Goal: Communication & Community: Participate in discussion

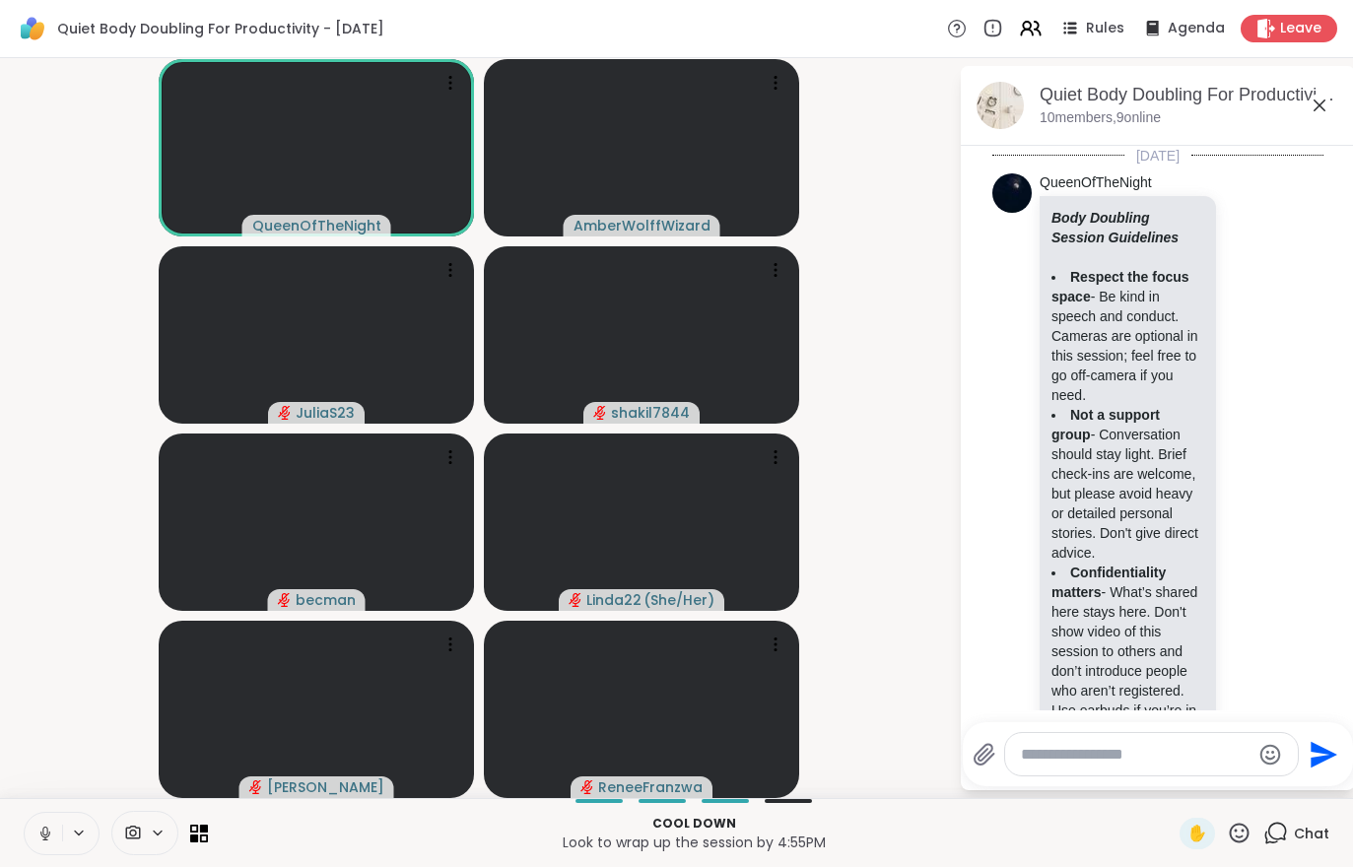
scroll to position [1839, 0]
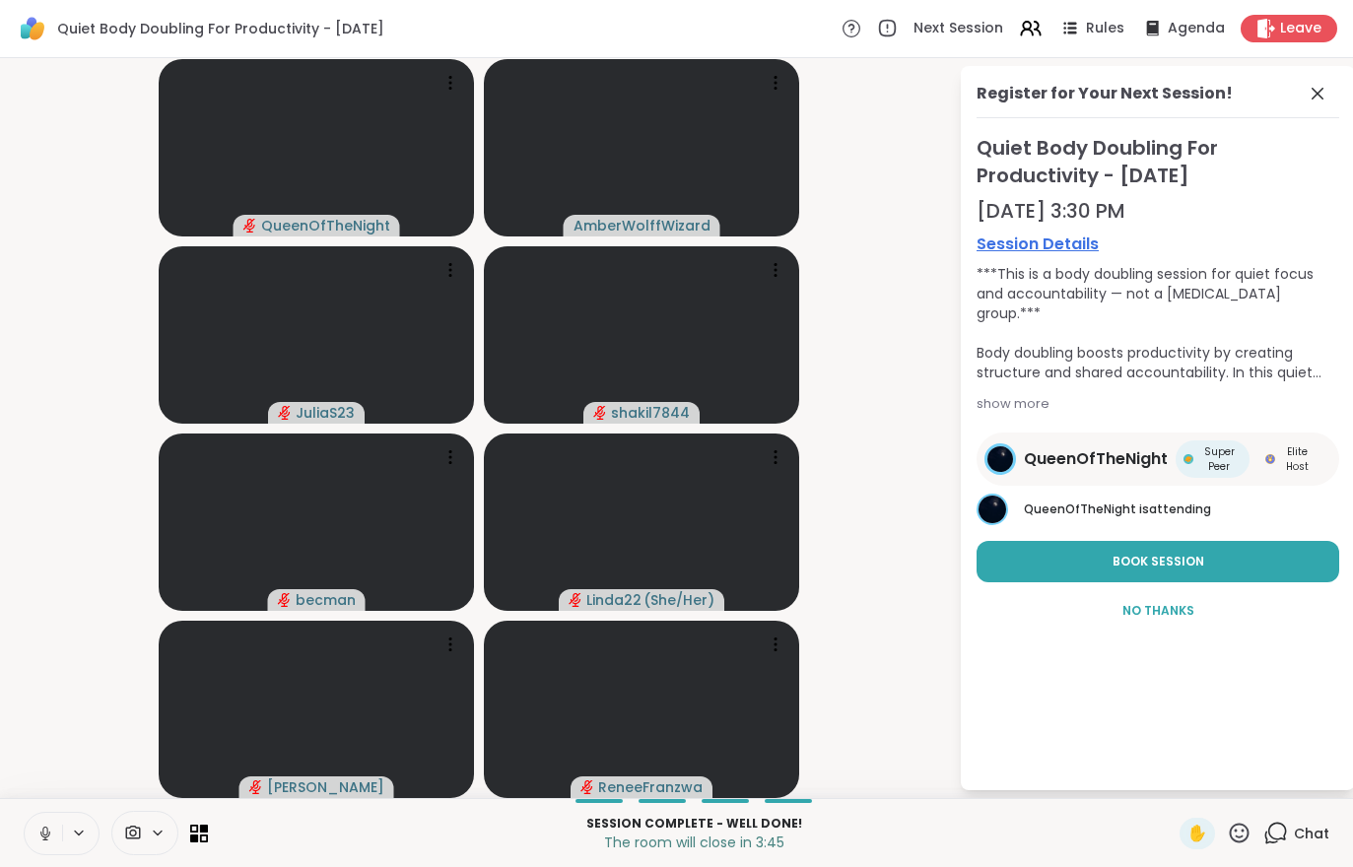
click at [1292, 39] on div "Leave" at bounding box center [1288, 29] width 97 height 28
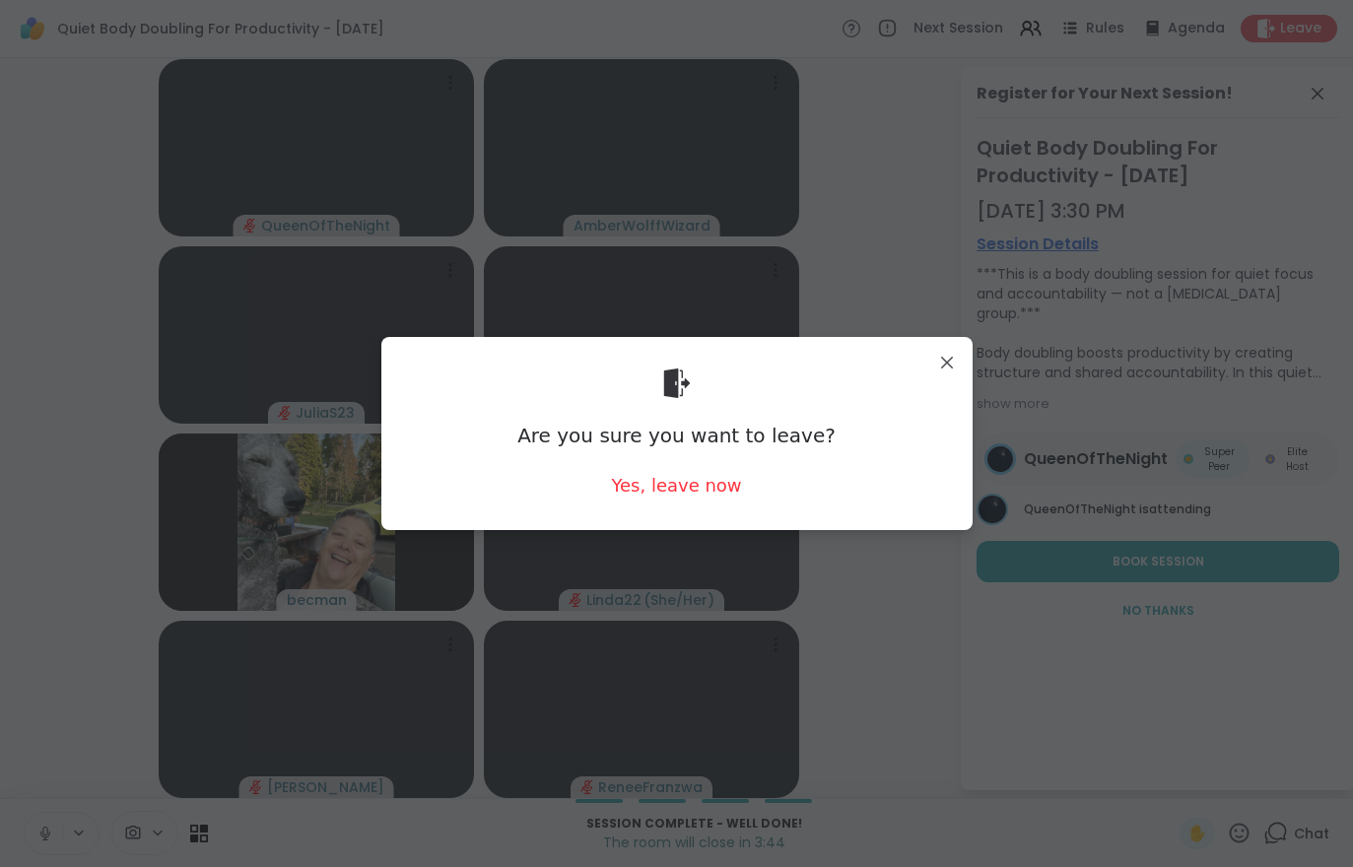
click at [662, 480] on div "Yes, leave now" at bounding box center [676, 485] width 130 height 25
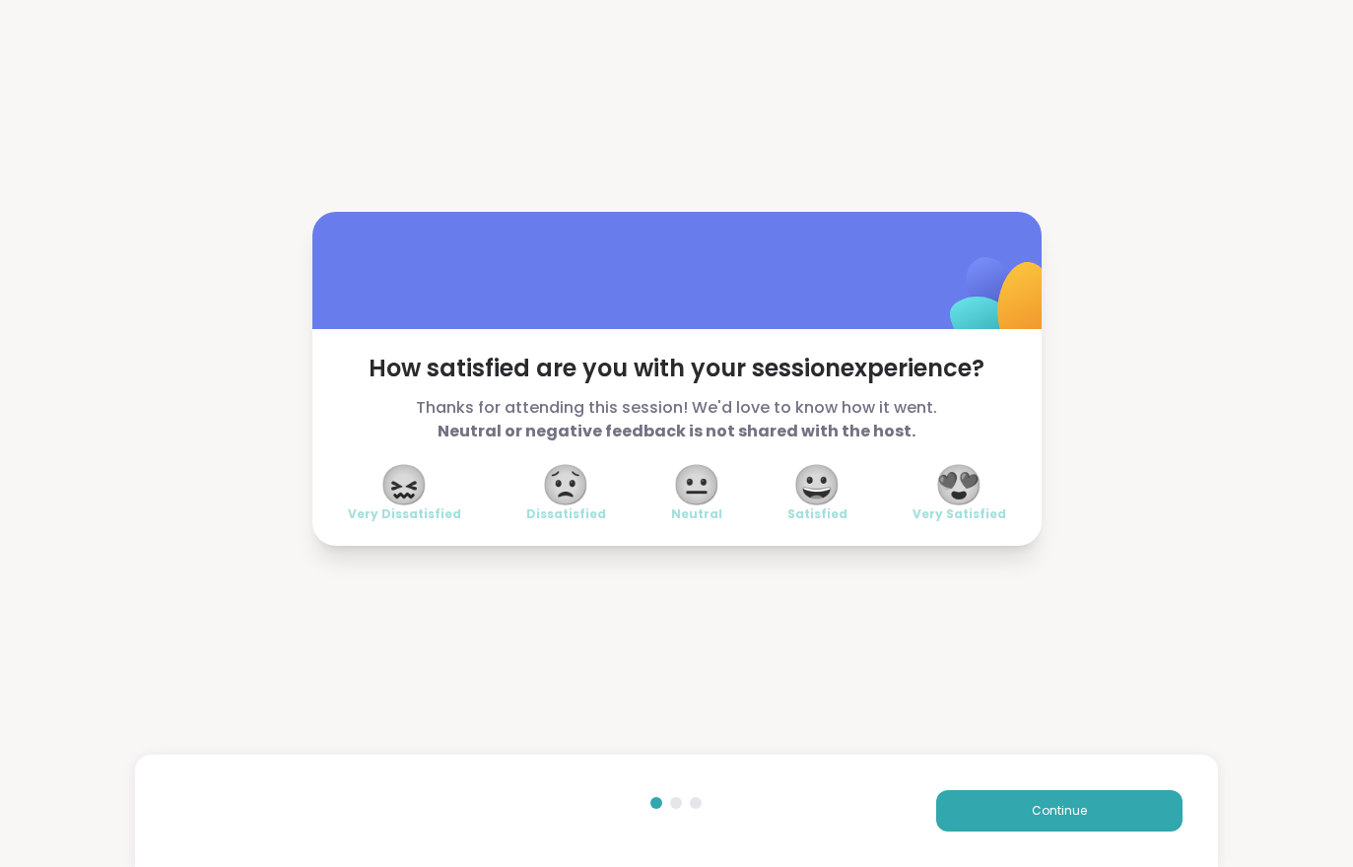
click at [1030, 685] on div "How satisfied are you with your session experience? Thanks for attending this s…" at bounding box center [676, 378] width 1353 height 757
click at [1001, 675] on div "How satisfied are you with your session experience? Thanks for attending this s…" at bounding box center [676, 378] width 1353 height 757
click at [1061, 800] on button "Continue" at bounding box center [1059, 810] width 246 height 41
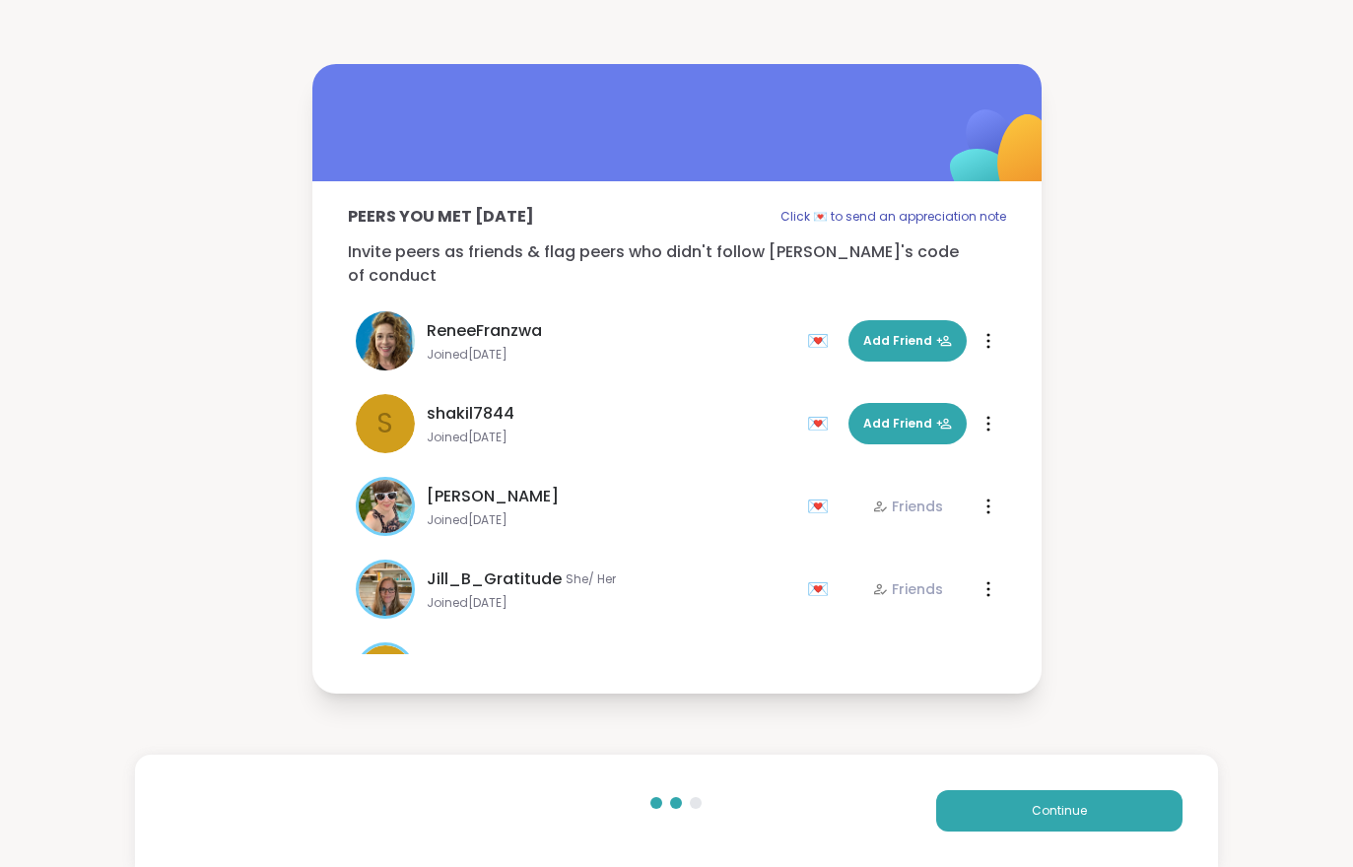
click at [1061, 799] on button "Continue" at bounding box center [1059, 810] width 246 height 41
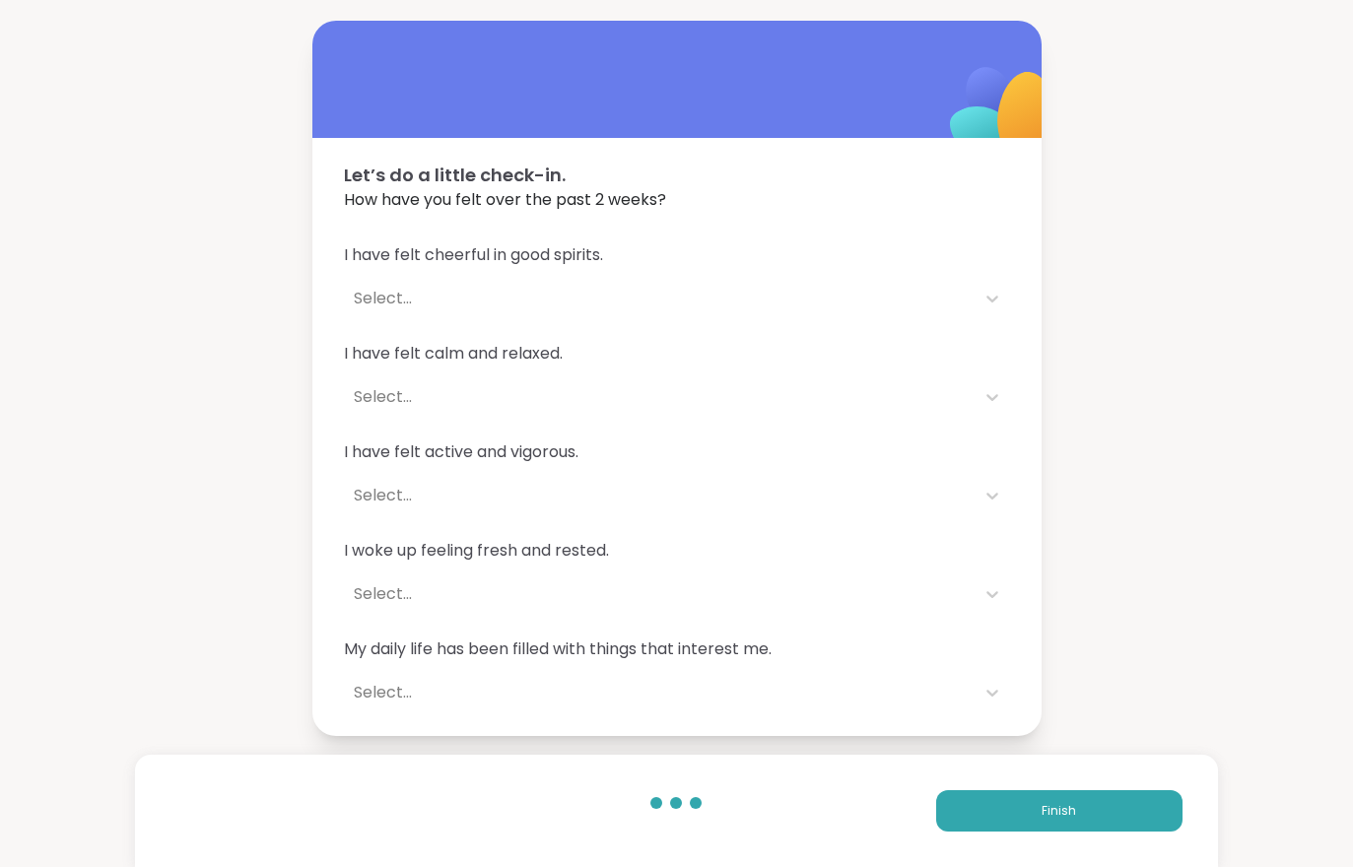
click at [1067, 790] on button "Finish" at bounding box center [1059, 810] width 246 height 41
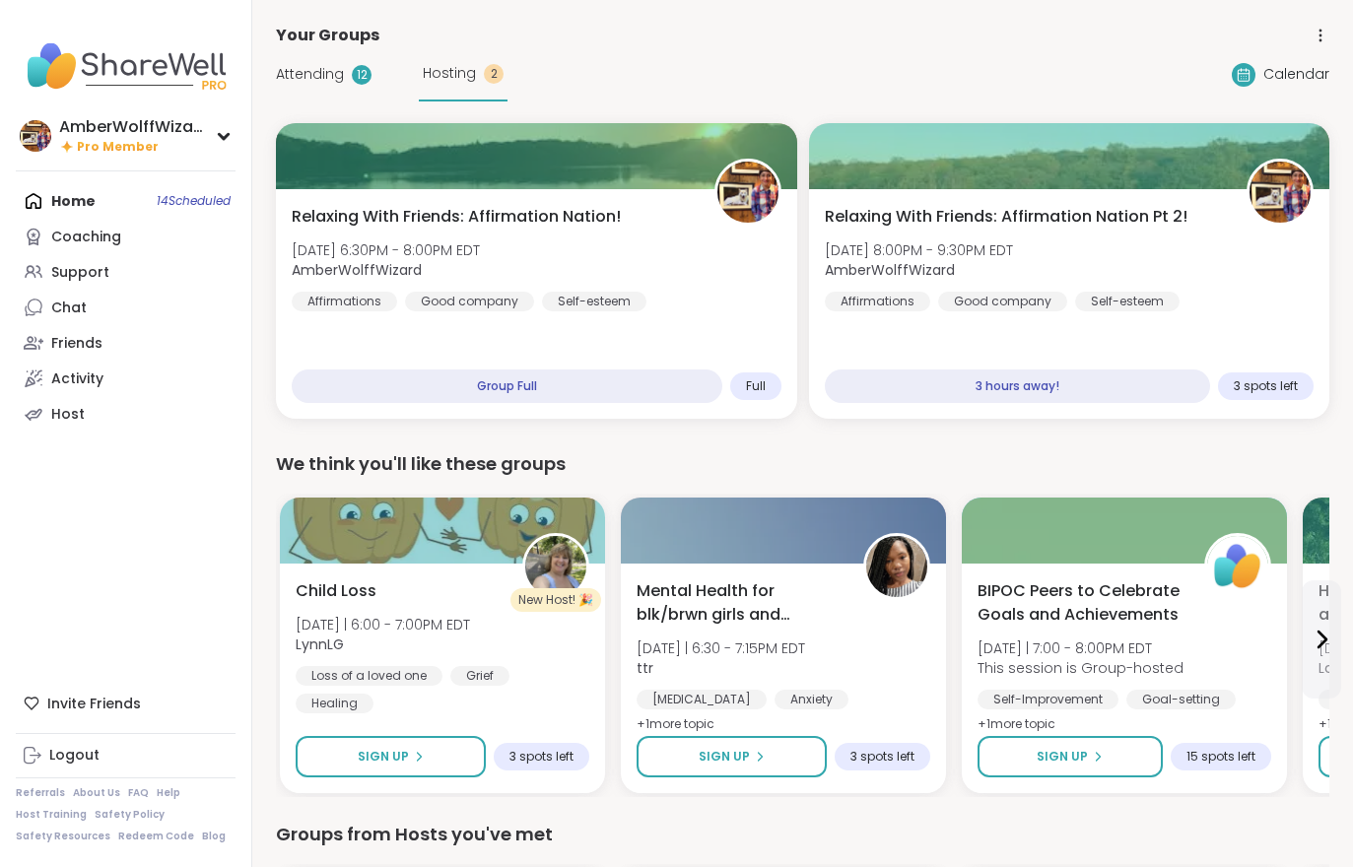
click at [287, 81] on span "Attending" at bounding box center [310, 74] width 68 height 21
click at [293, 85] on div "Attending 12" at bounding box center [324, 74] width 96 height 21
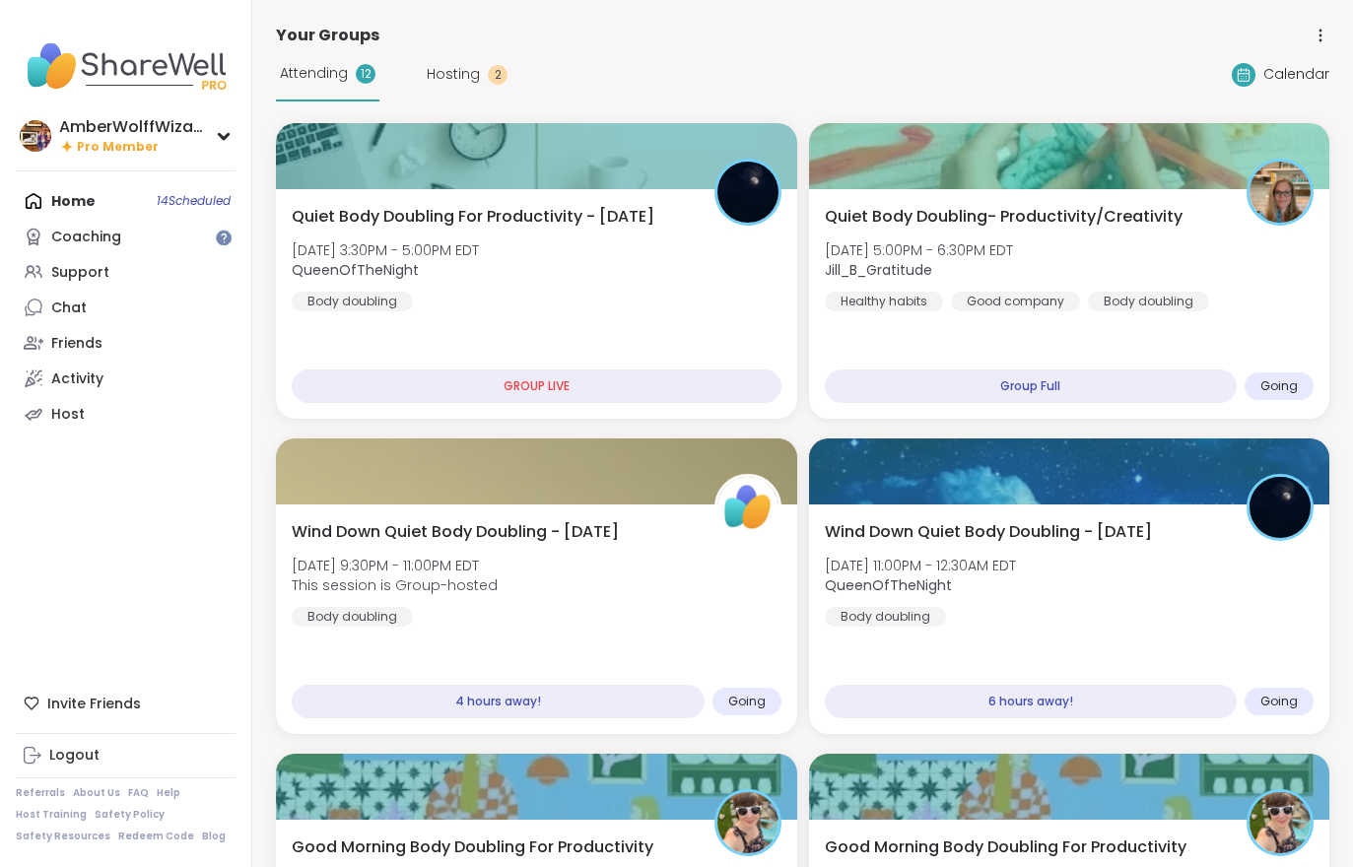
click at [955, 354] on div "Quiet Body Doubling- Productivity/Creativity Mon, Oct 06 | 5:00PM - 6:30PM EDT …" at bounding box center [1069, 304] width 521 height 230
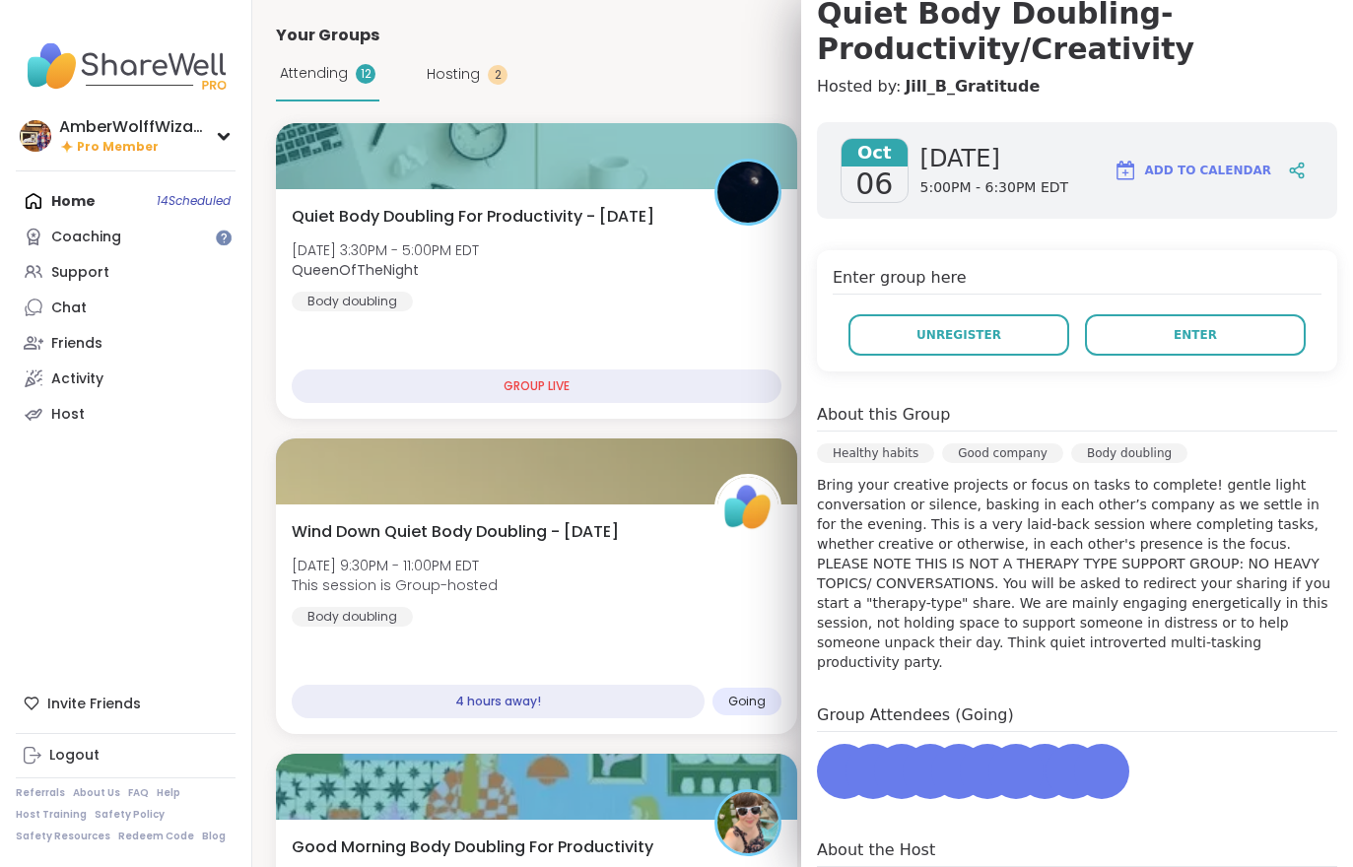
scroll to position [192, 0]
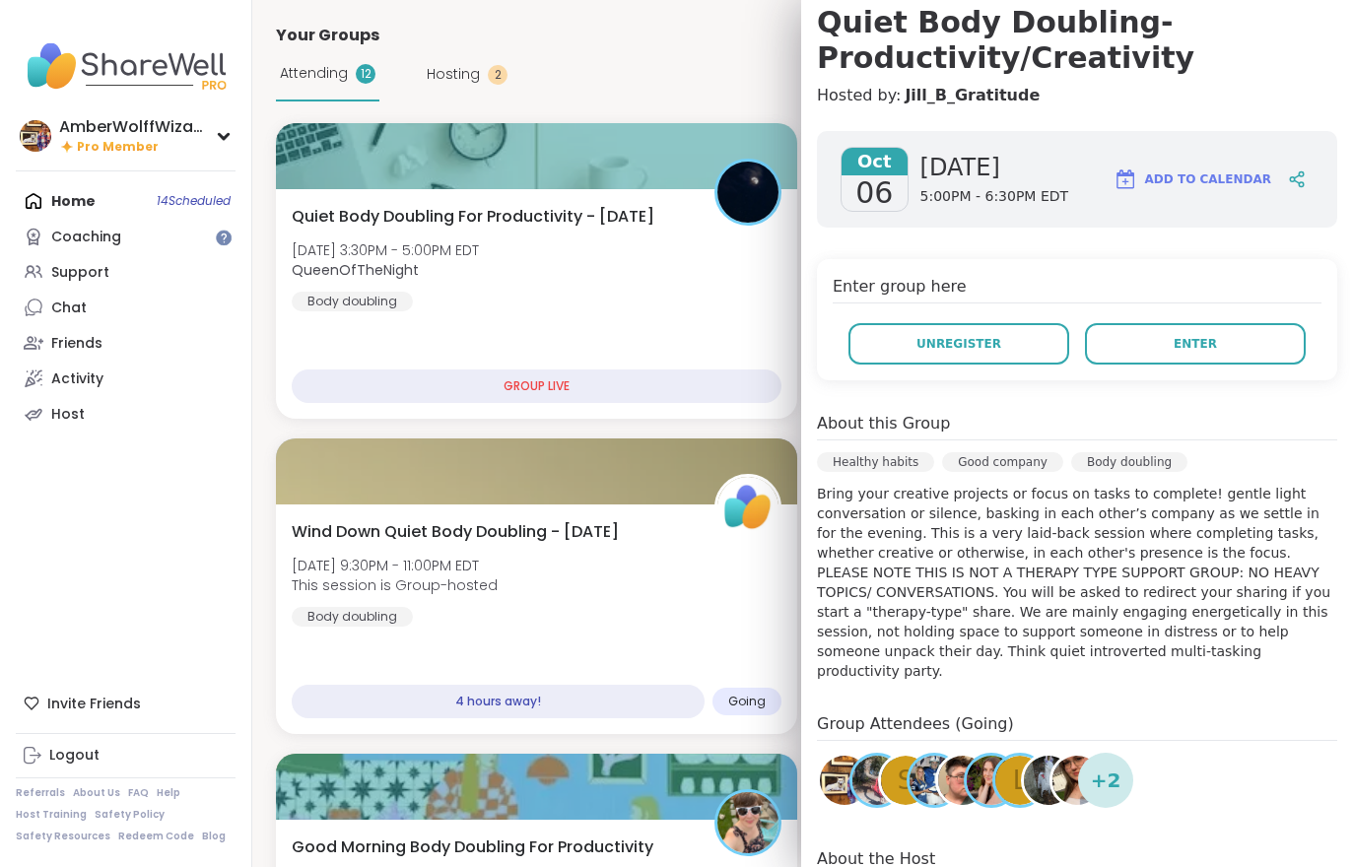
click at [1227, 352] on button "Enter" at bounding box center [1195, 343] width 221 height 41
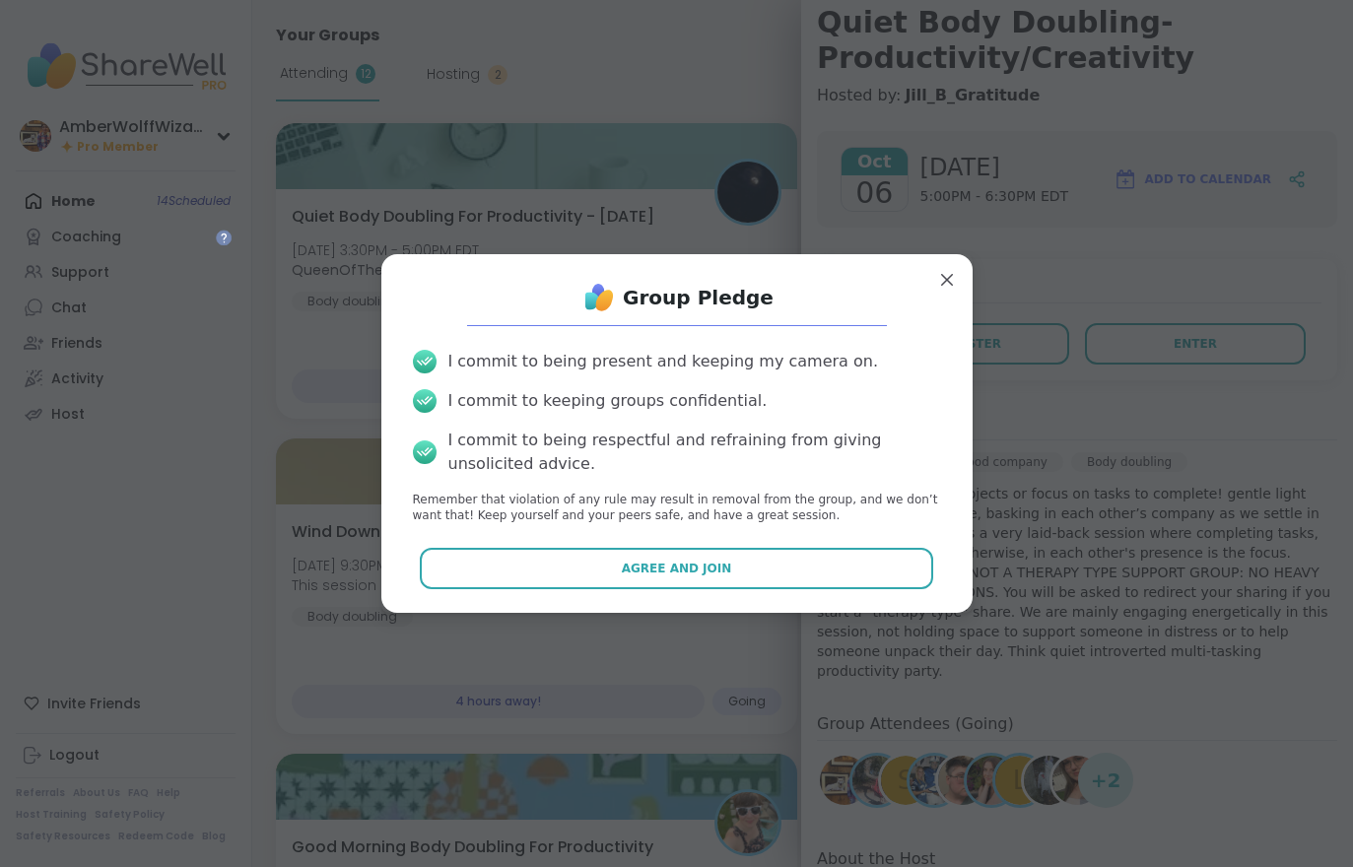
click at [723, 576] on span "Agree and Join" at bounding box center [677, 569] width 110 height 18
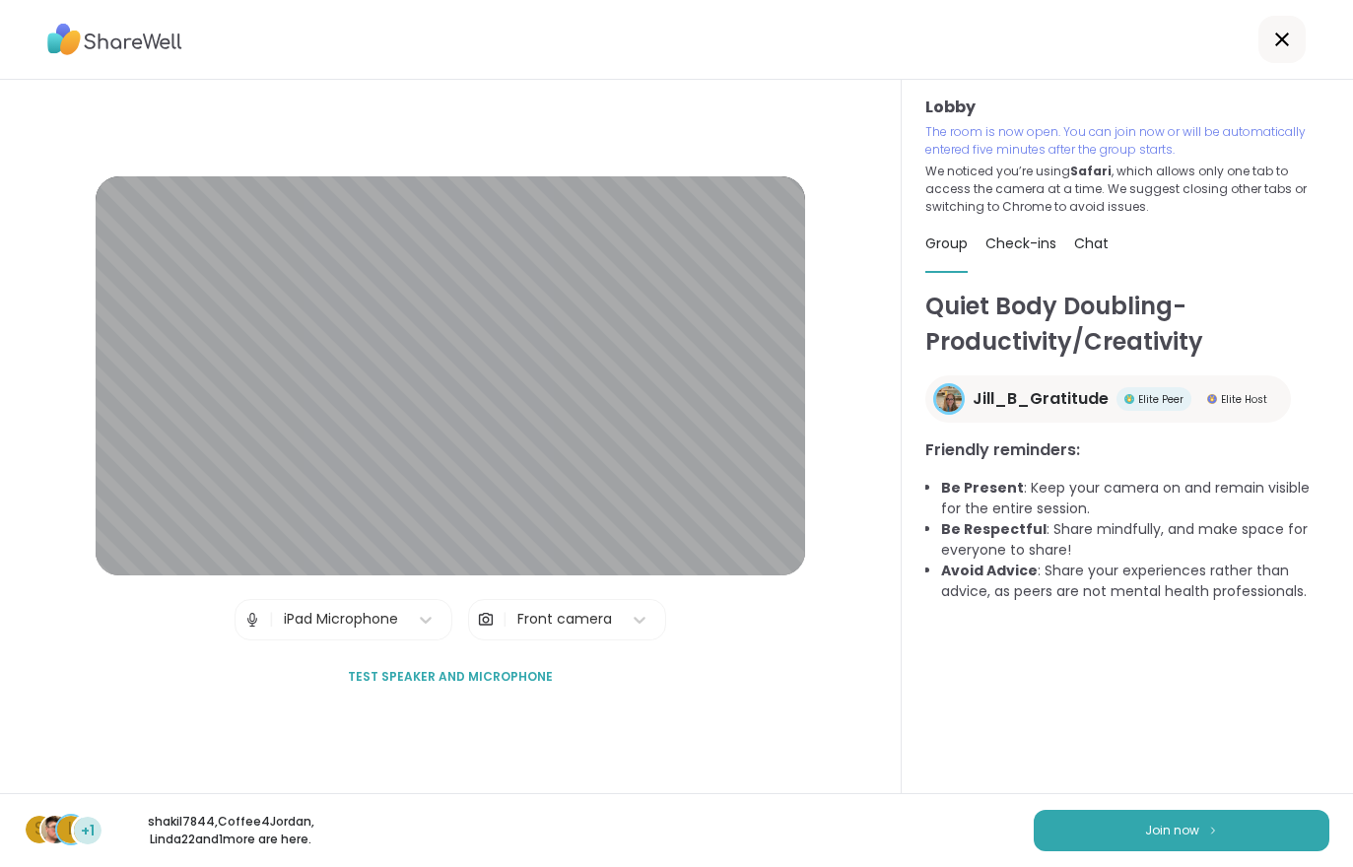
click at [1039, 849] on button "Join now" at bounding box center [1181, 830] width 296 height 41
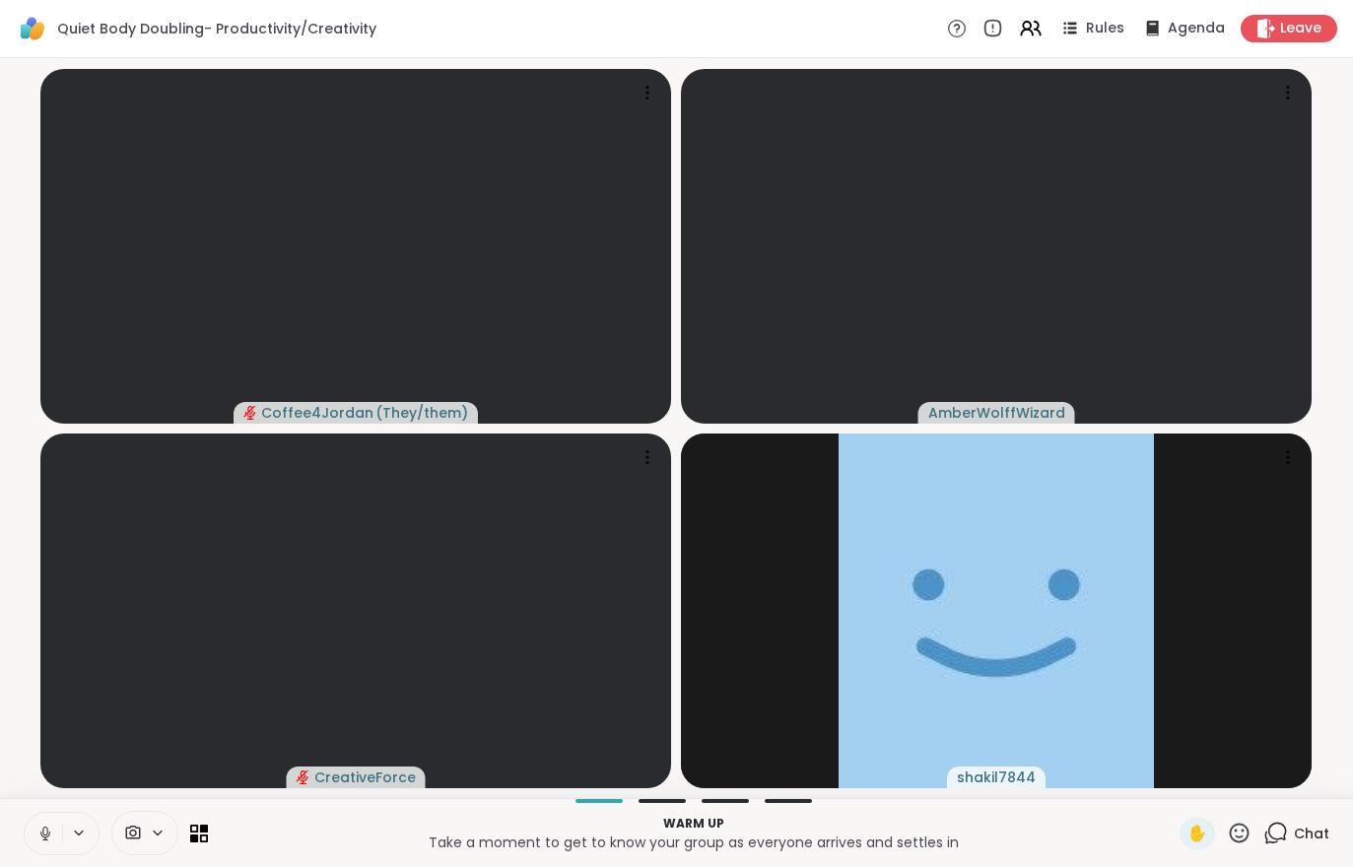
click at [33, 848] on button at bounding box center [43, 833] width 37 height 41
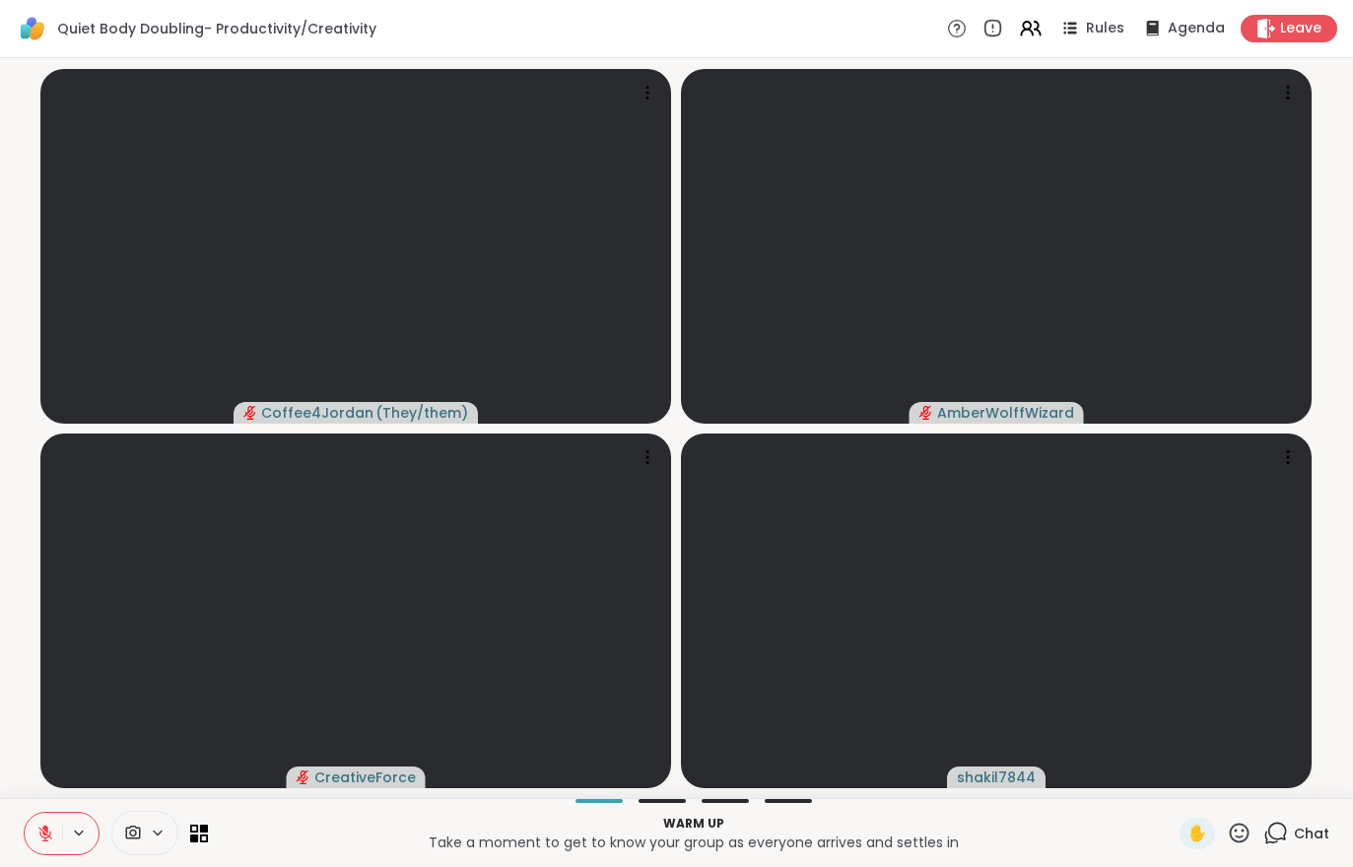
click at [40, 805] on div "Warm up Take a moment to get to know your group as everyone arrives and settles…" at bounding box center [676, 832] width 1353 height 69
click at [39, 805] on div "Warm up Take a moment to get to know your group as everyone arrives and settles…" at bounding box center [676, 832] width 1353 height 69
click at [42, 836] on icon at bounding box center [45, 834] width 14 height 14
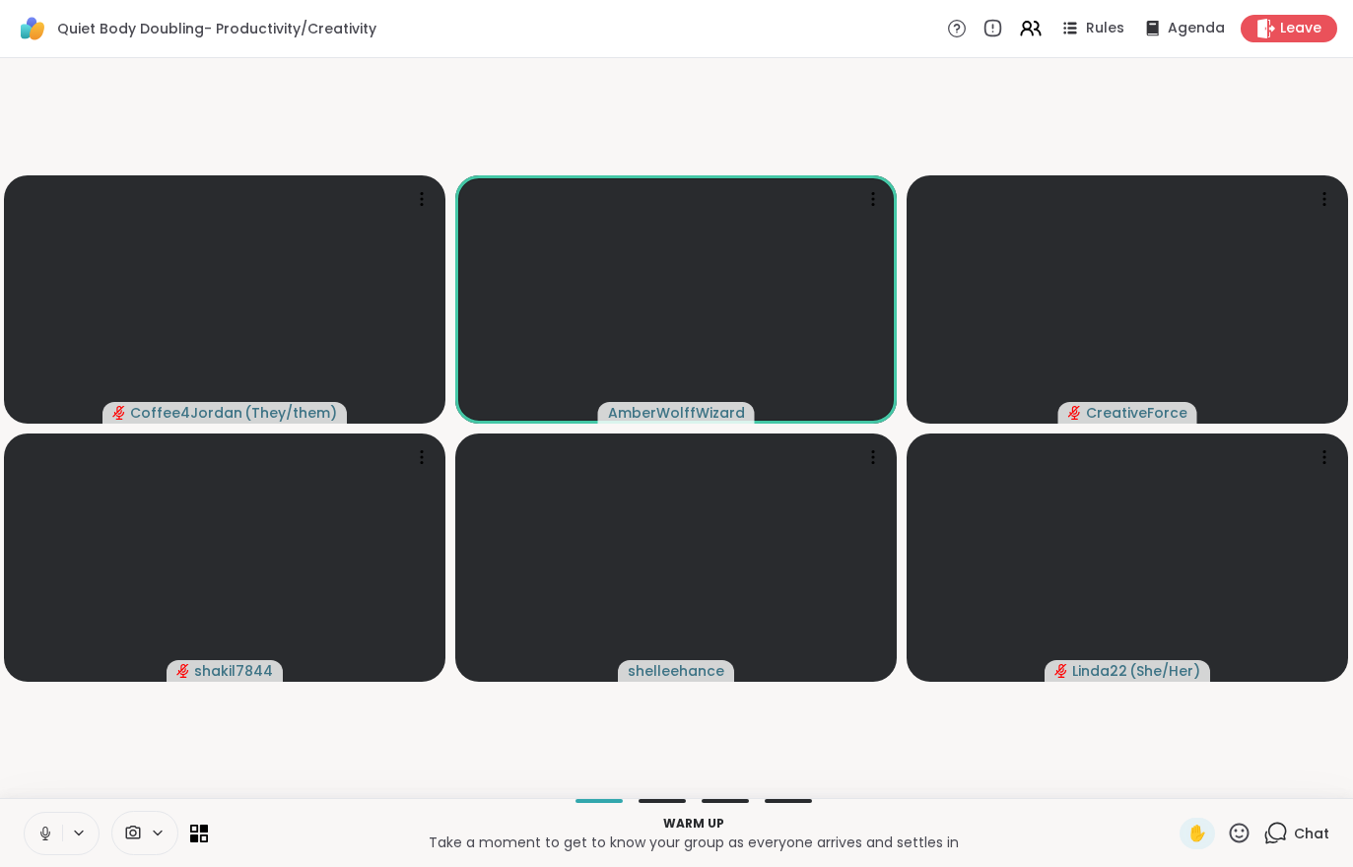
click at [1284, 827] on icon at bounding box center [1275, 833] width 25 height 25
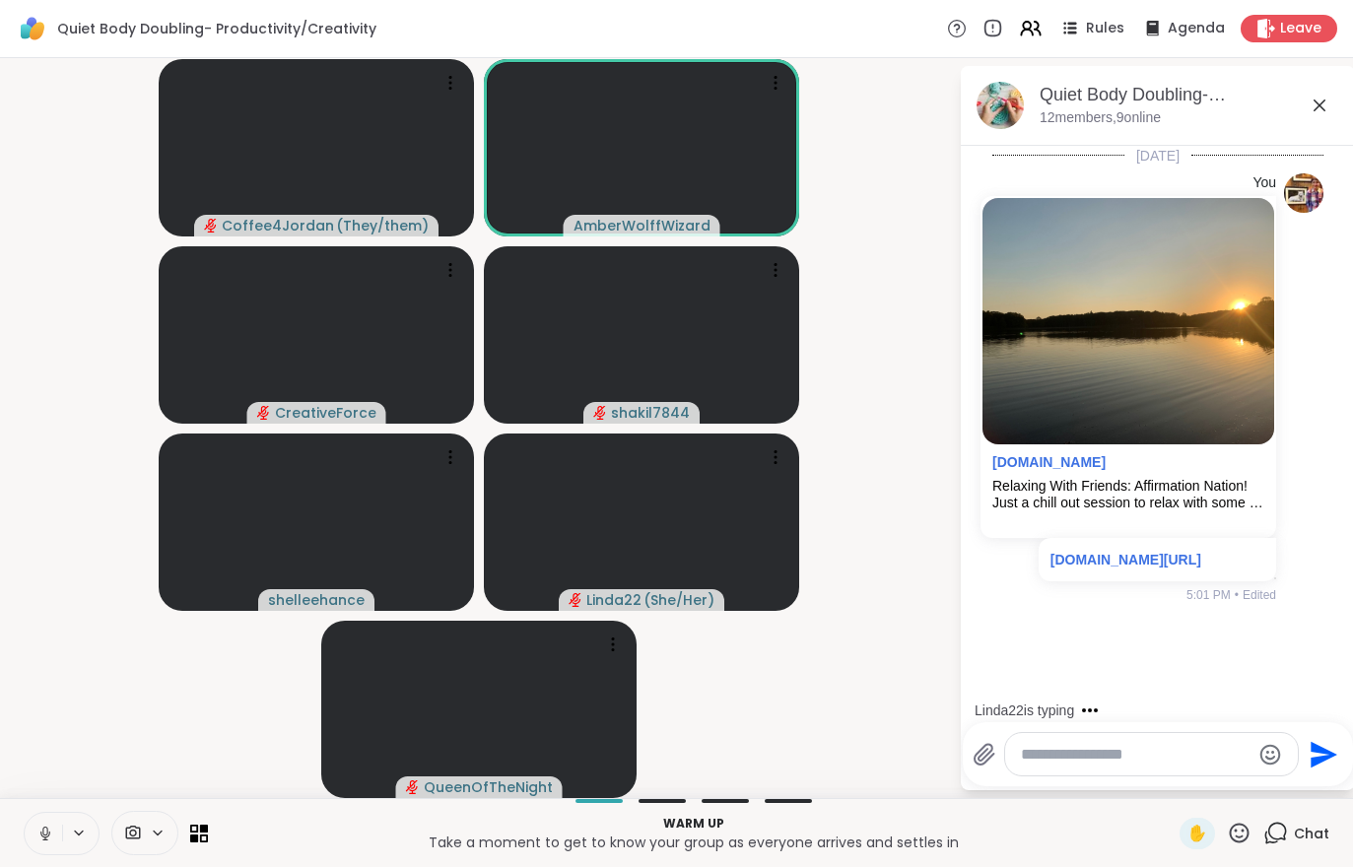
scroll to position [42, 0]
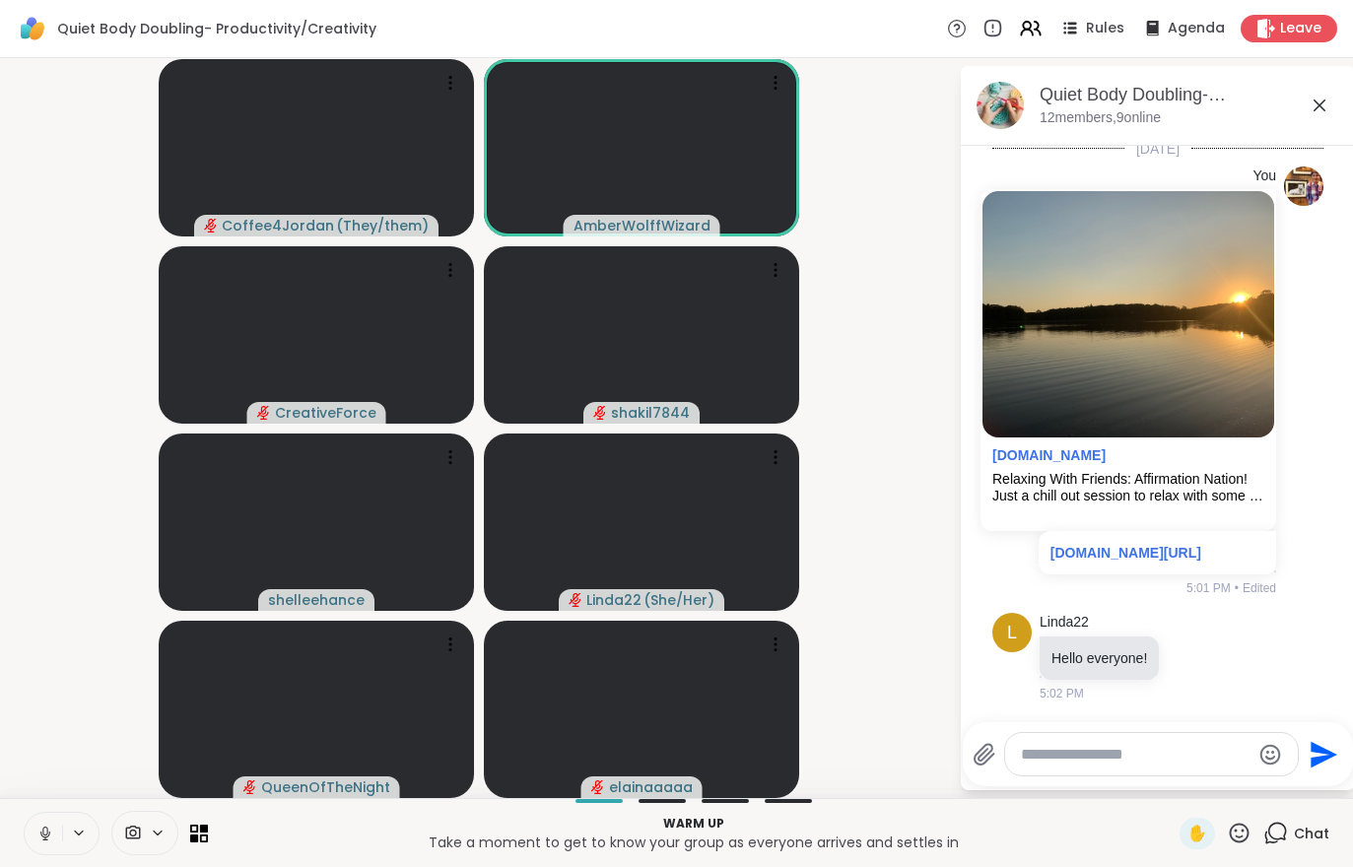
click at [47, 827] on icon at bounding box center [45, 834] width 18 height 18
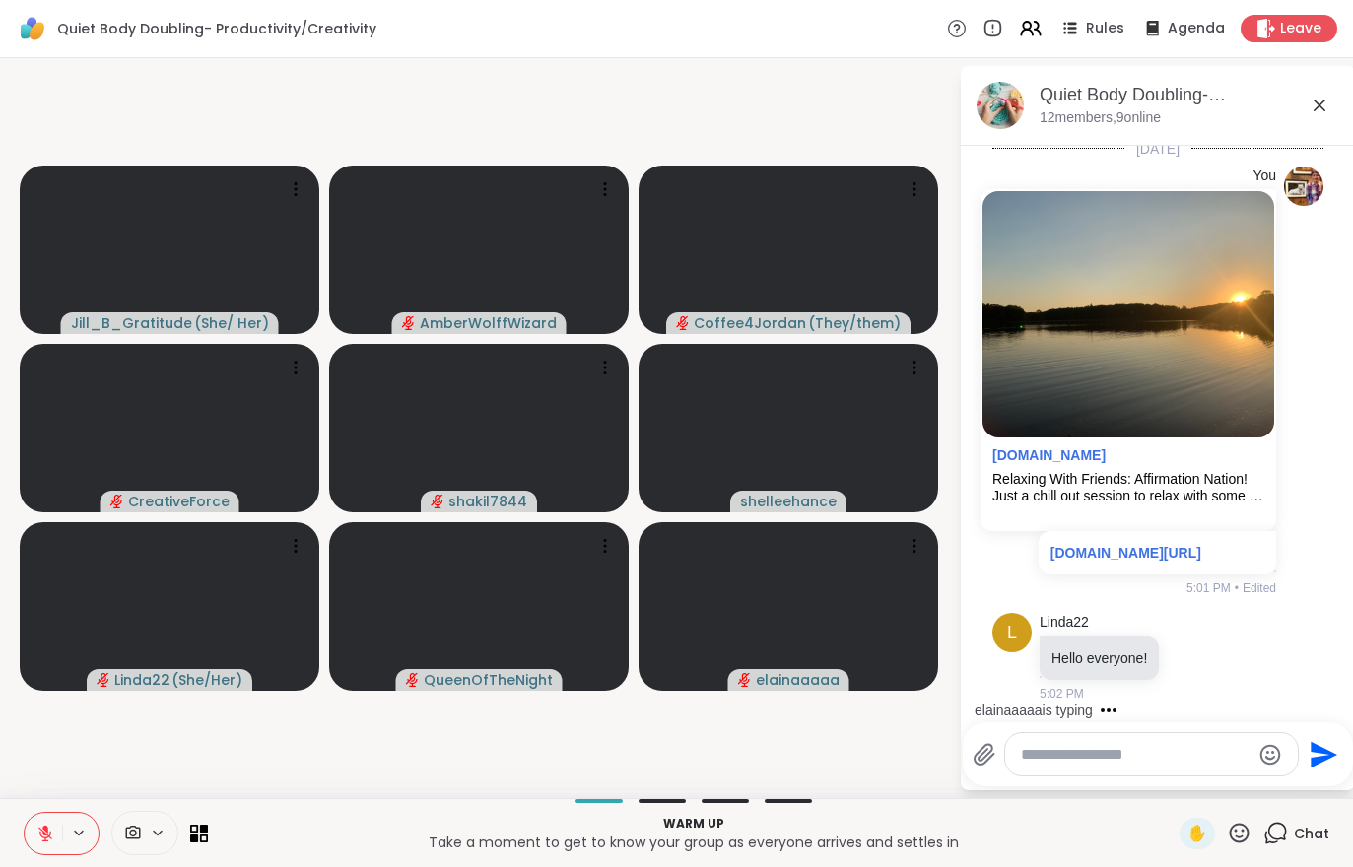
scroll to position [166, 0]
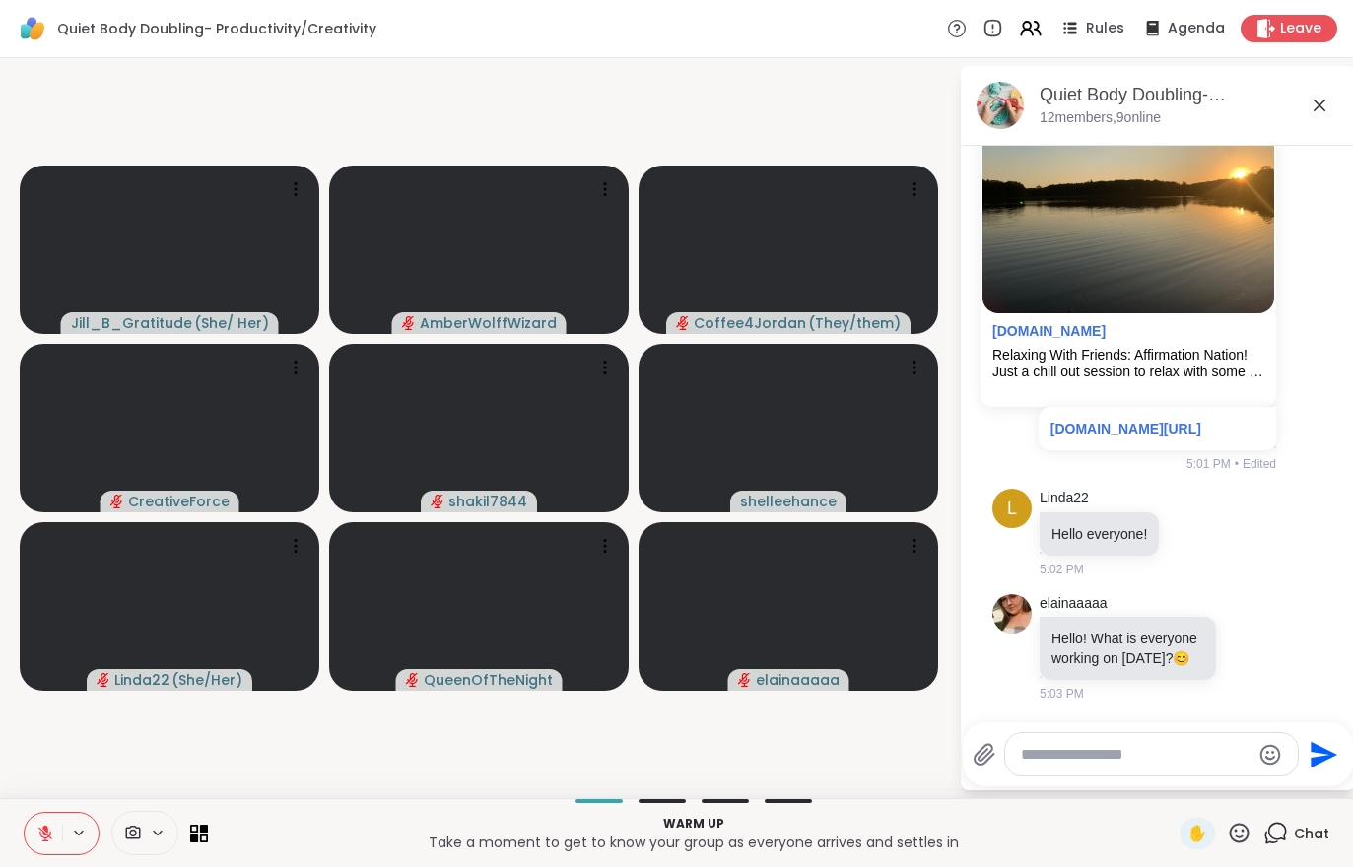
click at [42, 853] on button at bounding box center [43, 833] width 37 height 41
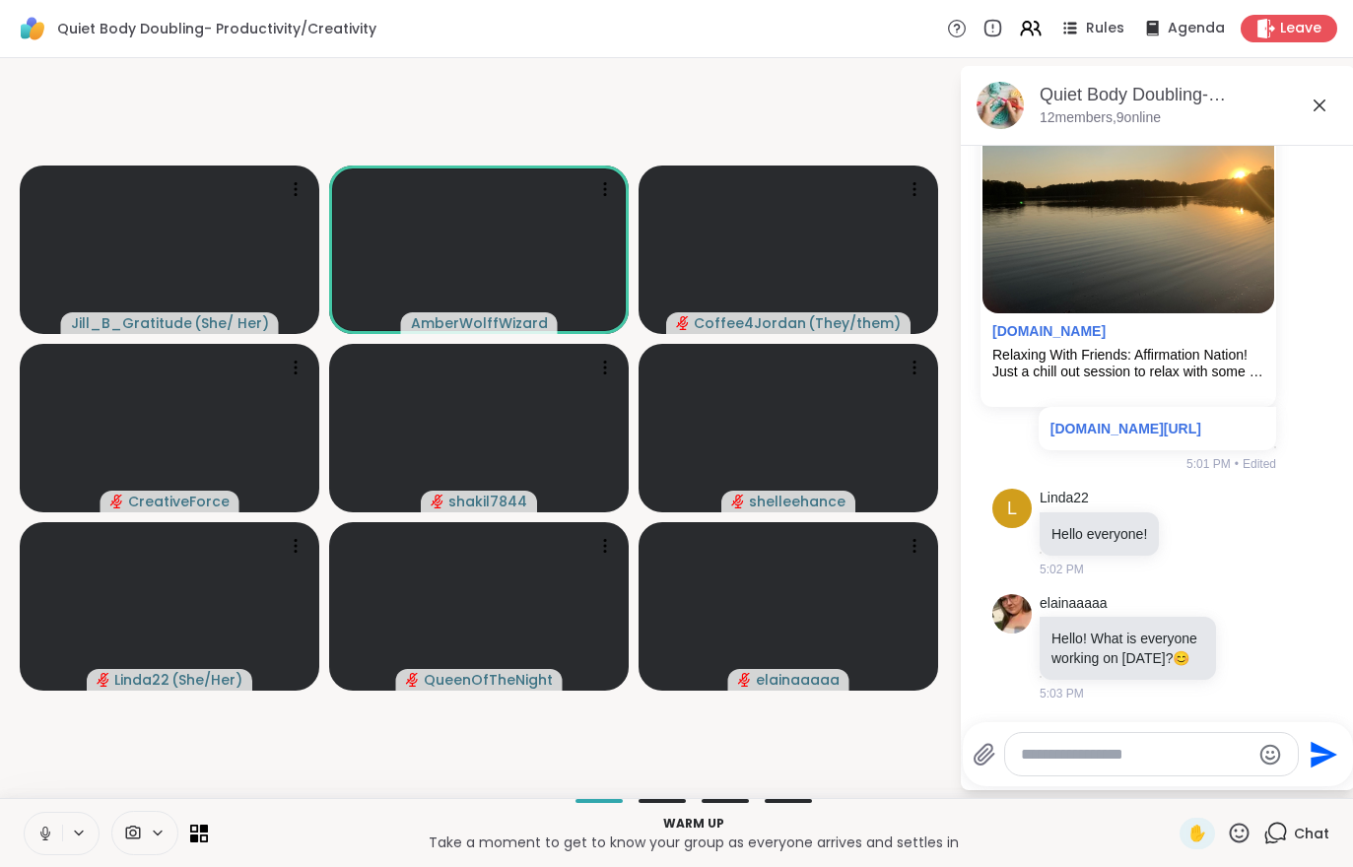
click at [31, 832] on button at bounding box center [43, 833] width 37 height 41
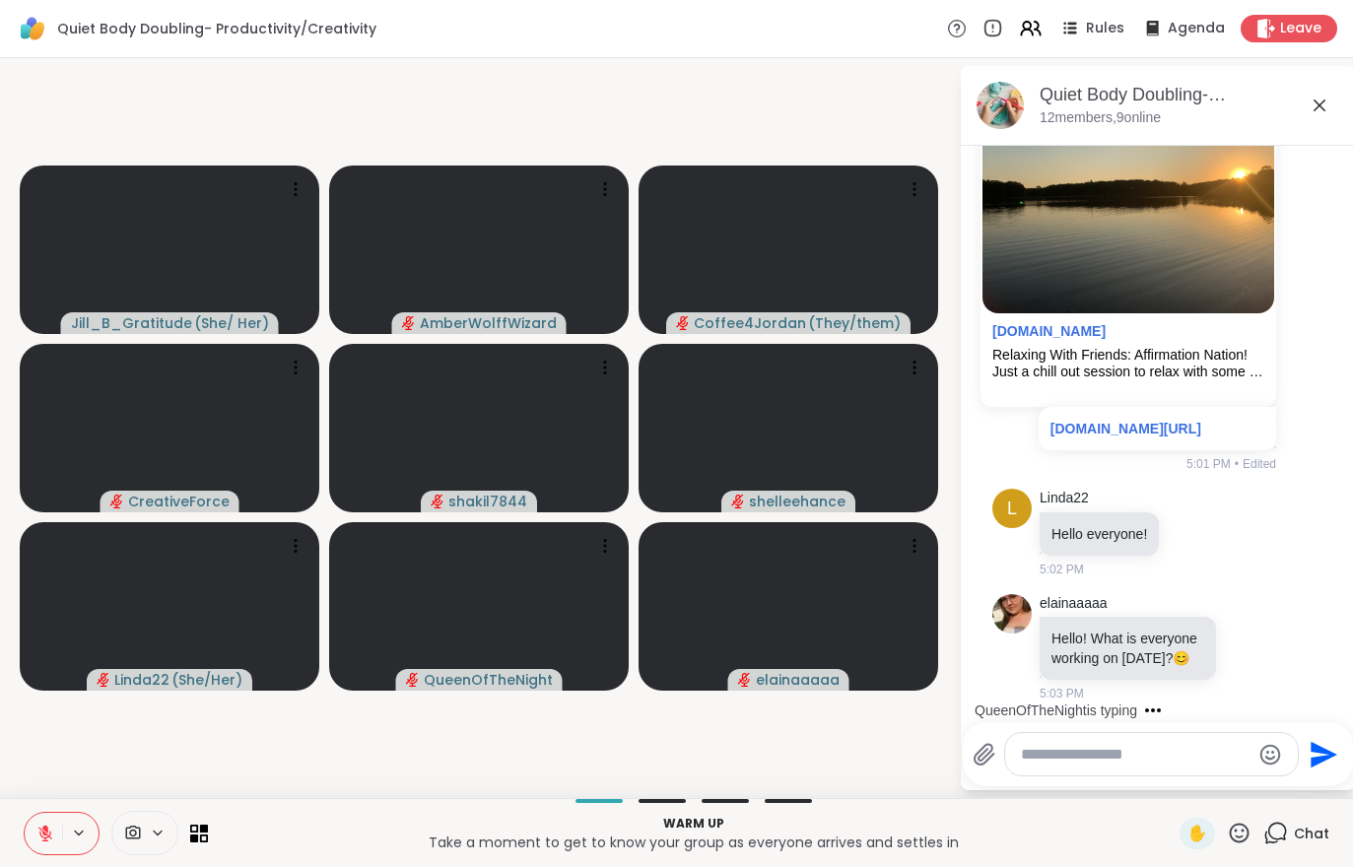
scroll to position [271, 0]
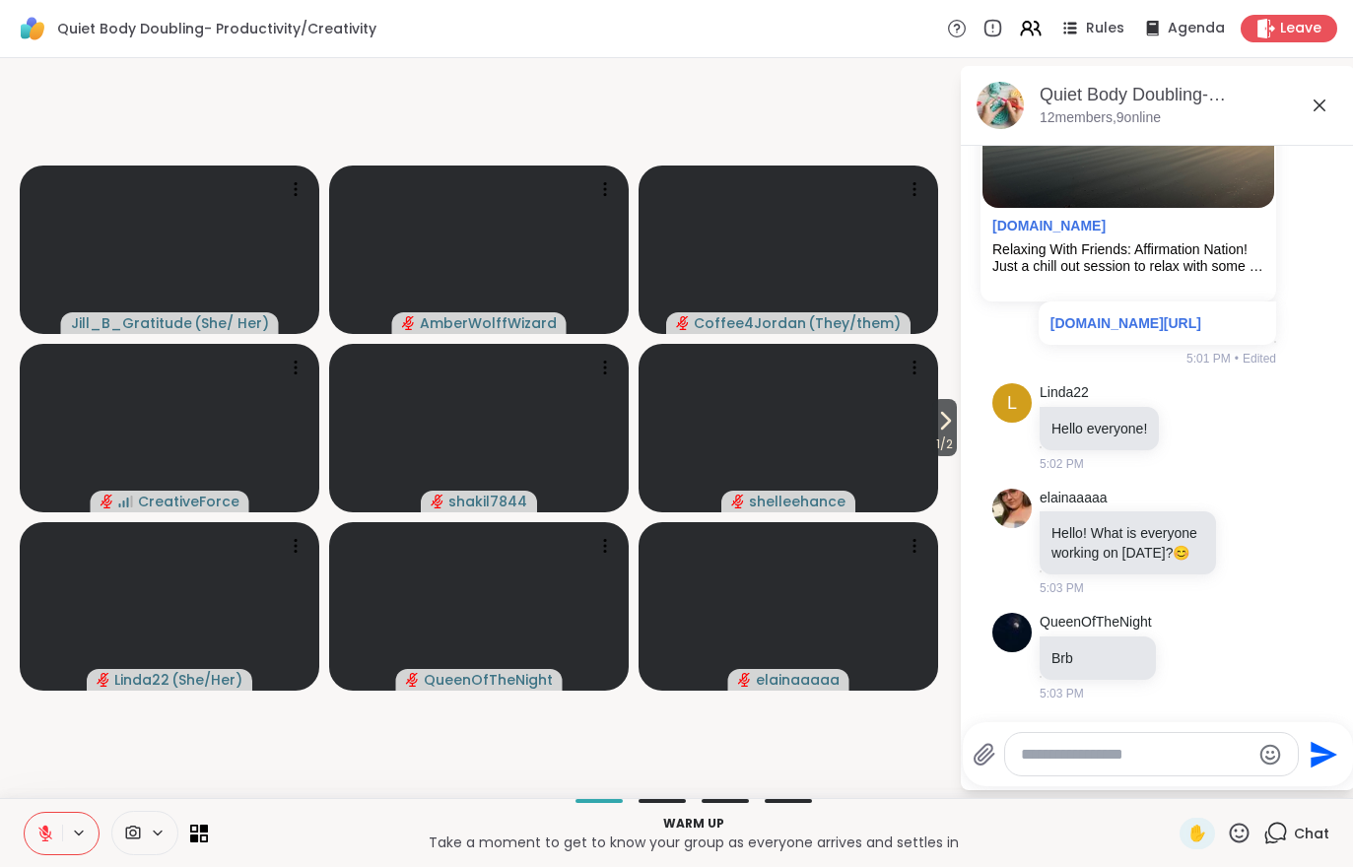
click at [937, 432] on icon at bounding box center [945, 421] width 24 height 24
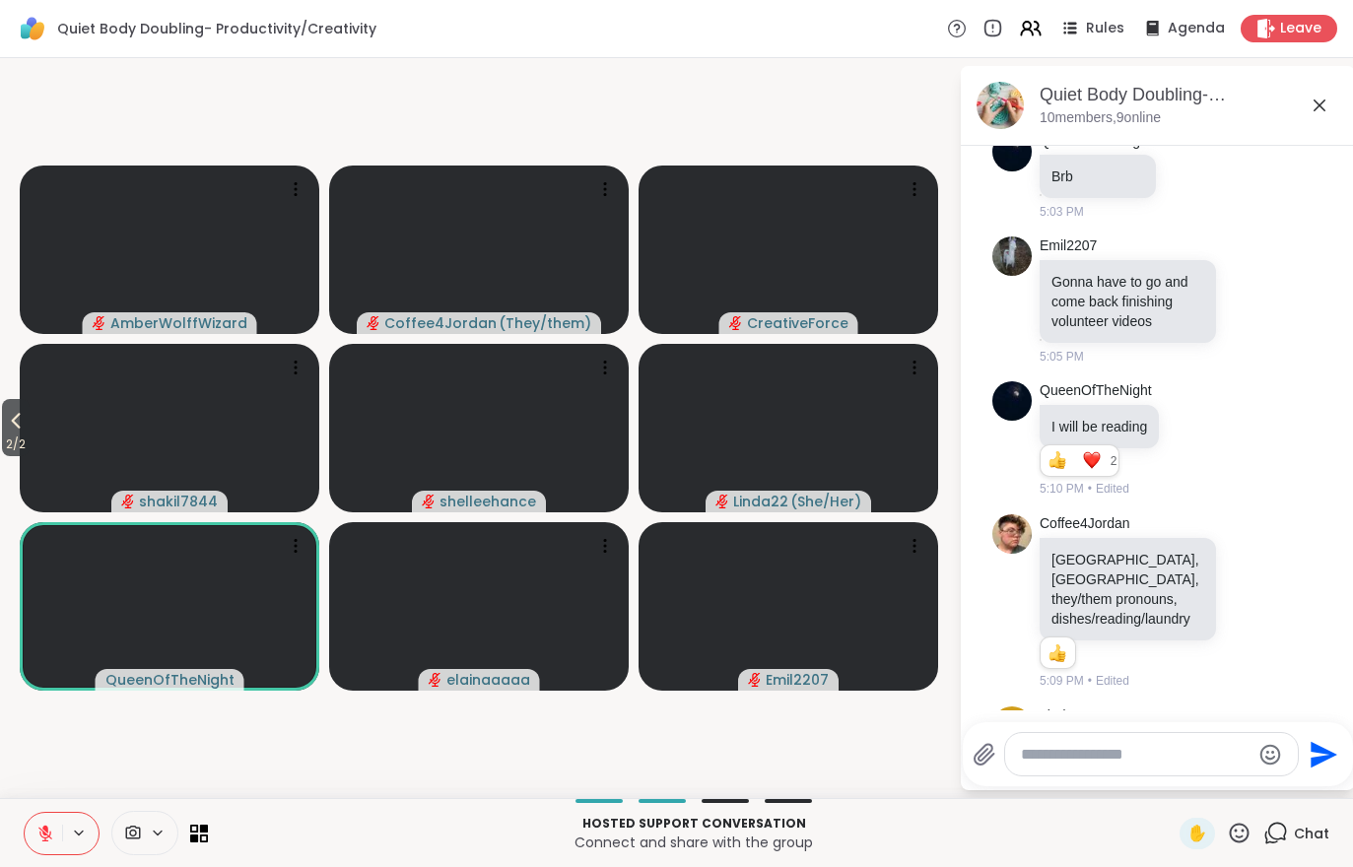
scroll to position [850, 0]
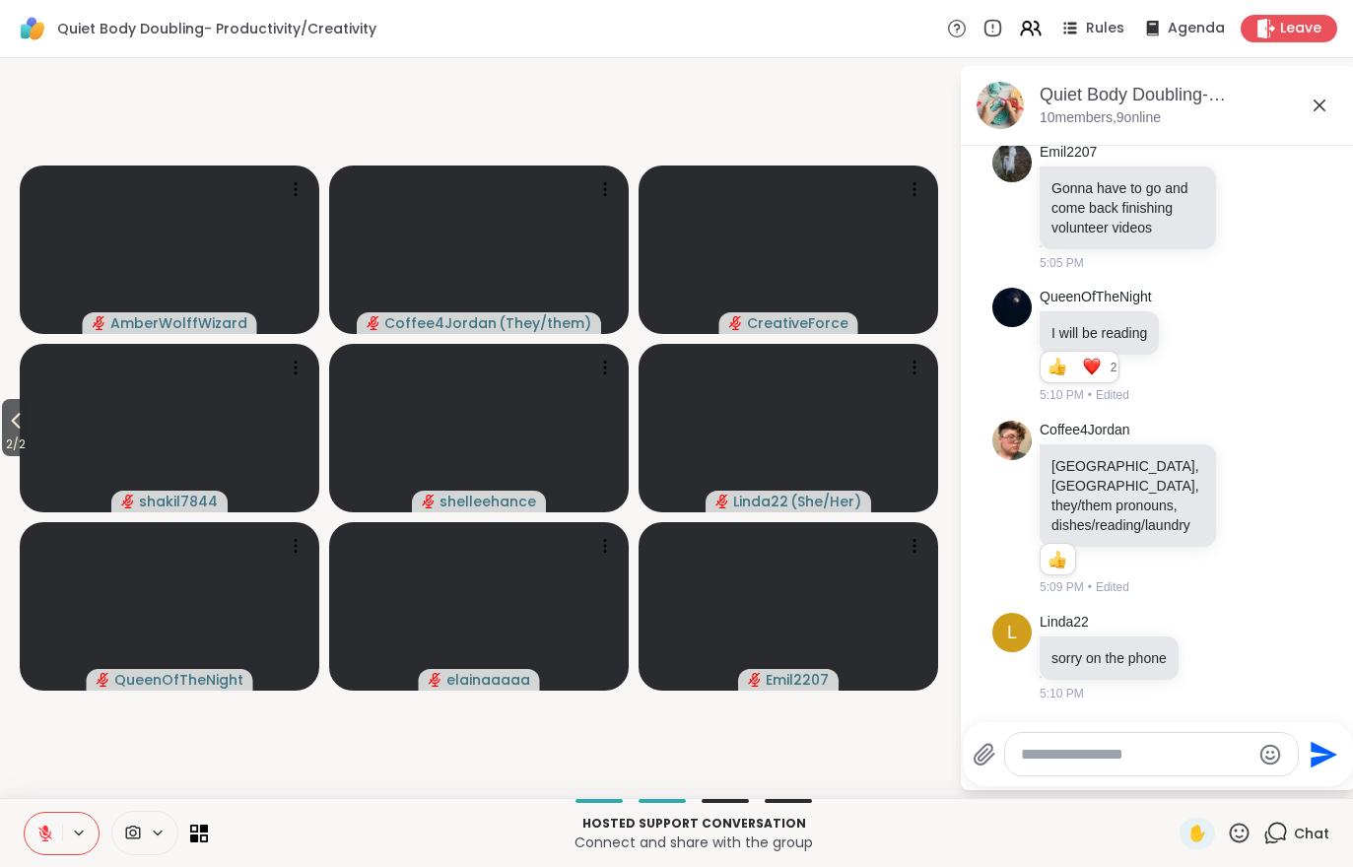
click at [3, 429] on button "2 / 2" at bounding box center [16, 427] width 28 height 57
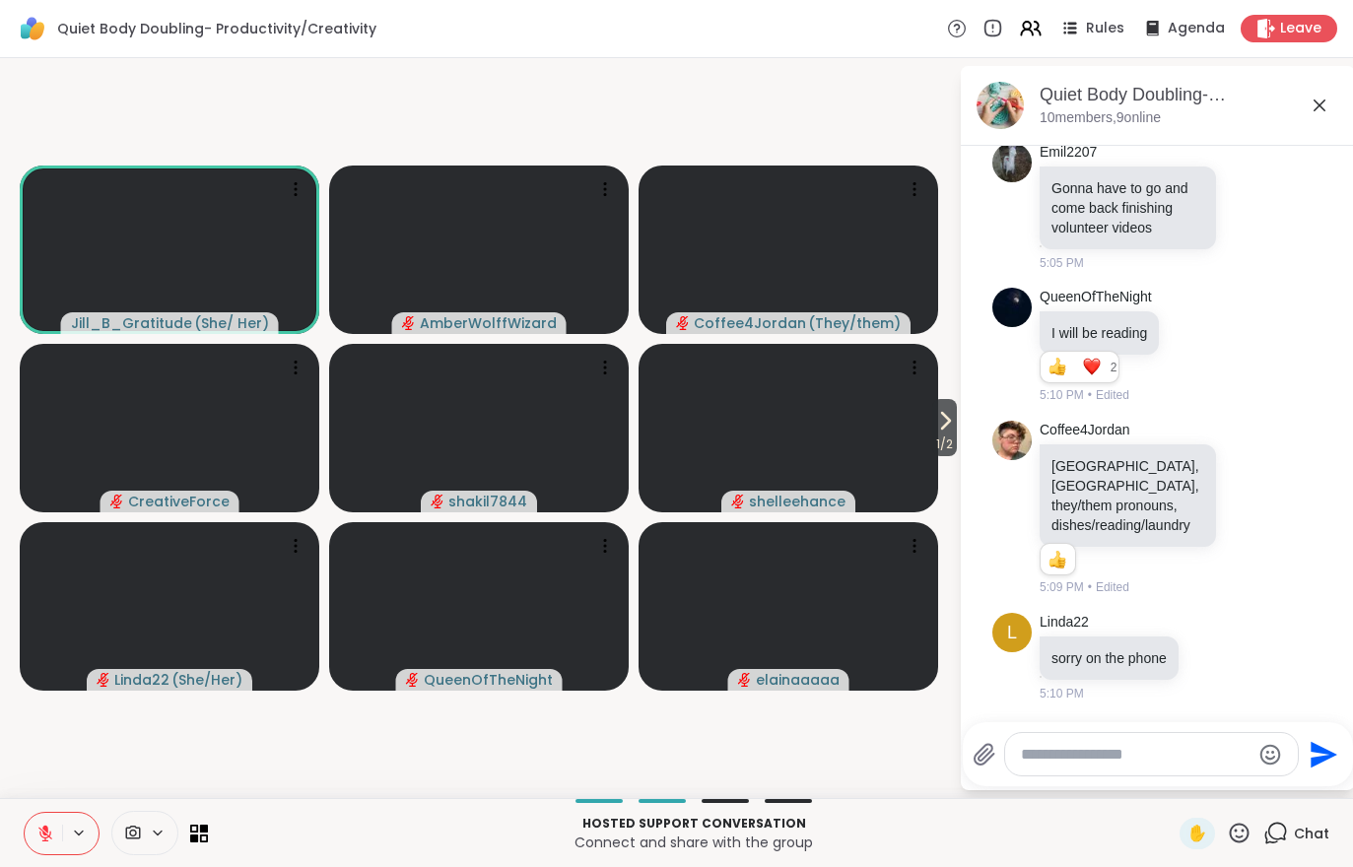
click at [1178, 842] on div "Hosted support conversation Connect and share with the group ✋ Chat" at bounding box center [676, 832] width 1353 height 69
click at [1190, 845] on div "✋" at bounding box center [1196, 834] width 35 height 32
click at [32, 846] on button at bounding box center [43, 833] width 37 height 41
click at [1188, 826] on span "✋" at bounding box center [1197, 834] width 20 height 24
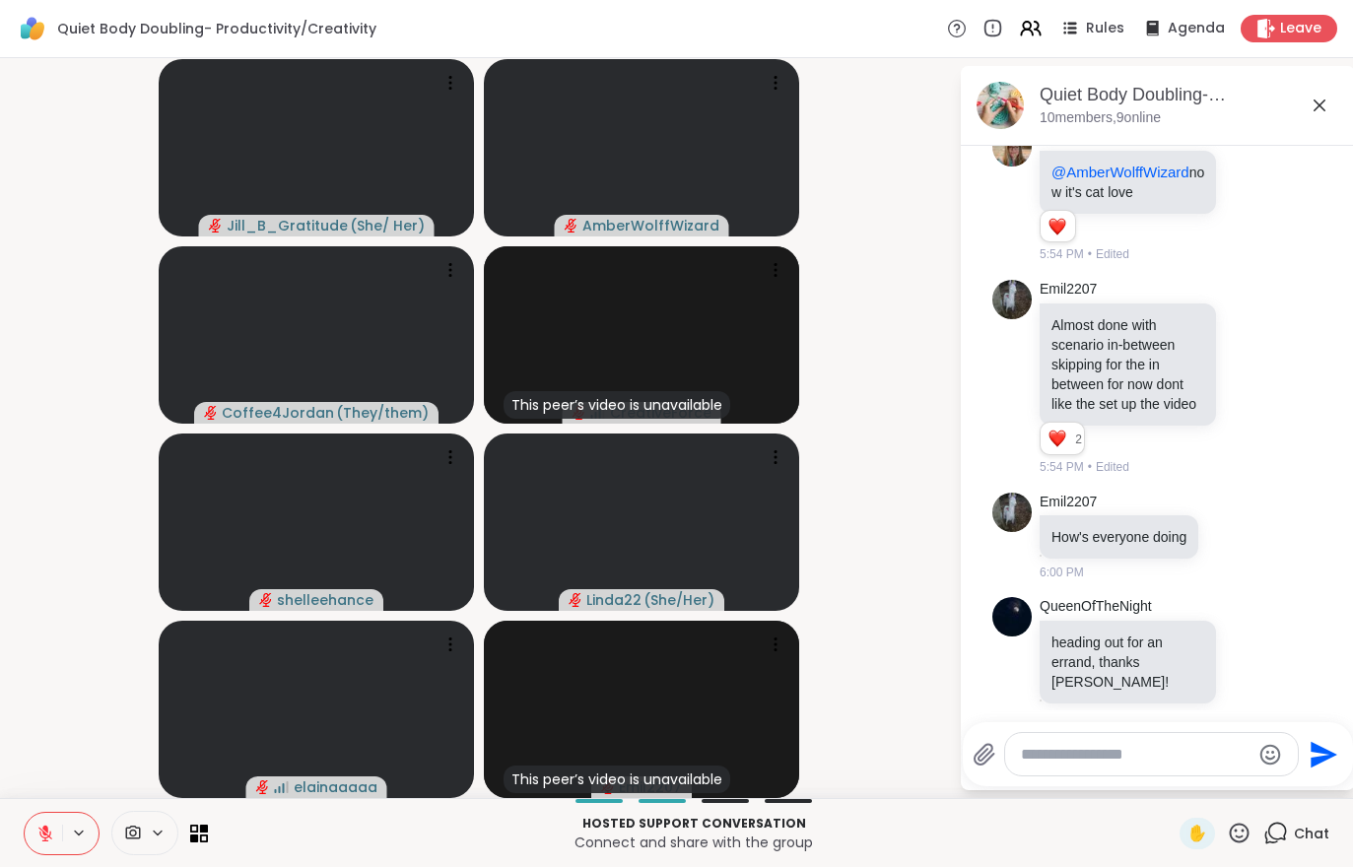
scroll to position [3203, 0]
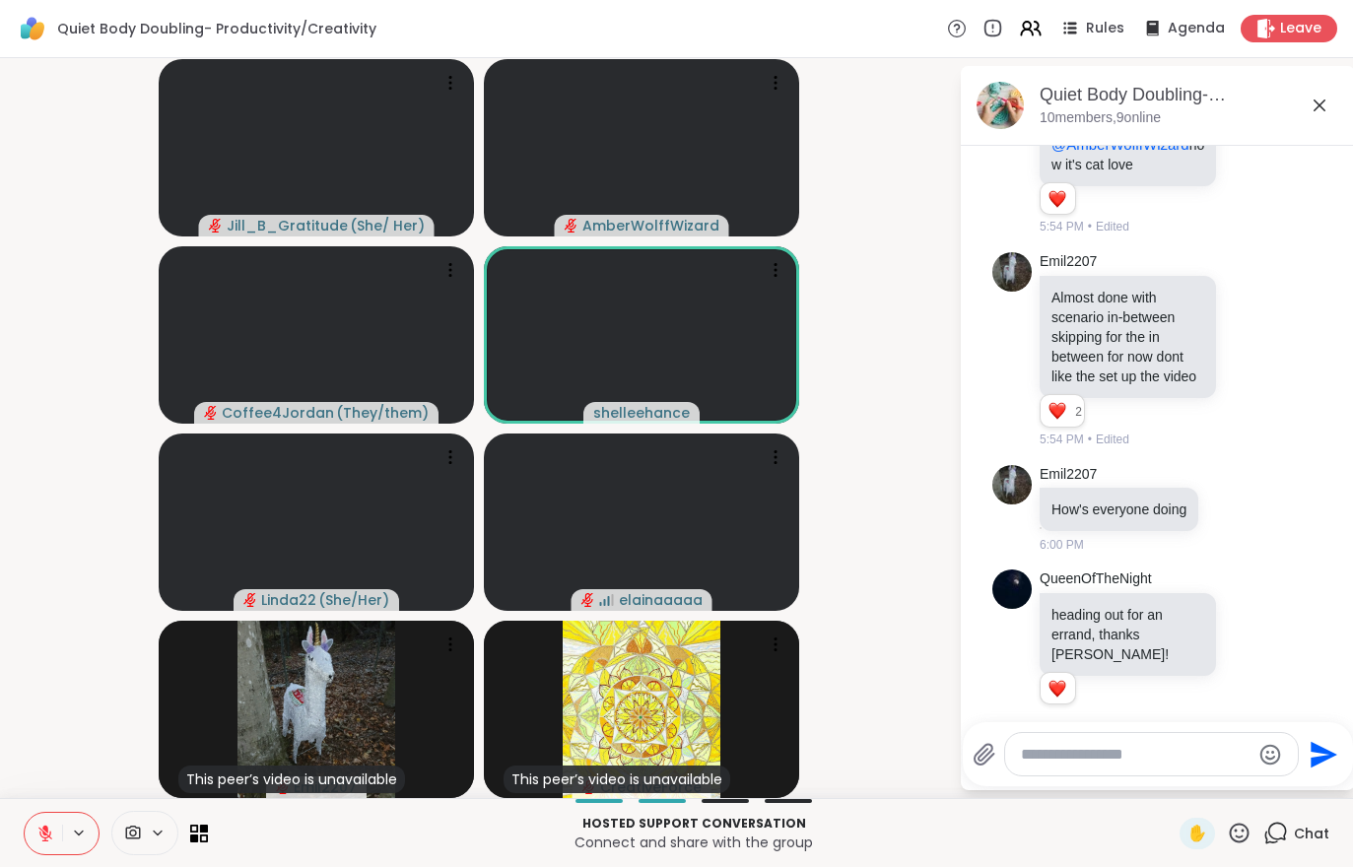
click at [38, 827] on icon at bounding box center [45, 834] width 18 height 18
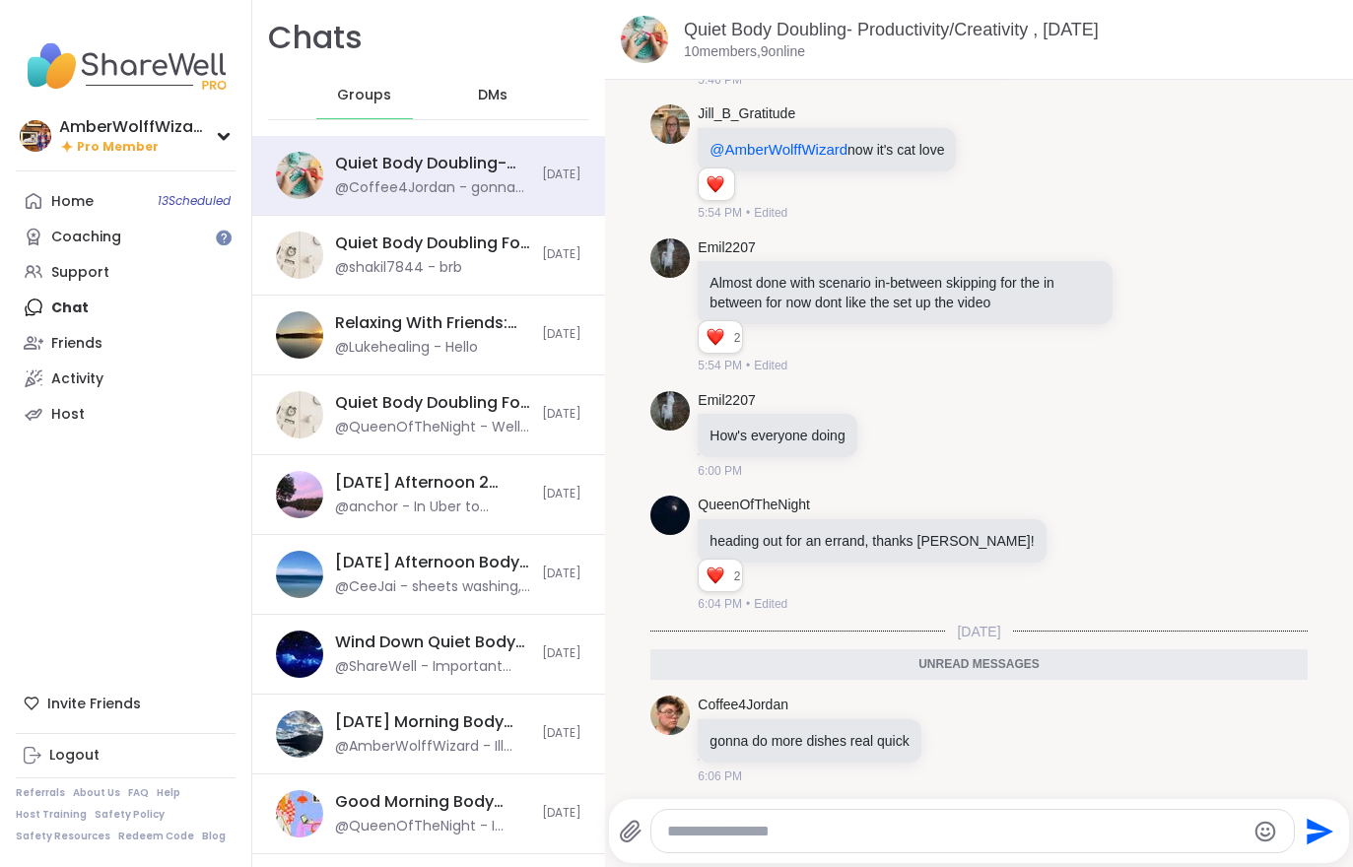
click at [89, 195] on div "Home 13 Scheduled" at bounding box center [72, 202] width 42 height 20
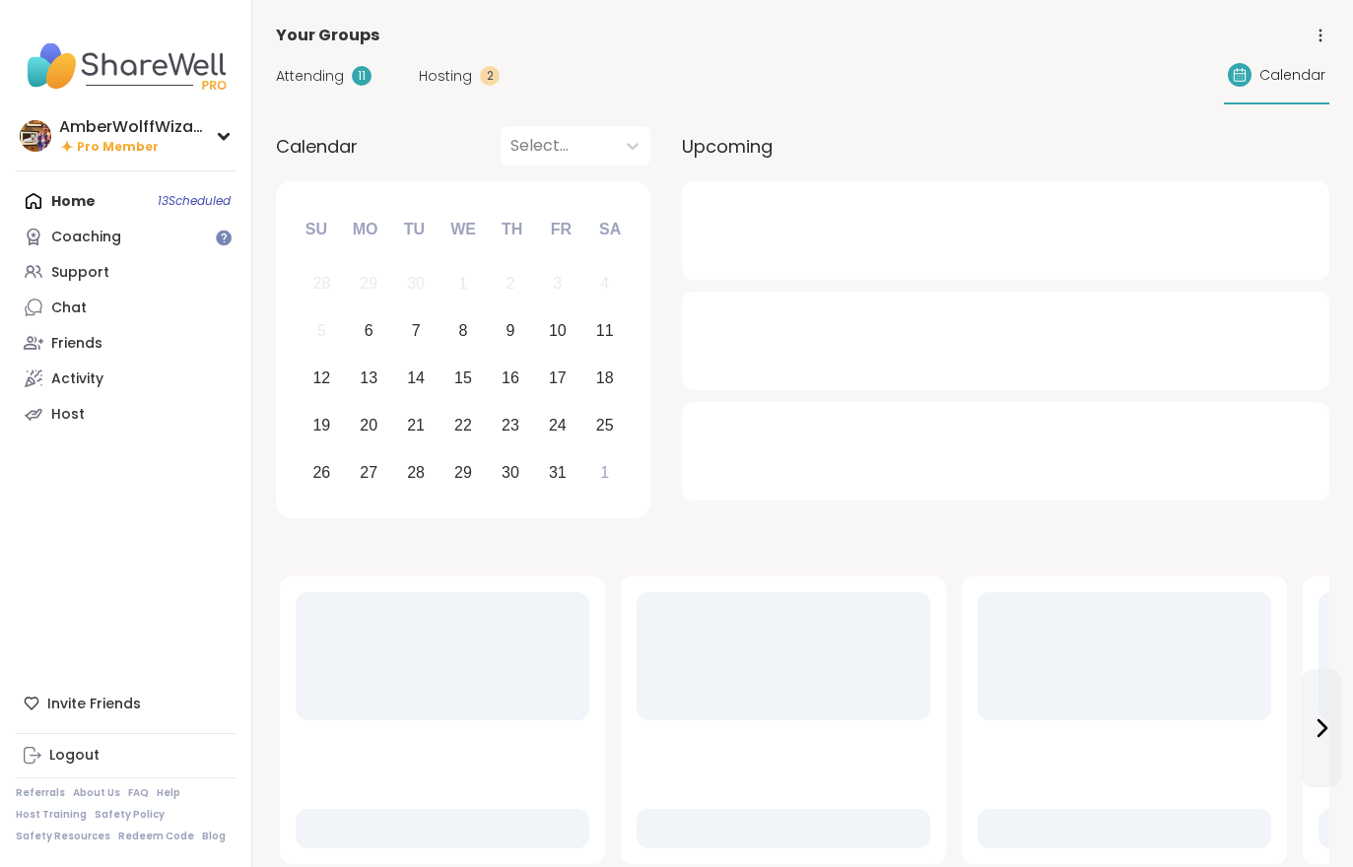
click at [457, 77] on span "Hosting" at bounding box center [445, 76] width 53 height 21
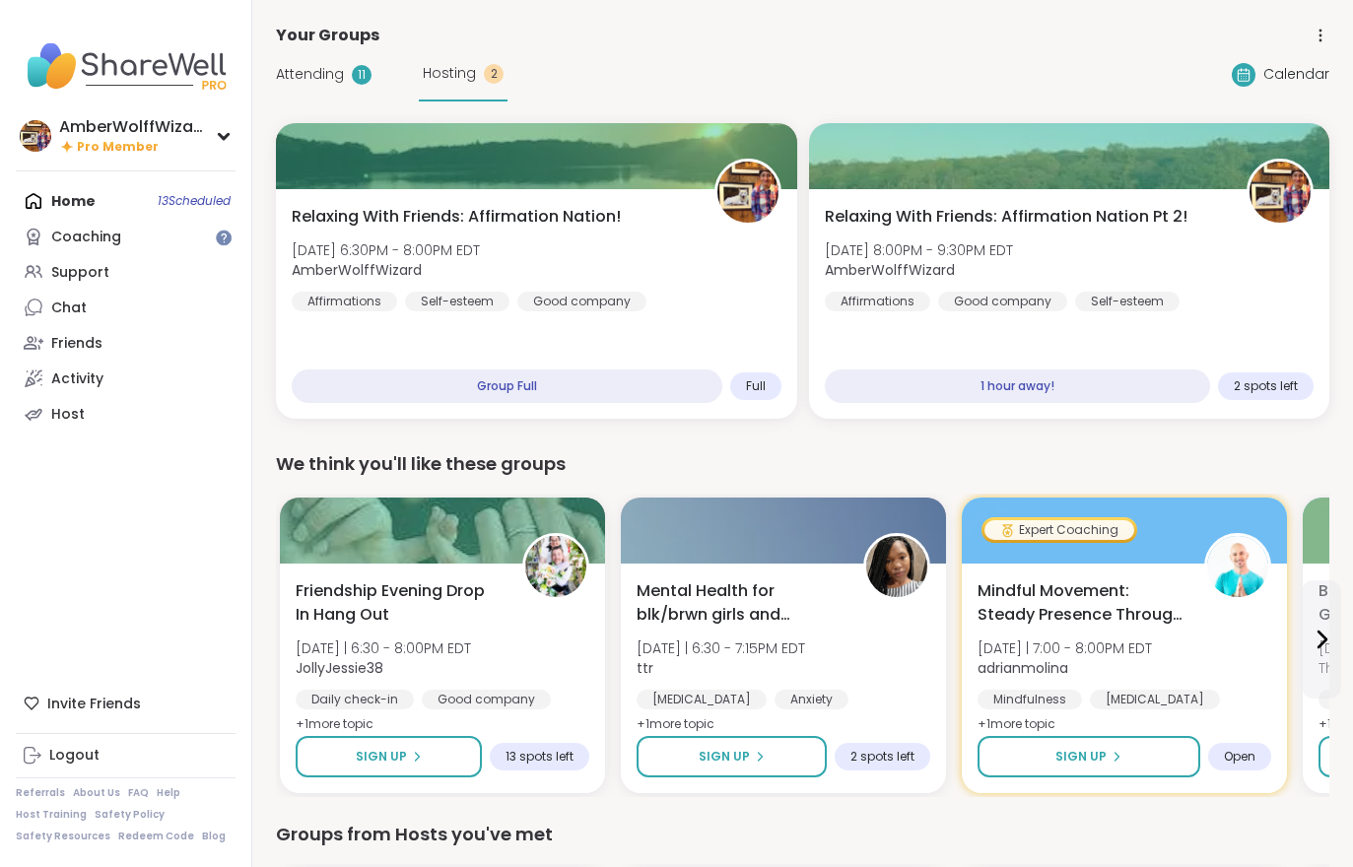
click at [321, 81] on span "Attending" at bounding box center [310, 74] width 68 height 21
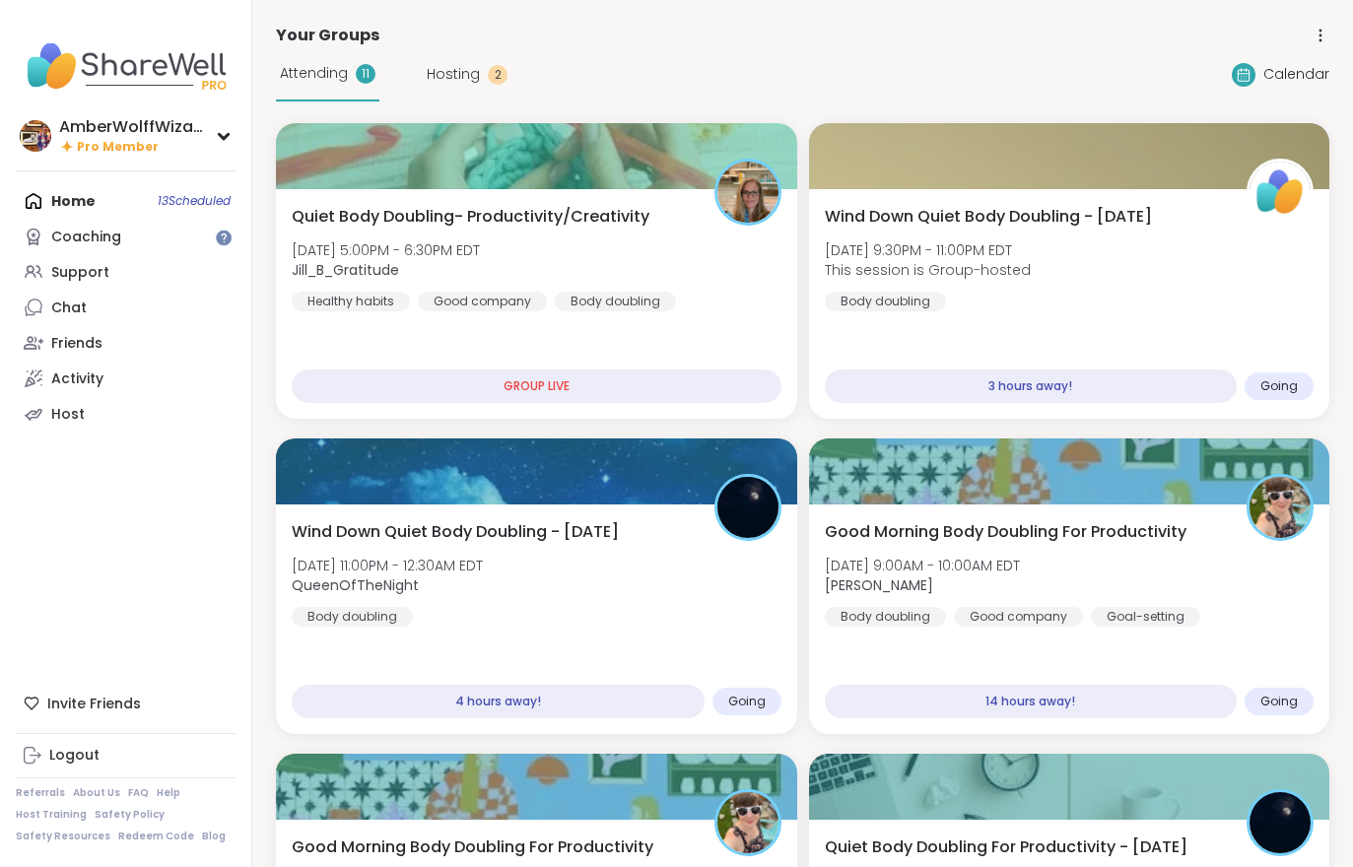
click at [643, 256] on div "Quiet Body Doubling- Productivity/Creativity Mon, Oct 06 | 5:00PM - 6:30PM EDT …" at bounding box center [537, 258] width 490 height 106
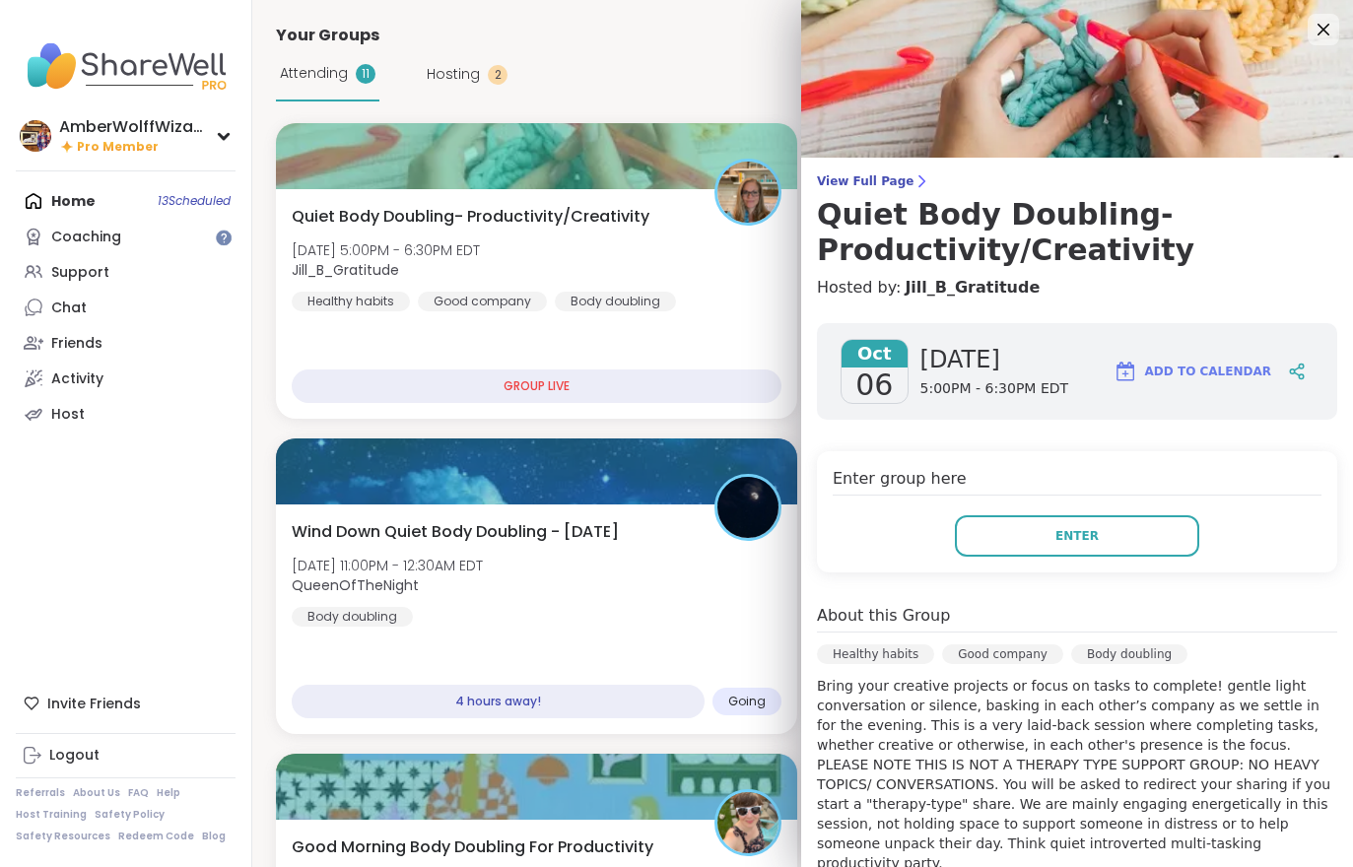
click at [1084, 544] on span "Enter" at bounding box center [1076, 536] width 43 height 18
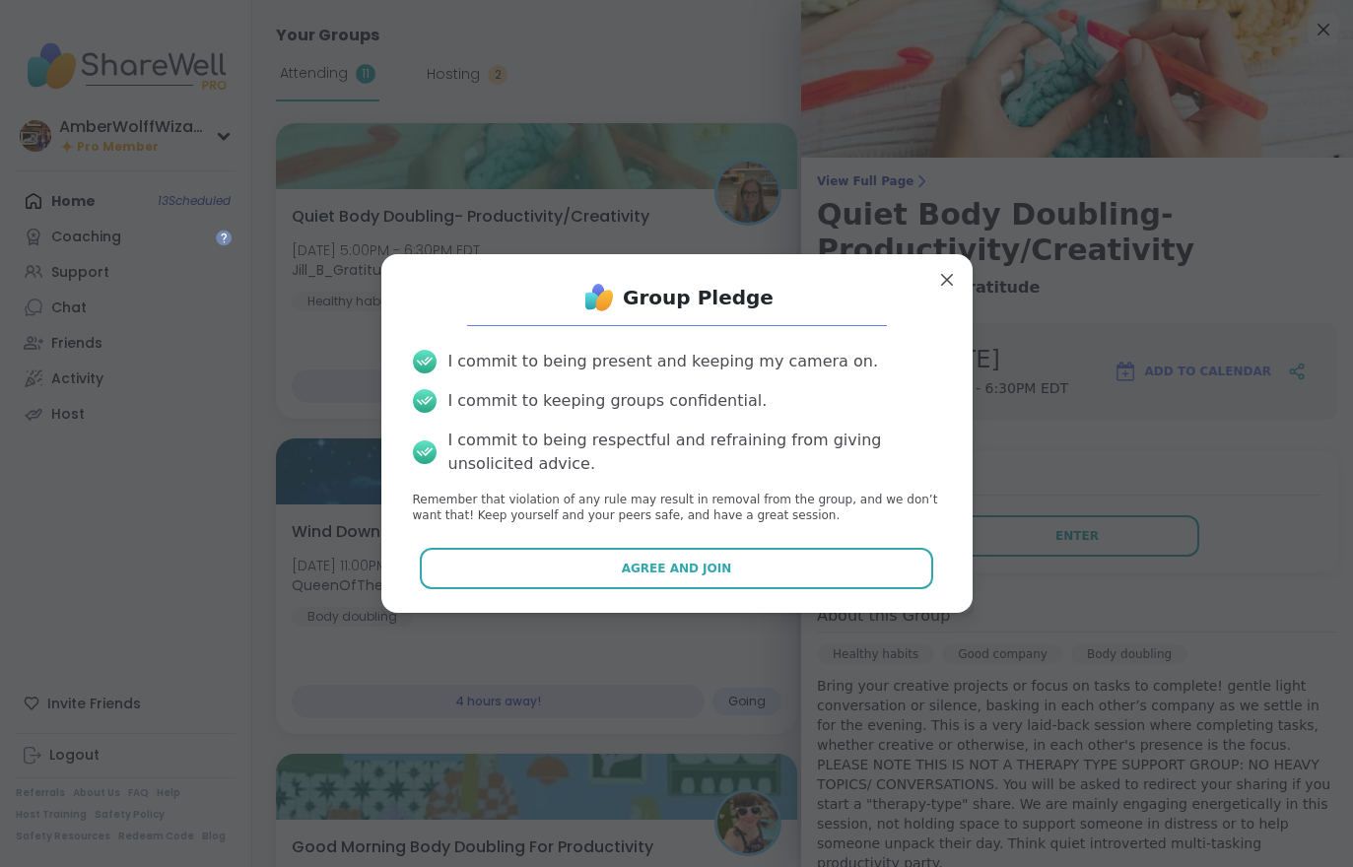
click at [840, 572] on button "Agree and Join" at bounding box center [676, 568] width 513 height 41
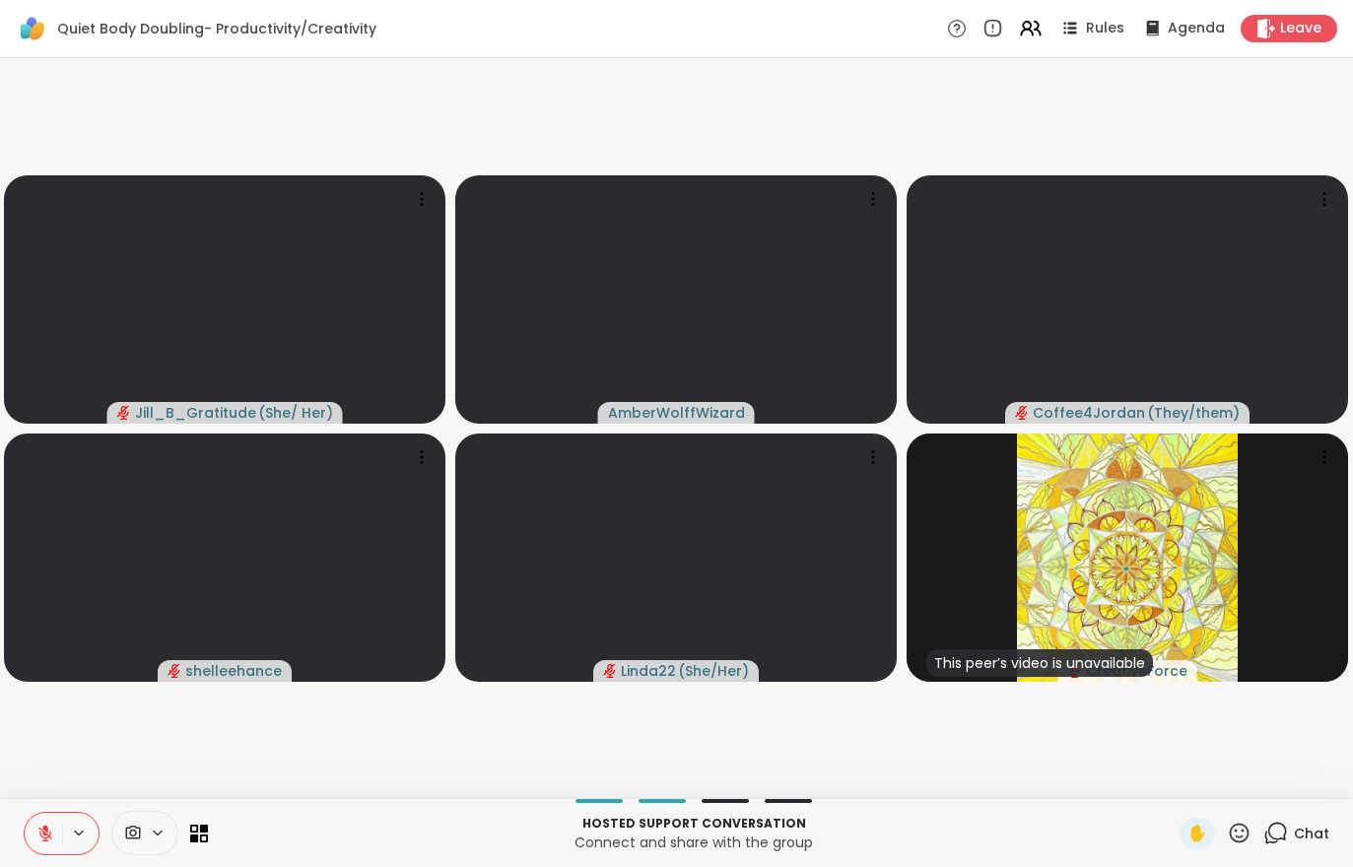
click at [26, 859] on div "Hosted support conversation Connect and share with the group ✋ Chat" at bounding box center [676, 832] width 1353 height 69
click at [50, 827] on icon at bounding box center [45, 834] width 18 height 18
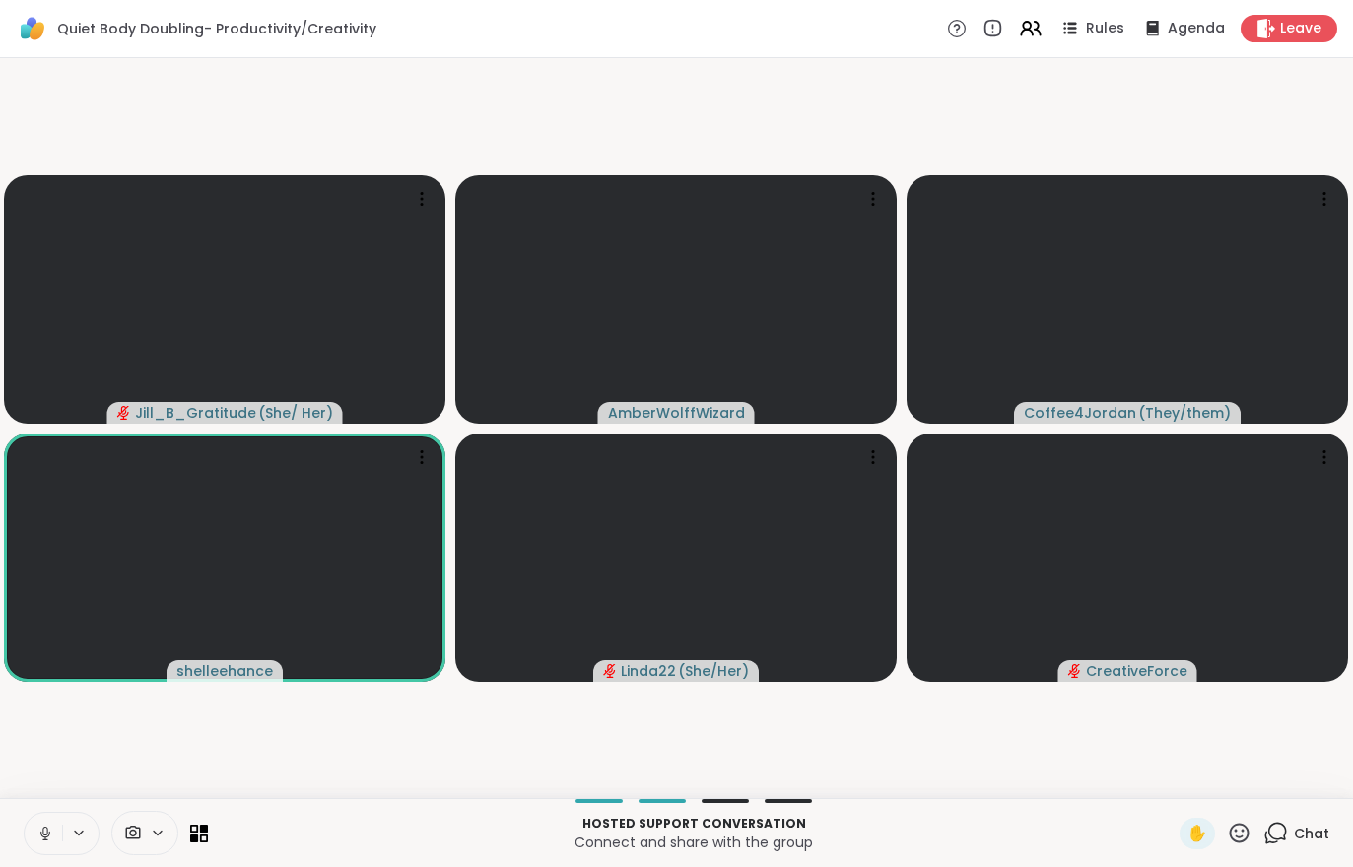
click at [54, 815] on button at bounding box center [43, 833] width 37 height 41
click at [36, 823] on button at bounding box center [43, 833] width 37 height 41
click at [38, 839] on icon at bounding box center [45, 834] width 18 height 18
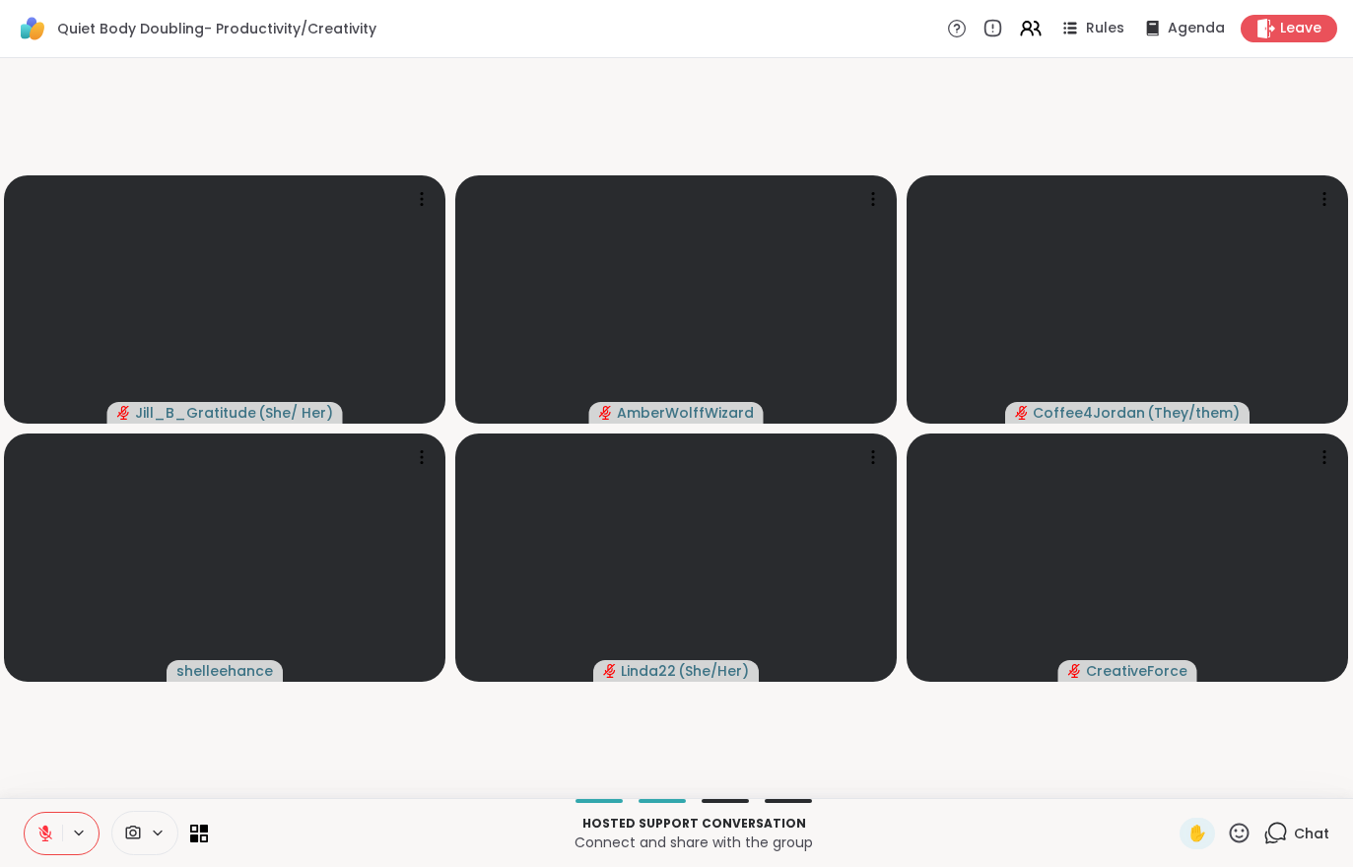
click at [39, 853] on button at bounding box center [43, 833] width 37 height 41
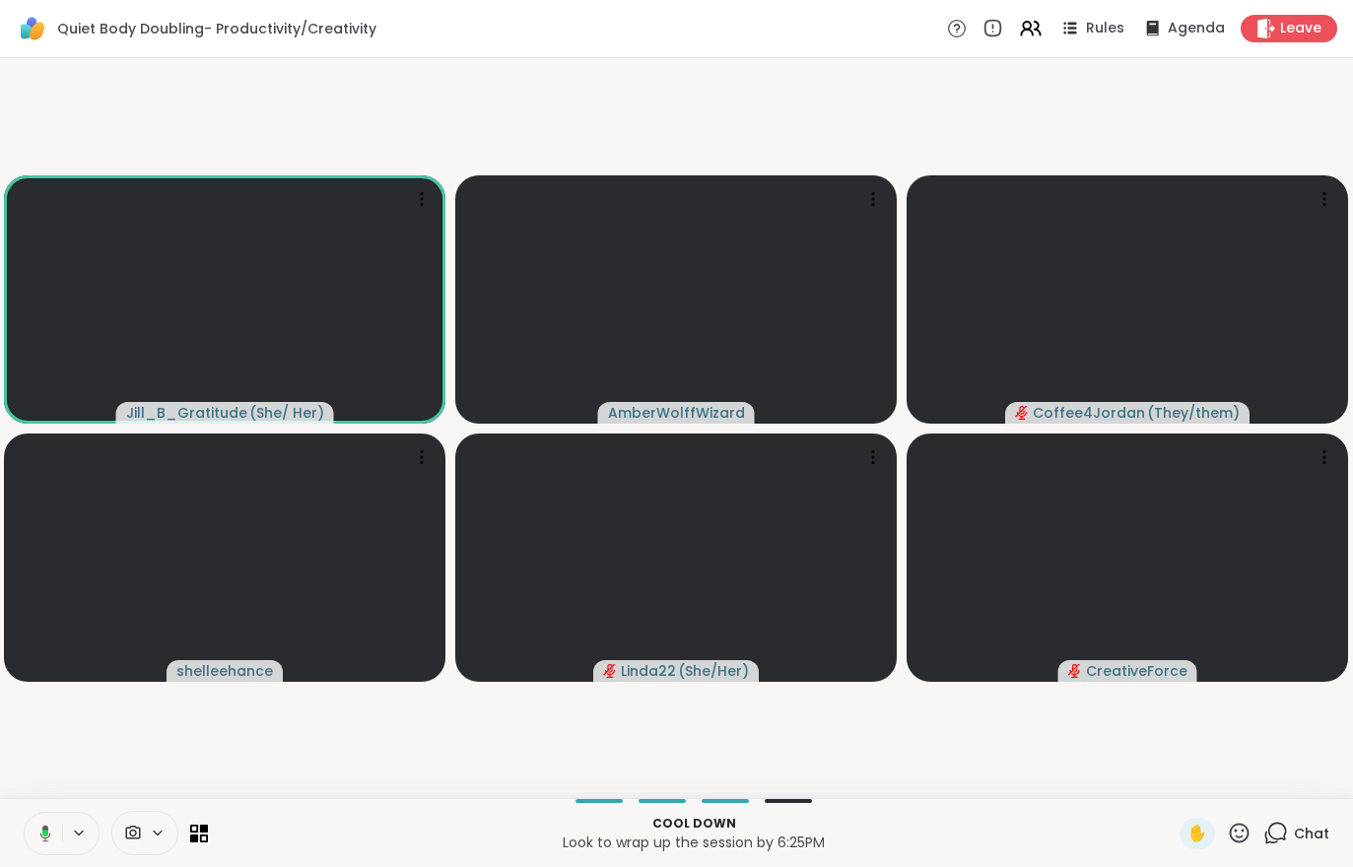
click at [1285, 37] on span "Leave" at bounding box center [1300, 29] width 41 height 20
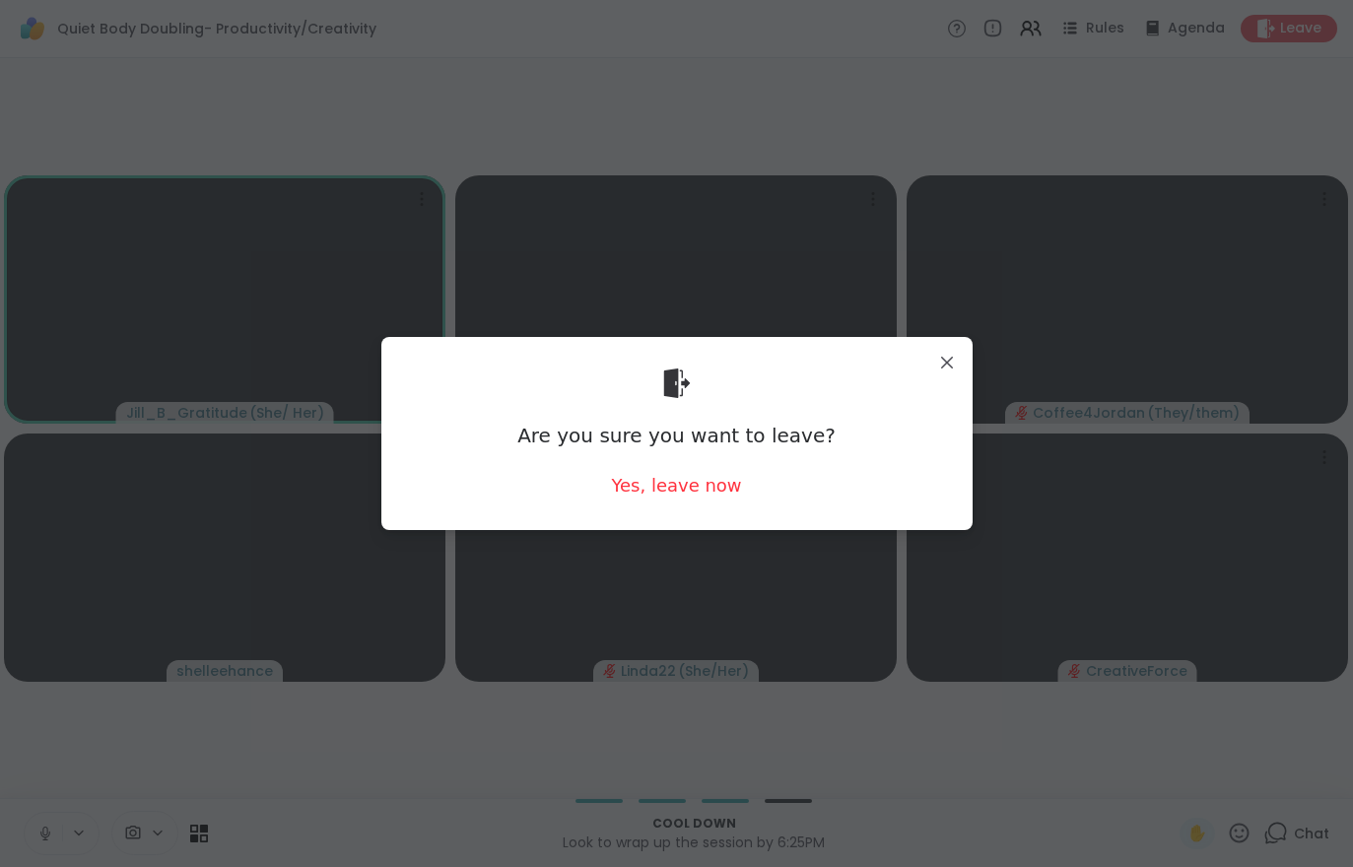
click at [729, 498] on div "Yes, leave now" at bounding box center [676, 485] width 130 height 25
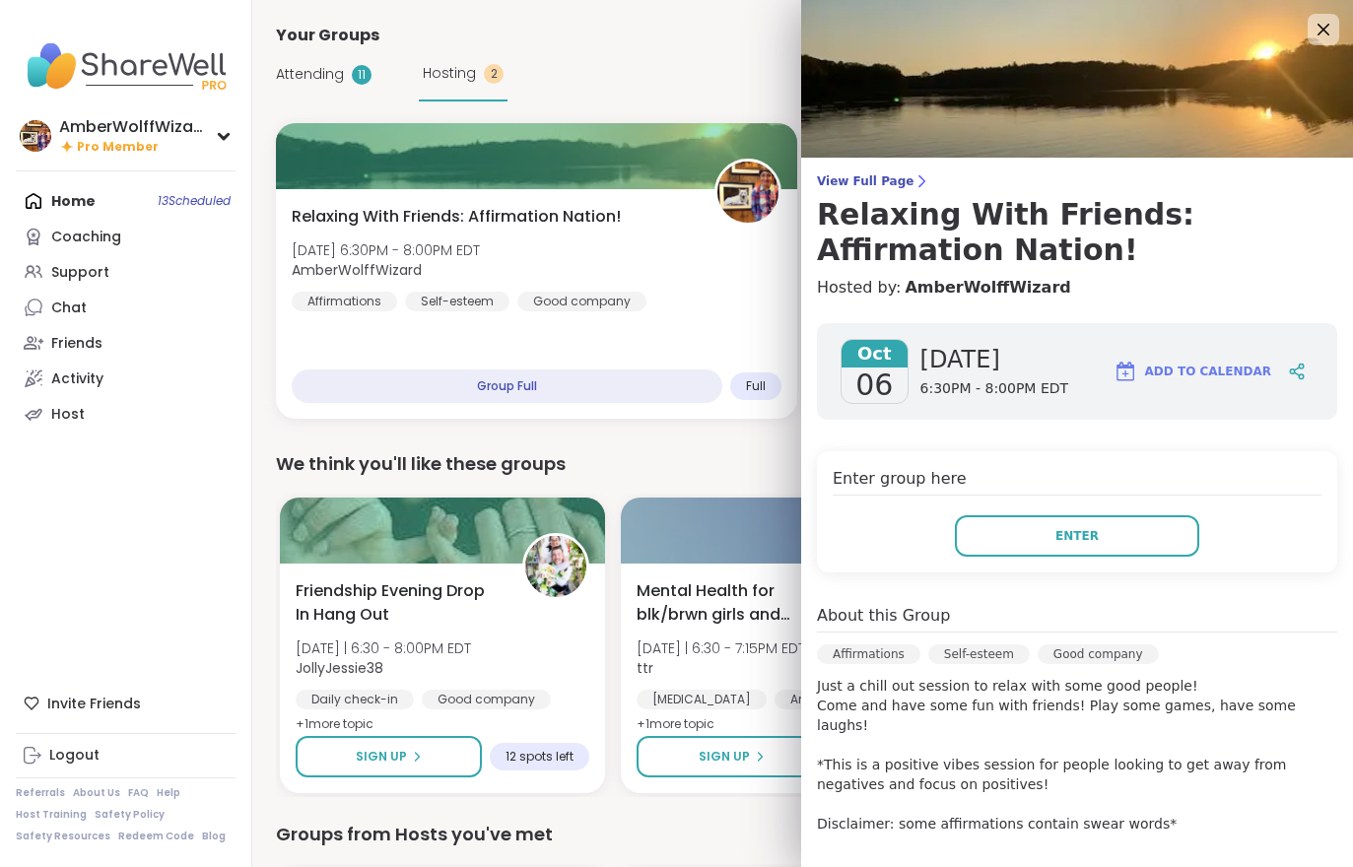
click at [1061, 517] on button "Enter" at bounding box center [1077, 535] width 244 height 41
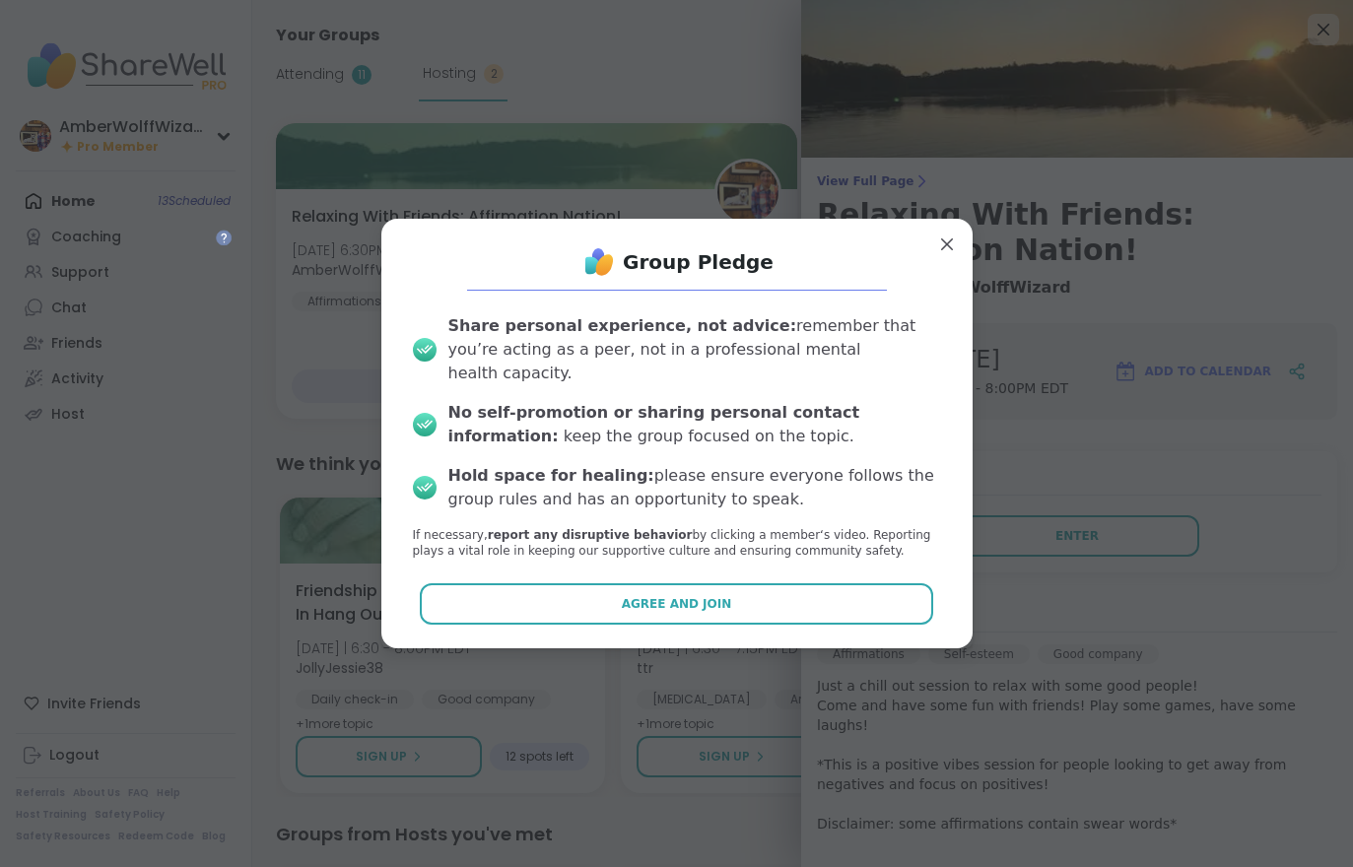
click at [783, 555] on div "Share personal experience, not advice: remember that you’re acting as a peer, n…" at bounding box center [677, 438] width 560 height 278
click at [711, 598] on span "Agree and Join" at bounding box center [677, 604] width 110 height 18
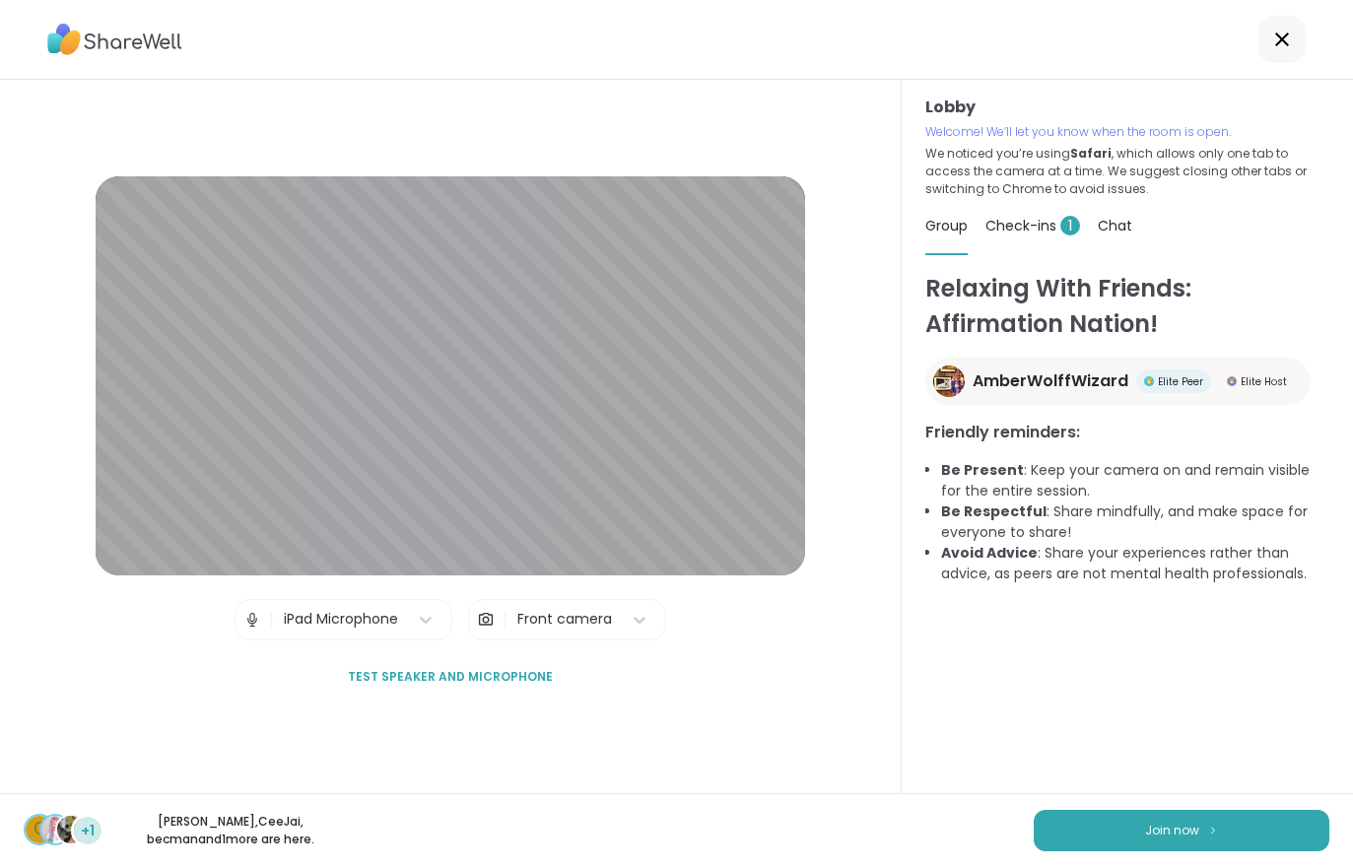
click at [990, 241] on div "Check-ins 1" at bounding box center [1032, 225] width 95 height 55
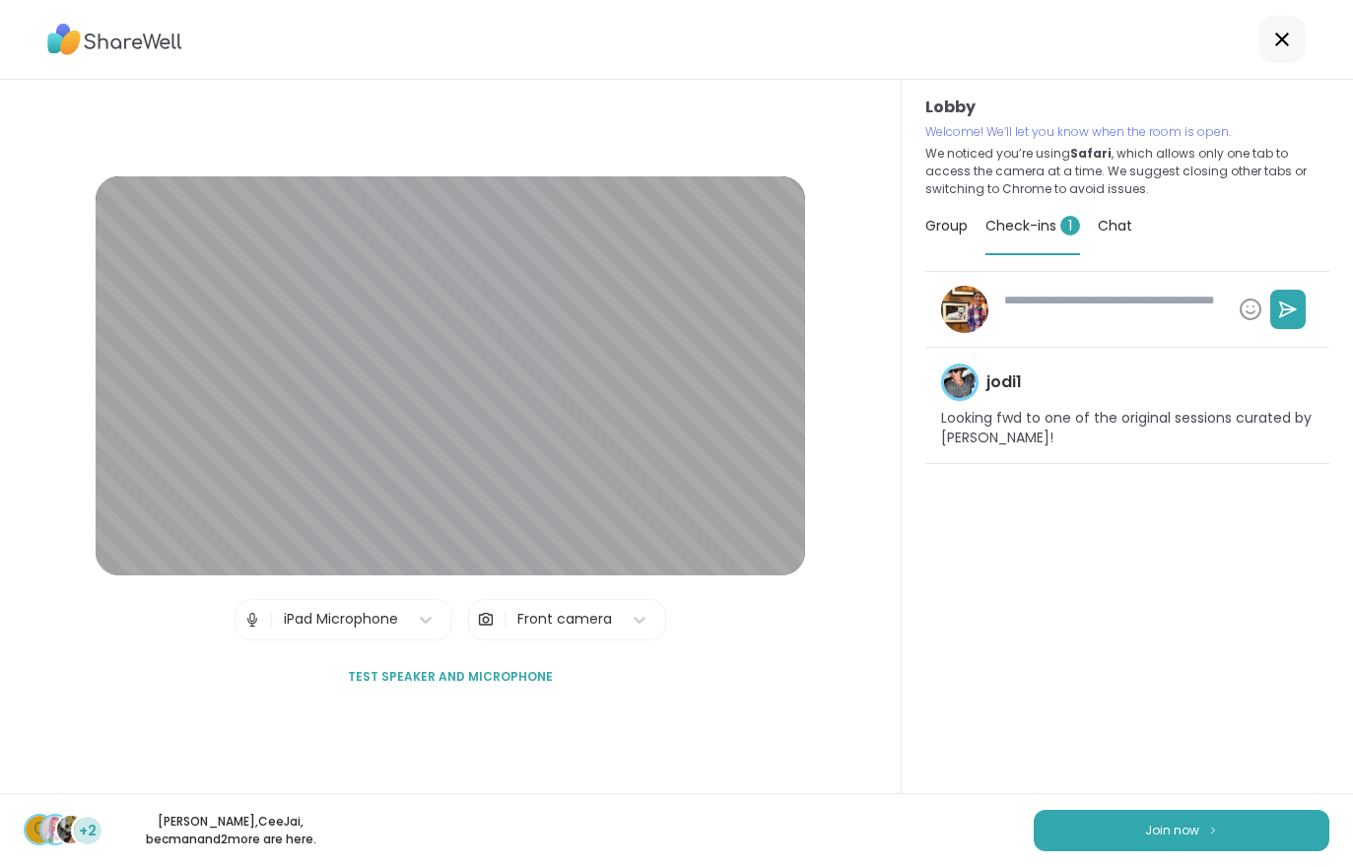
click at [1132, 810] on button "Join now" at bounding box center [1181, 830] width 296 height 41
click at [1132, 809] on div "C +2 Cyndy , CeeJai , becman and 2 more are here. Join now" at bounding box center [676, 830] width 1353 height 74
type textarea "*"
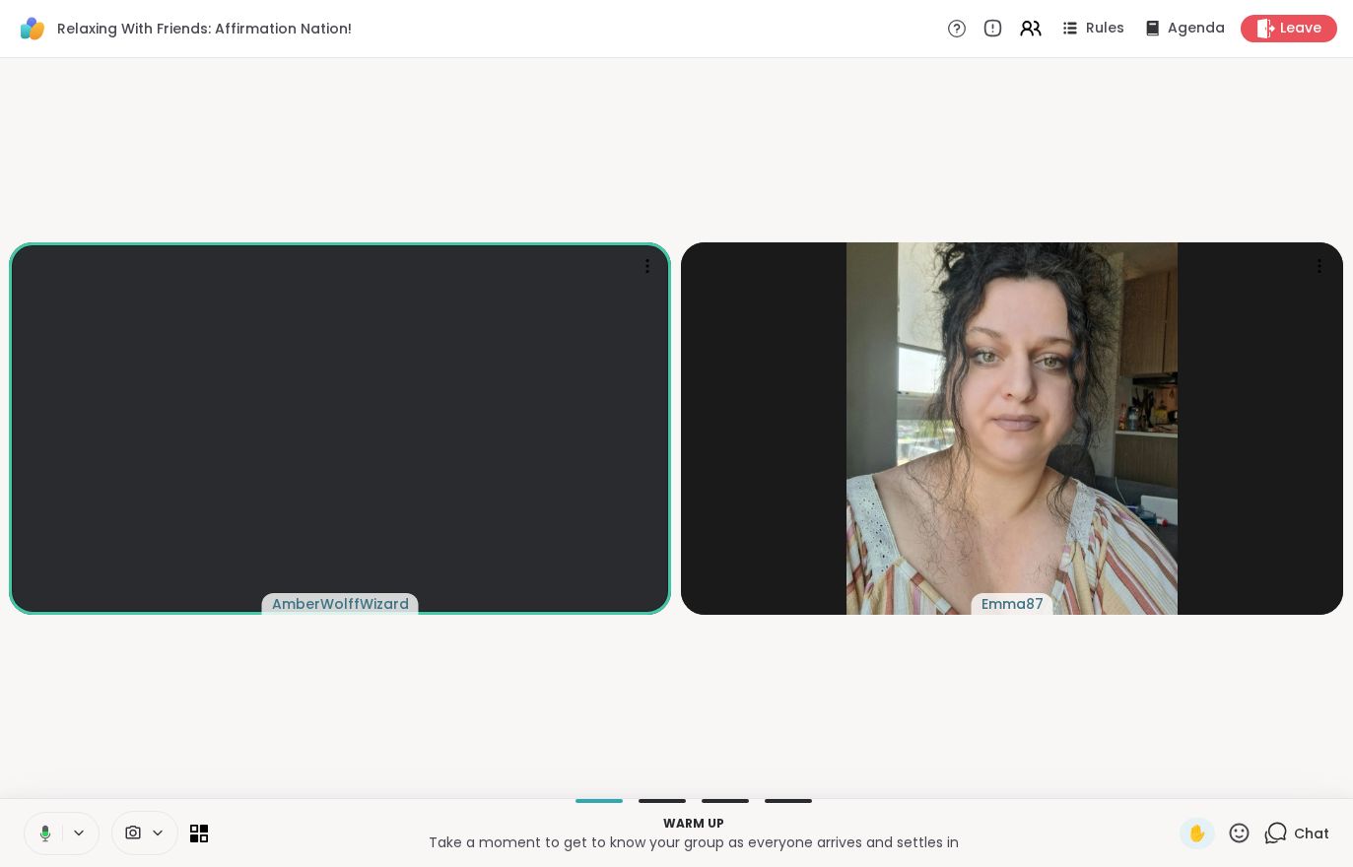
click at [22, 819] on button at bounding box center [42, 833] width 40 height 41
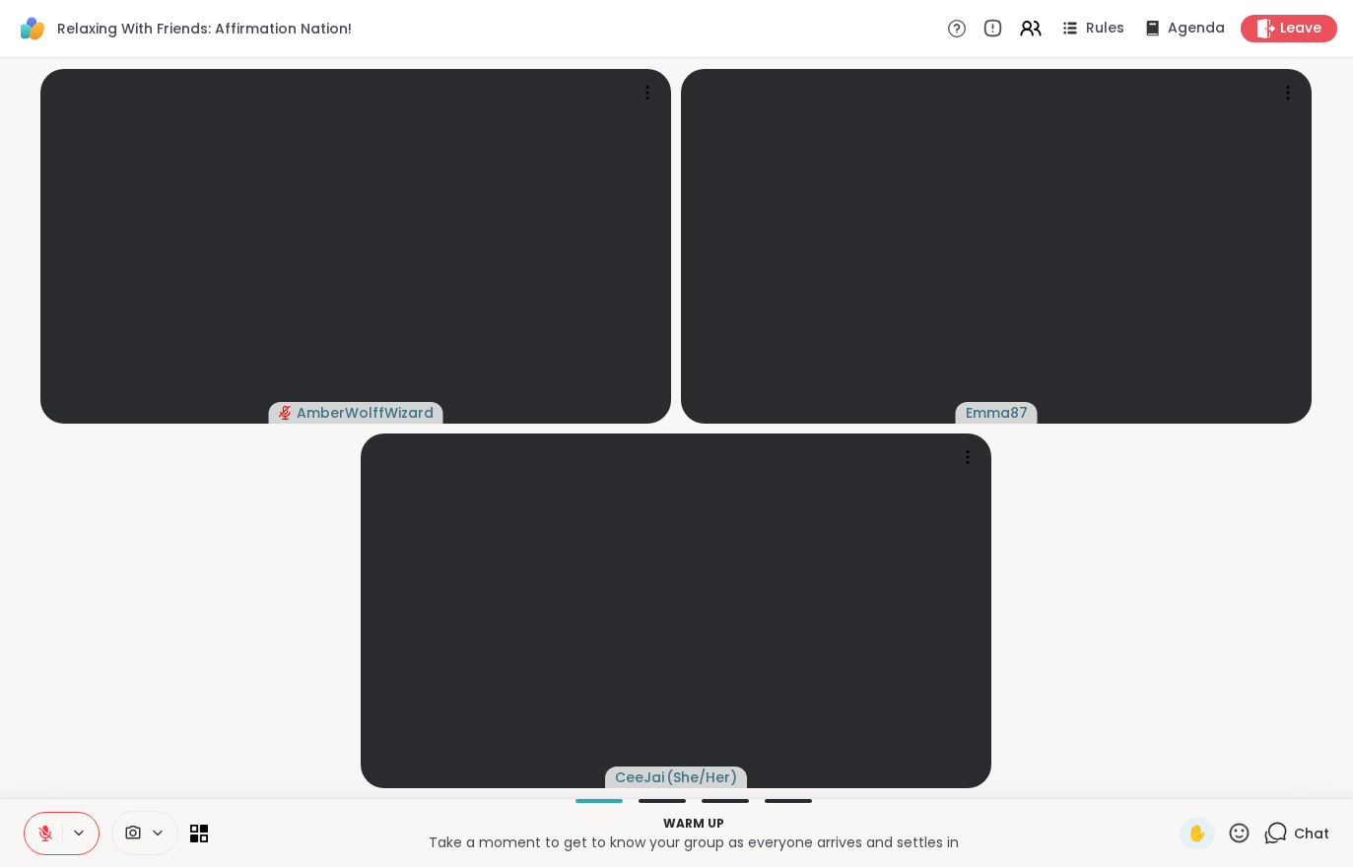
click at [50, 832] on icon at bounding box center [45, 834] width 14 height 14
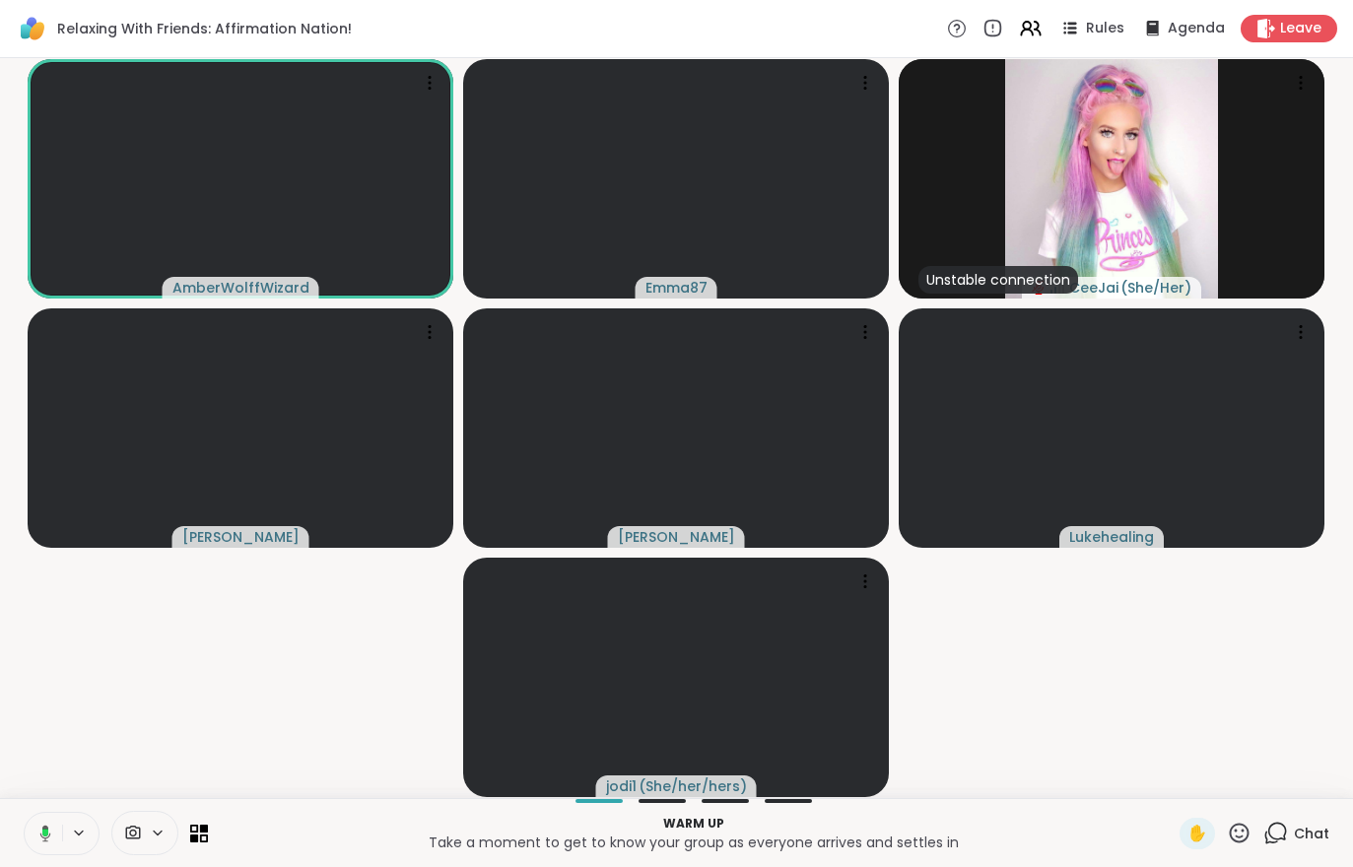
click at [1027, 26] on icon at bounding box center [1027, 26] width 8 height 8
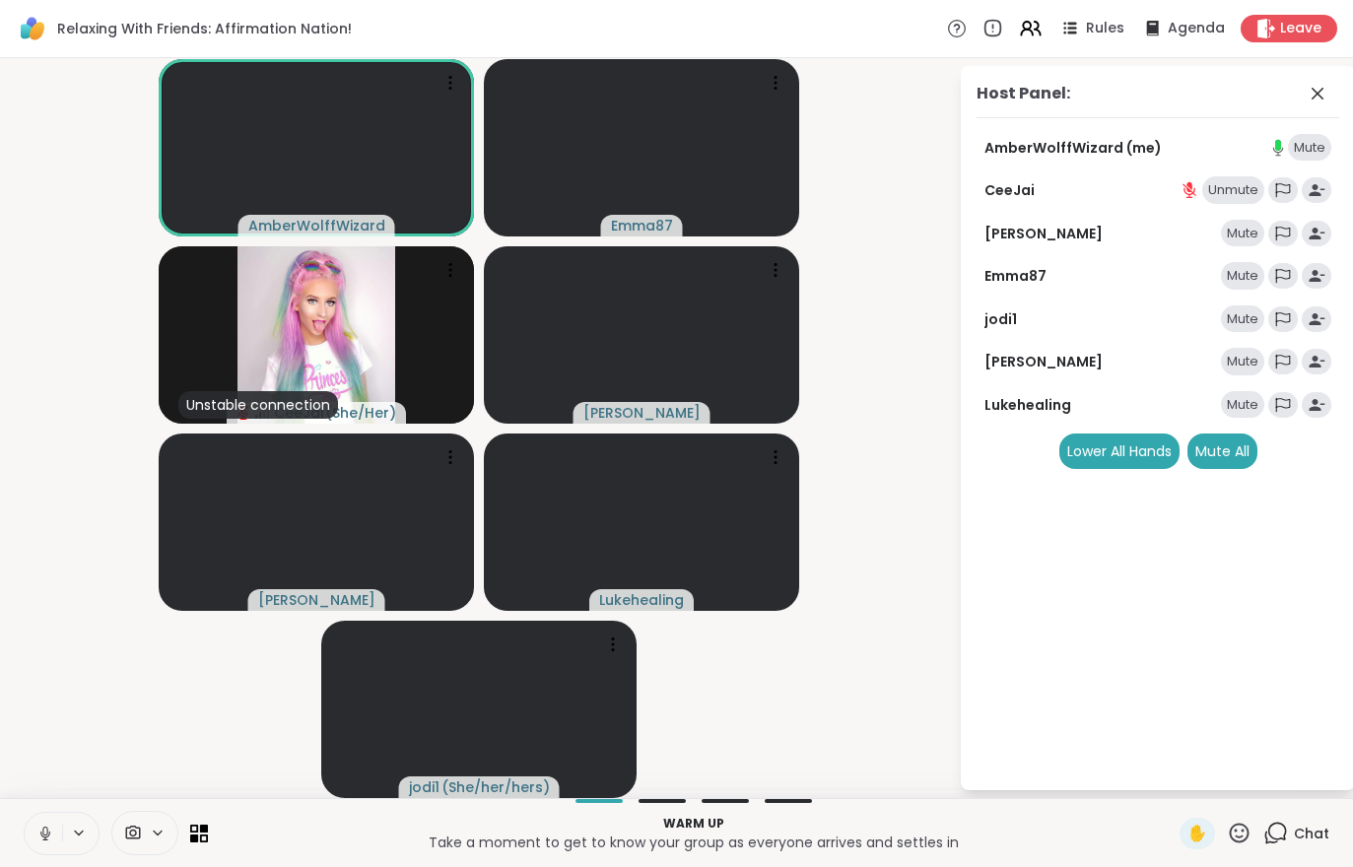
click at [1182, 481] on div "Host Panel: AmberWolffWizard (me) Mute CeeJai Unmute Cyndy Mute Emma87 Mute jod…" at bounding box center [1158, 428] width 394 height 724
click at [1222, 456] on div "Mute All" at bounding box center [1222, 450] width 70 height 35
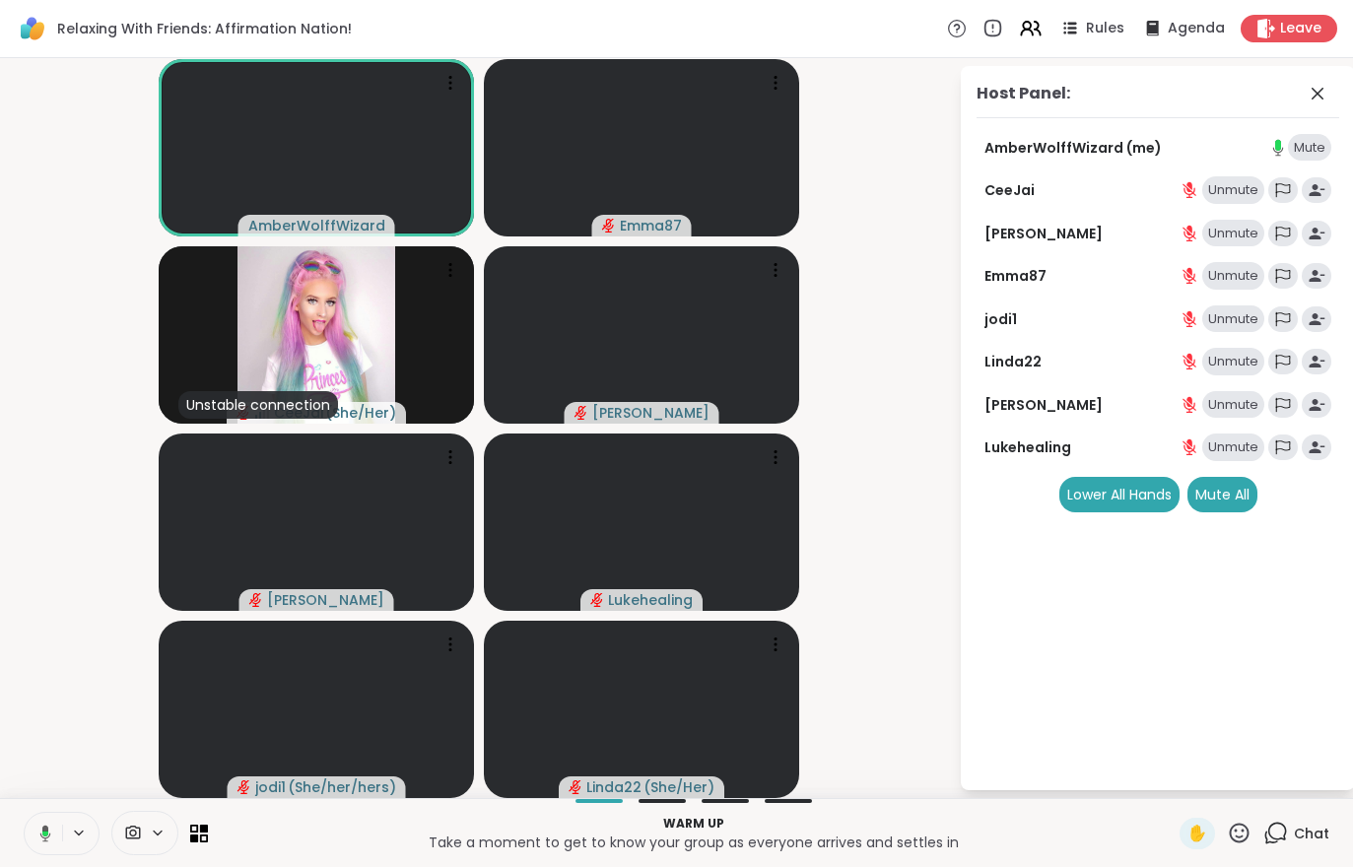
click at [24, 852] on button at bounding box center [42, 833] width 40 height 41
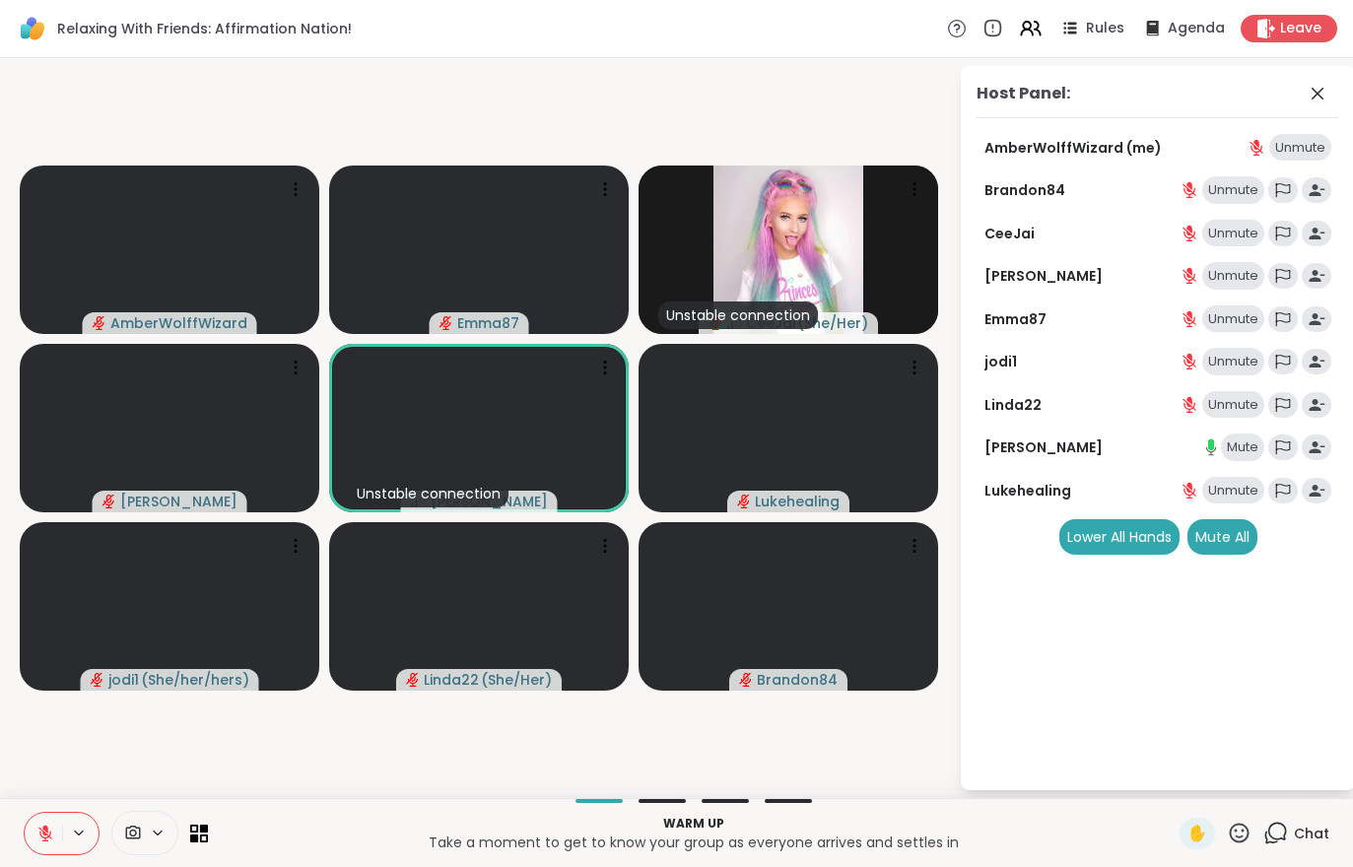
click at [31, 834] on button at bounding box center [43, 833] width 37 height 41
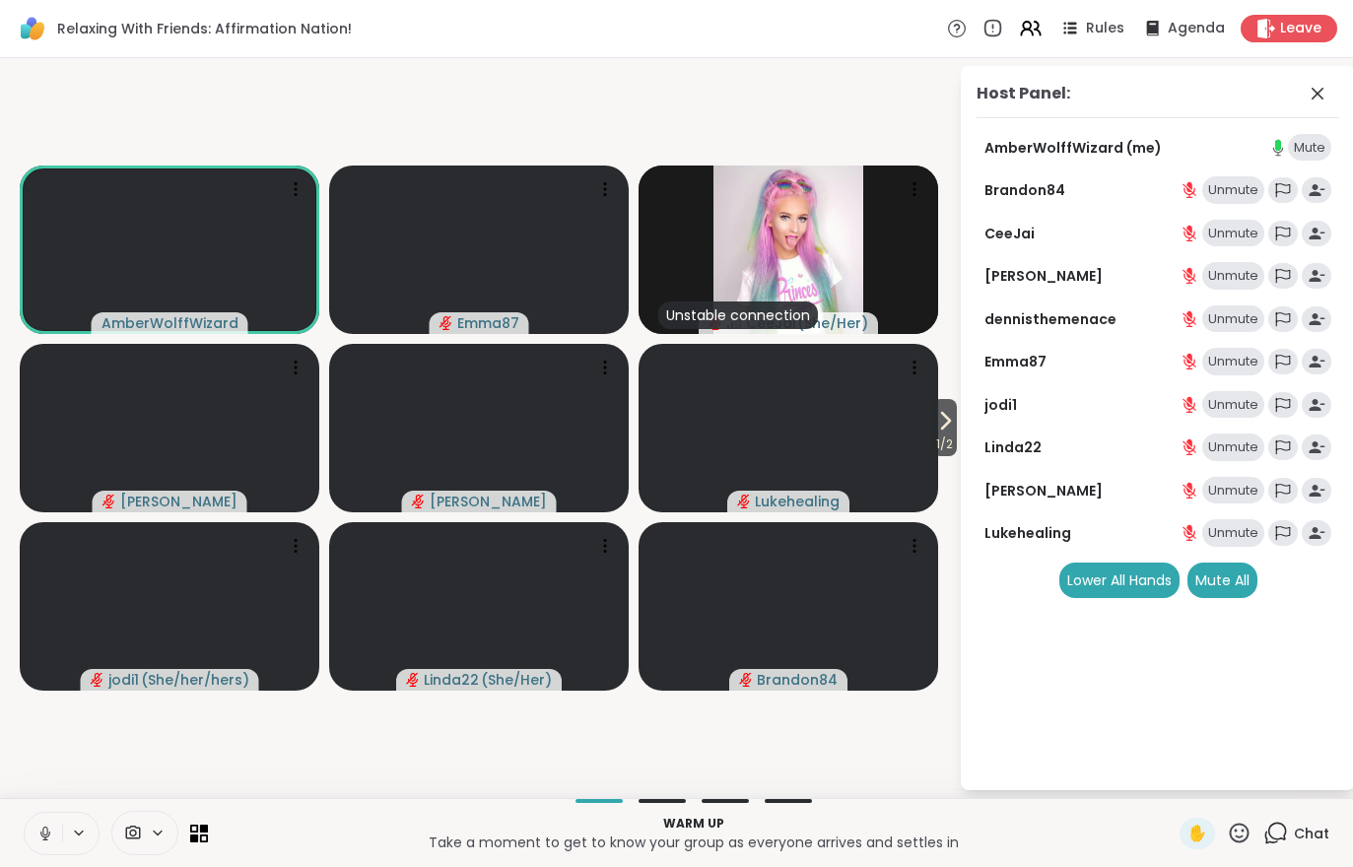
click at [952, 422] on icon at bounding box center [945, 421] width 24 height 24
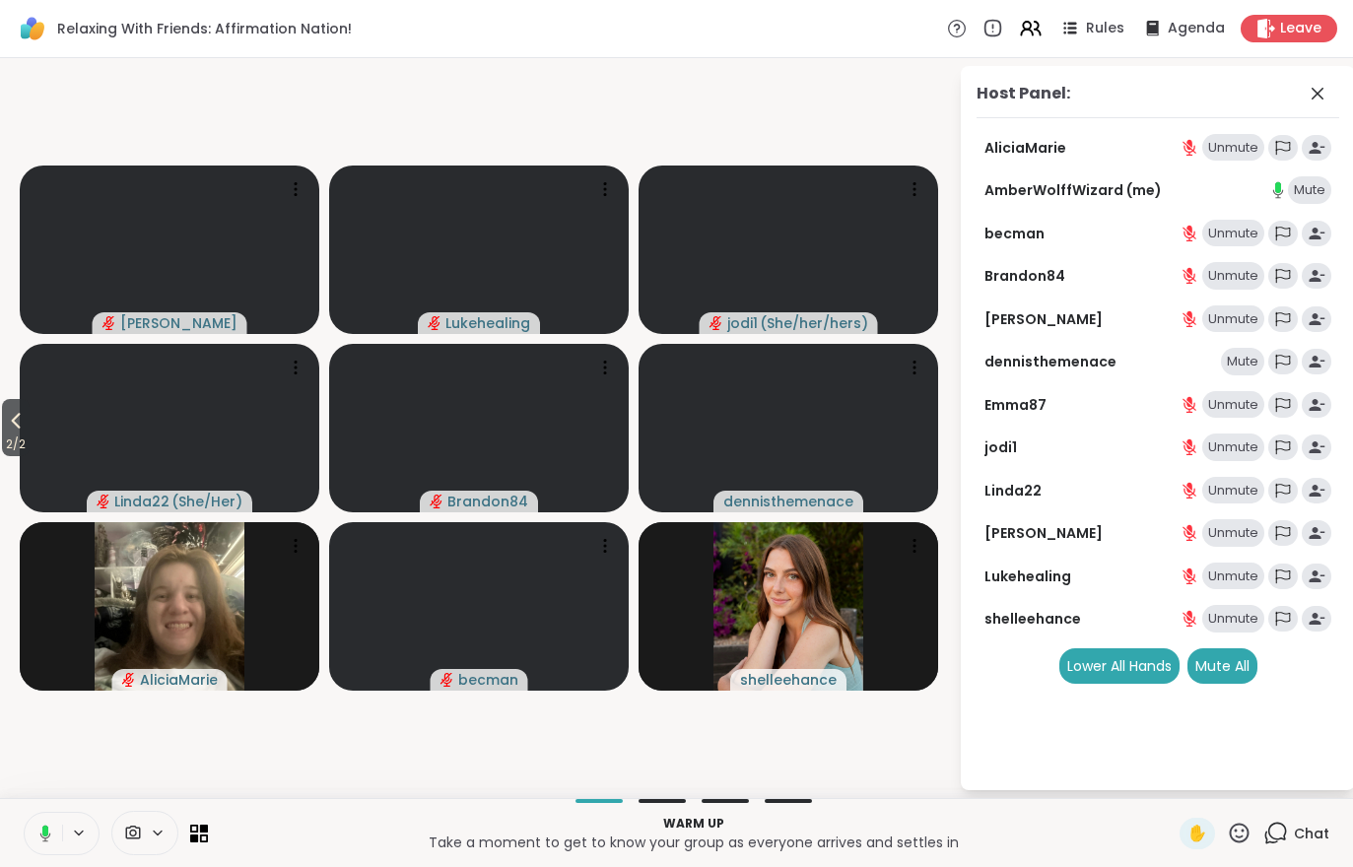
click at [1291, 824] on div "Chat" at bounding box center [1296, 834] width 66 height 32
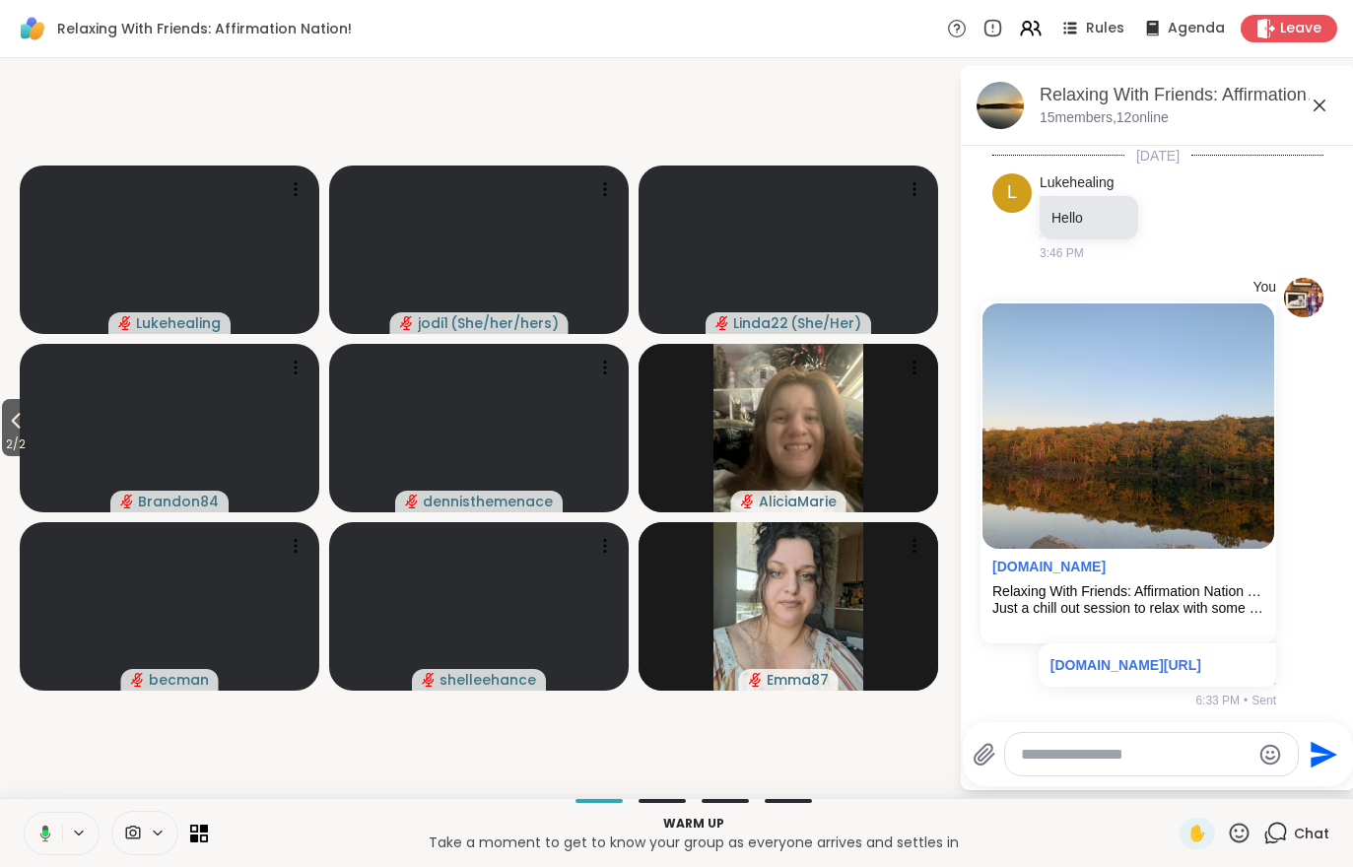
click at [28, 434] on span "2 / 2" at bounding box center [16, 445] width 28 height 24
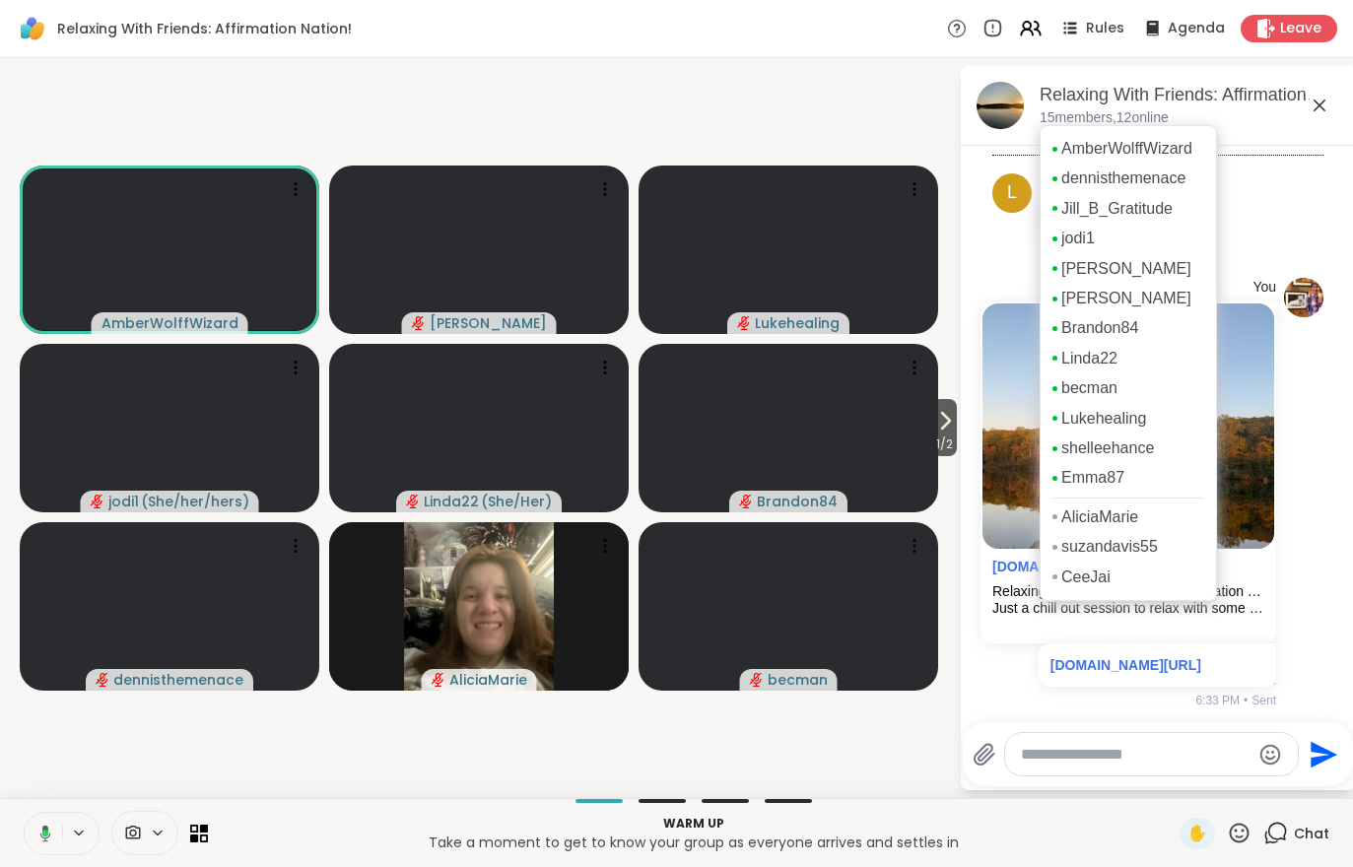
click at [934, 444] on span "1 / 2" at bounding box center [944, 445] width 25 height 24
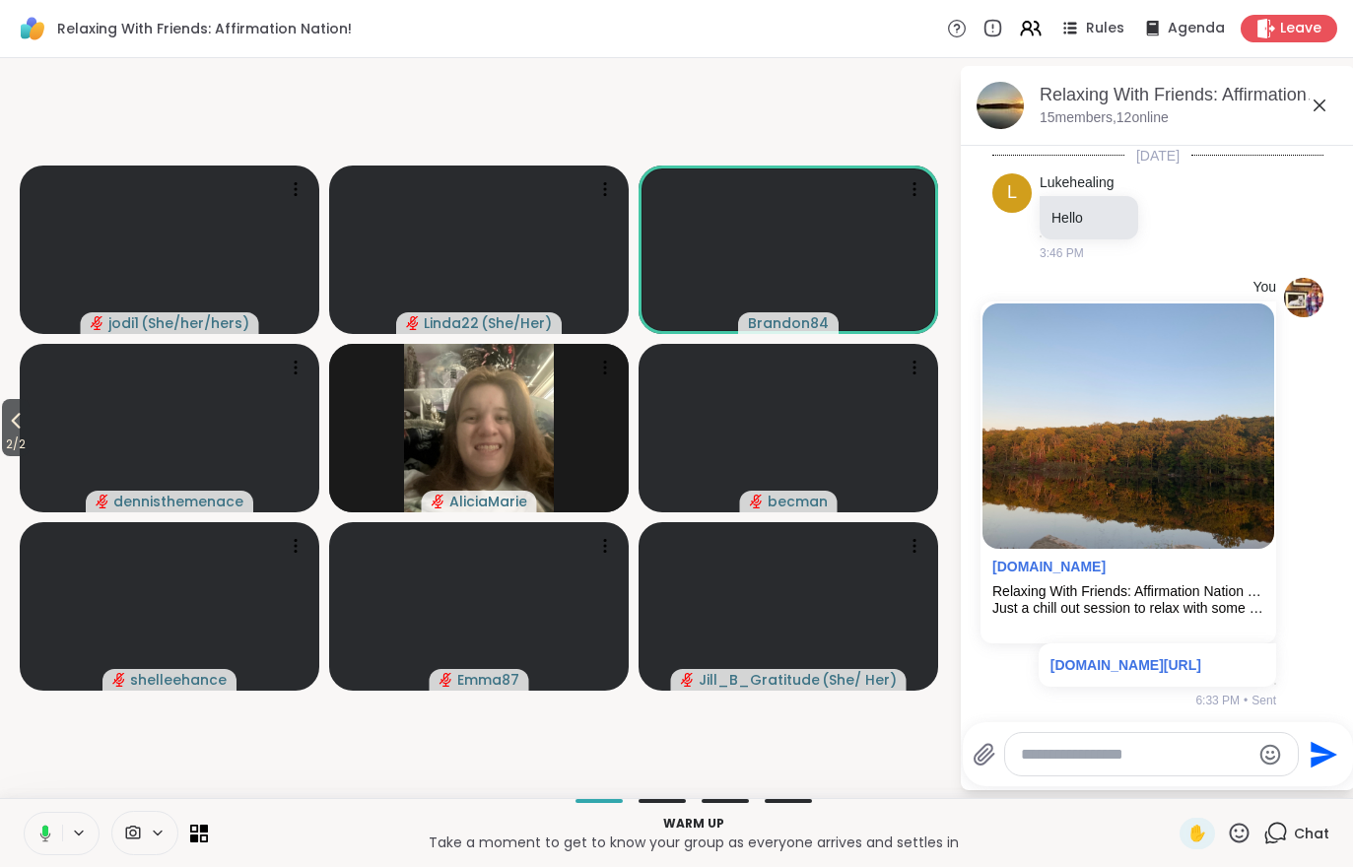
click at [1023, 25] on icon at bounding box center [1031, 29] width 24 height 24
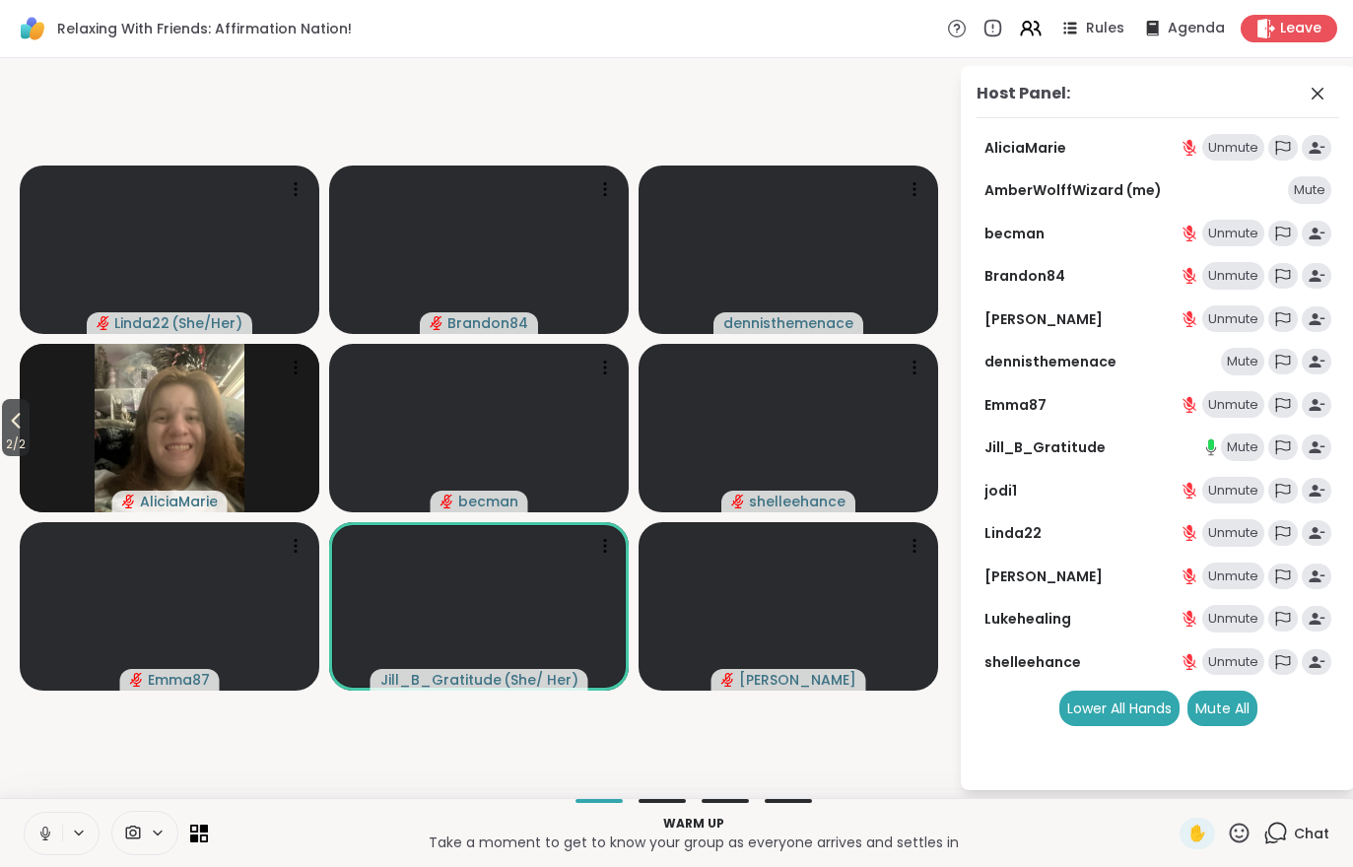
click at [1310, 847] on div "Chat" at bounding box center [1296, 834] width 66 height 32
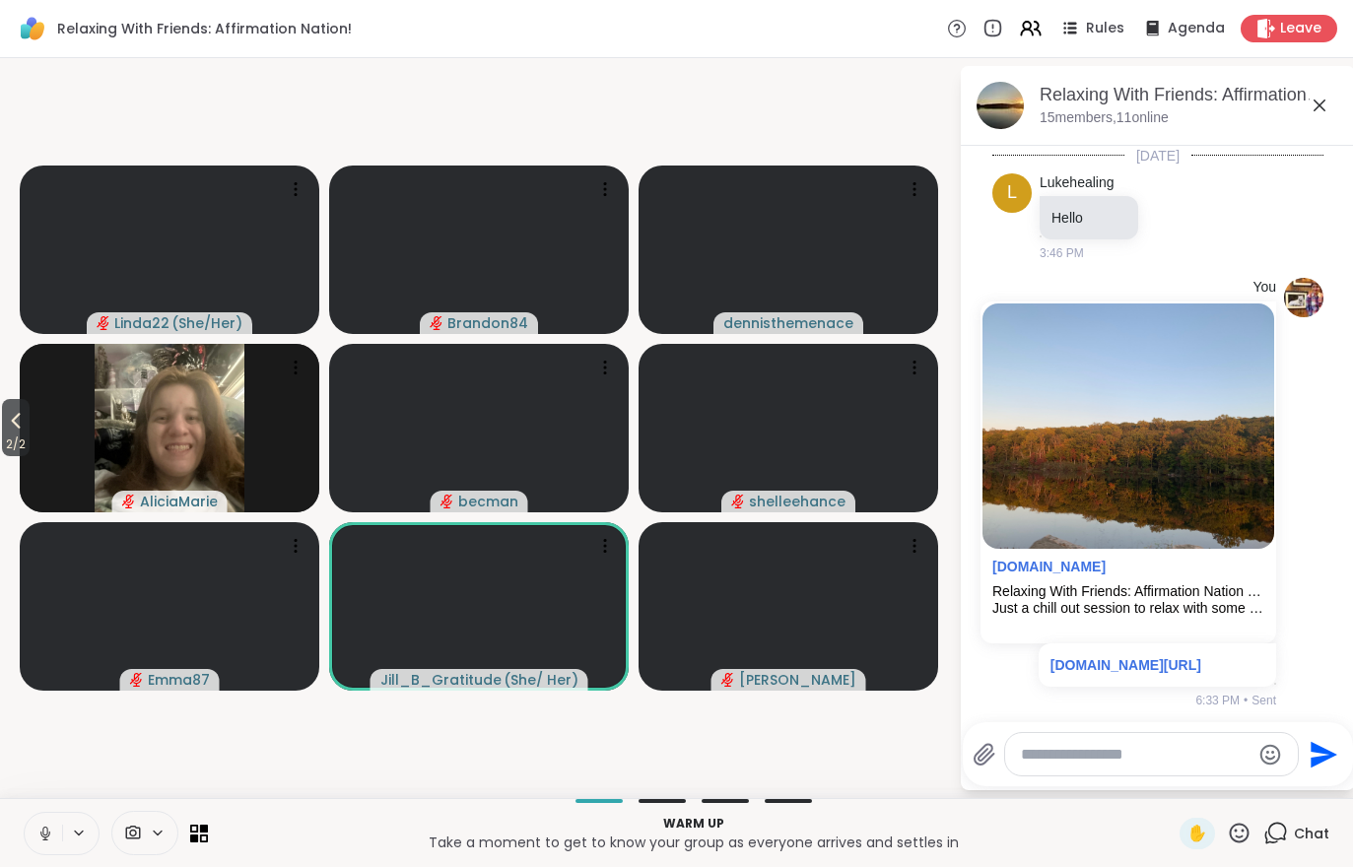
scroll to position [42, 0]
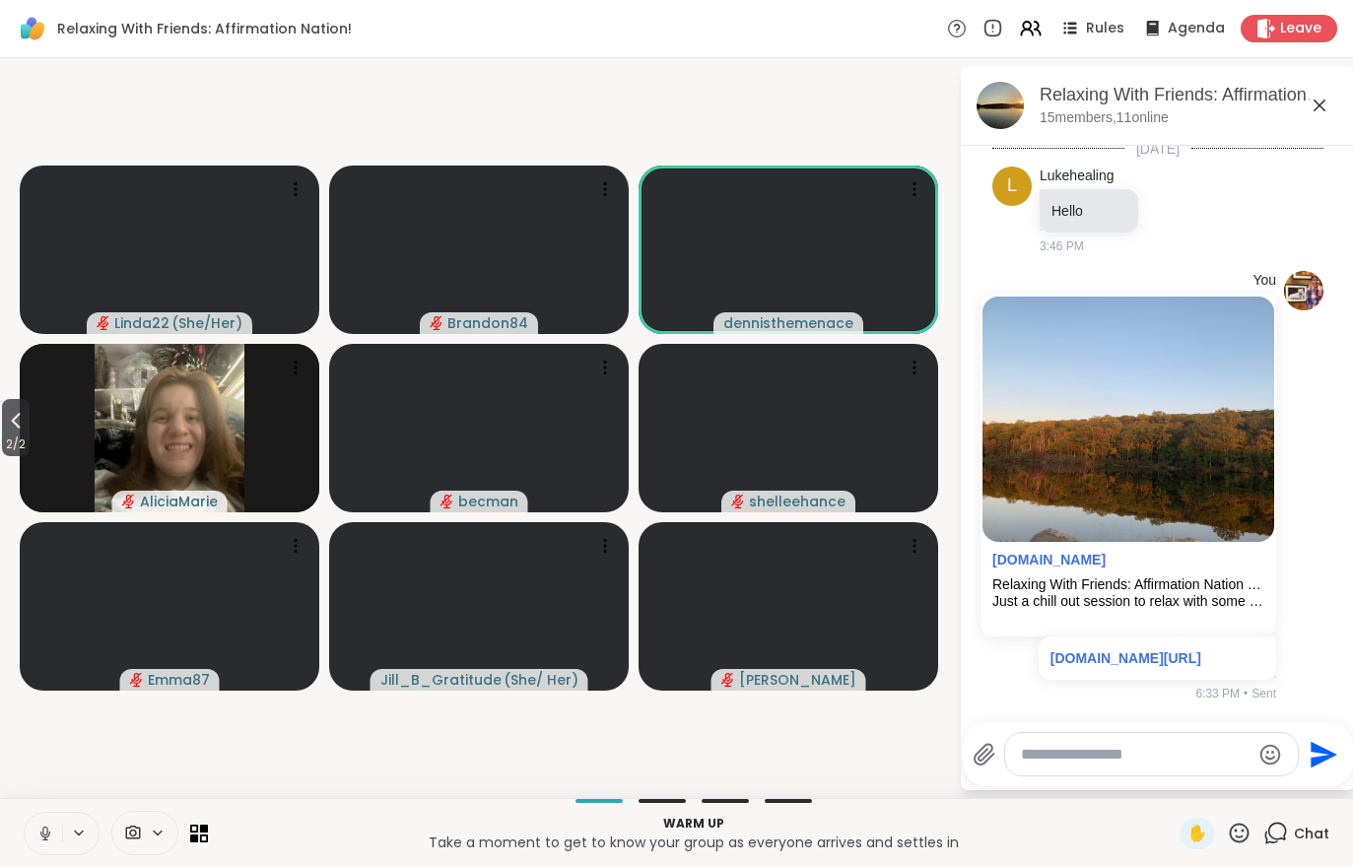
click at [1313, 831] on span "Chat" at bounding box center [1311, 834] width 35 height 20
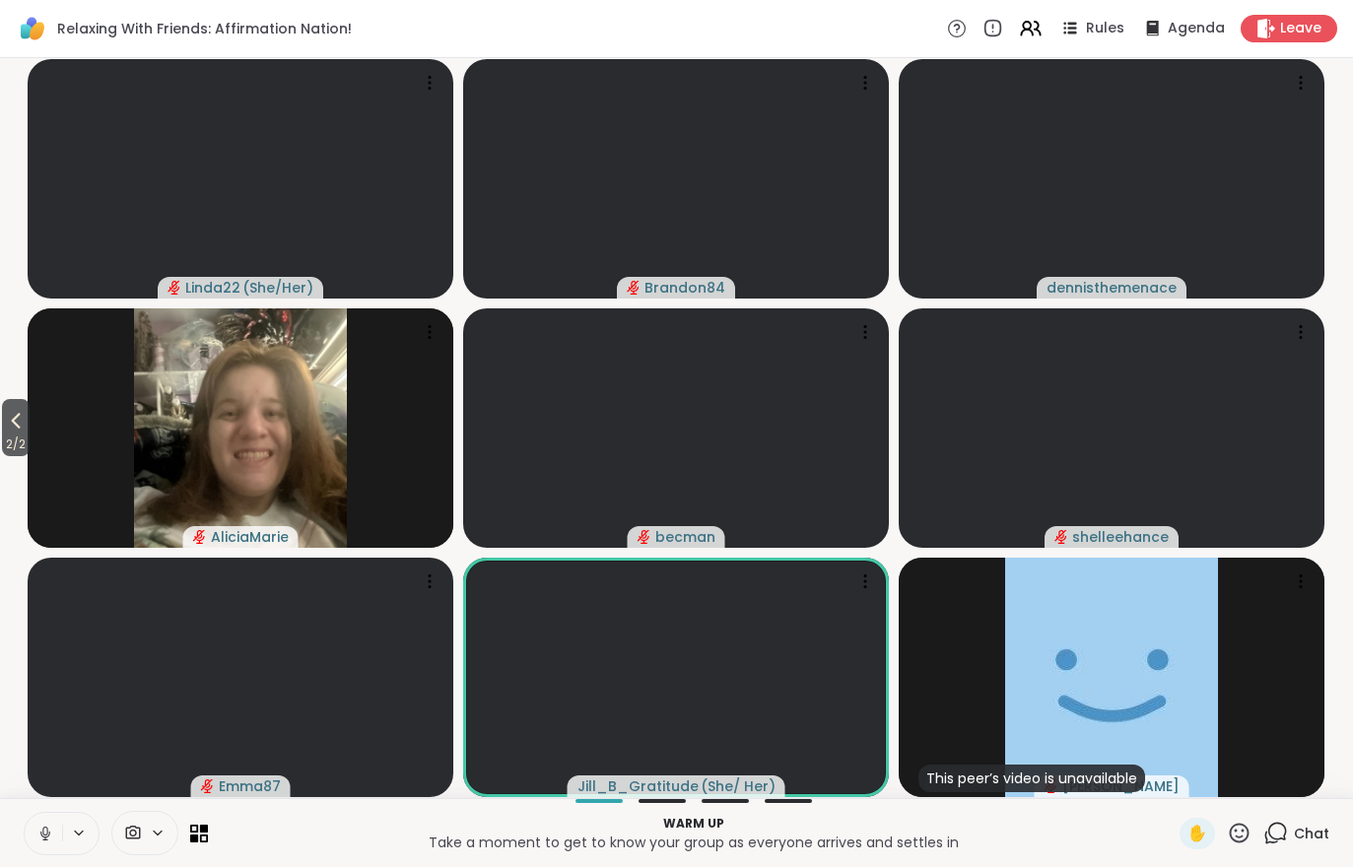
click at [1324, 846] on div "Chat" at bounding box center [1296, 834] width 66 height 32
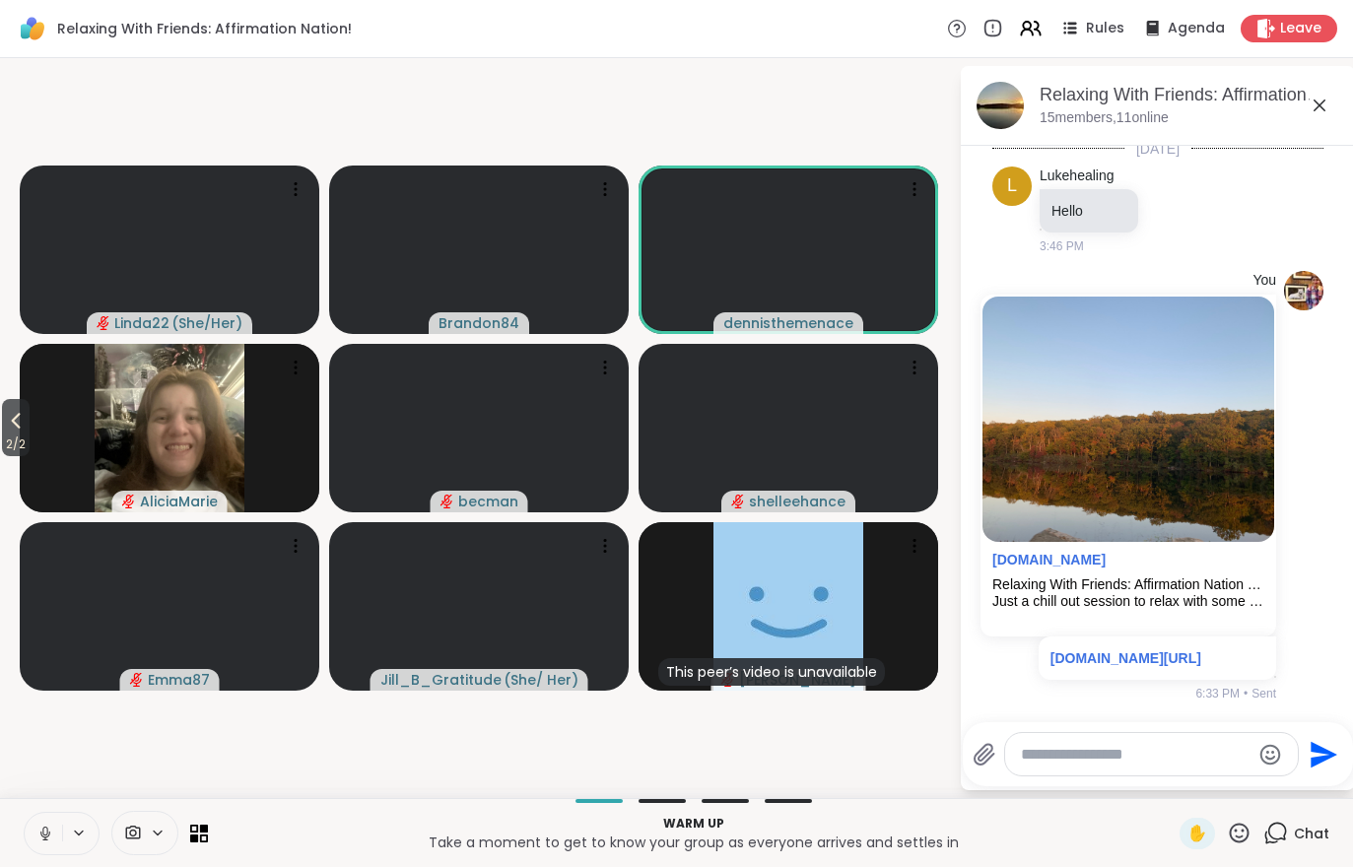
click at [33, 805] on div "Warm up Take a moment to get to know your group as everyone arrives and settles…" at bounding box center [676, 832] width 1353 height 69
click at [26, 828] on button at bounding box center [43, 833] width 37 height 41
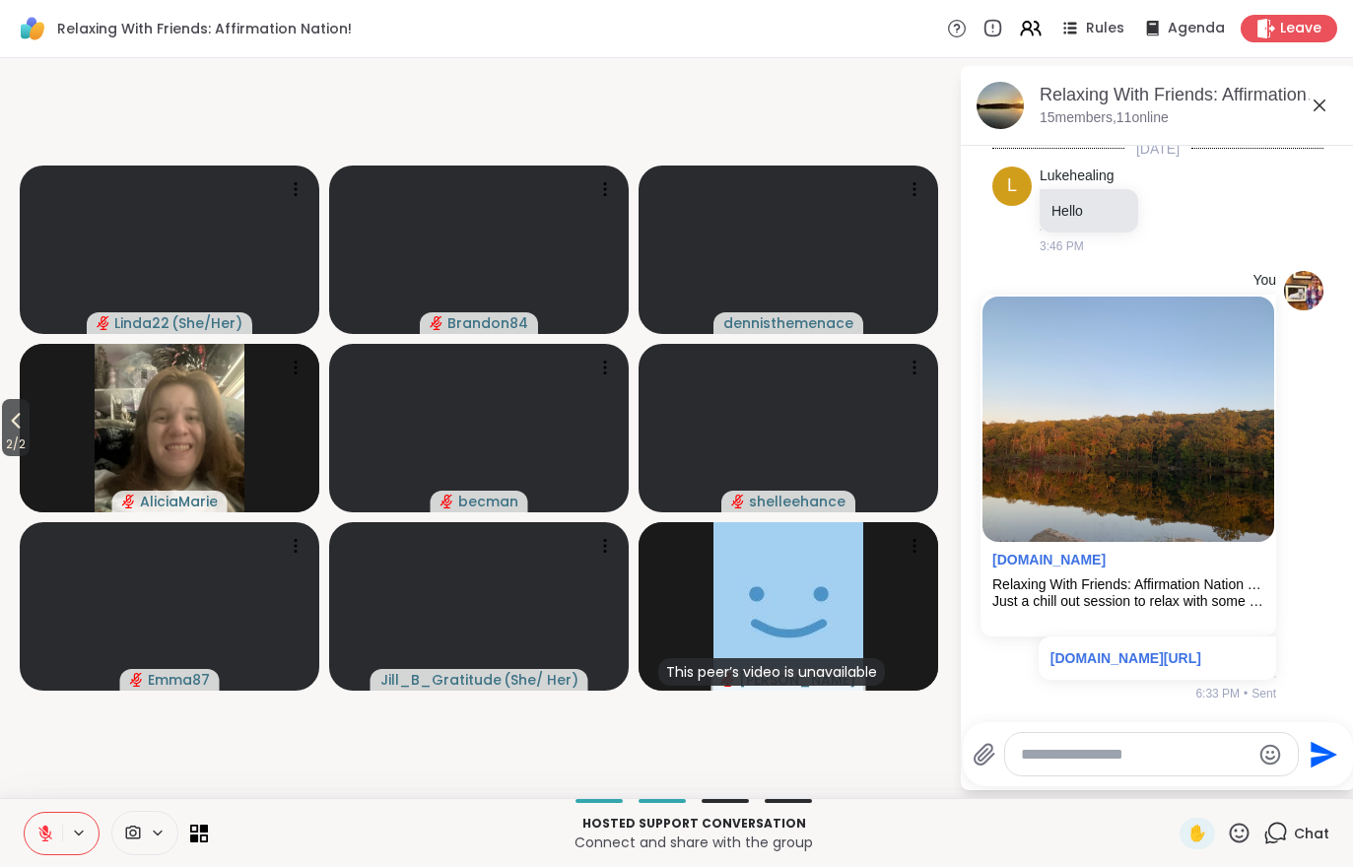
click at [11, 437] on span "2 / 2" at bounding box center [16, 445] width 28 height 24
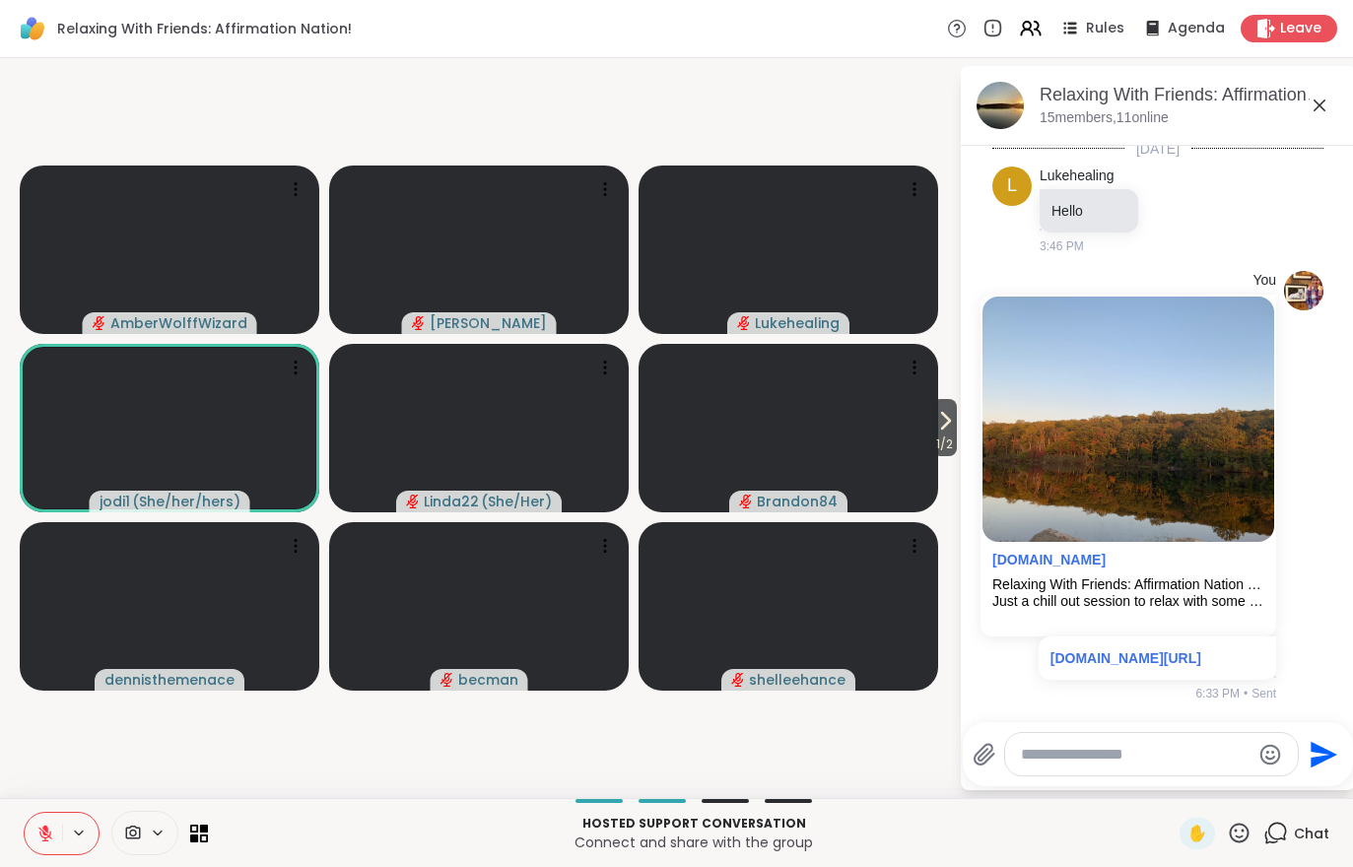
click at [951, 439] on span "1 / 2" at bounding box center [944, 445] width 25 height 24
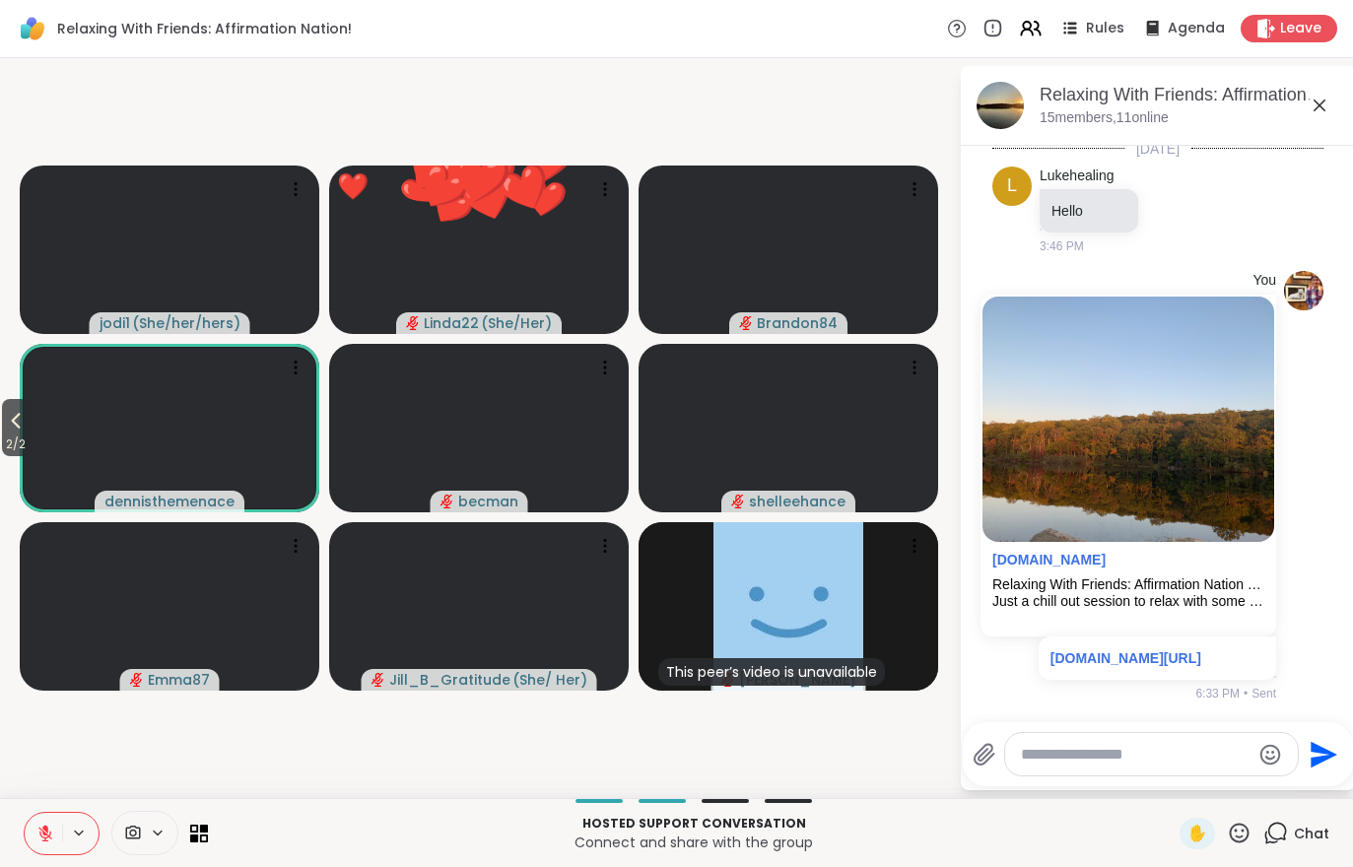
click at [1036, 28] on icon at bounding box center [1031, 29] width 24 height 24
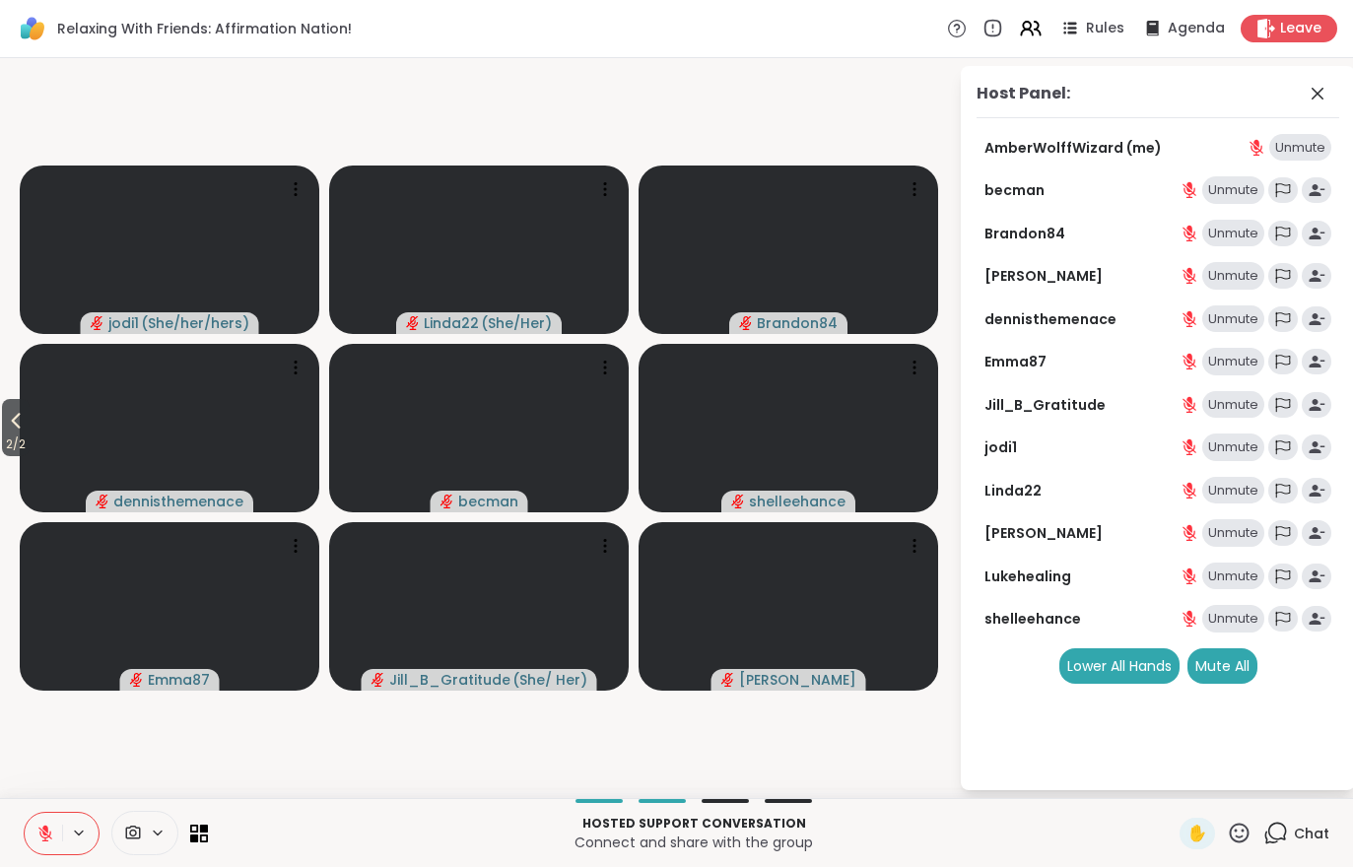
click at [29, 832] on button at bounding box center [43, 833] width 37 height 41
click at [4, 430] on button "2 / 2" at bounding box center [16, 427] width 28 height 57
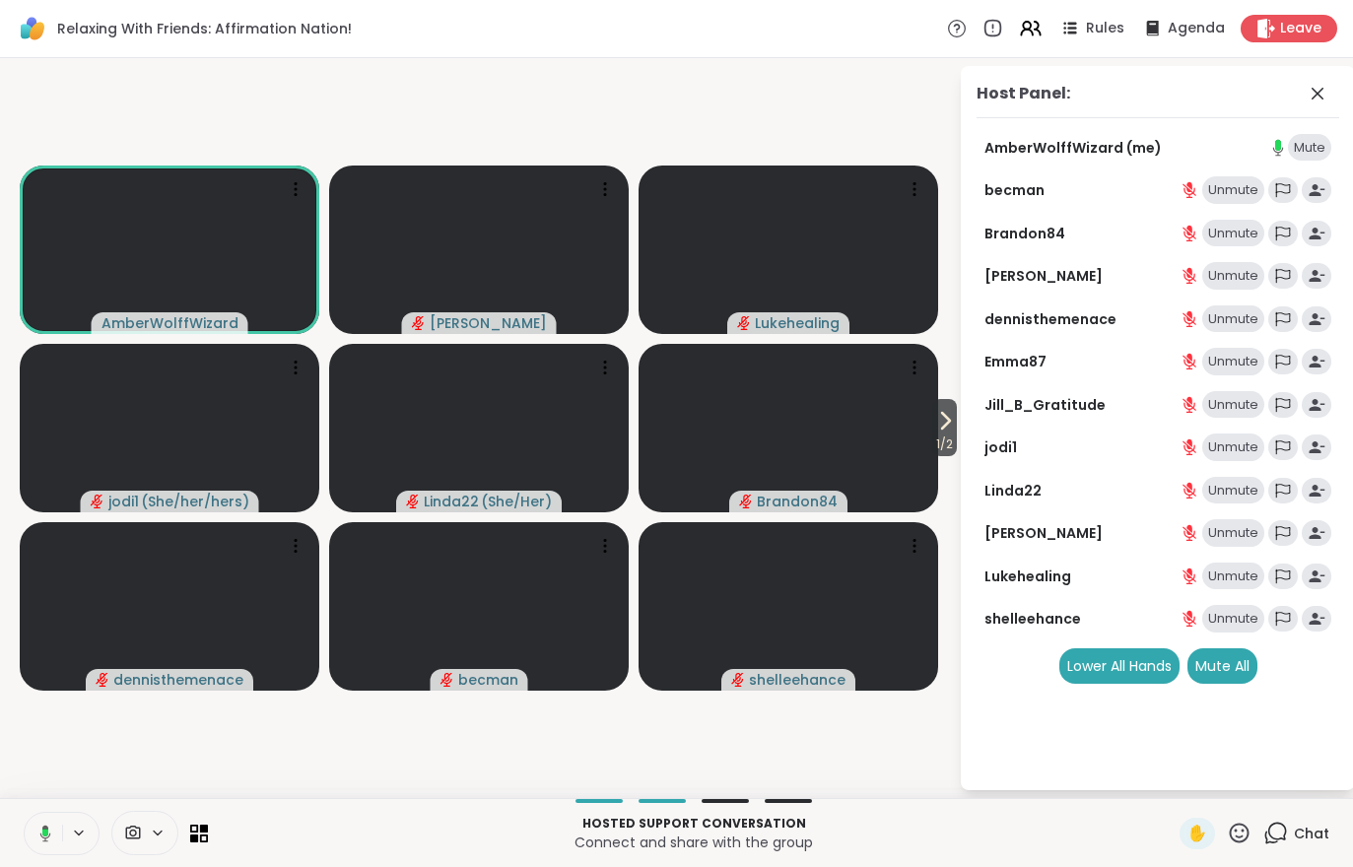
click at [1286, 848] on div "Chat" at bounding box center [1296, 834] width 66 height 32
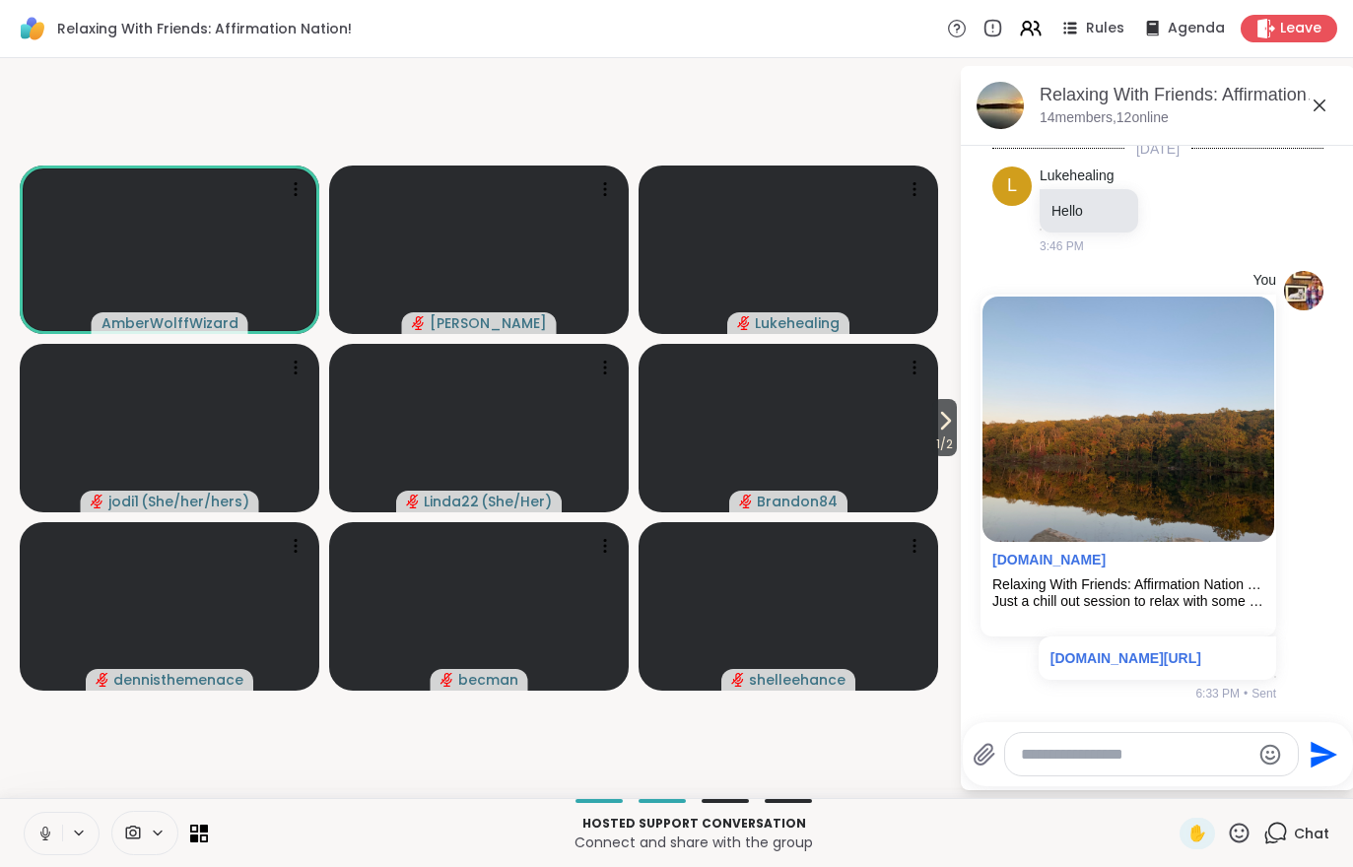
click at [242, 242] on video at bounding box center [170, 250] width 300 height 168
click at [157, 248] on h4 "View Profile" at bounding box center [175, 243] width 83 height 20
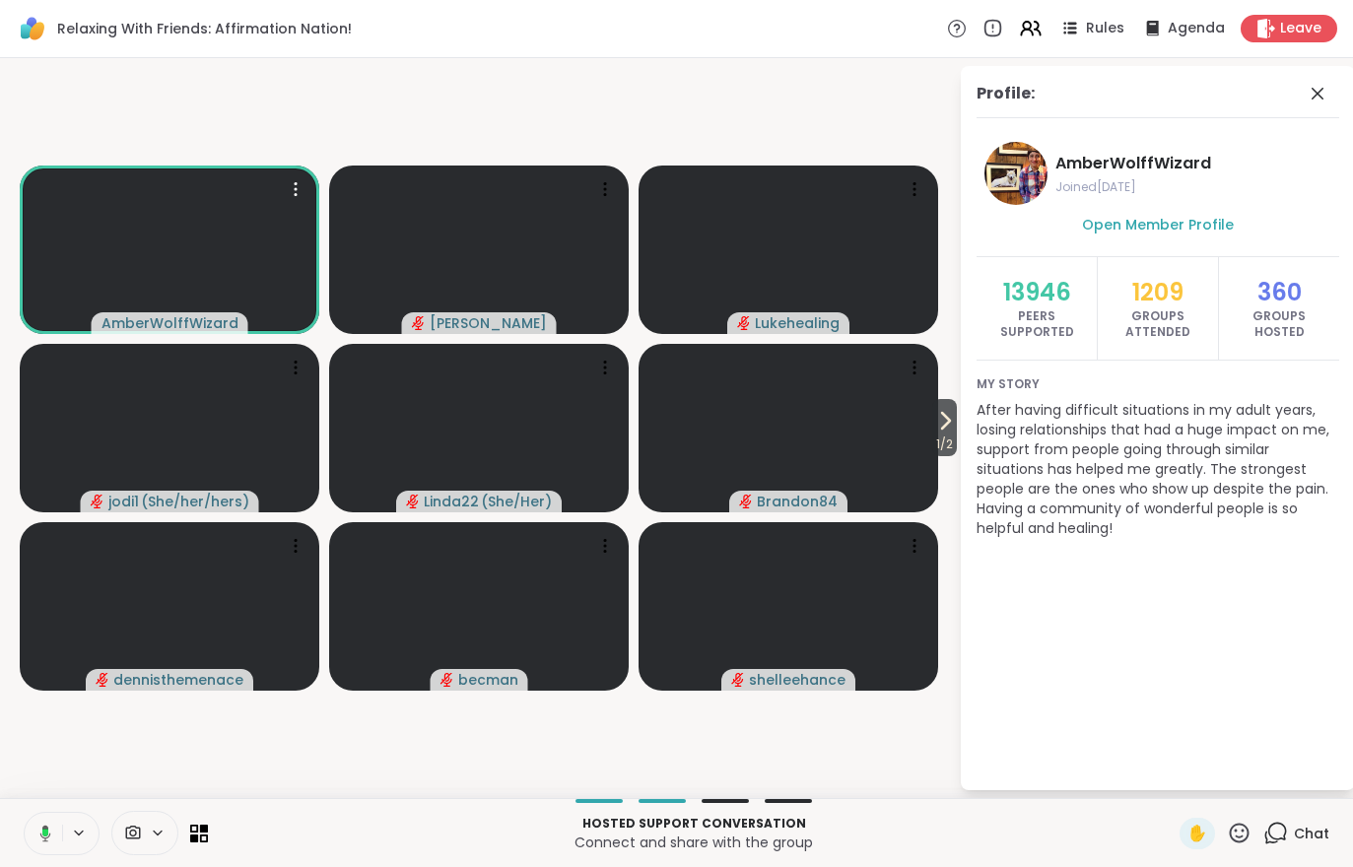
click at [1292, 859] on div "Hosted support conversation Connect and share with the group ✋ Chat" at bounding box center [676, 832] width 1353 height 69
click at [1291, 858] on div "Hosted support conversation Connect and share with the group ✋ Chat" at bounding box center [676, 832] width 1353 height 69
click at [1313, 846] on div "Chat" at bounding box center [1296, 834] width 66 height 32
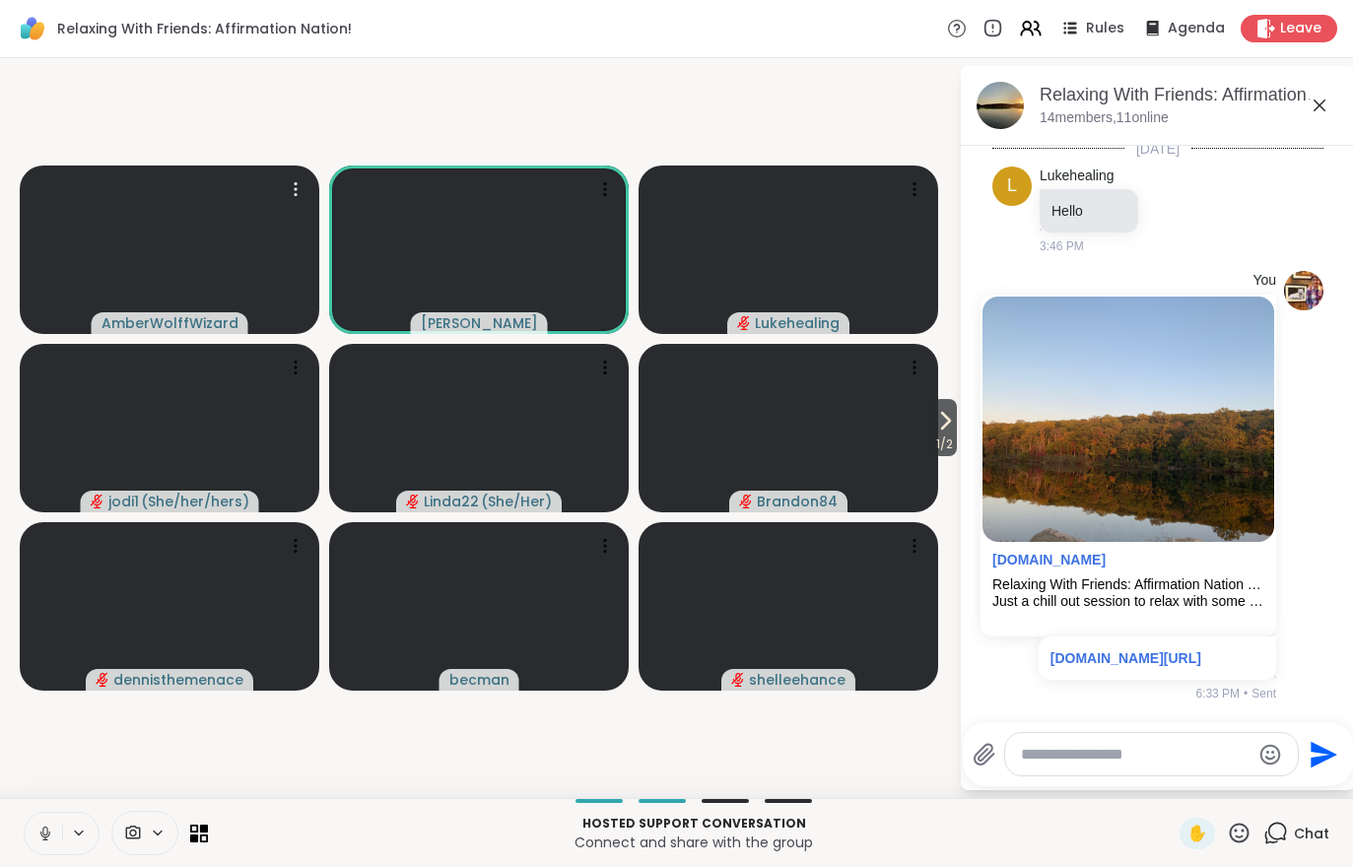
click at [1035, 38] on icon at bounding box center [1031, 29] width 24 height 24
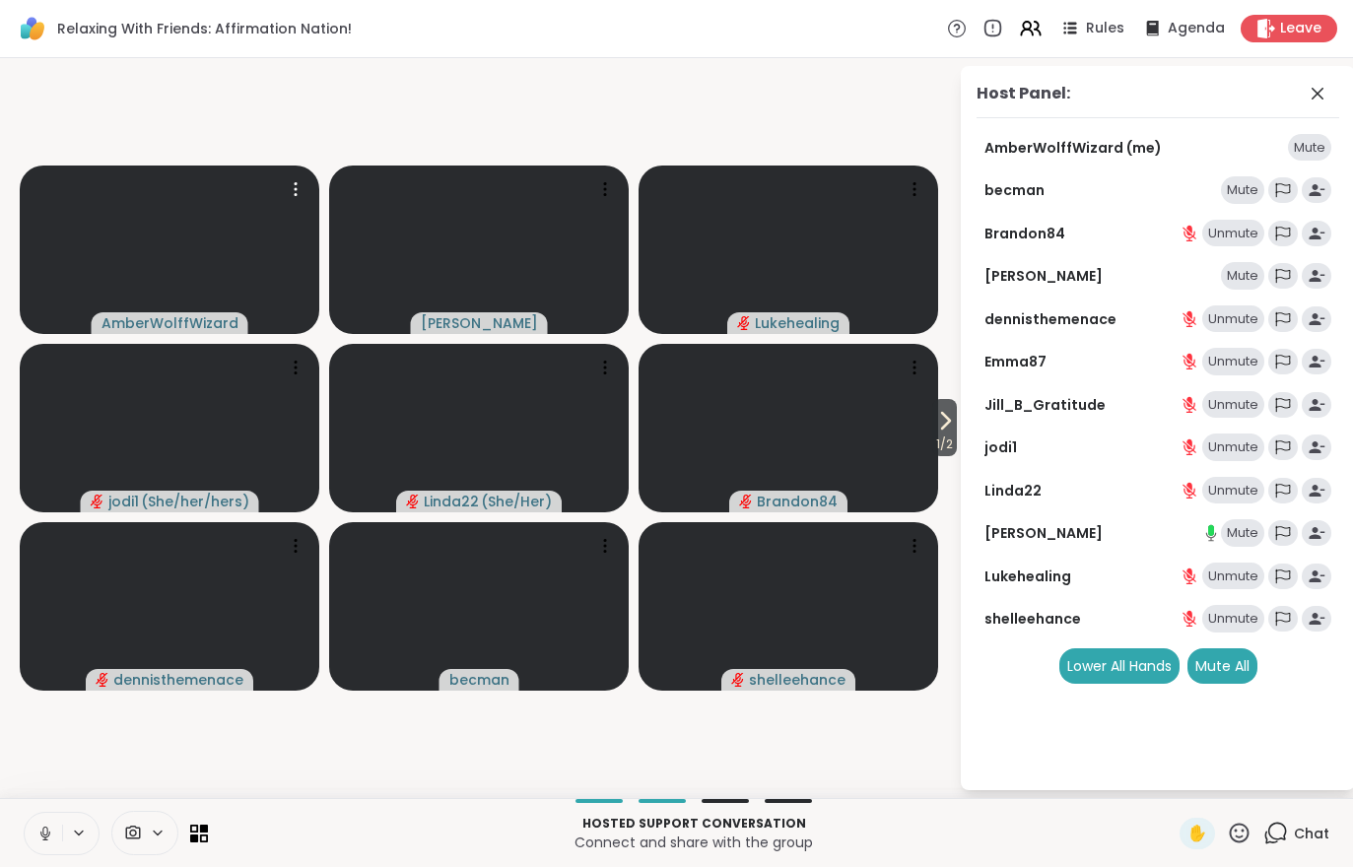
click at [1238, 536] on div "Mute" at bounding box center [1242, 533] width 43 height 28
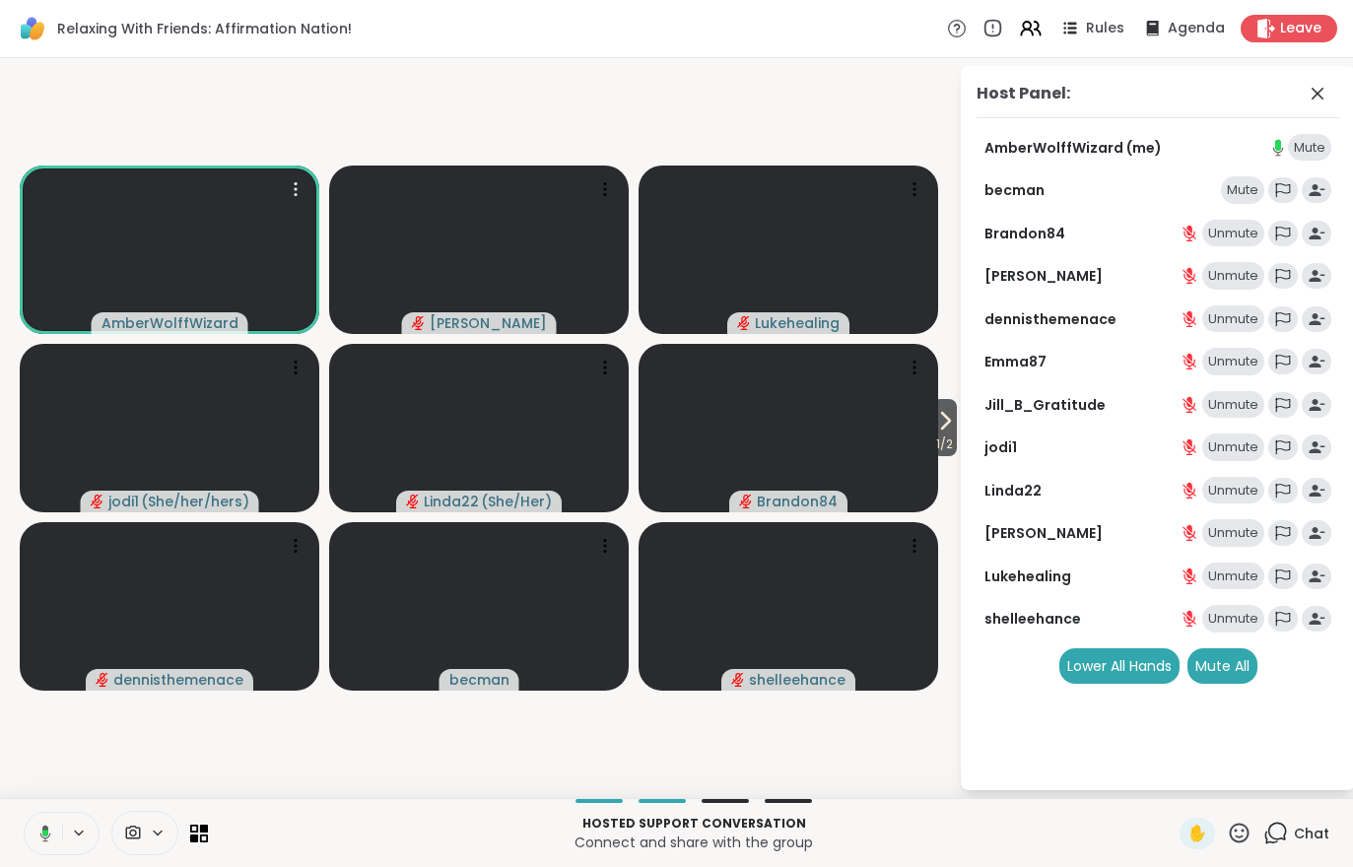
click at [1233, 577] on div "Unmute" at bounding box center [1233, 577] width 62 height 28
click at [1290, 846] on div "1 Chat" at bounding box center [1296, 834] width 66 height 32
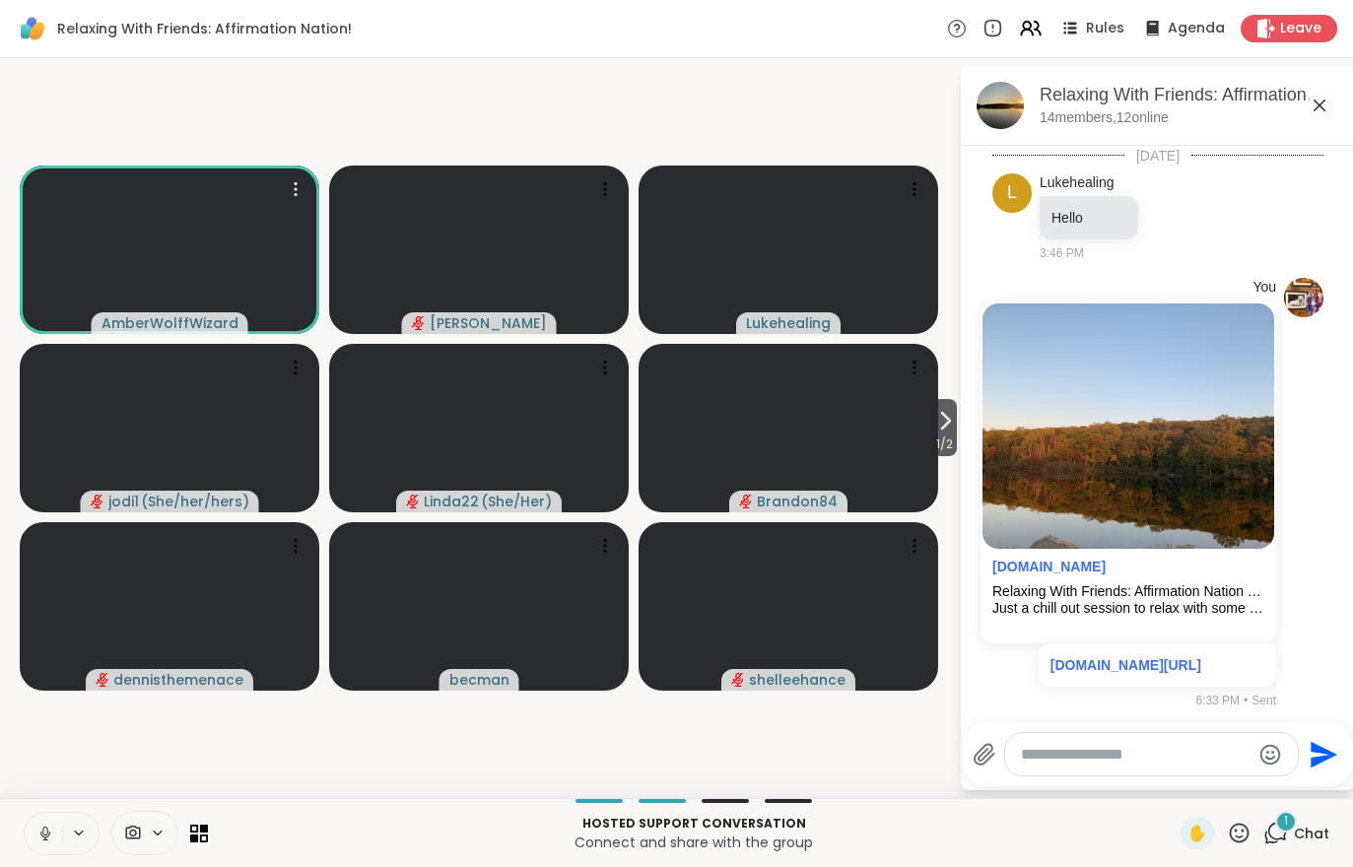
scroll to position [213, 0]
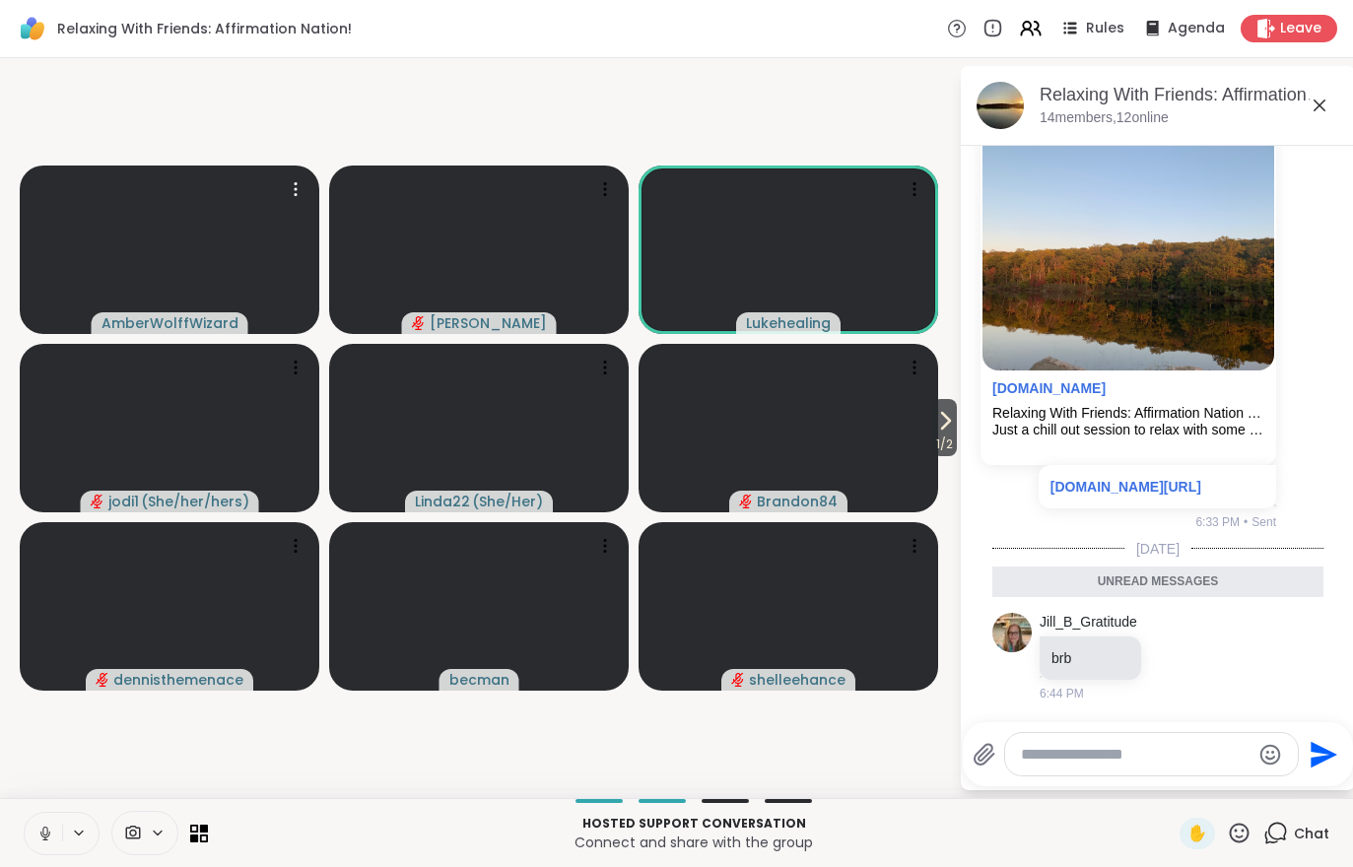
click at [1032, 32] on icon at bounding box center [1027, 33] width 12 height 6
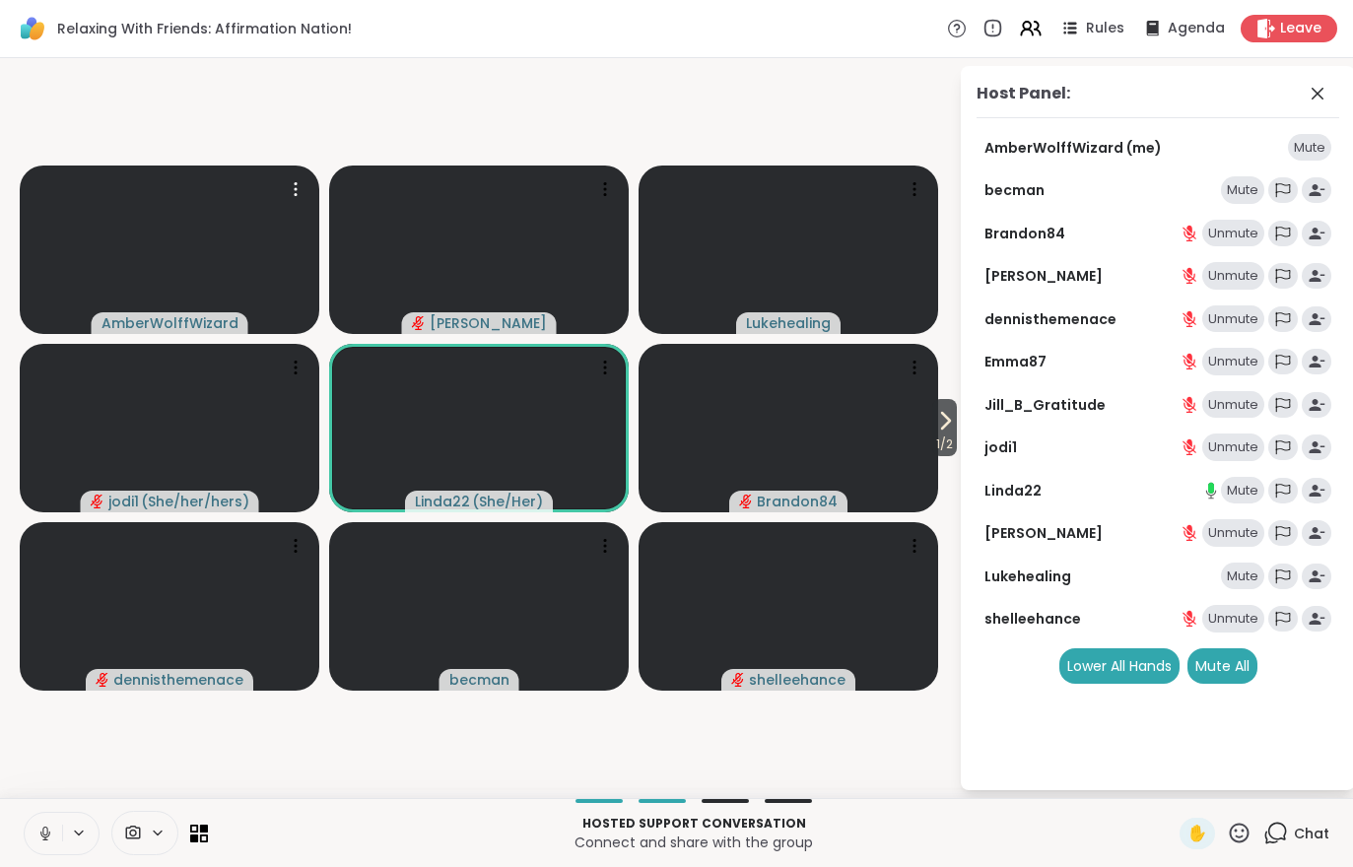
click at [1236, 568] on div "Mute" at bounding box center [1242, 577] width 43 height 28
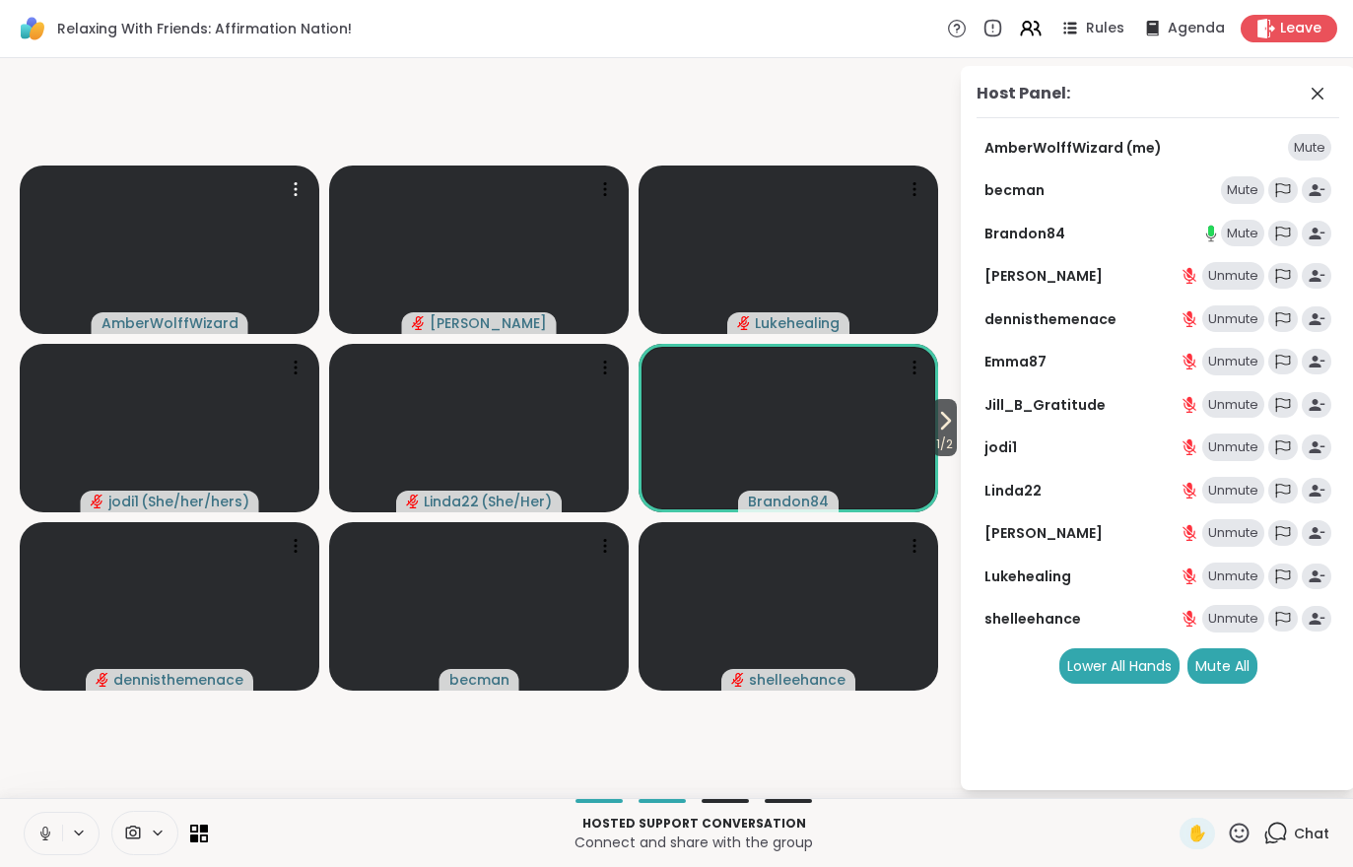
click at [943, 423] on icon at bounding box center [946, 421] width 8 height 16
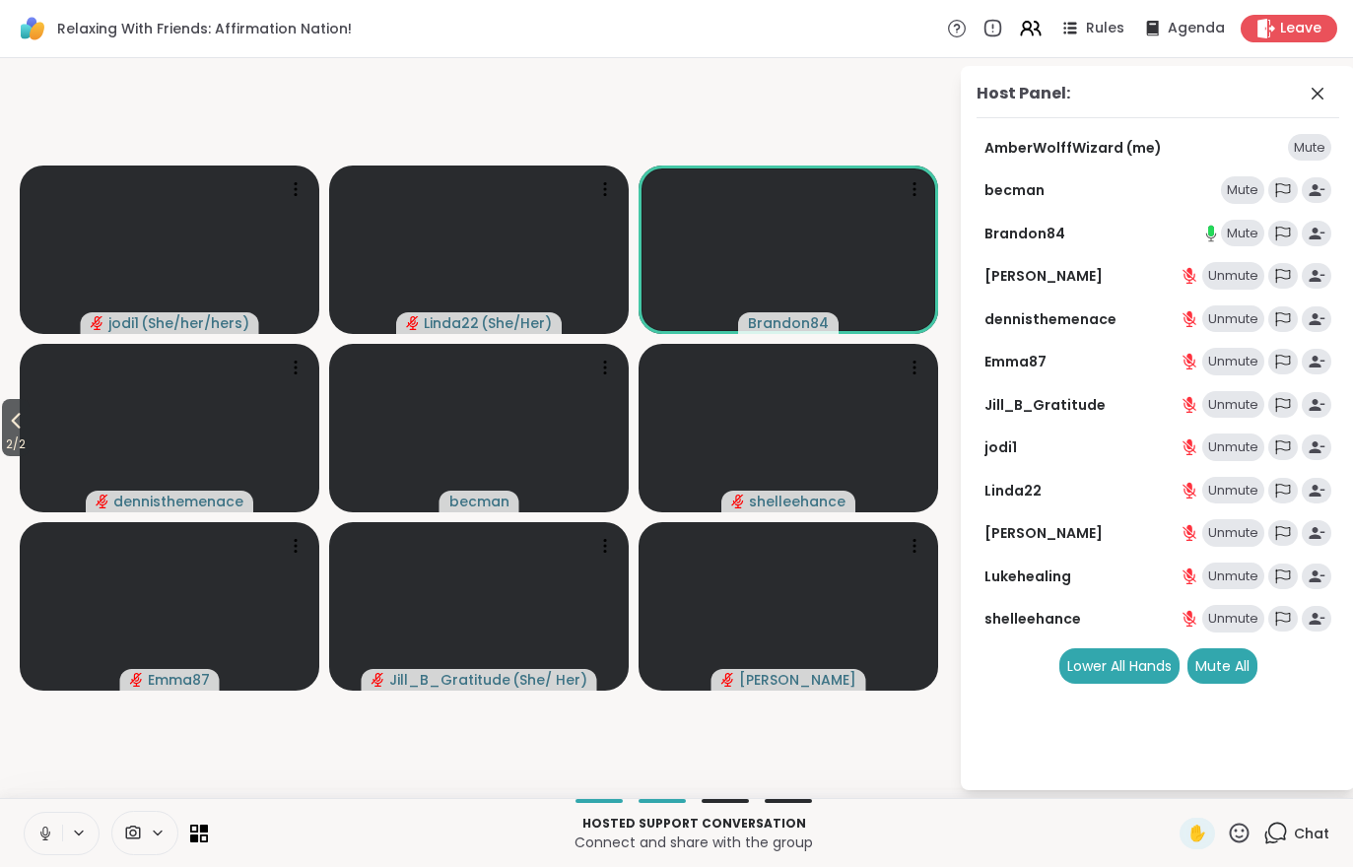
click at [7, 436] on span "2 / 2" at bounding box center [16, 445] width 28 height 24
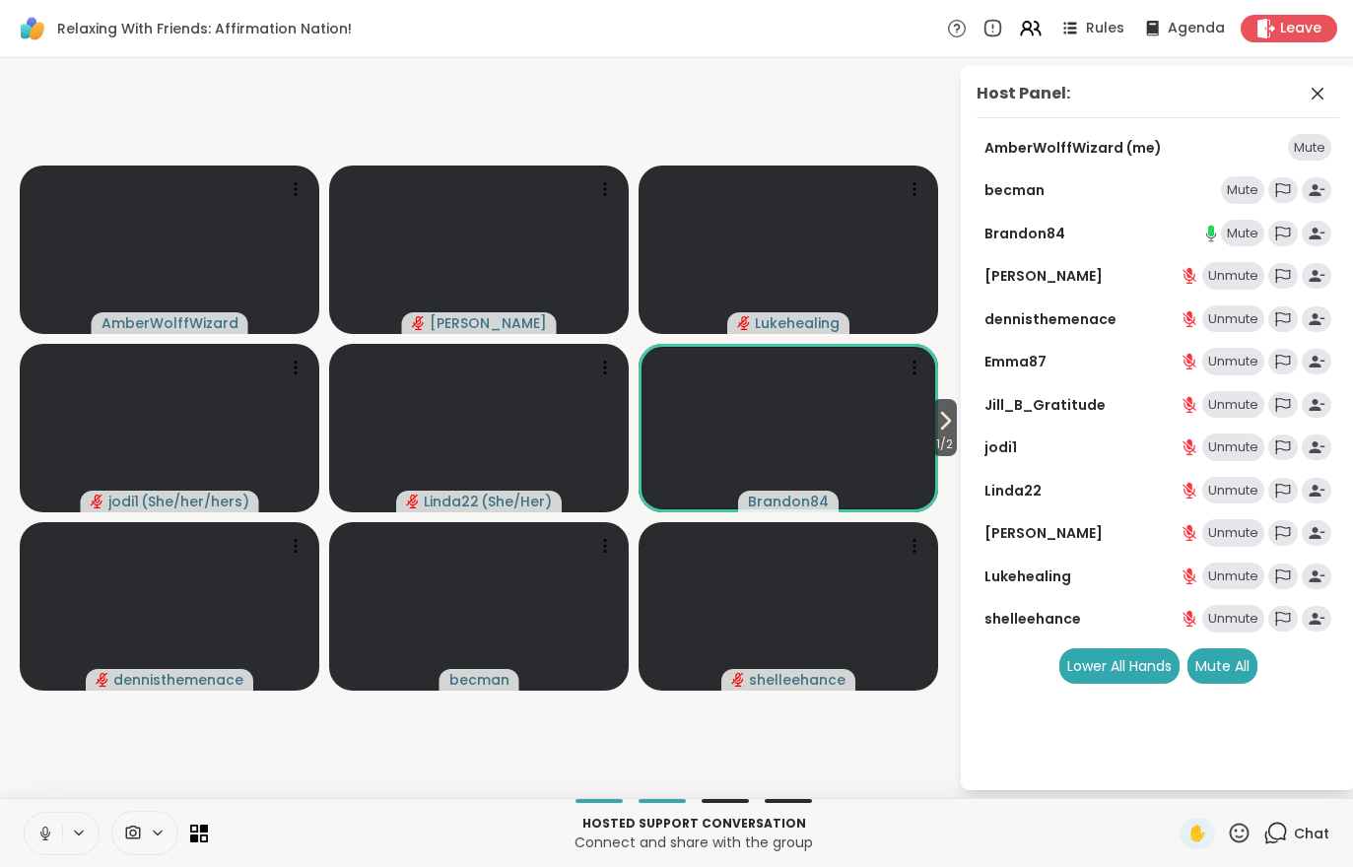
click at [952, 396] on div "Host Panel: AmberWolffWizard (me) Mute becman Mute Brandon84 Mute Cyndy Unmute …" at bounding box center [1144, 428] width 394 height 724
click at [951, 436] on span "1 / 2" at bounding box center [944, 445] width 25 height 24
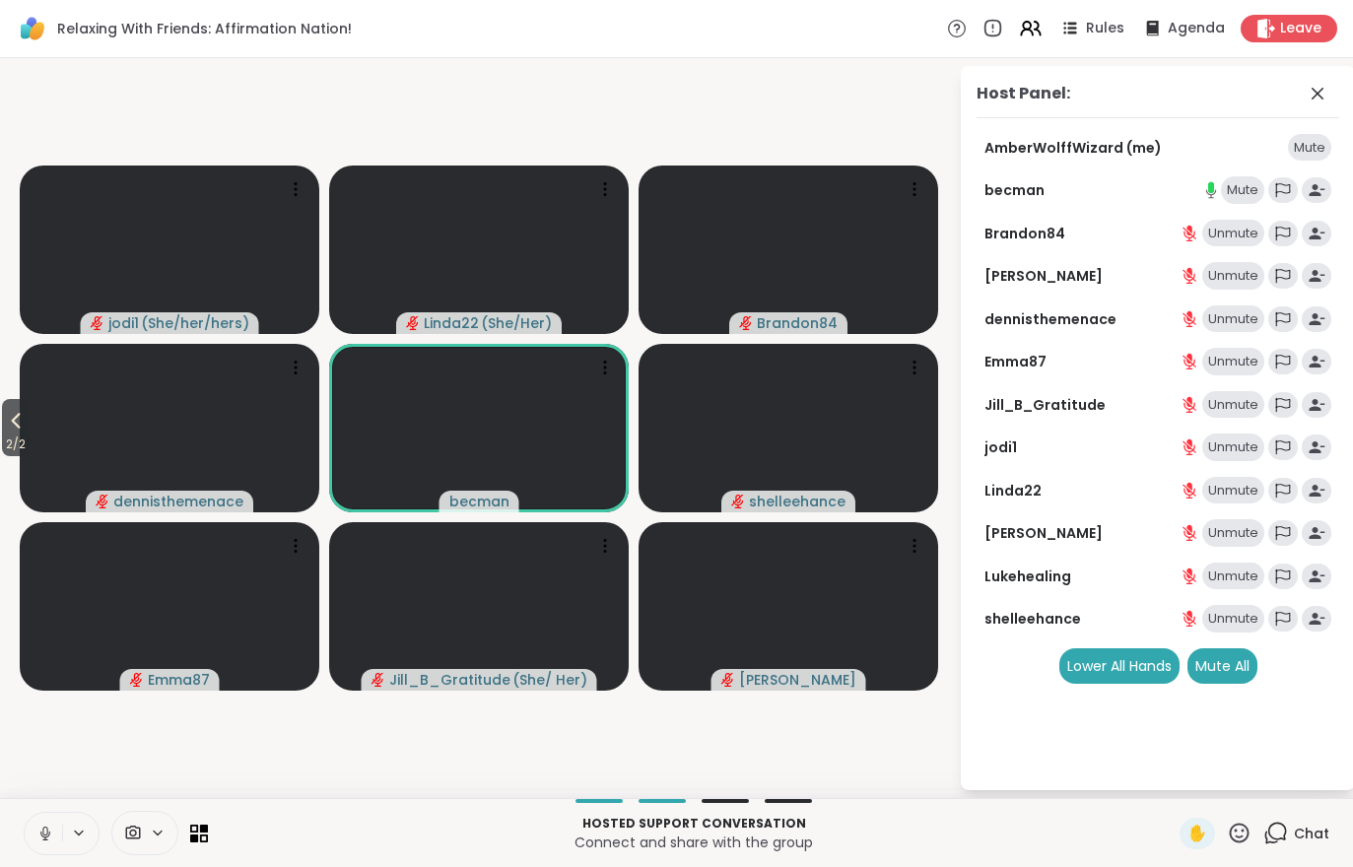
click at [1304, 819] on div "Chat" at bounding box center [1296, 834] width 66 height 32
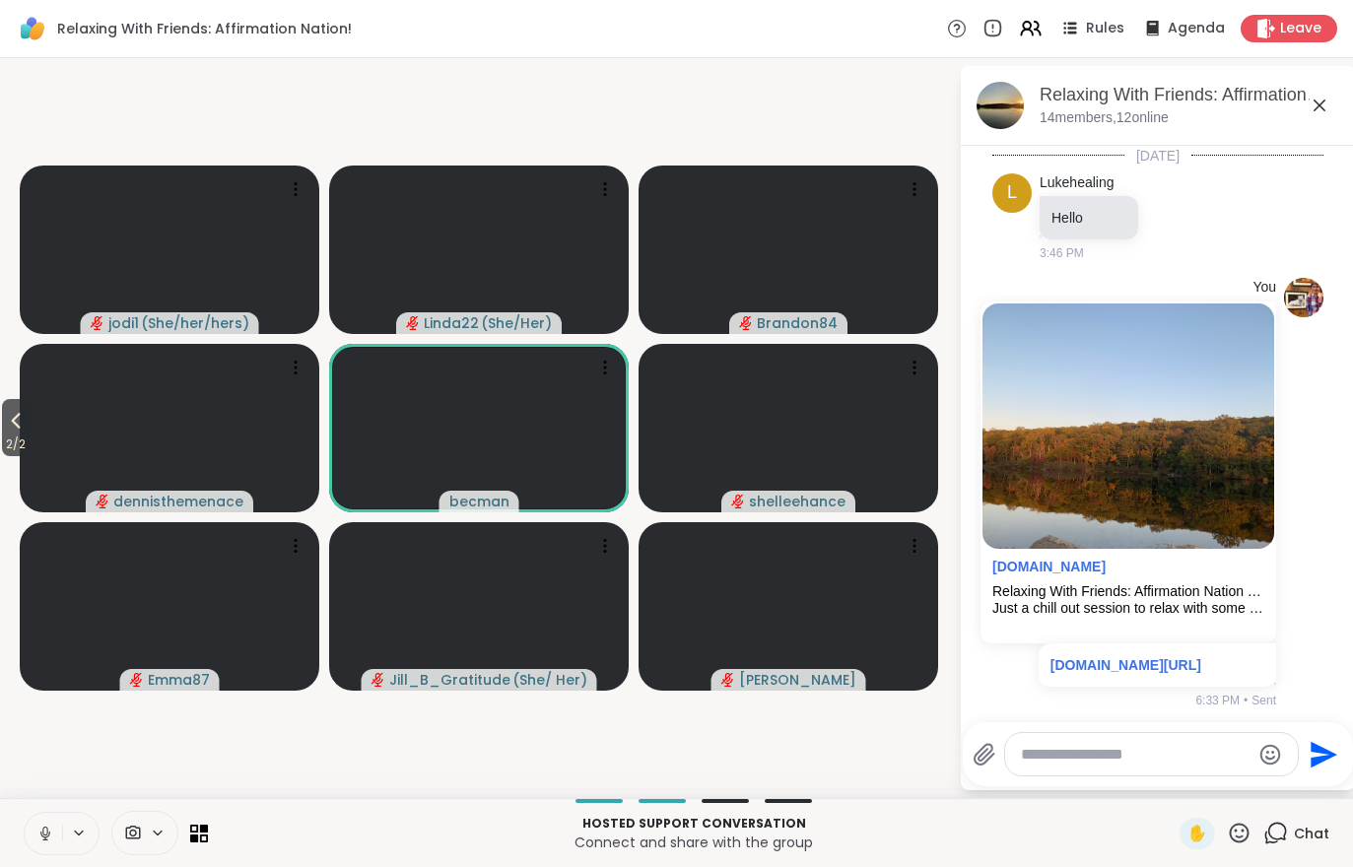
scroll to position [147, 0]
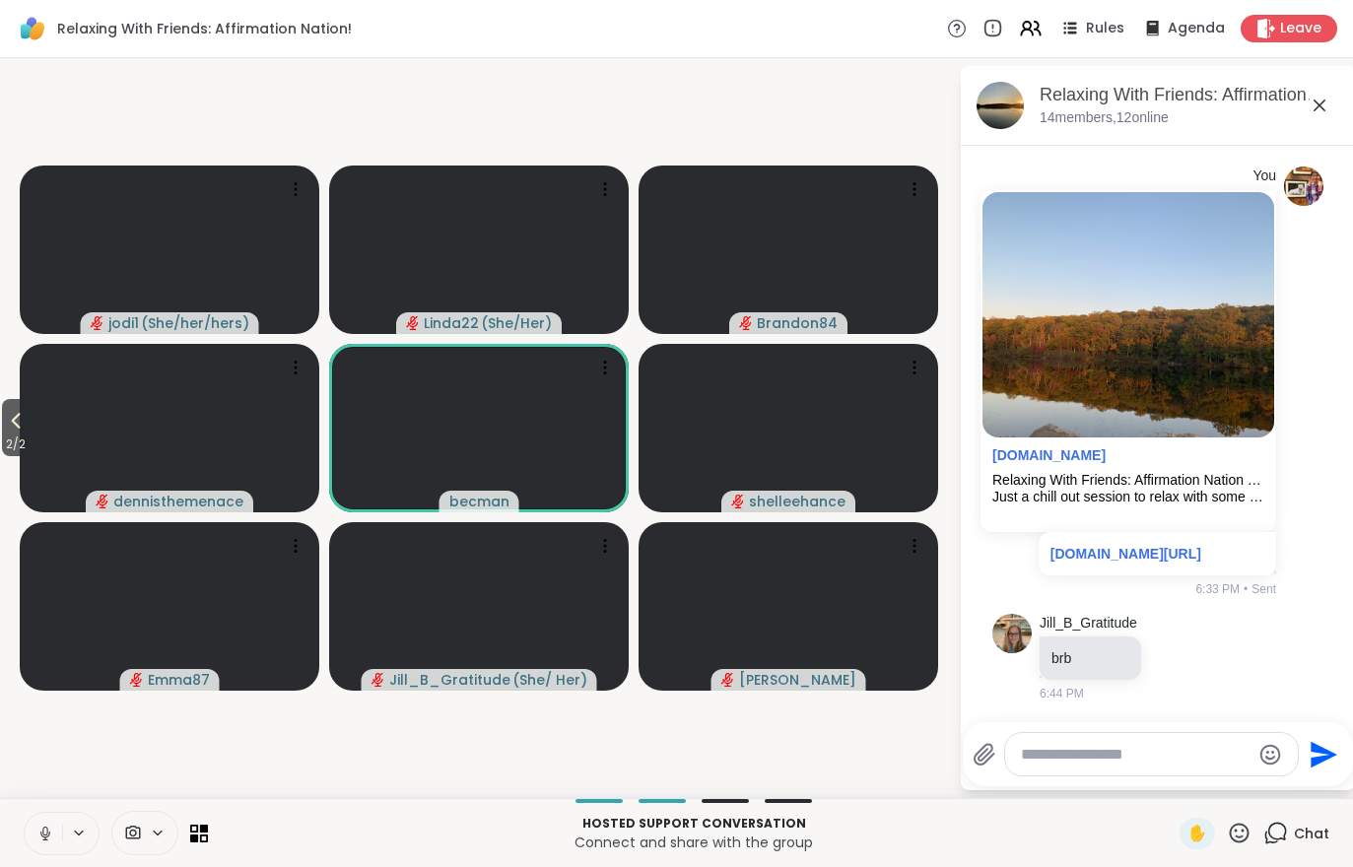
click at [13, 454] on span "2 / 2" at bounding box center [16, 445] width 28 height 24
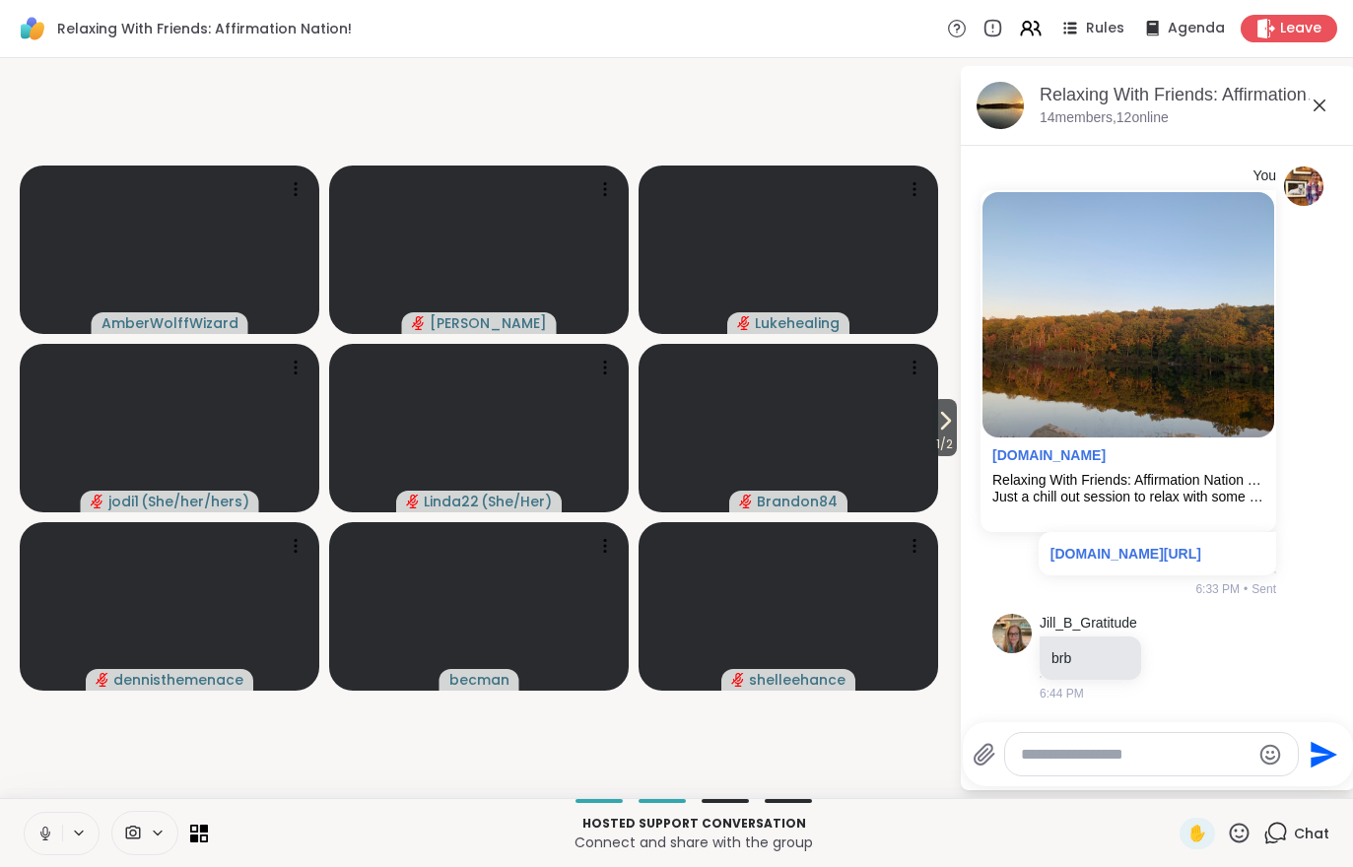
click at [934, 428] on icon at bounding box center [945, 421] width 24 height 24
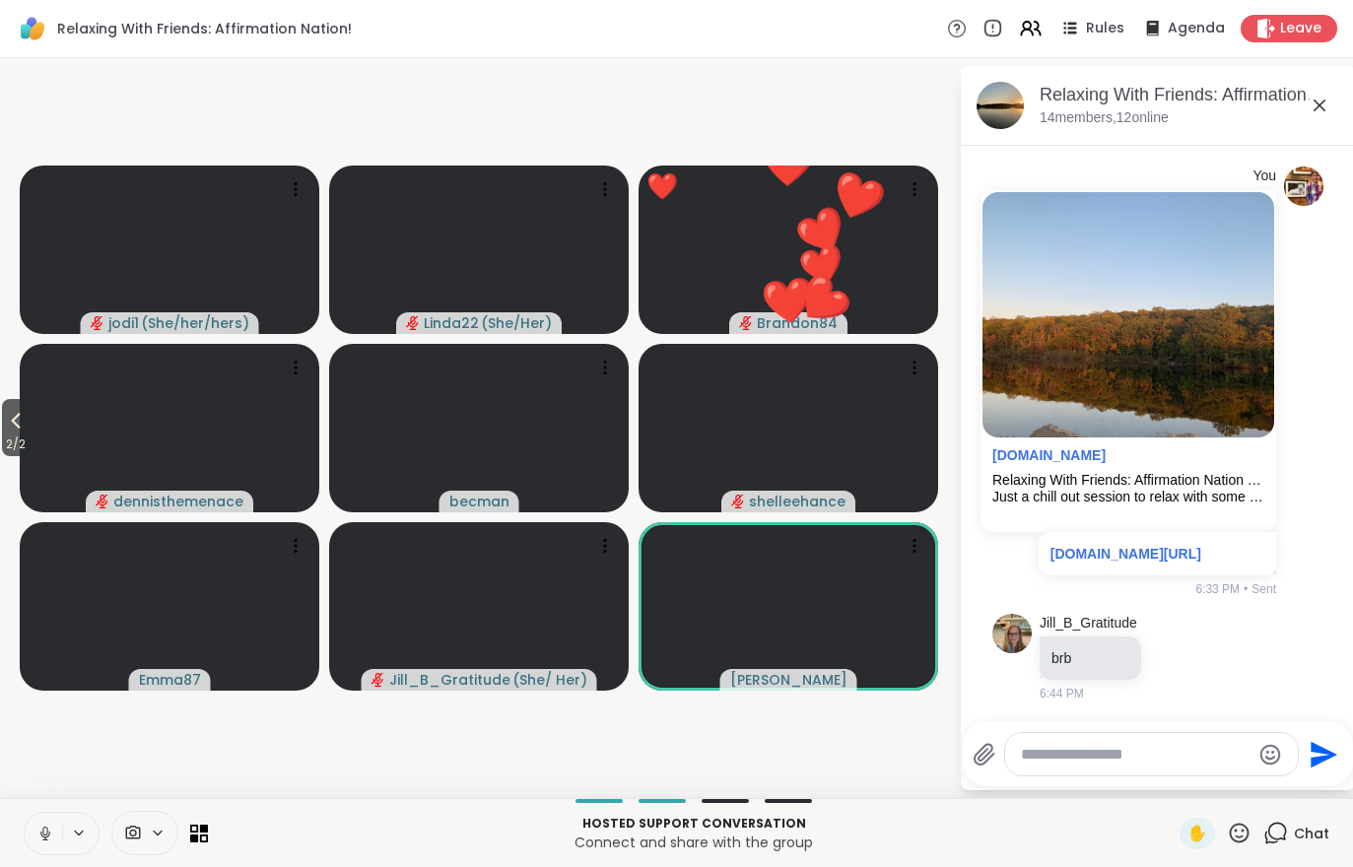
click at [1039, 30] on icon at bounding box center [1037, 28] width 6 height 13
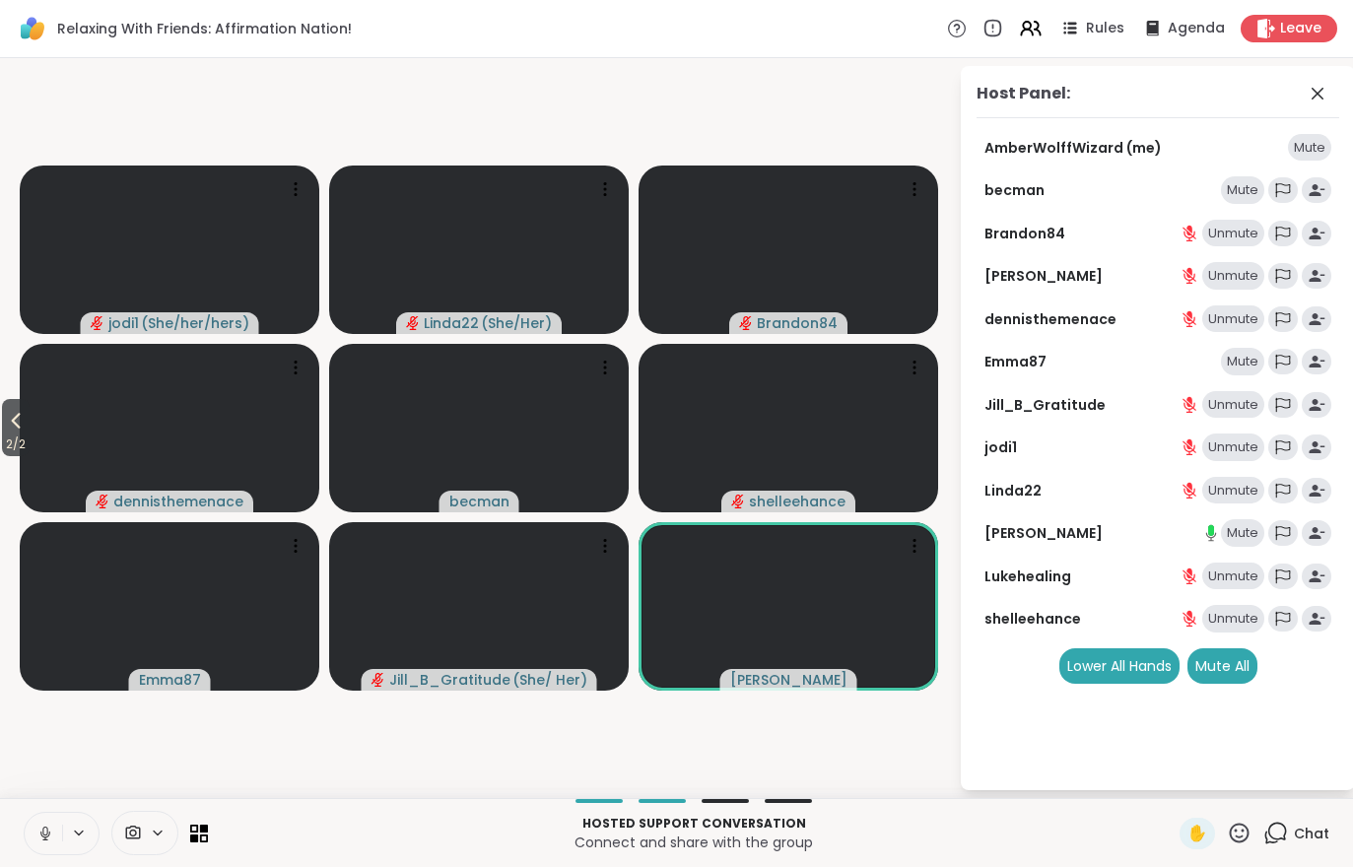
click at [1253, 351] on div "Mute" at bounding box center [1242, 362] width 43 height 28
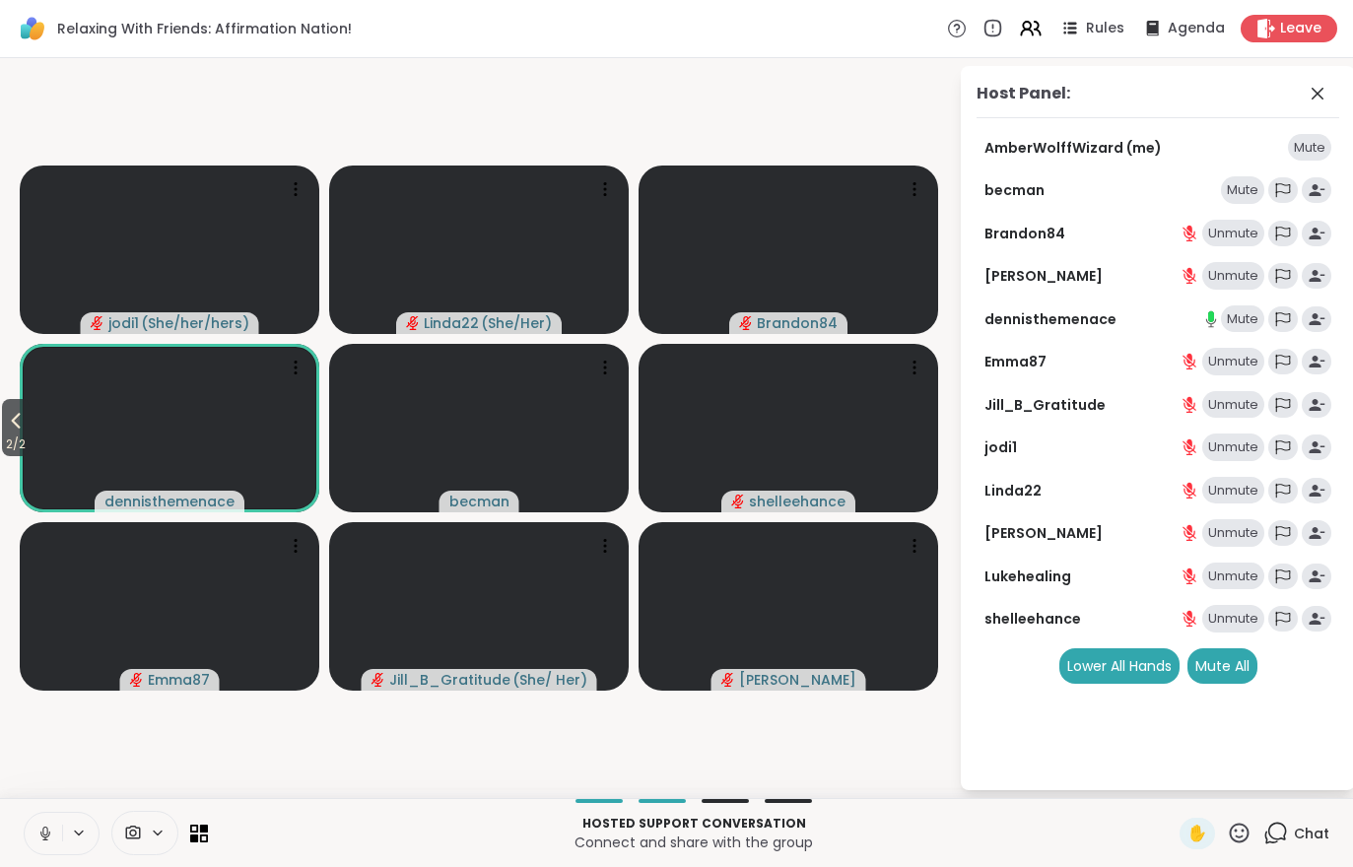
click at [1306, 825] on span "Chat" at bounding box center [1311, 834] width 35 height 20
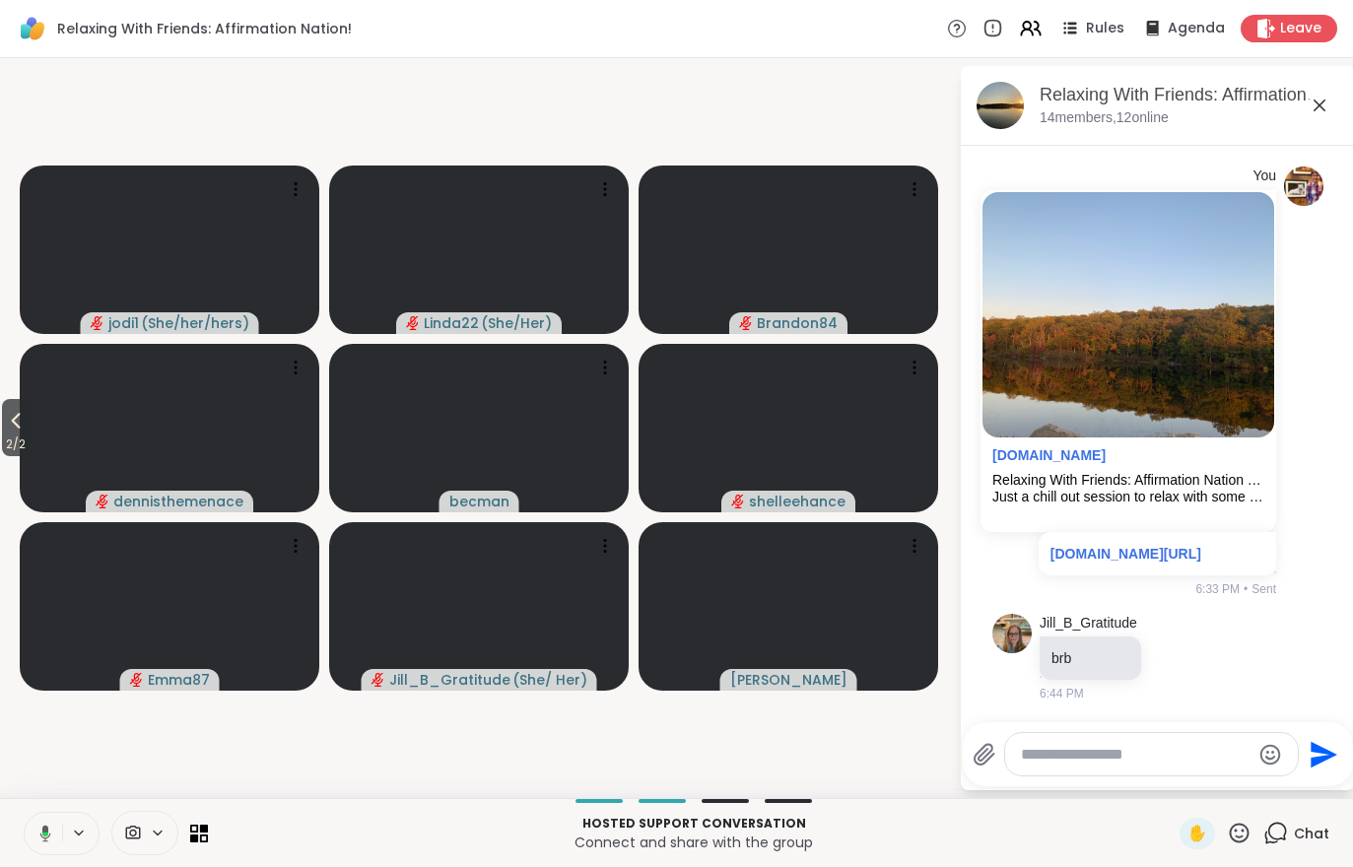
click at [4, 444] on span "2 / 2" at bounding box center [16, 445] width 28 height 24
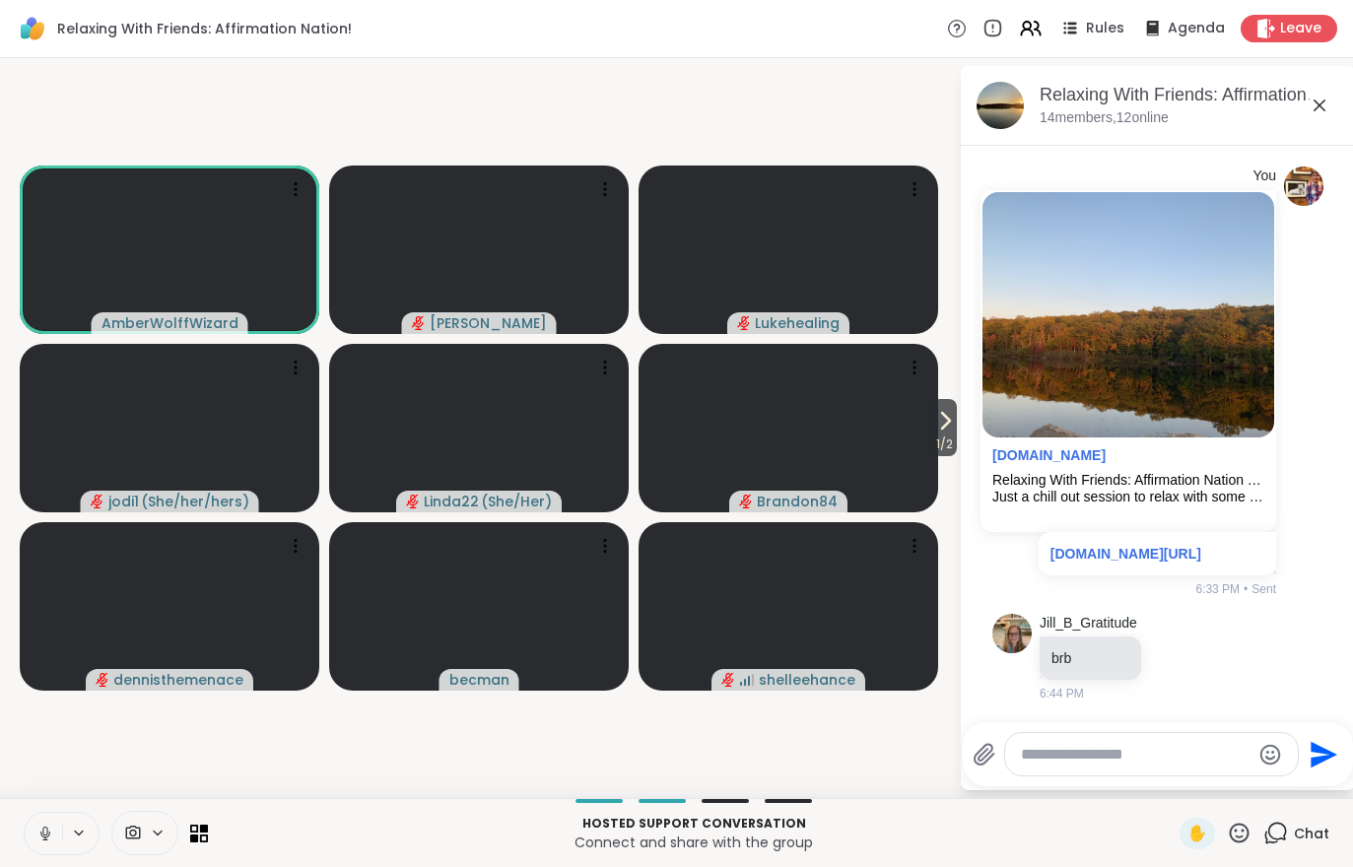
click at [160, 839] on icon at bounding box center [158, 833] width 16 height 17
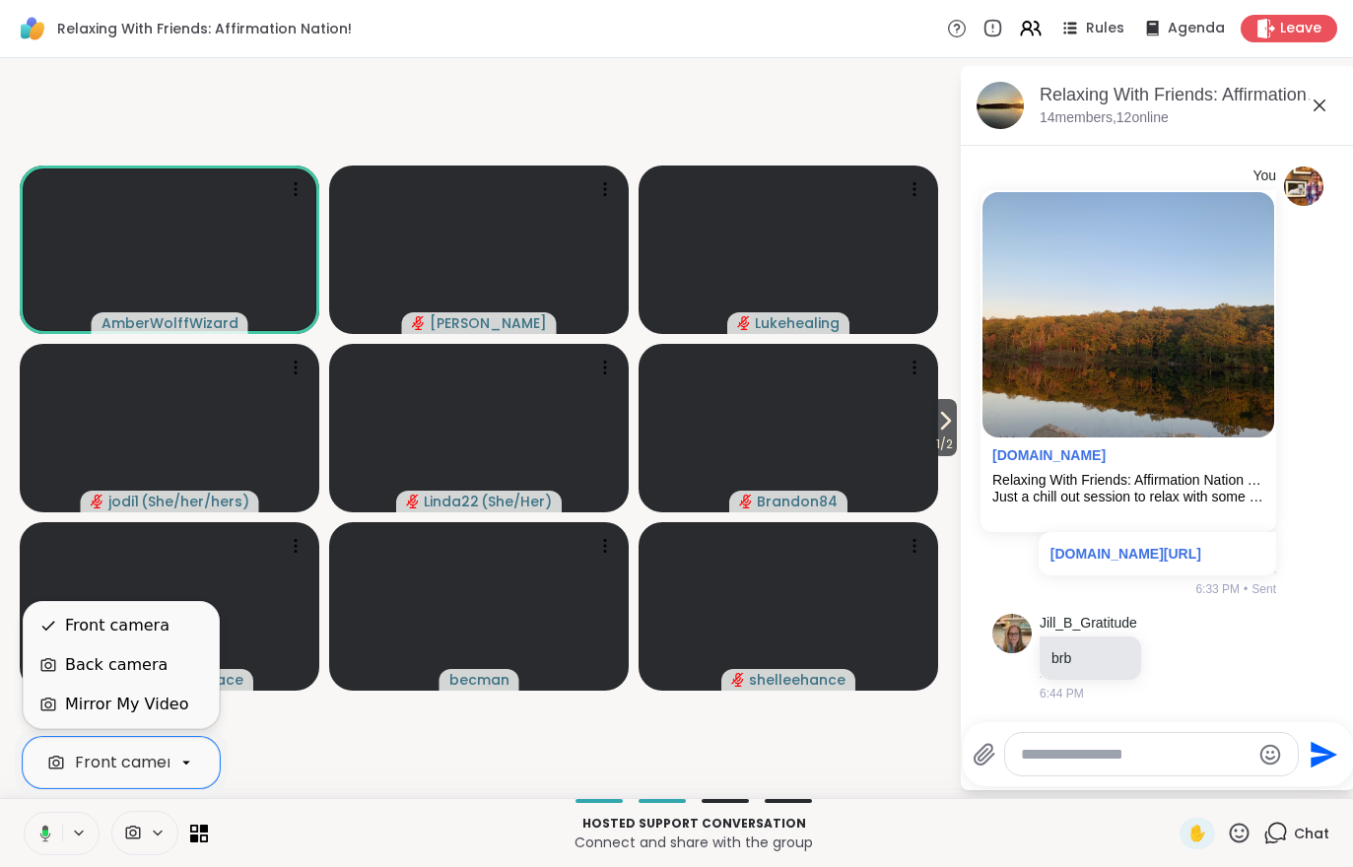
click at [138, 708] on div "Mirror My Video" at bounding box center [126, 705] width 123 height 24
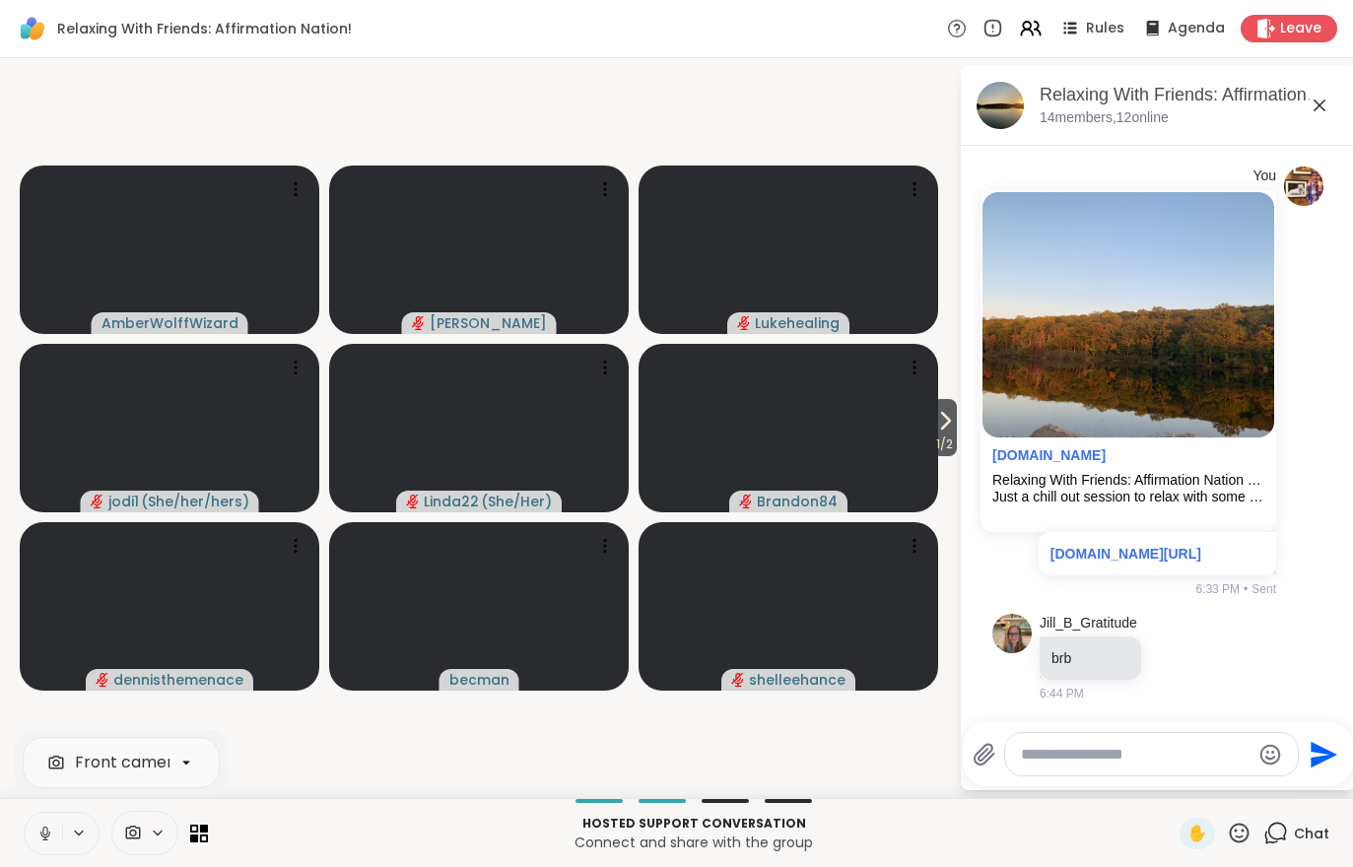
click at [949, 437] on span "1 / 2" at bounding box center [944, 445] width 25 height 24
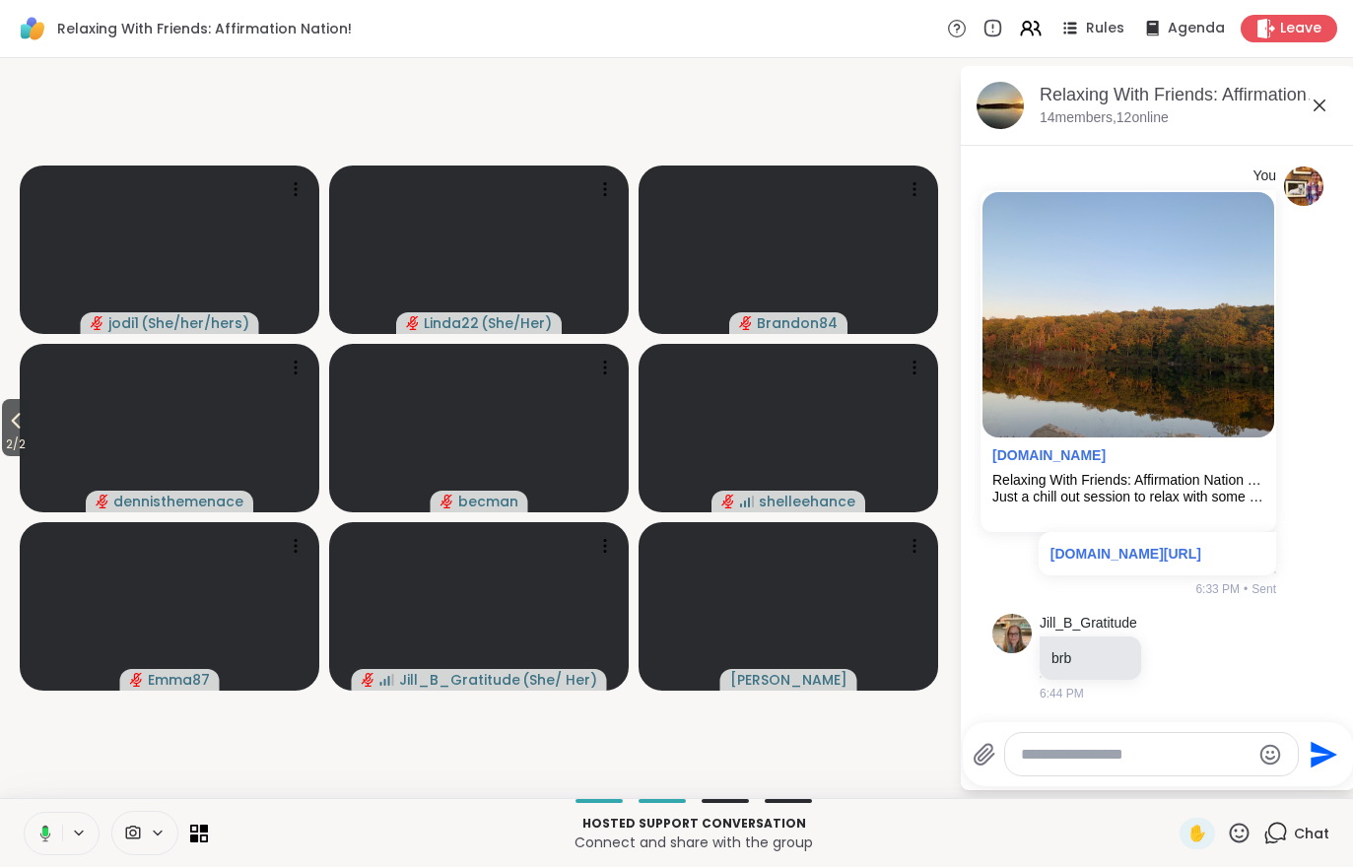
click at [6, 428] on icon at bounding box center [16, 421] width 24 height 24
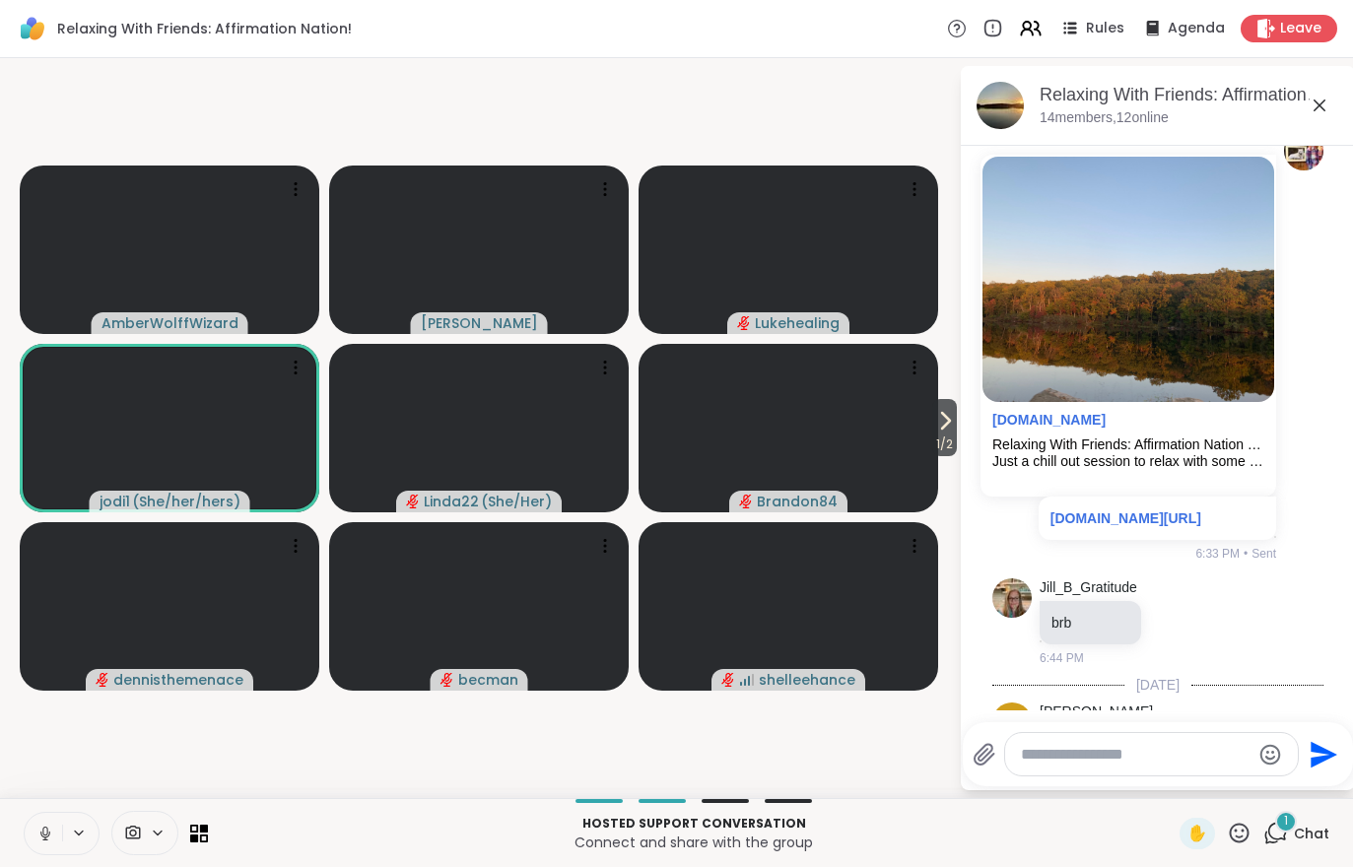
scroll to position [271, 0]
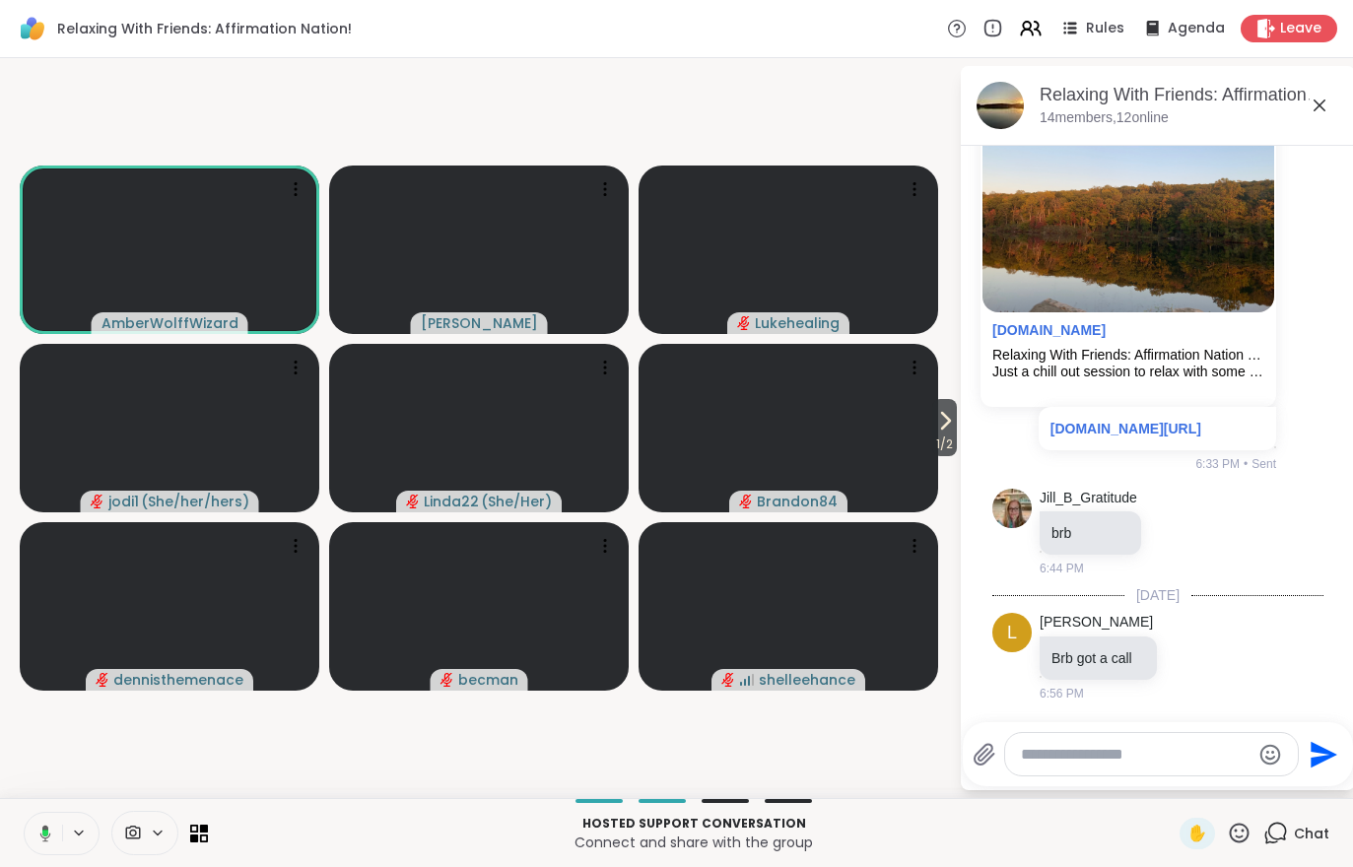
click at [1029, 60] on div "1 / 2 AmberWolffWizard Cyndy Lukehealing jodi1 ( She/her/hers ) Linda22 ( She/H…" at bounding box center [676, 428] width 1353 height 740
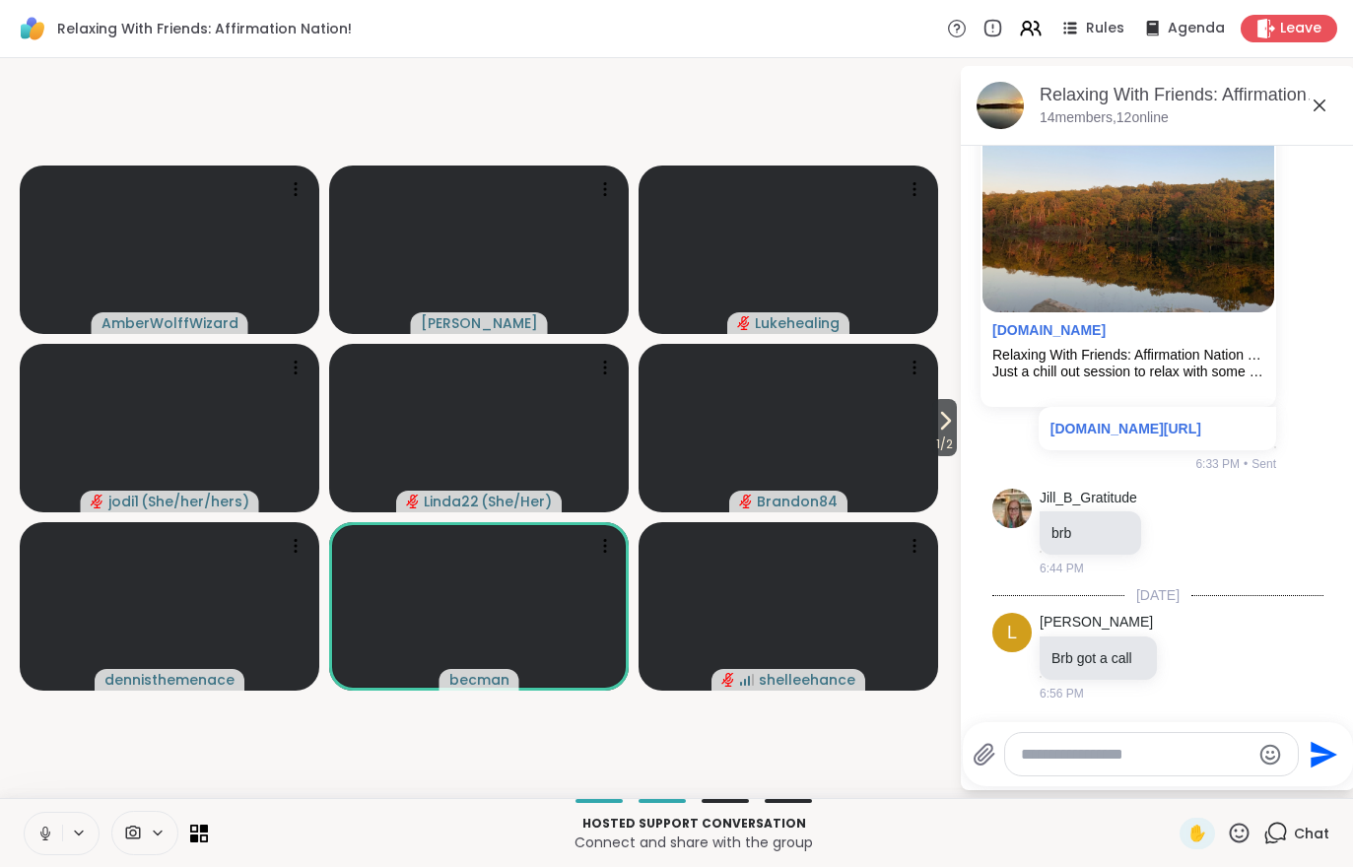
click at [1042, 26] on icon at bounding box center [1031, 29] width 24 height 24
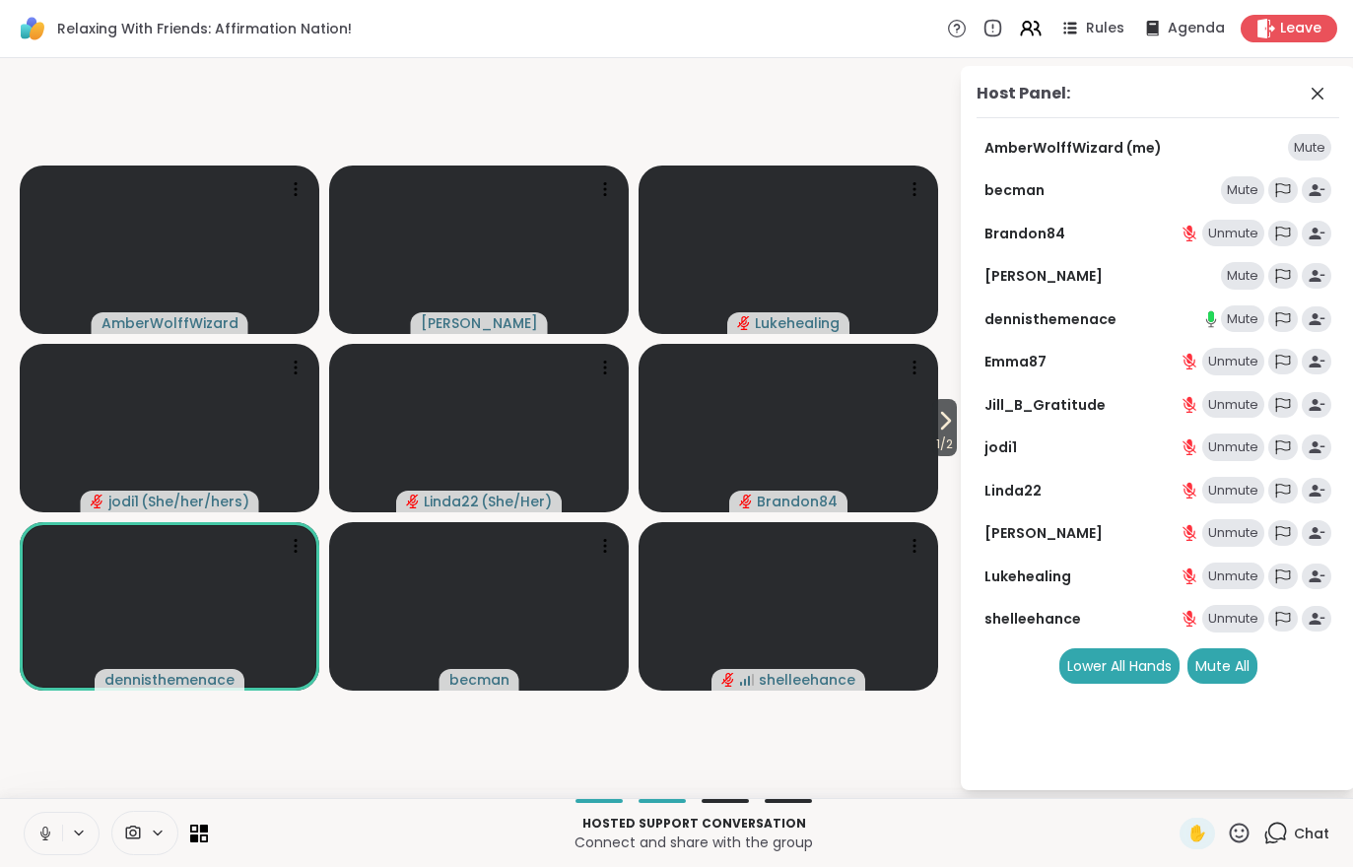
click at [1251, 326] on div "Mute" at bounding box center [1242, 319] width 43 height 28
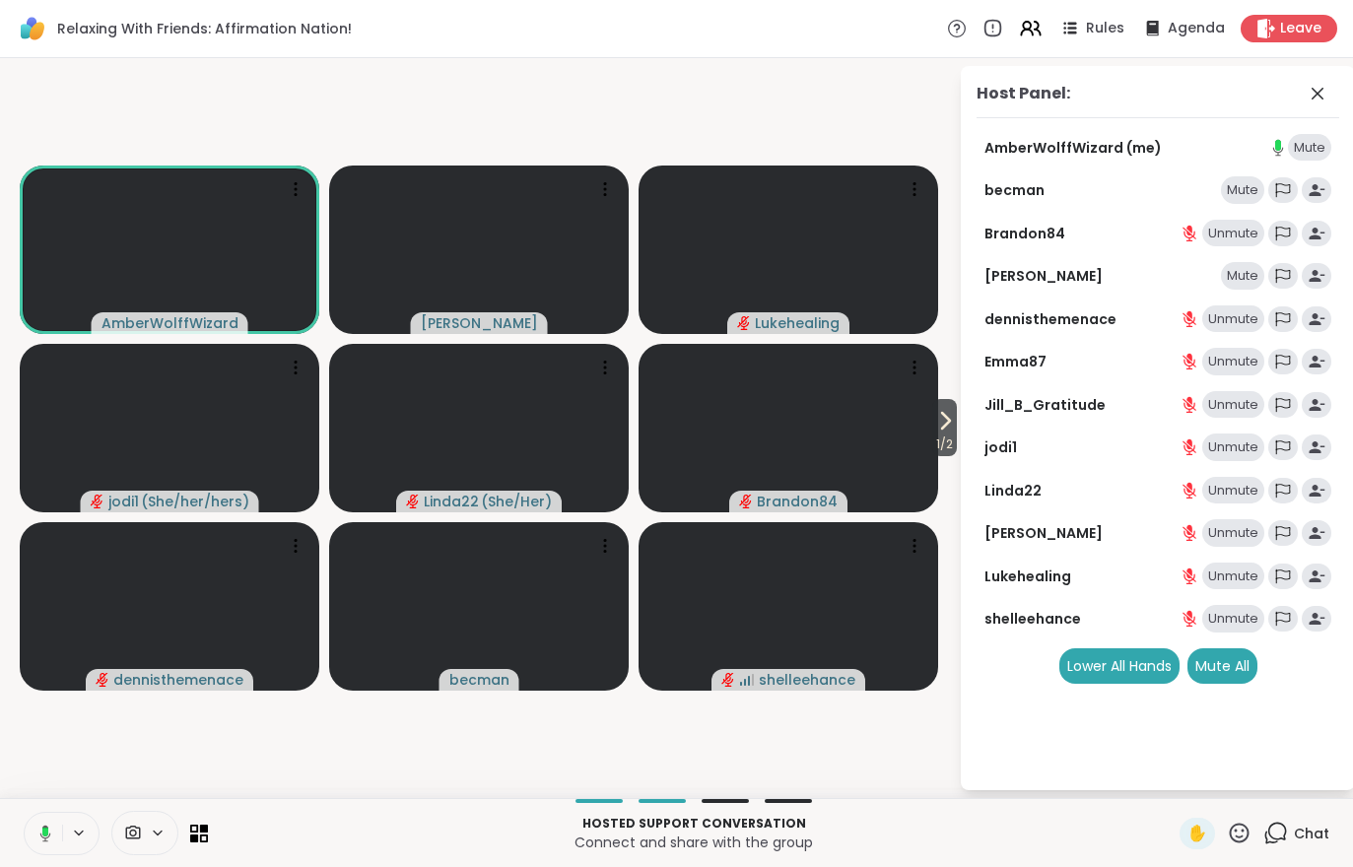
click at [1232, 565] on div "Unmute" at bounding box center [1233, 577] width 62 height 28
click at [1236, 570] on div "Mute" at bounding box center [1242, 577] width 43 height 28
click at [1227, 583] on div "Unmute" at bounding box center [1233, 577] width 62 height 28
click at [960, 438] on div "Host Panel: AmberWolffWizard (me) Mute becman Unmute Brandon84 Unmute Cyndy Mut…" at bounding box center [1144, 428] width 394 height 724
click at [938, 440] on span "1 / 2" at bounding box center [944, 445] width 25 height 24
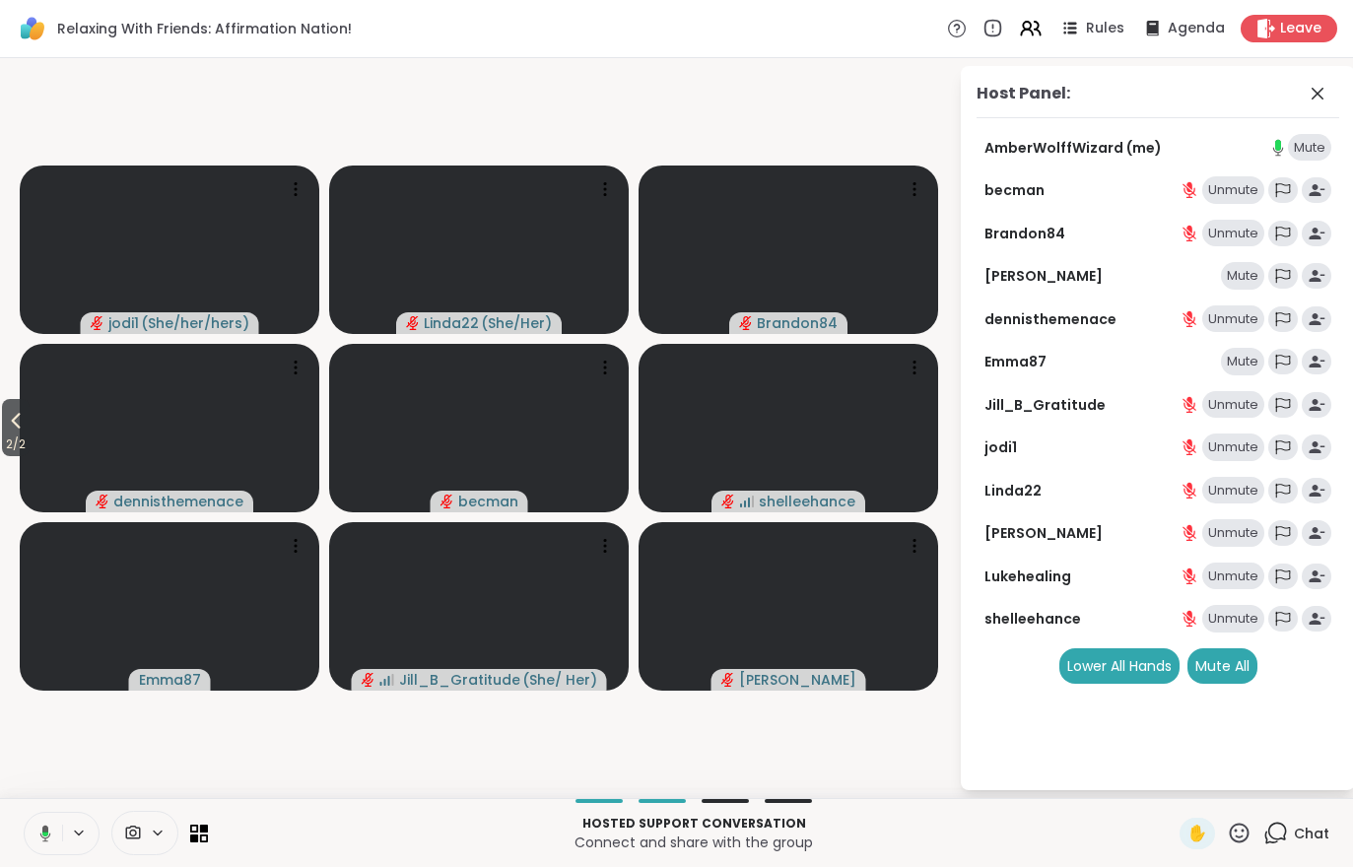
click at [15, 437] on span "2 / 2" at bounding box center [16, 445] width 28 height 24
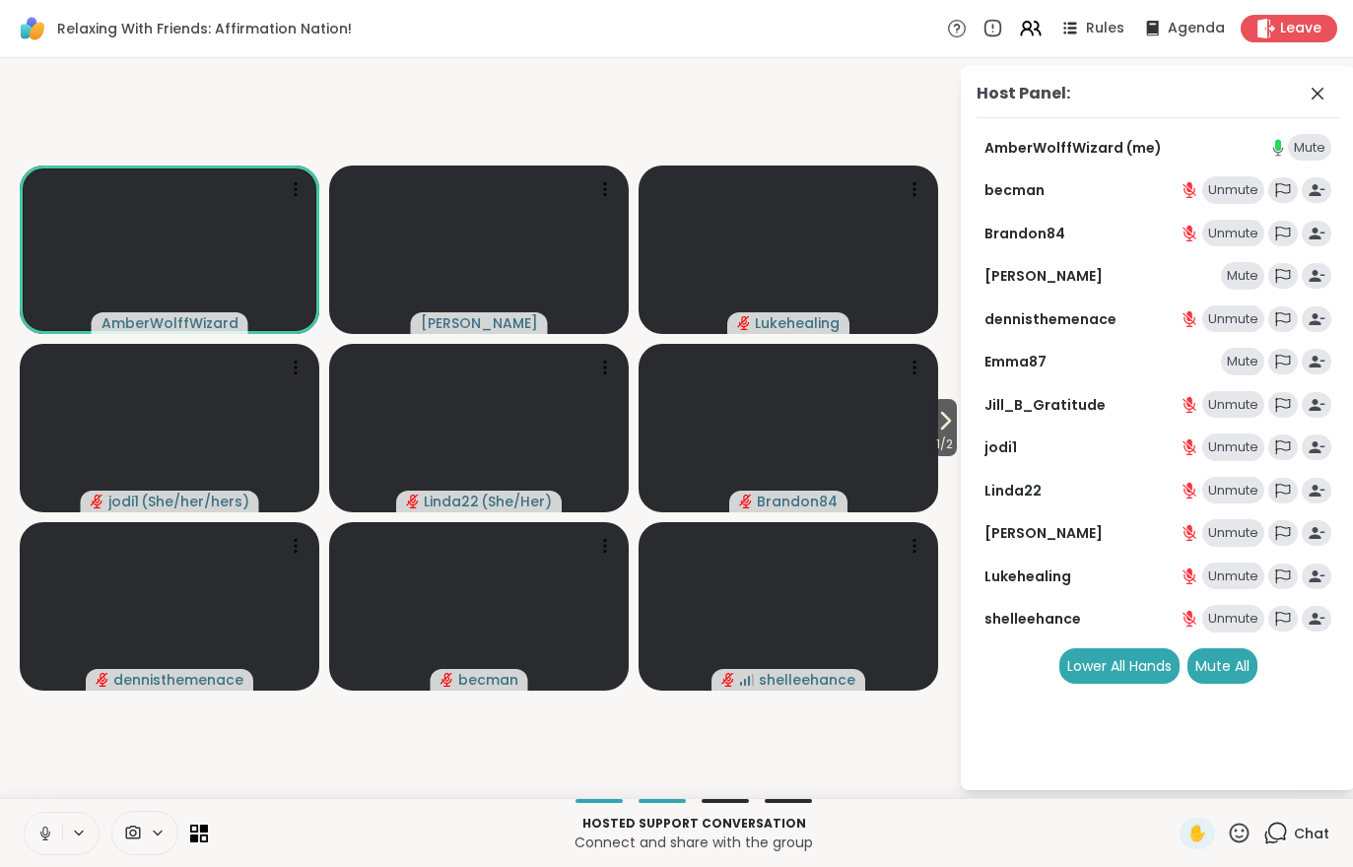
click at [942, 443] on span "1 / 2" at bounding box center [944, 445] width 25 height 24
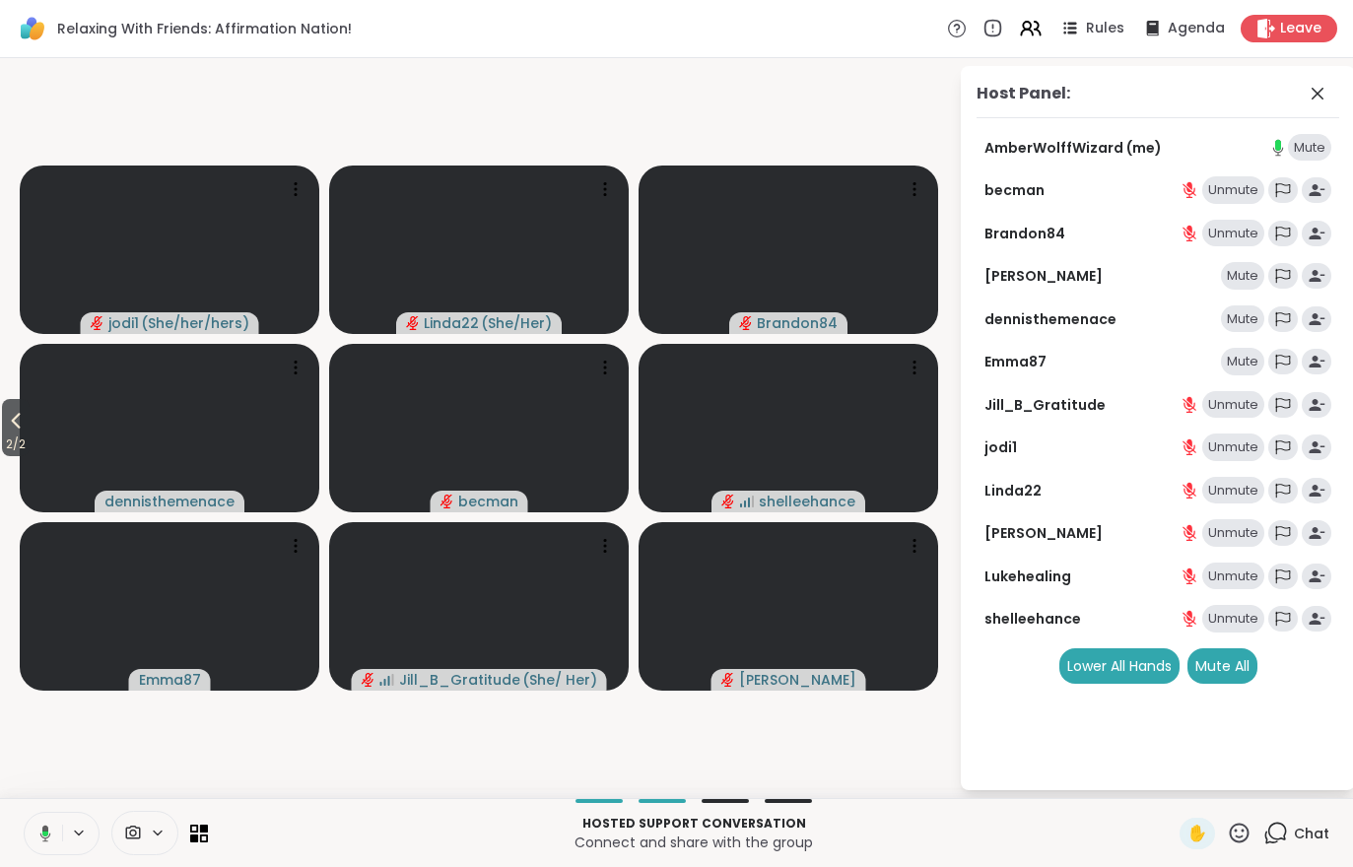
click at [28, 417] on icon at bounding box center [16, 421] width 24 height 24
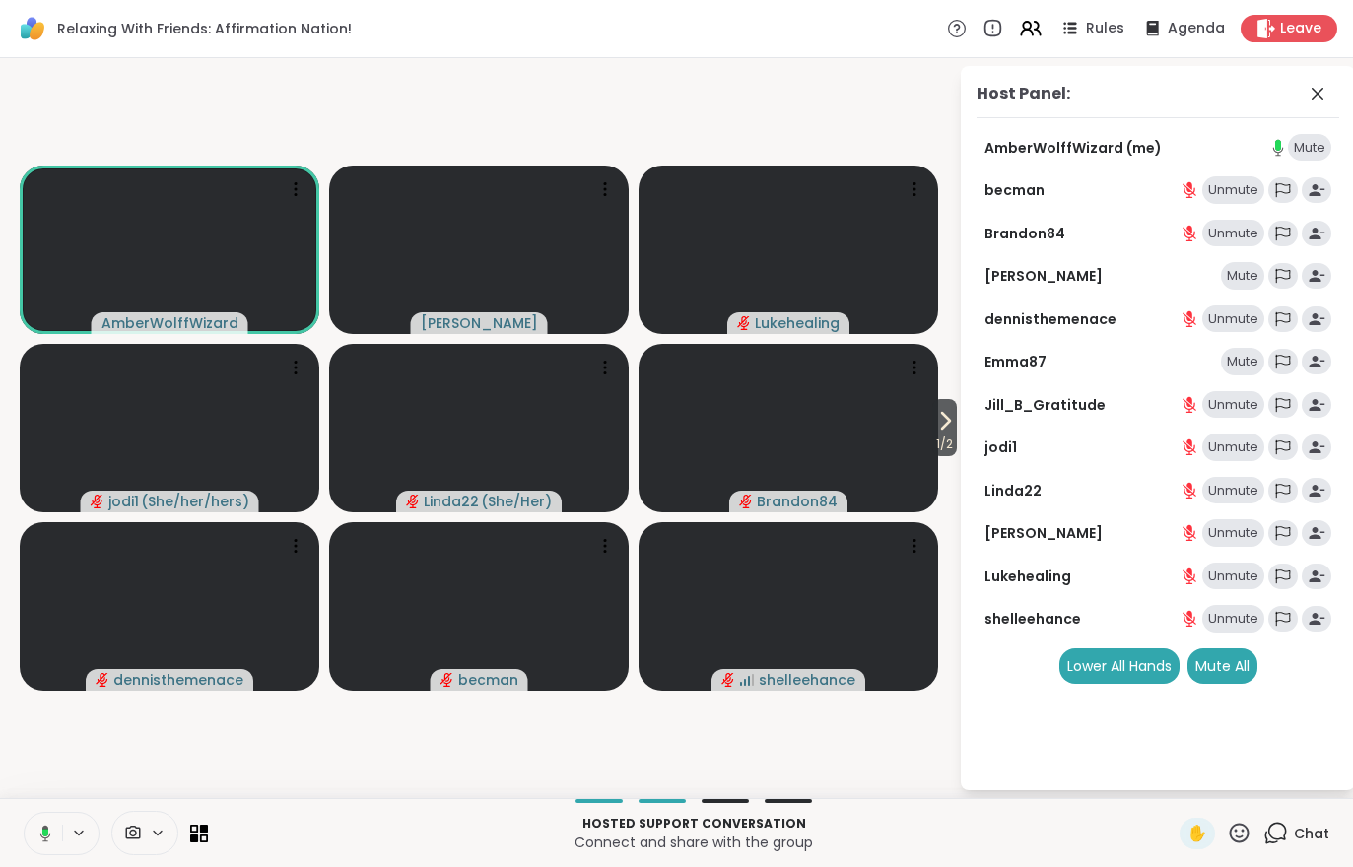
click at [1232, 269] on div "Mute" at bounding box center [1242, 276] width 43 height 28
click at [1247, 366] on div "Mute" at bounding box center [1242, 362] width 43 height 28
click at [942, 429] on icon at bounding box center [946, 421] width 8 height 16
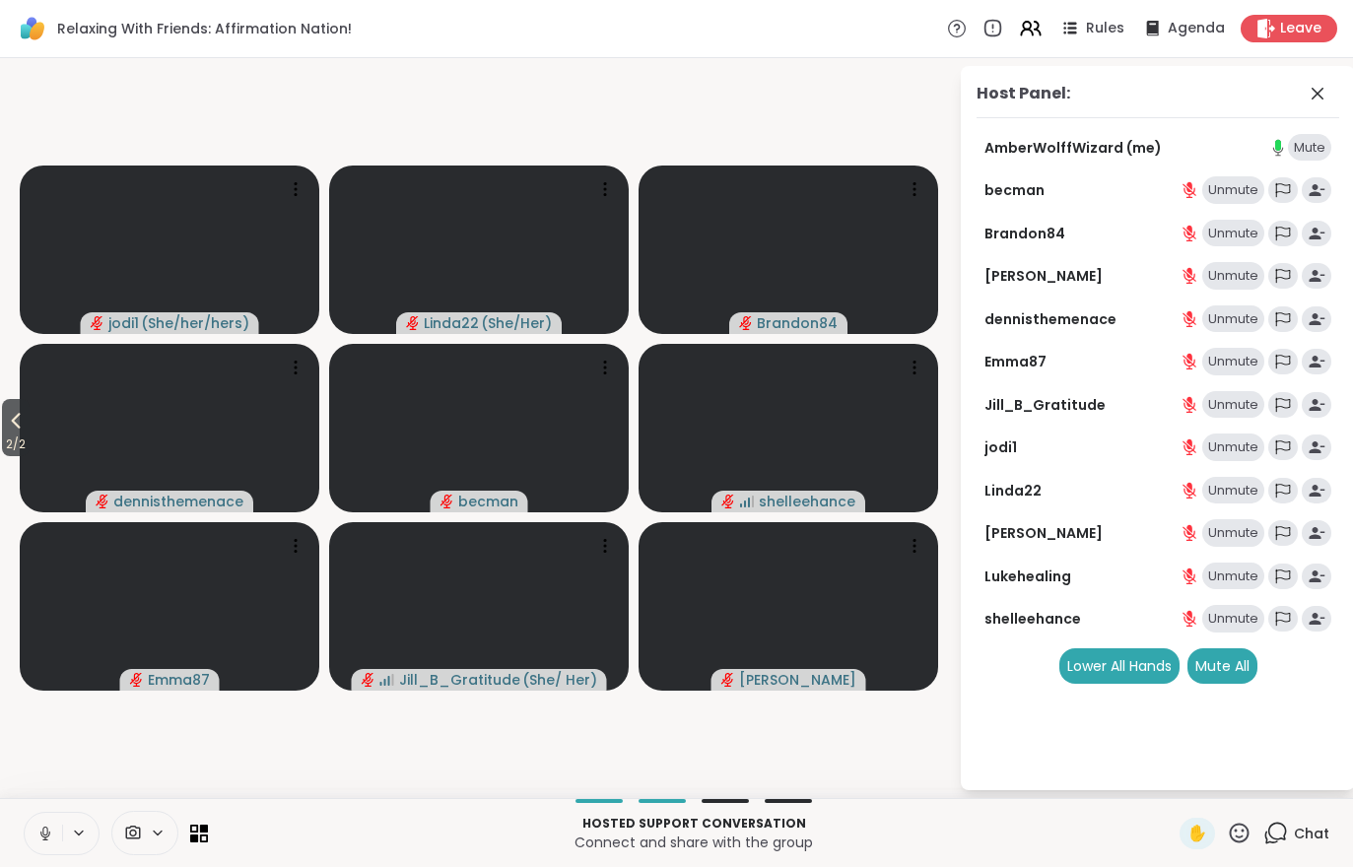
click at [3, 428] on button "2 / 2" at bounding box center [16, 427] width 28 height 57
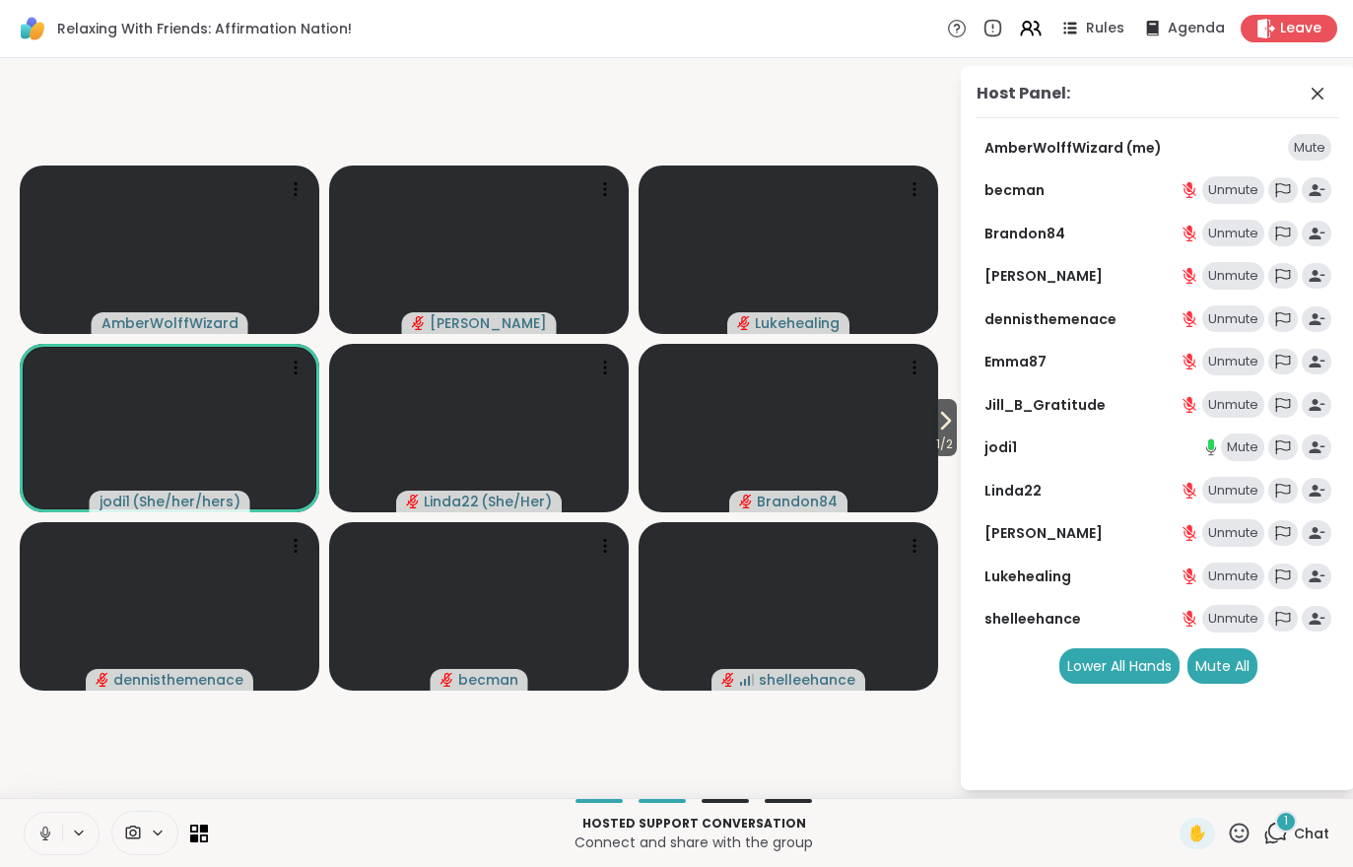
click at [1282, 845] on div "1 Chat" at bounding box center [1296, 834] width 66 height 32
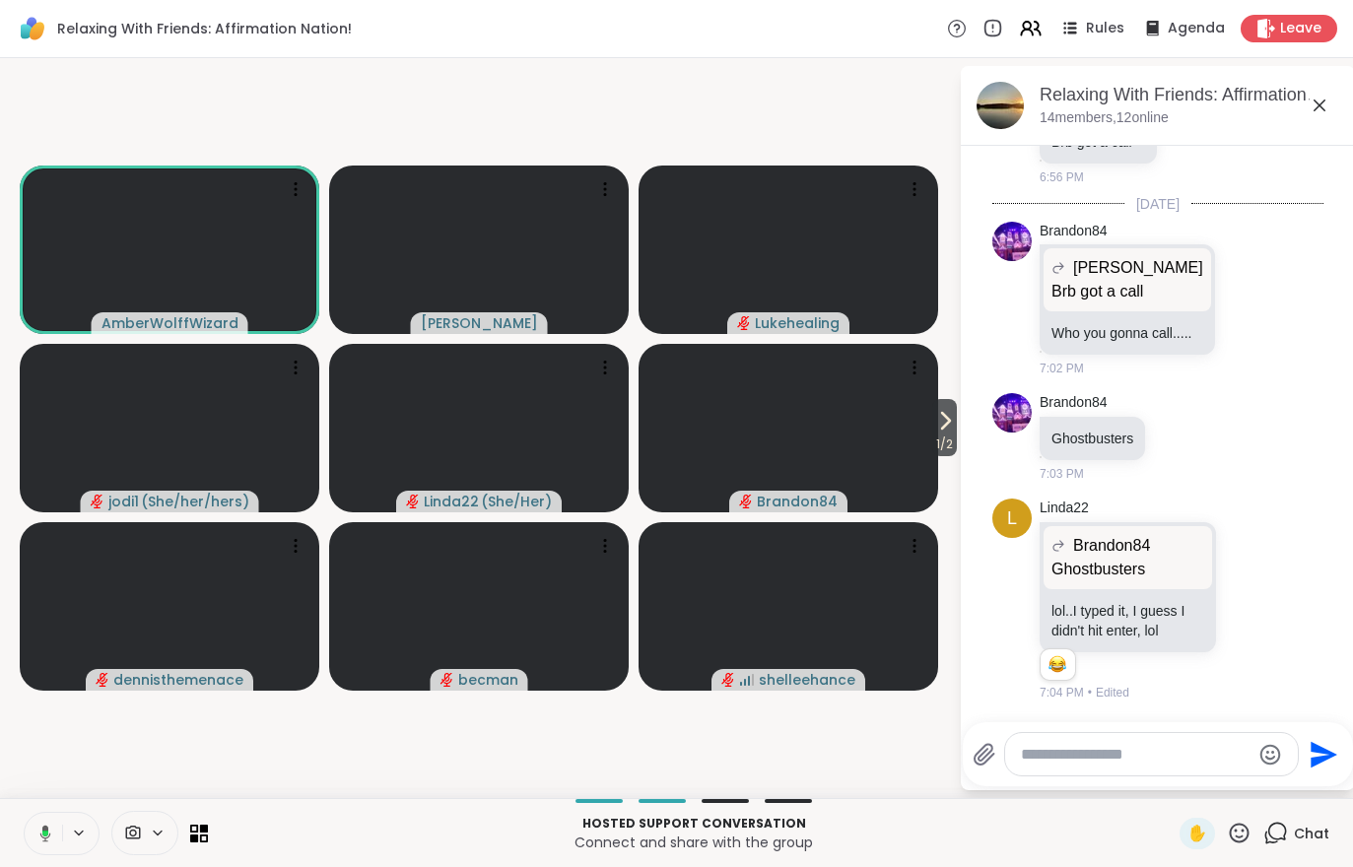
scroll to position [765, 0]
click at [57, 838] on button at bounding box center [42, 833] width 40 height 41
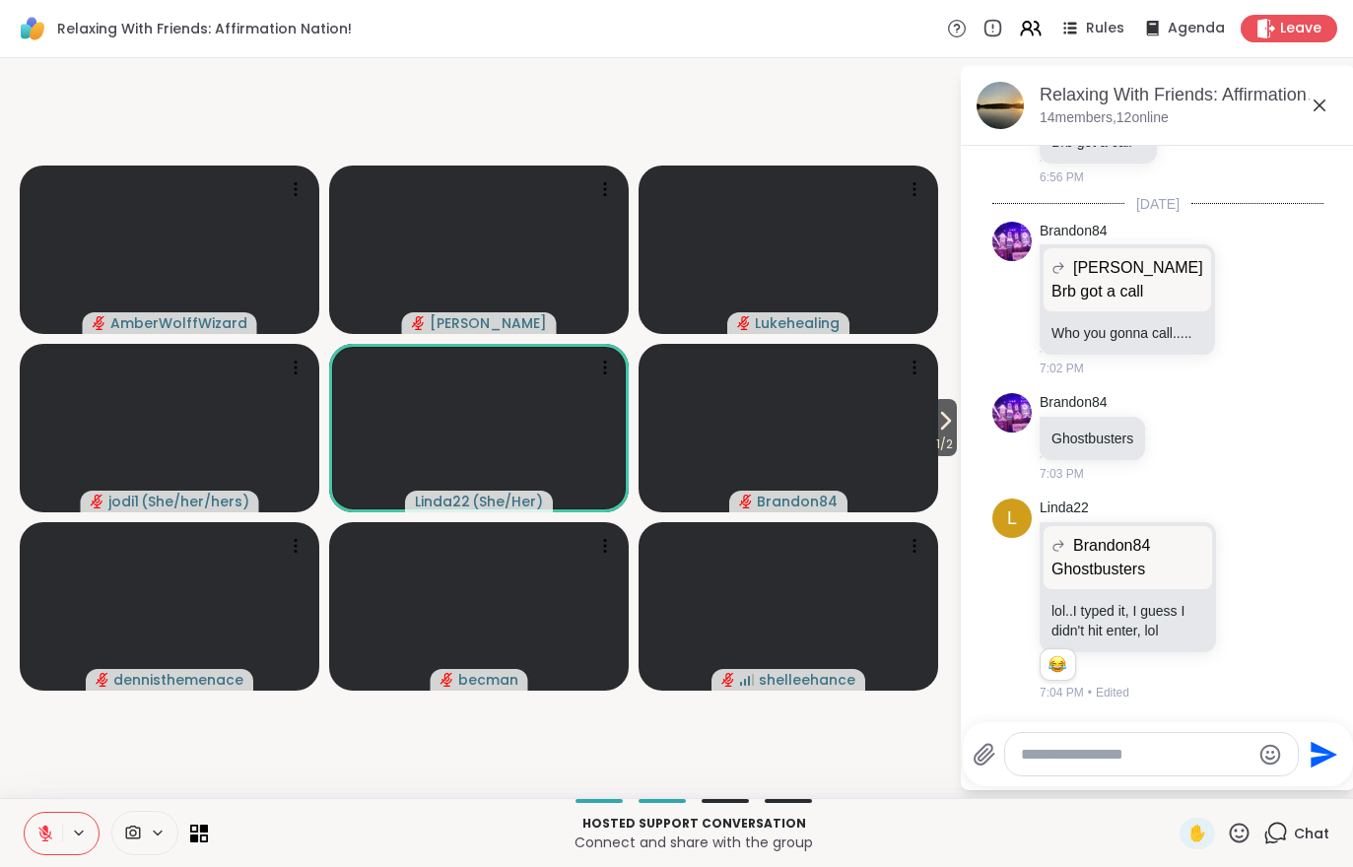
click at [142, 846] on div at bounding box center [144, 833] width 67 height 44
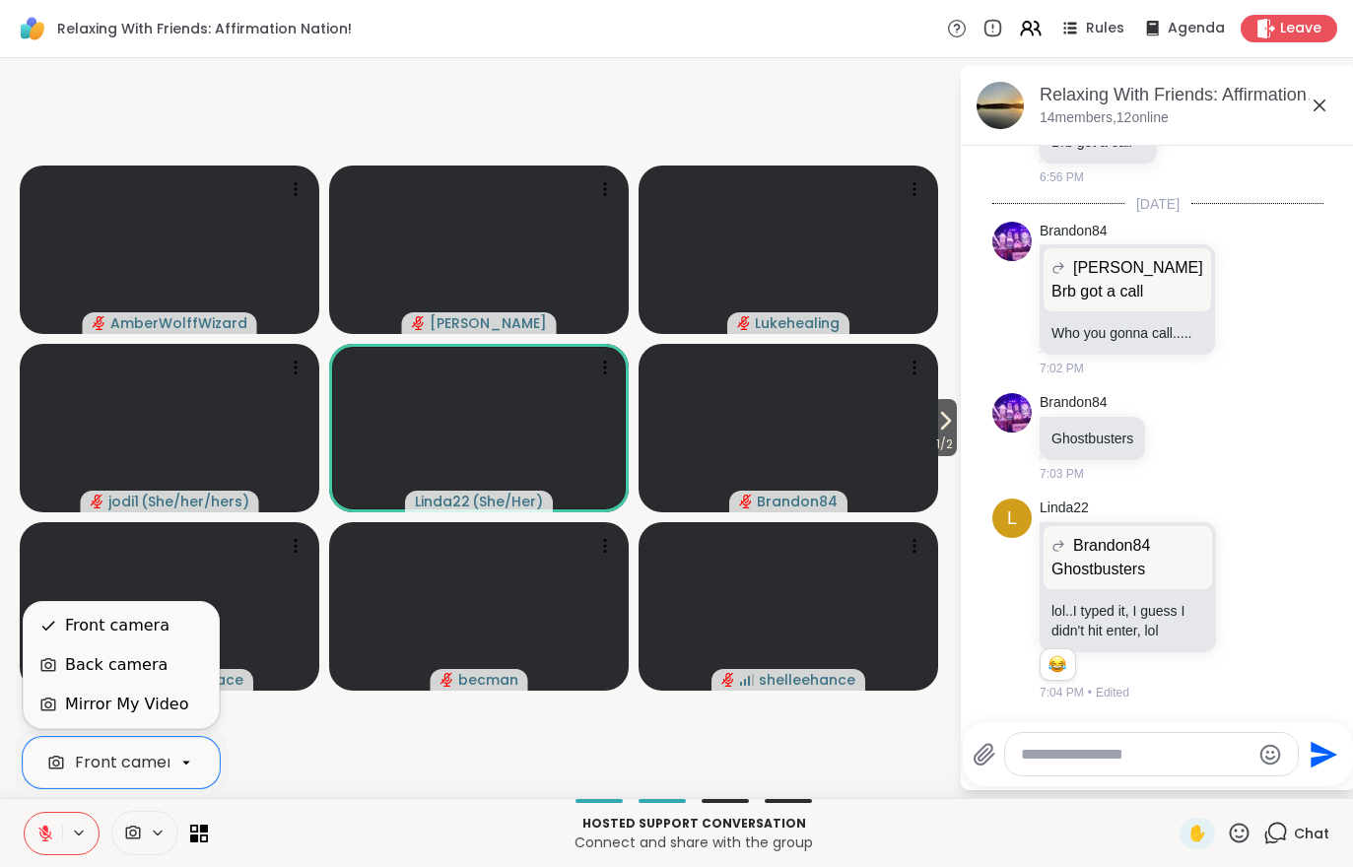
click at [79, 662] on div "Back camera" at bounding box center [116, 665] width 102 height 24
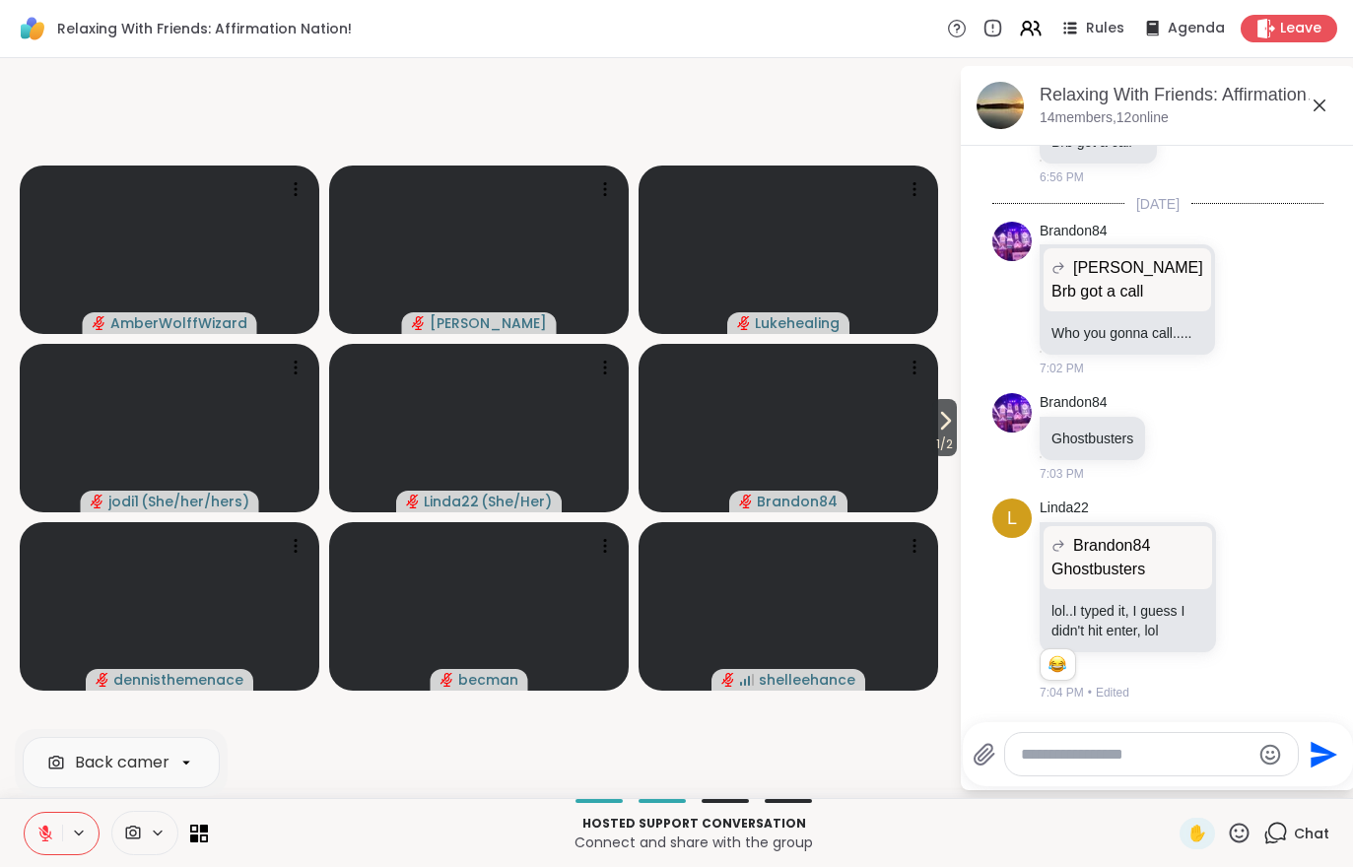
click at [45, 845] on button at bounding box center [43, 833] width 37 height 41
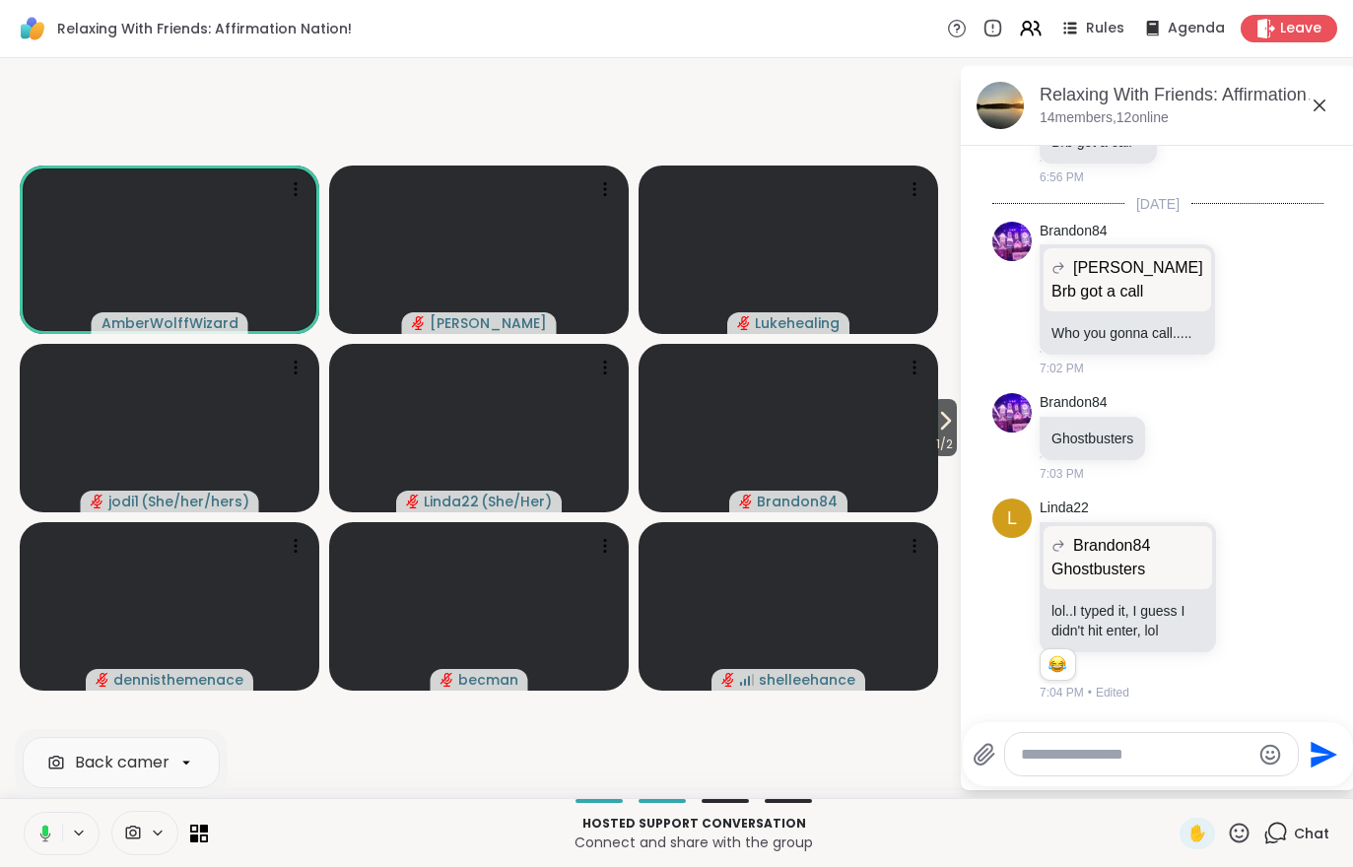
click at [39, 821] on button at bounding box center [42, 833] width 40 height 41
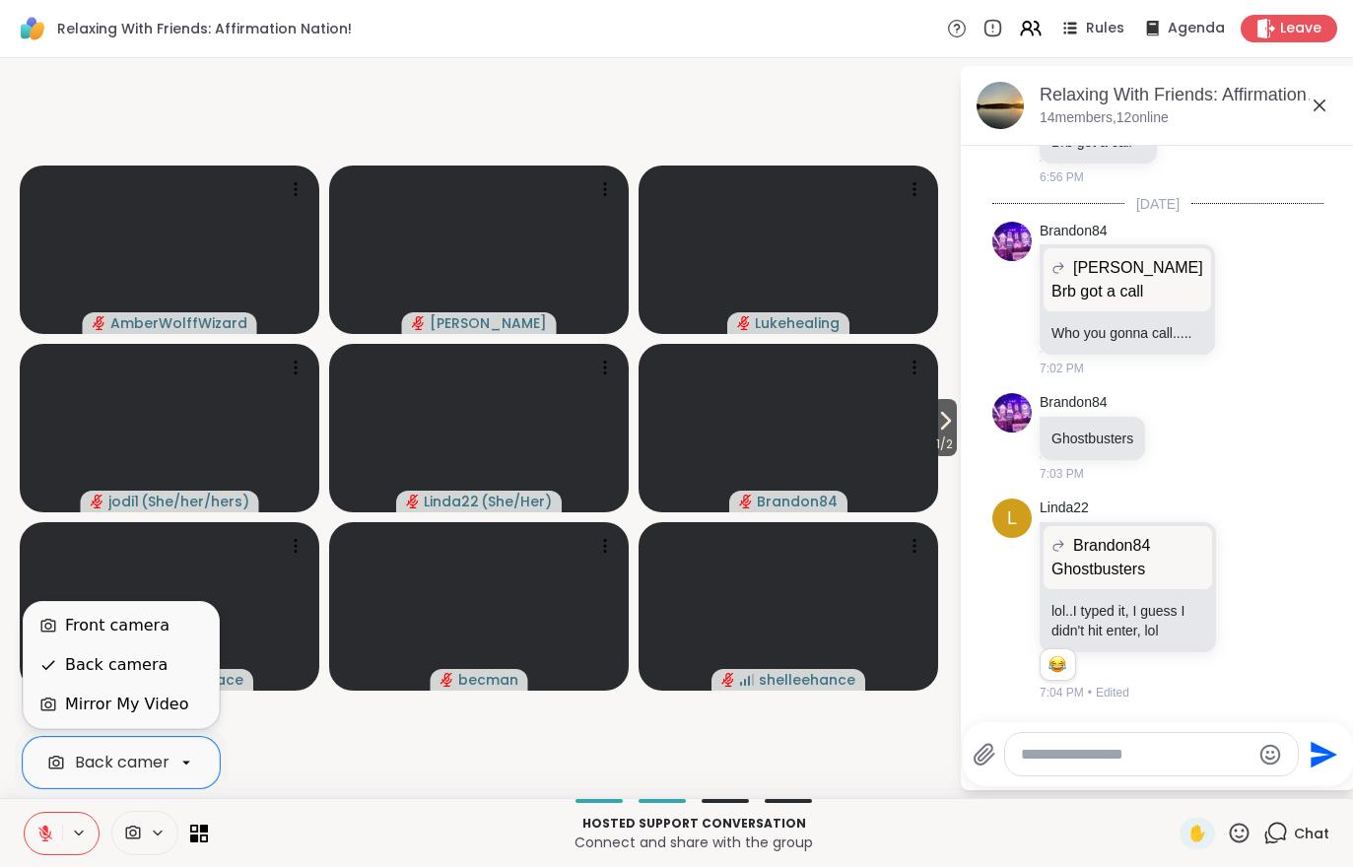
click at [104, 631] on div "Front camera" at bounding box center [117, 626] width 104 height 24
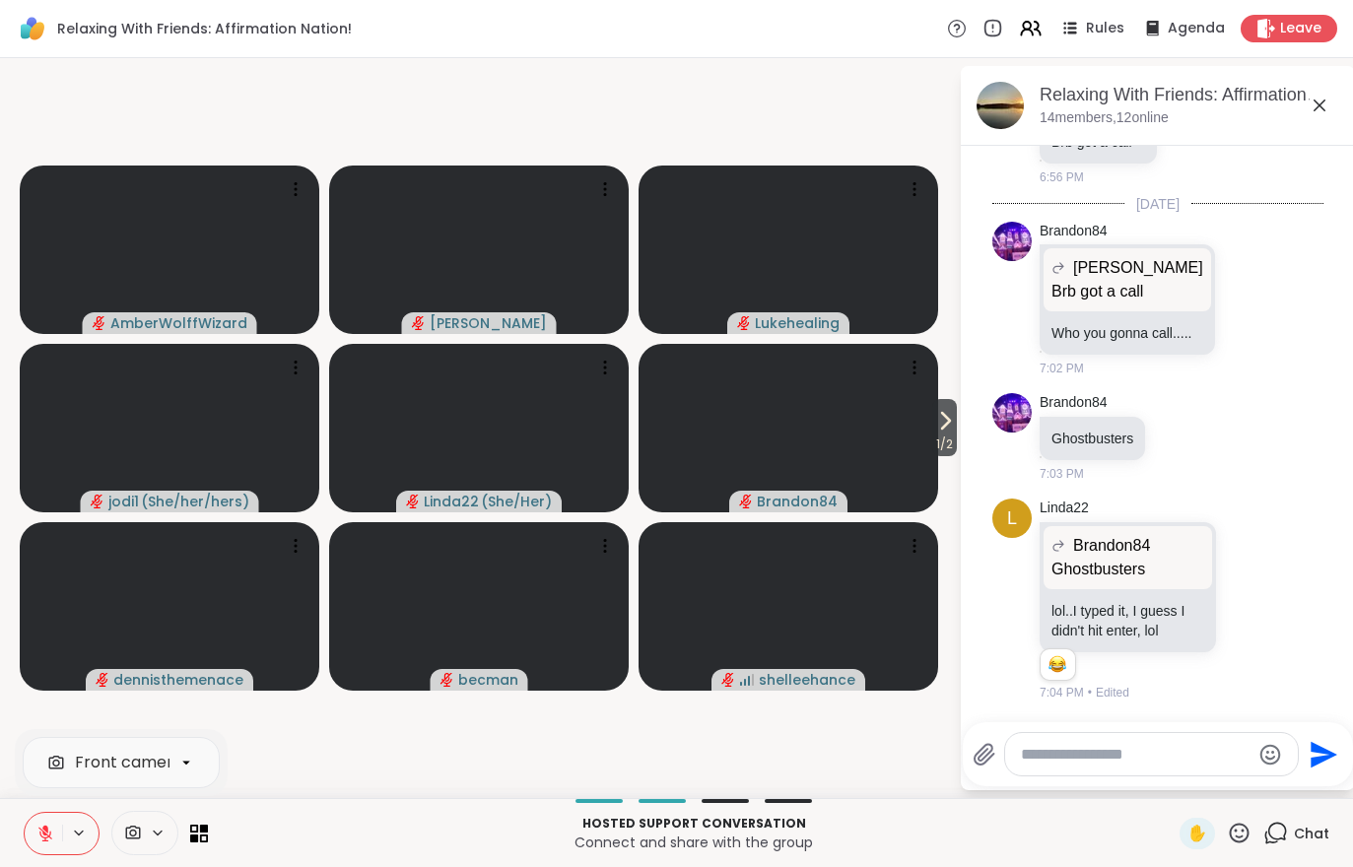
click at [31, 832] on button at bounding box center [43, 833] width 37 height 41
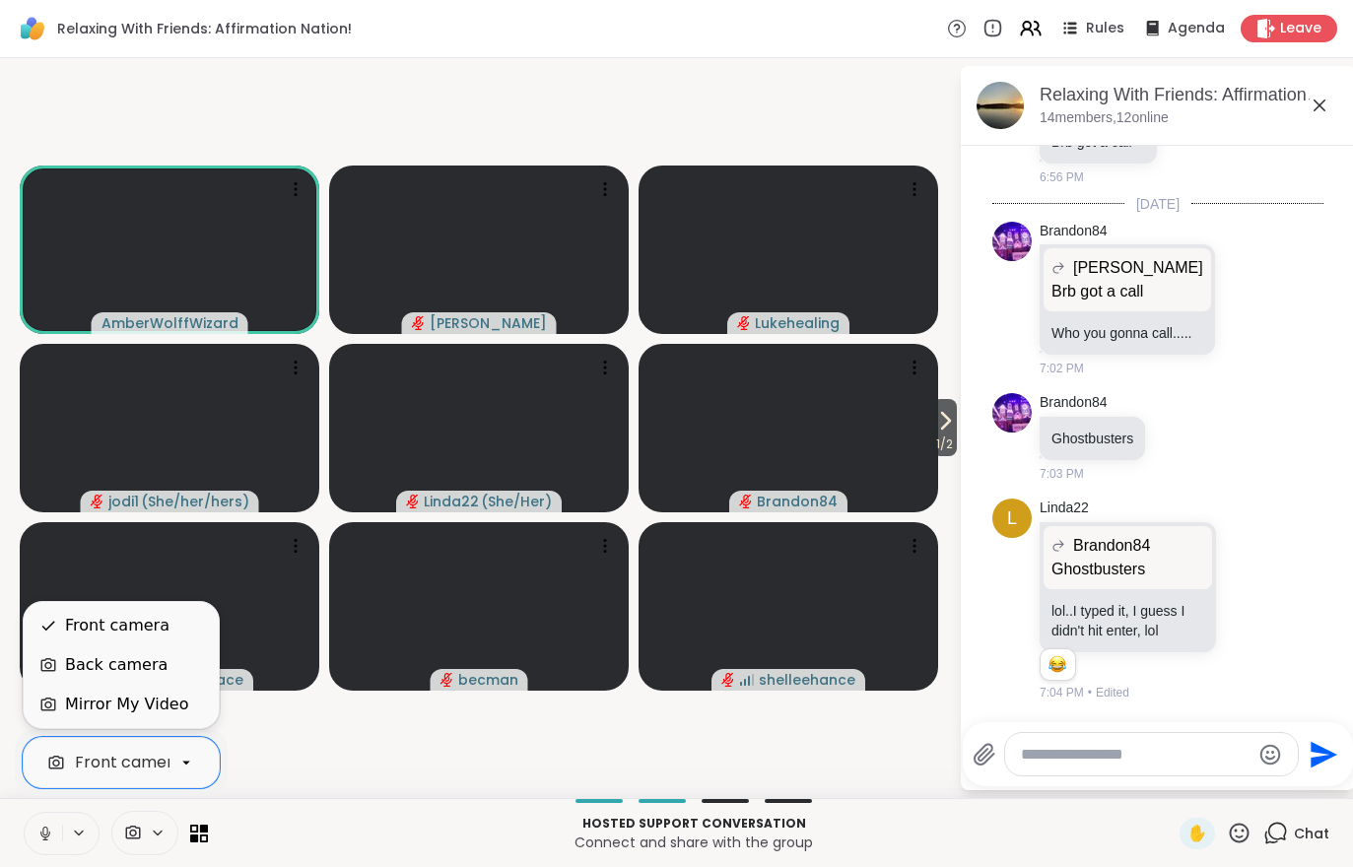
click at [89, 677] on div "Back camera" at bounding box center [121, 664] width 195 height 39
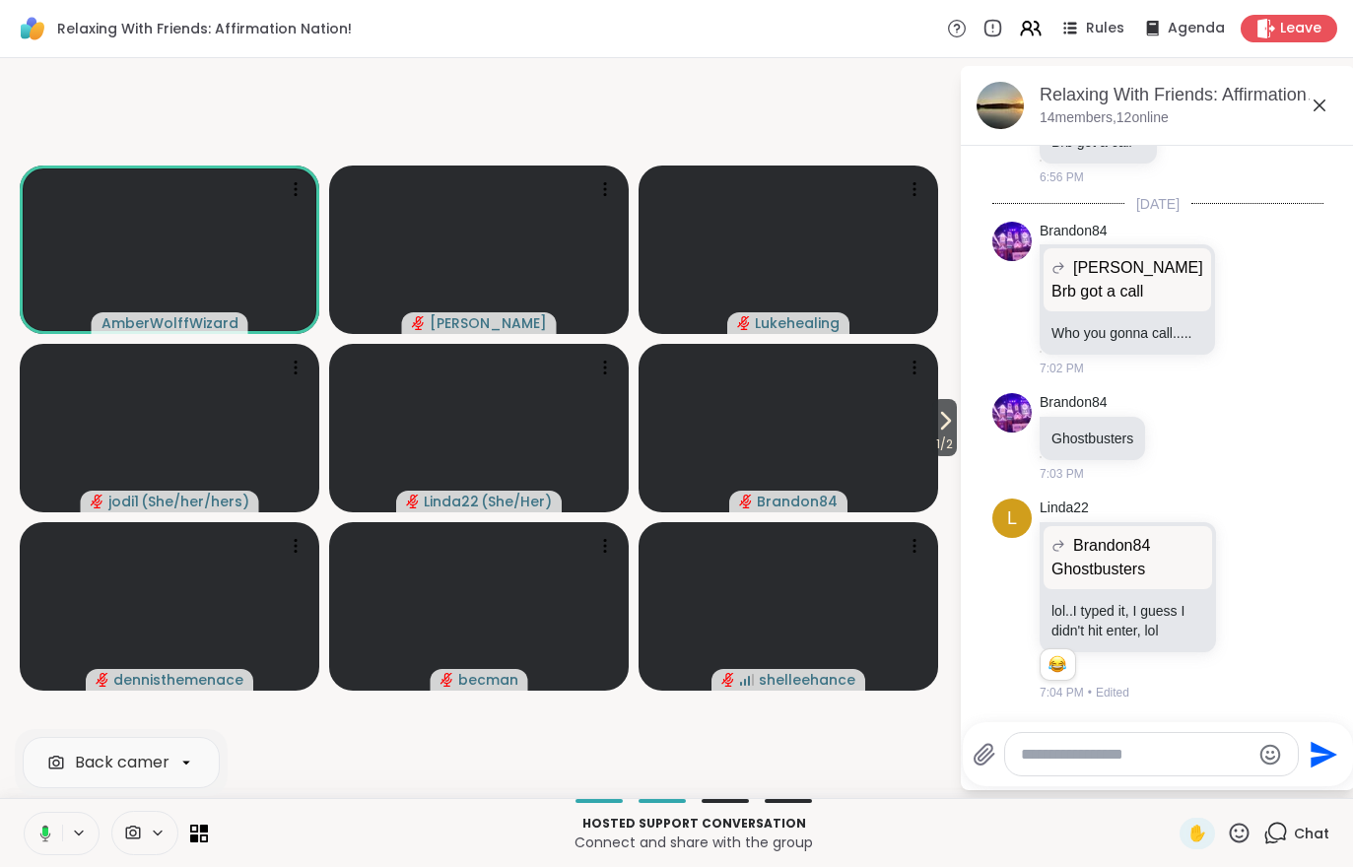
click at [39, 821] on button at bounding box center [42, 833] width 40 height 41
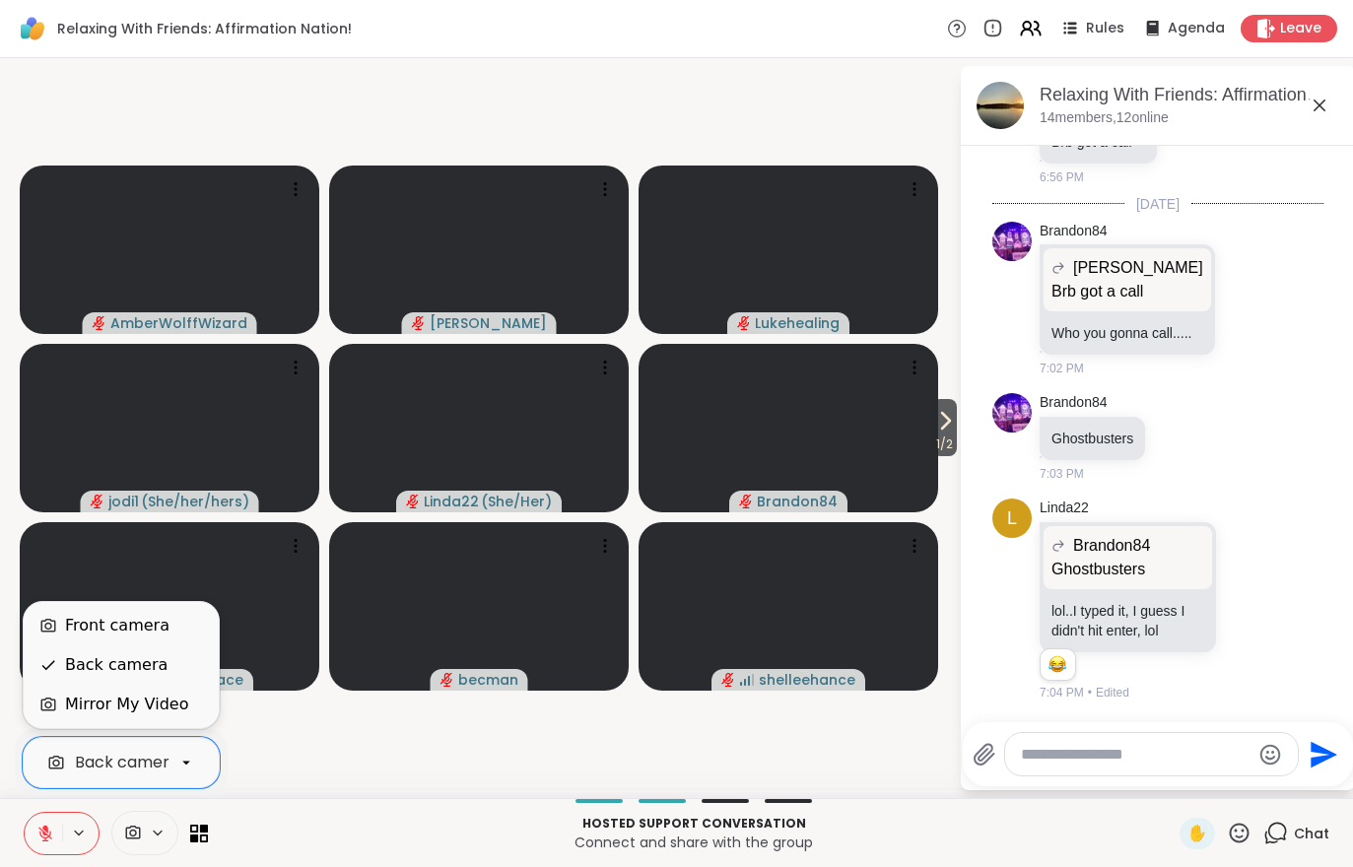
click at [103, 628] on div "Front camera" at bounding box center [117, 626] width 104 height 24
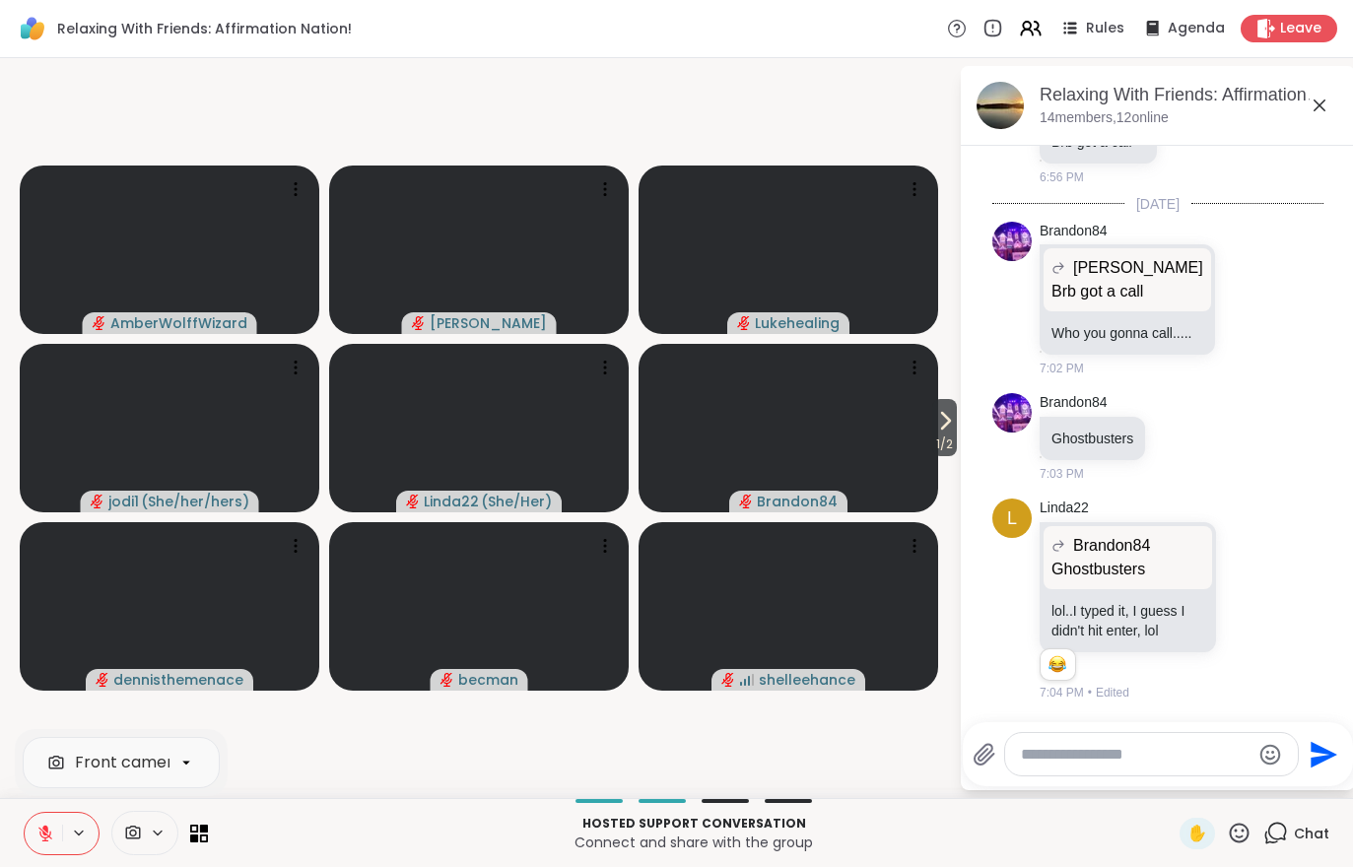
click at [32, 825] on button at bounding box center [43, 833] width 37 height 41
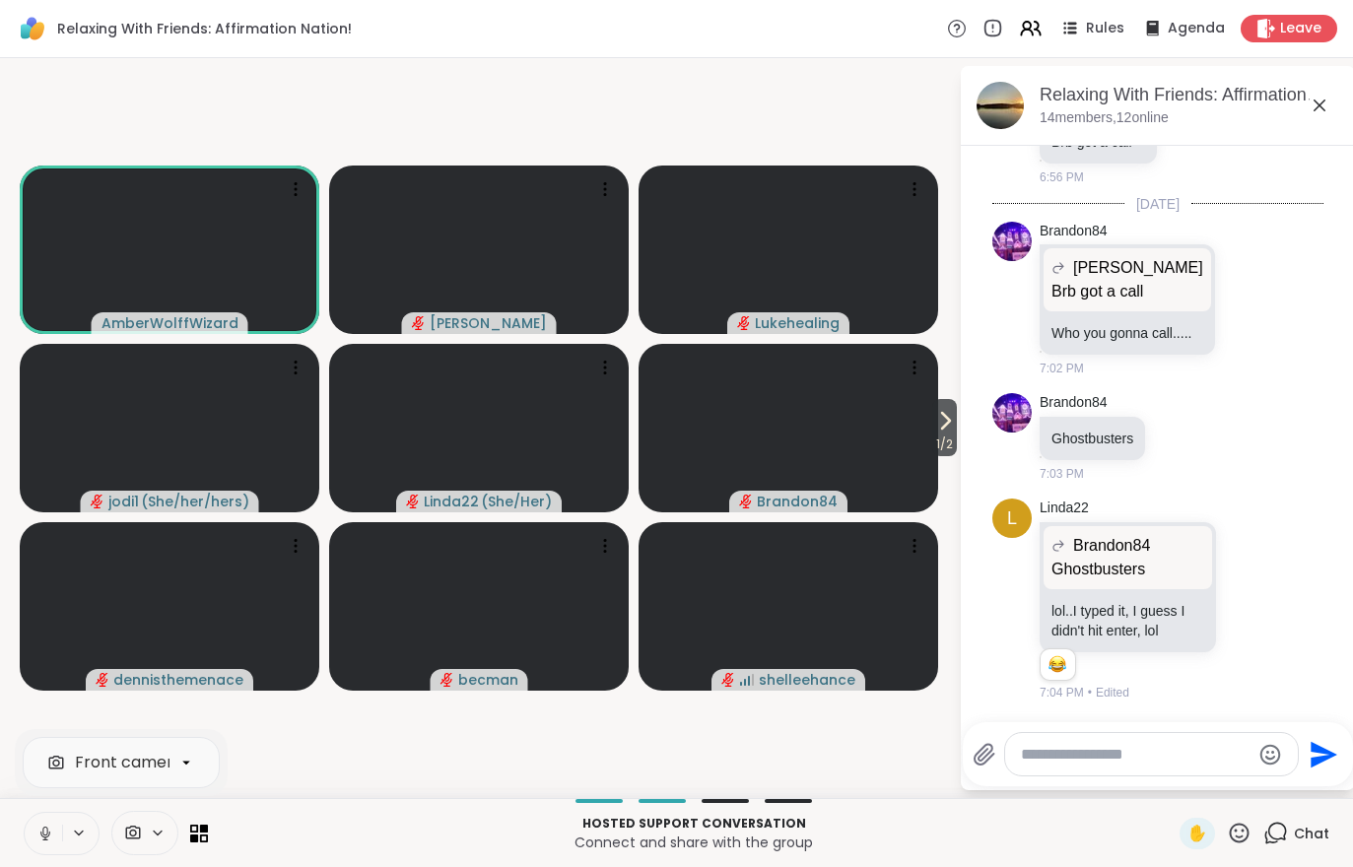
click at [52, 833] on icon at bounding box center [45, 834] width 18 height 18
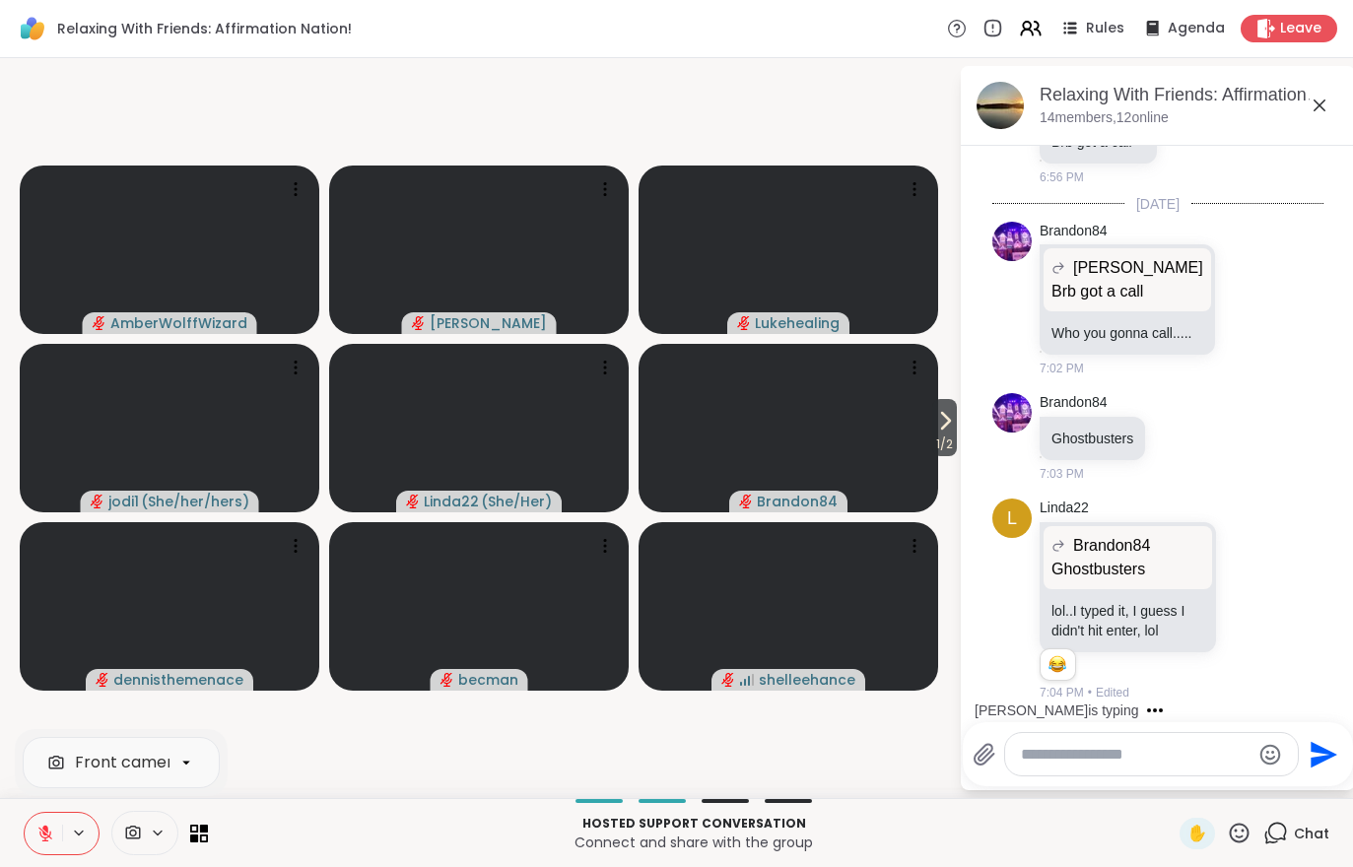
scroll to position [937, 0]
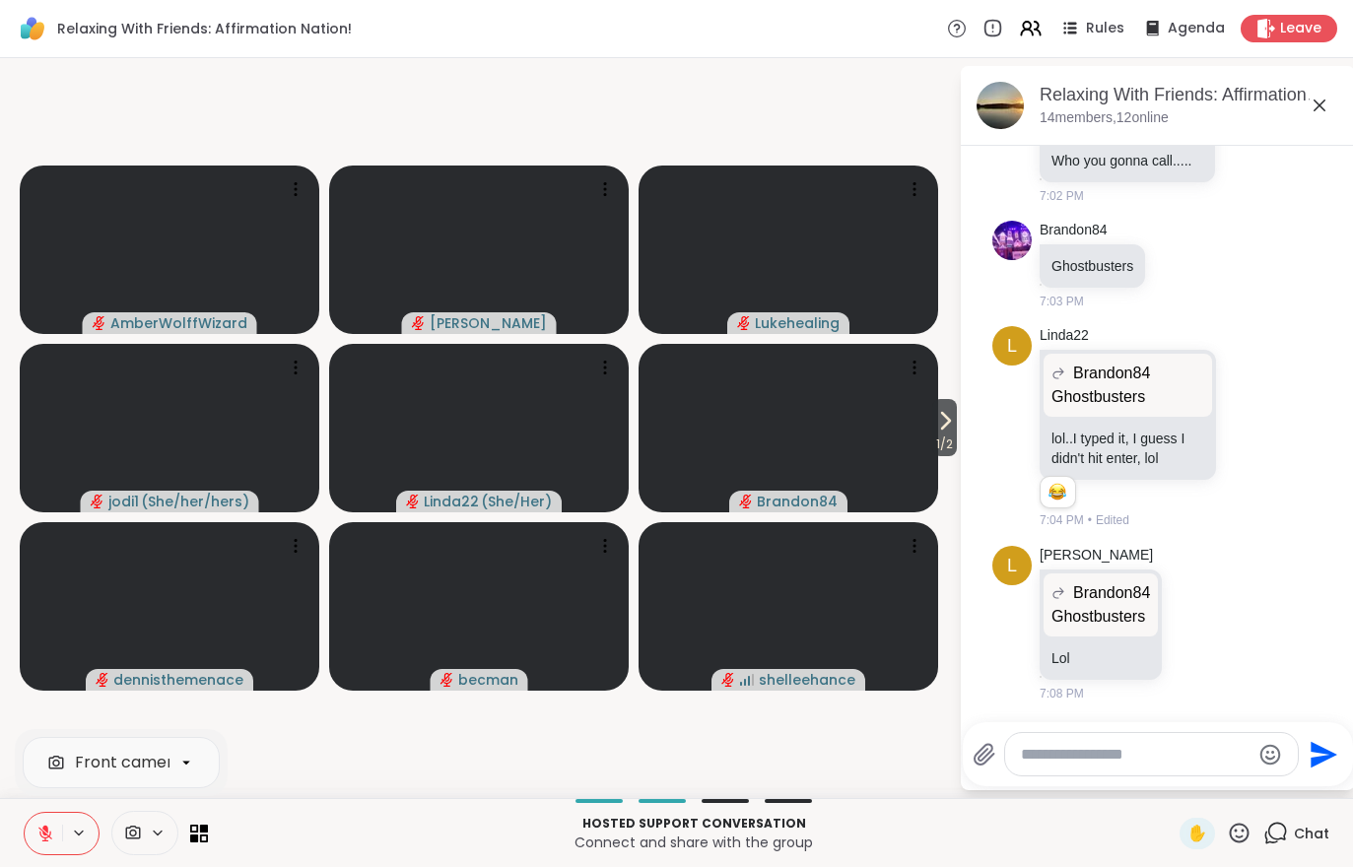
click at [35, 832] on button at bounding box center [43, 833] width 37 height 41
click at [938, 426] on icon at bounding box center [945, 421] width 24 height 24
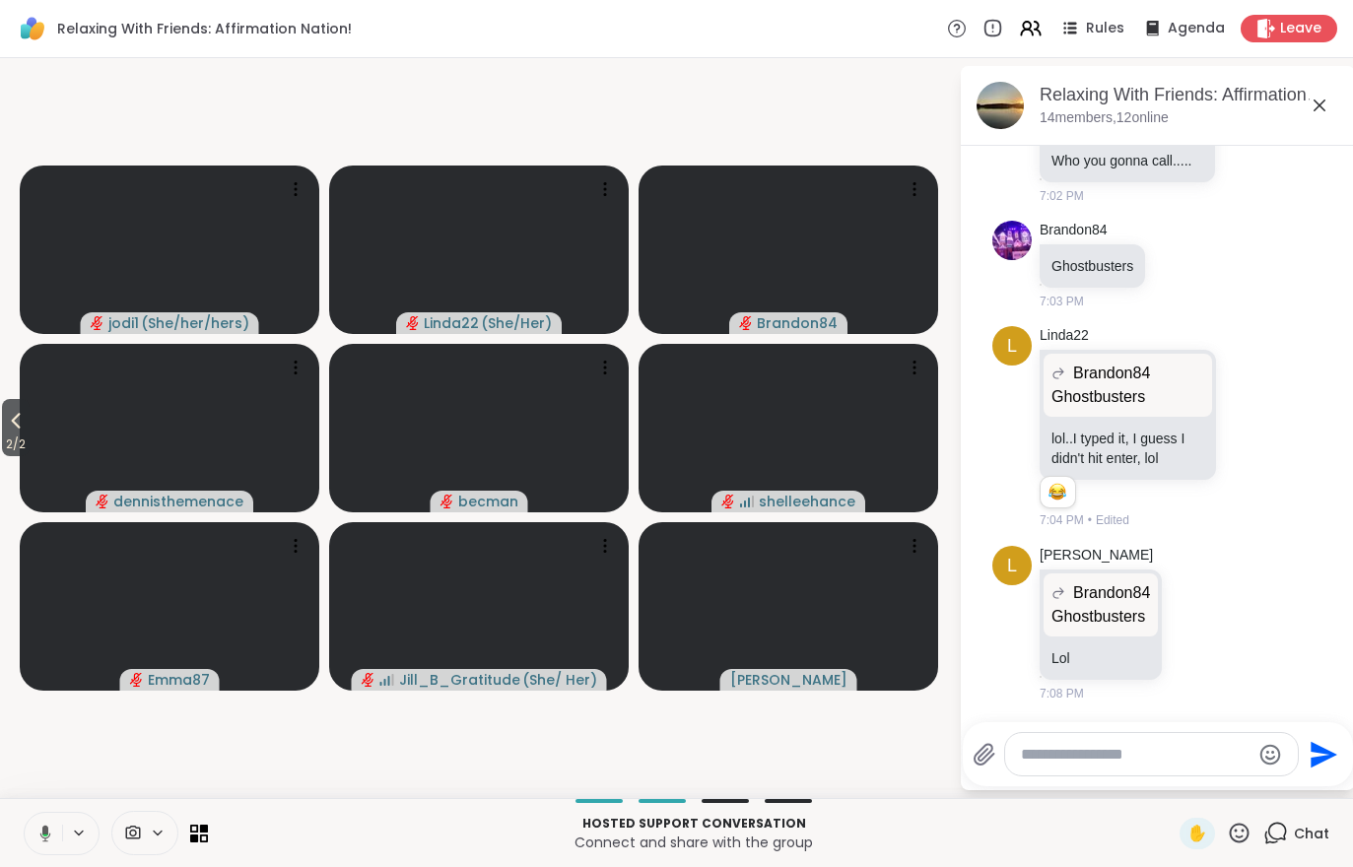
click at [2, 442] on span "2 / 2" at bounding box center [16, 445] width 28 height 24
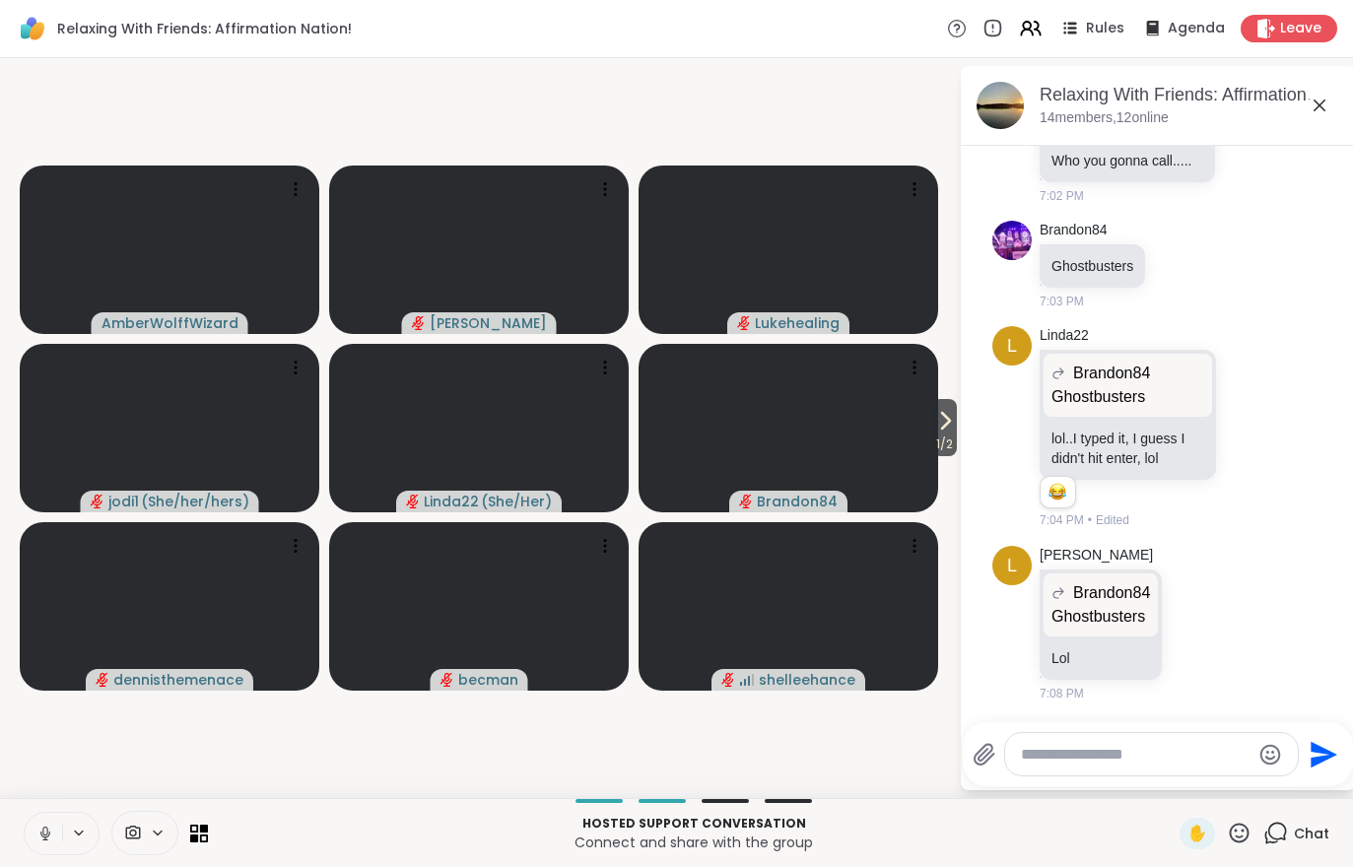
click at [946, 431] on icon at bounding box center [945, 421] width 24 height 24
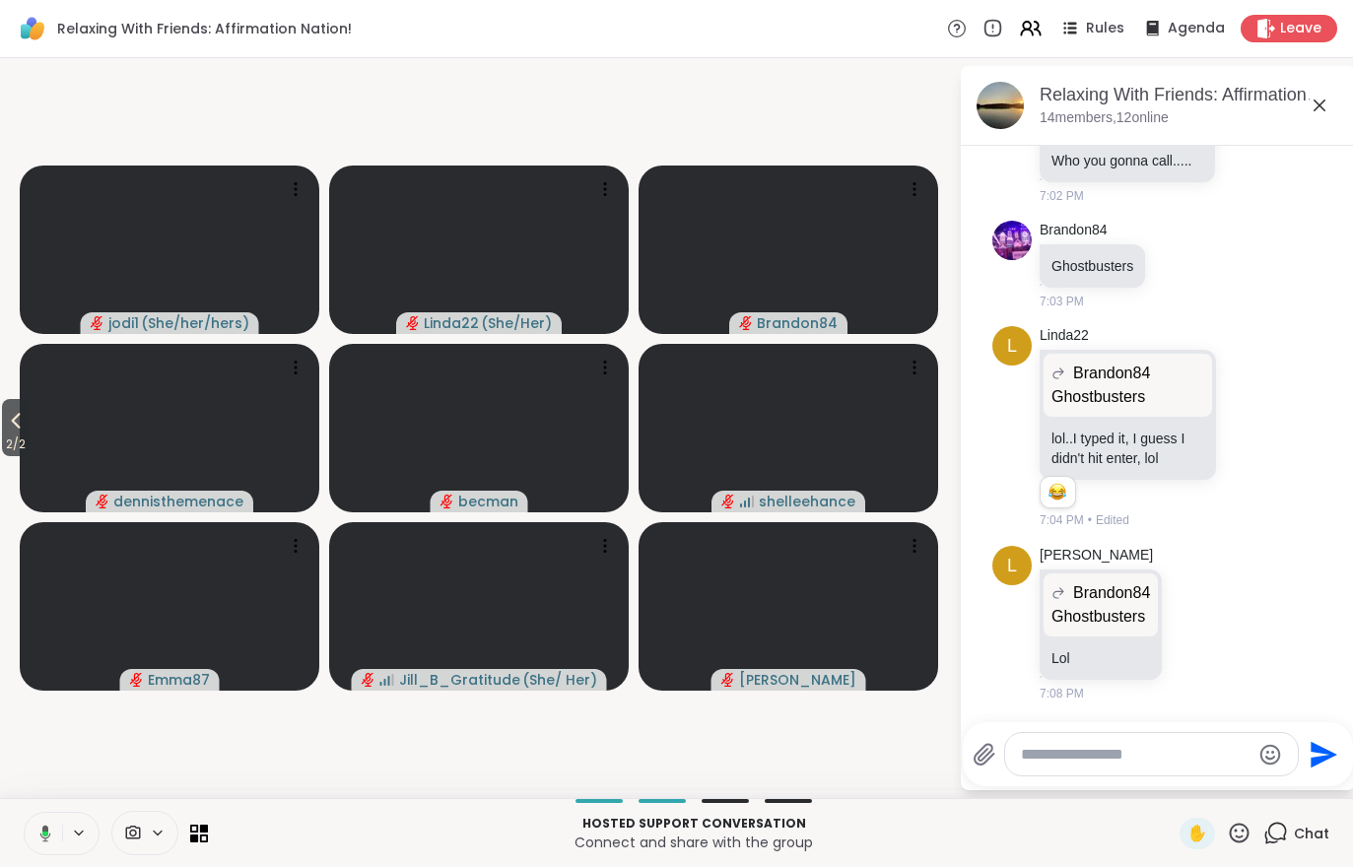
click at [30, 445] on span "2 / 2" at bounding box center [16, 445] width 28 height 24
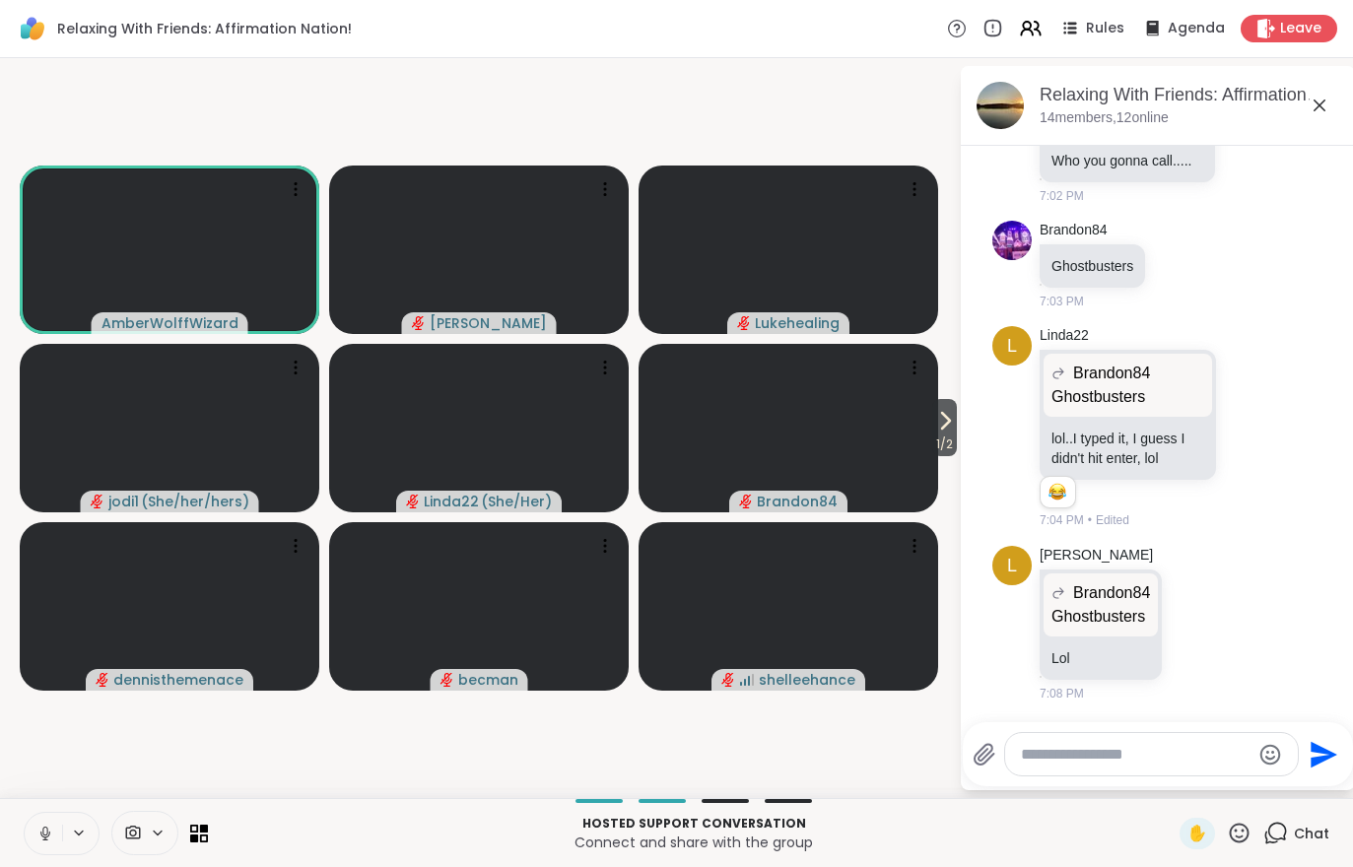
click at [943, 433] on span "1 / 2" at bounding box center [944, 445] width 25 height 24
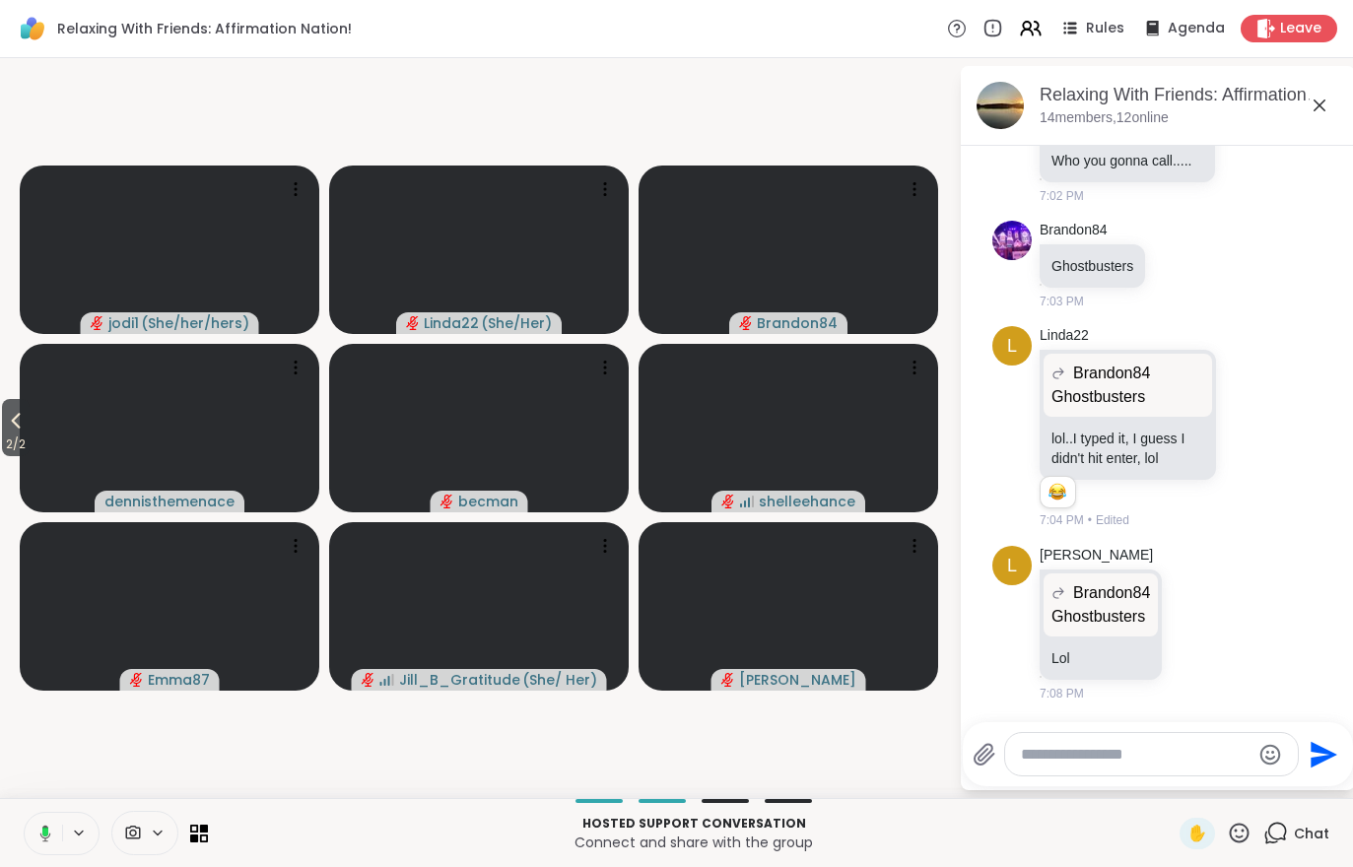
click at [5, 443] on span "2 / 2" at bounding box center [16, 445] width 28 height 24
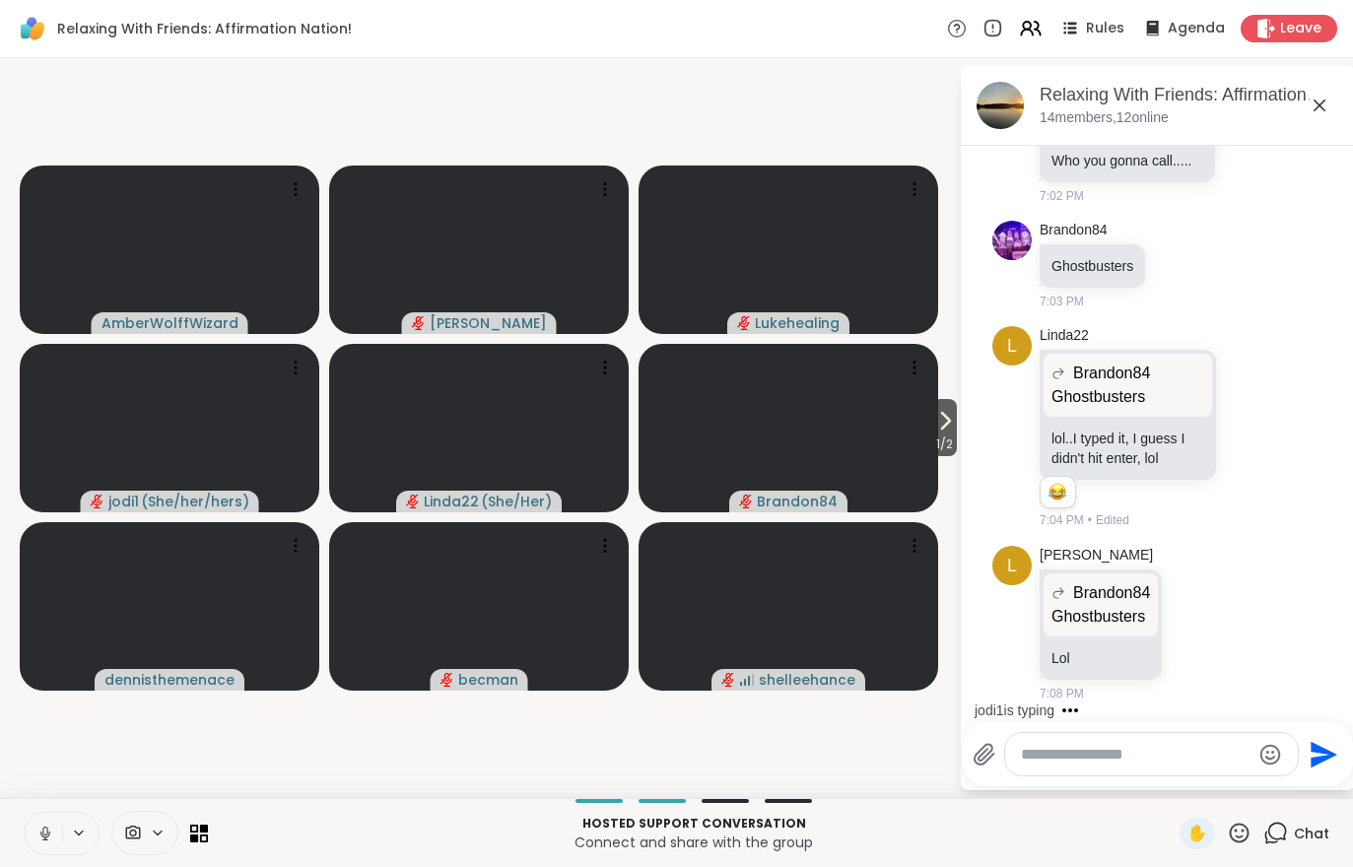
click at [932, 442] on span "1 / 2" at bounding box center [944, 445] width 25 height 24
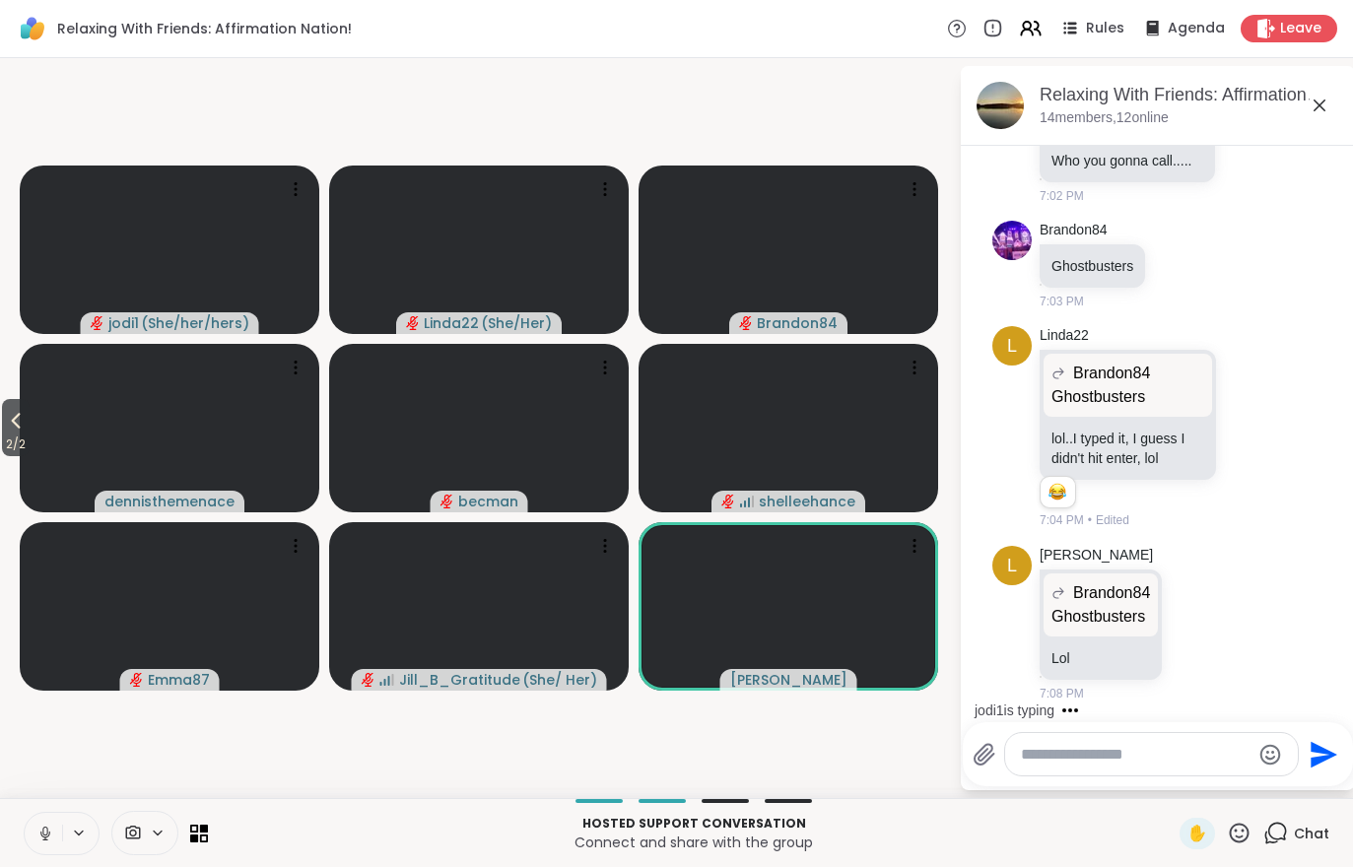
click at [1035, 17] on icon at bounding box center [1031, 29] width 24 height 24
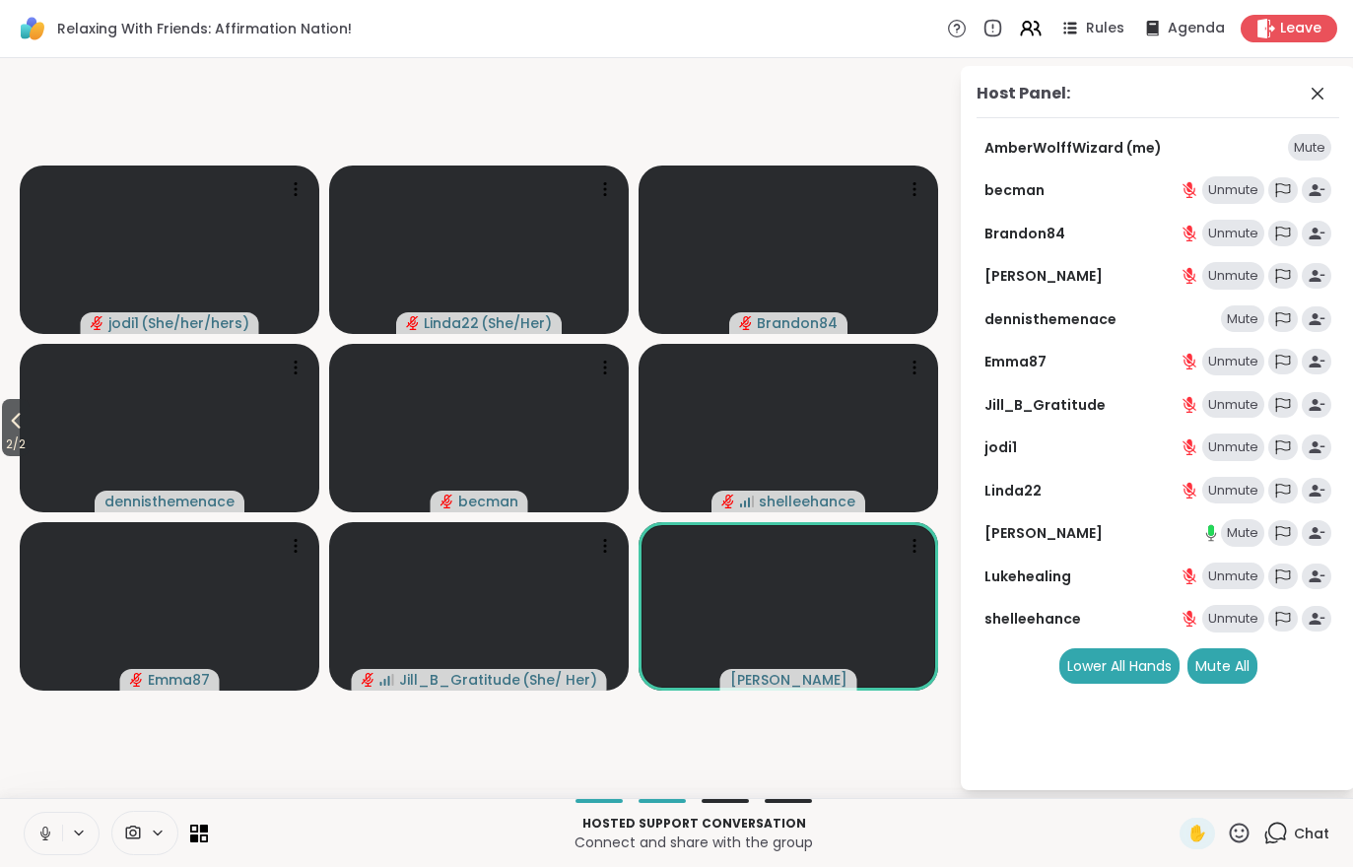
click at [1237, 538] on div "Mute" at bounding box center [1242, 533] width 43 height 28
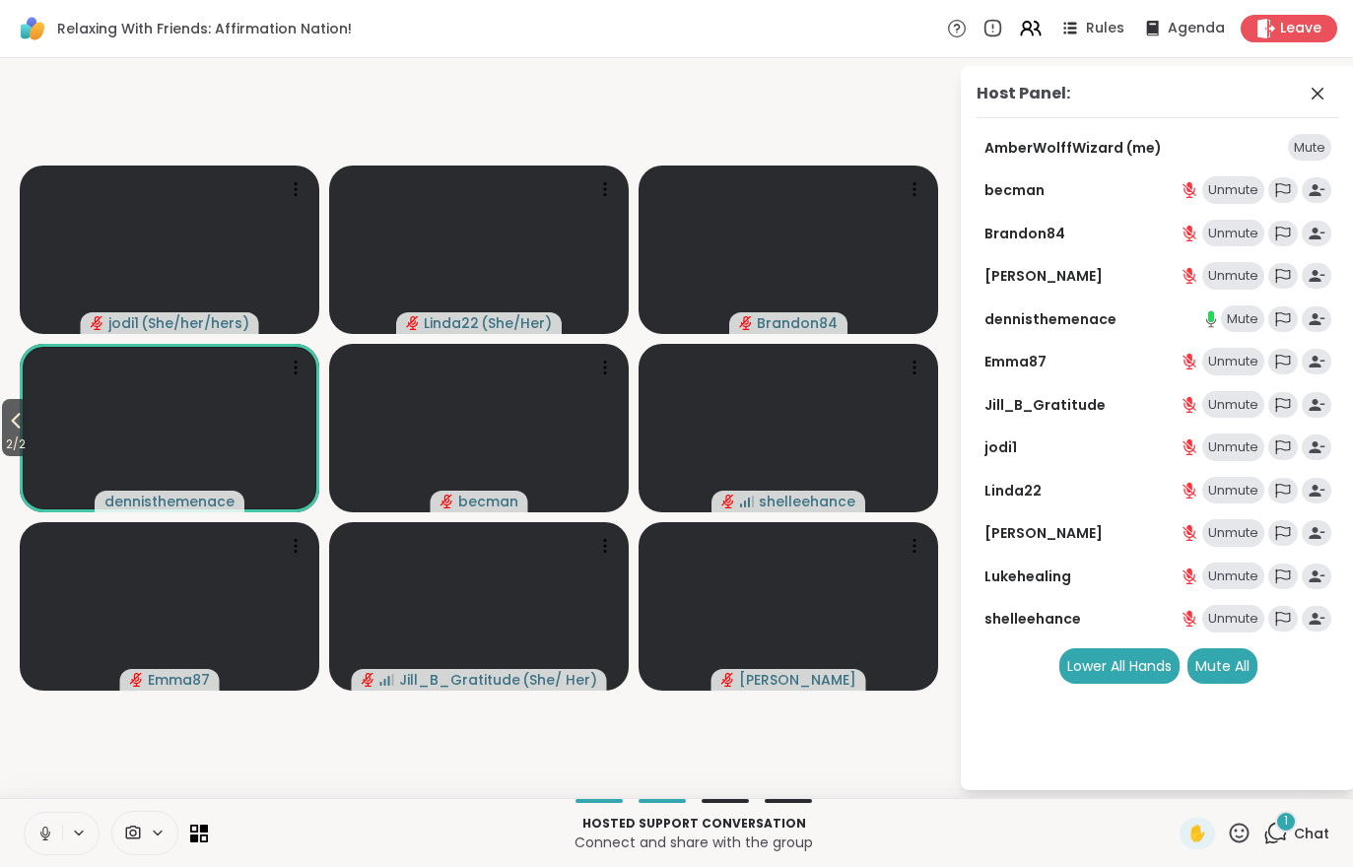
click at [1287, 818] on span "1" at bounding box center [1286, 821] width 4 height 17
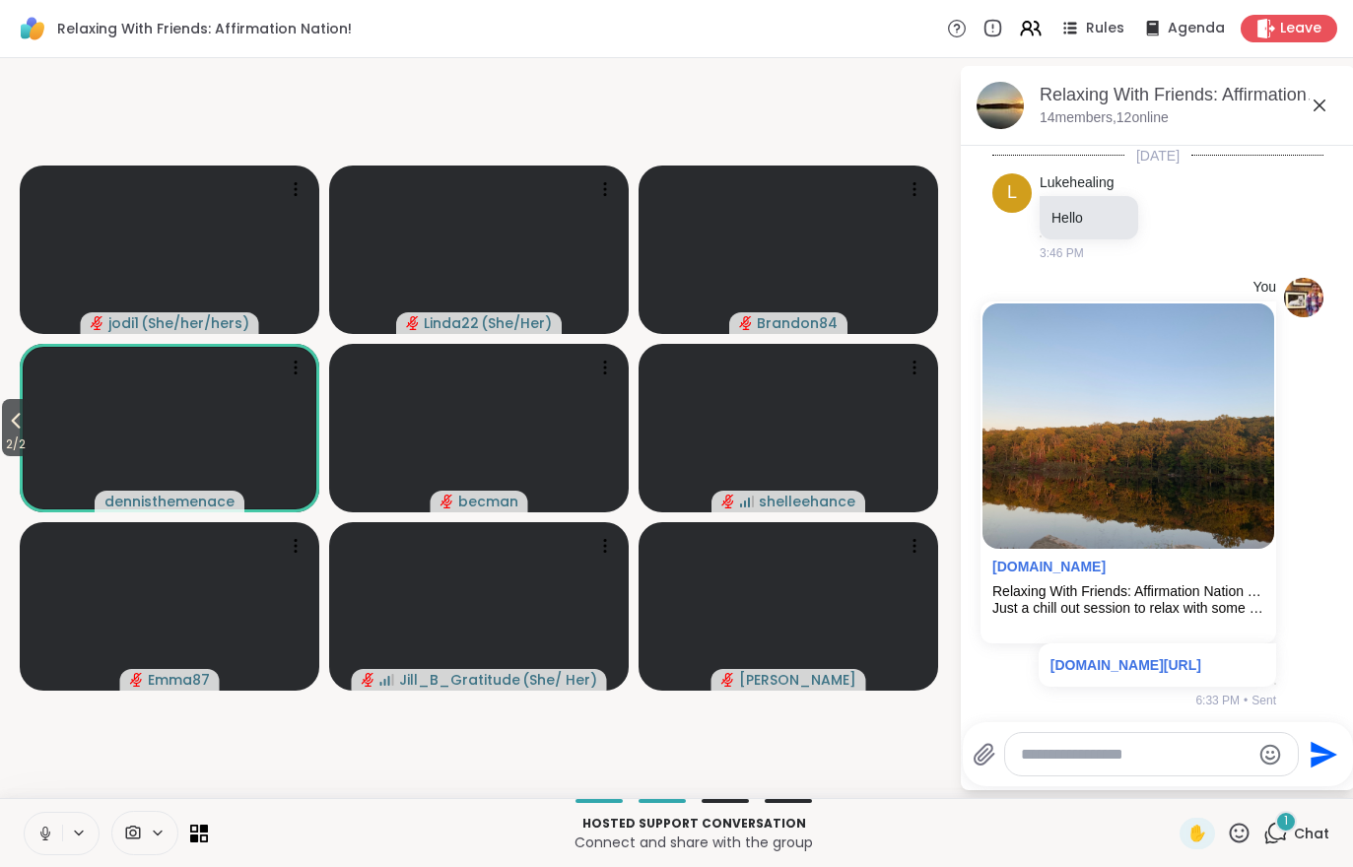
scroll to position [1107, 0]
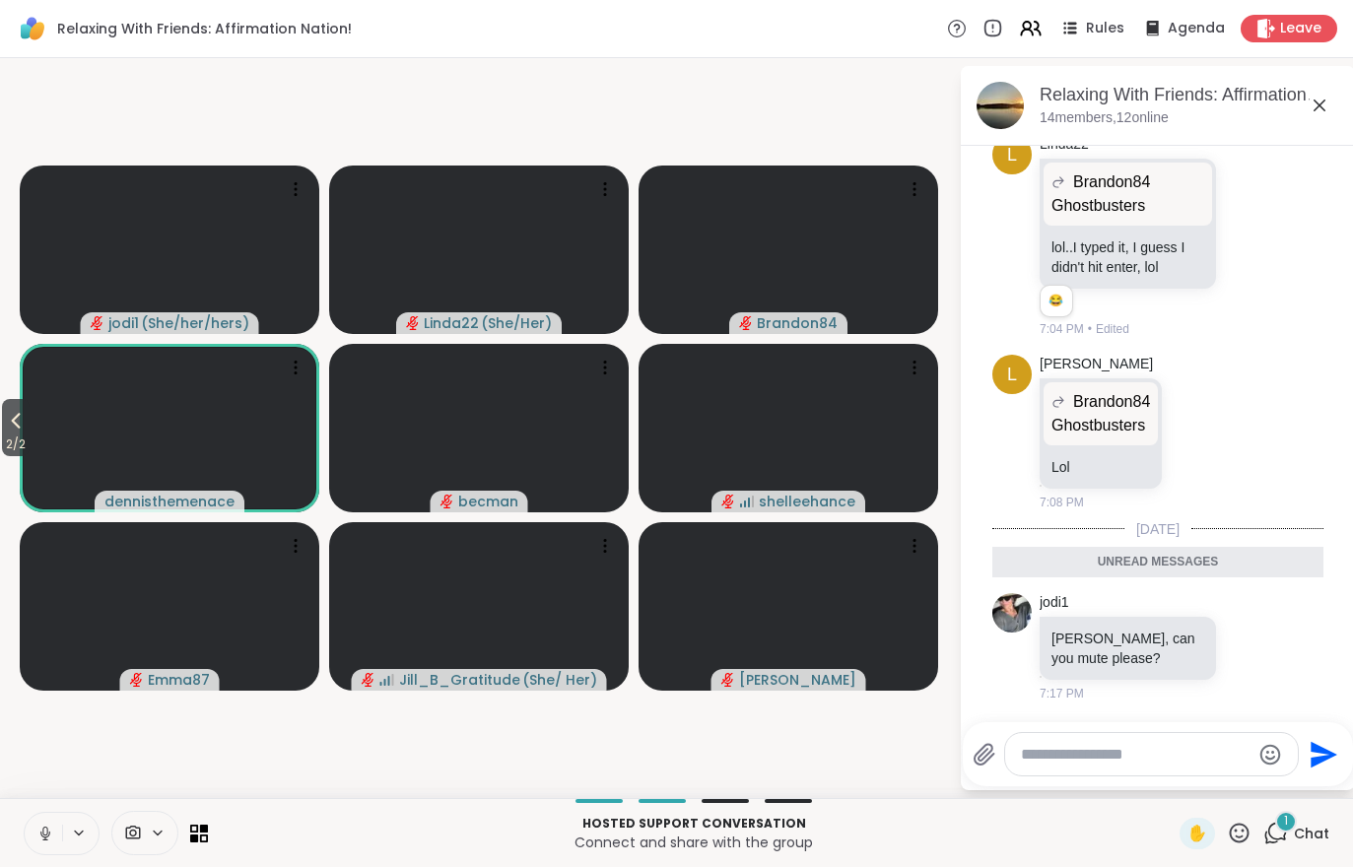
click at [1284, 848] on div "1 Chat" at bounding box center [1296, 834] width 66 height 32
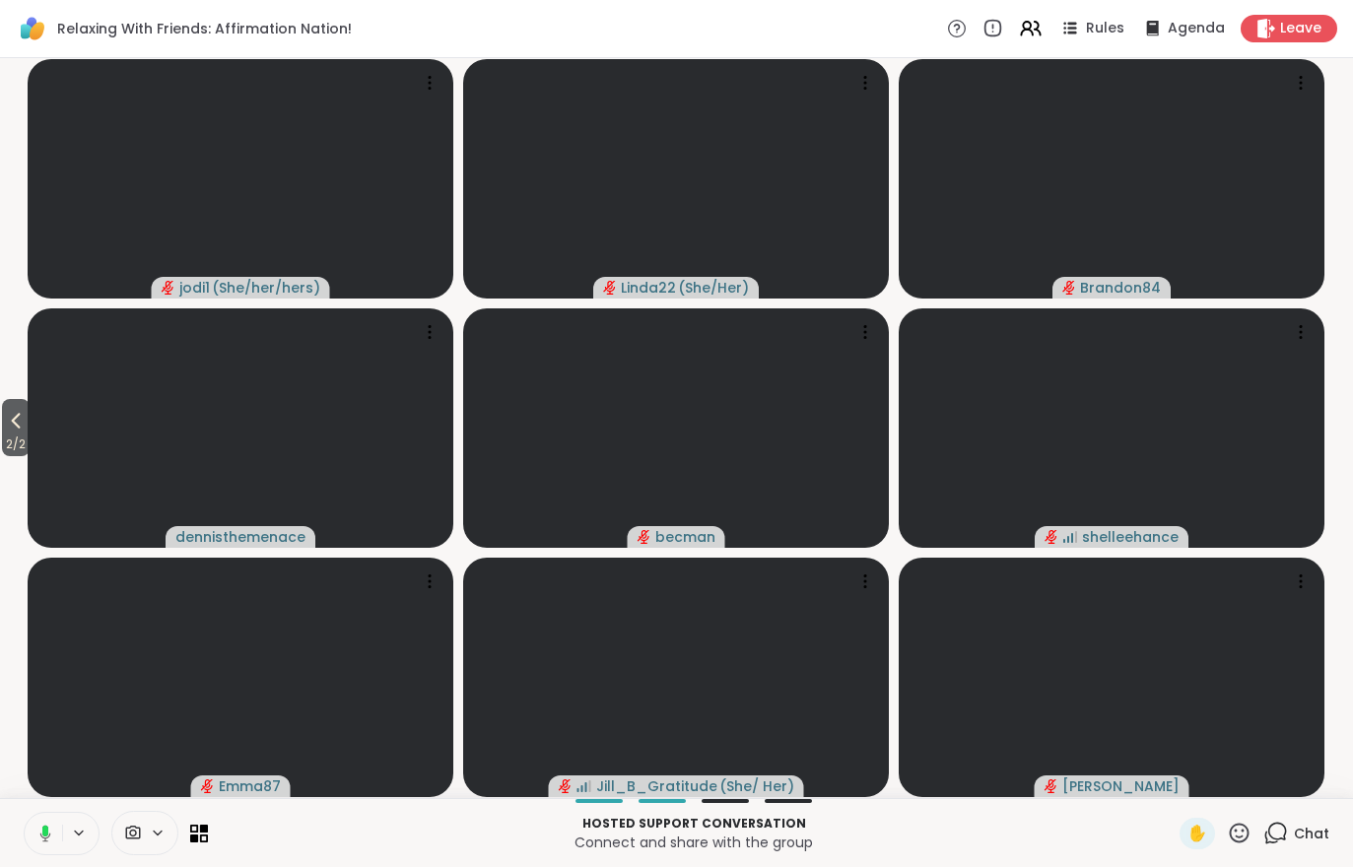
click at [1300, 844] on div "Chat" at bounding box center [1296, 834] width 66 height 32
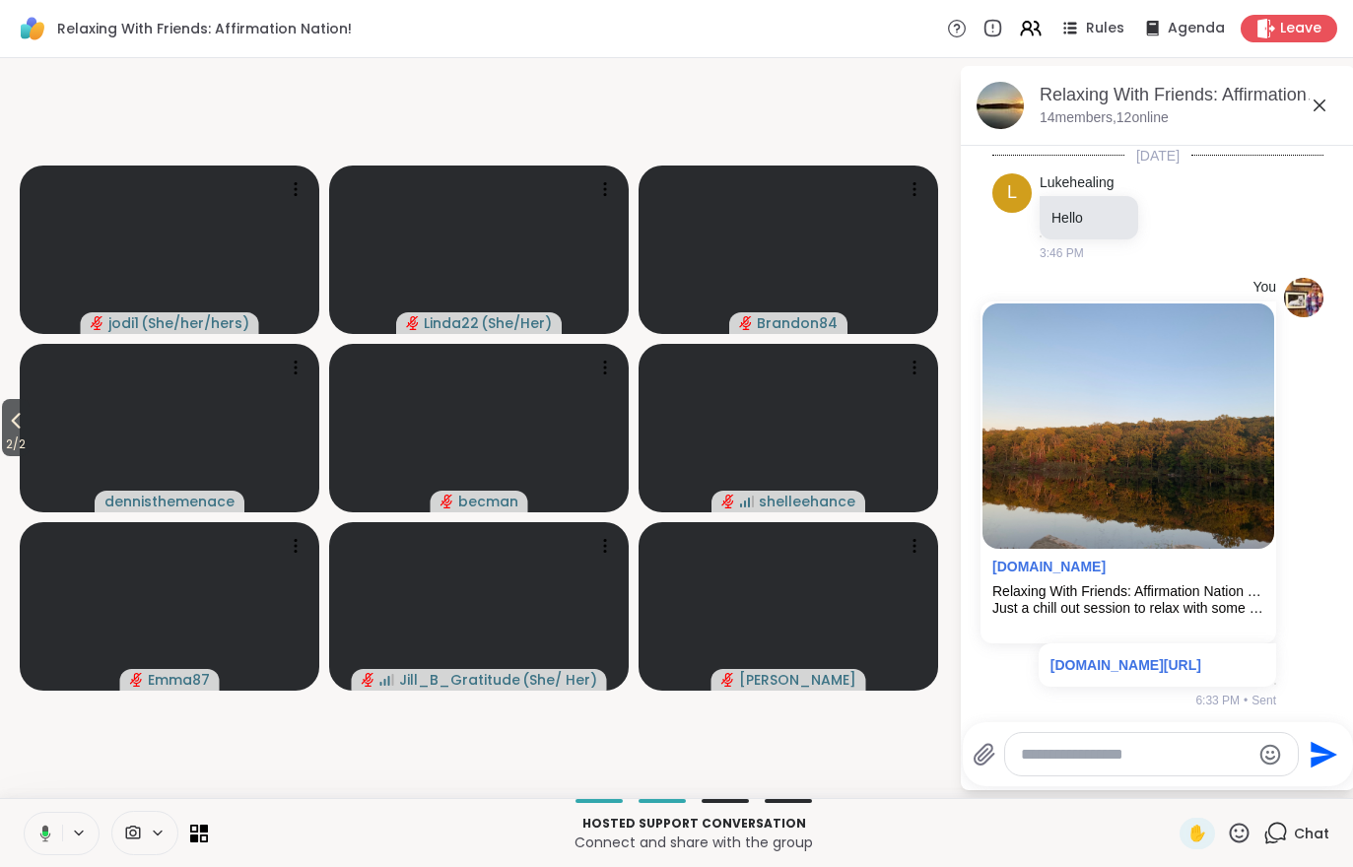
scroll to position [1041, 0]
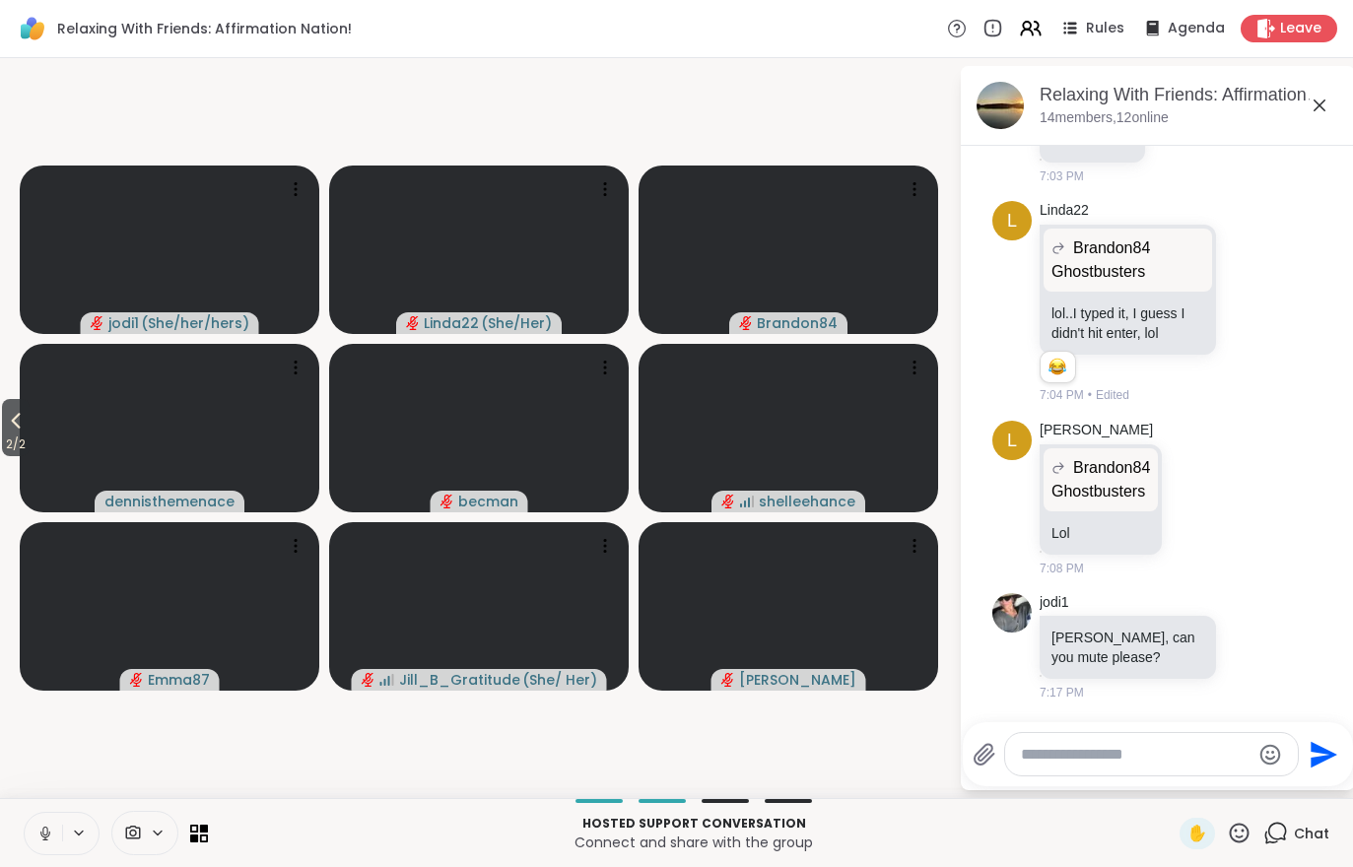
click at [1292, 810] on div "Hosted support conversation Connect and share with the group ✋ Chat" at bounding box center [676, 832] width 1353 height 69
click at [30, 414] on button "2 / 2" at bounding box center [16, 427] width 28 height 57
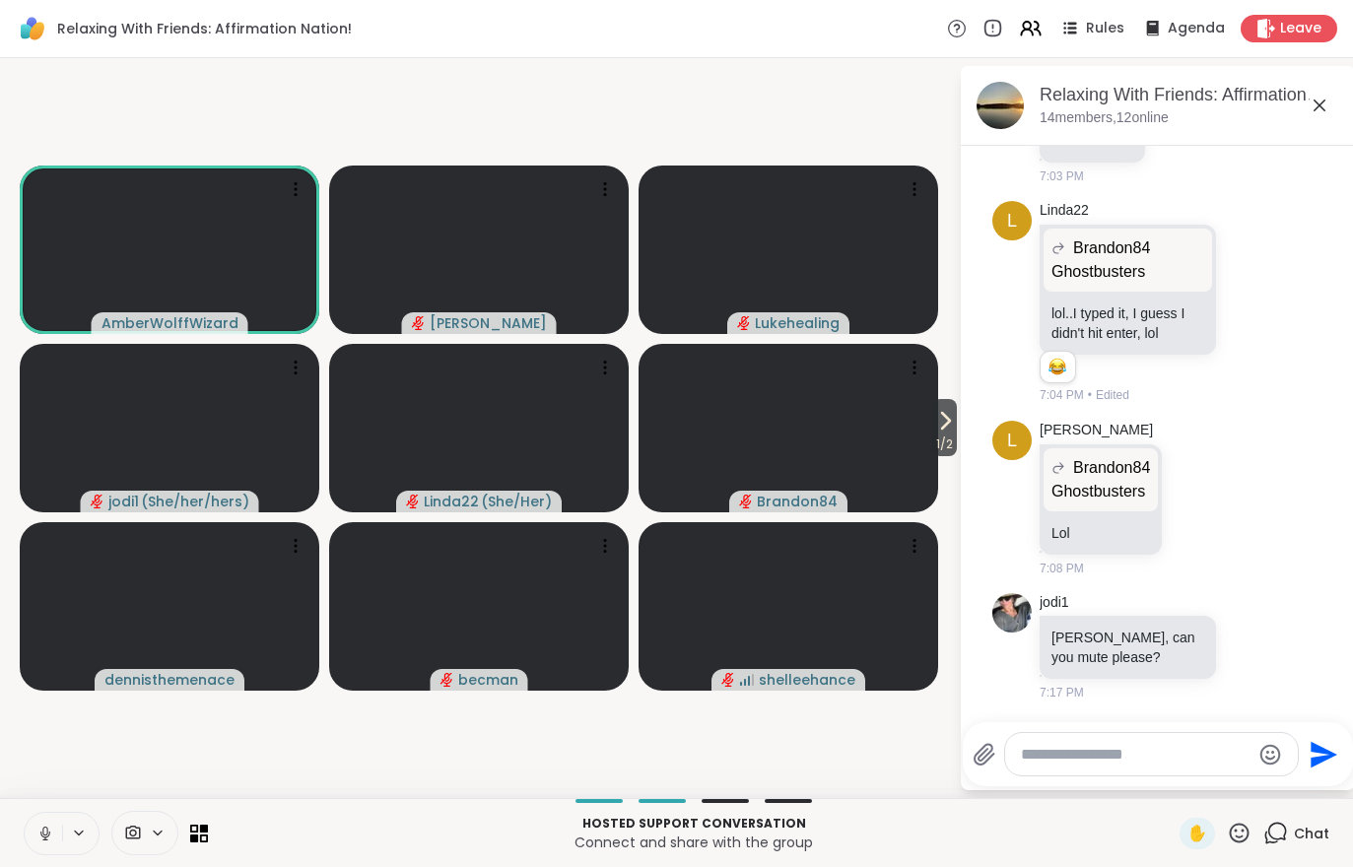
click at [344, 808] on div "Hosted support conversation Connect and share with the group ✋ Chat" at bounding box center [676, 832] width 1353 height 69
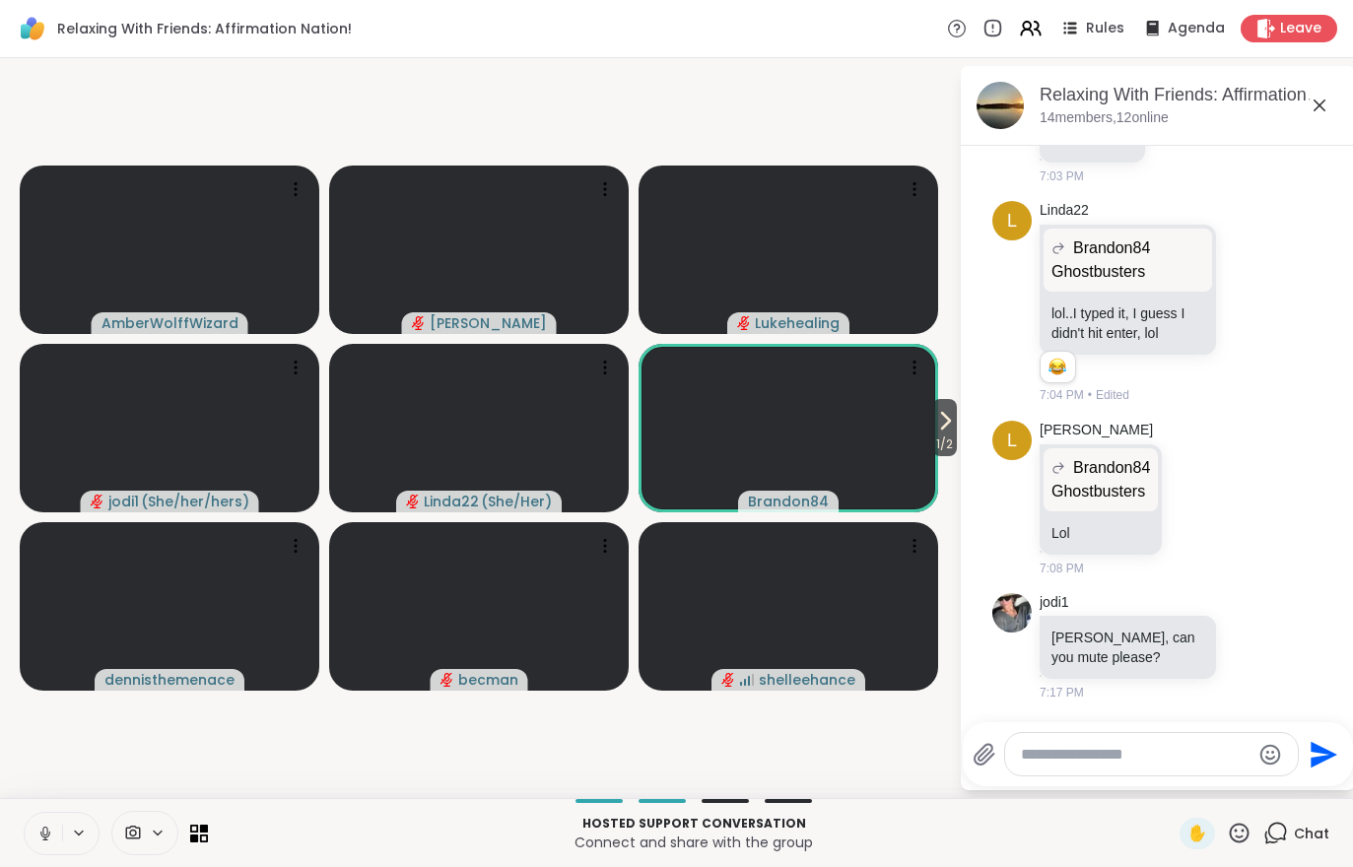
click at [950, 428] on icon at bounding box center [945, 421] width 24 height 24
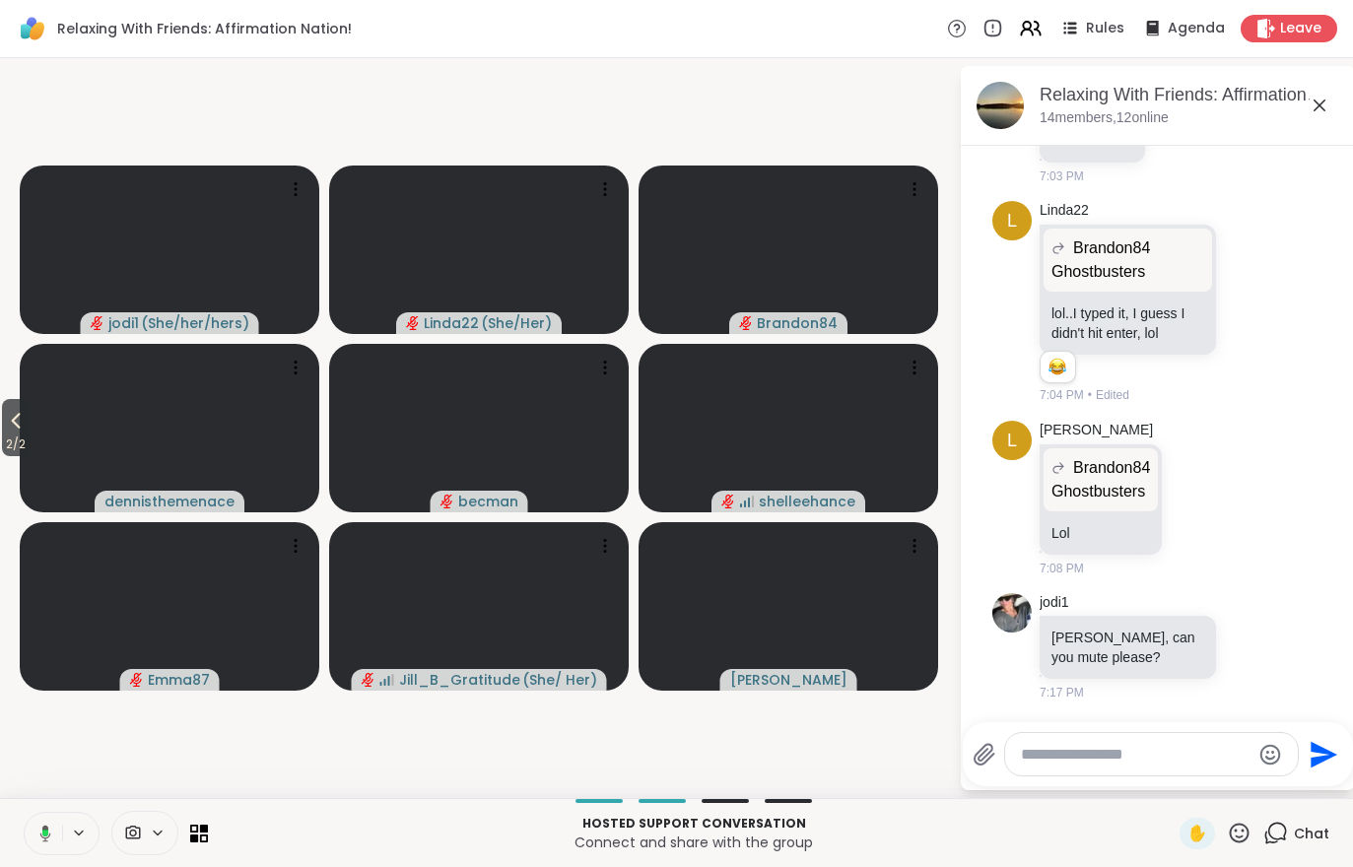
click at [18, 413] on icon at bounding box center [16, 421] width 24 height 24
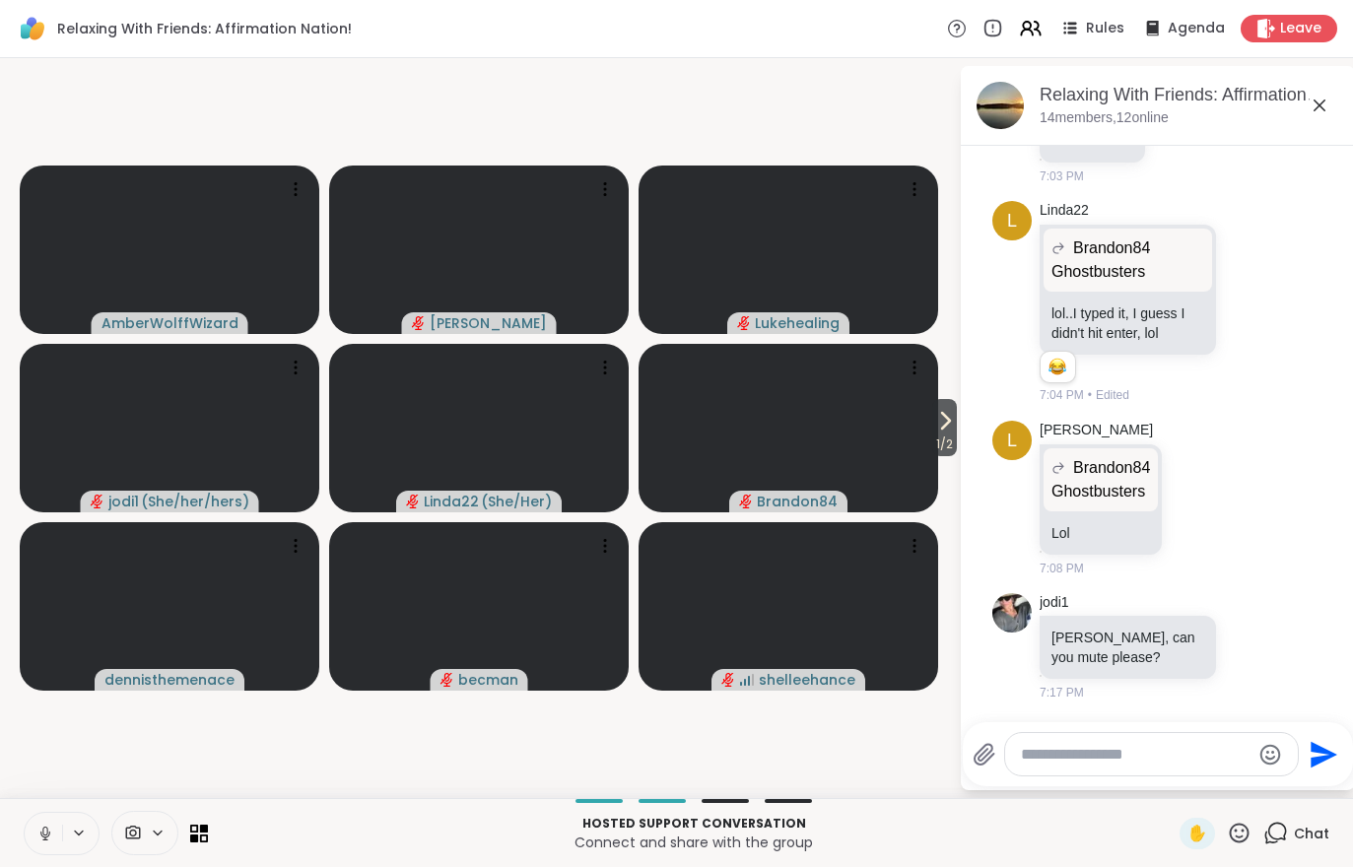
click at [1026, 29] on icon at bounding box center [1031, 29] width 24 height 24
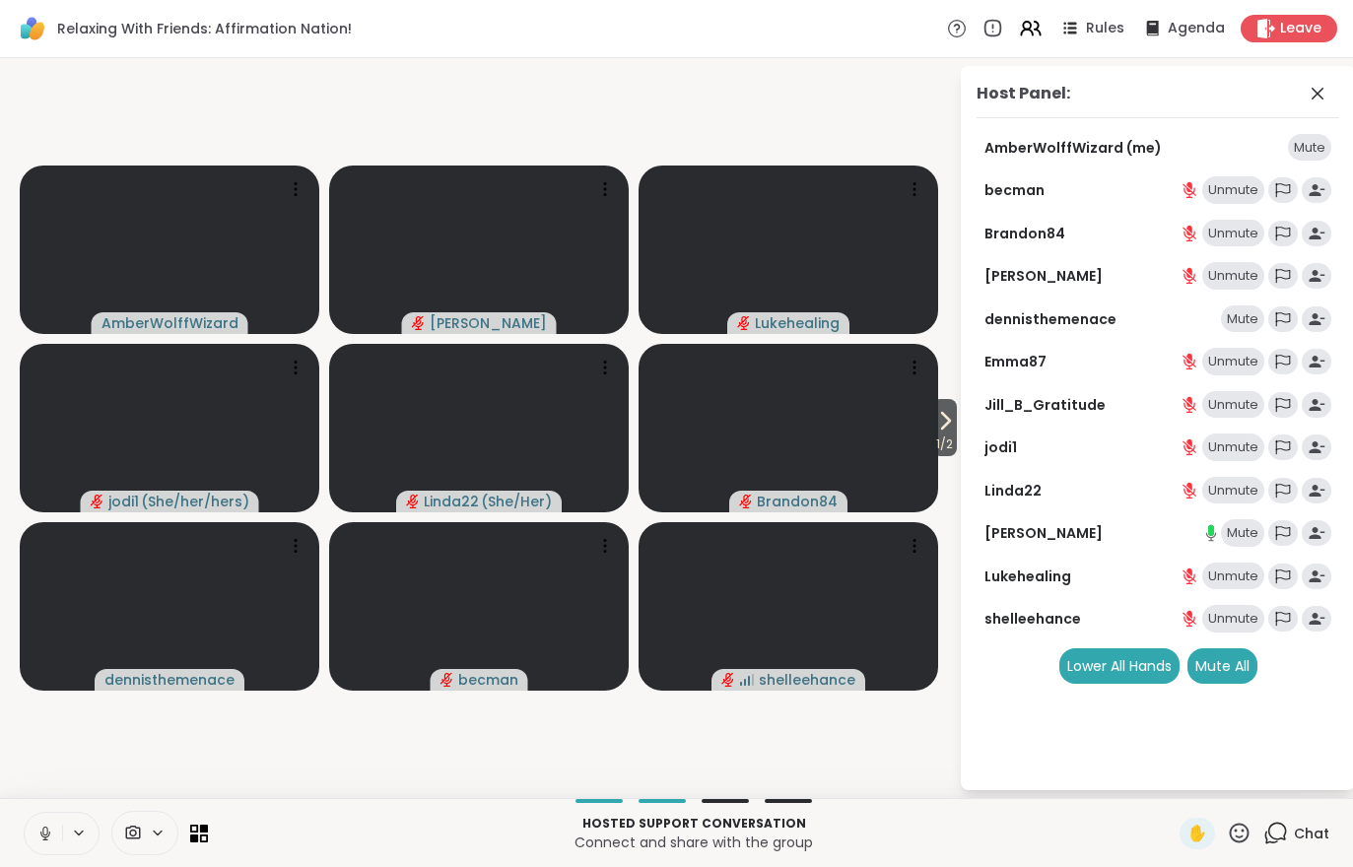
click at [941, 432] on icon at bounding box center [945, 421] width 24 height 24
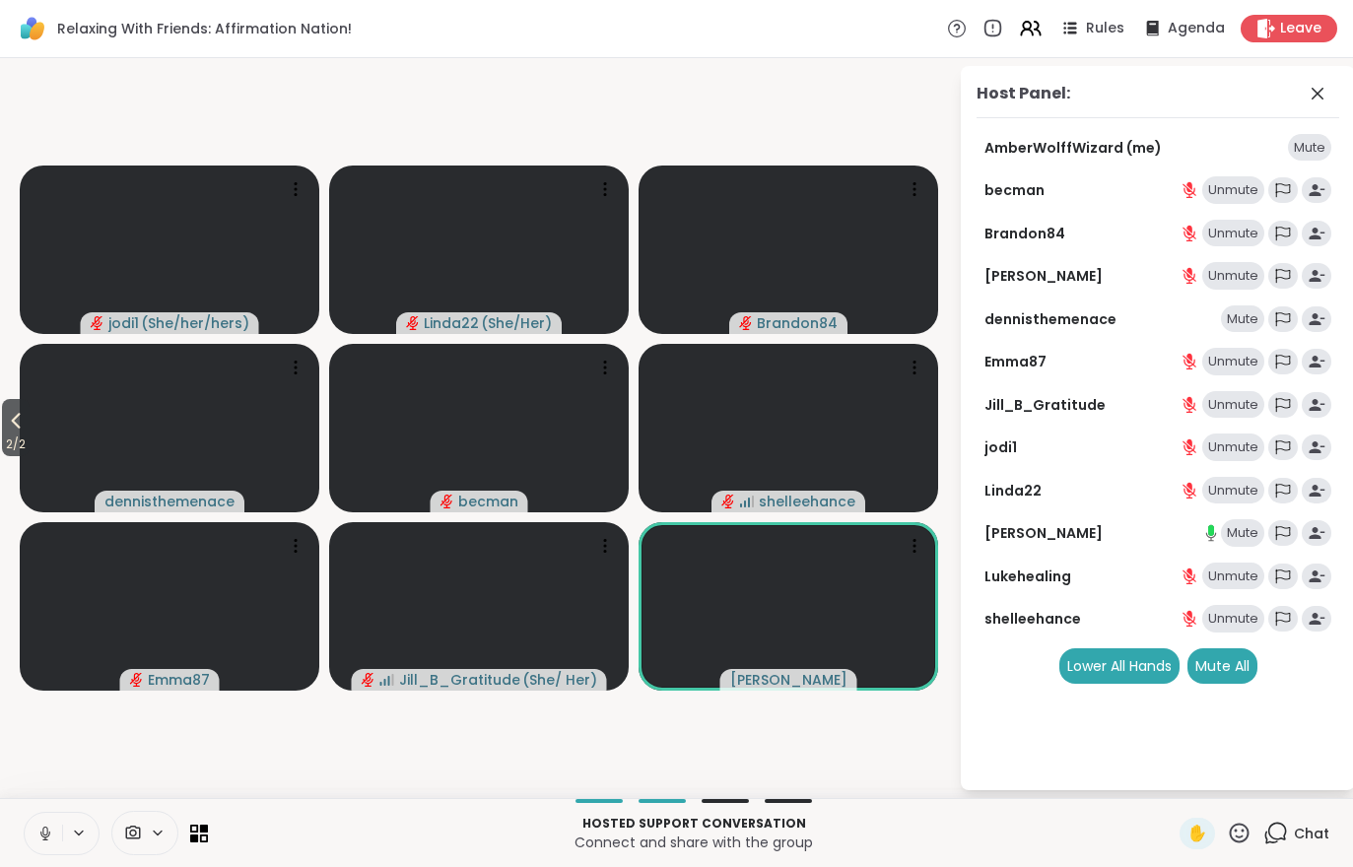
click at [1221, 530] on div "Mute" at bounding box center [1242, 533] width 43 height 28
click at [30, 446] on span "2 / 2" at bounding box center [16, 445] width 28 height 24
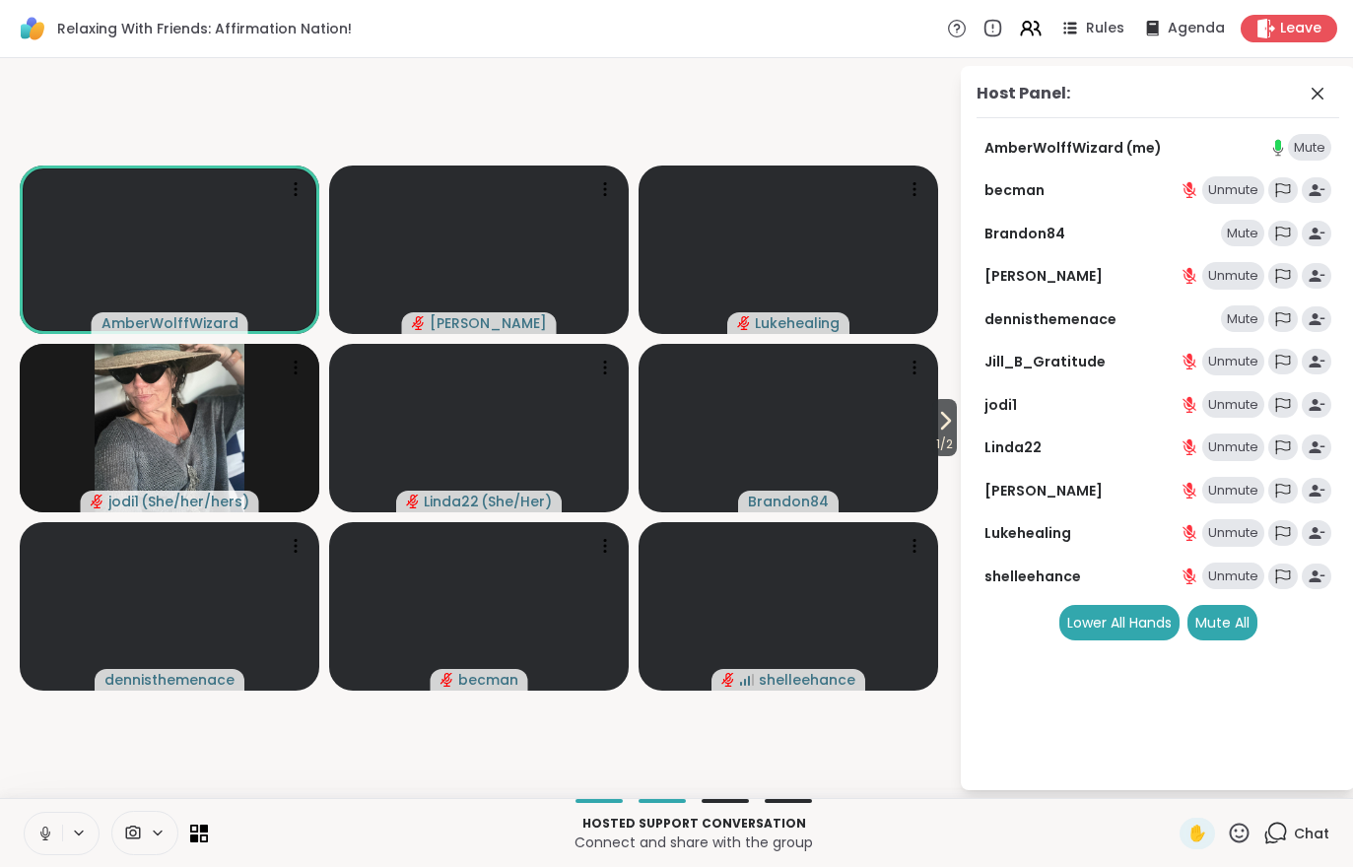
click at [936, 441] on span "1 / 2" at bounding box center [944, 445] width 25 height 24
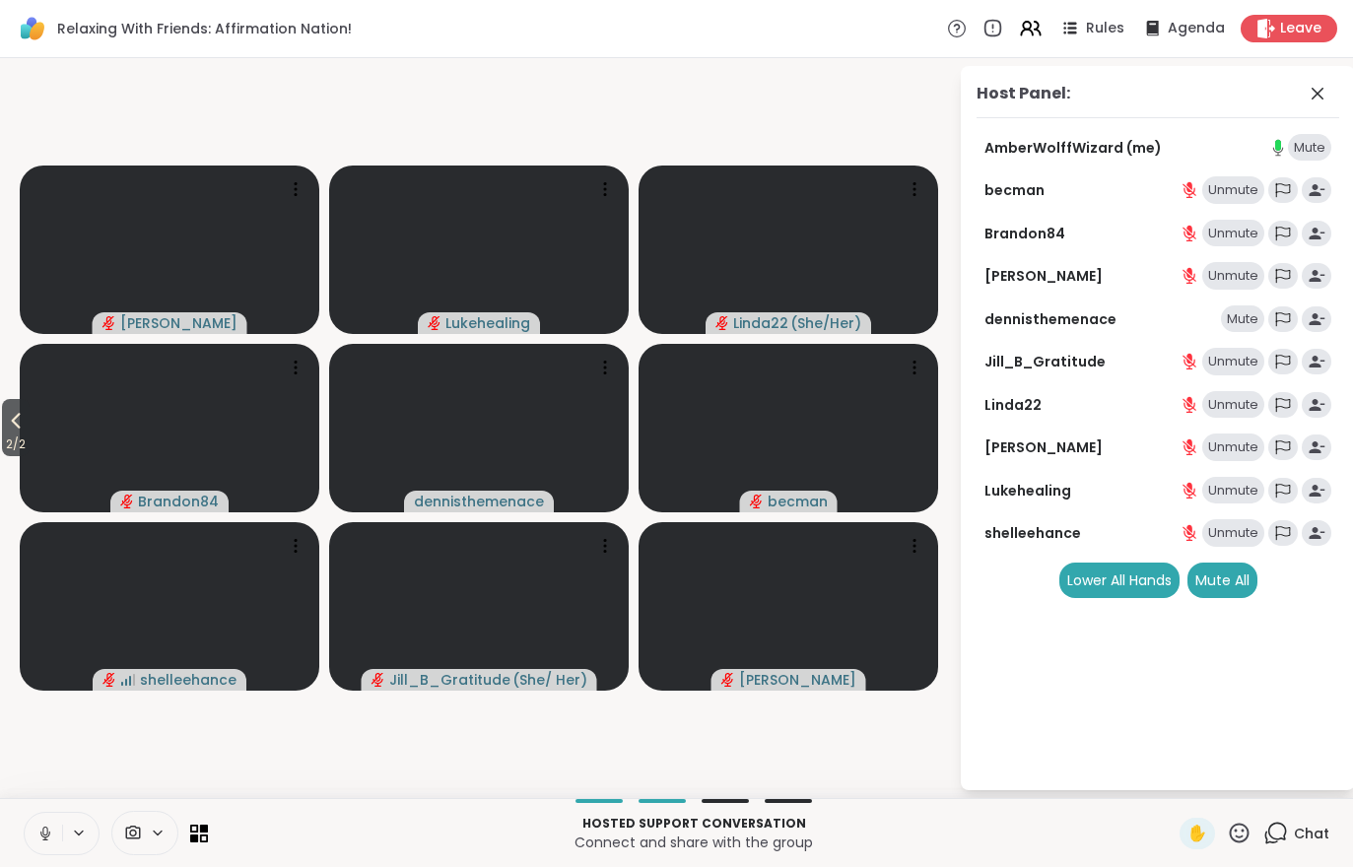
click at [17, 421] on icon at bounding box center [16, 422] width 9 height 16
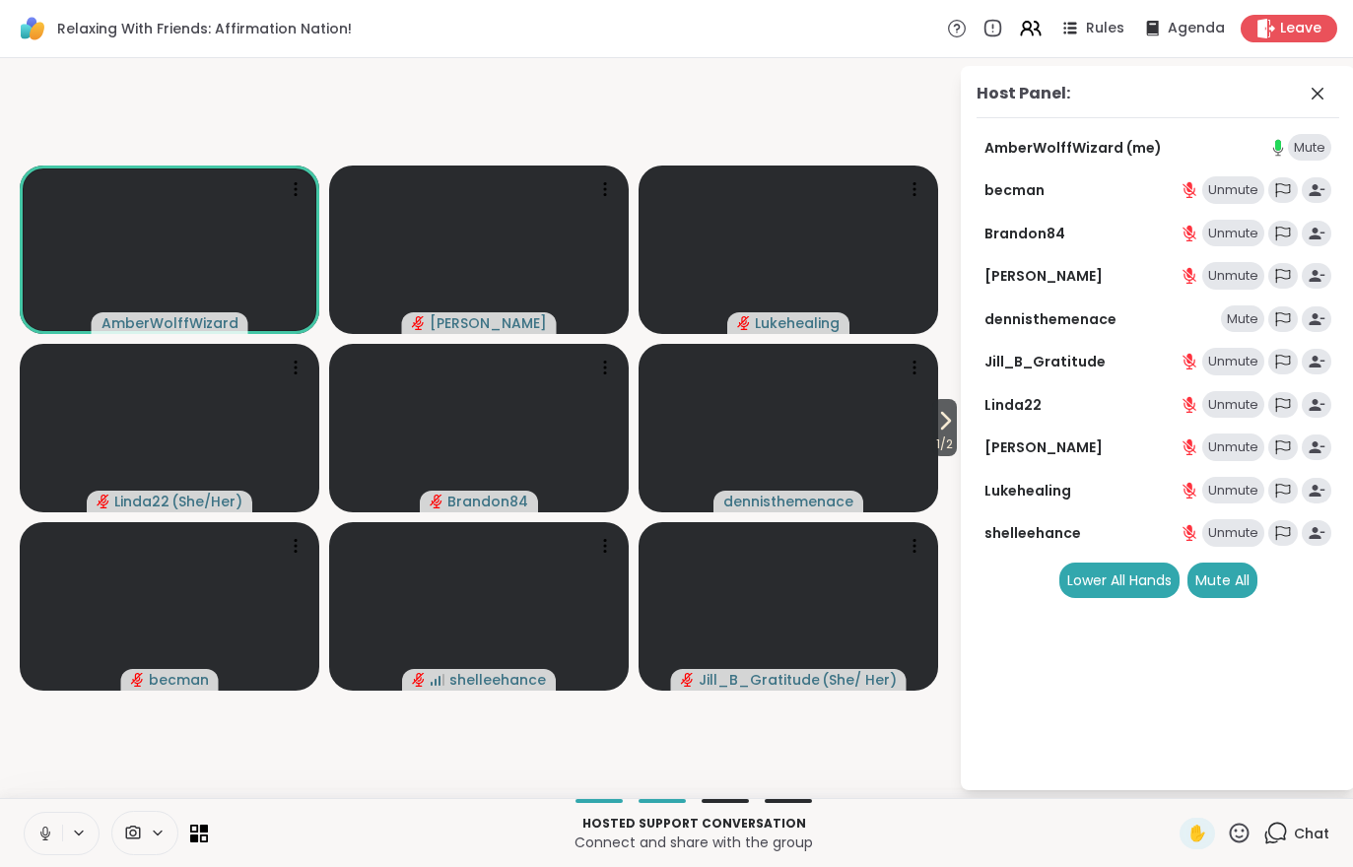
click at [1291, 847] on div "Chat" at bounding box center [1296, 834] width 66 height 32
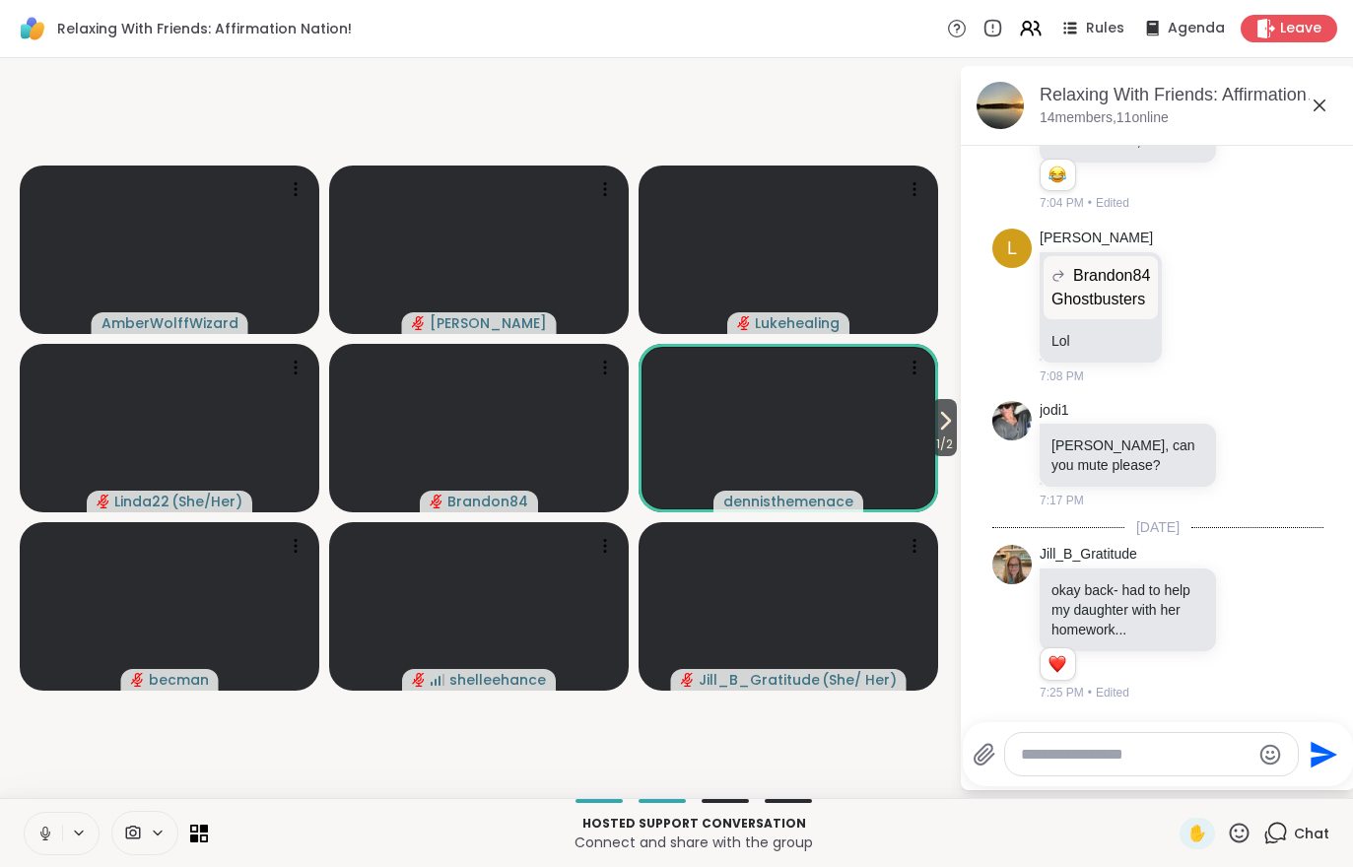
scroll to position [1232, 0]
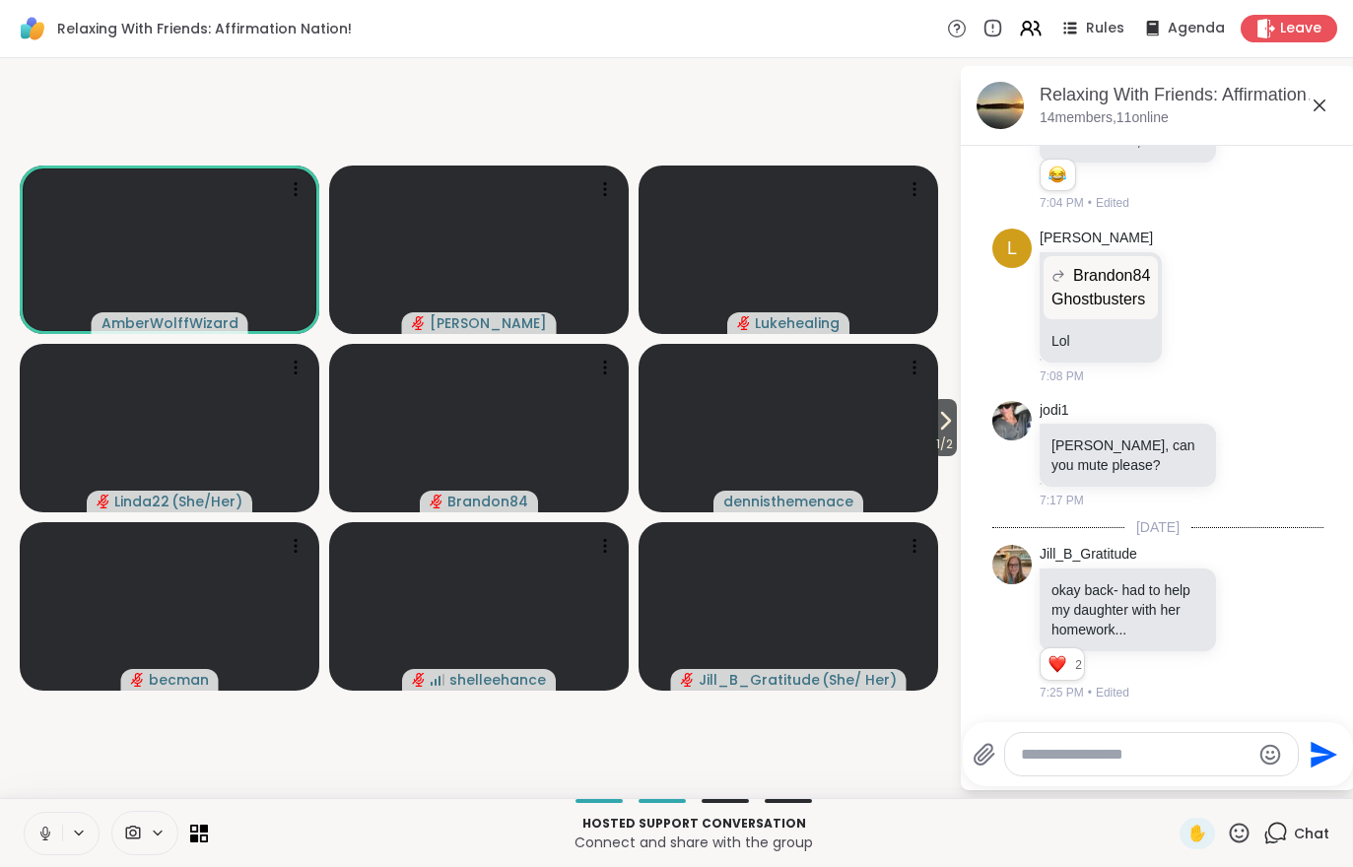
click at [944, 414] on icon at bounding box center [945, 421] width 24 height 24
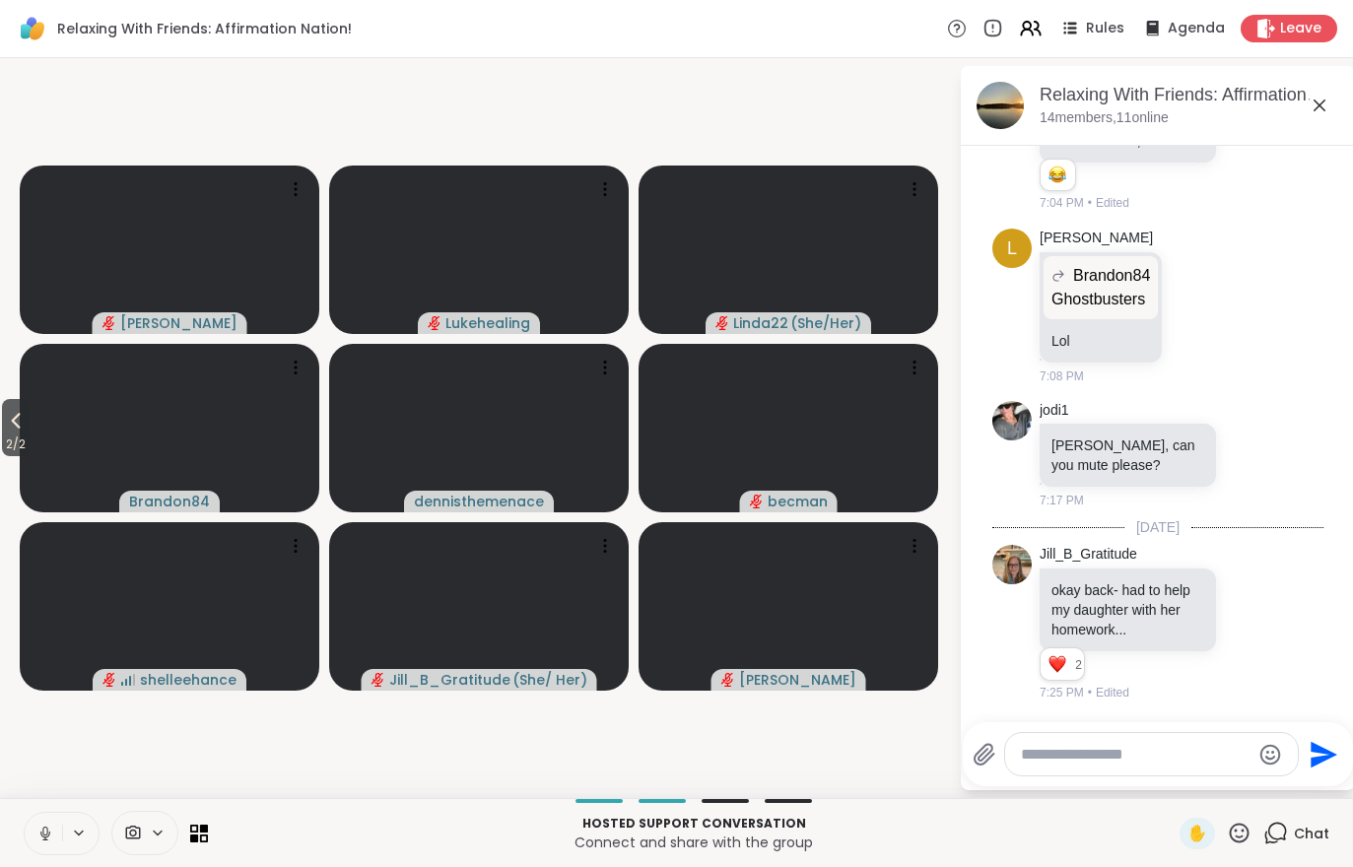
click at [4, 429] on button "2 / 2" at bounding box center [16, 427] width 28 height 57
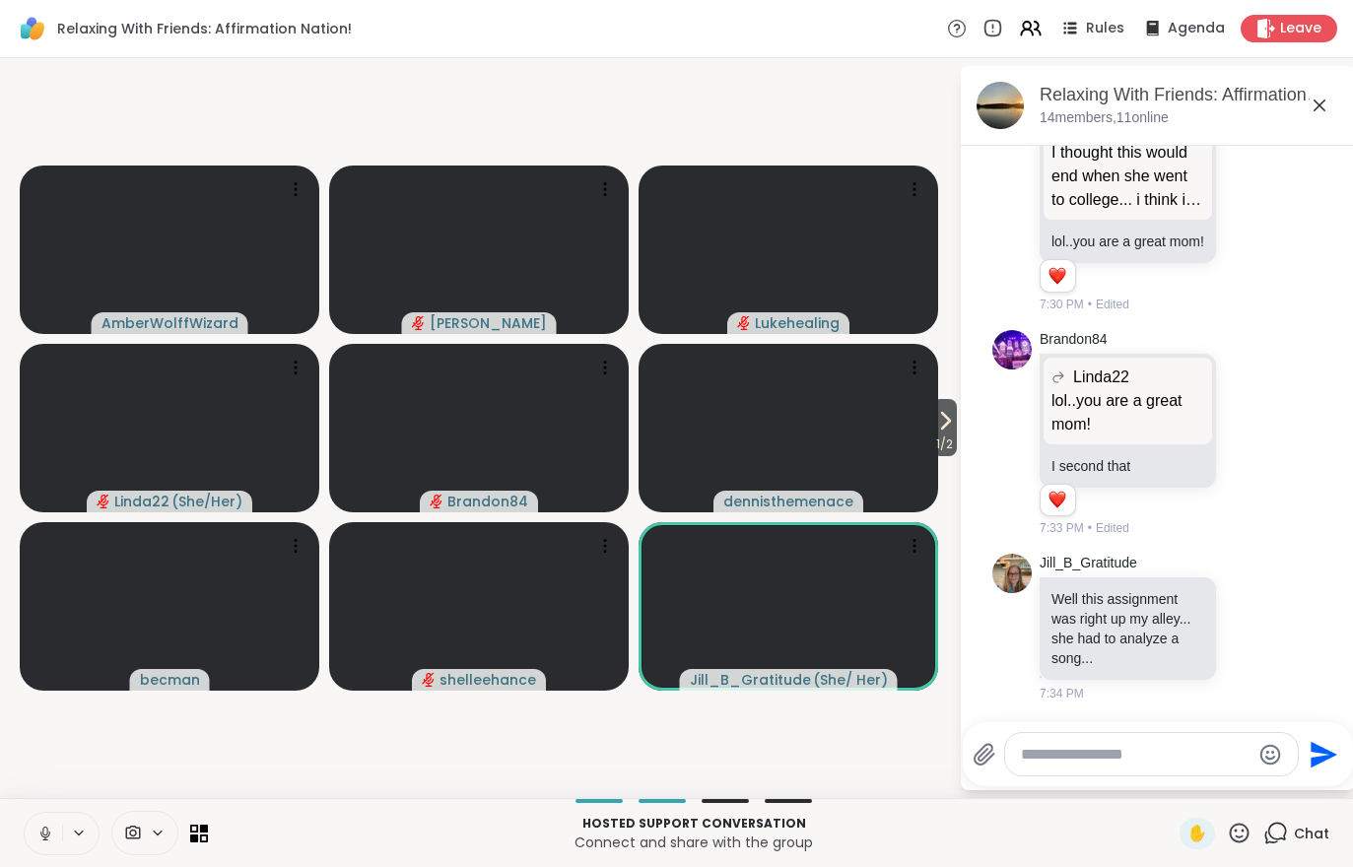
scroll to position [2218, 0]
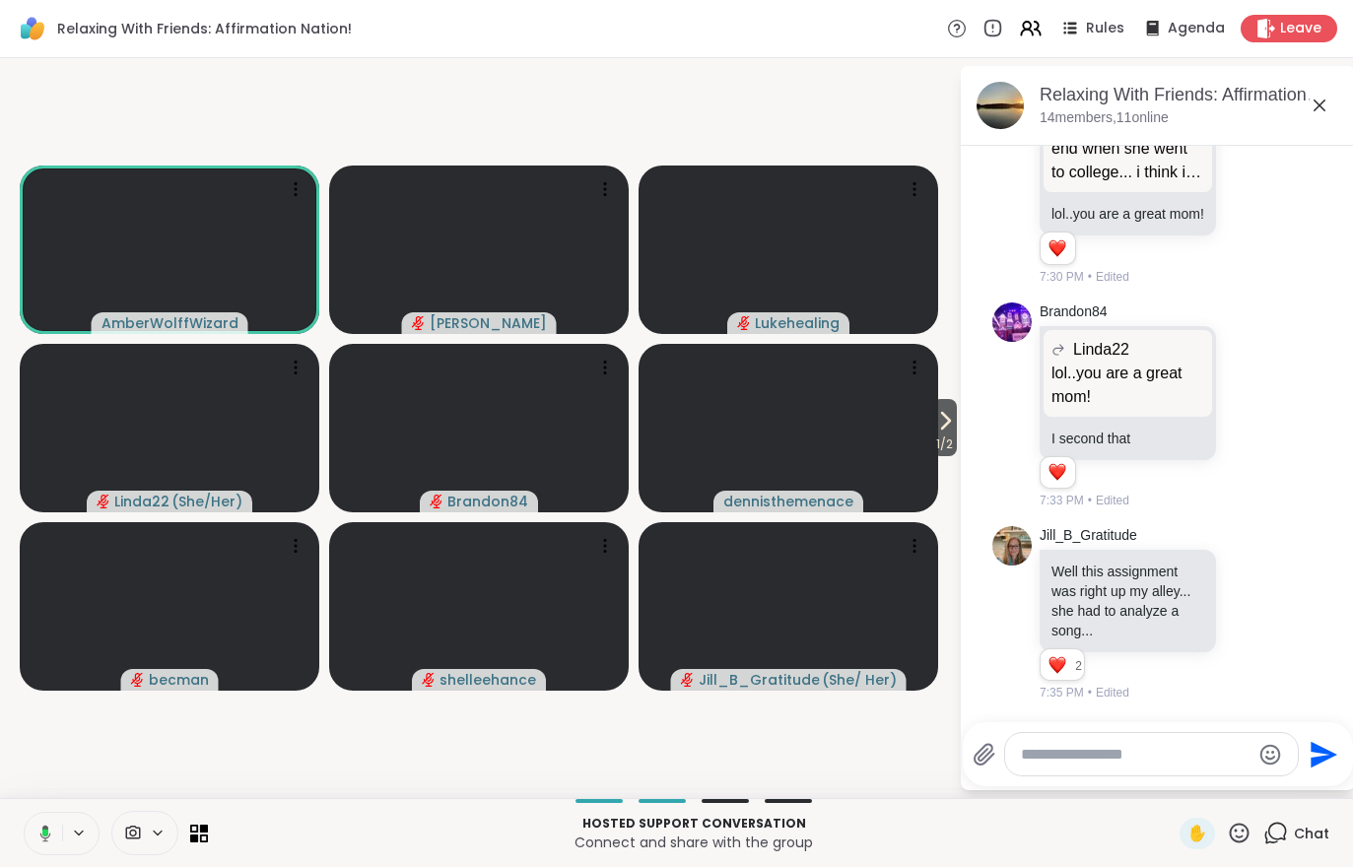
click at [415, 740] on video-player-container "1 / 2 AmberWolffWizard Cyndy Lukehealing Linda22 ( She/Her ) Brandon84 dennisth…" at bounding box center [479, 428] width 935 height 724
click at [951, 402] on button "1 / 2" at bounding box center [944, 427] width 25 height 57
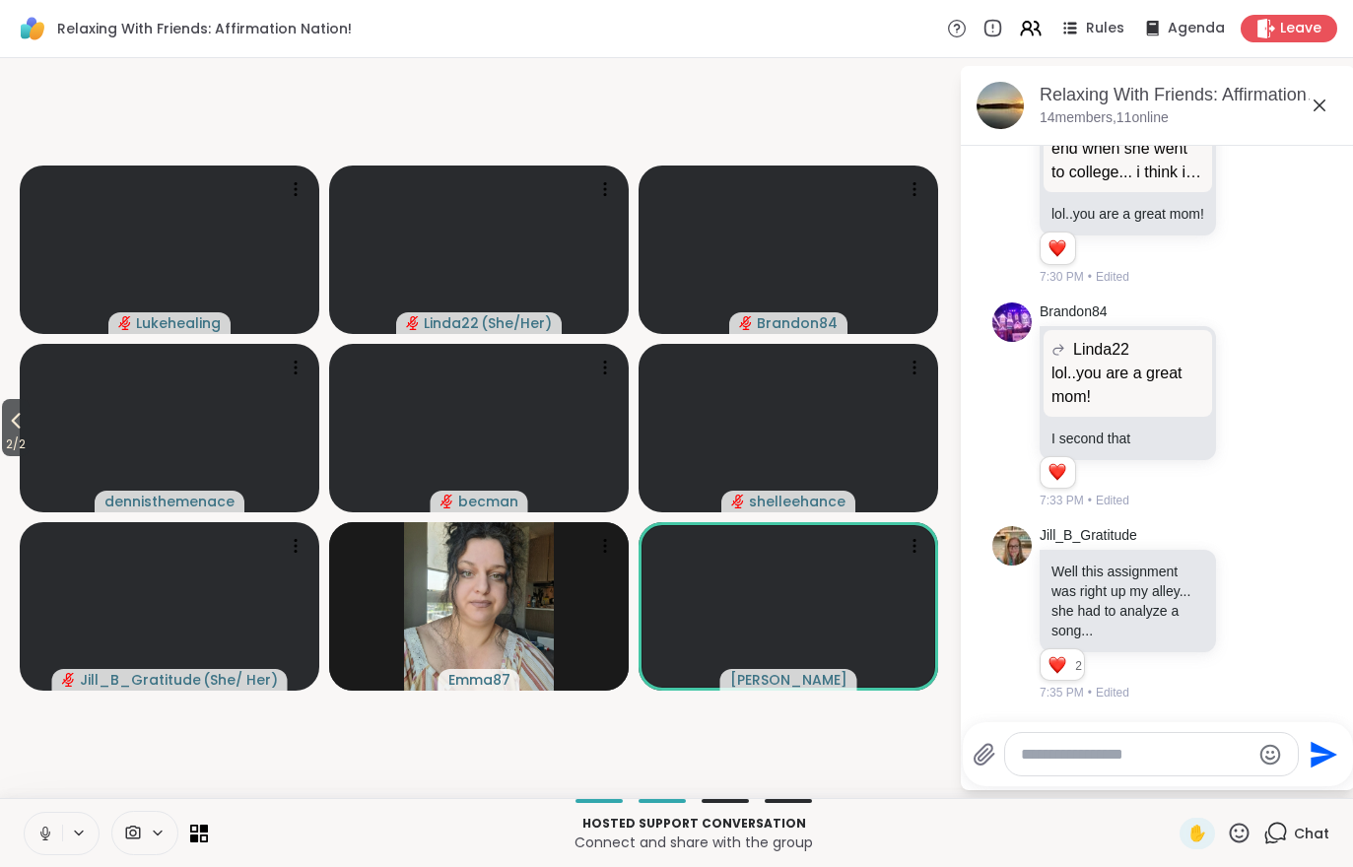
click at [1038, 23] on icon at bounding box center [1031, 29] width 24 height 24
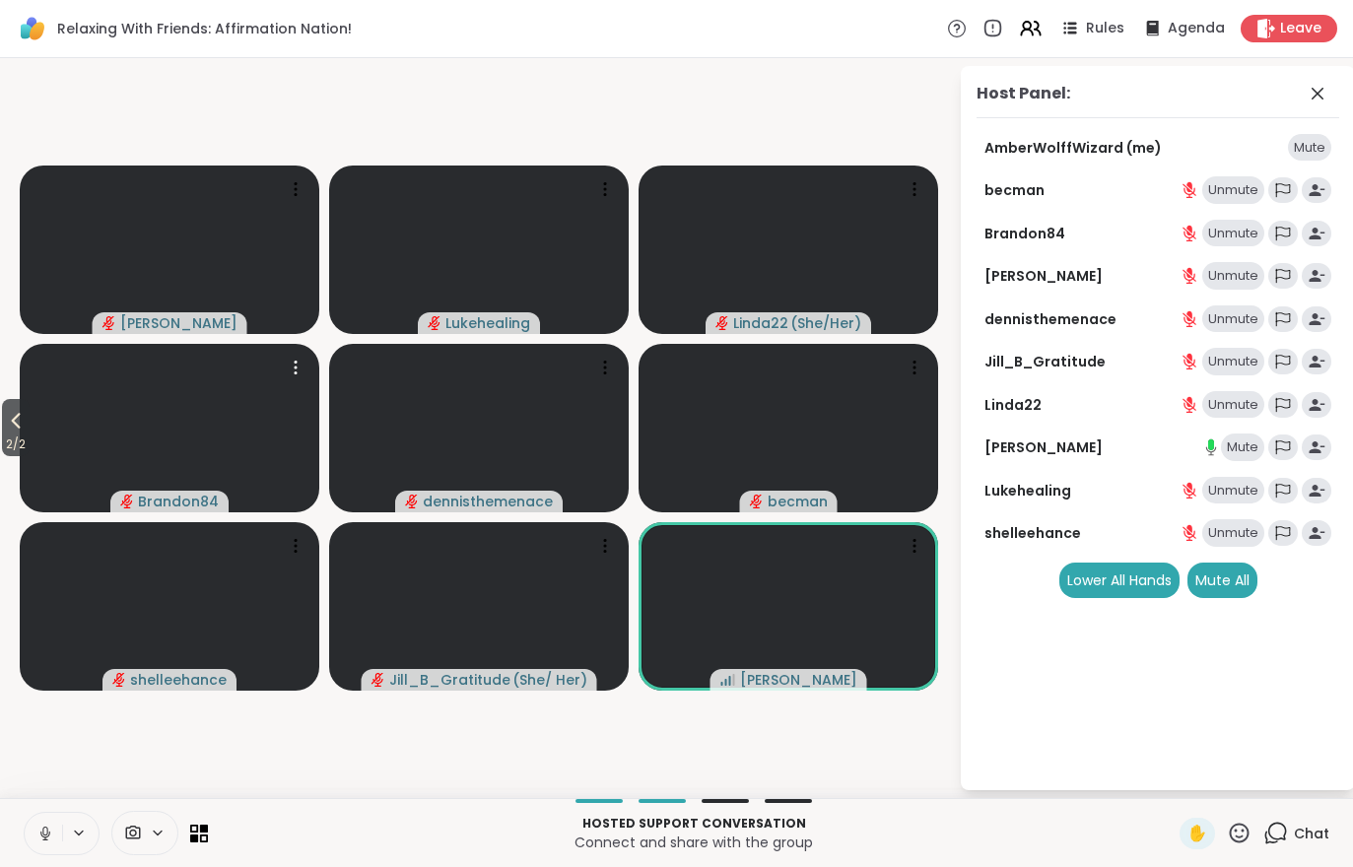
click at [32, 466] on video at bounding box center [170, 428] width 300 height 168
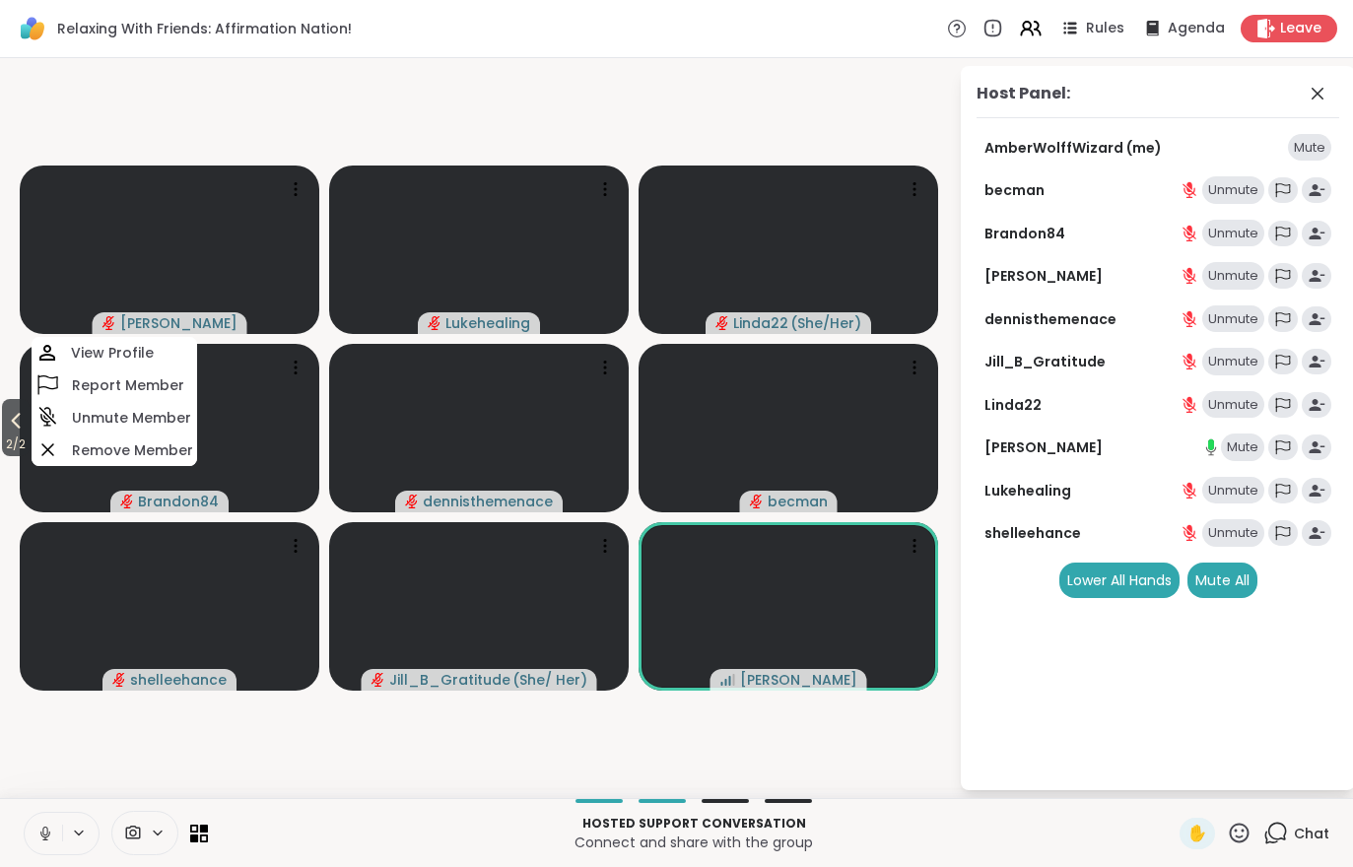
click at [396, 758] on video-player-container "2 / 2 Cyndy Lukehealing Linda22 ( She/Her ) Brandon84 View Profile Report Membe…" at bounding box center [479, 428] width 935 height 724
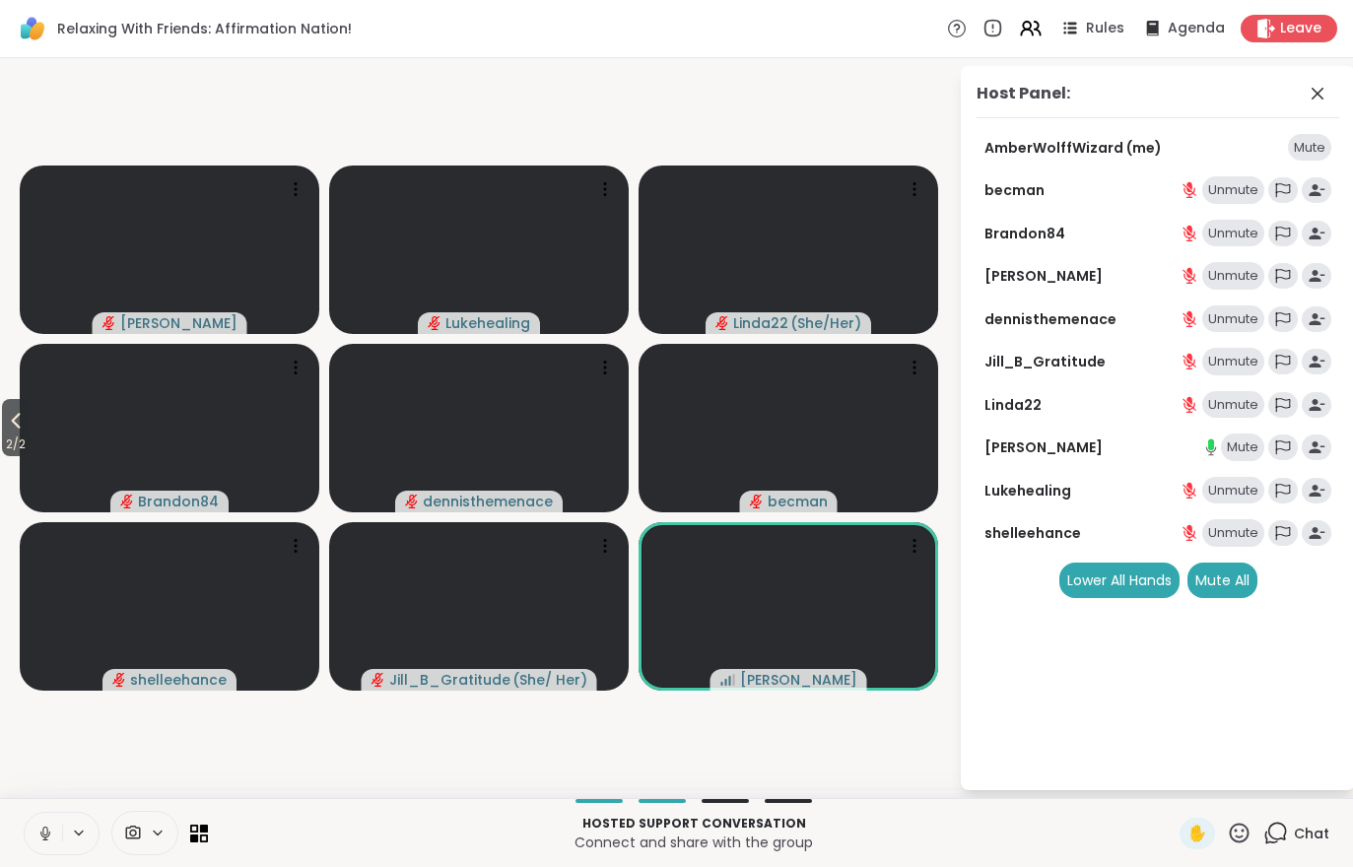
click at [9, 435] on span "2 / 2" at bounding box center [16, 445] width 28 height 24
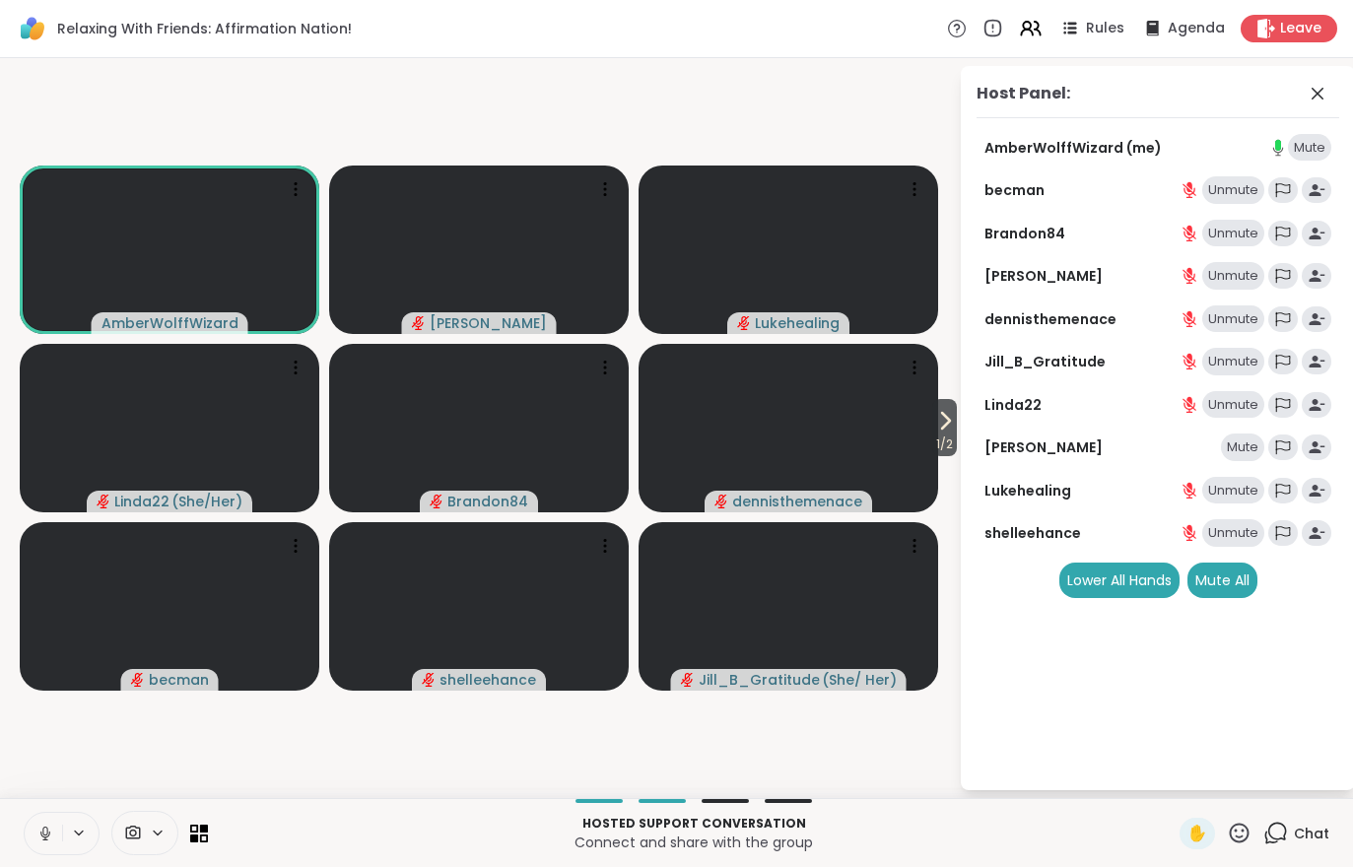
click at [938, 426] on icon at bounding box center [945, 421] width 24 height 24
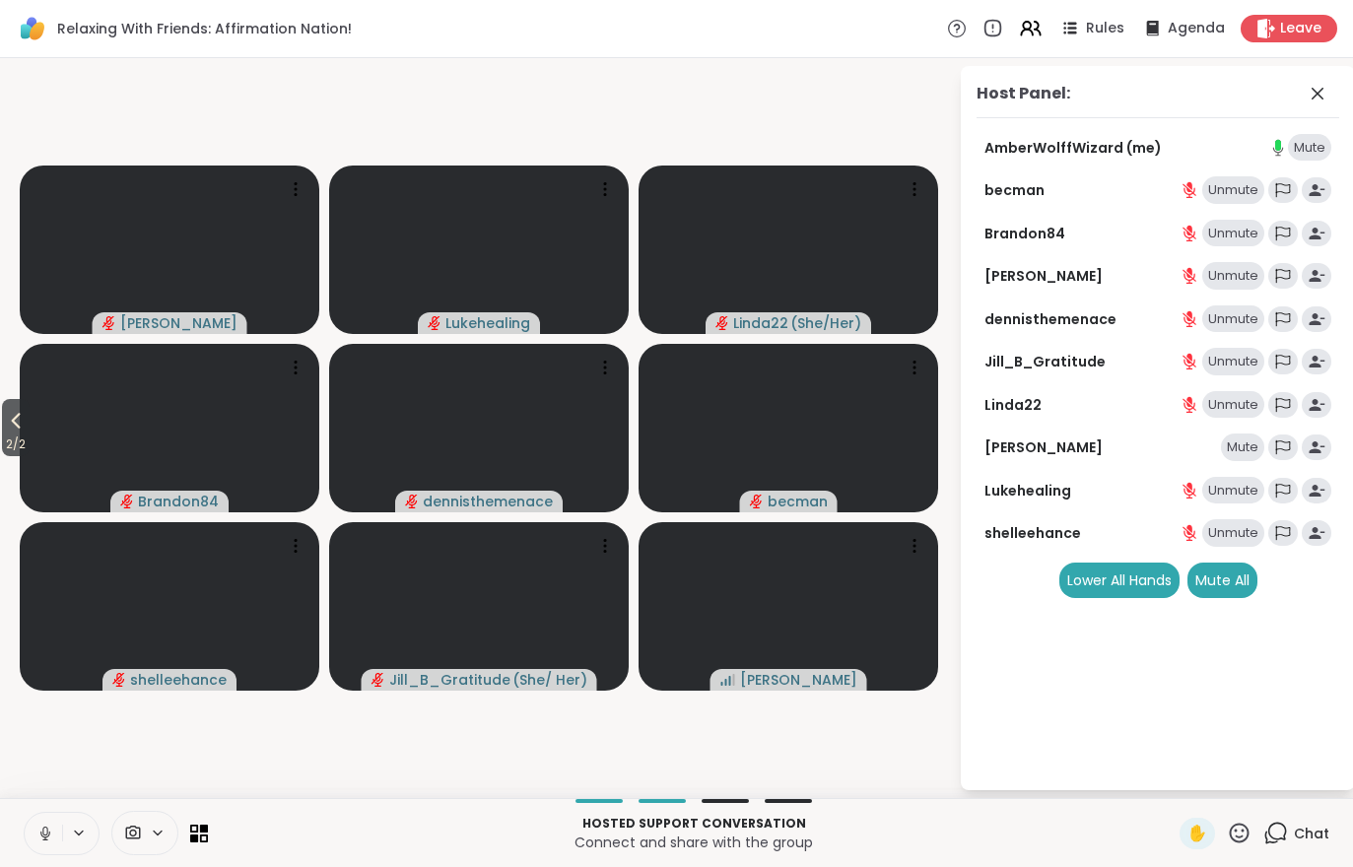
click at [1239, 433] on div "Mute" at bounding box center [1242, 447] width 43 height 28
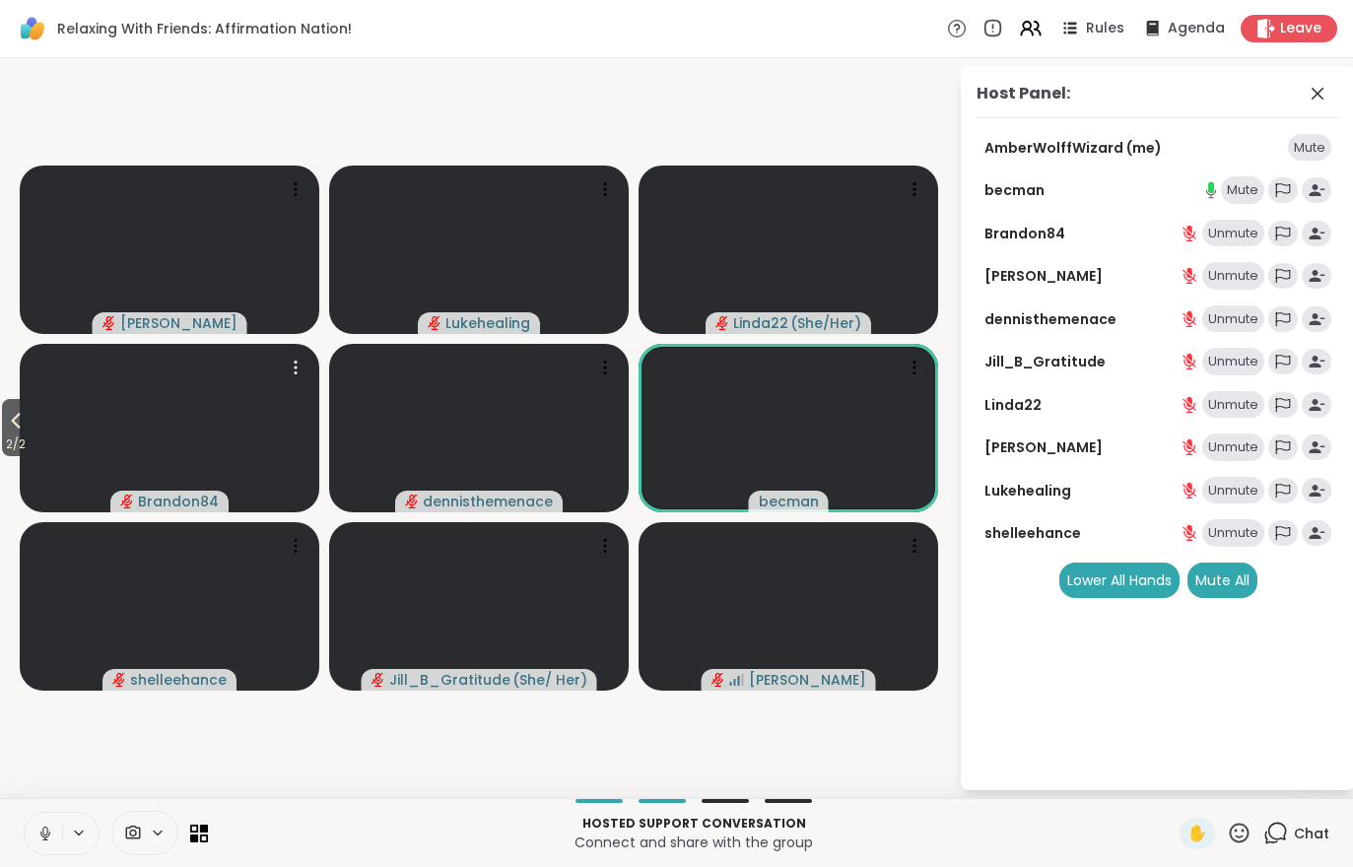
click at [41, 413] on video at bounding box center [170, 428] width 300 height 168
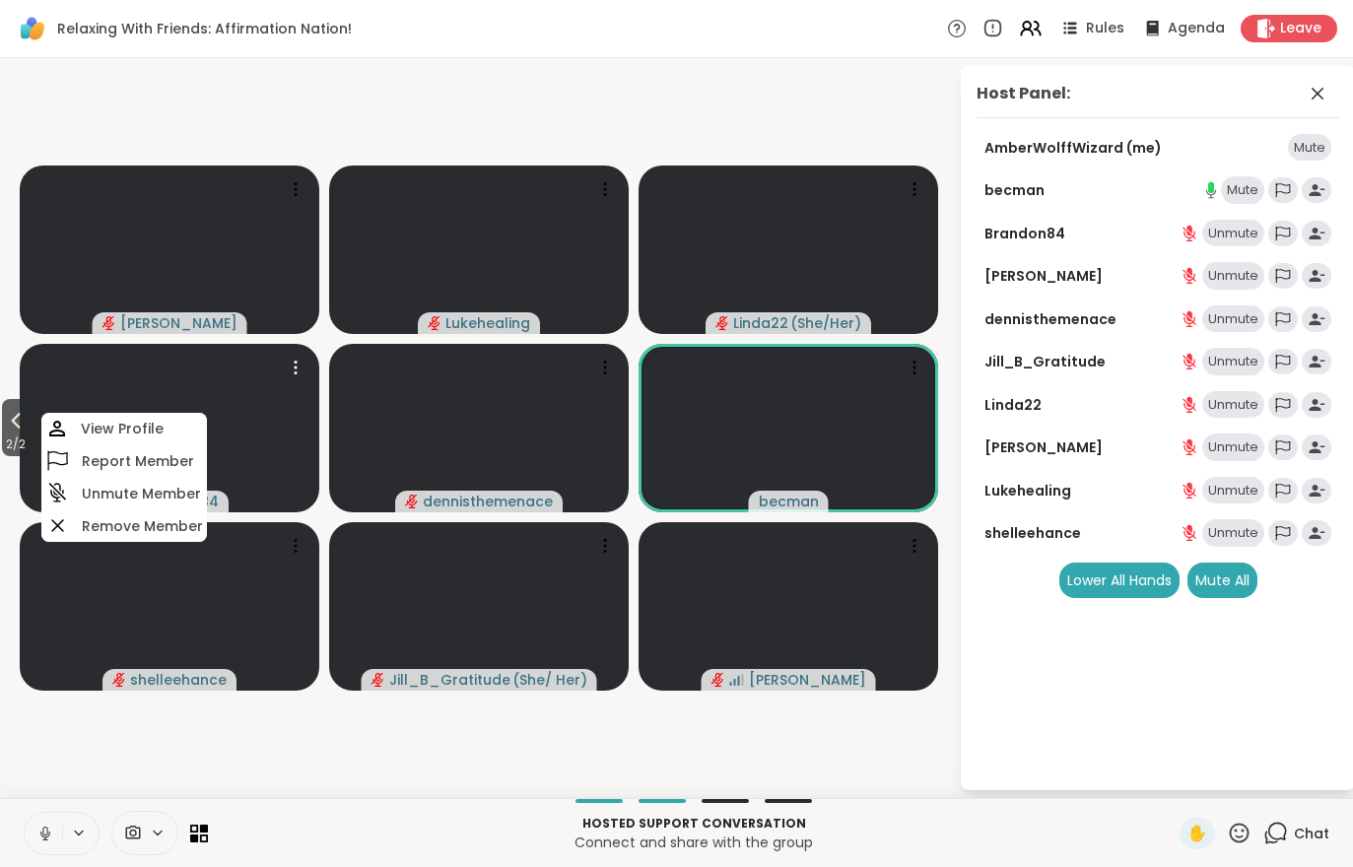
click at [12, 450] on span "2 / 2" at bounding box center [16, 445] width 28 height 24
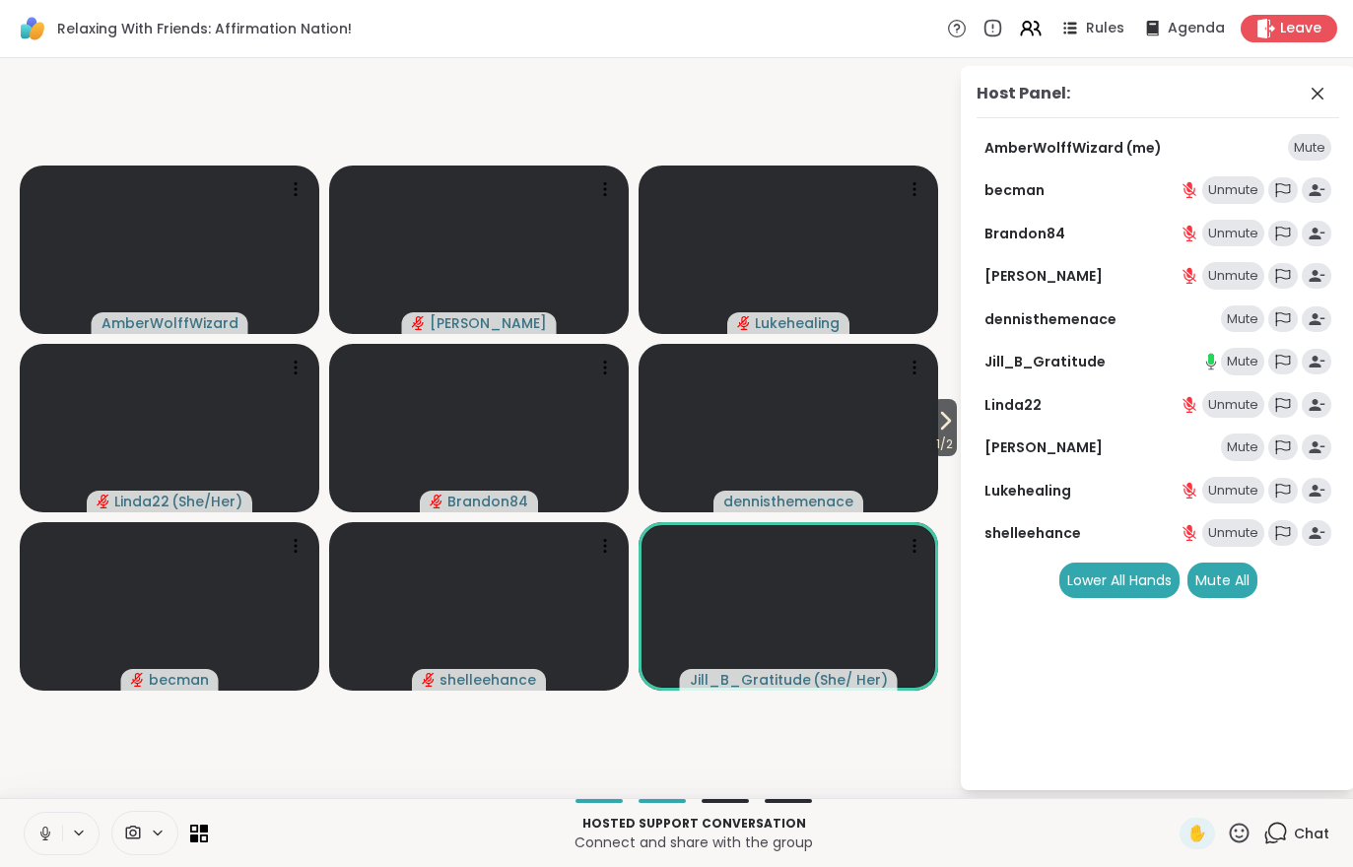
click at [207, 735] on video-player-container "1 / 2 AmberWolffWizard Cyndy Lukehealing Linda22 ( She/Her ) Brandon84 dennisth…" at bounding box center [479, 428] width 935 height 724
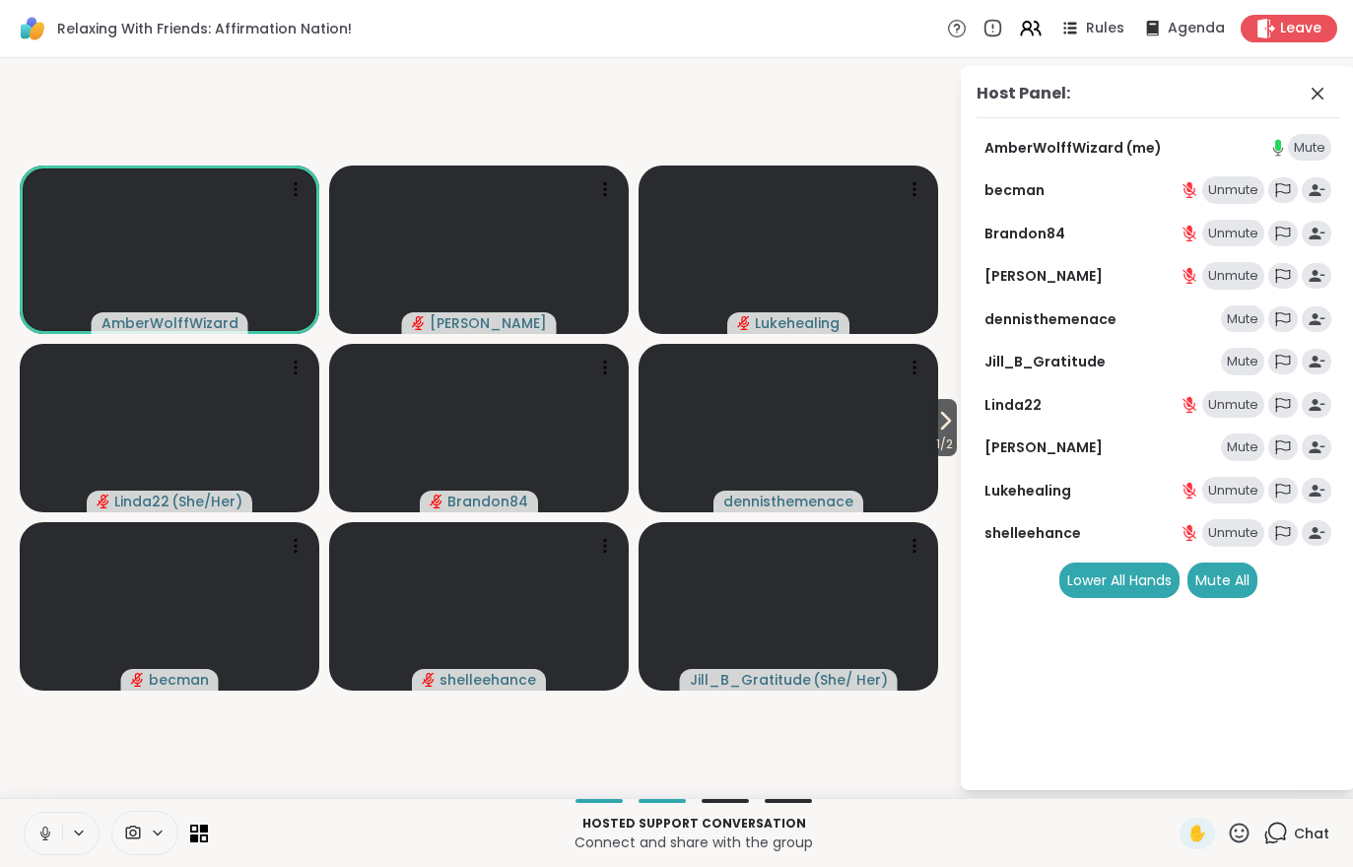
click at [103, 776] on video-player-container "1 / 2 AmberWolffWizard Cyndy Lukehealing Linda22 ( She/Her ) Brandon84 dennisth…" at bounding box center [479, 428] width 935 height 724
click at [694, 823] on p "Hosted support conversation" at bounding box center [694, 824] width 948 height 18
click at [127, 845] on div at bounding box center [144, 833] width 67 height 44
click at [1298, 845] on div "1 Chat" at bounding box center [1296, 834] width 66 height 32
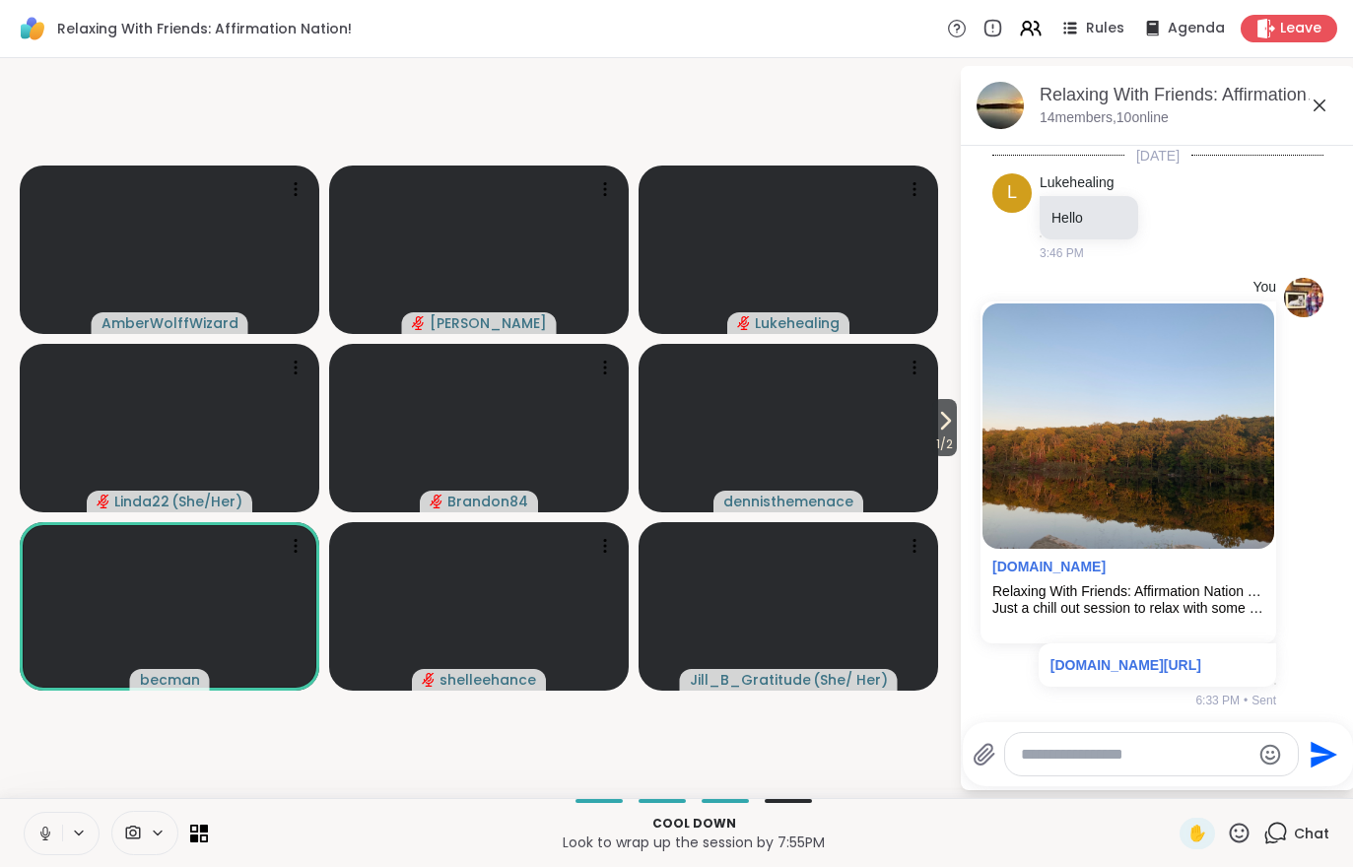
scroll to position [2368, 0]
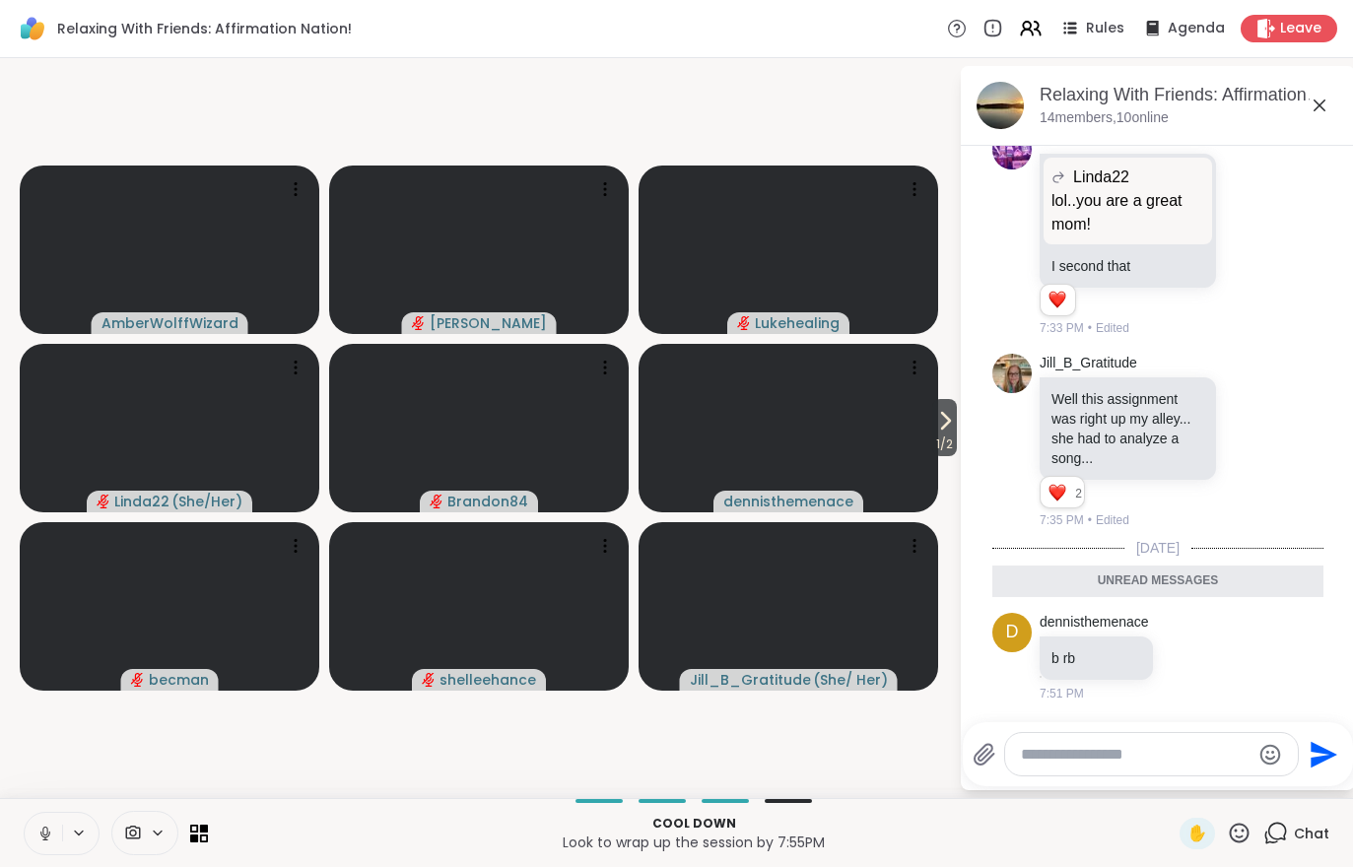
click at [1298, 846] on div "Chat" at bounding box center [1296, 834] width 66 height 32
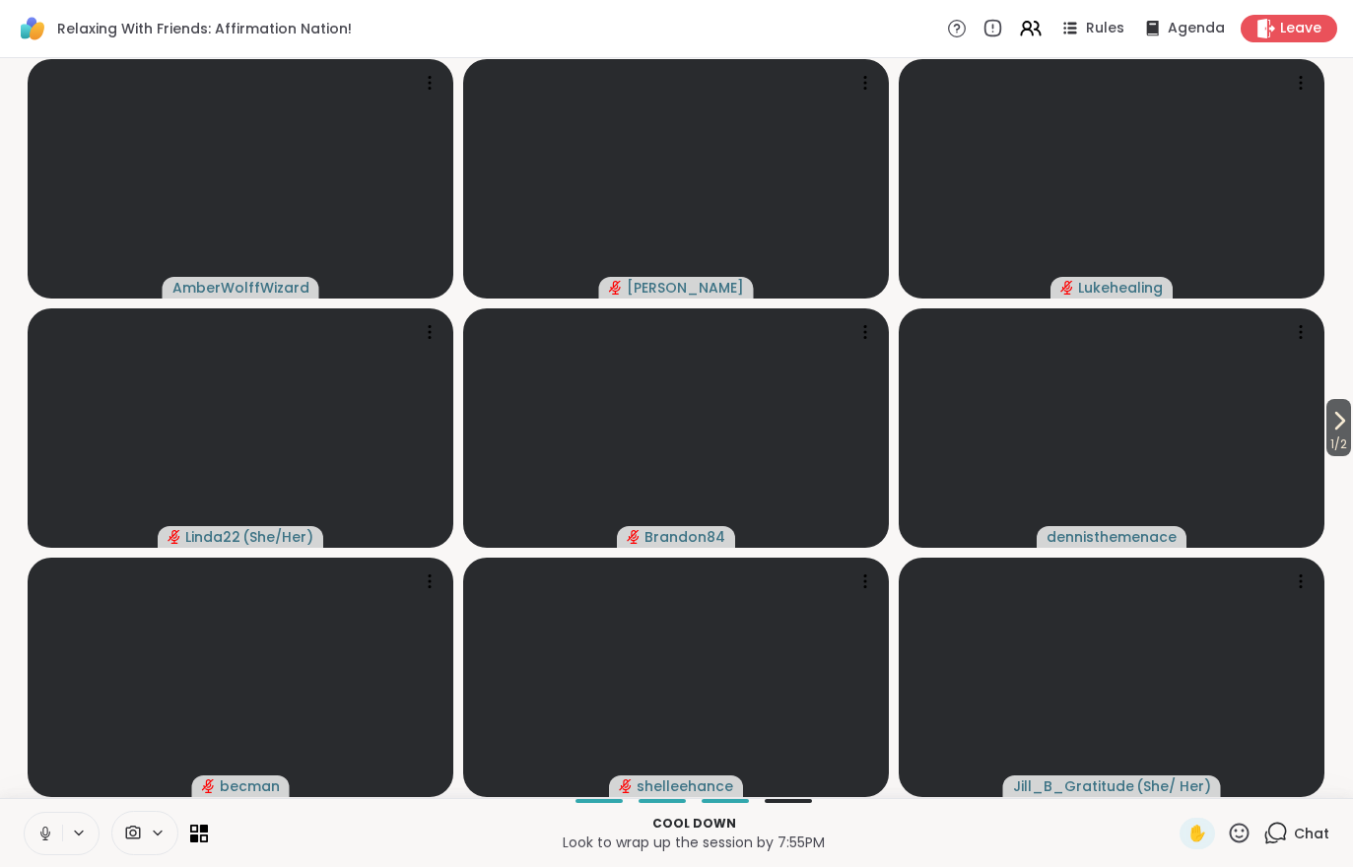
click at [1300, 859] on div "Cool down Look to wrap up the session by 7:55PM ✋ Chat" at bounding box center [676, 832] width 1353 height 69
click at [1280, 848] on div "Chat" at bounding box center [1296, 834] width 66 height 32
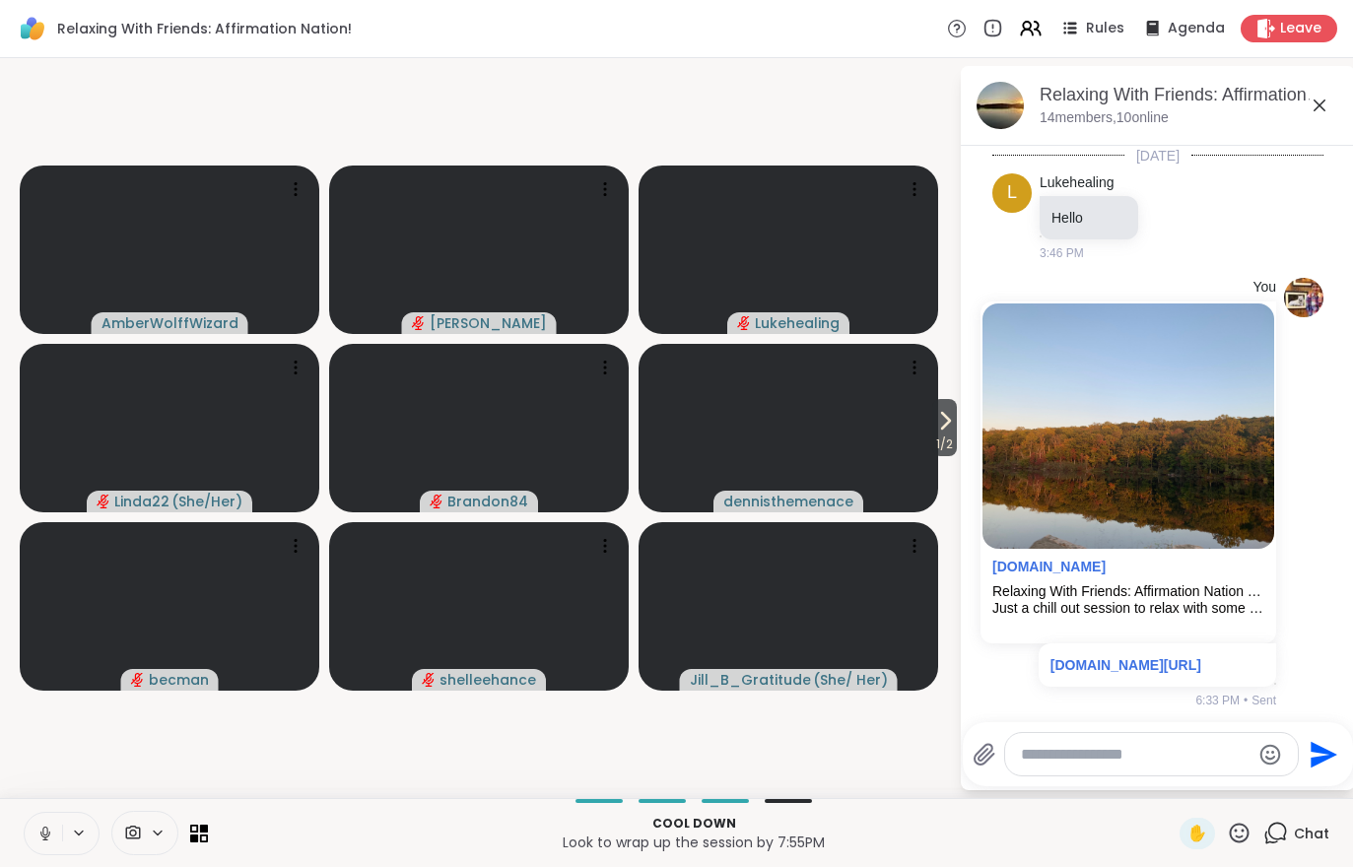
scroll to position [2302, 0]
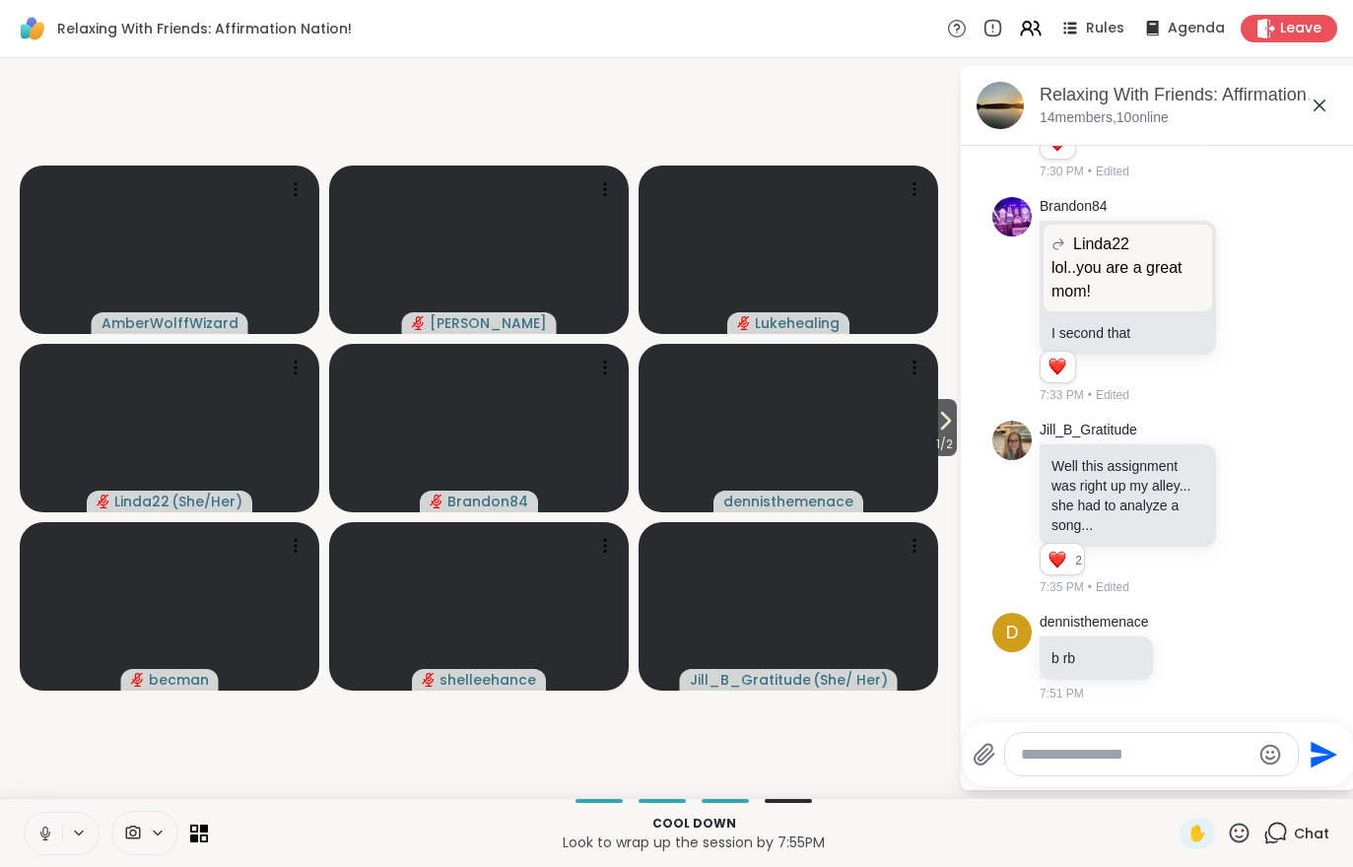
click at [1314, 831] on span "Chat" at bounding box center [1311, 834] width 35 height 20
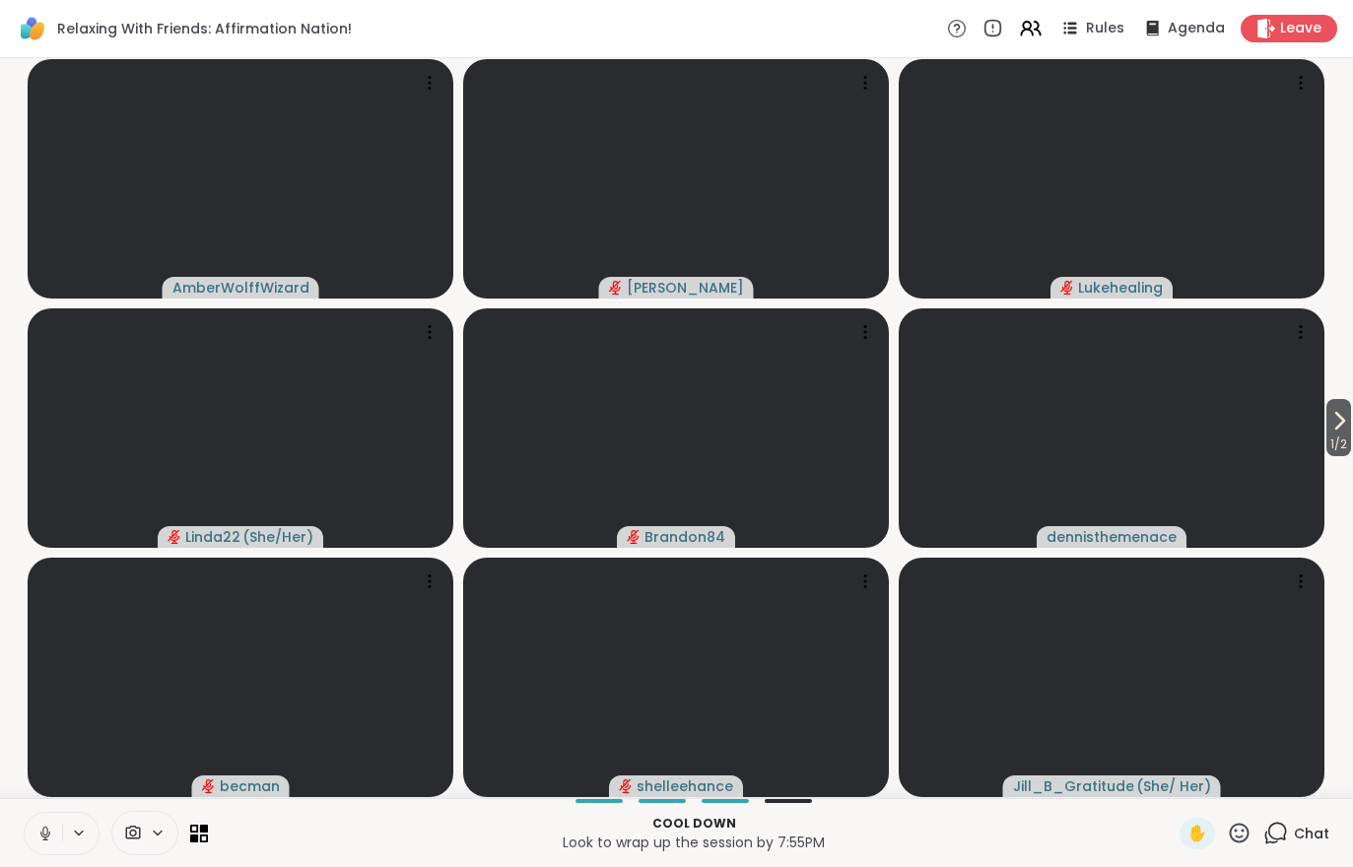
click at [1311, 847] on div "Chat" at bounding box center [1296, 834] width 66 height 32
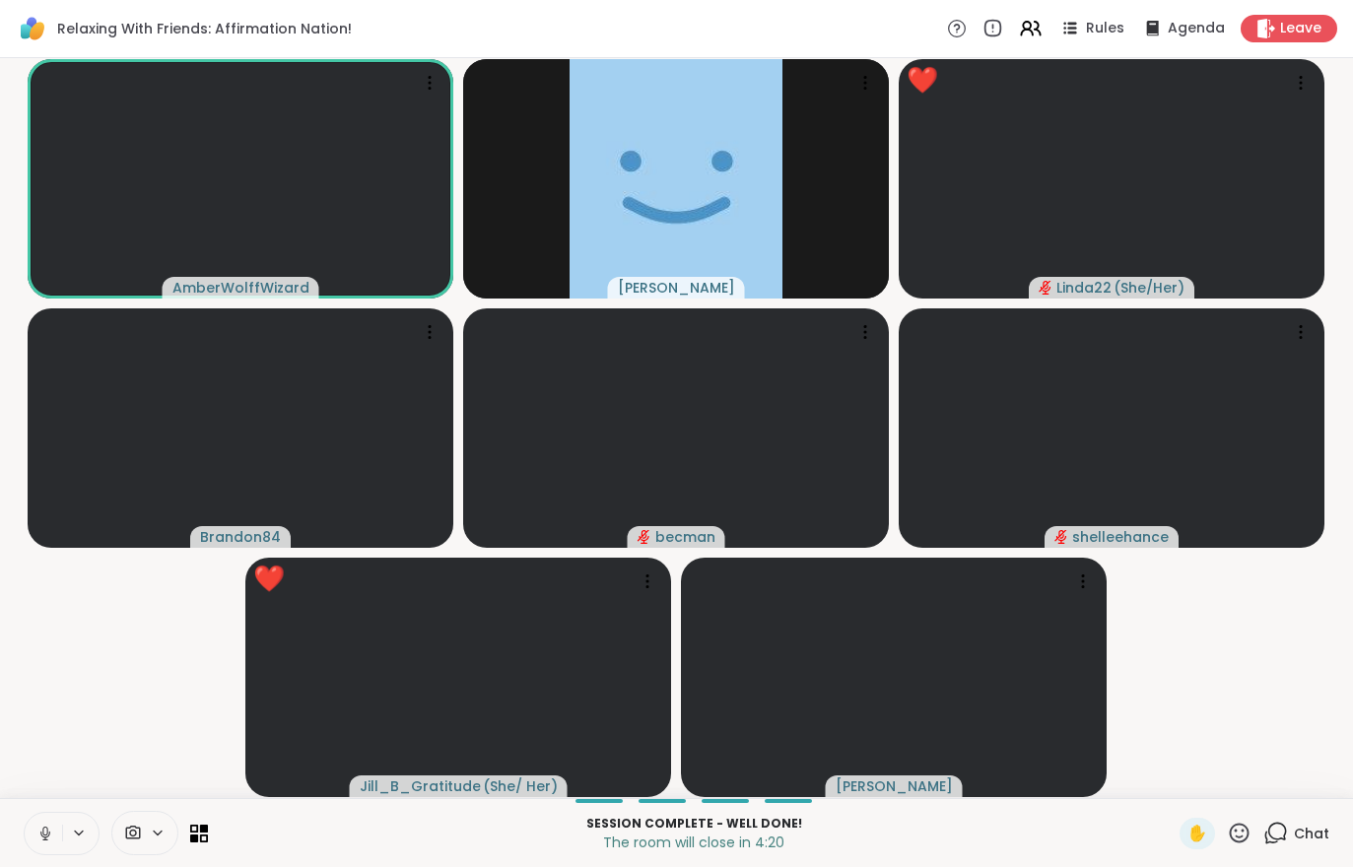
click at [1298, 25] on span "Leave" at bounding box center [1300, 29] width 41 height 20
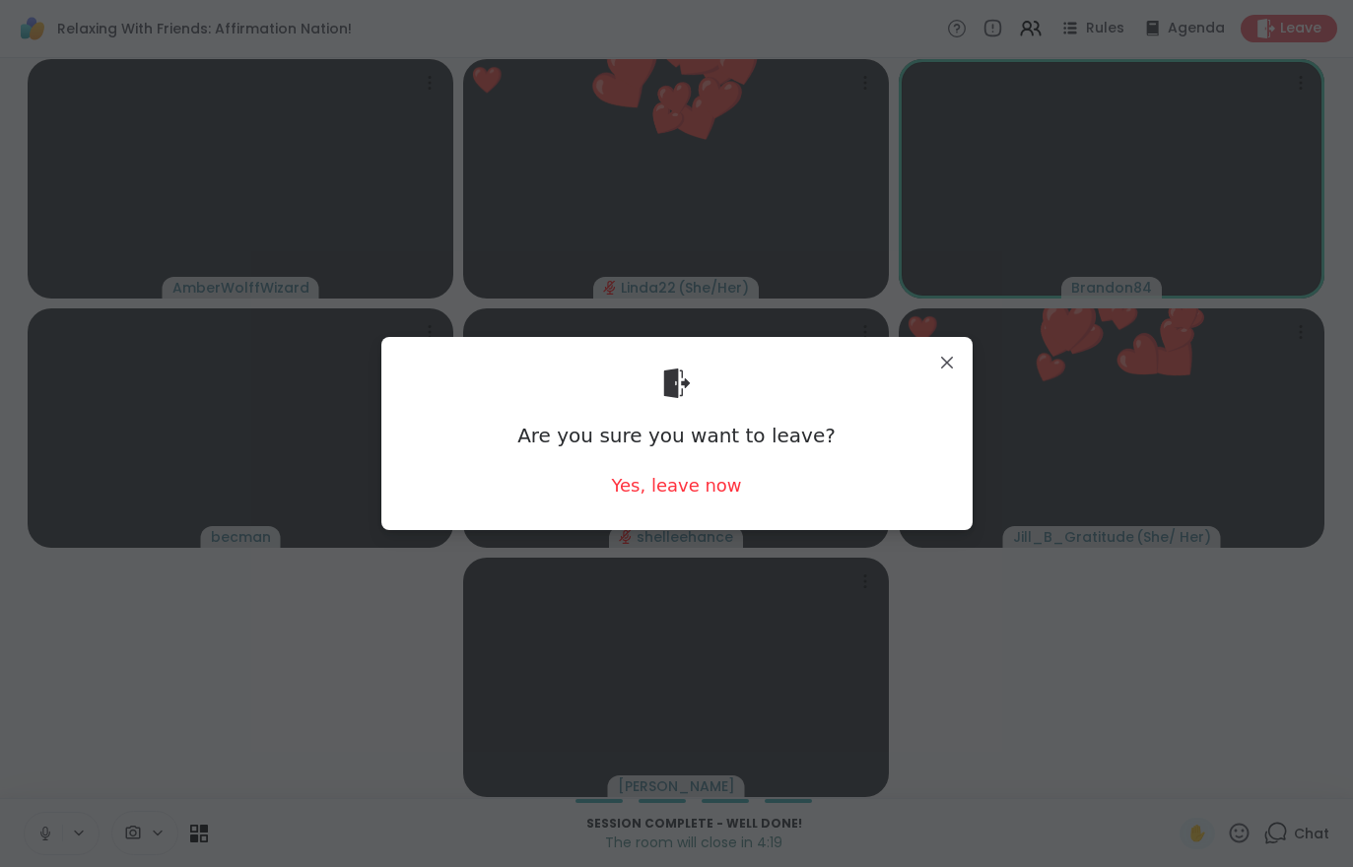
click at [678, 492] on div "Yes, leave now" at bounding box center [676, 485] width 130 height 25
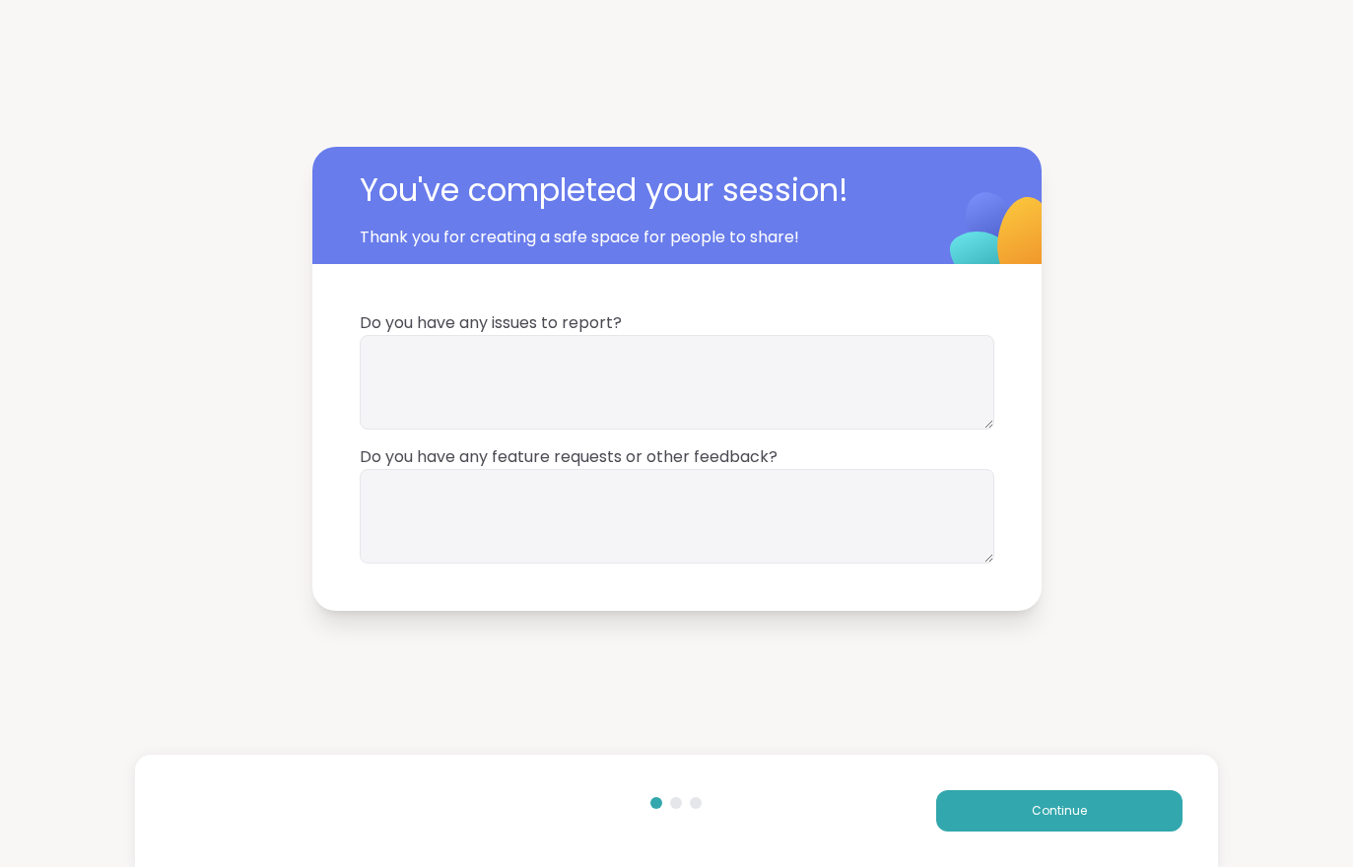
click at [1098, 806] on button "Continue" at bounding box center [1059, 810] width 246 height 41
click at [1098, 805] on button "Continue" at bounding box center [1059, 810] width 246 height 41
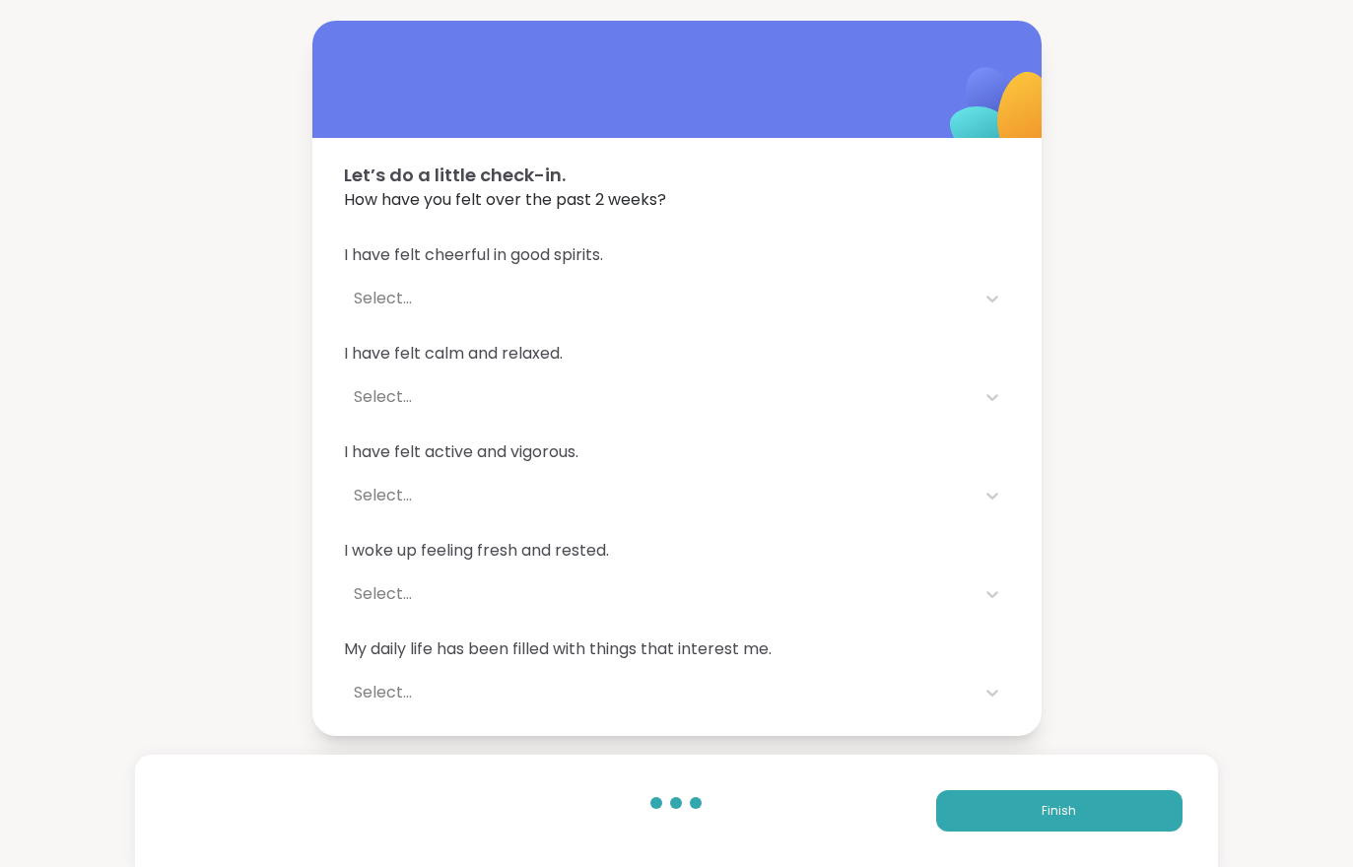
click at [1112, 813] on button "Finish" at bounding box center [1059, 810] width 246 height 41
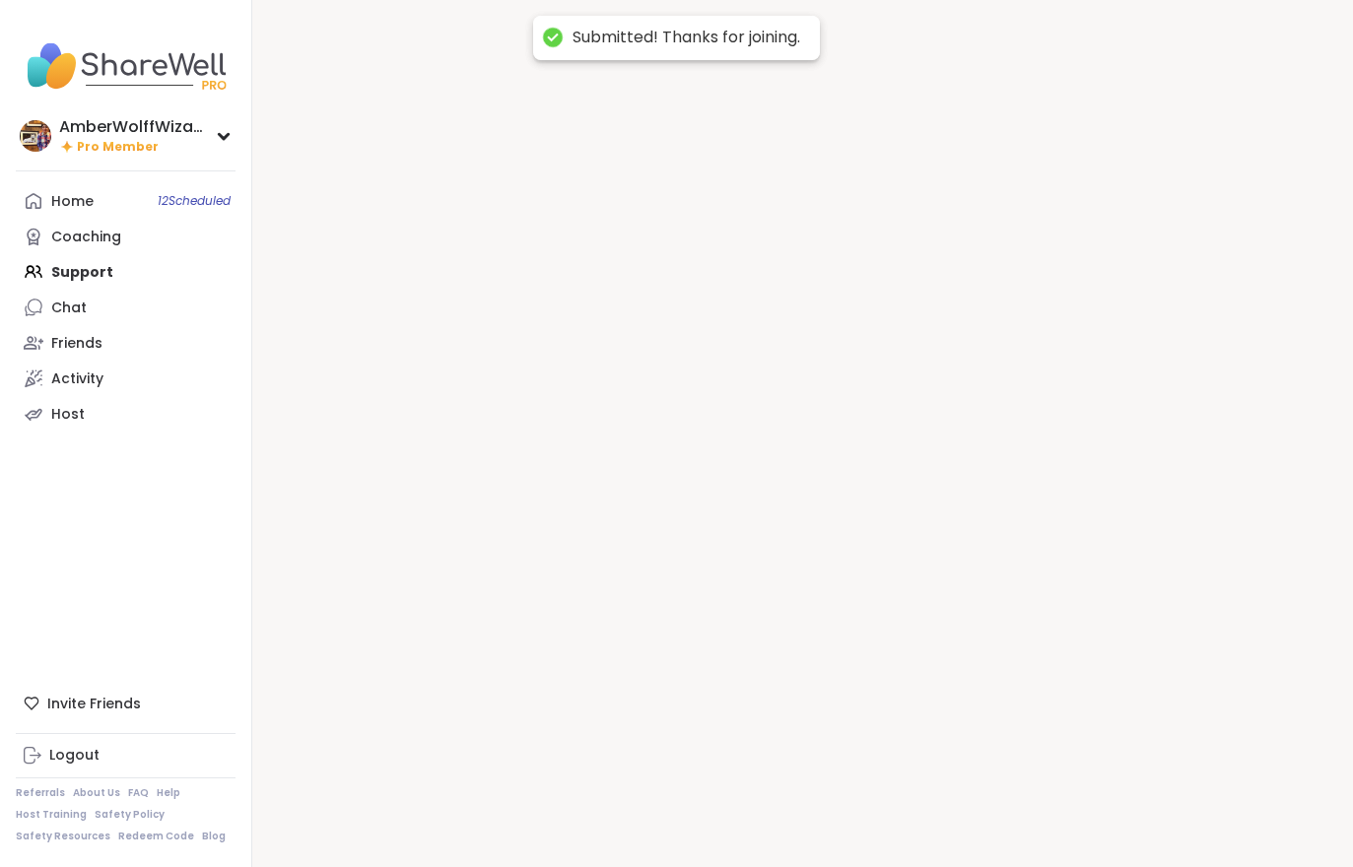
click at [1112, 813] on div at bounding box center [802, 433] width 1100 height 867
click at [1118, 820] on div at bounding box center [802, 433] width 1100 height 867
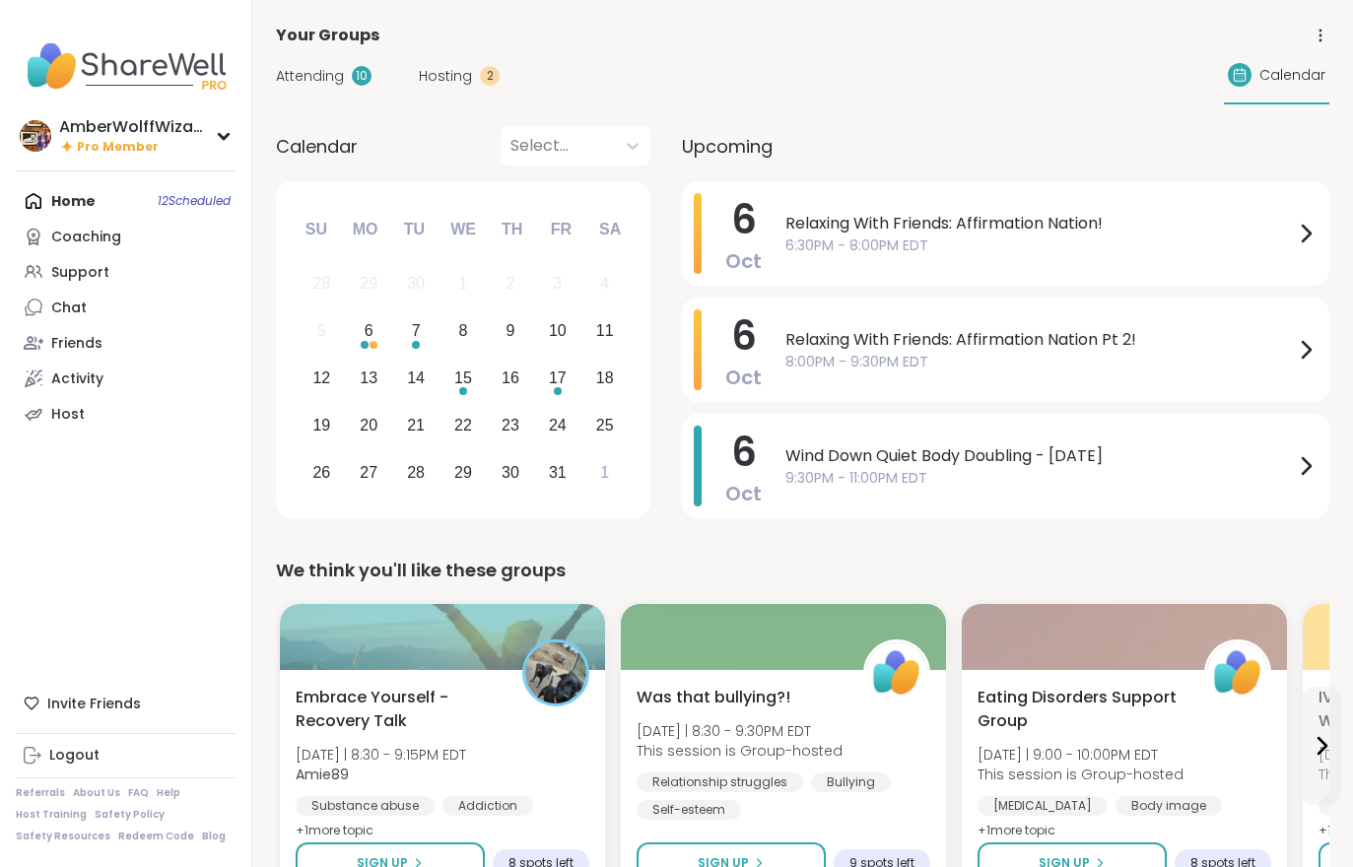
click at [437, 103] on div "Attending 10 Hosting 2 Calendar" at bounding box center [802, 75] width 1053 height 57
click at [460, 61] on div "Attending 10 Hosting 2 Calendar" at bounding box center [802, 75] width 1053 height 57
click at [433, 103] on div "Attending 10 Hosting 2 Calendar" at bounding box center [802, 75] width 1053 height 57
click at [432, 102] on div "Attending 10 Hosting 2 Calendar" at bounding box center [802, 75] width 1053 height 57
click at [449, 67] on span "Hosting" at bounding box center [445, 76] width 53 height 21
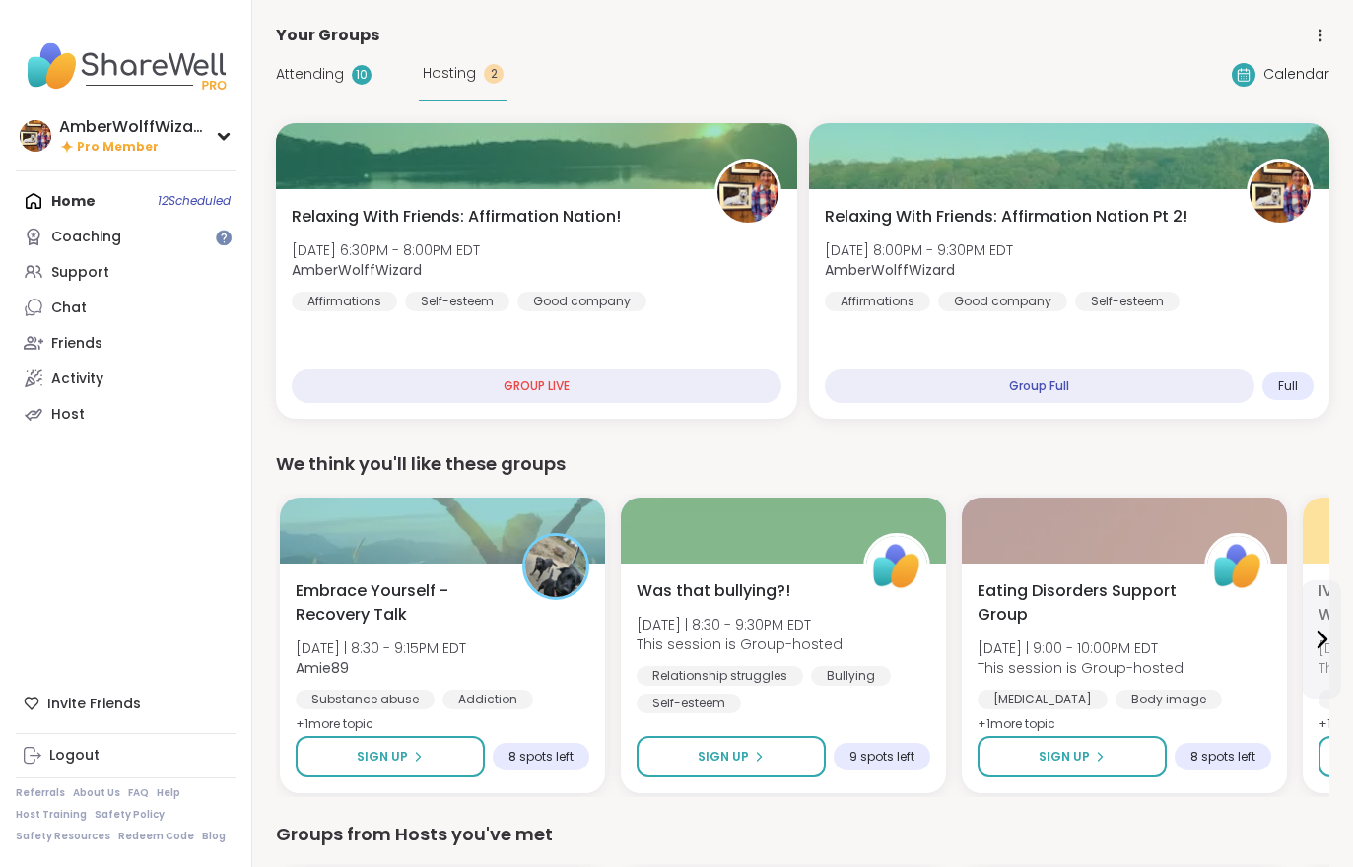
click at [453, 79] on span "Hosting" at bounding box center [449, 73] width 53 height 21
click at [1142, 328] on div "Relaxing With Friends: Affirmation Nation Pt 2! Mon, Oct 06 | 8:00PM - 9:30PM E…" at bounding box center [1069, 304] width 521 height 230
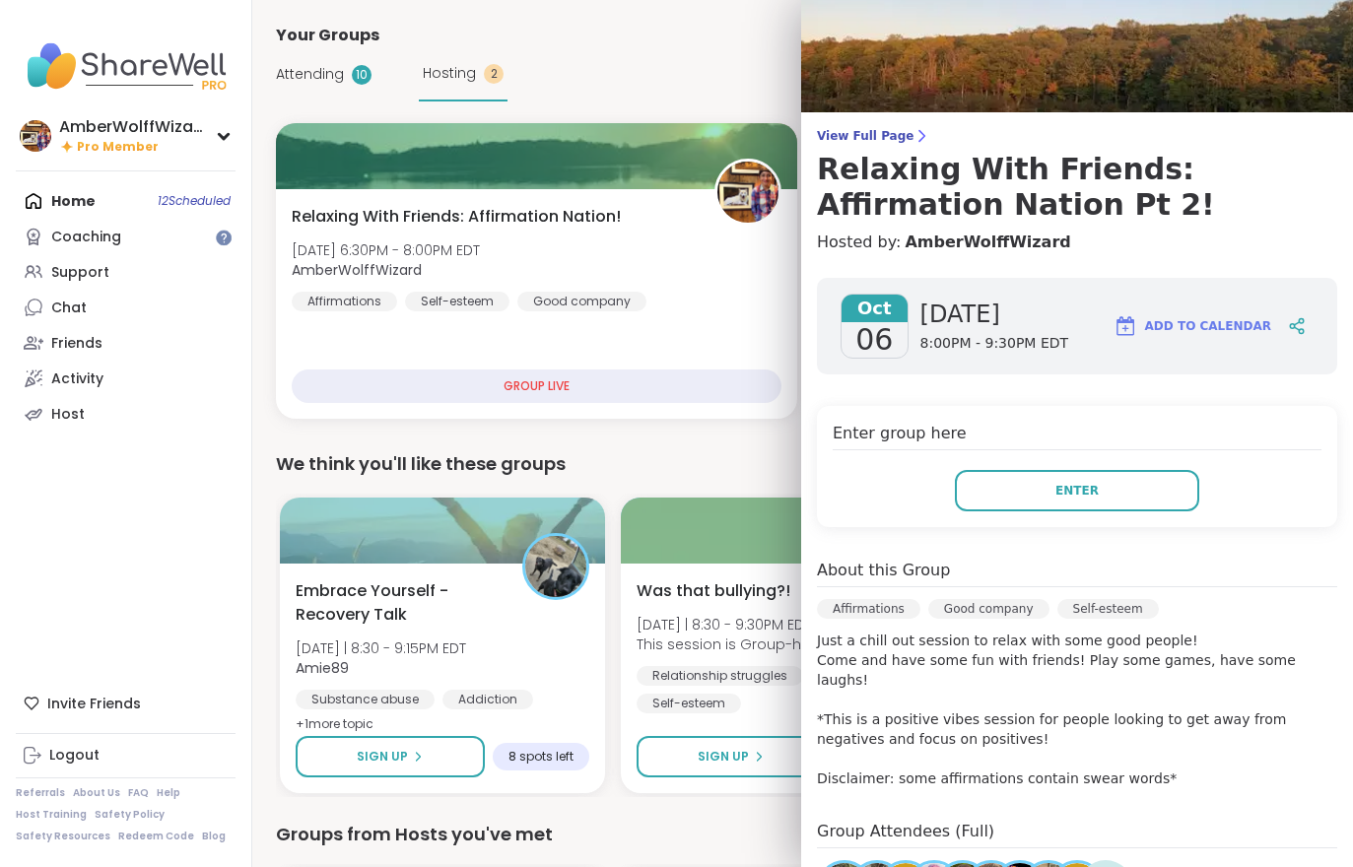
scroll to position [42, 0]
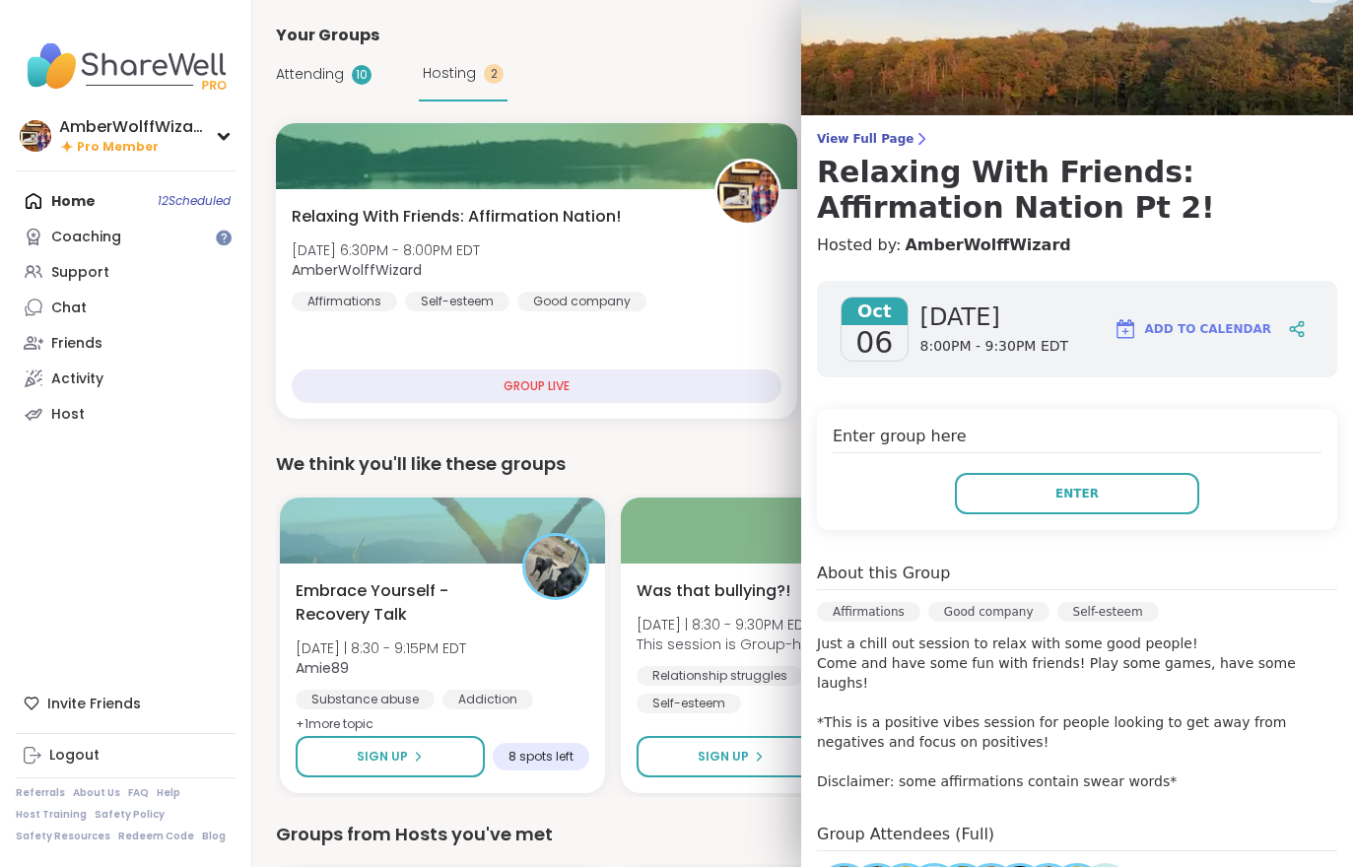
click at [865, 163] on h3 "Relaxing With Friends: Affirmation Nation Pt 2!" at bounding box center [1077, 190] width 520 height 71
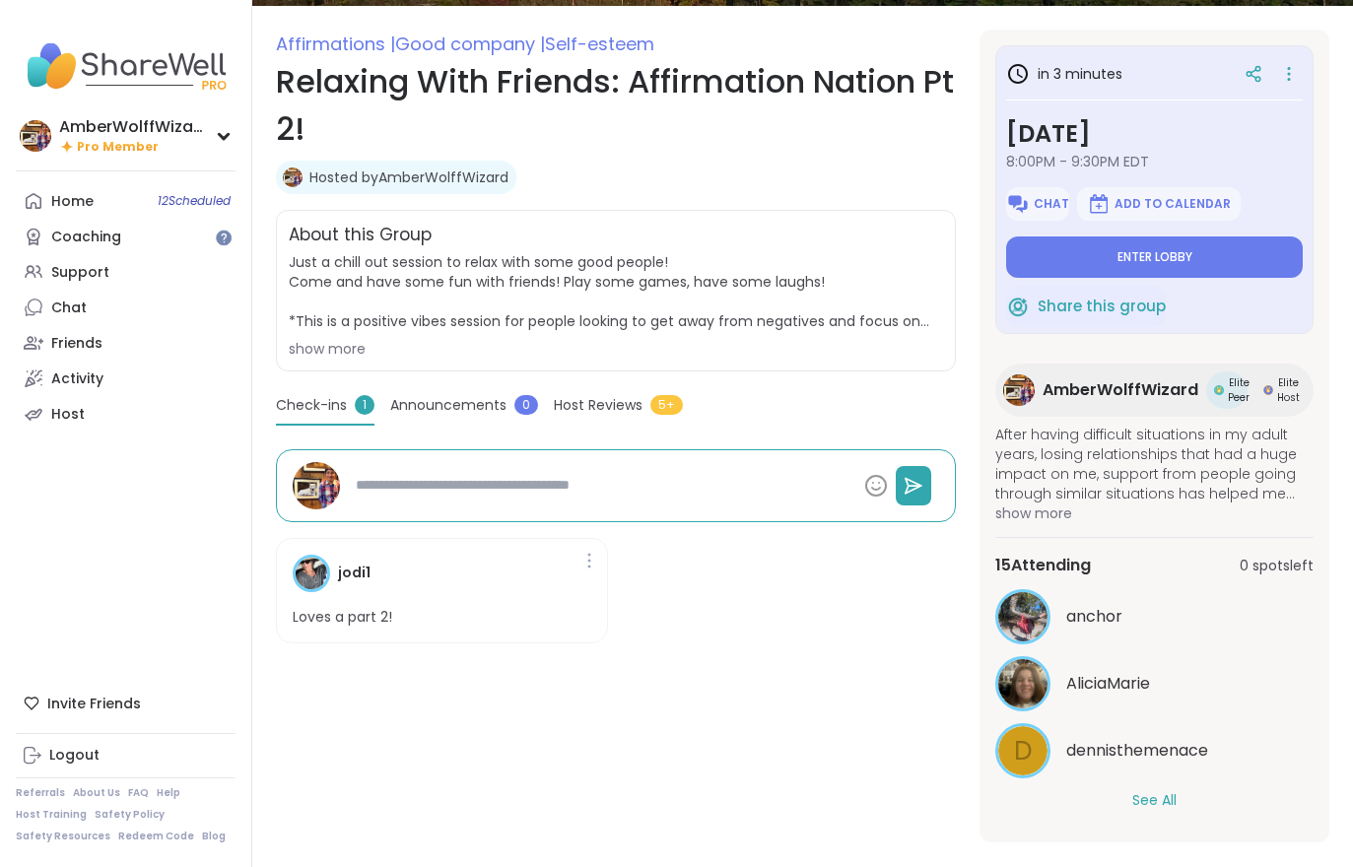
click at [1160, 808] on button "See All" at bounding box center [1154, 800] width 44 height 21
click at [1147, 266] on button "Enter lobby" at bounding box center [1154, 256] width 297 height 41
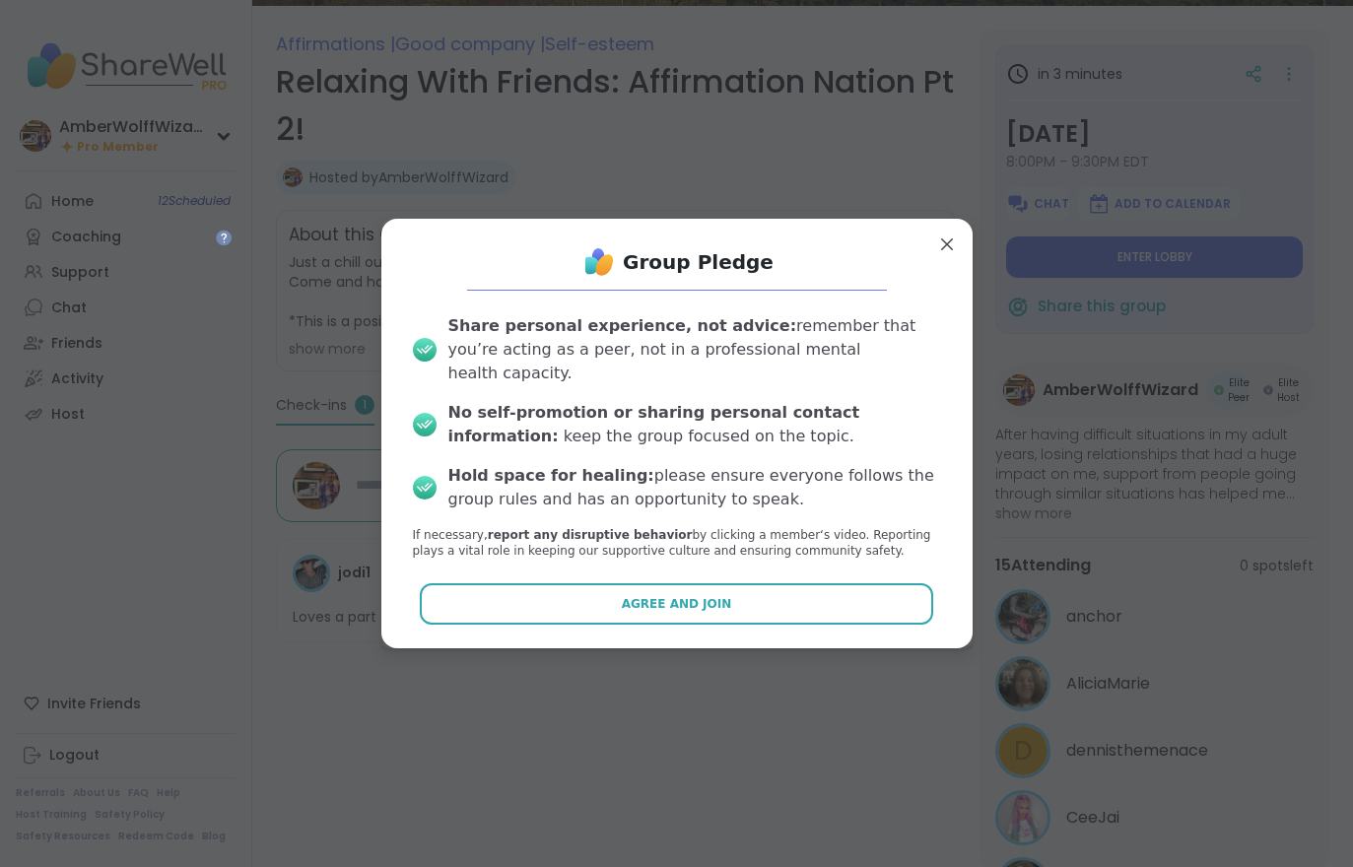
click at [795, 601] on button "Agree and Join" at bounding box center [676, 603] width 513 height 41
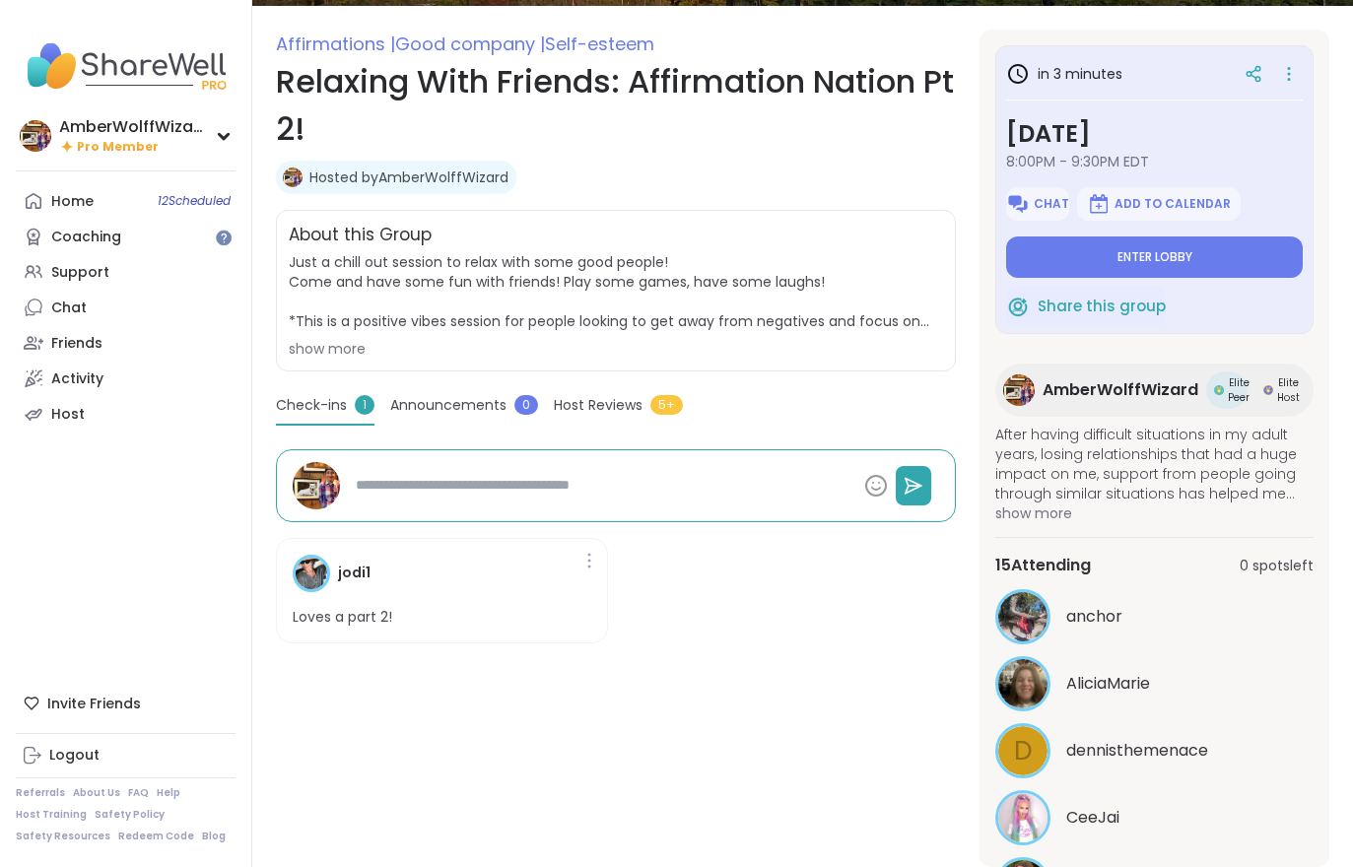
type textarea "*"
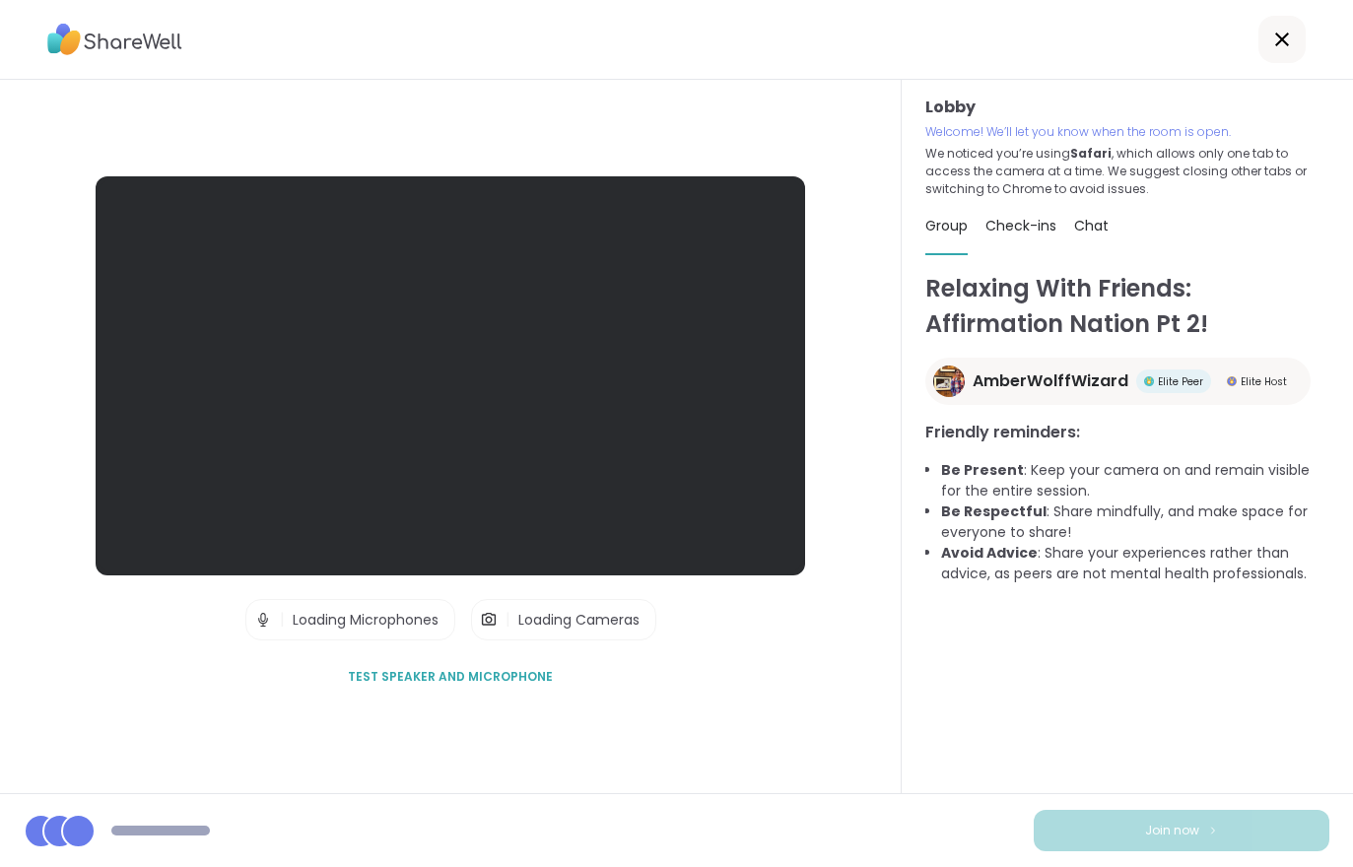
scroll to position [31, 0]
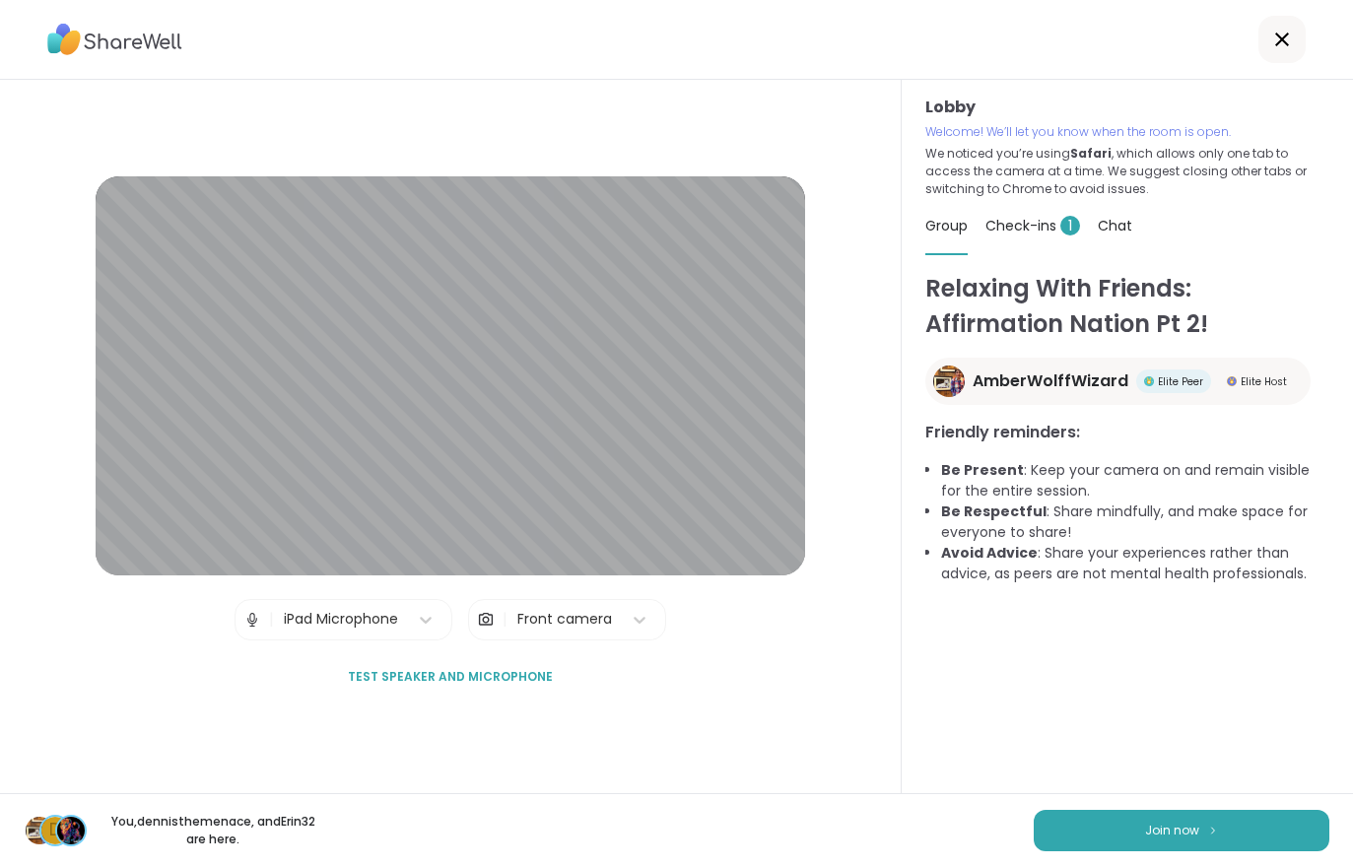
click at [1161, 810] on button "Join now" at bounding box center [1181, 830] width 296 height 41
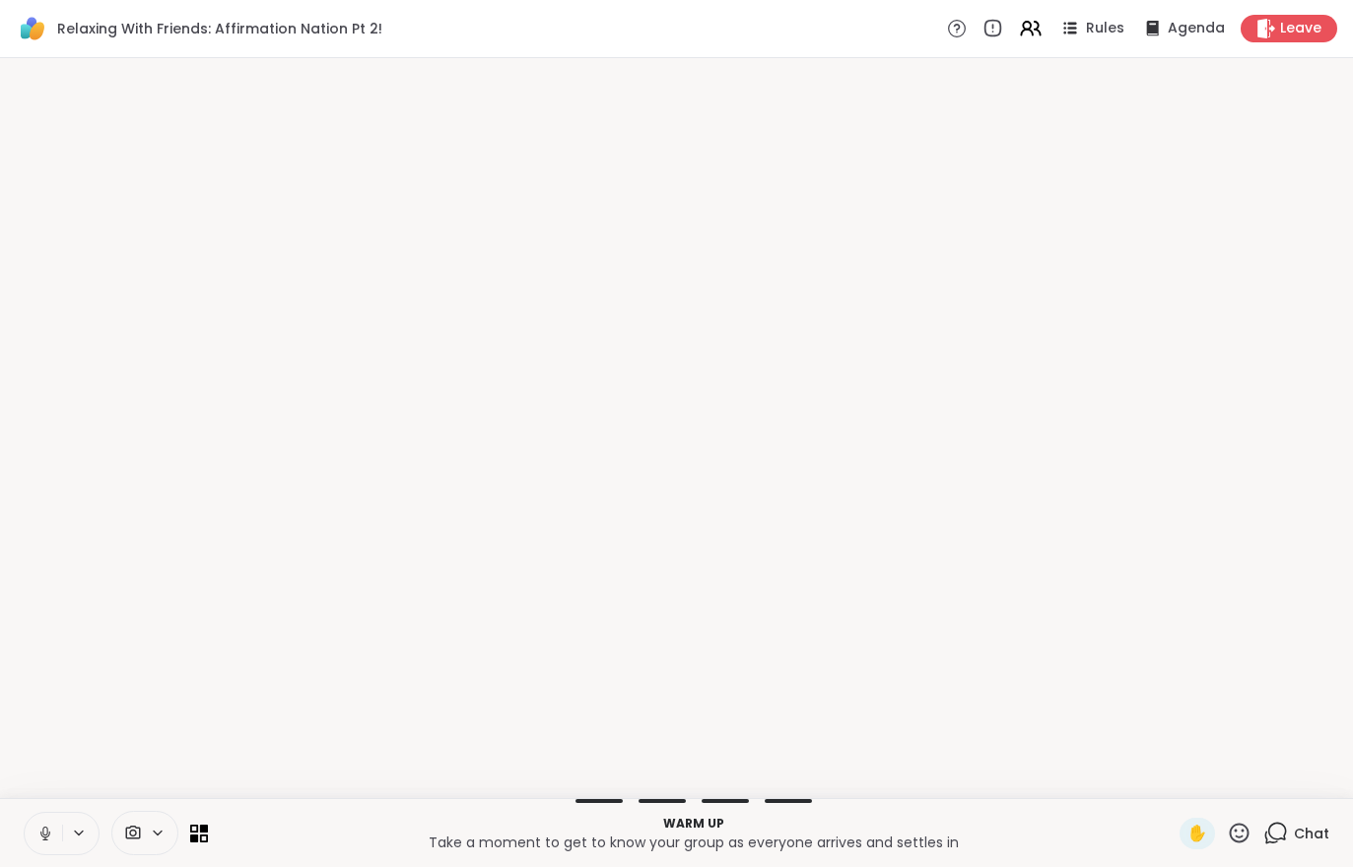
scroll to position [0, 0]
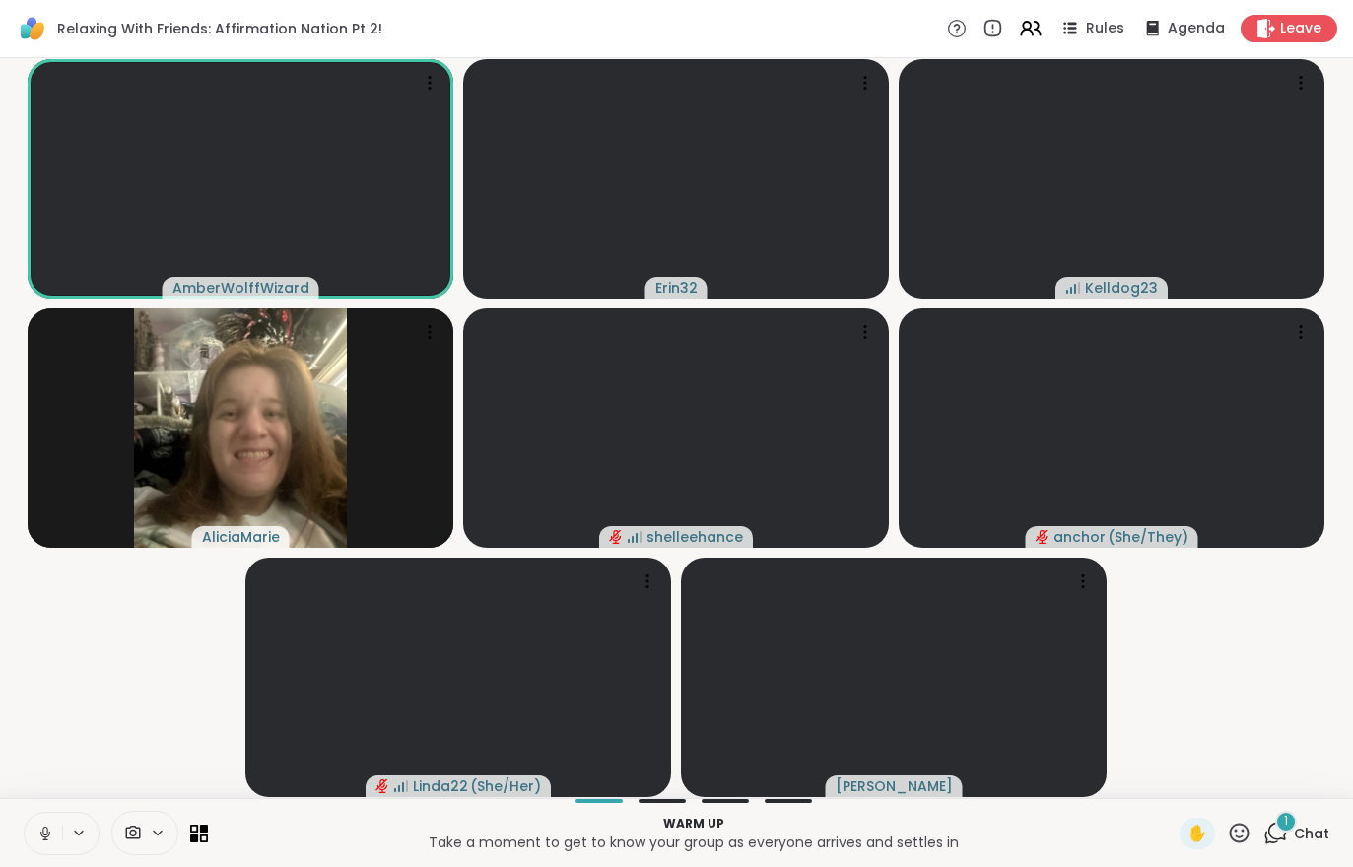
click at [1298, 846] on div "1 Chat" at bounding box center [1296, 834] width 66 height 32
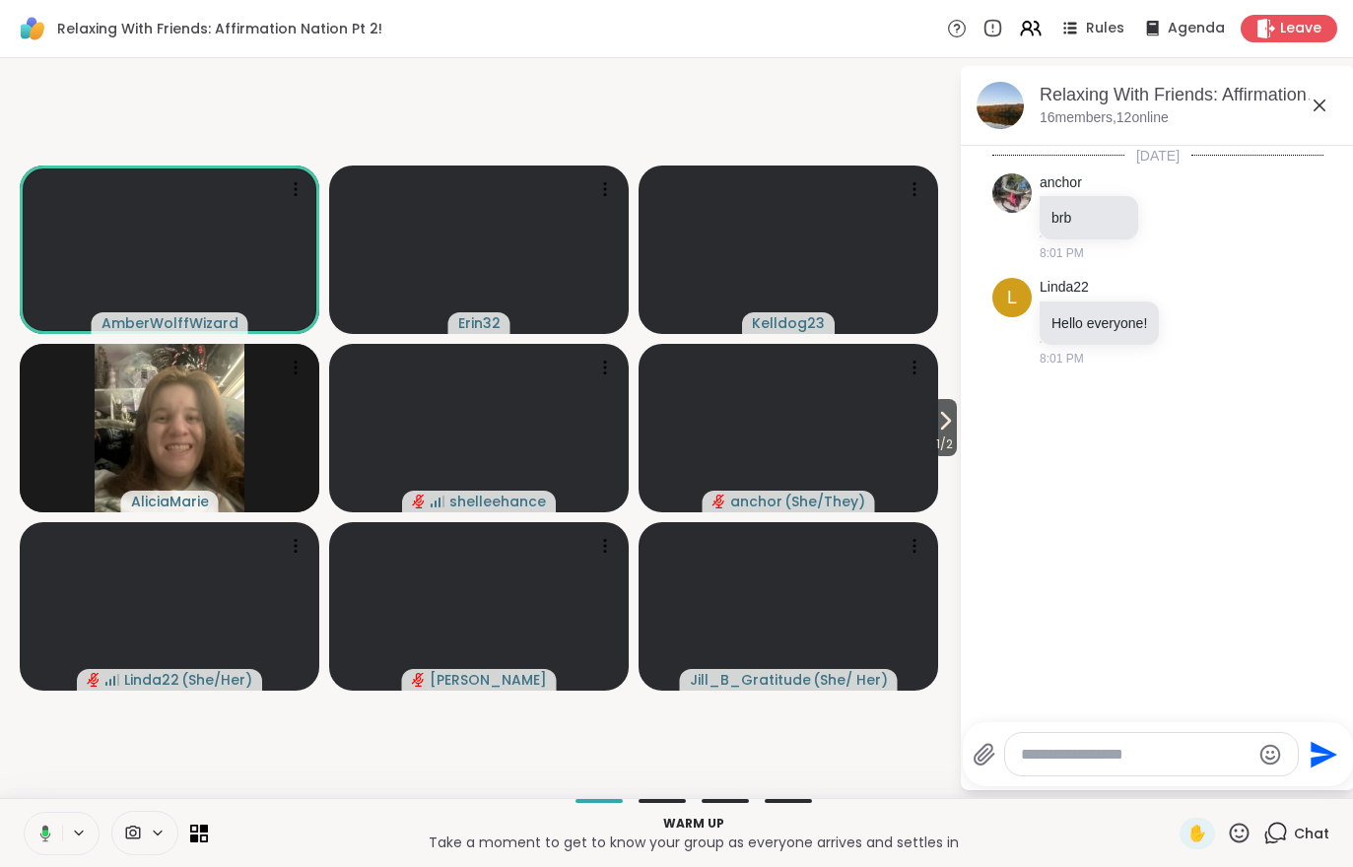
click at [926, 416] on video at bounding box center [788, 428] width 300 height 168
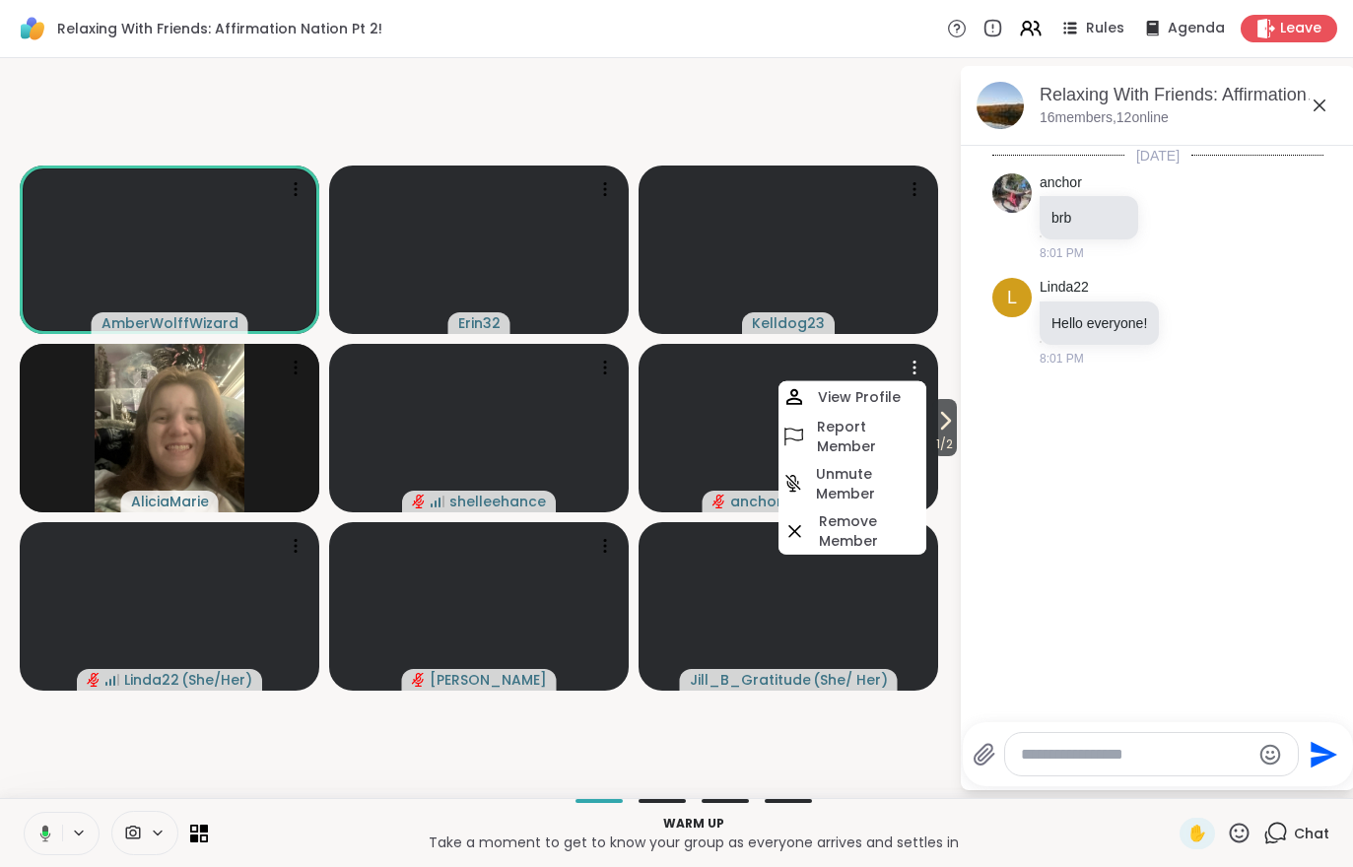
click at [1135, 470] on div "Today anchor brb 8:01 PM L Linda22 Hello everyone! 8:01 PM" at bounding box center [1158, 428] width 394 height 565
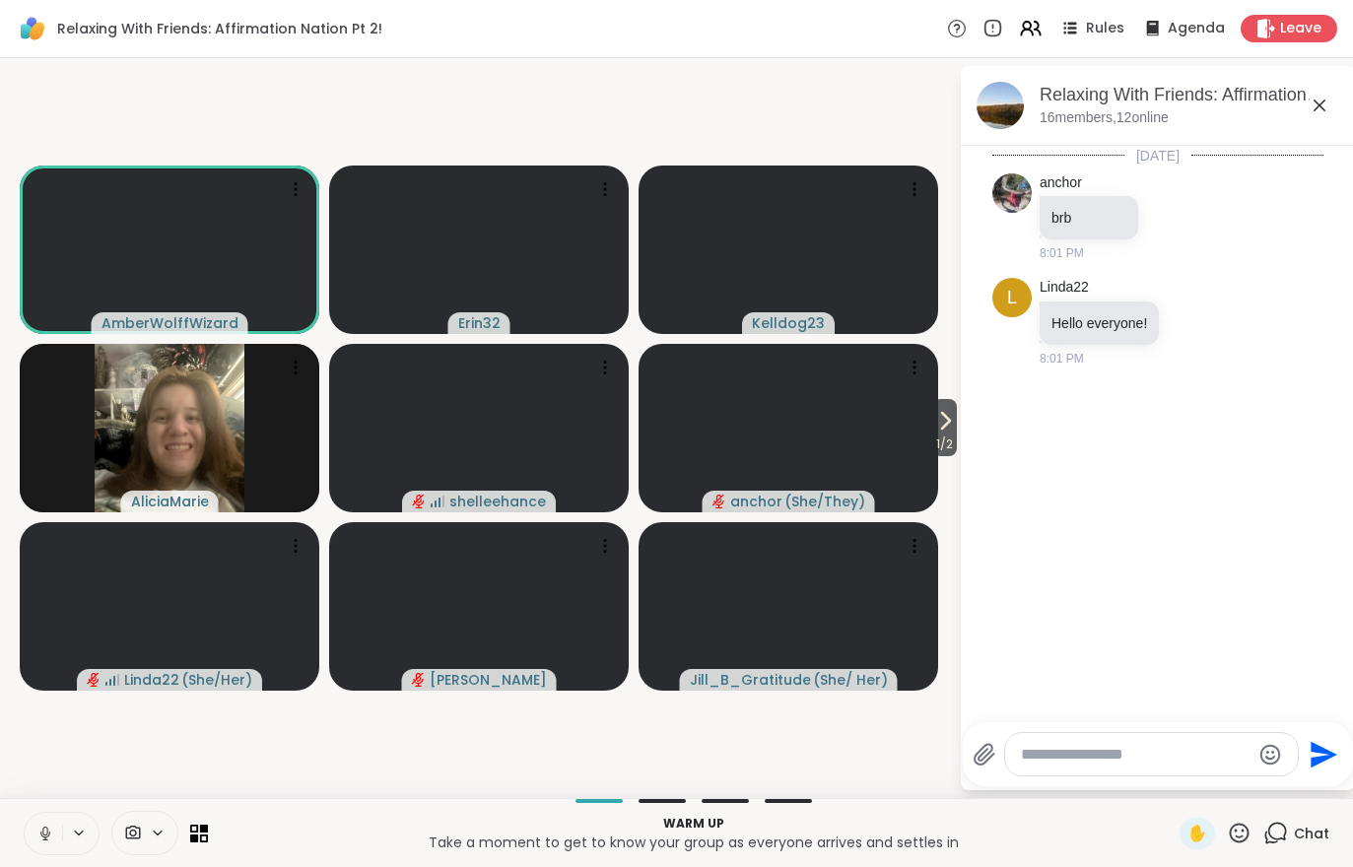
click at [948, 433] on icon at bounding box center [945, 421] width 24 height 24
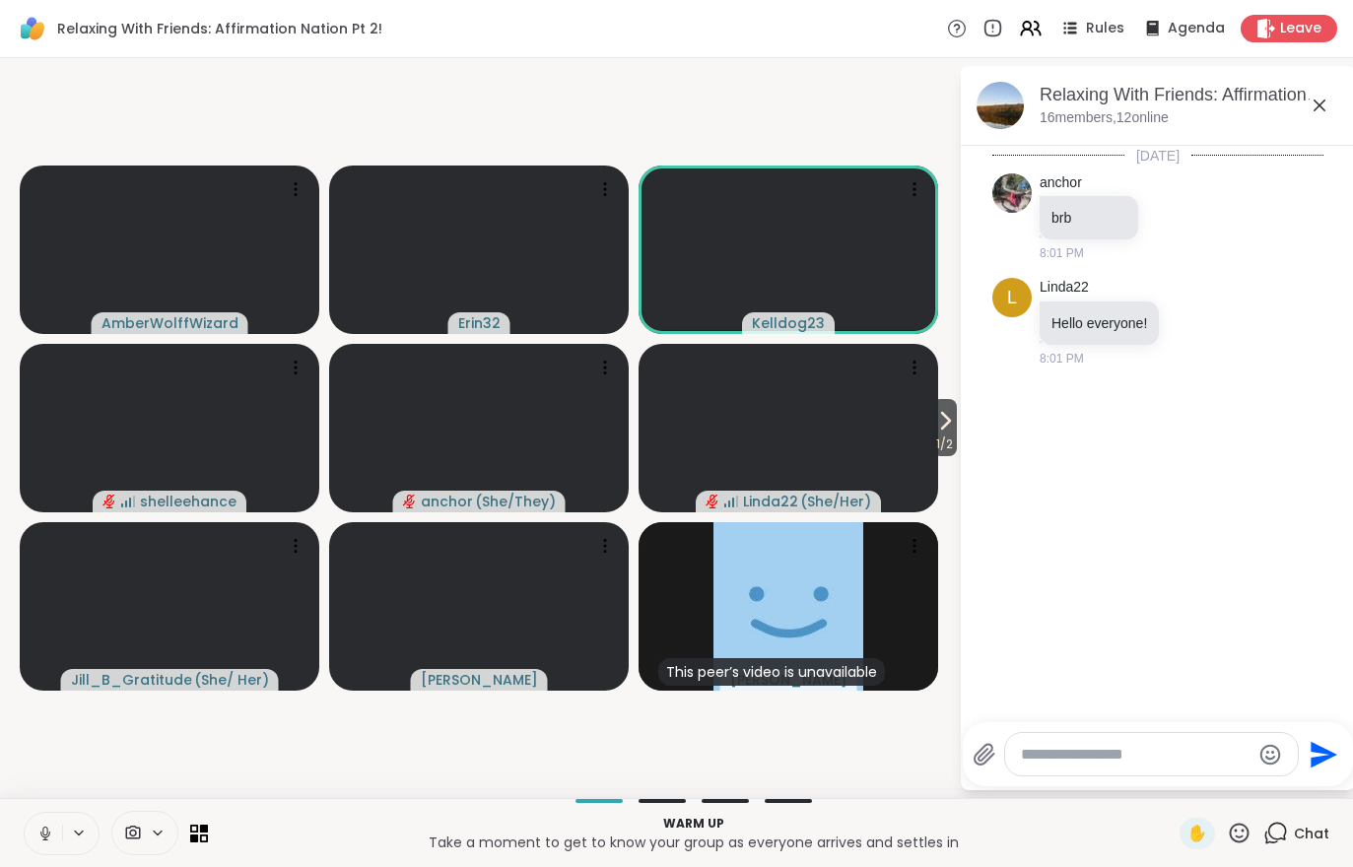
click at [953, 419] on icon at bounding box center [945, 421] width 24 height 24
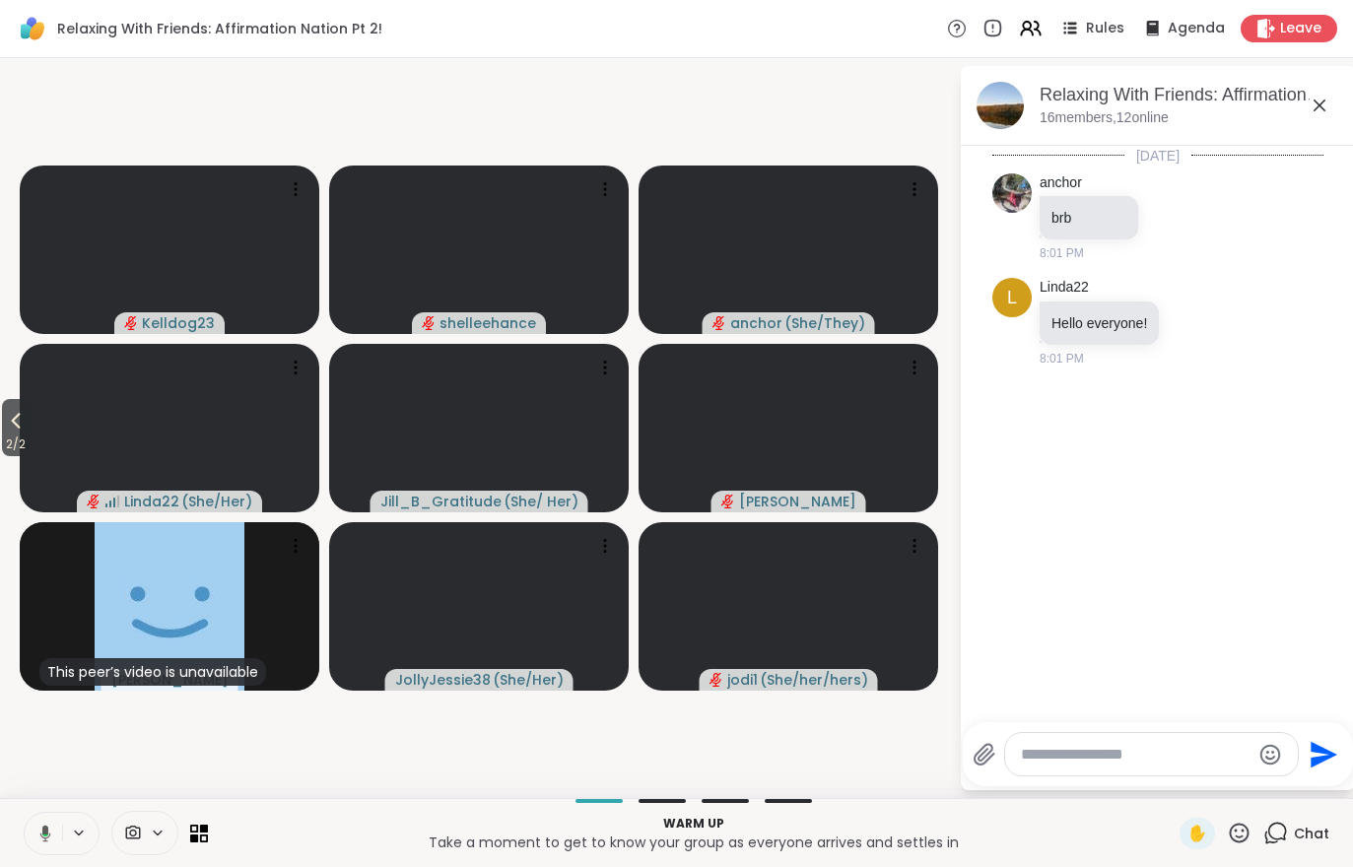
click at [7, 455] on span "2 / 2" at bounding box center [16, 445] width 28 height 24
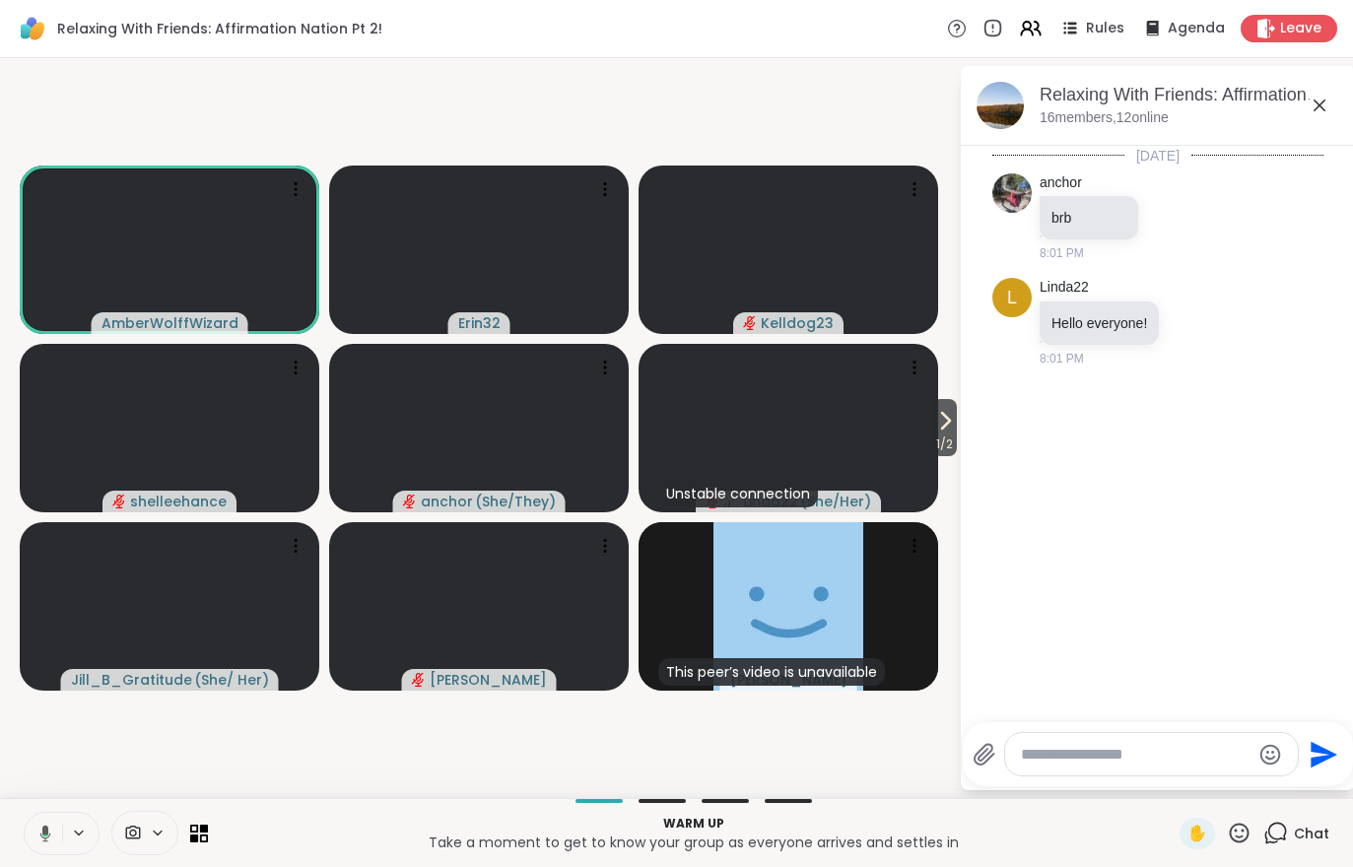
click at [1031, 25] on icon at bounding box center [1031, 29] width 24 height 24
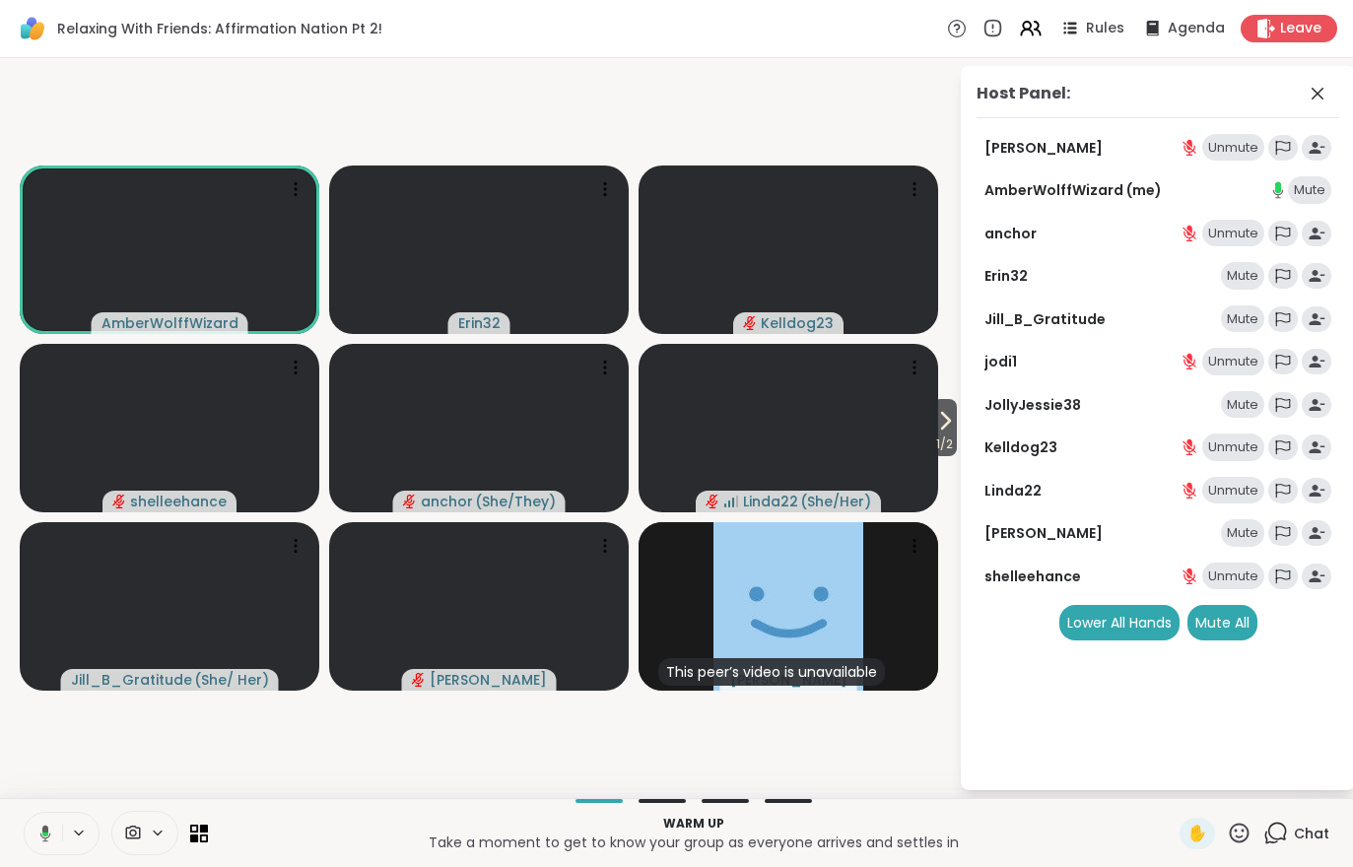
click at [1230, 621] on div "Mute All" at bounding box center [1222, 622] width 70 height 35
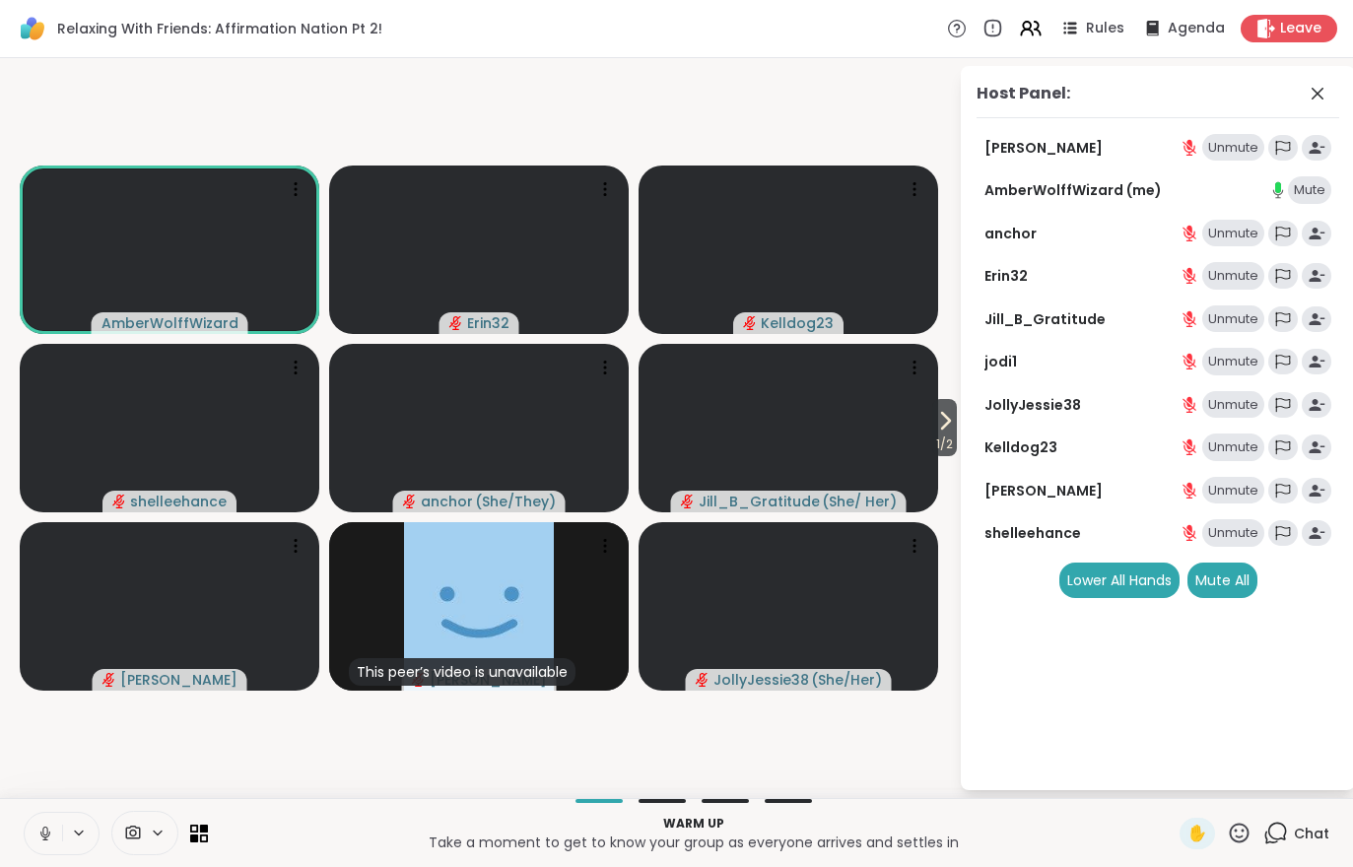
click at [1244, 482] on div "Unmute" at bounding box center [1233, 491] width 62 height 28
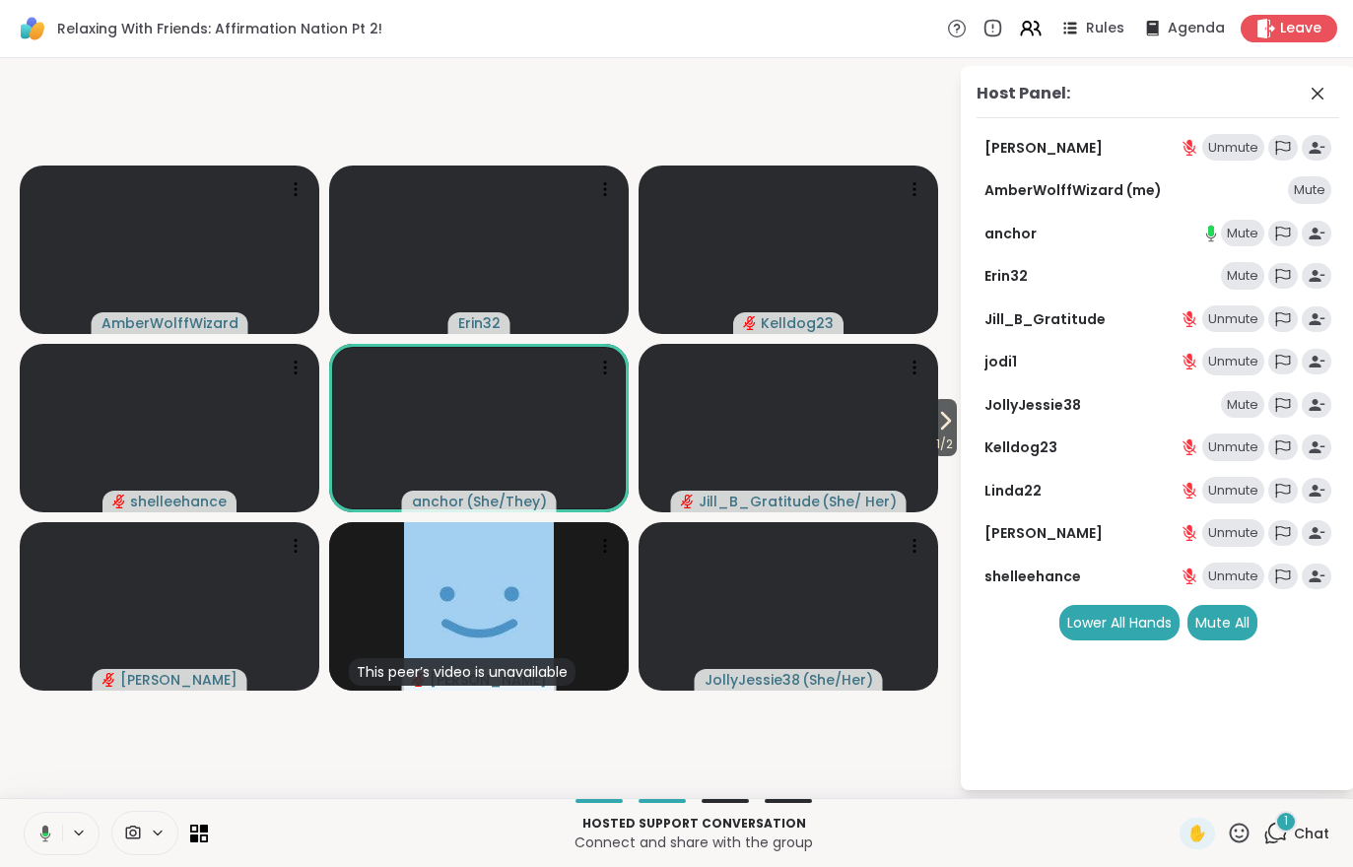
click at [1281, 836] on icon at bounding box center [1275, 833] width 25 height 25
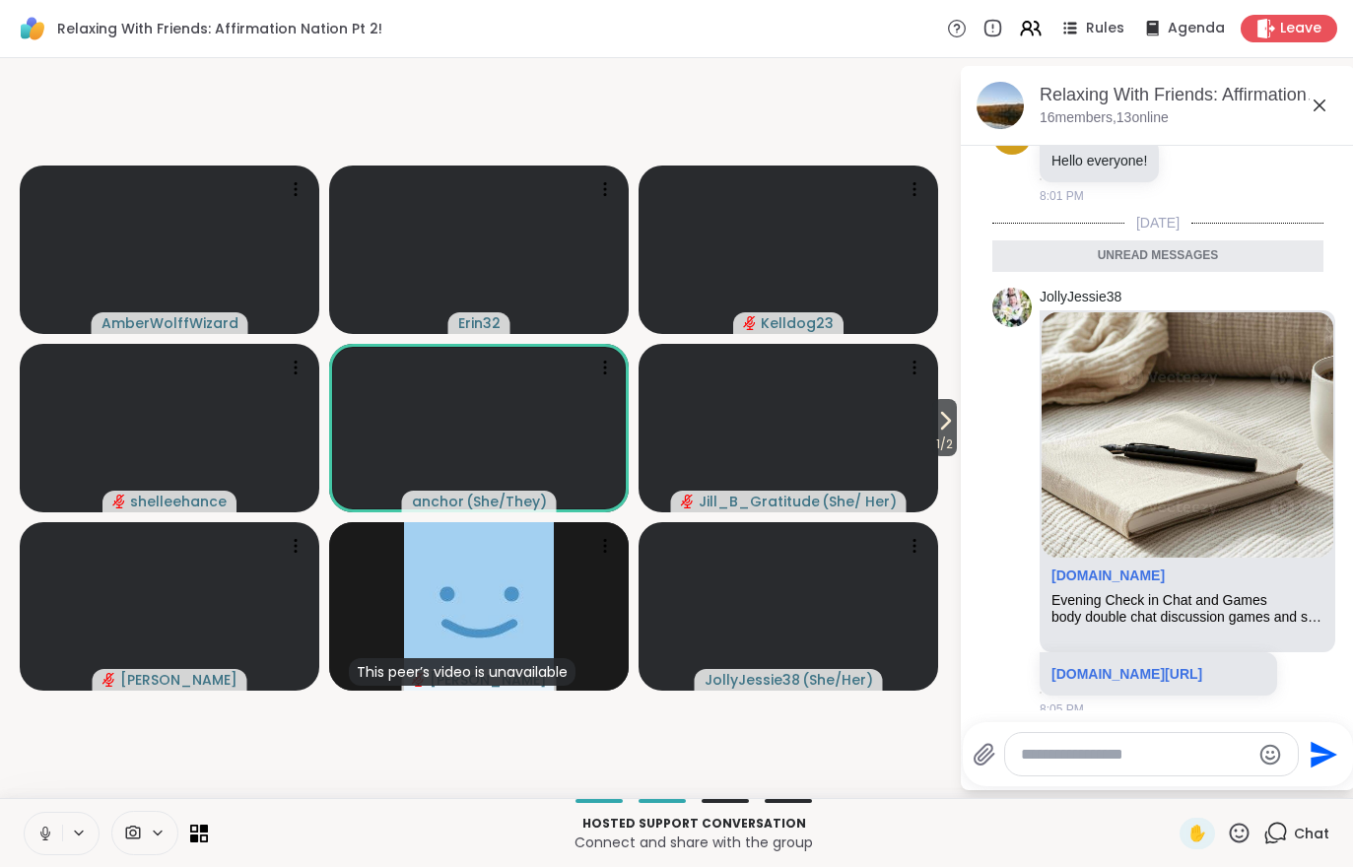
scroll to position [213, 0]
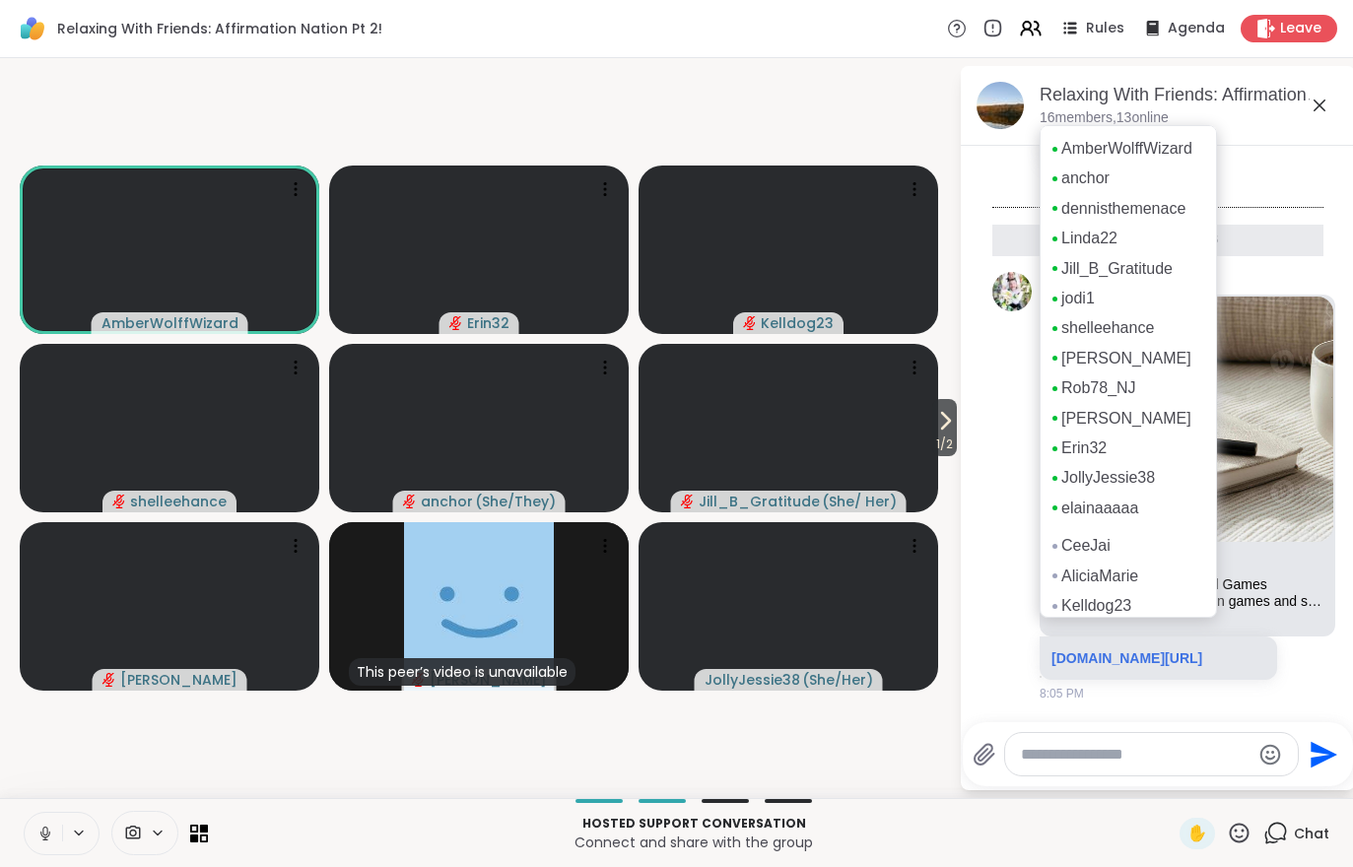
click at [941, 430] on icon at bounding box center [945, 421] width 24 height 24
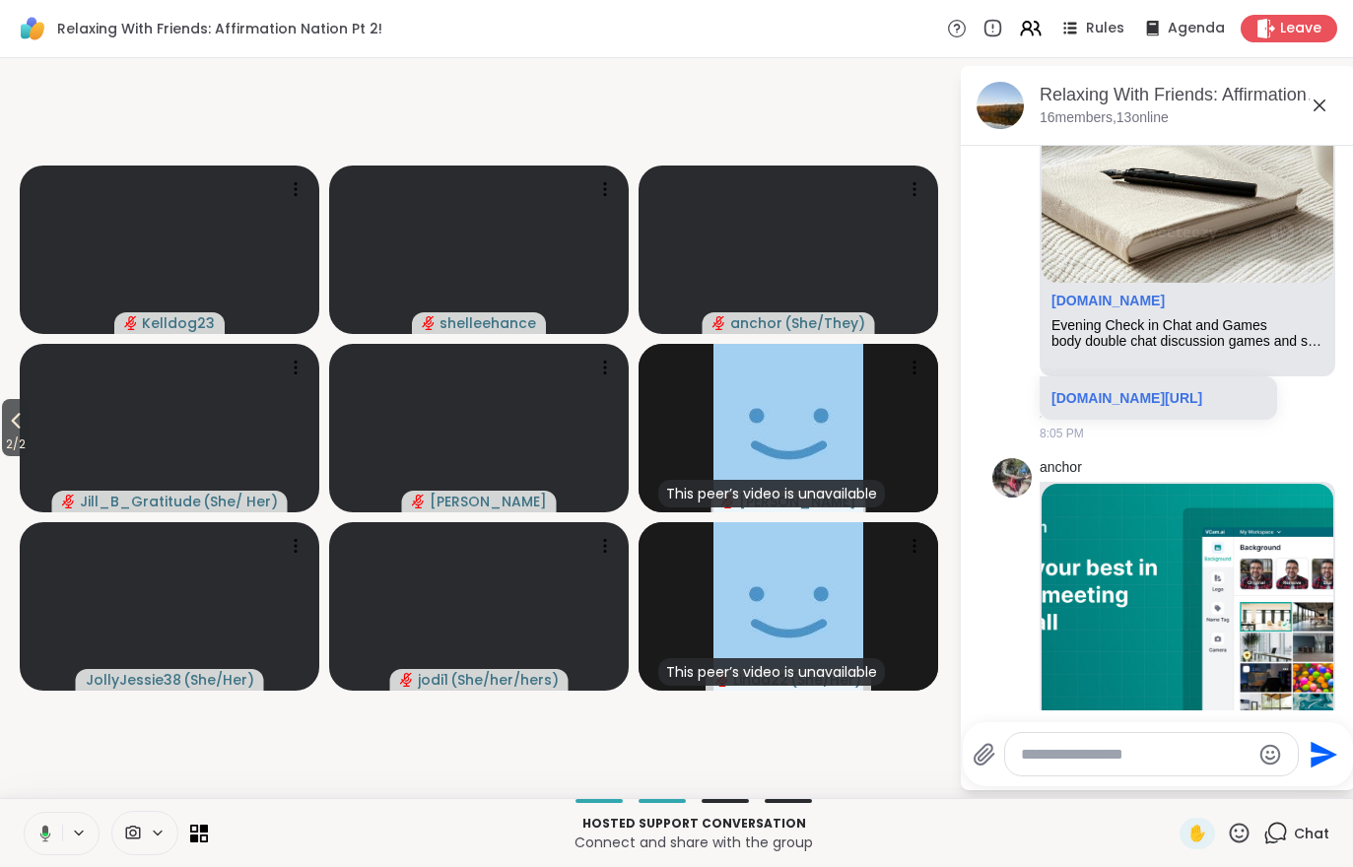
scroll to position [610, 0]
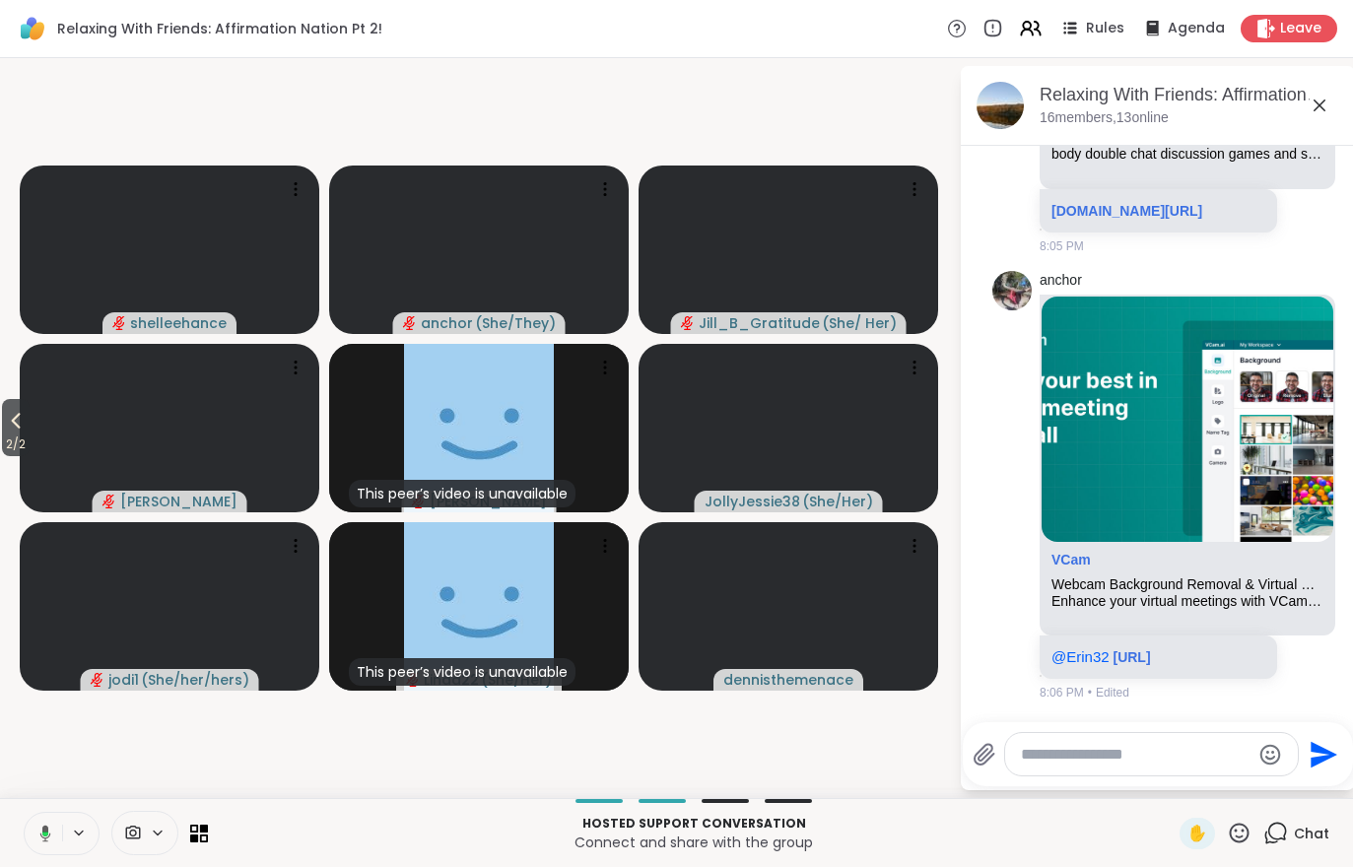
click at [1090, 34] on span "Rules" at bounding box center [1105, 29] width 38 height 20
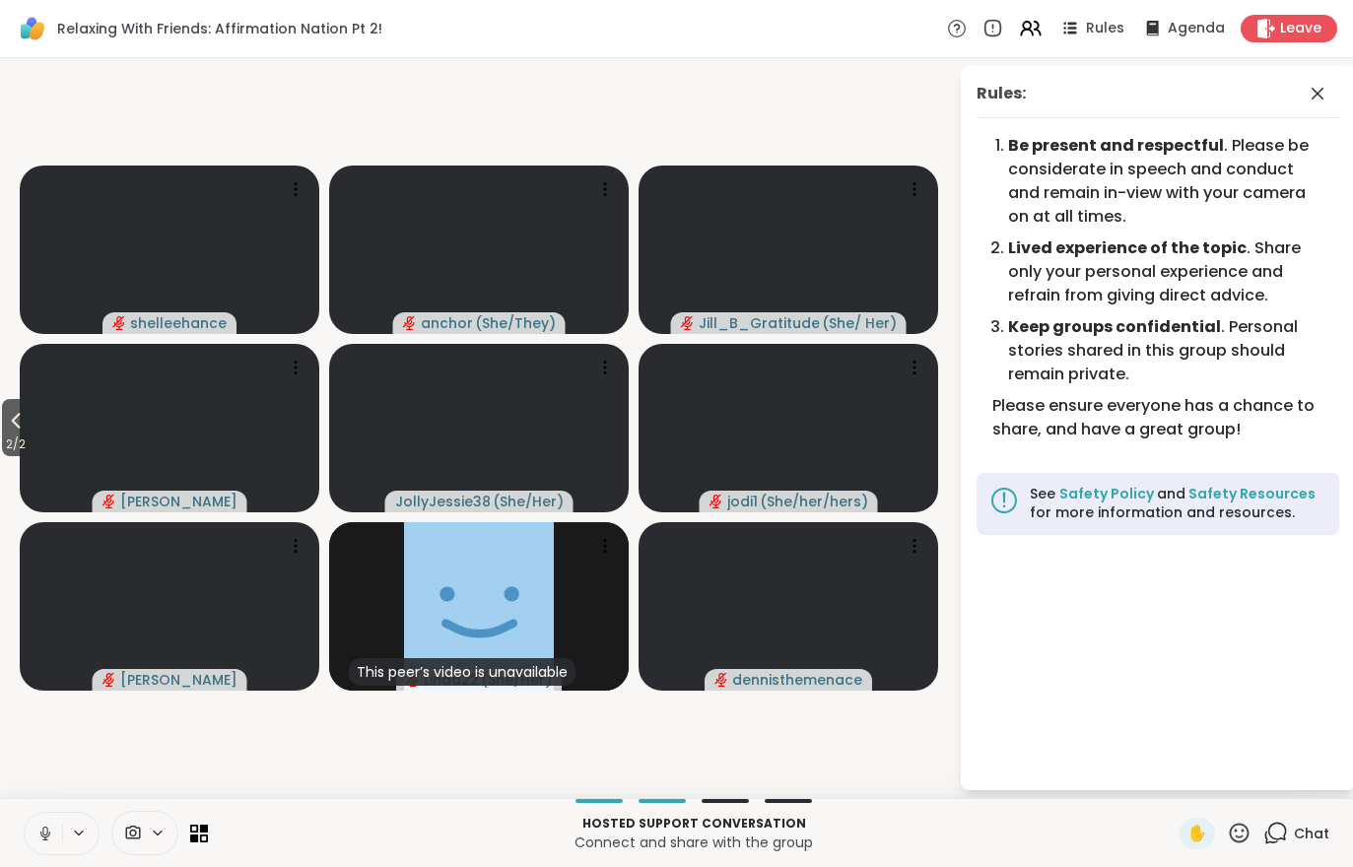
click at [25, 446] on span "2 / 2" at bounding box center [16, 445] width 28 height 24
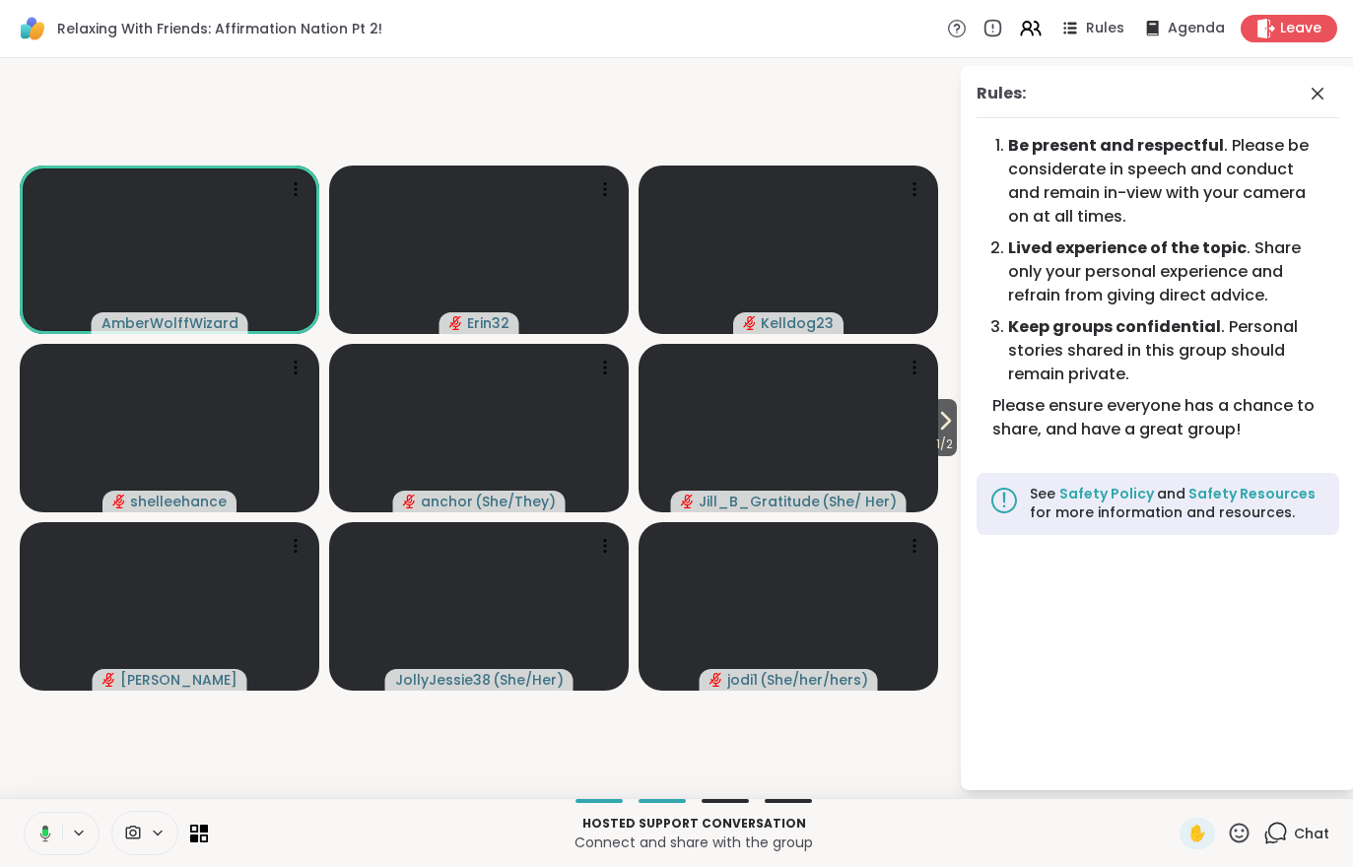
click at [208, 233] on video at bounding box center [170, 250] width 300 height 168
click at [145, 248] on h4 "View Profile" at bounding box center [141, 249] width 83 height 20
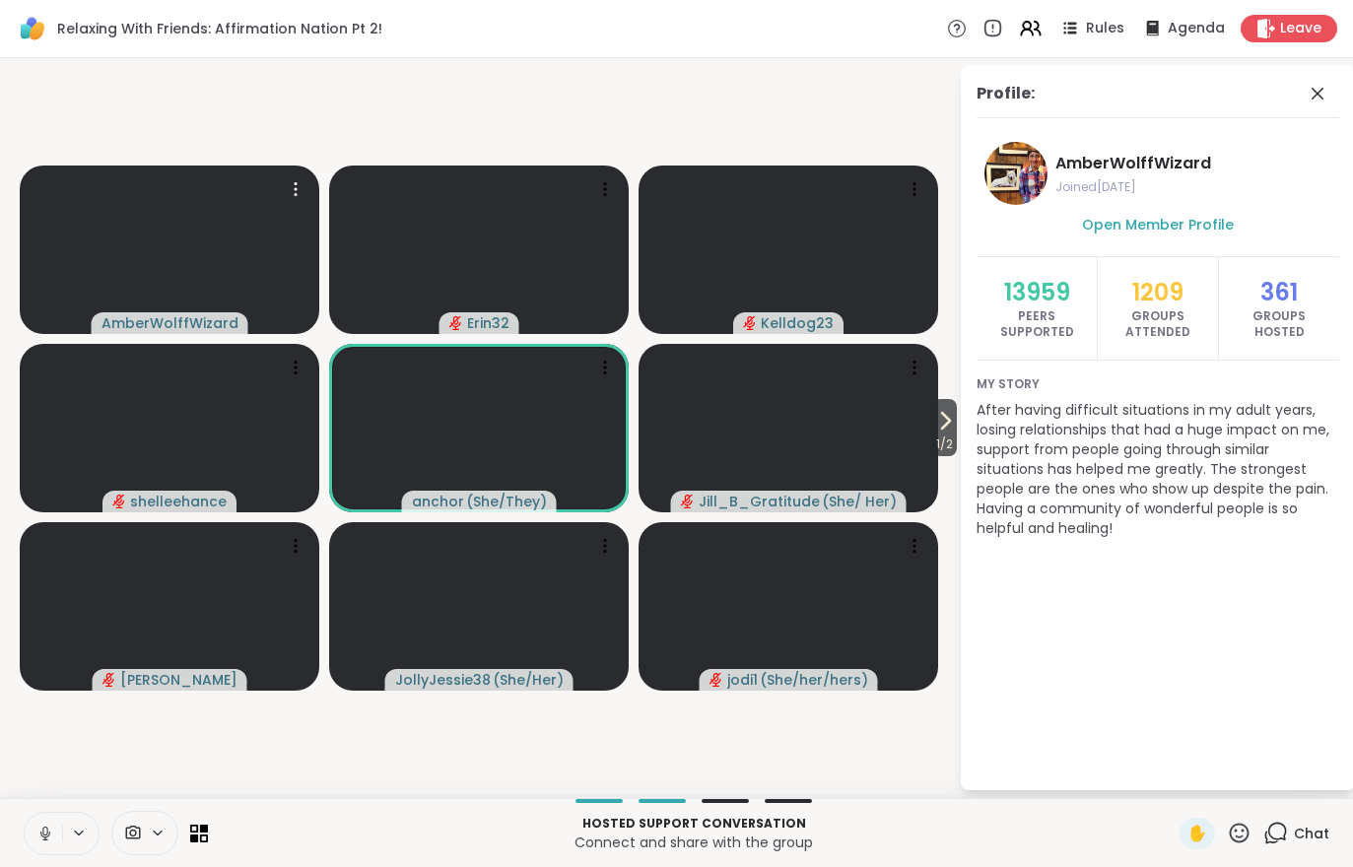
click at [1273, 860] on div "Hosted support conversation Connect and share with the group ✋ Chat" at bounding box center [676, 832] width 1353 height 69
click at [1272, 859] on div "Hosted support conversation Connect and share with the group ✋ Chat" at bounding box center [676, 832] width 1353 height 69
click at [1304, 846] on div "Chat" at bounding box center [1296, 834] width 66 height 32
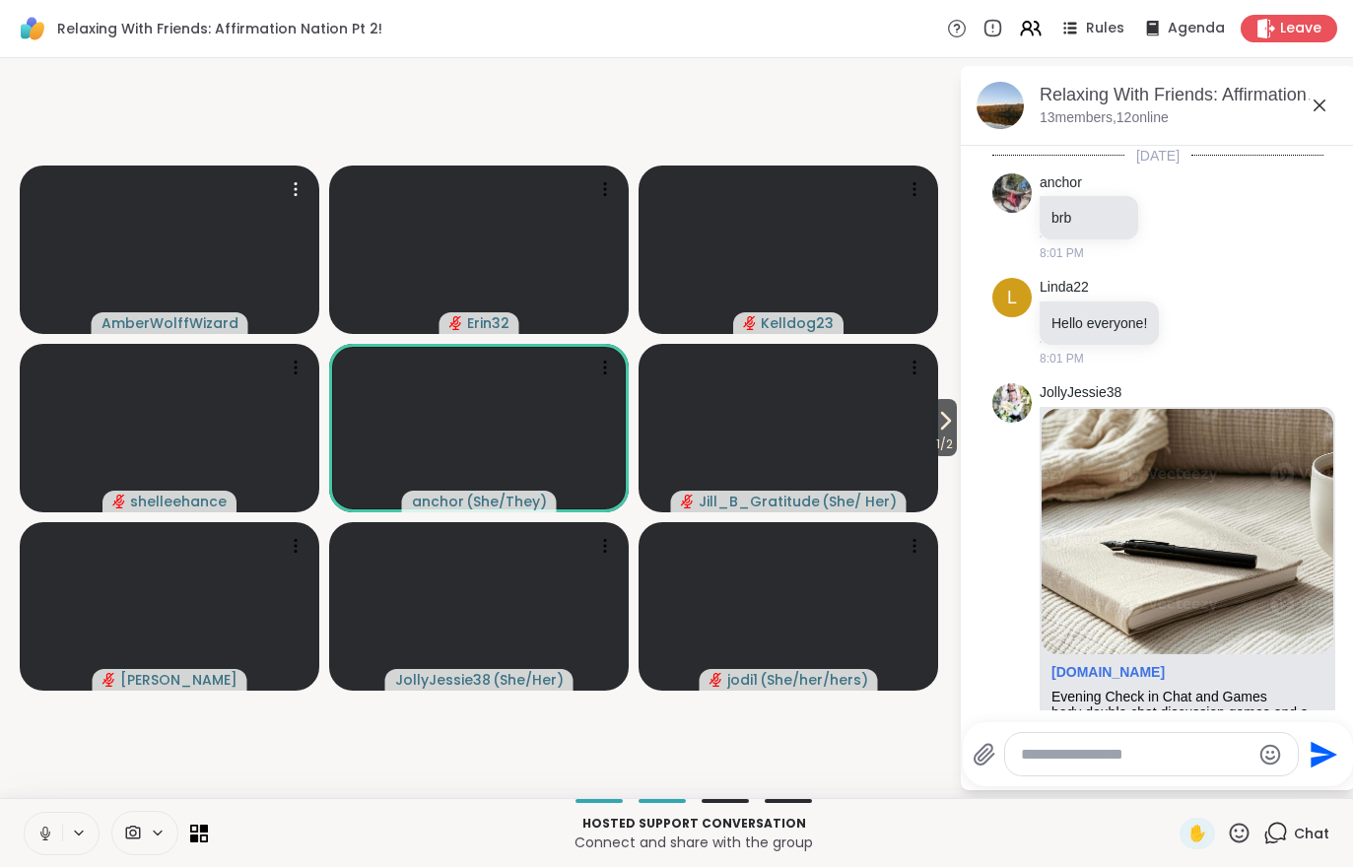
scroll to position [590, 0]
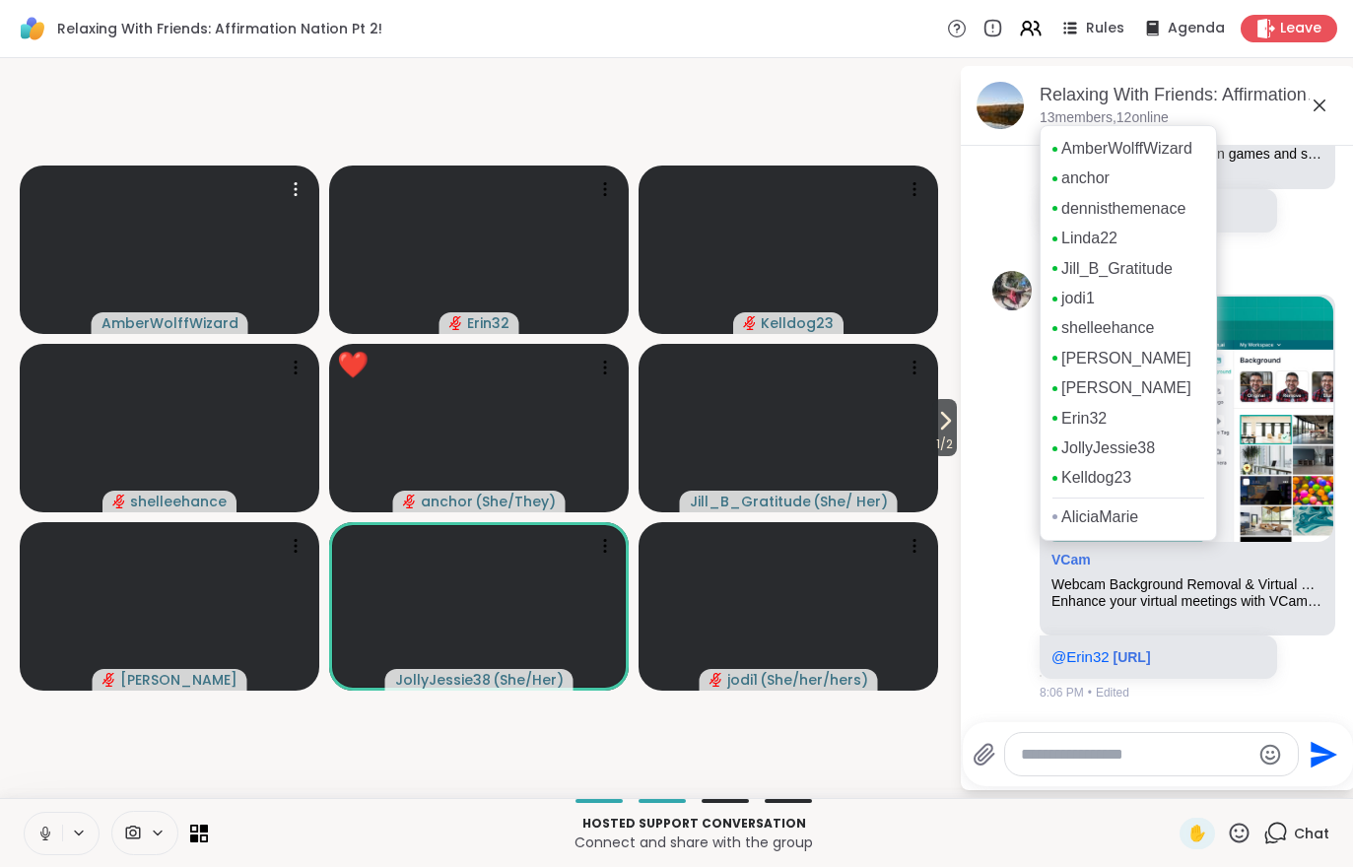
click at [1025, 36] on icon at bounding box center [1031, 29] width 24 height 24
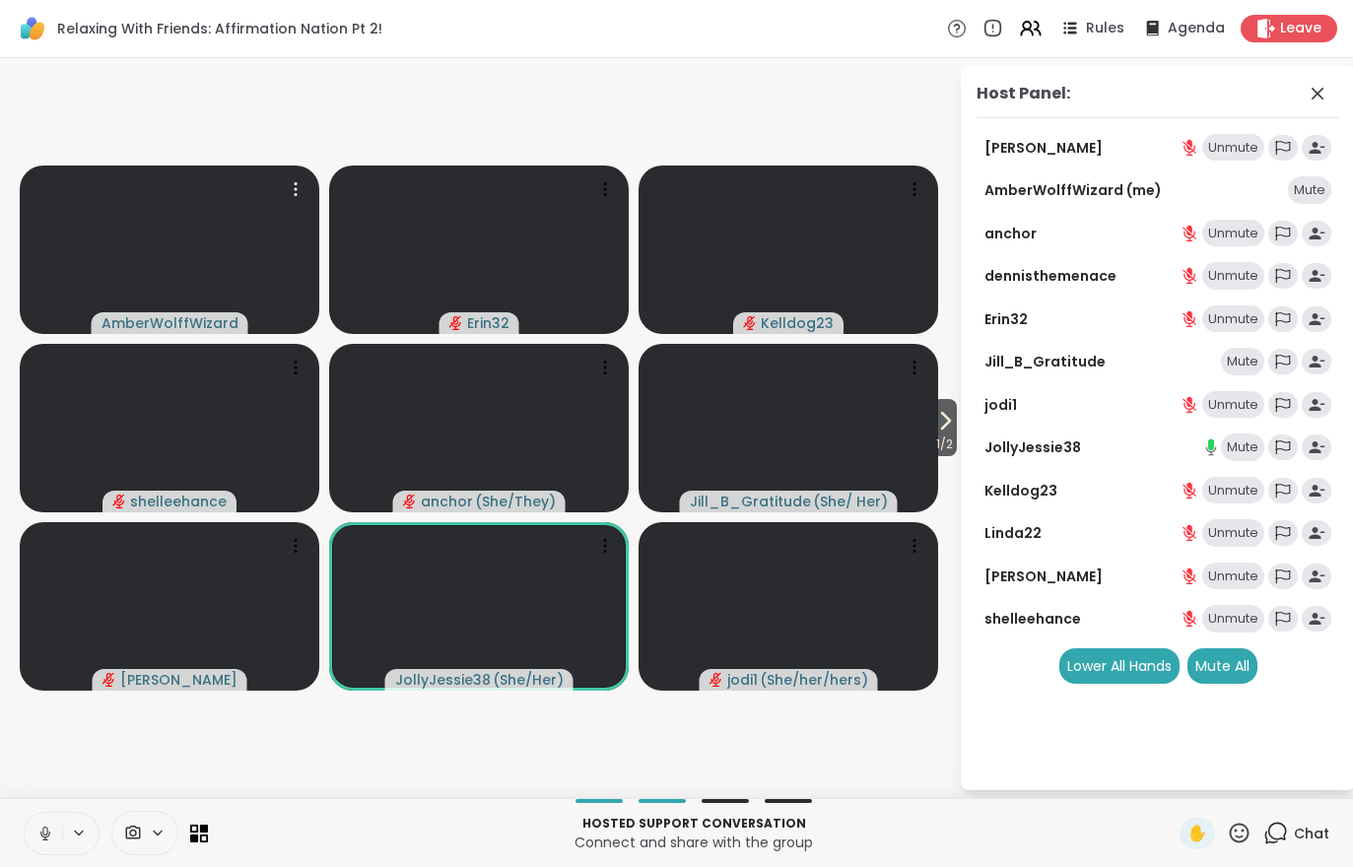
click at [1245, 440] on div "Mute" at bounding box center [1242, 447] width 43 height 28
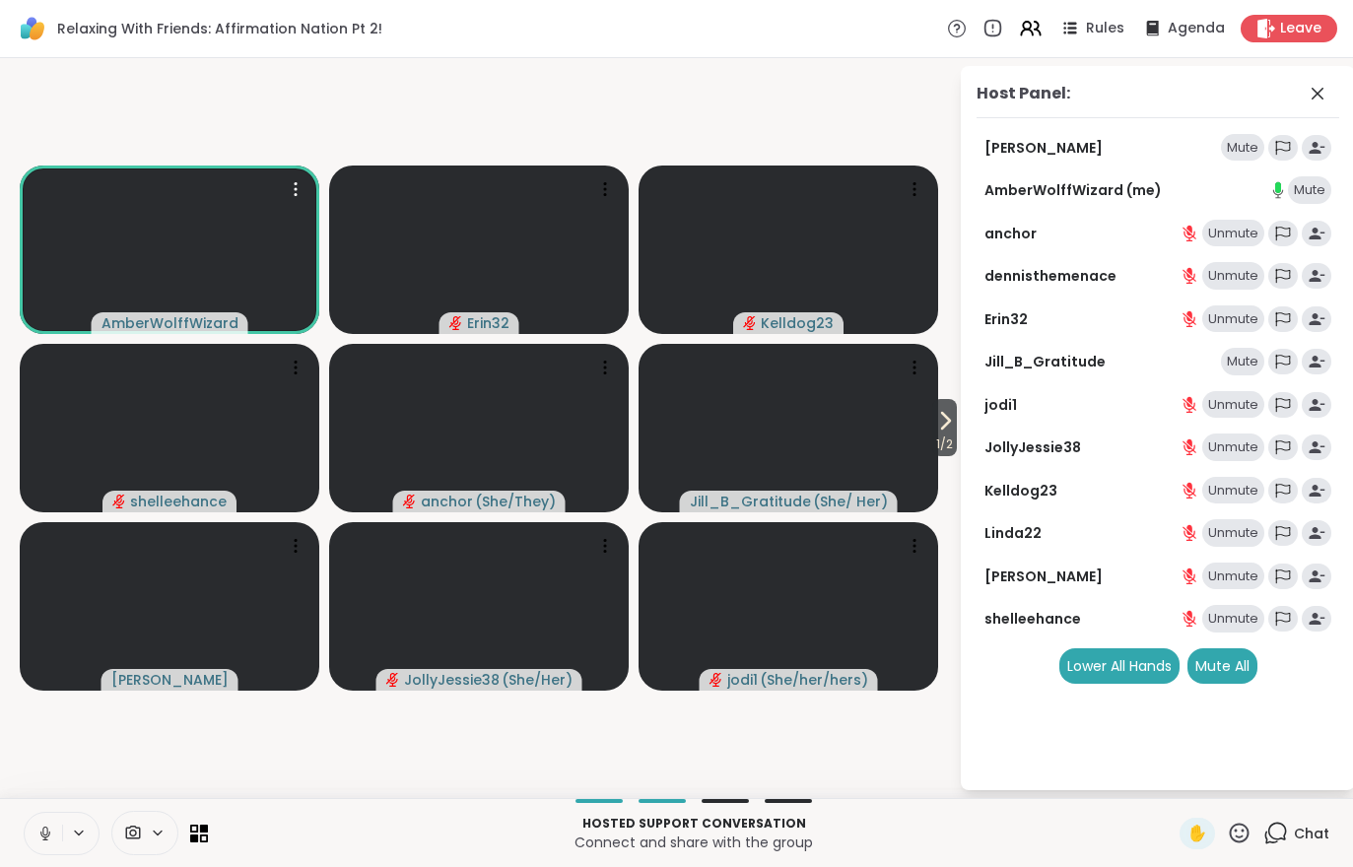
click at [149, 825] on span at bounding box center [130, 833] width 37 height 19
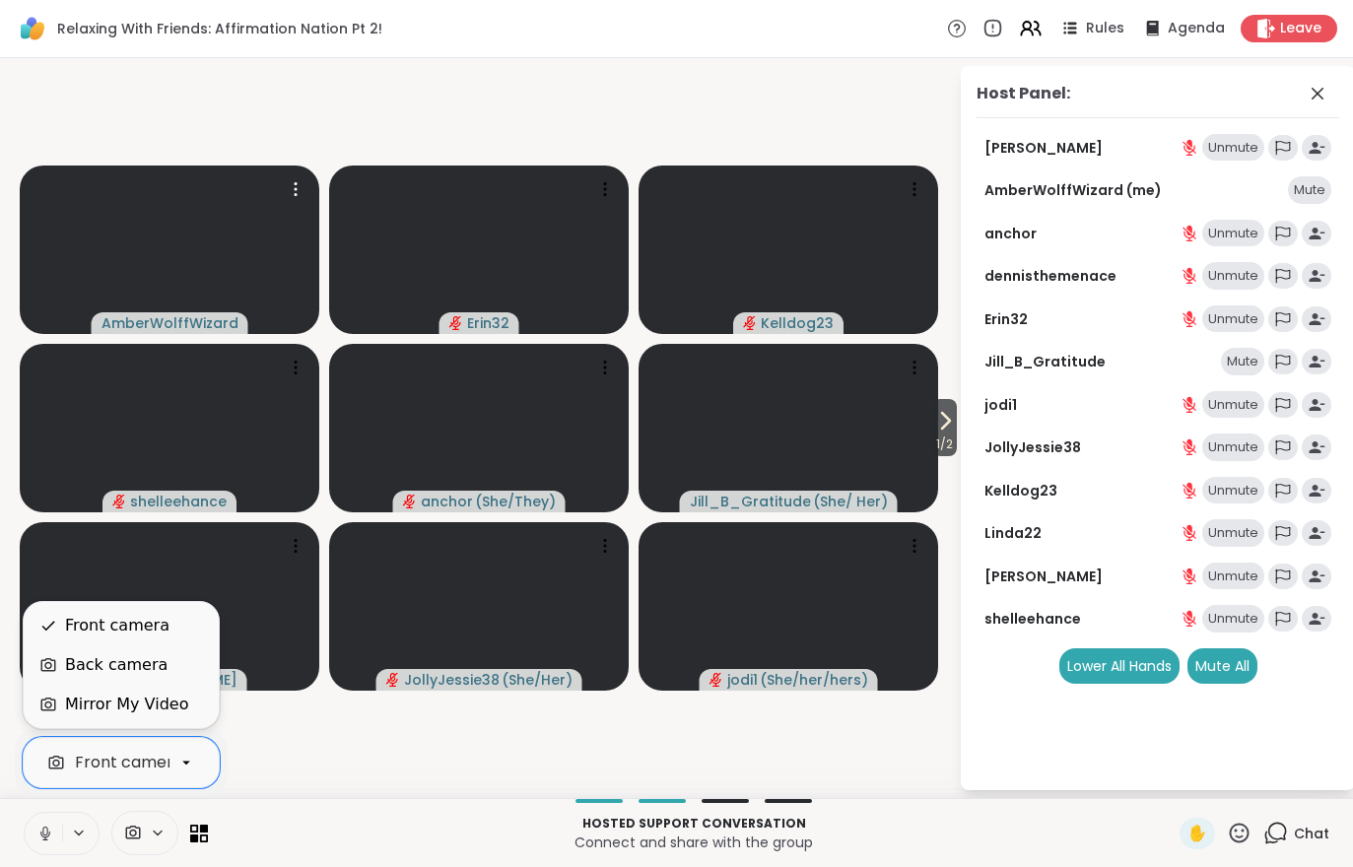
click at [119, 711] on div "Mirror My Video" at bounding box center [126, 705] width 123 height 24
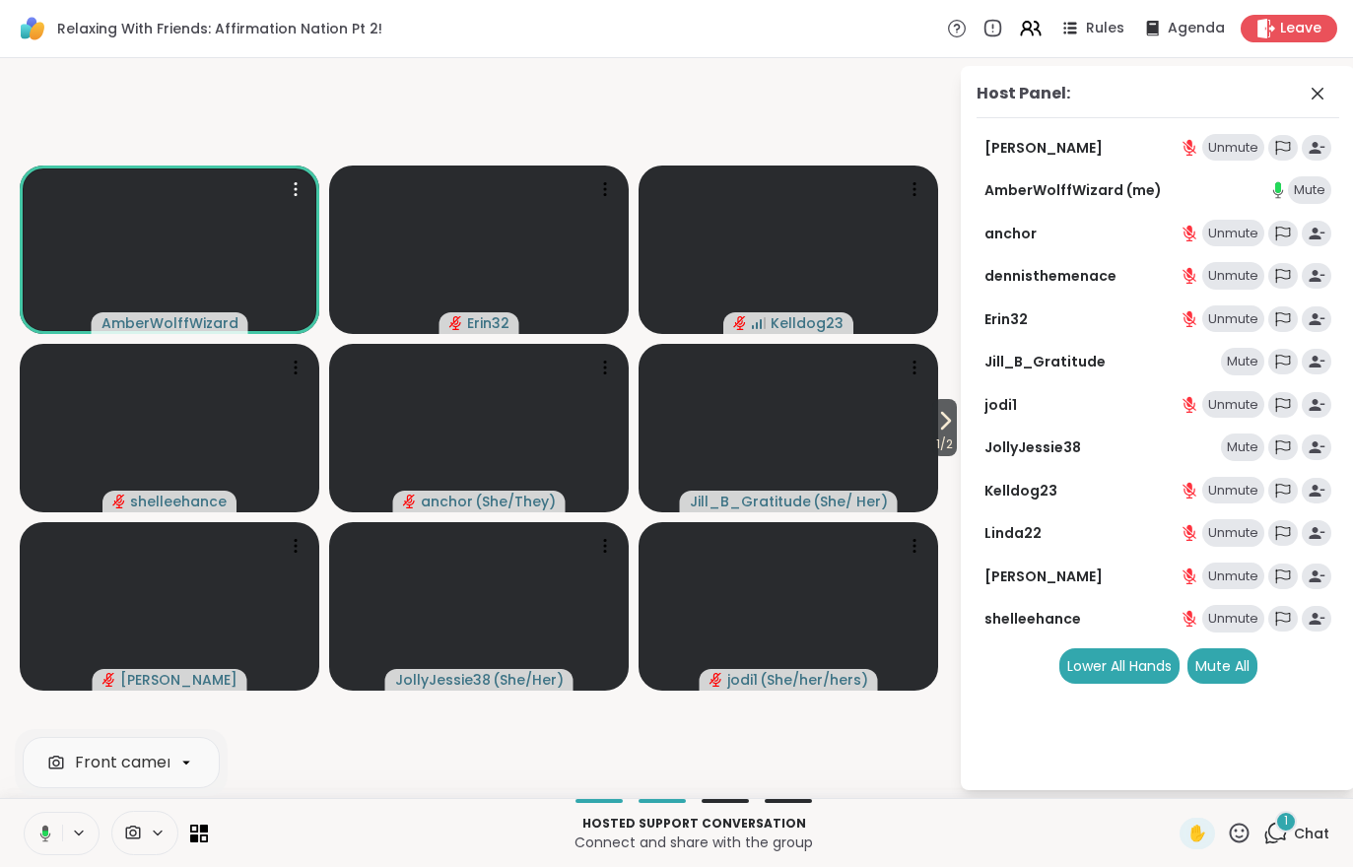
click at [1306, 813] on div "Front camera Hosted support conversation Connect and share with the group ✋ 1 C…" at bounding box center [676, 832] width 1353 height 69
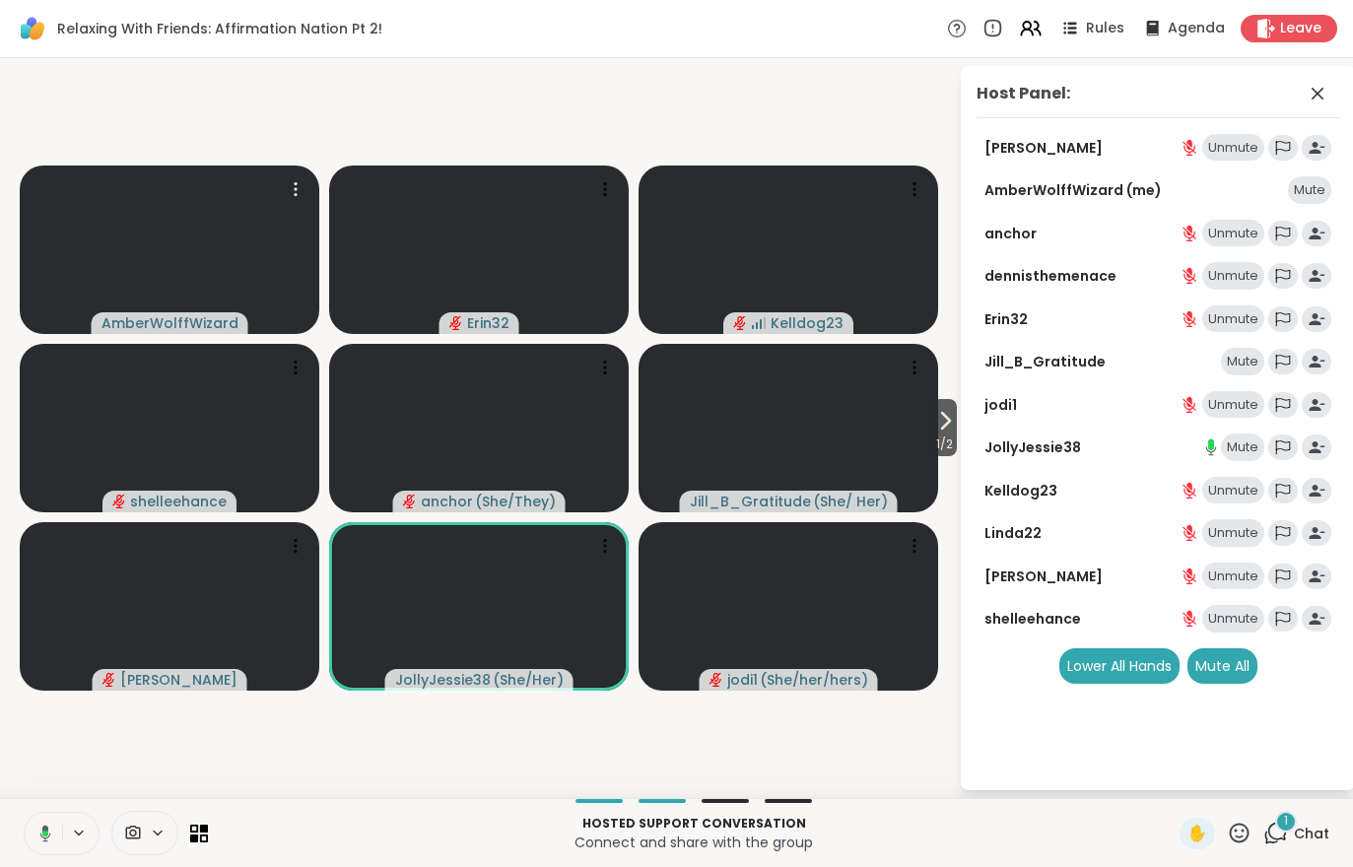
click at [1306, 813] on div "Hosted support conversation Connect and share with the group ✋ 1 Chat" at bounding box center [676, 832] width 1353 height 69
click at [1300, 845] on div "1 Chat" at bounding box center [1296, 834] width 66 height 32
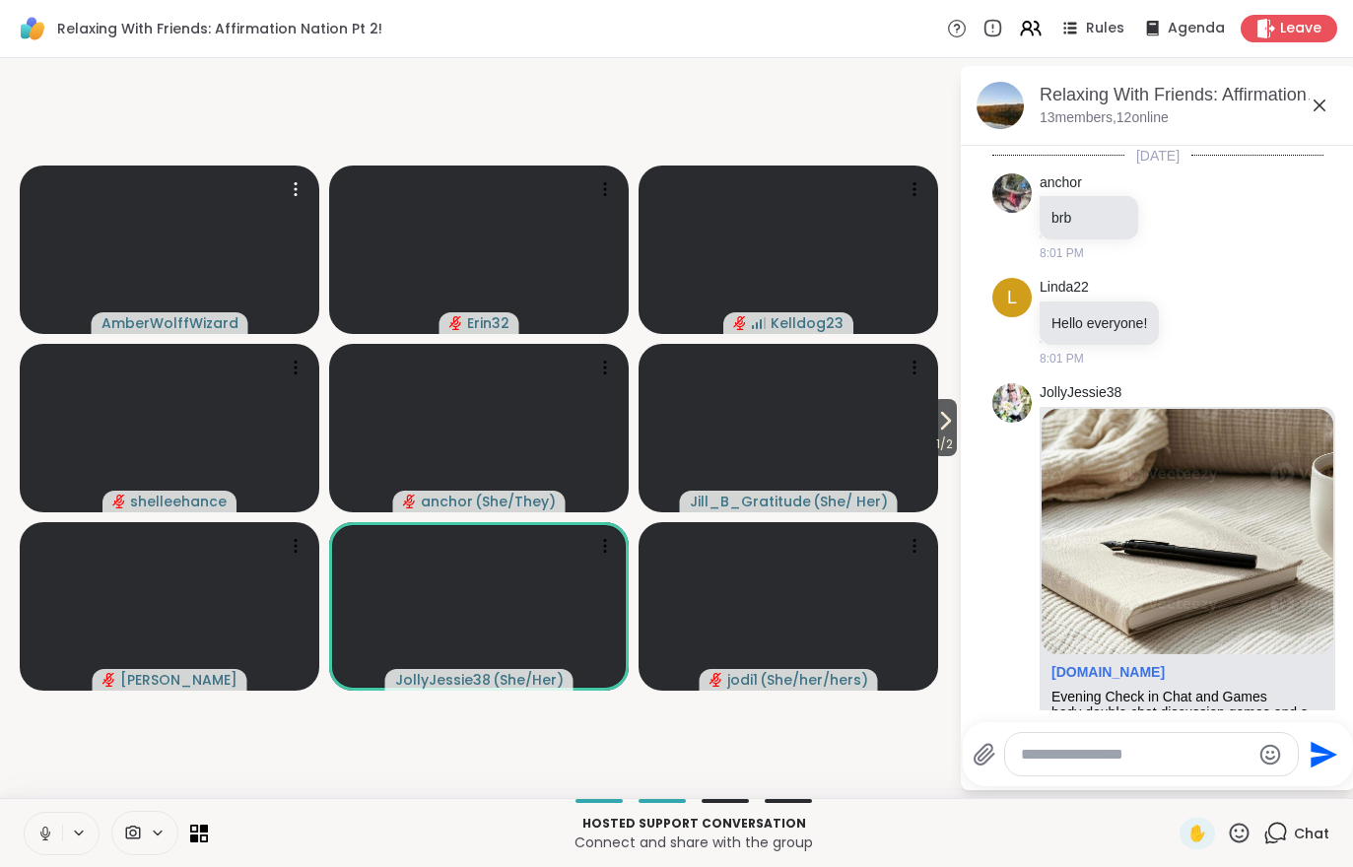
scroll to position [780, 0]
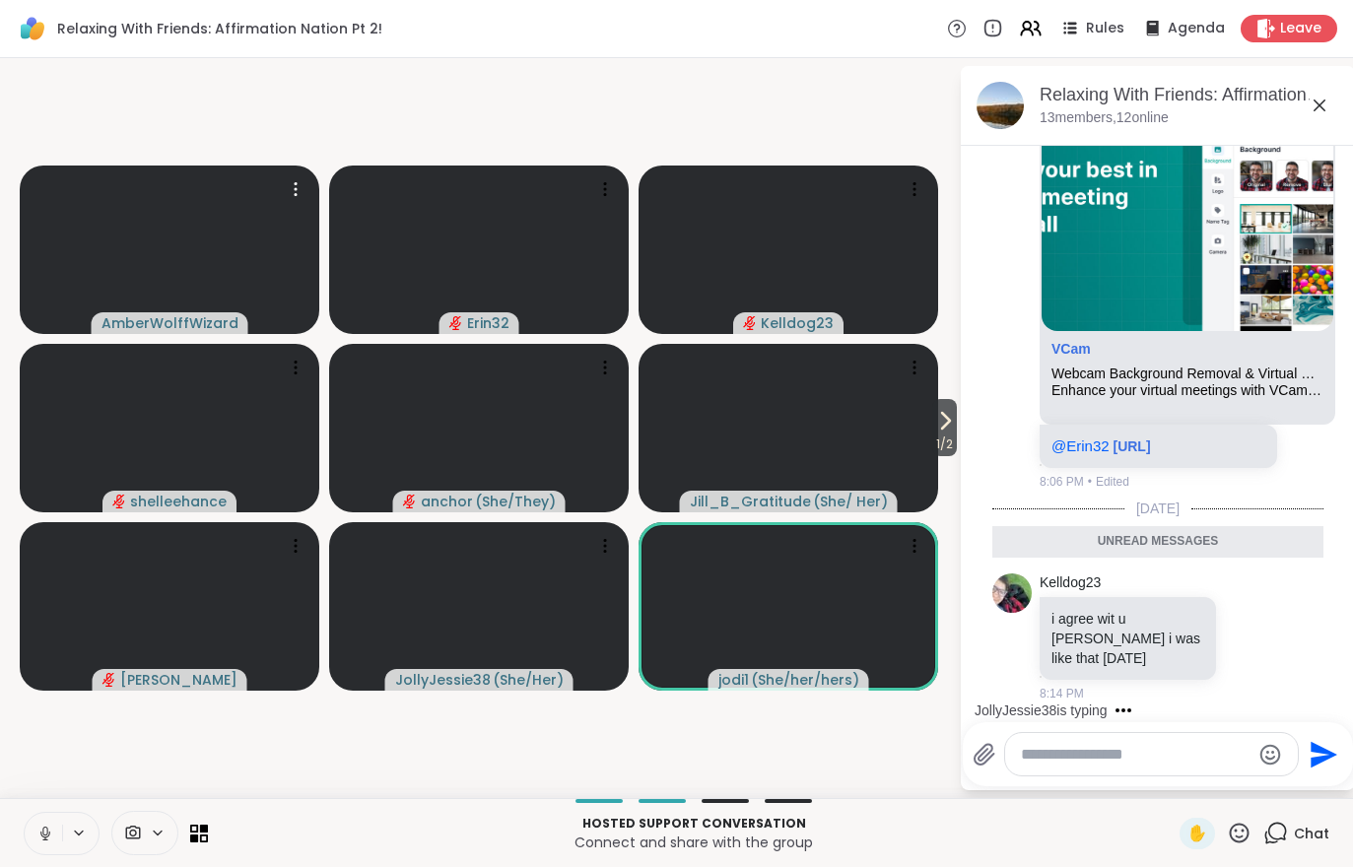
click at [1254, 858] on div "Hosted support conversation Connect and share with the group ✋ Chat" at bounding box center [676, 832] width 1353 height 69
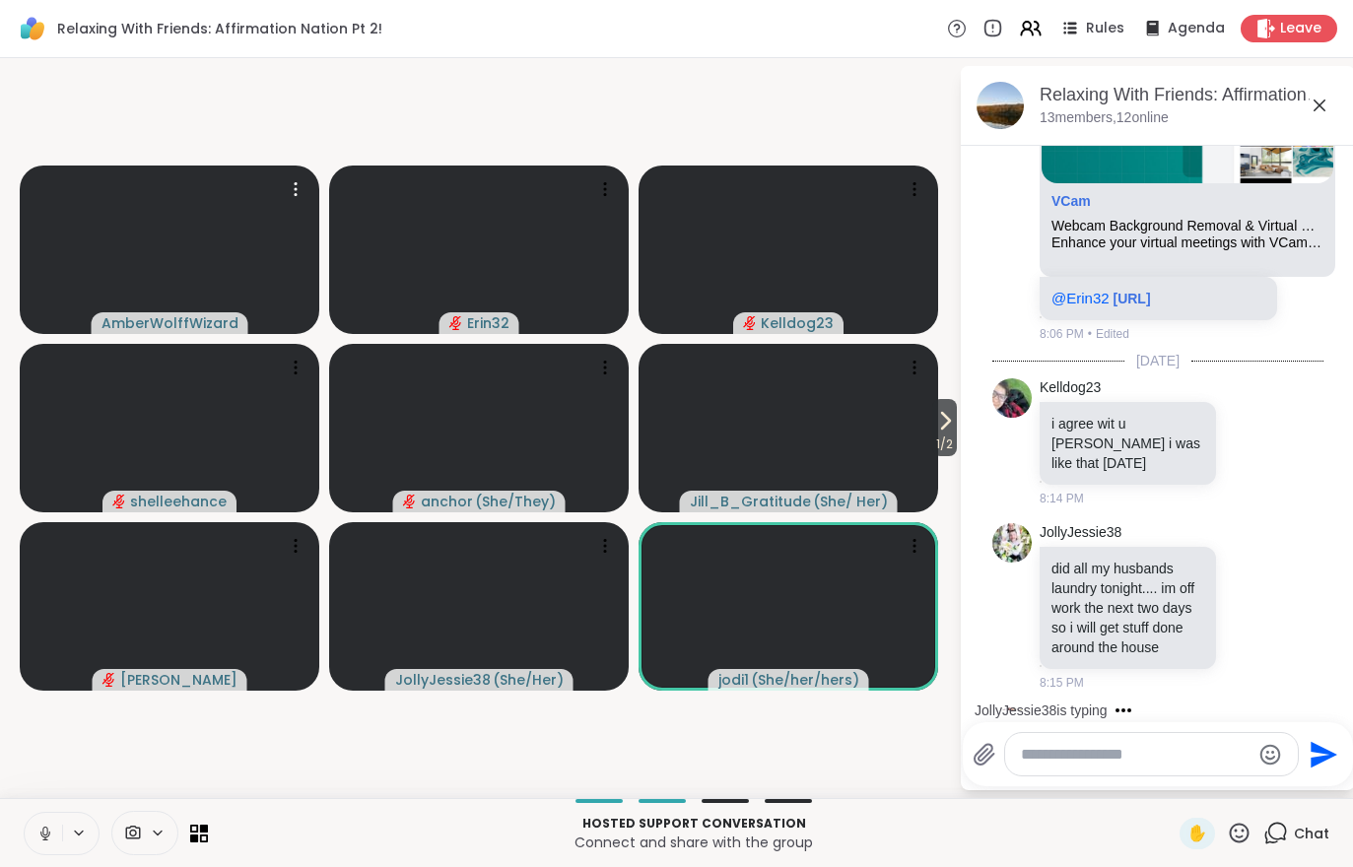
scroll to position [1041, 0]
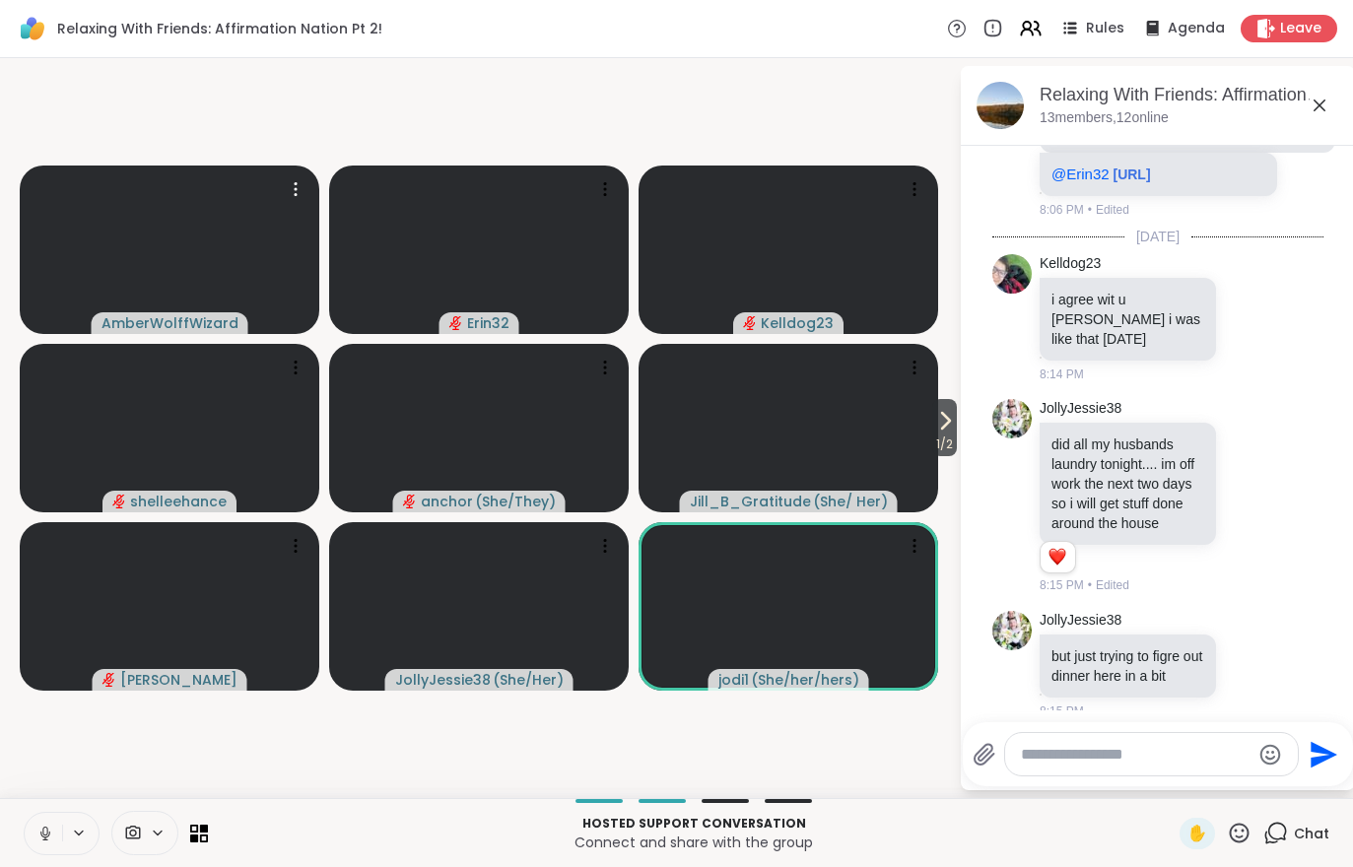
click at [938, 449] on span "1 / 2" at bounding box center [944, 445] width 25 height 24
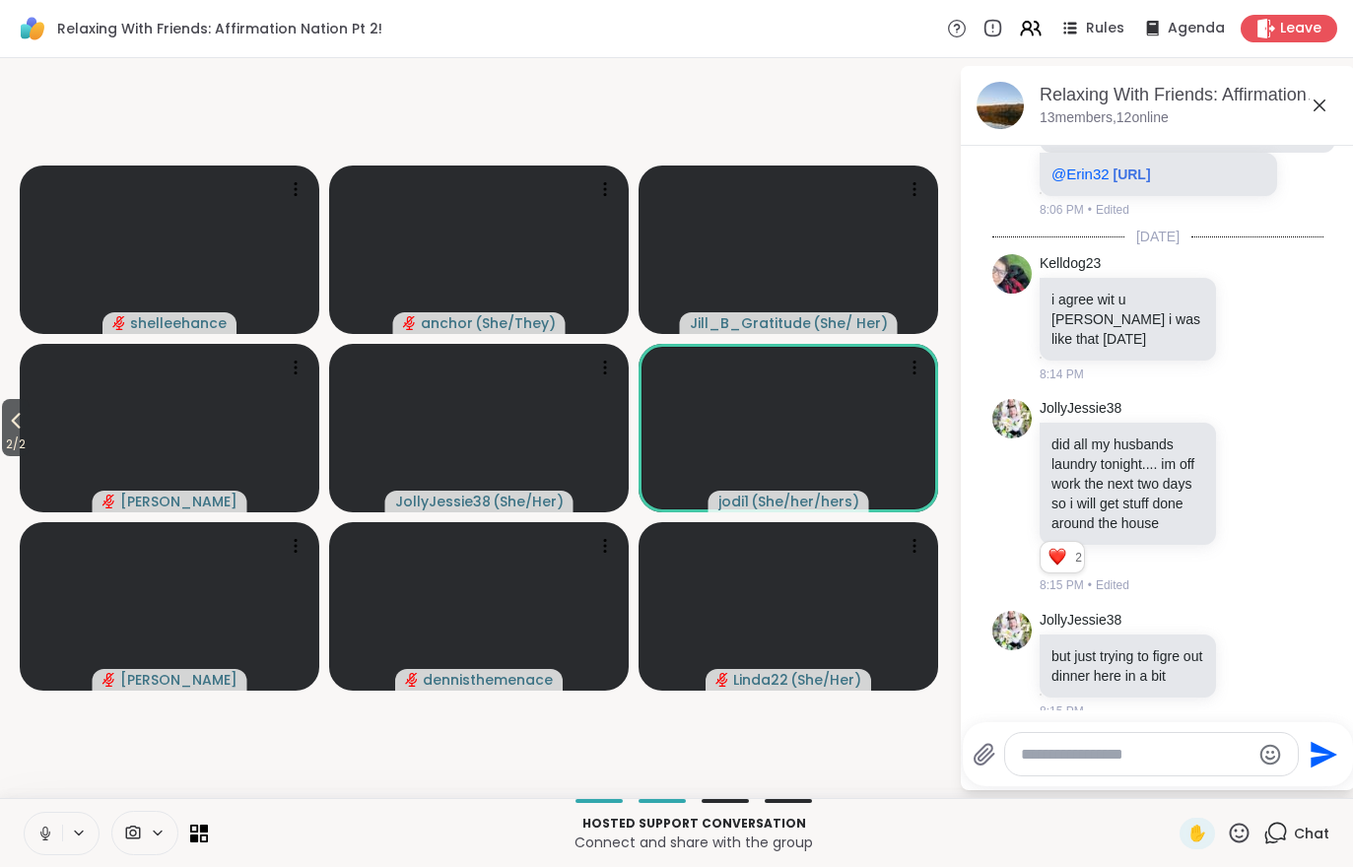
scroll to position [1097, 0]
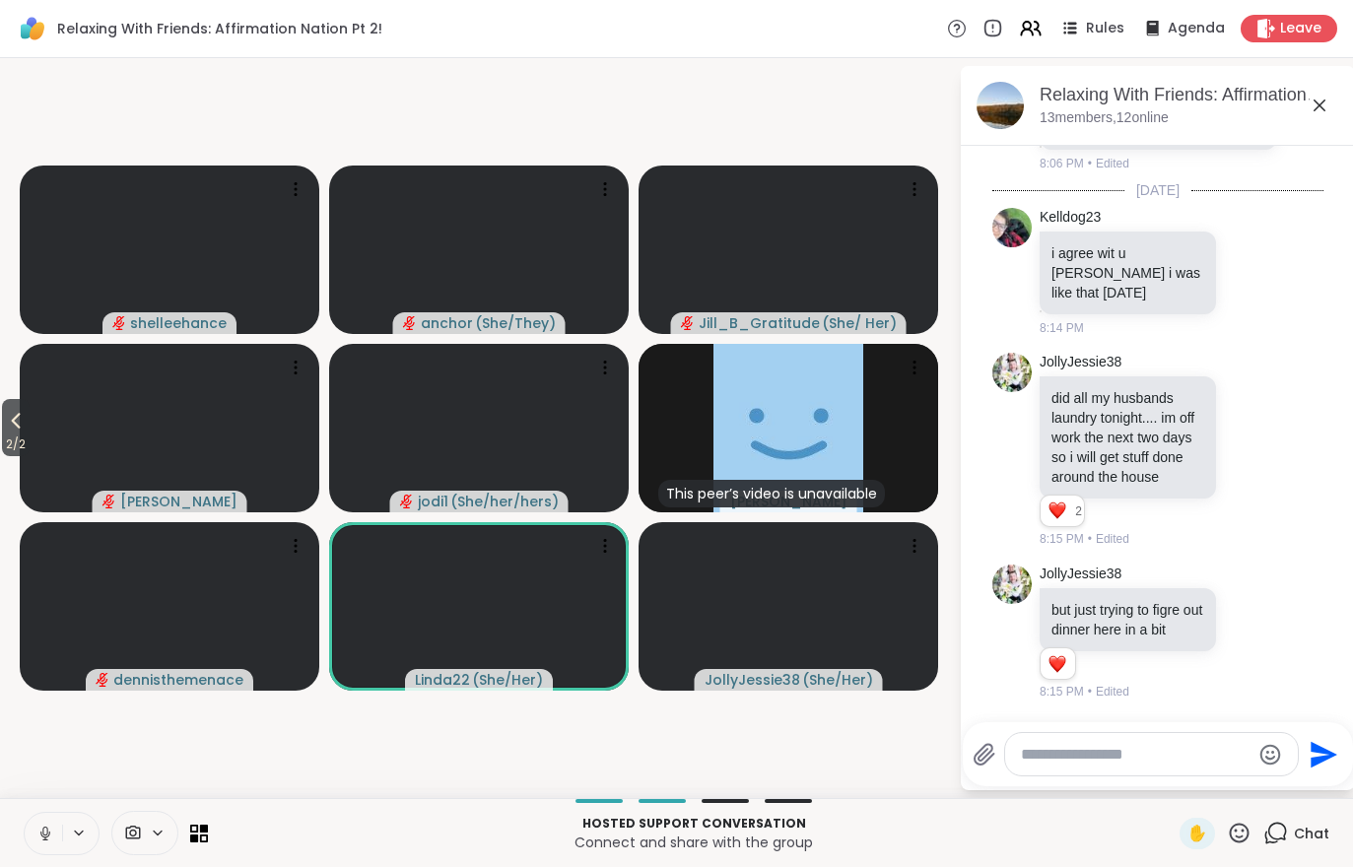
click at [1031, 27] on icon at bounding box center [1031, 29] width 24 height 24
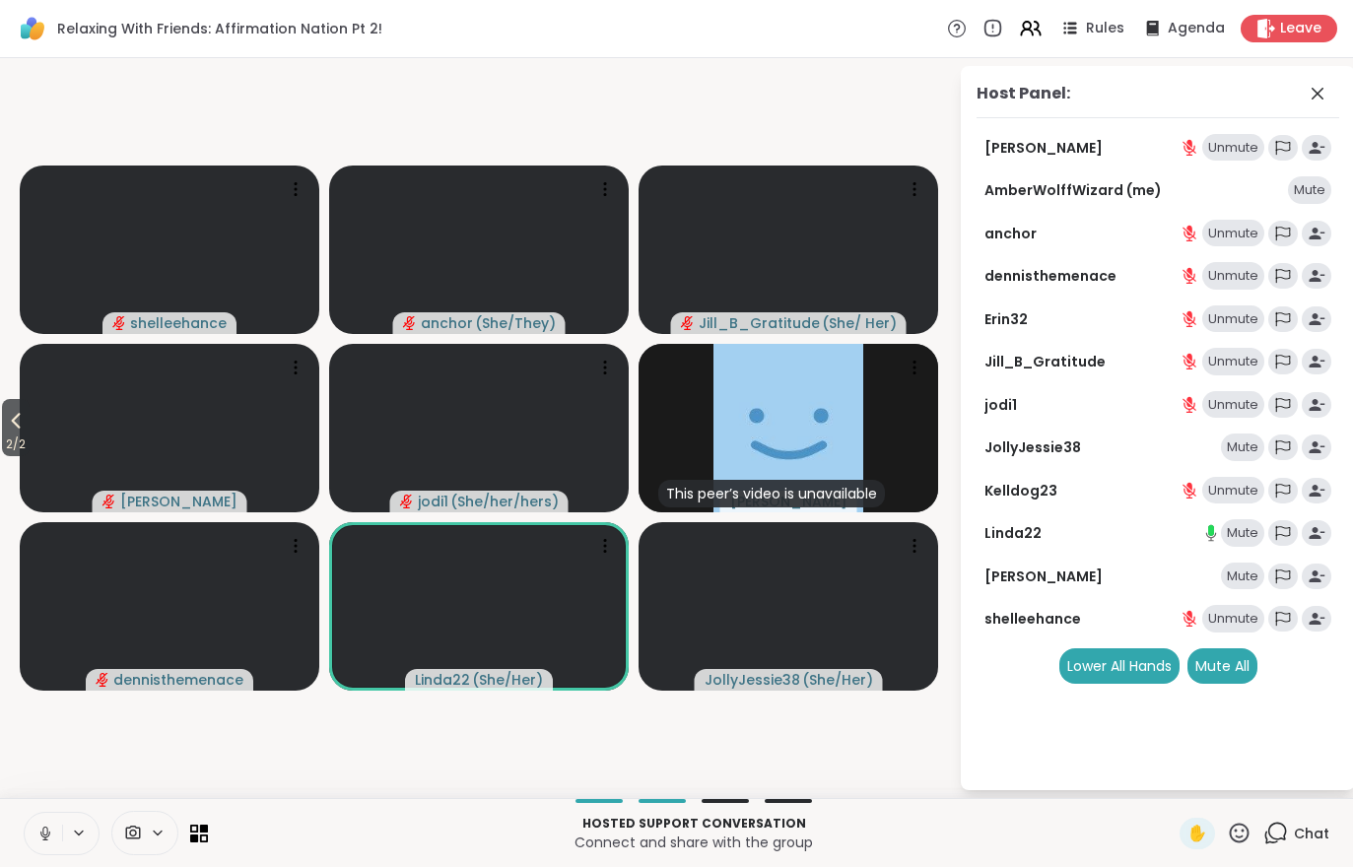
click at [1234, 576] on div "Mute" at bounding box center [1242, 577] width 43 height 28
click at [23, 432] on icon at bounding box center [16, 421] width 24 height 24
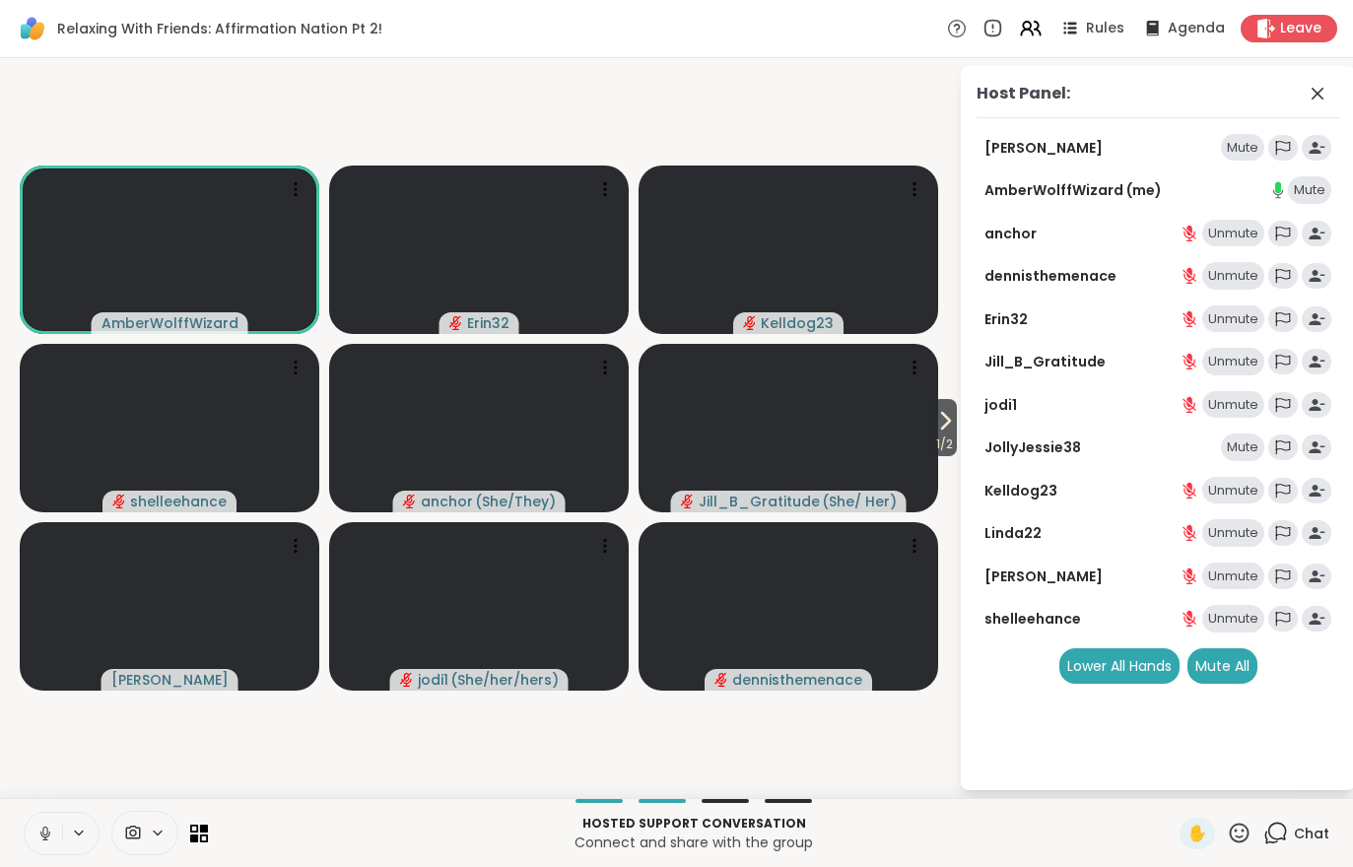
click at [1326, 832] on span "Chat" at bounding box center [1311, 834] width 35 height 20
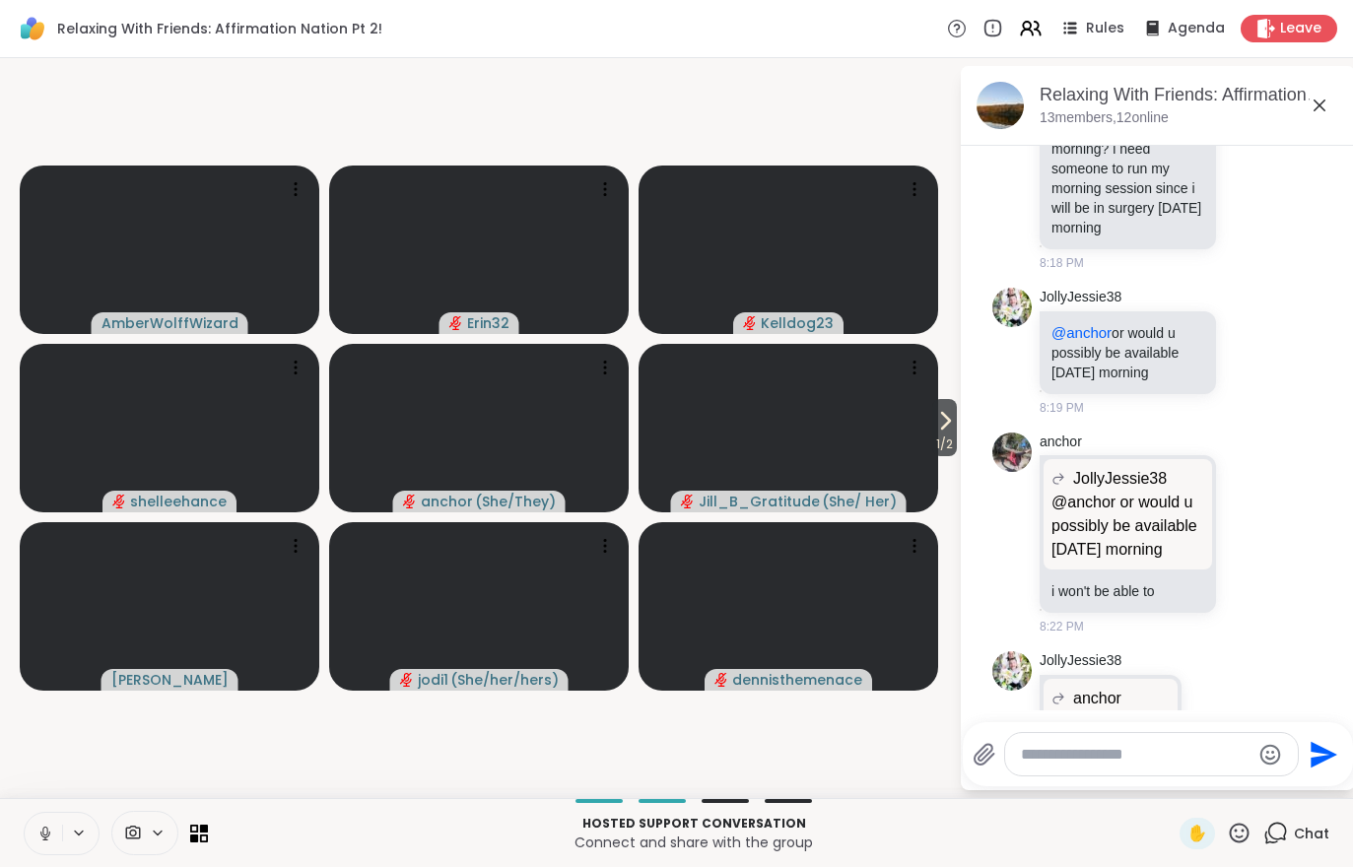
scroll to position [1893, 0]
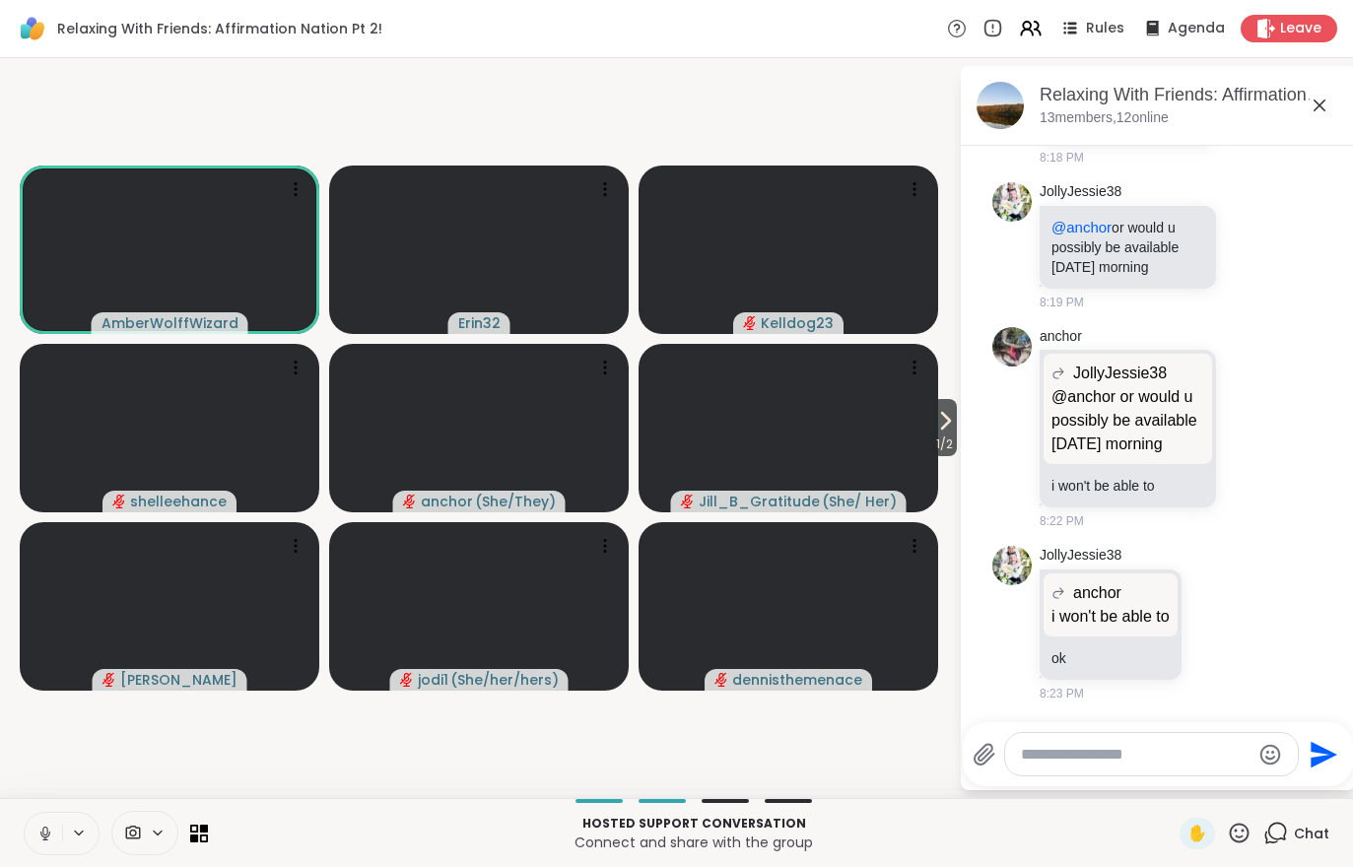
click at [943, 435] on span "1 / 2" at bounding box center [944, 445] width 25 height 24
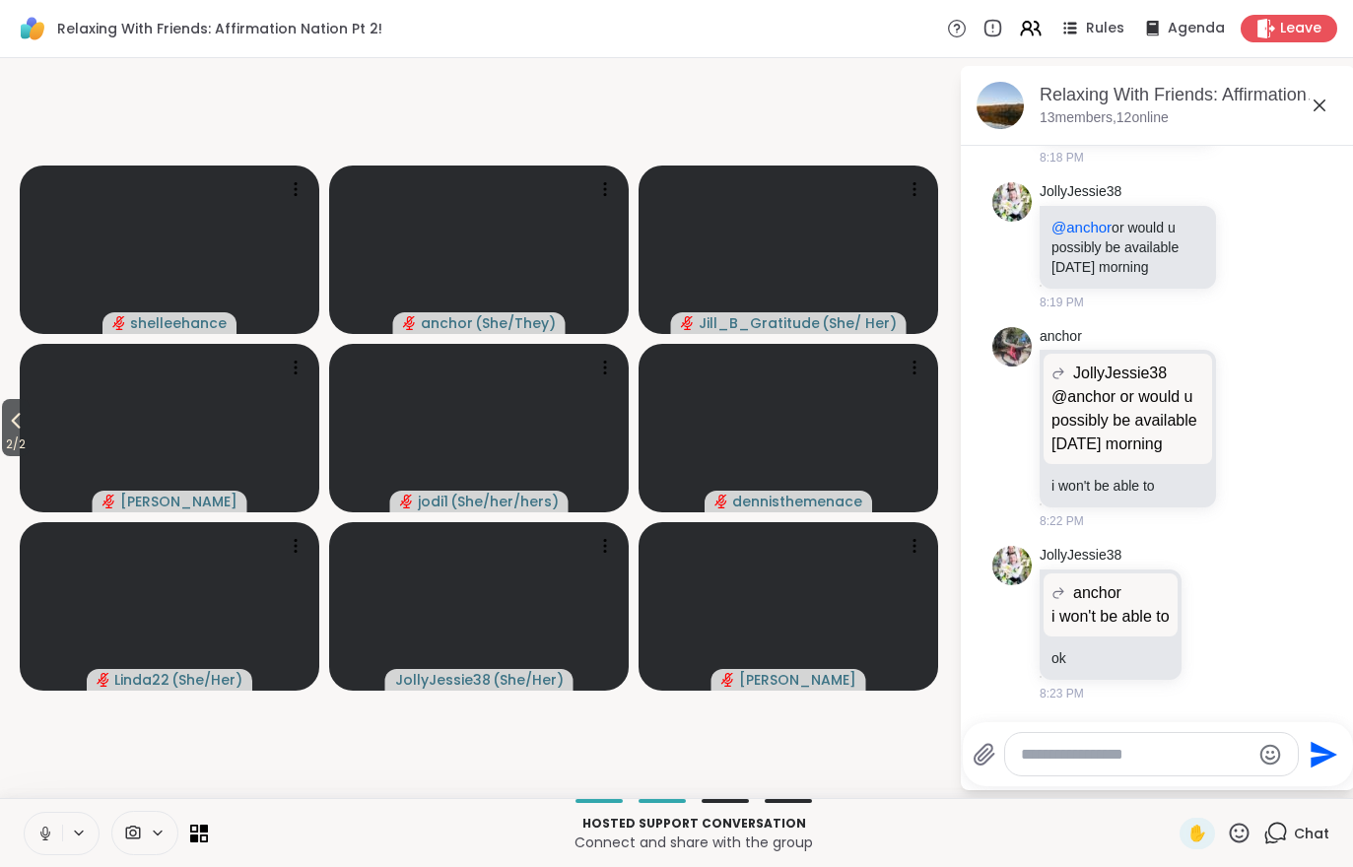
click at [3, 427] on button "2 / 2" at bounding box center [16, 427] width 28 height 57
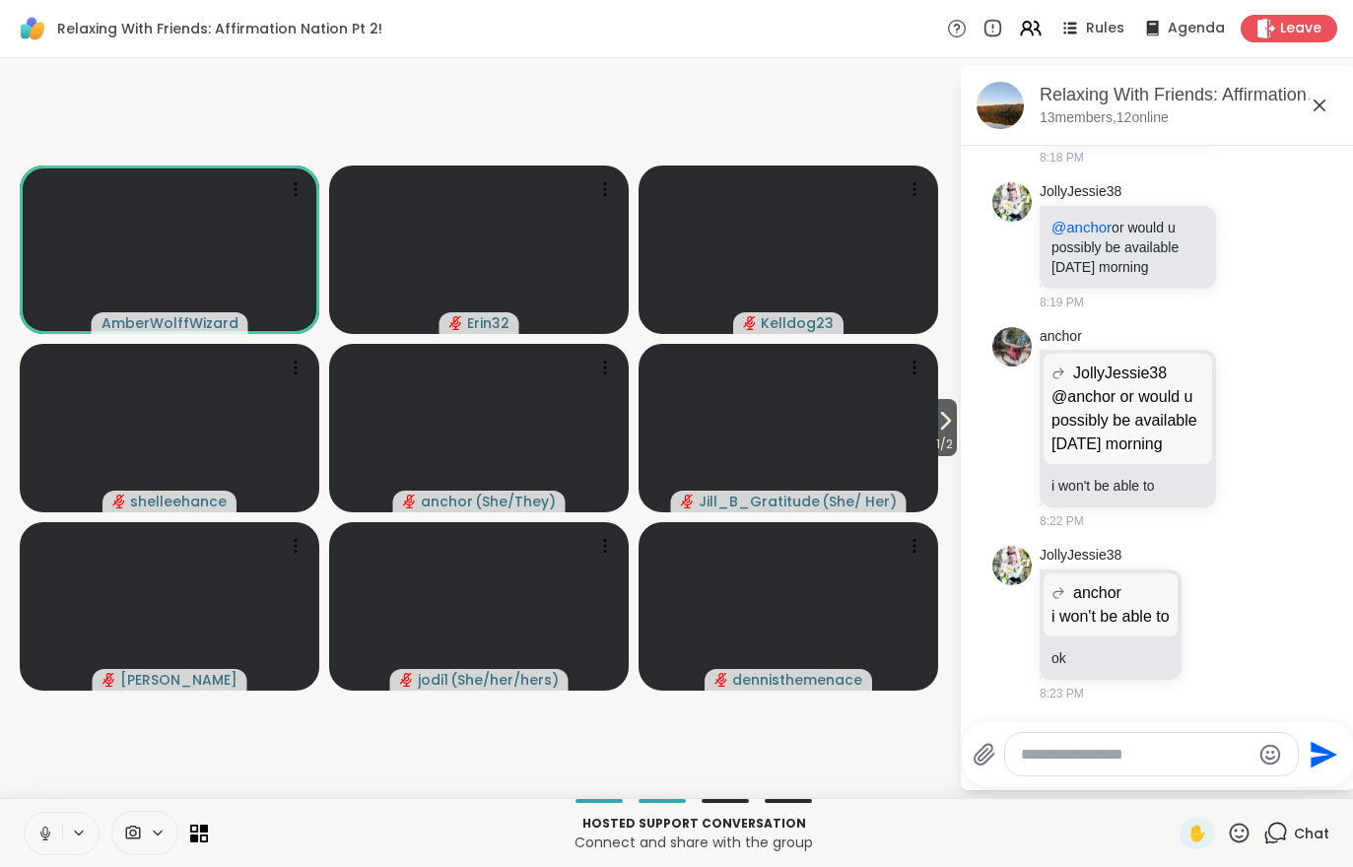
click at [953, 418] on icon at bounding box center [945, 421] width 24 height 24
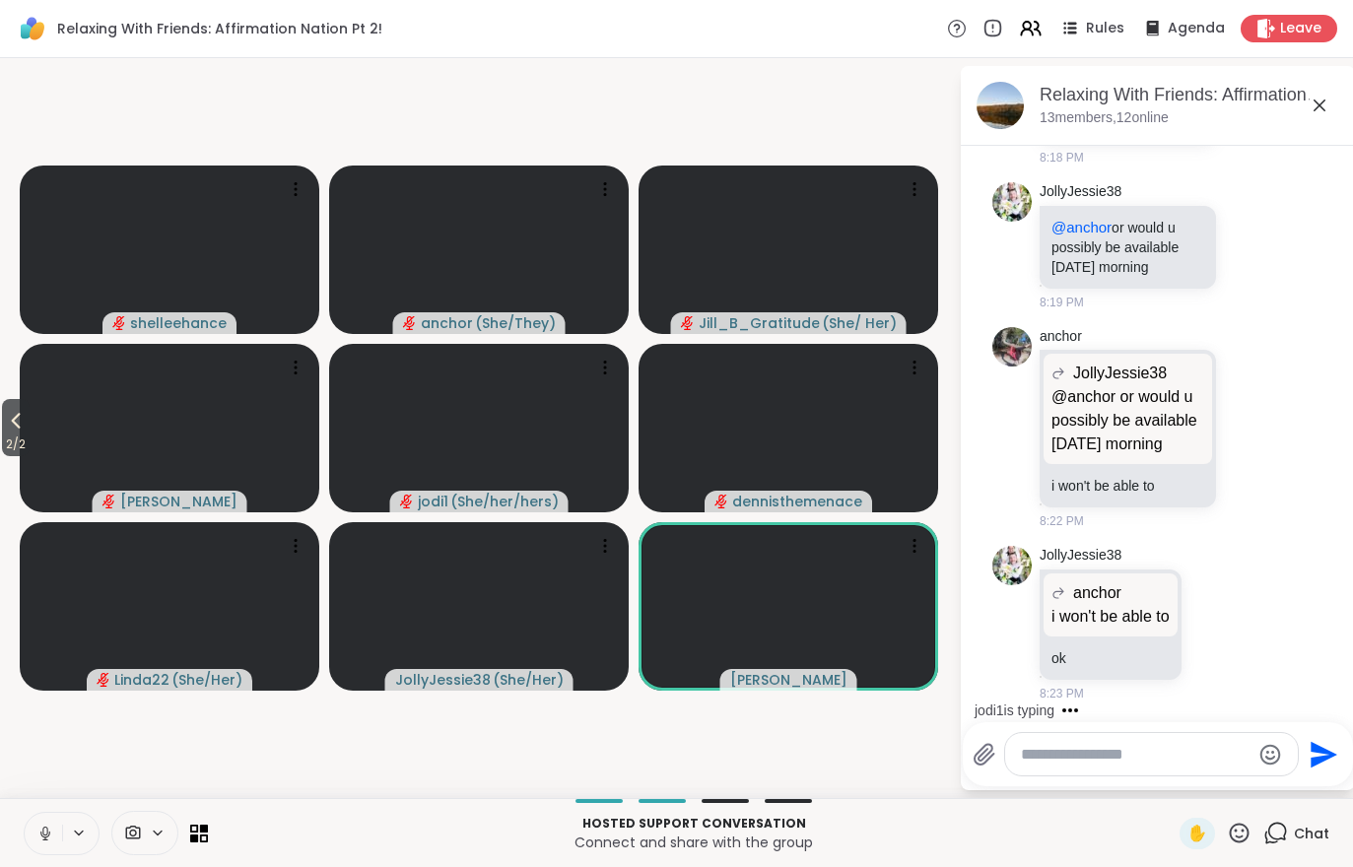
scroll to position [2036, 0]
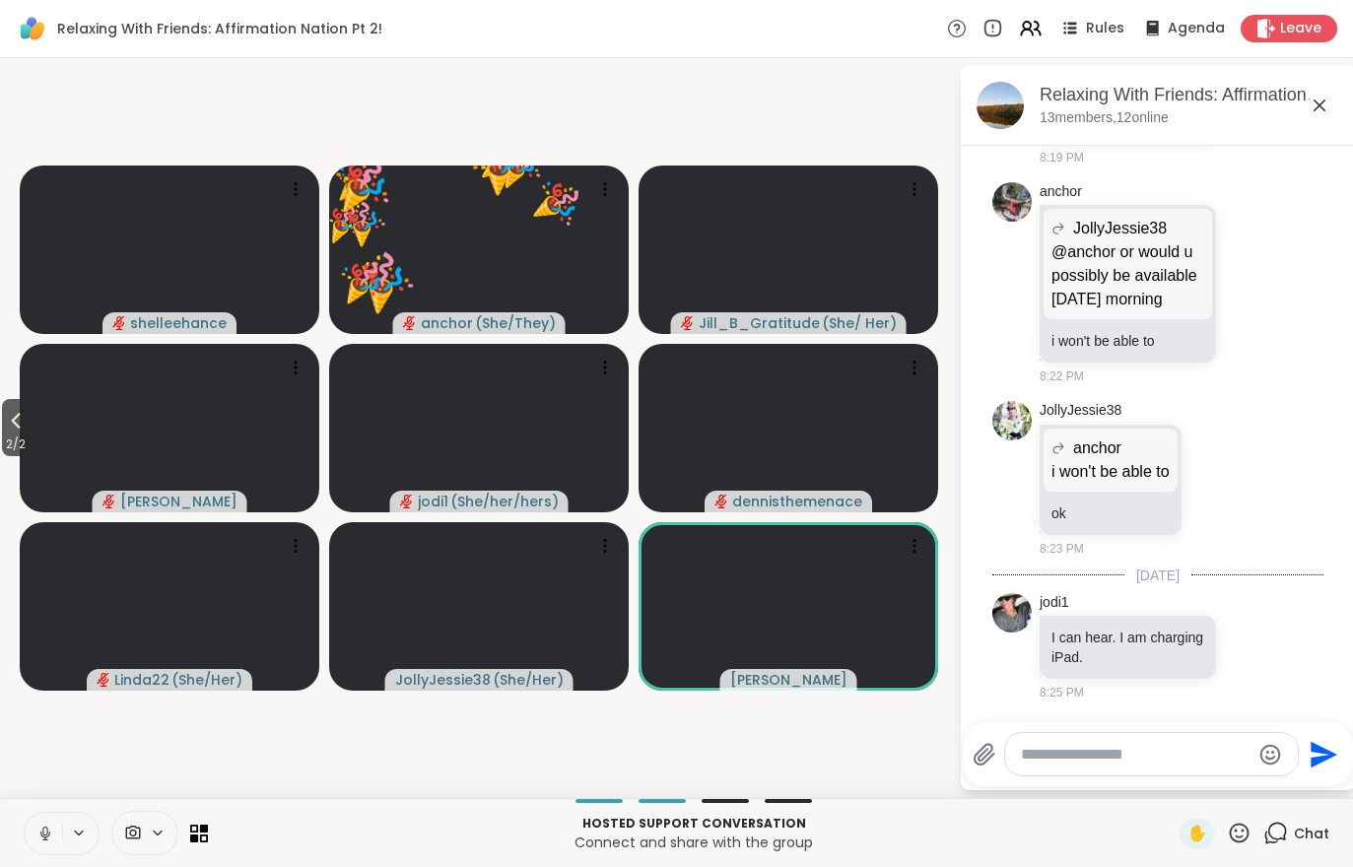
click at [29, 443] on span "2 / 2" at bounding box center [16, 445] width 28 height 24
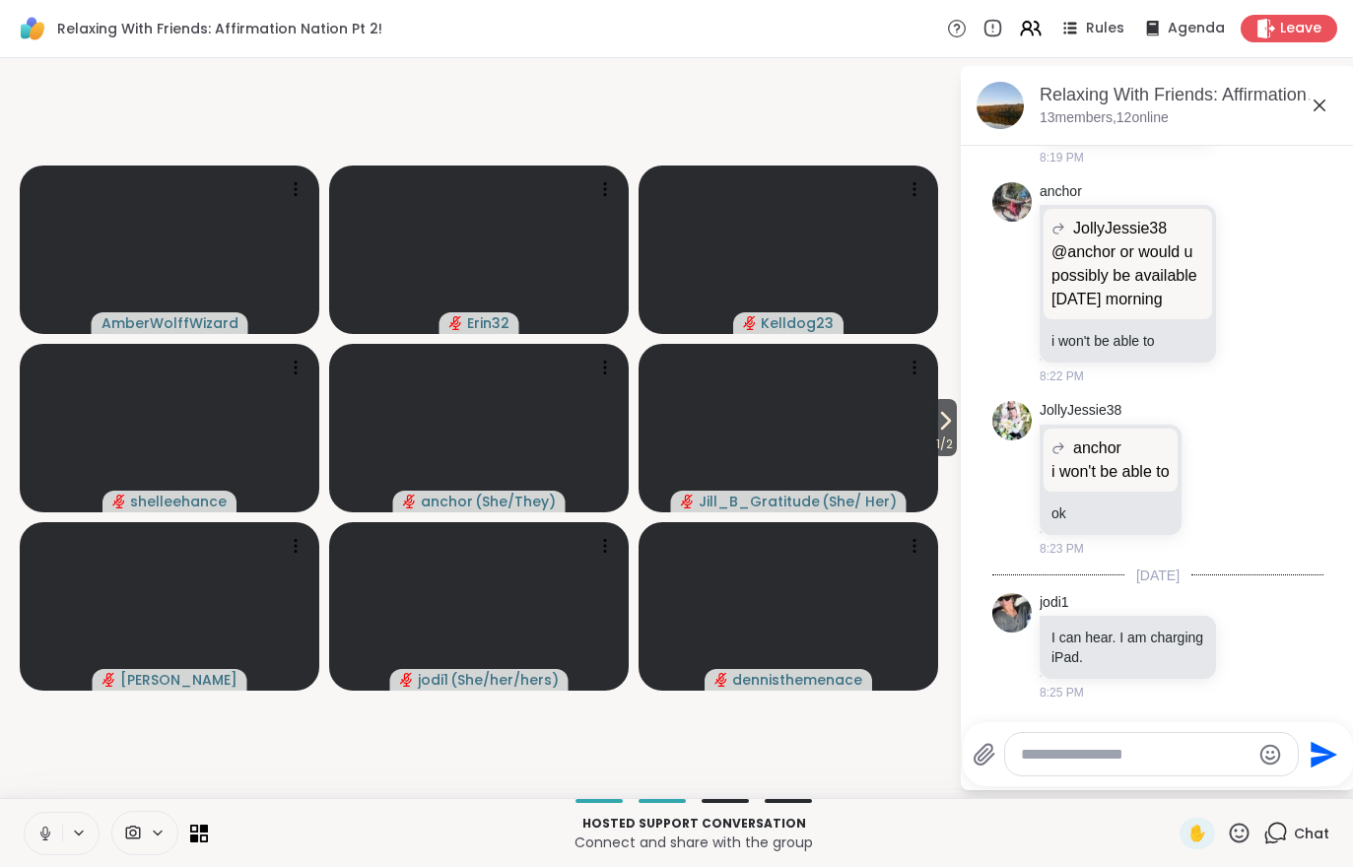
click at [923, 447] on video at bounding box center [788, 428] width 300 height 168
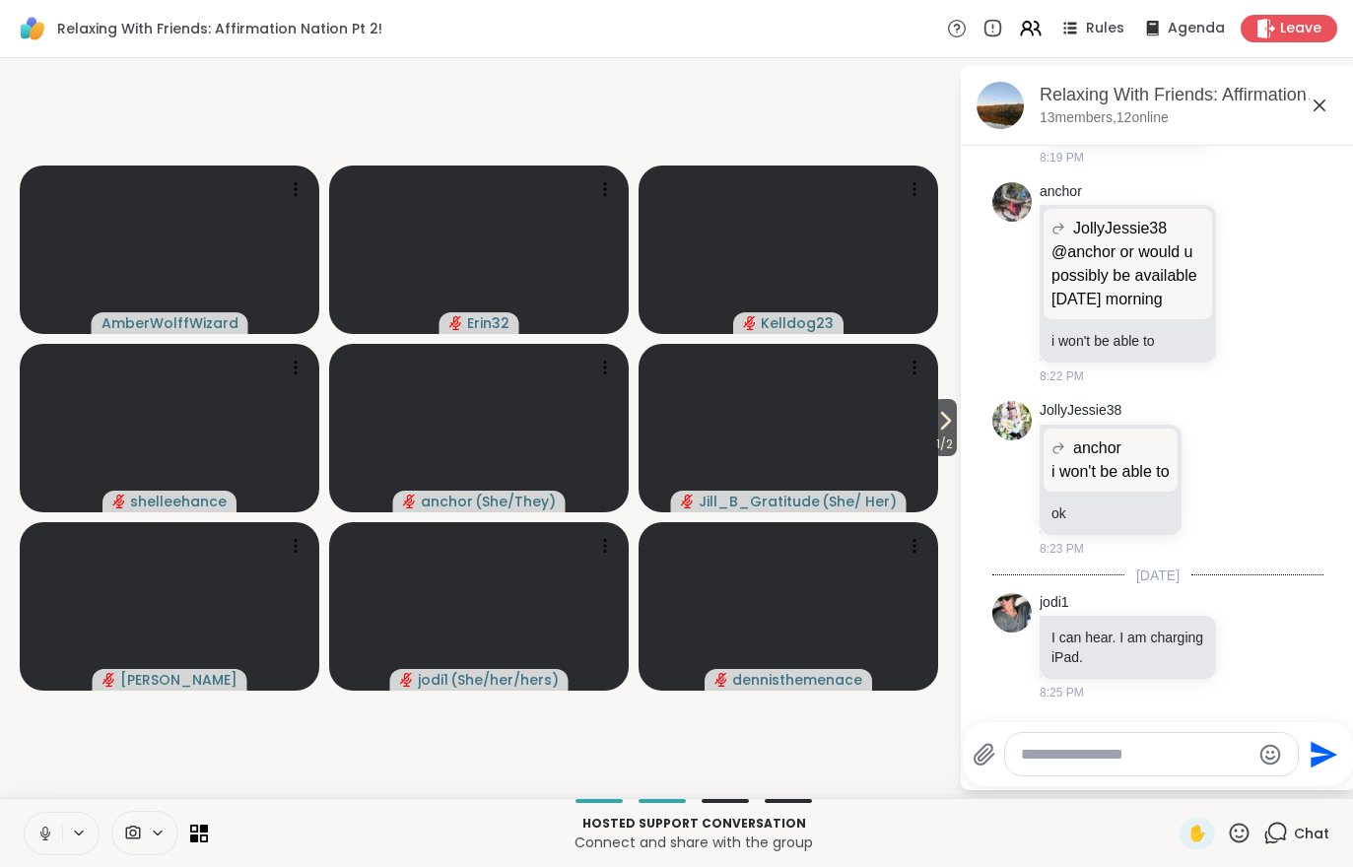
click at [956, 441] on span "1 / 2" at bounding box center [944, 445] width 25 height 24
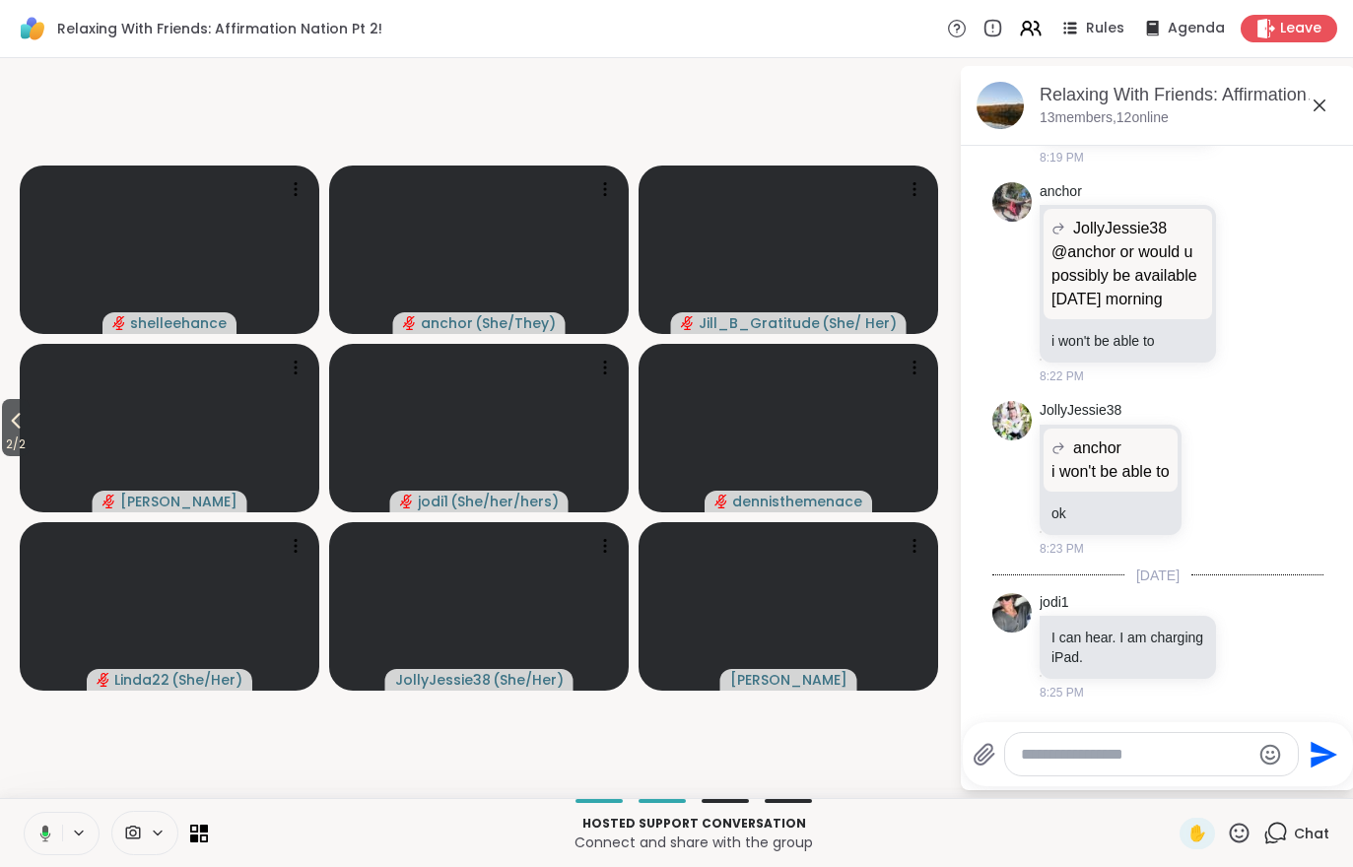
click at [19, 417] on icon at bounding box center [16, 422] width 9 height 16
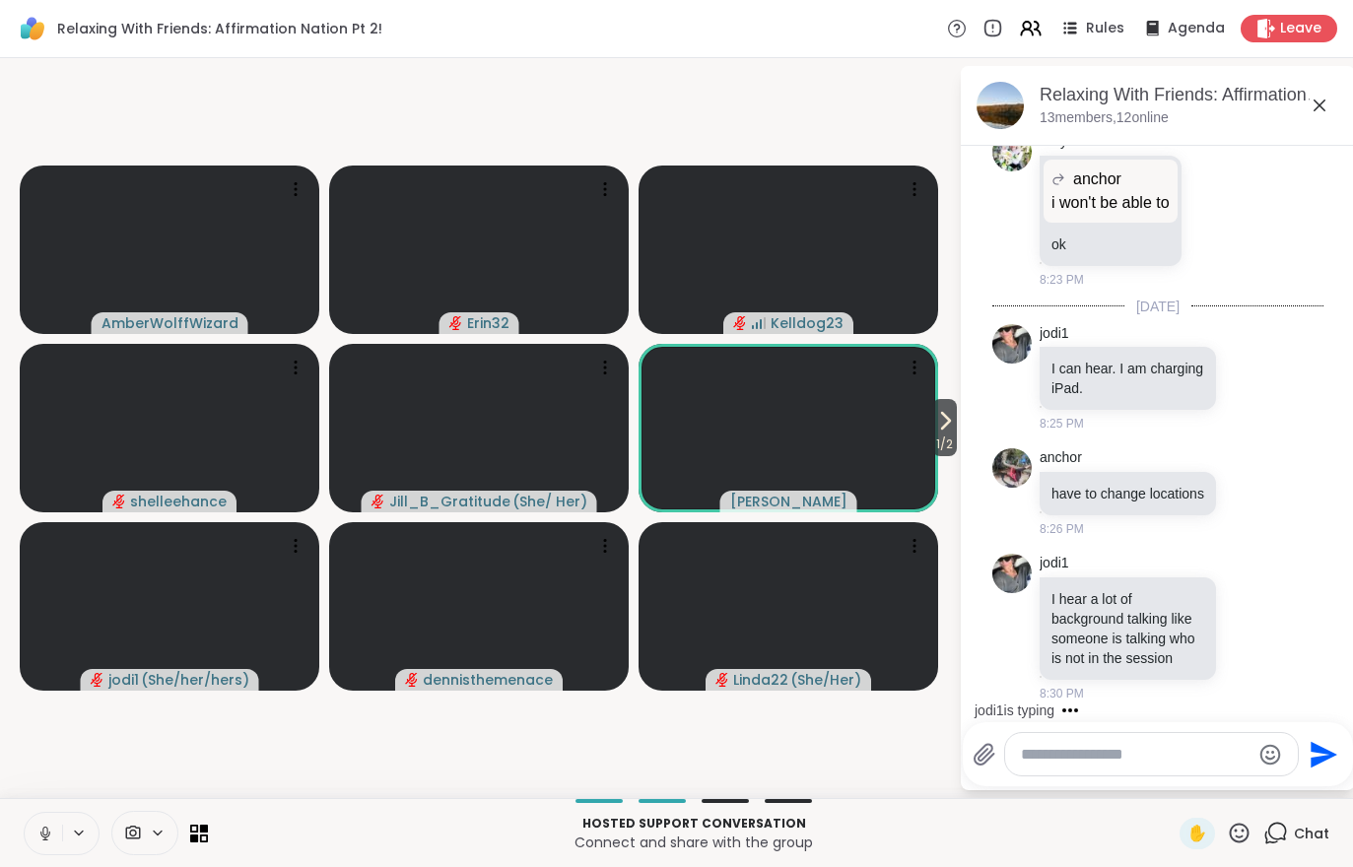
scroll to position [2429, 0]
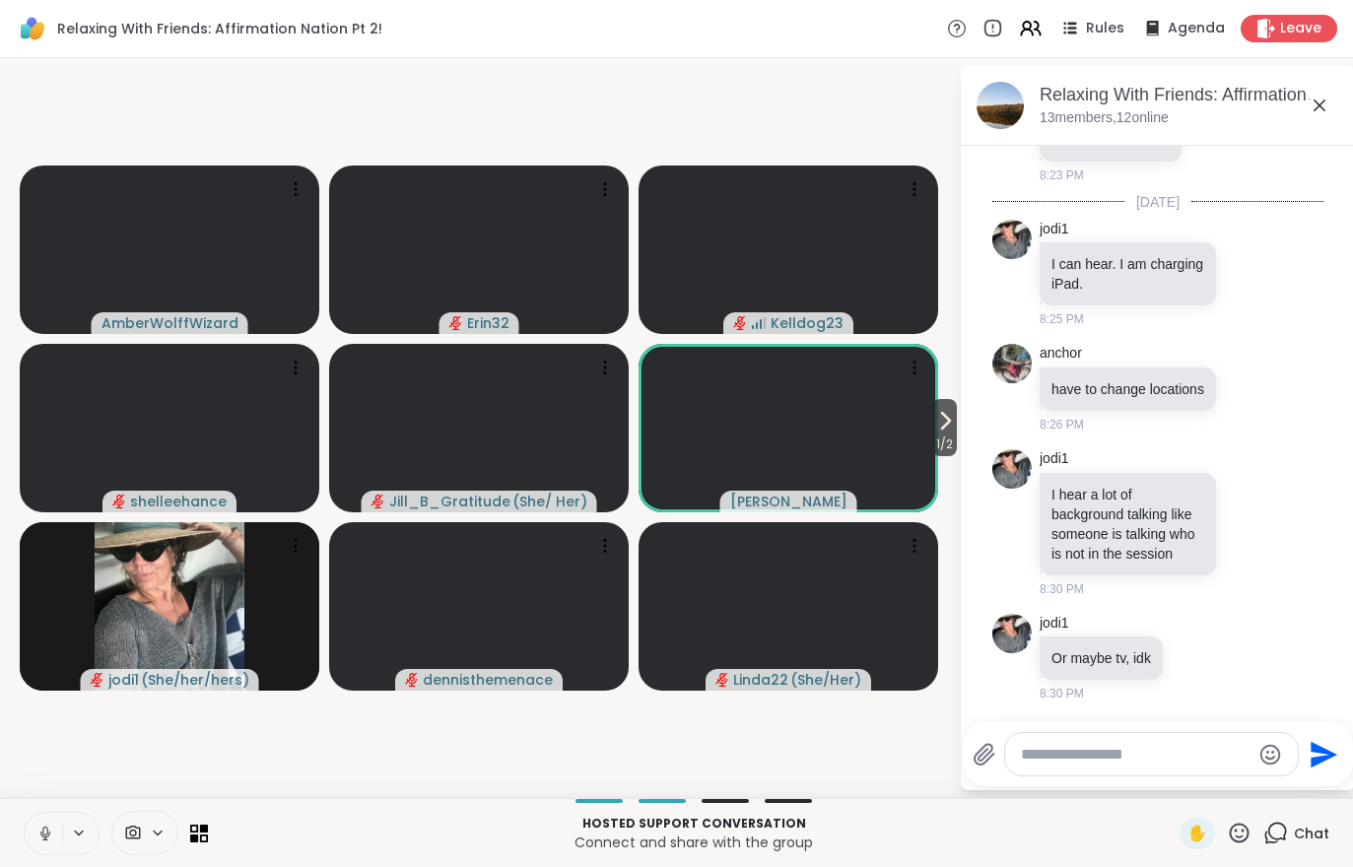
click at [954, 428] on icon at bounding box center [945, 421] width 24 height 24
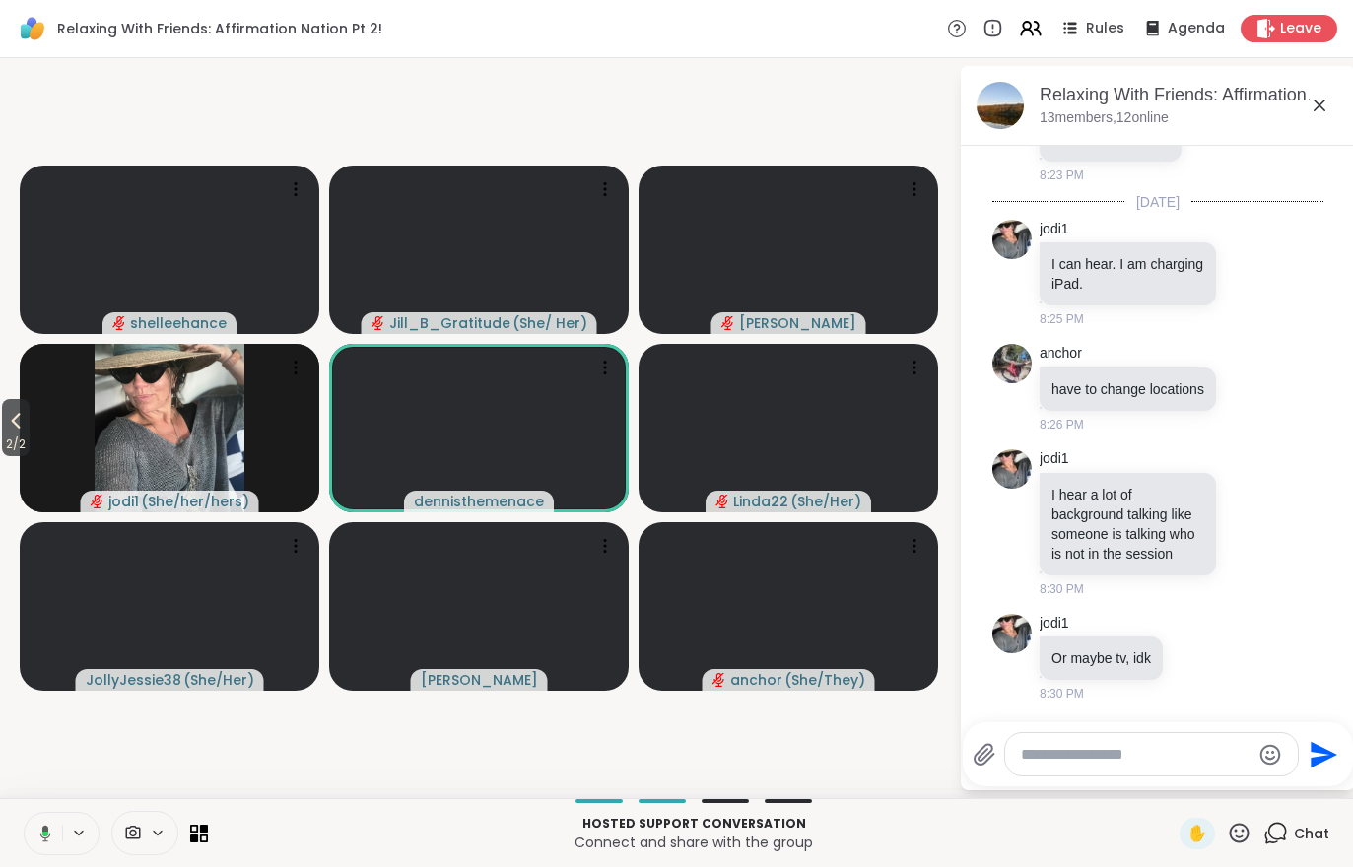
click at [1042, 27] on icon at bounding box center [1031, 29] width 24 height 24
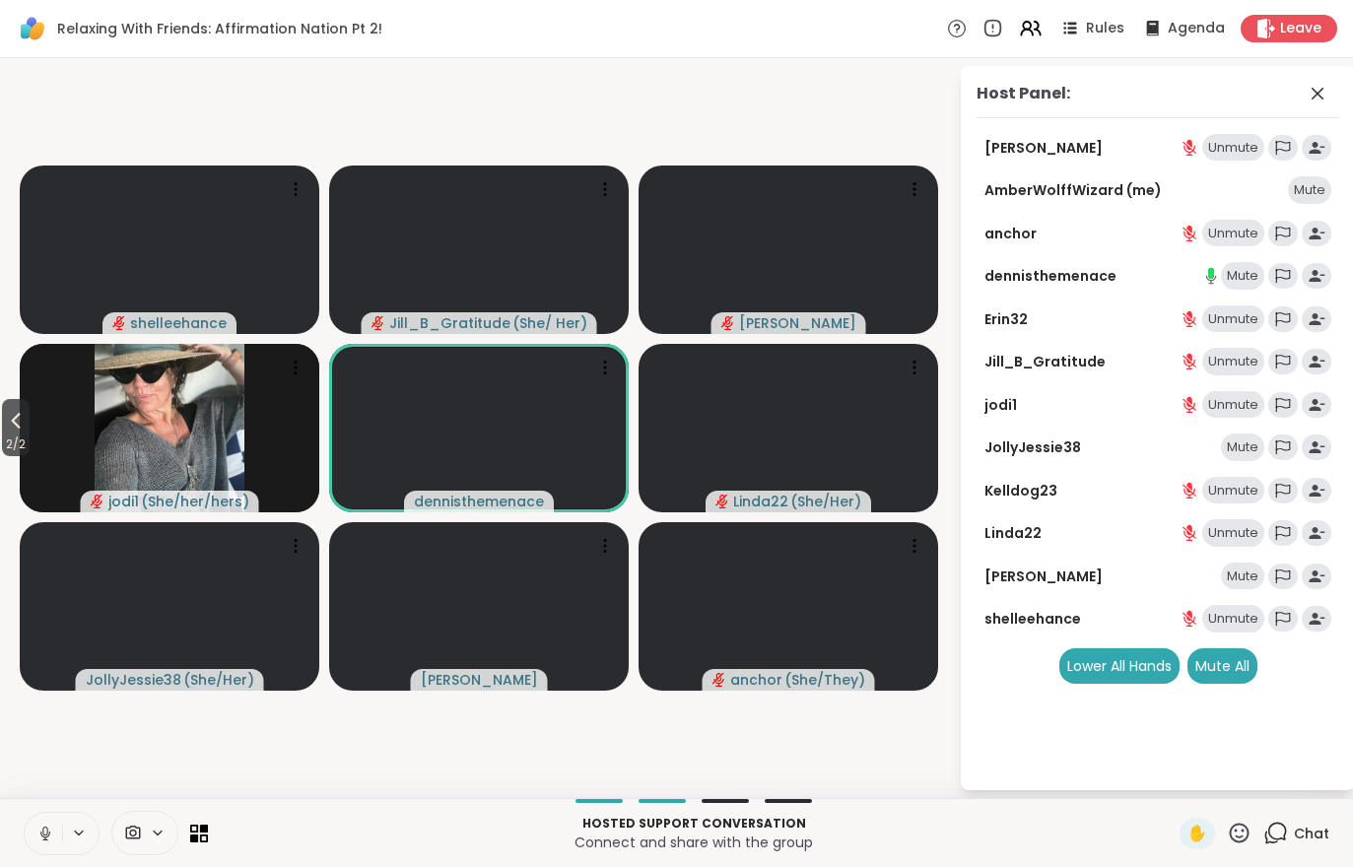
click at [1232, 564] on div "Mute" at bounding box center [1242, 577] width 43 height 28
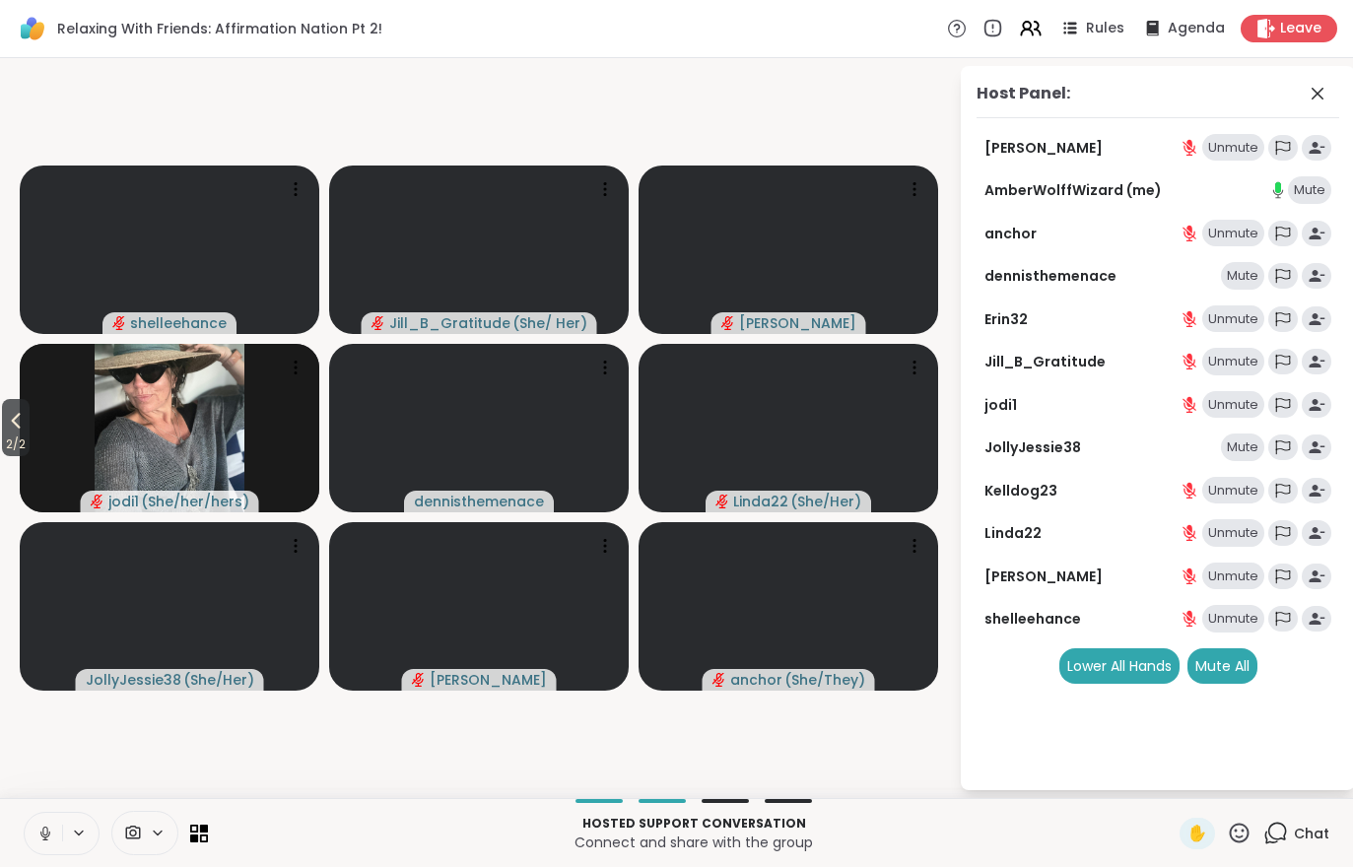
click at [3, 451] on span "2 / 2" at bounding box center [16, 445] width 28 height 24
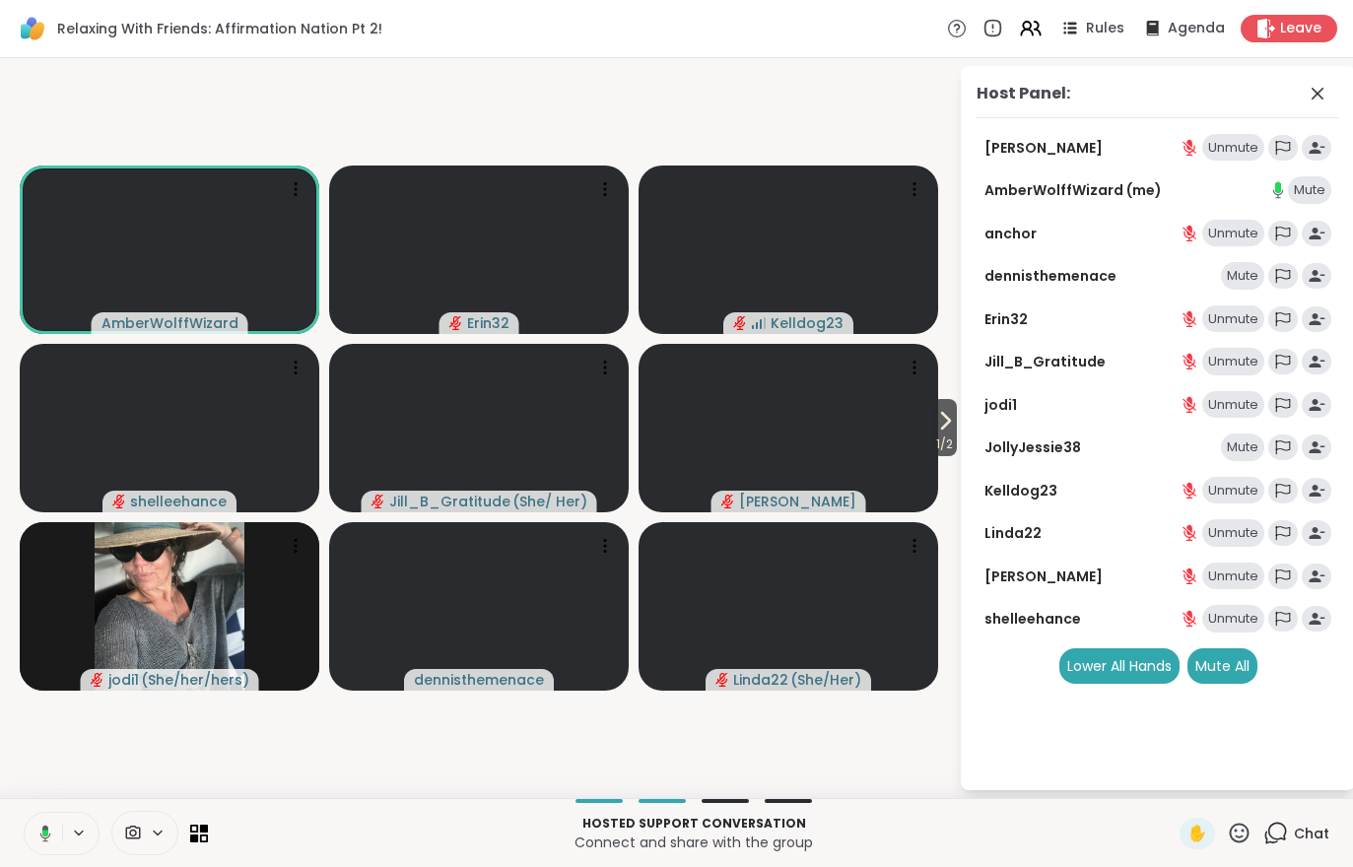
click at [932, 450] on span "1 / 2" at bounding box center [944, 445] width 25 height 24
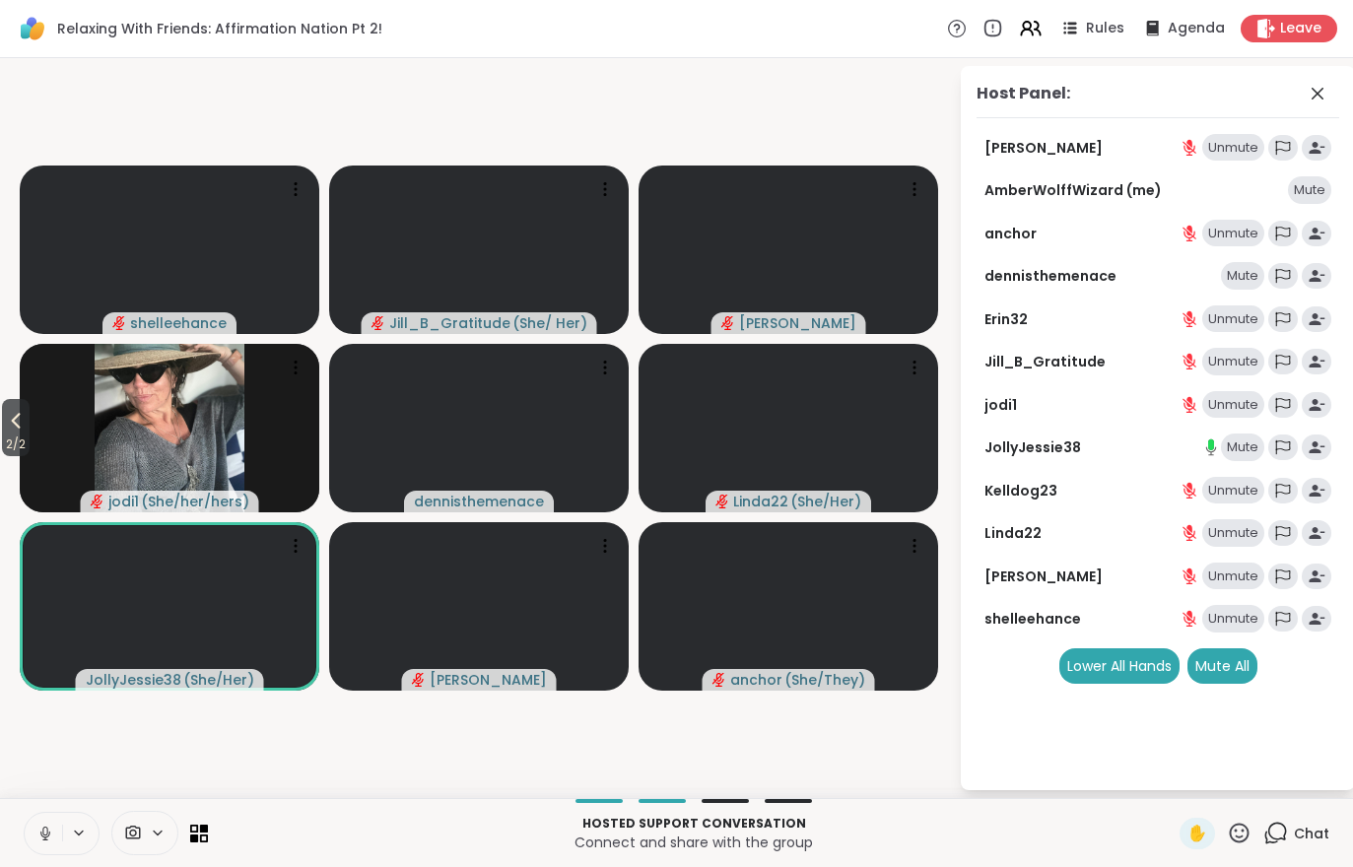
click at [3, 421] on button "2 / 2" at bounding box center [16, 427] width 28 height 57
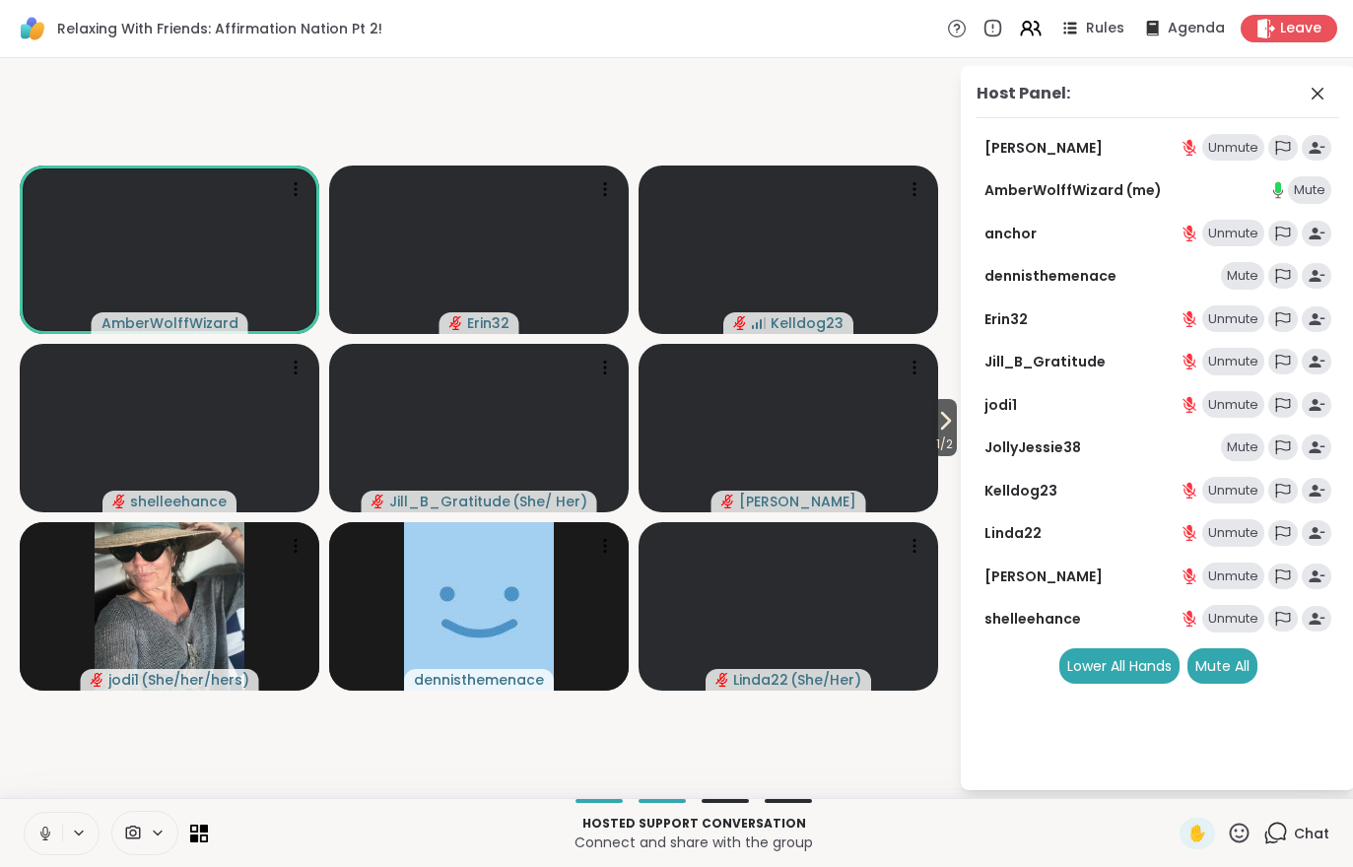
click at [944, 449] on span "1 / 2" at bounding box center [944, 445] width 25 height 24
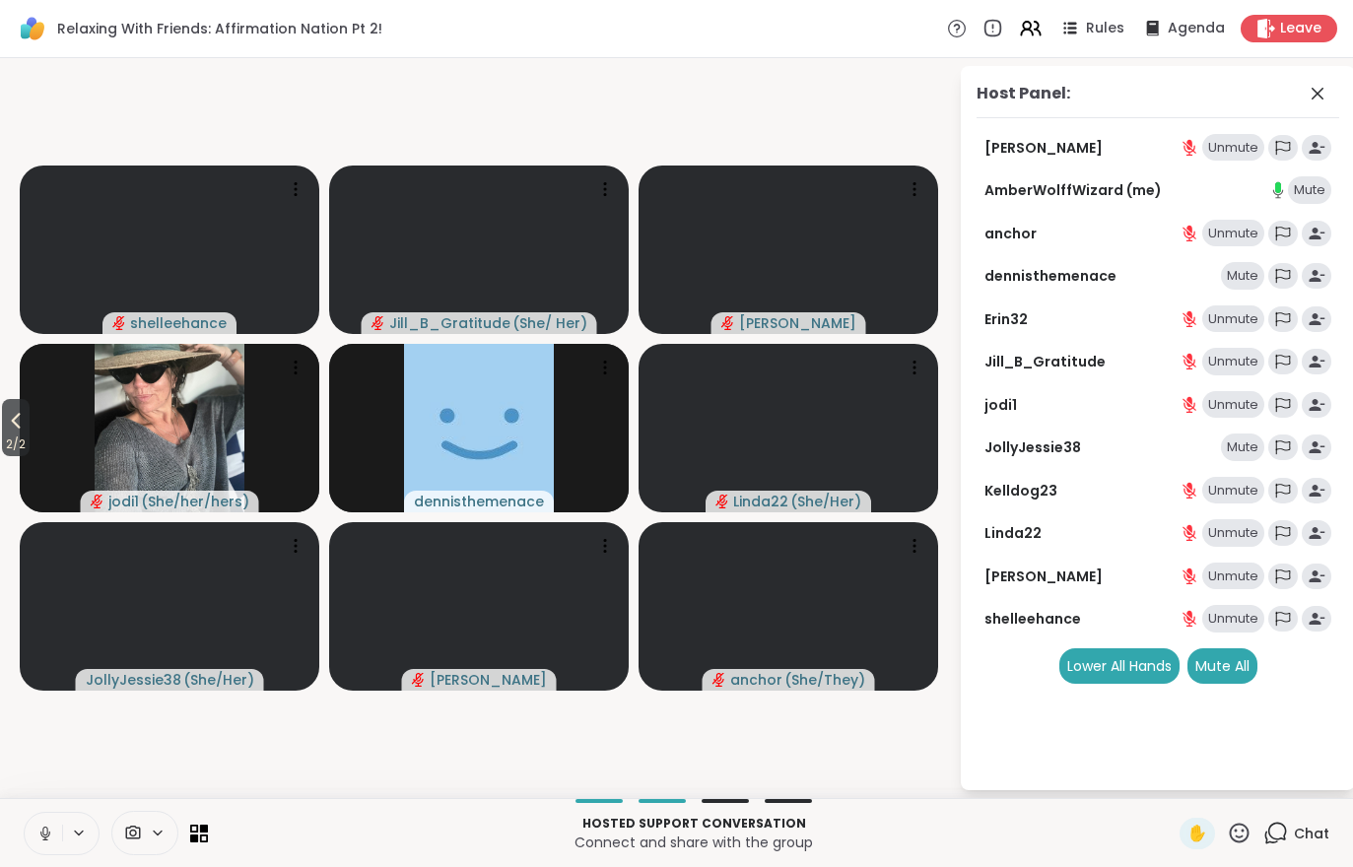
click at [2, 441] on span "2 / 2" at bounding box center [16, 445] width 28 height 24
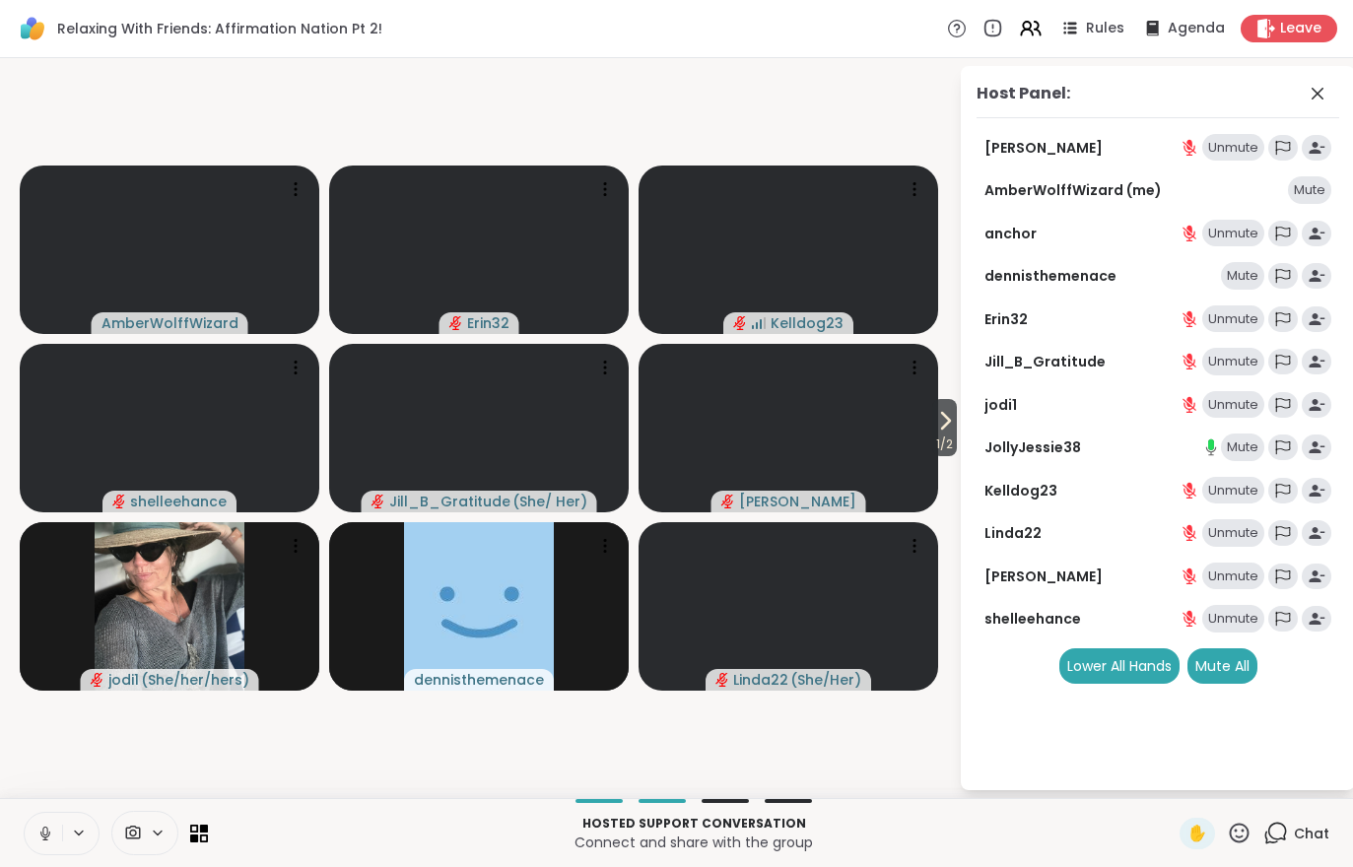
click at [960, 434] on div "Host Panel: Adrienne_QueenOfTheDawn Unmute AmberWolffWizard (me) Mute anchor Un…" at bounding box center [1144, 428] width 394 height 724
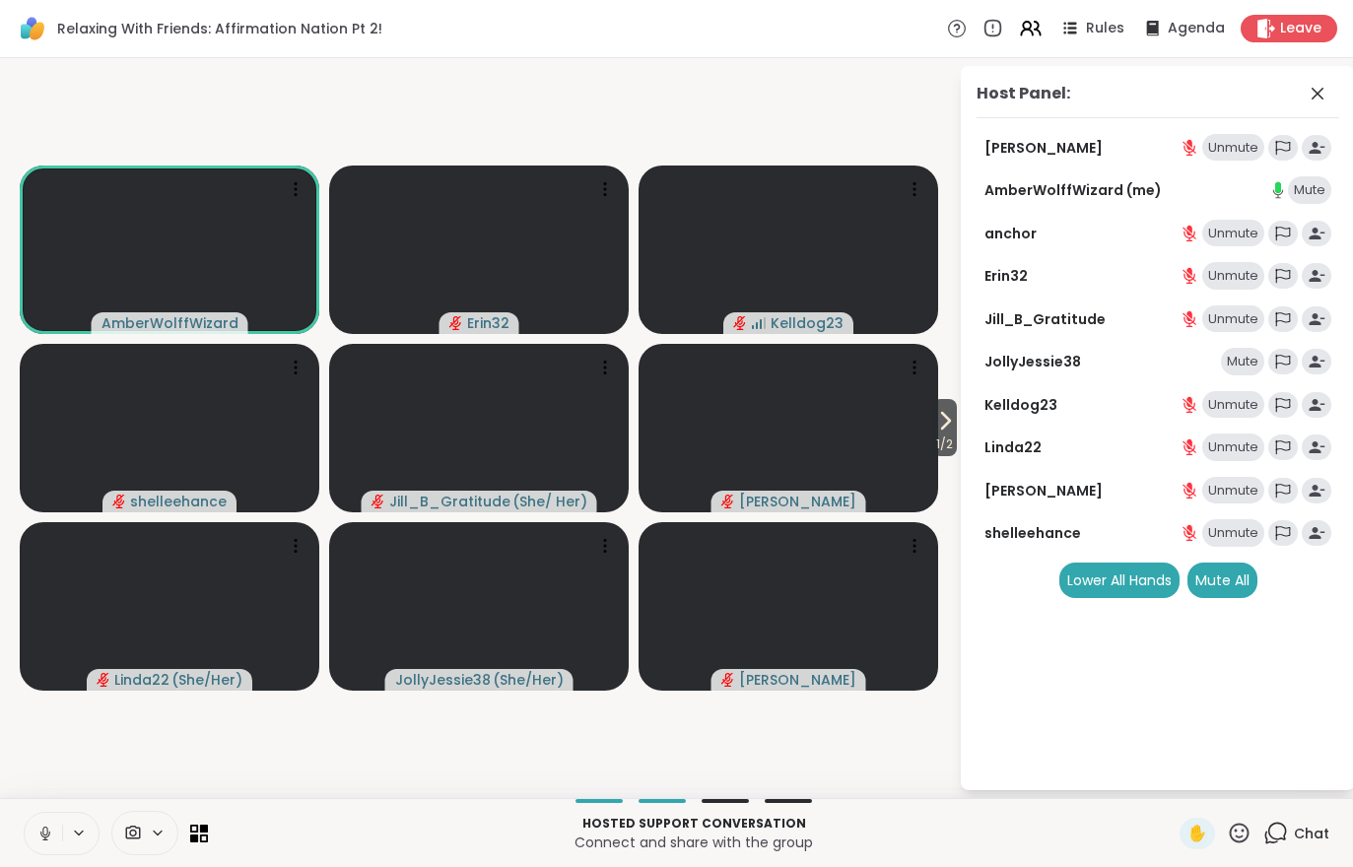
click at [958, 431] on div "Host Panel: Adrienne_QueenOfTheDawn Unmute AmberWolffWizard (me) Mute anchor Un…" at bounding box center [1144, 428] width 394 height 724
click at [940, 435] on span "1 / 2" at bounding box center [944, 445] width 25 height 24
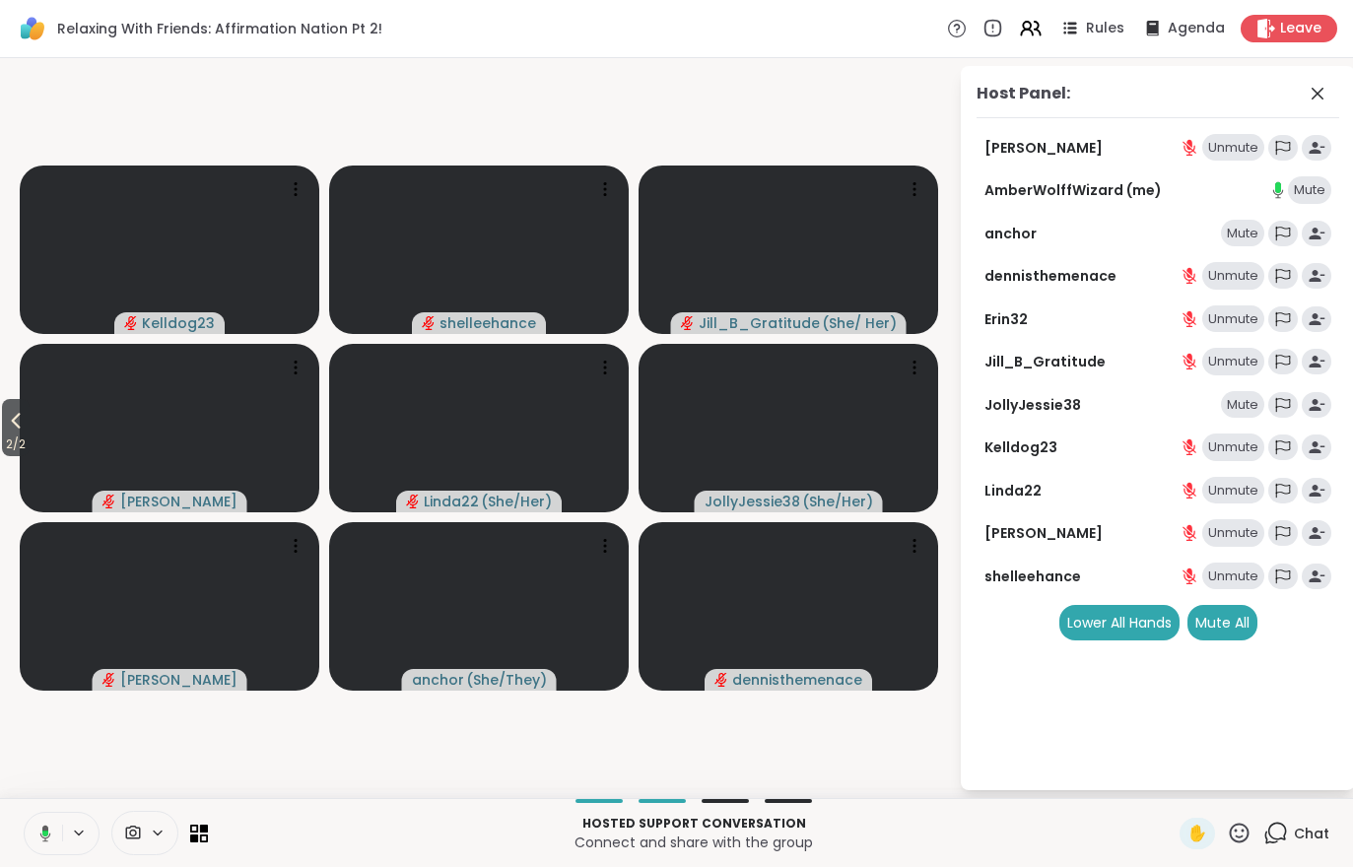
click at [26, 430] on icon at bounding box center [16, 421] width 24 height 24
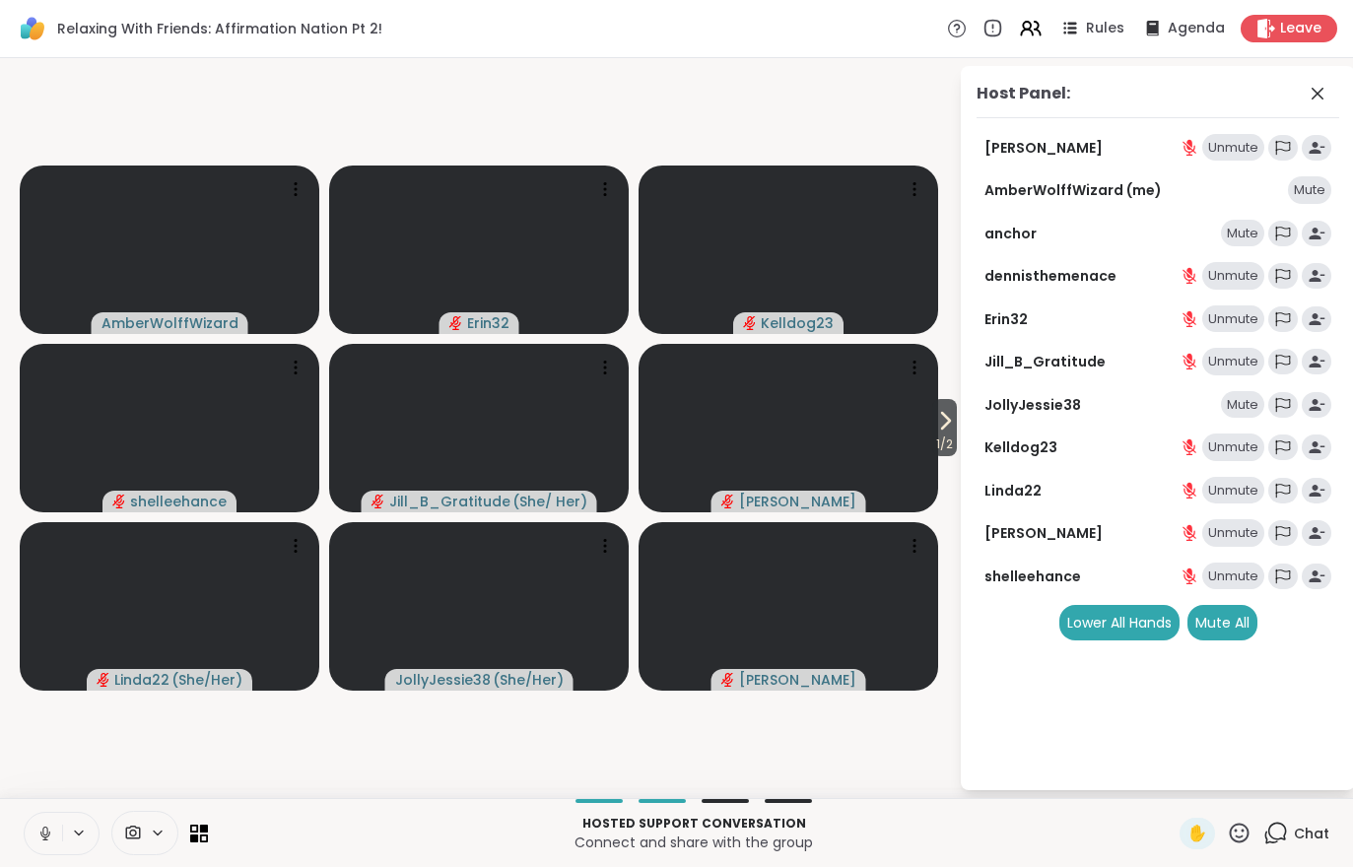
click at [948, 450] on span "1 / 2" at bounding box center [944, 445] width 25 height 24
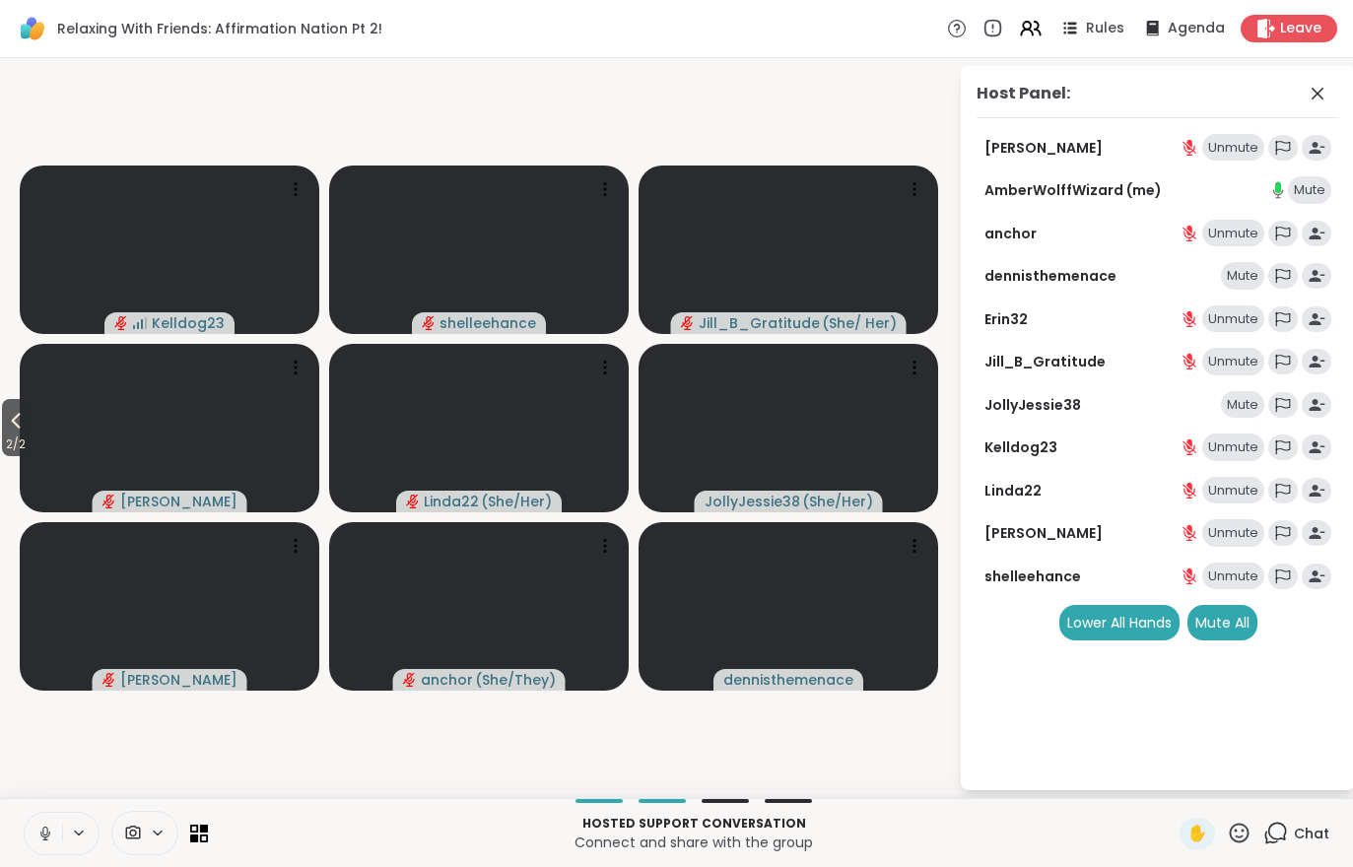
click at [35, 406] on video at bounding box center [170, 428] width 300 height 168
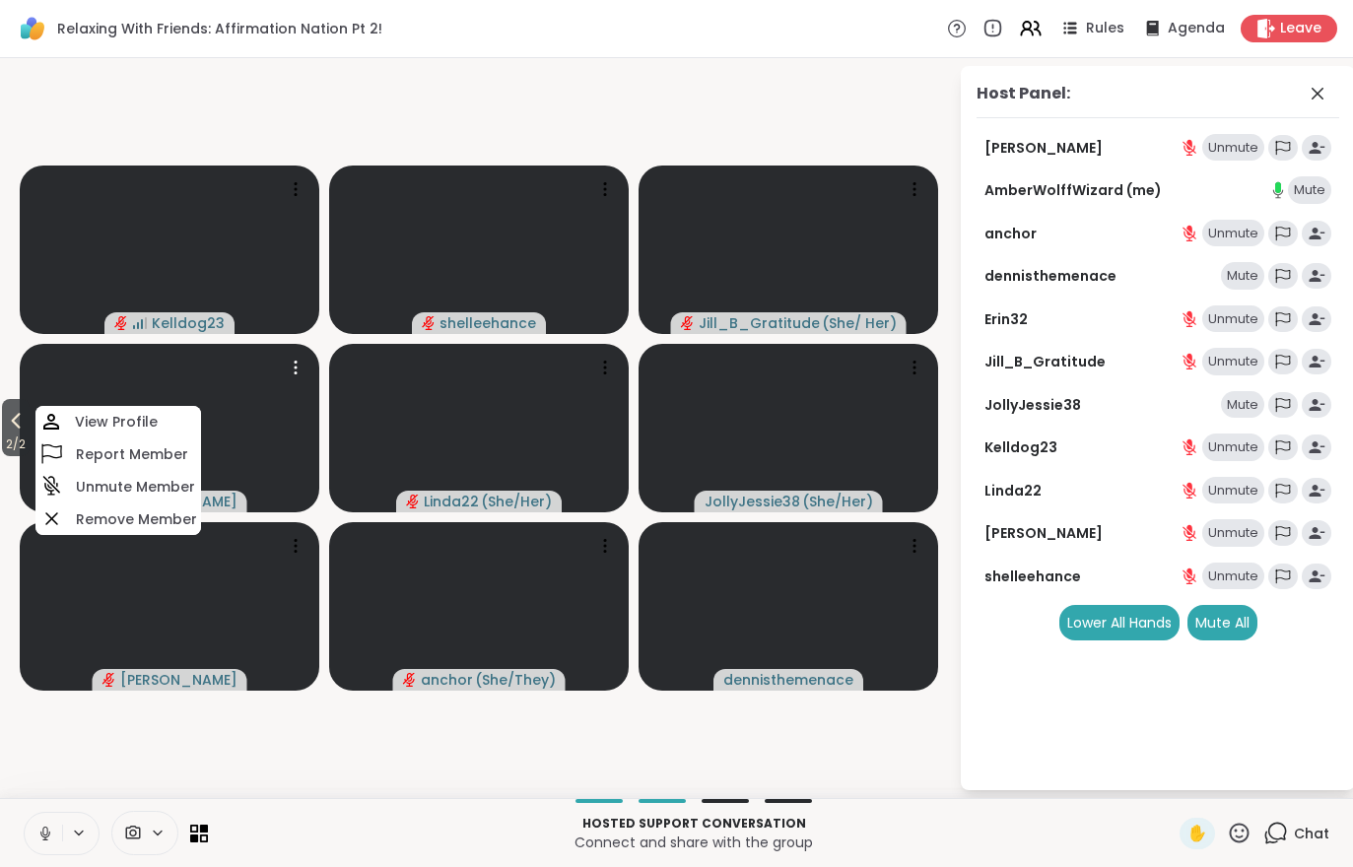
click at [4, 417] on button "2 / 2" at bounding box center [16, 427] width 28 height 57
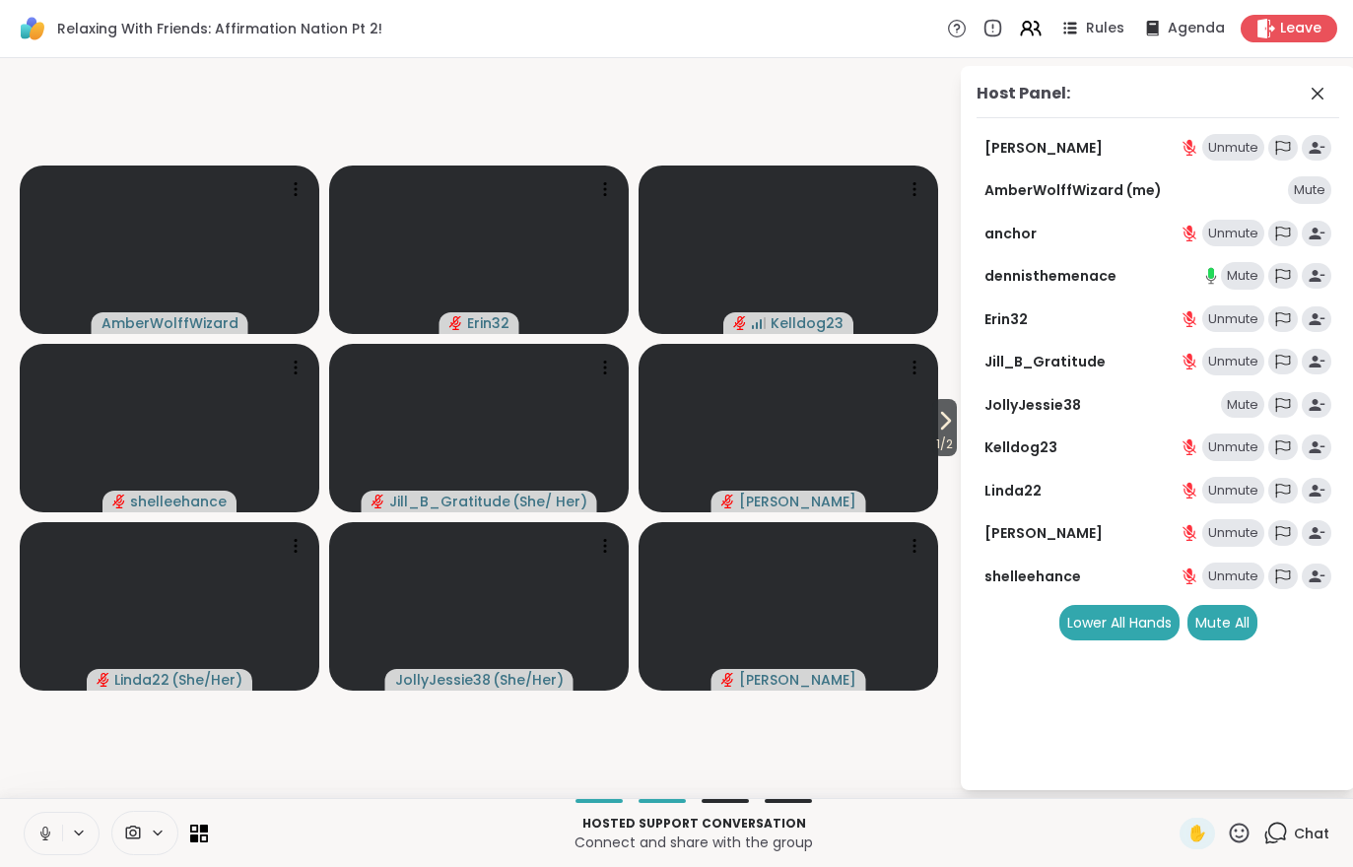
click at [936, 424] on icon at bounding box center [945, 421] width 24 height 24
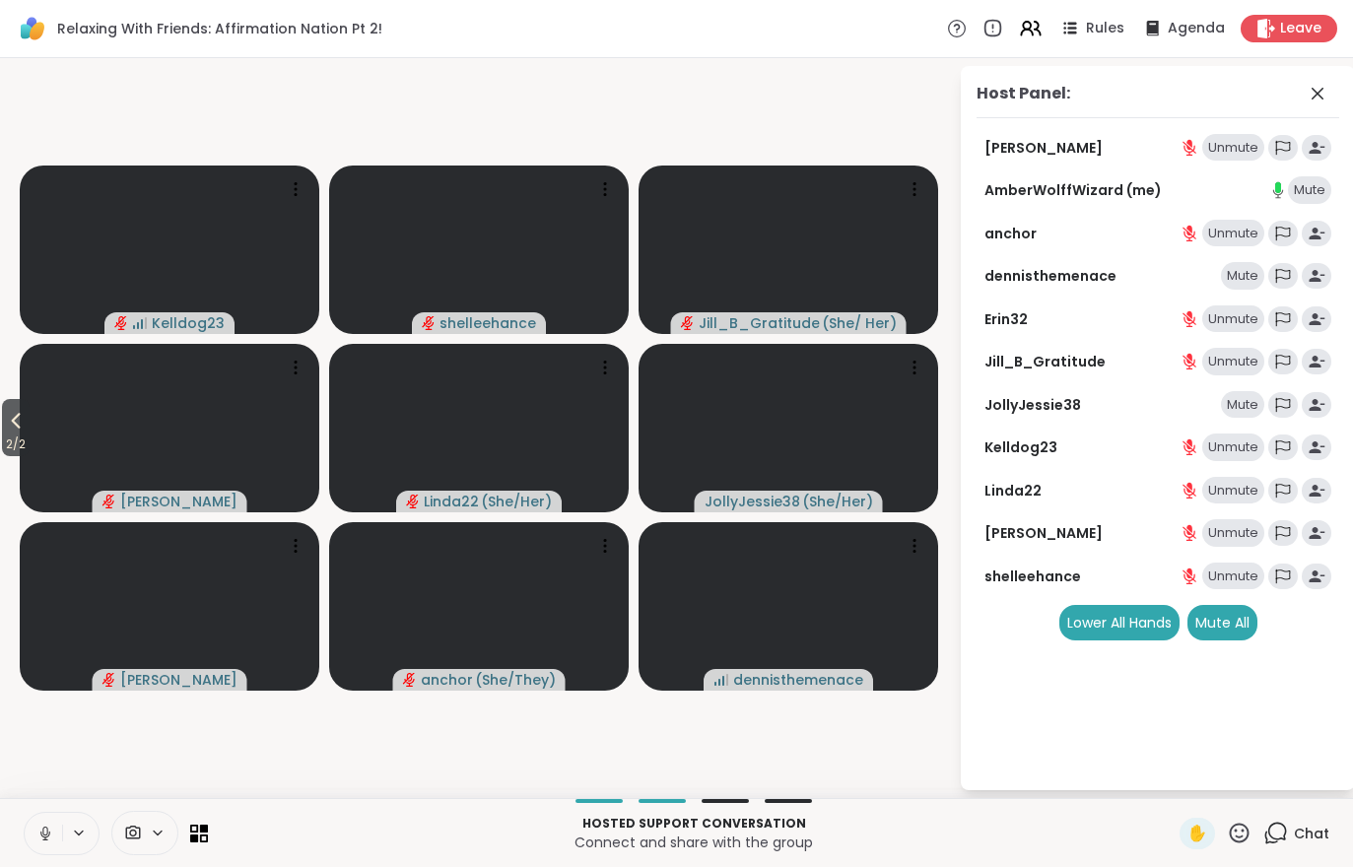
click at [10, 439] on span "2 / 2" at bounding box center [16, 445] width 28 height 24
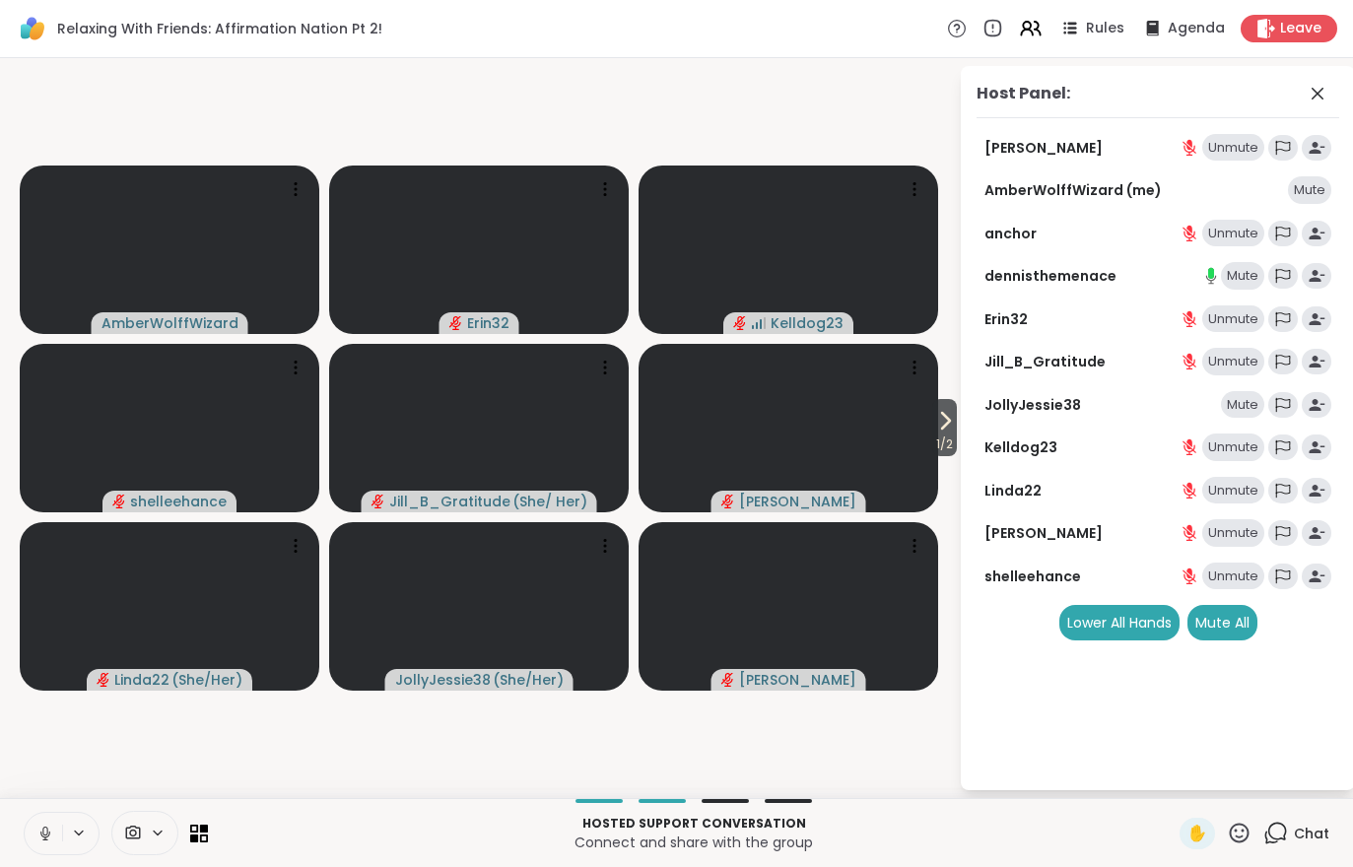
click at [941, 436] on span "1 / 2" at bounding box center [944, 445] width 25 height 24
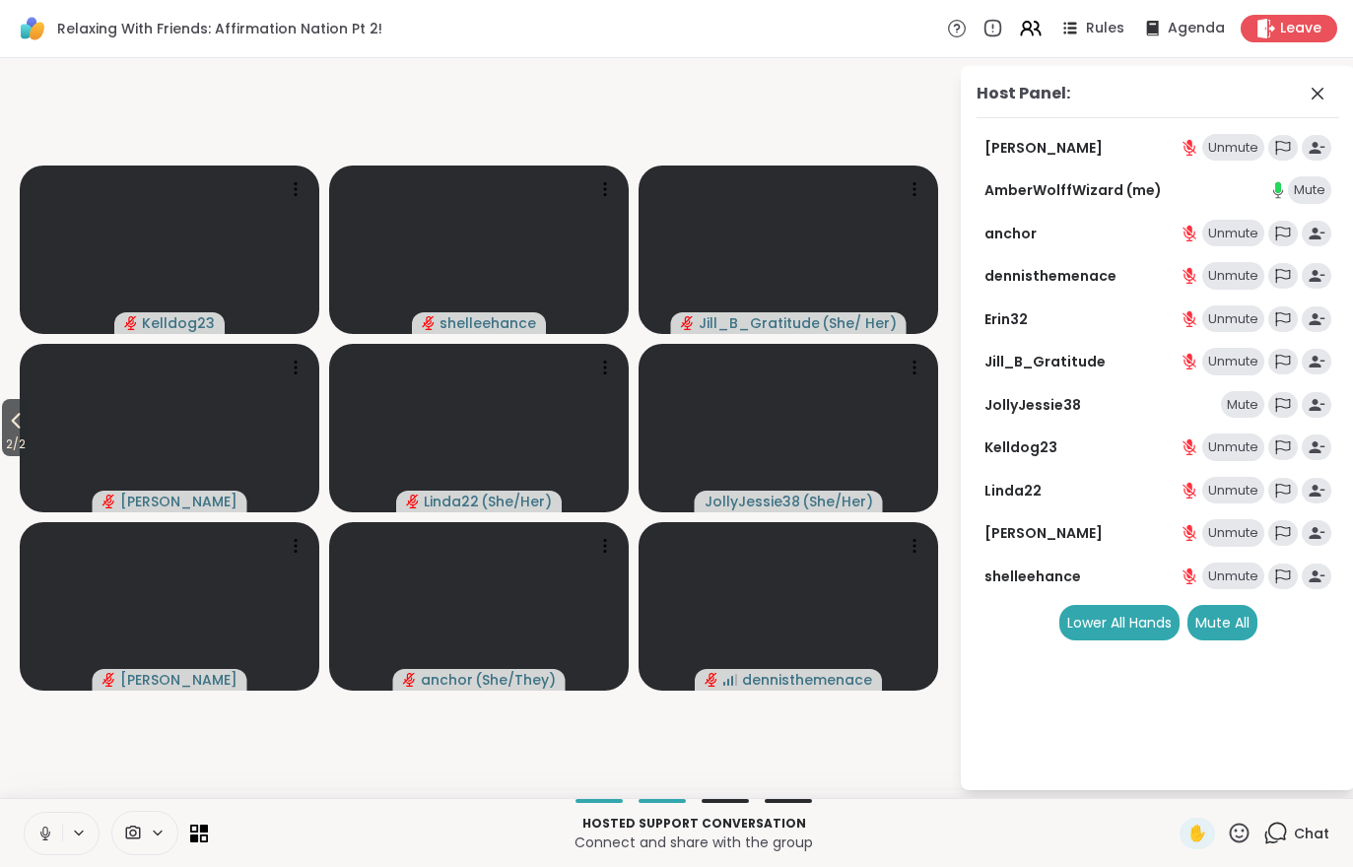
click at [30, 432] on button "2 / 2" at bounding box center [16, 427] width 28 height 57
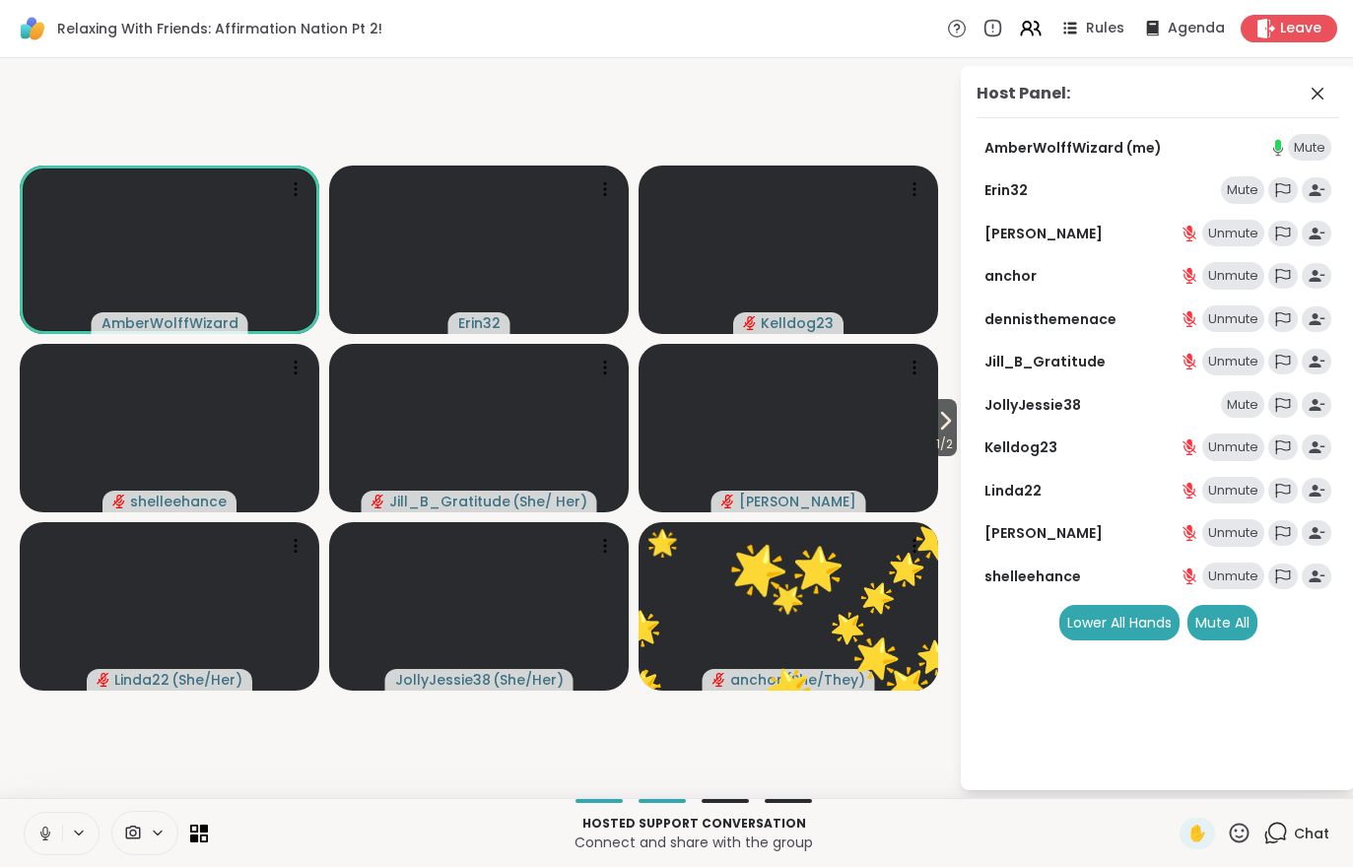
click at [936, 444] on span "1 / 2" at bounding box center [944, 445] width 25 height 24
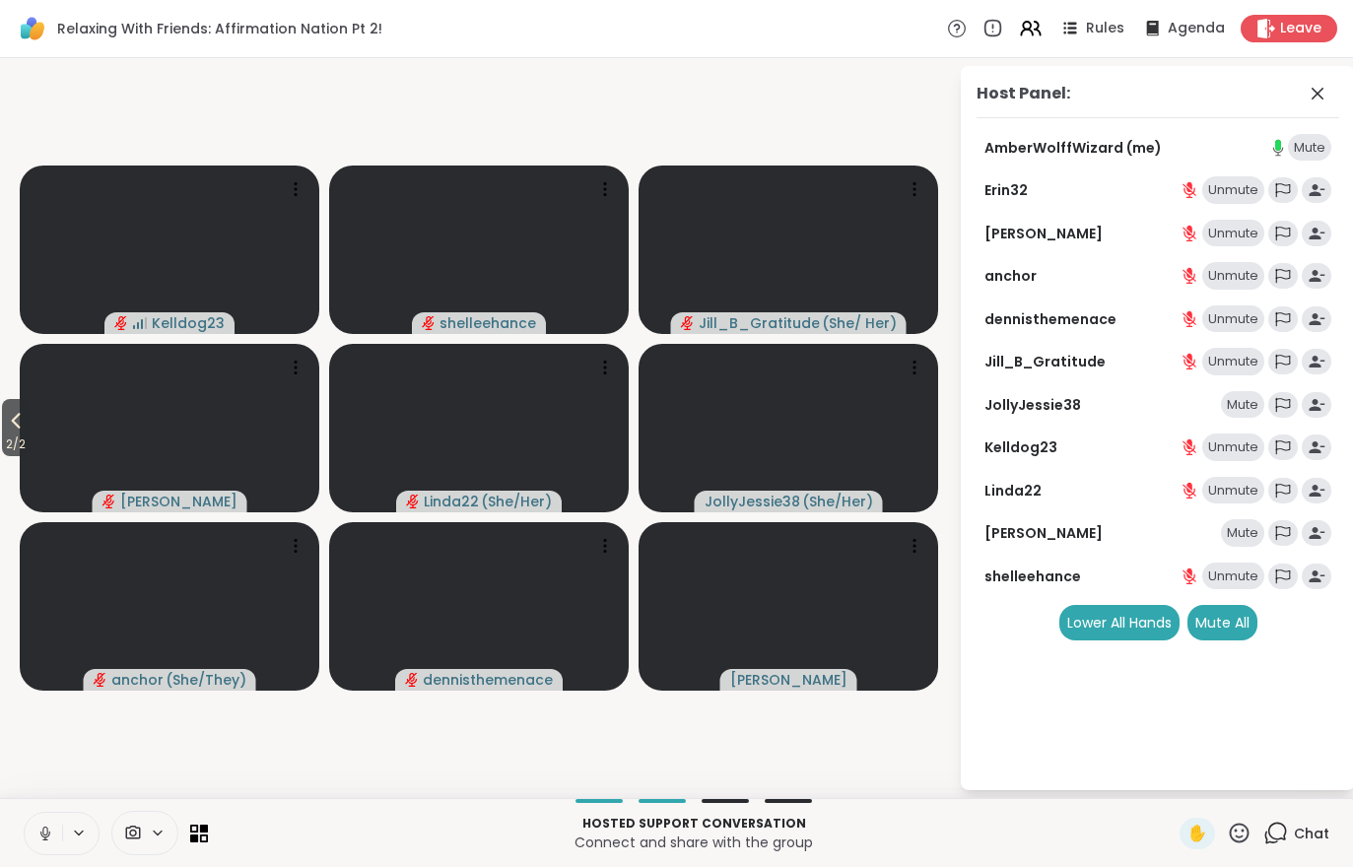
click at [10, 433] on span "2 / 2" at bounding box center [16, 445] width 28 height 24
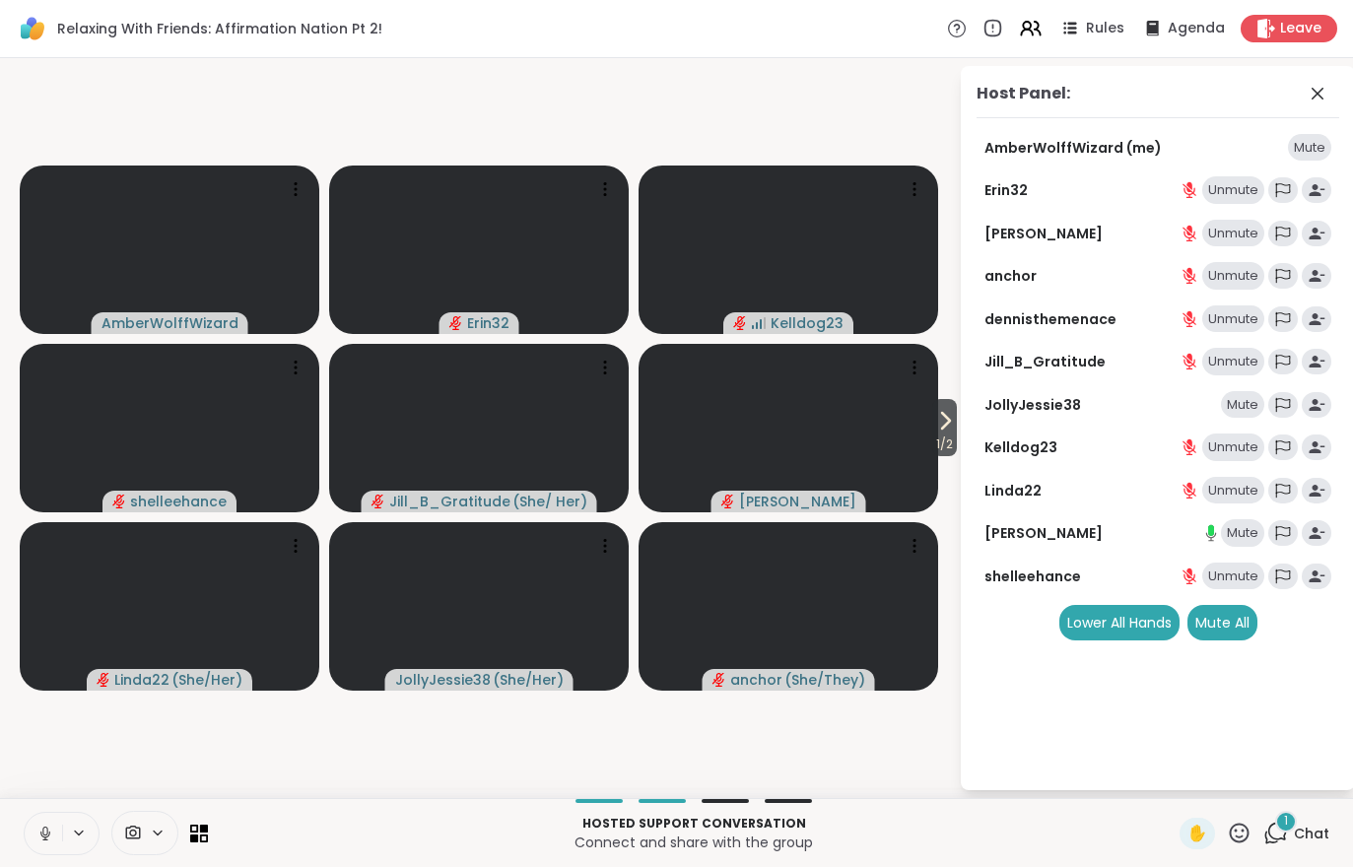
click at [1298, 843] on div "1 Chat" at bounding box center [1296, 834] width 66 height 32
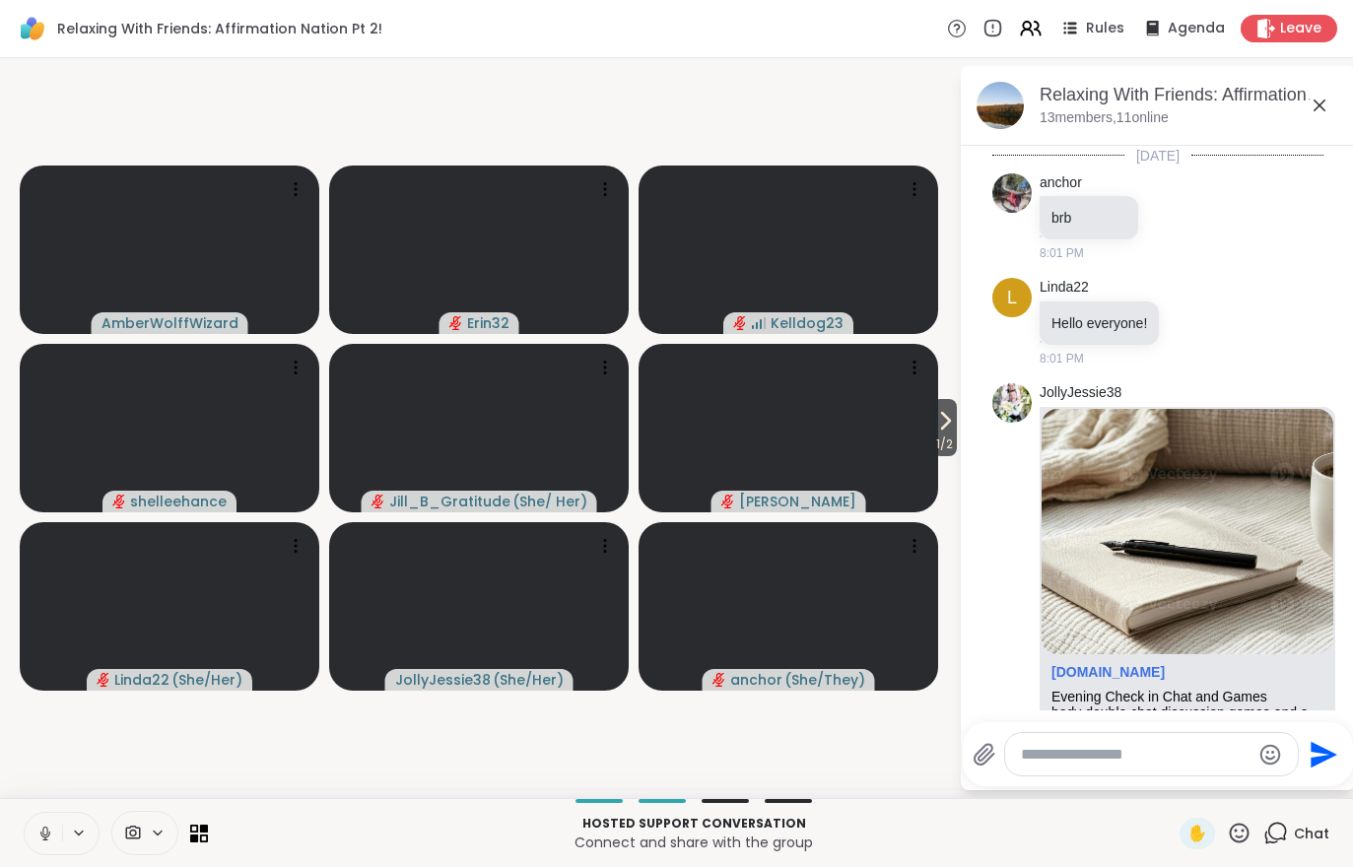
scroll to position [2666, 0]
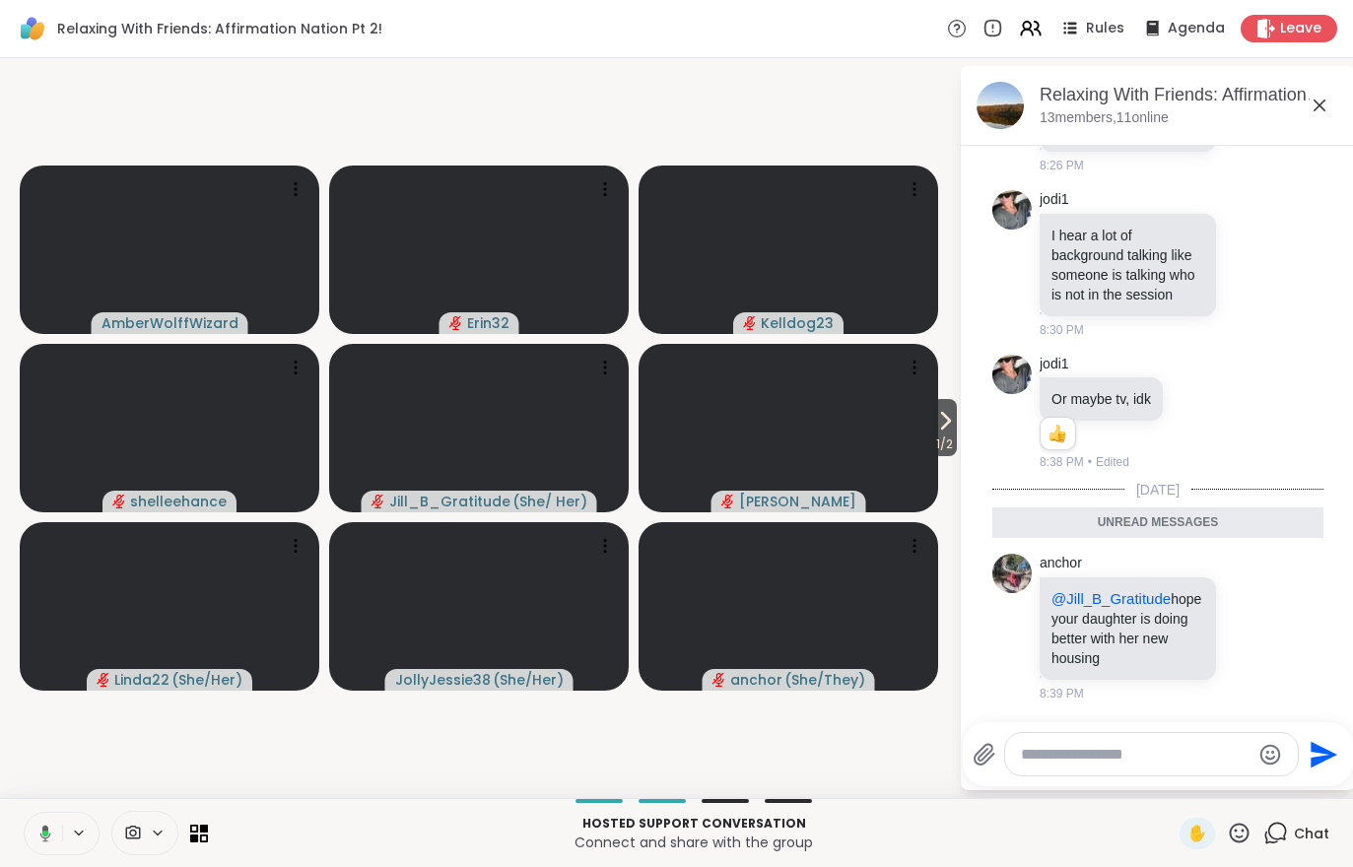
click at [924, 414] on video at bounding box center [788, 428] width 300 height 168
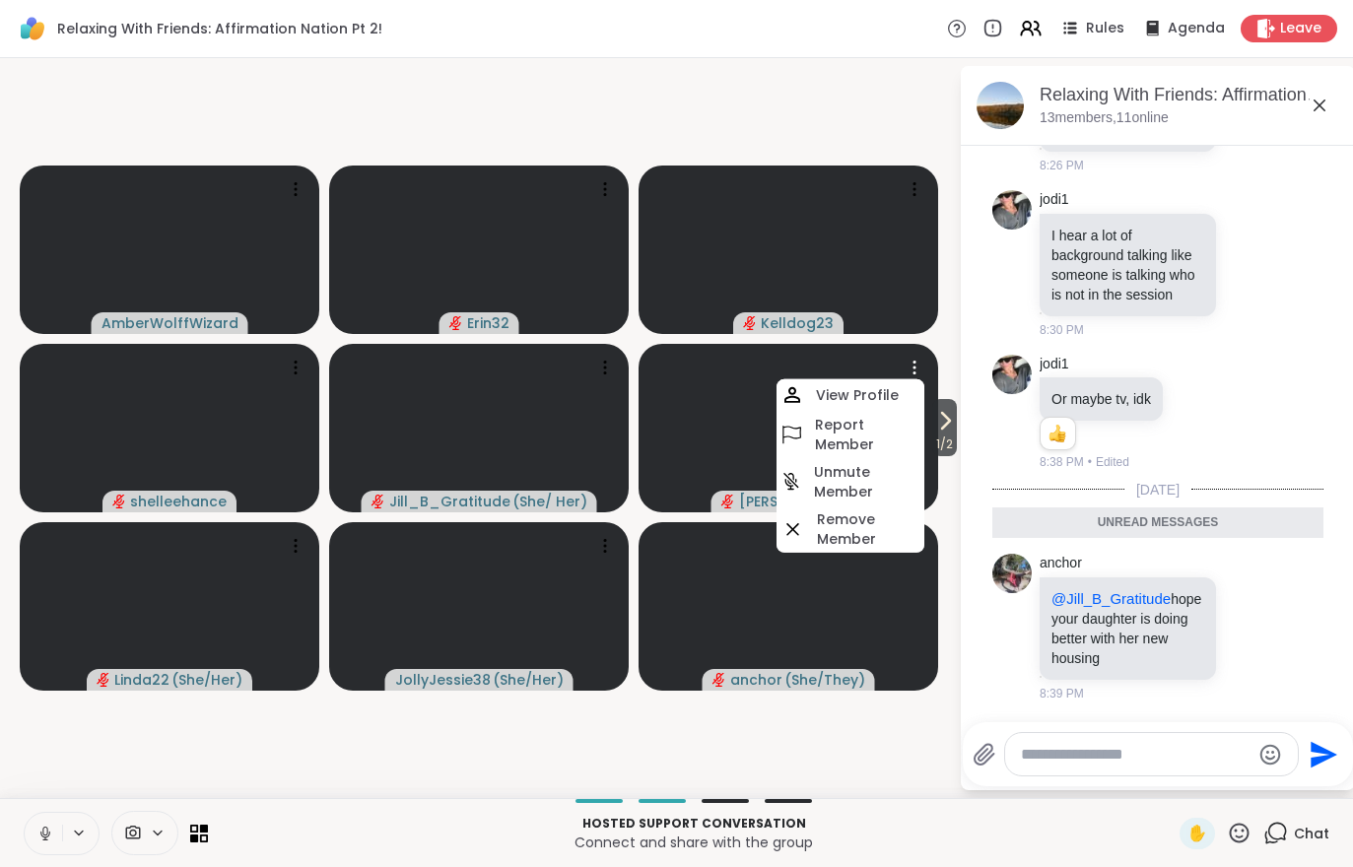
click at [952, 422] on icon at bounding box center [945, 421] width 24 height 24
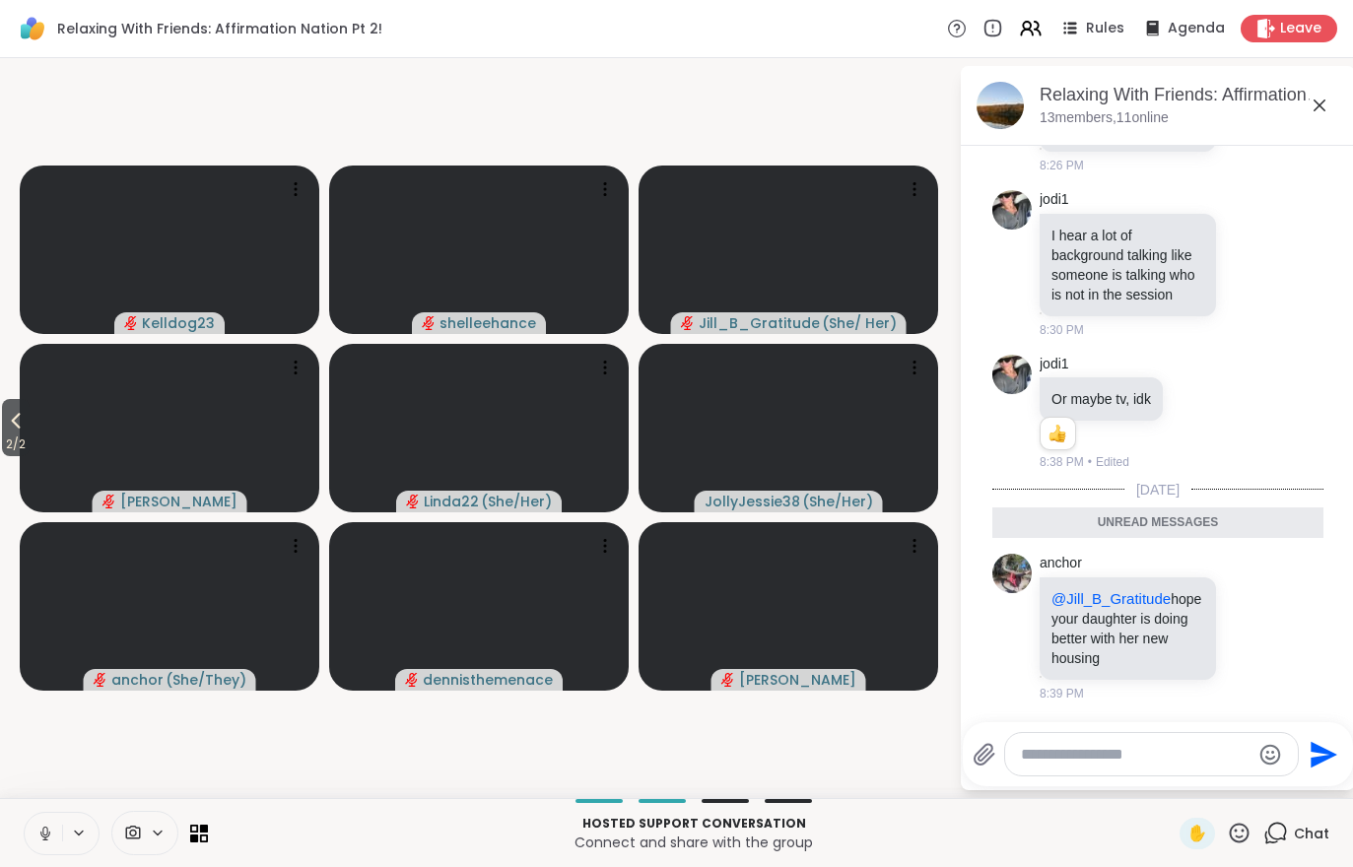
scroll to position [2694, 0]
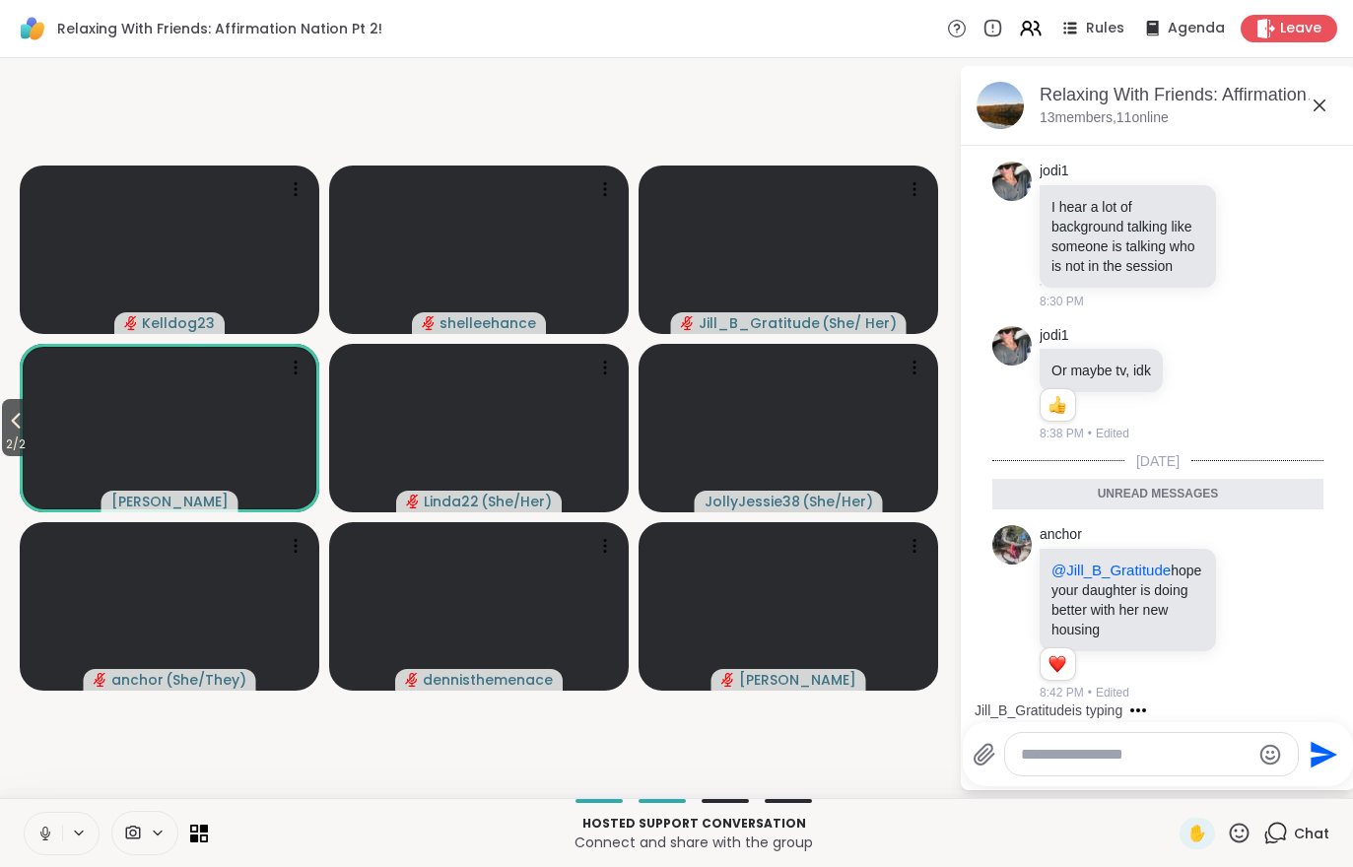
click at [31, 391] on video at bounding box center [170, 428] width 300 height 168
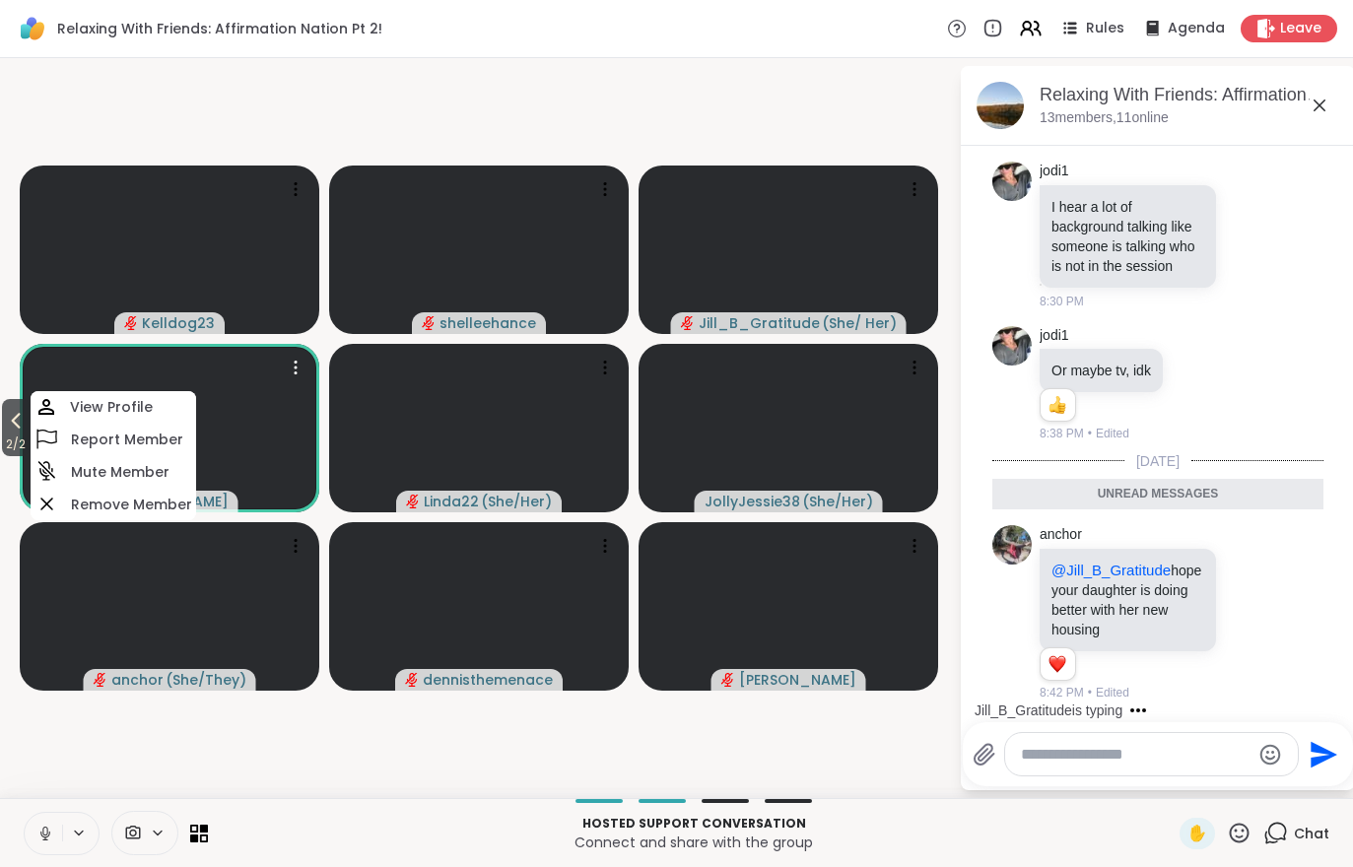
click at [12, 434] on span "2 / 2" at bounding box center [16, 445] width 28 height 24
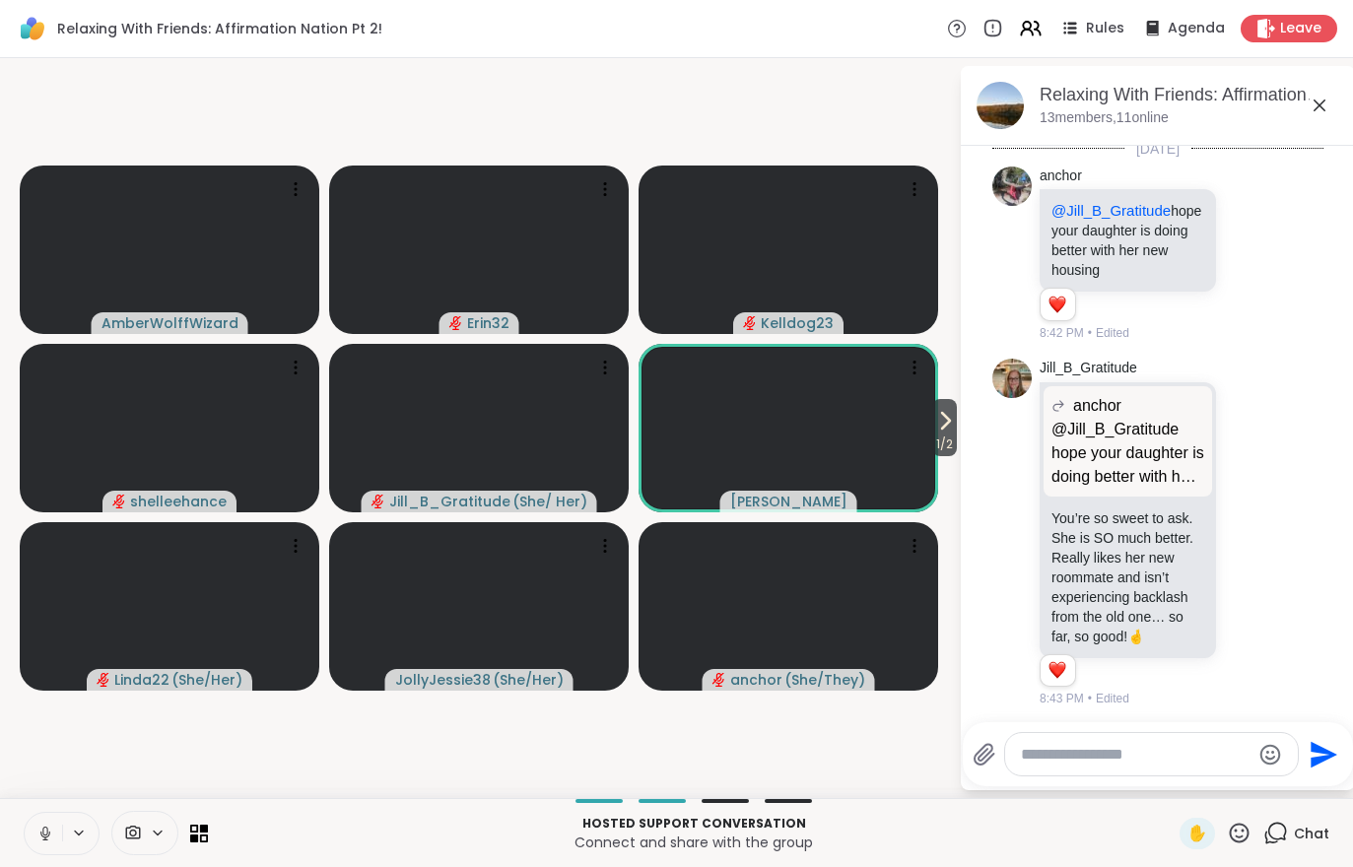
scroll to position [3012, 0]
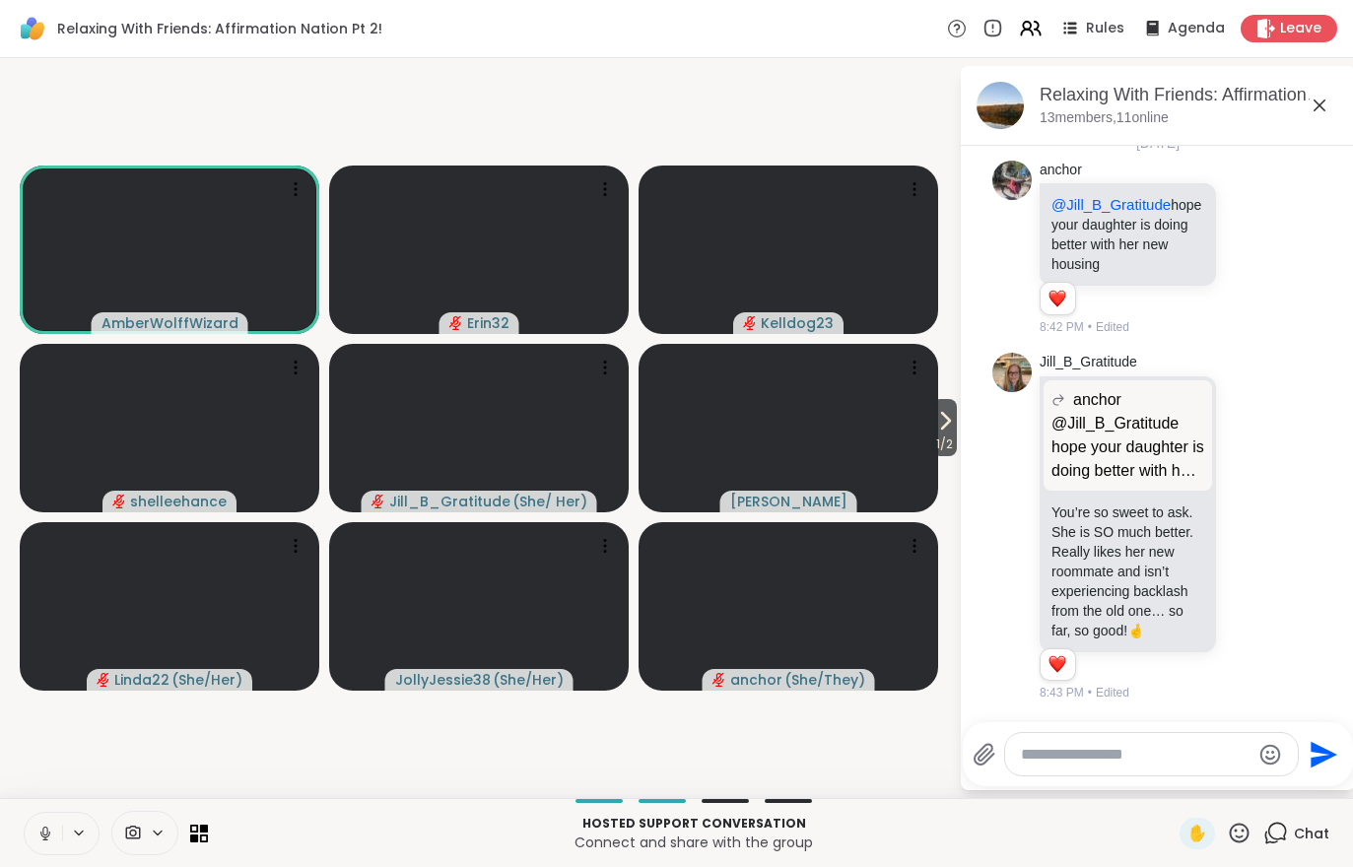
click at [938, 440] on span "1 / 2" at bounding box center [944, 445] width 25 height 24
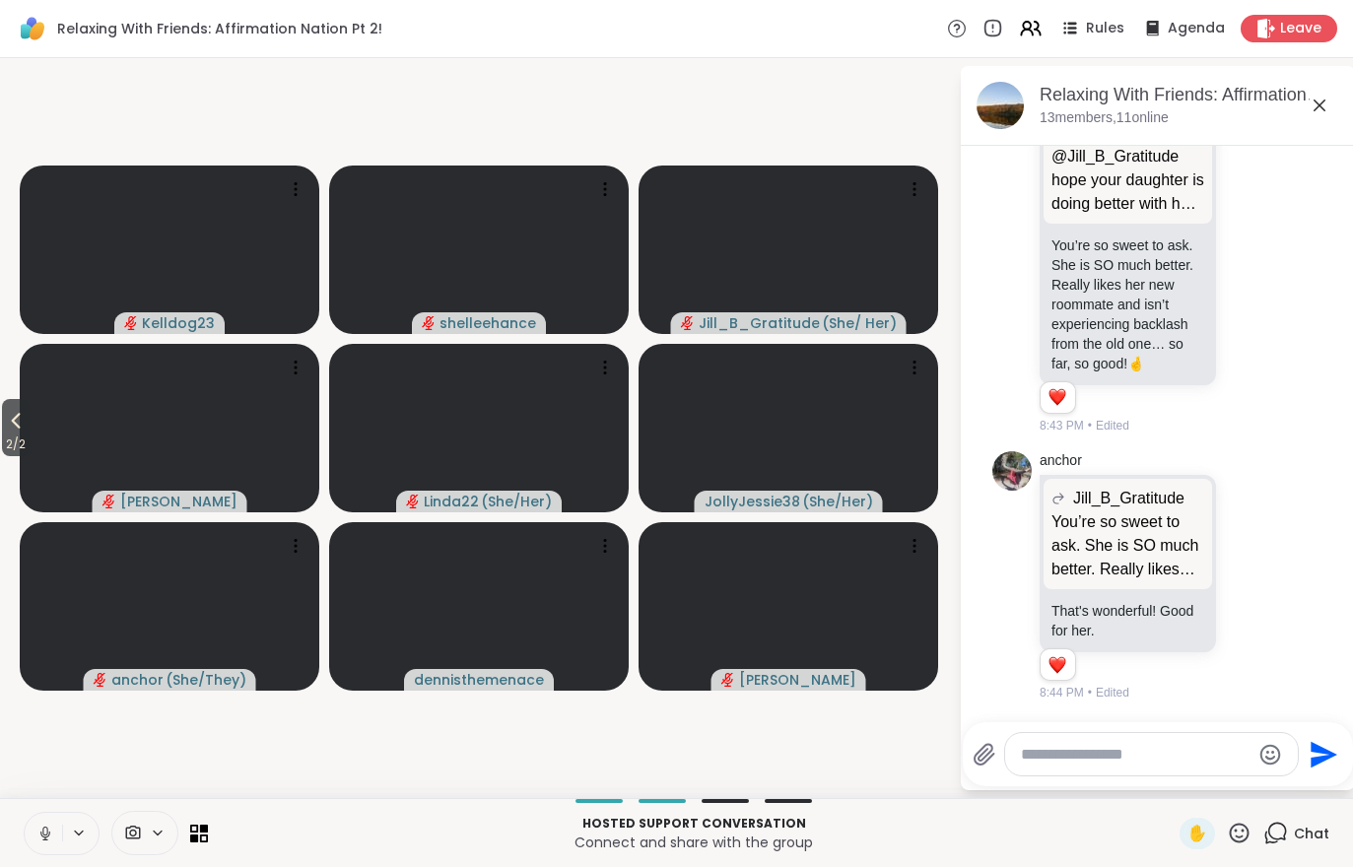
scroll to position [3422, 0]
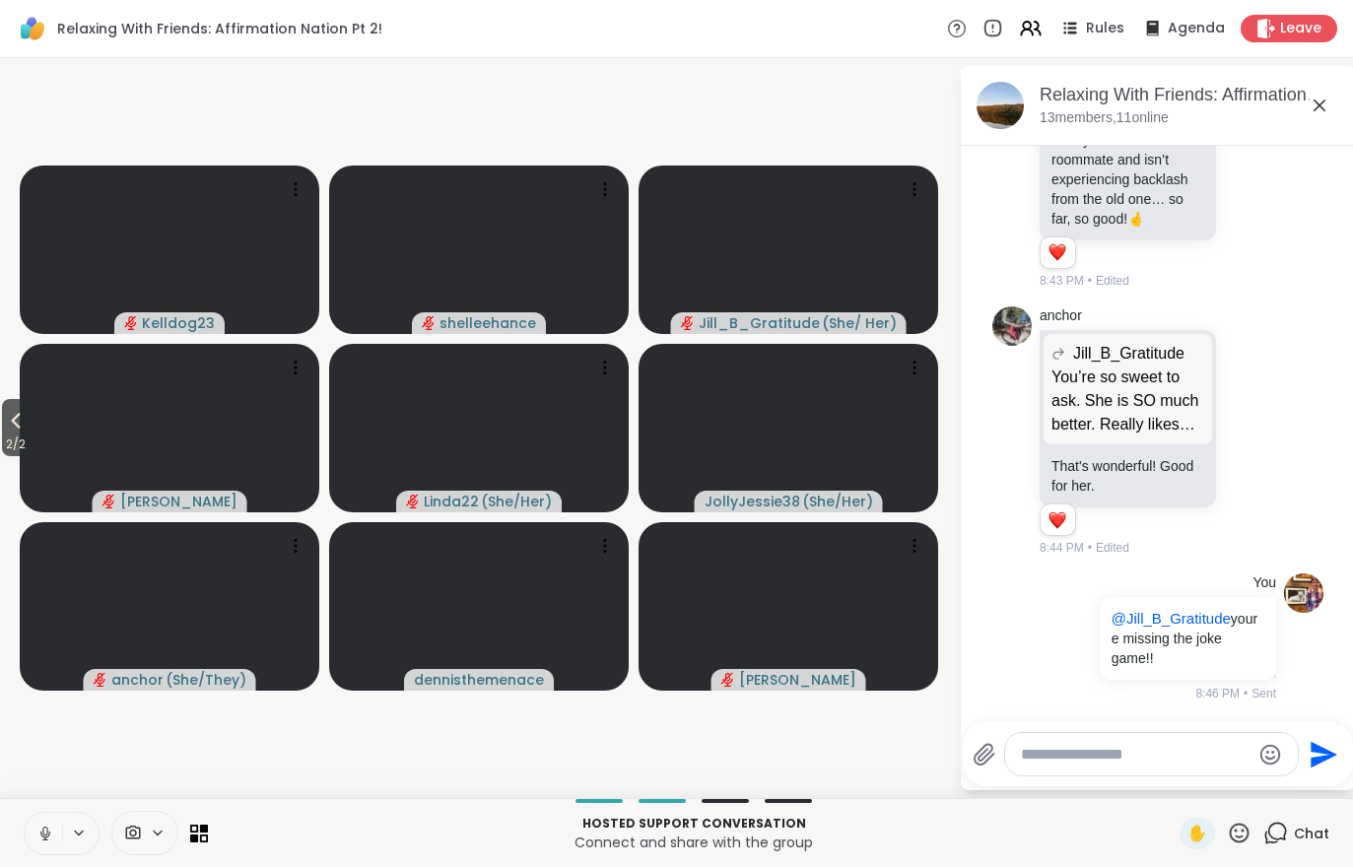
click at [4, 441] on span "2 / 2" at bounding box center [16, 445] width 28 height 24
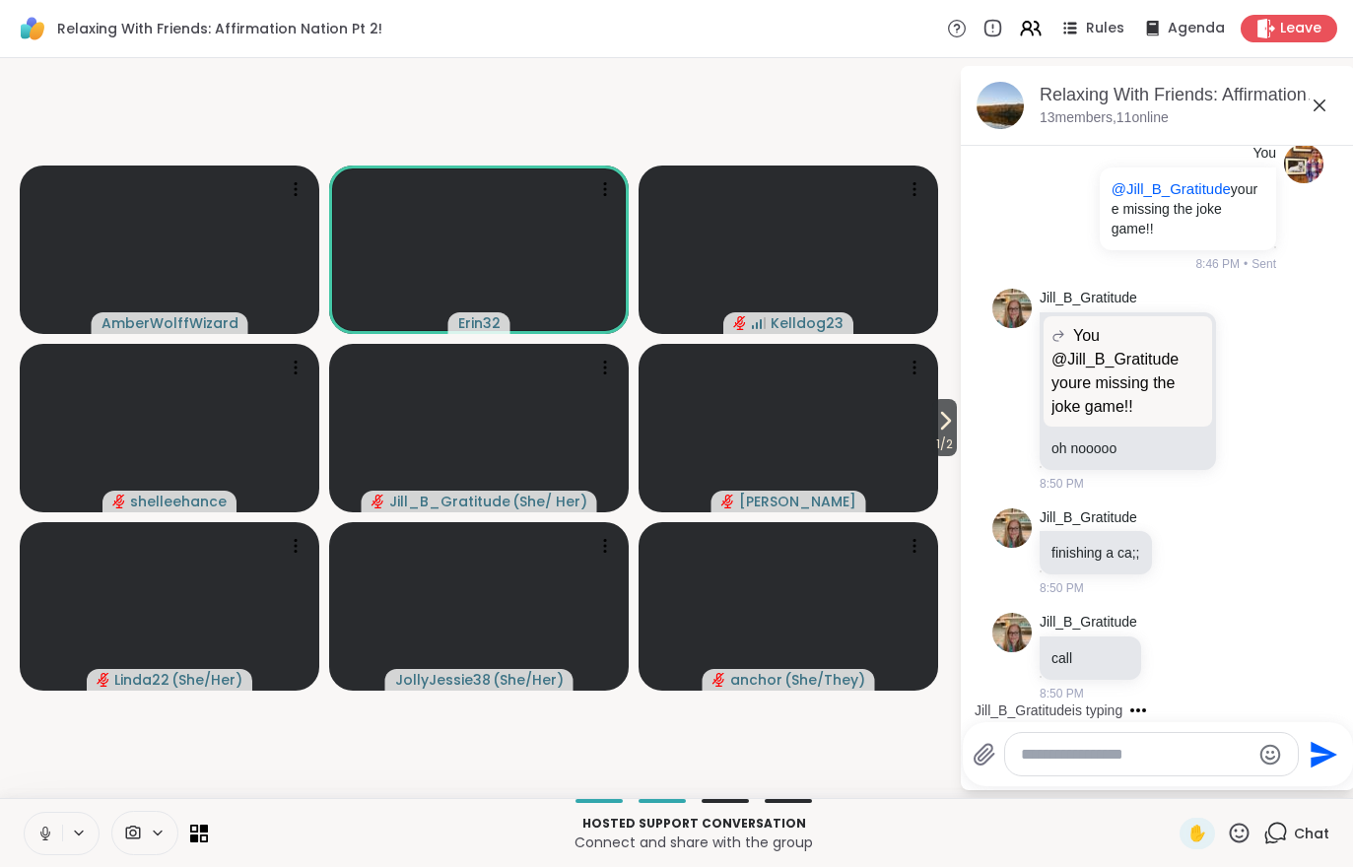
scroll to position [3954, 0]
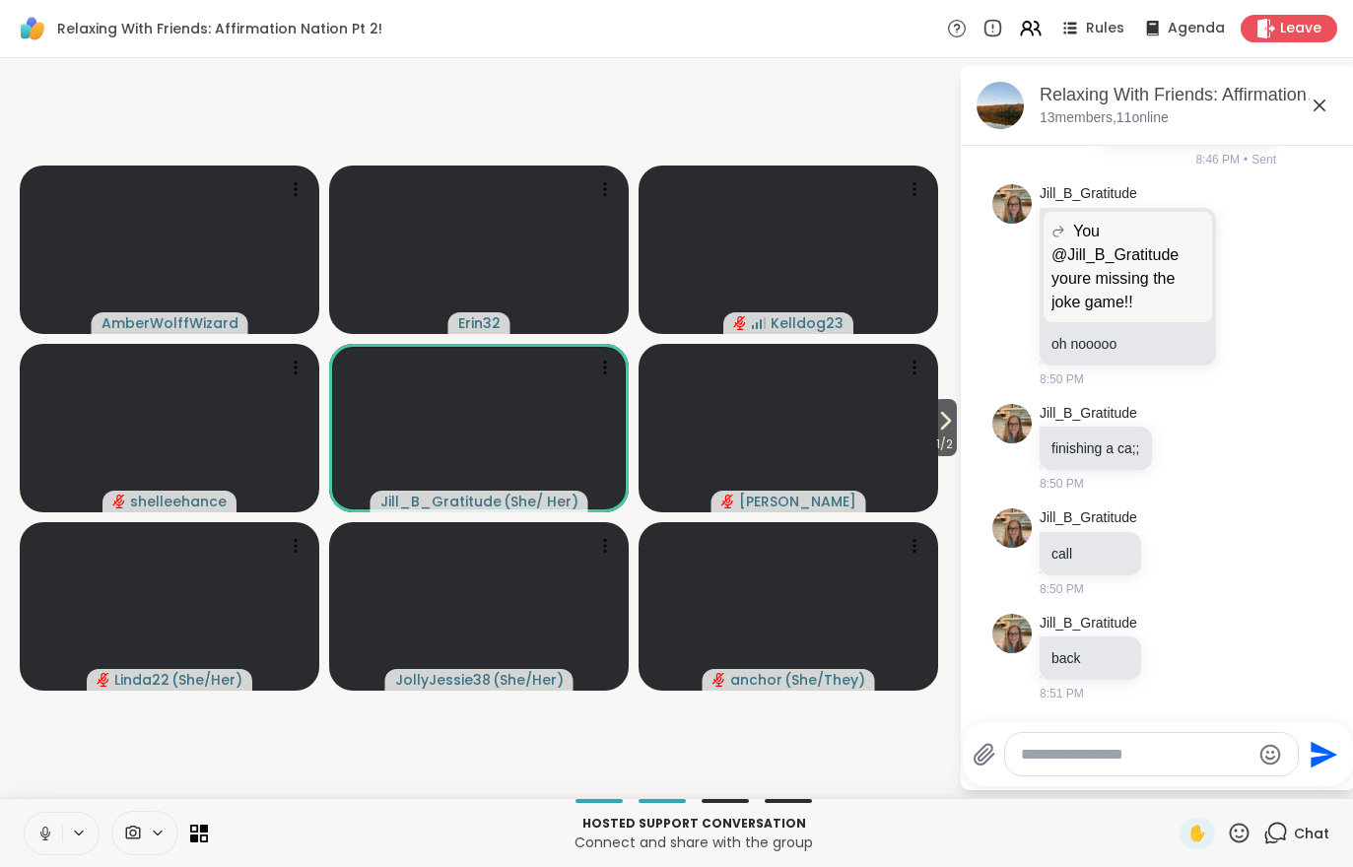
click at [934, 449] on span "1 / 2" at bounding box center [944, 445] width 25 height 24
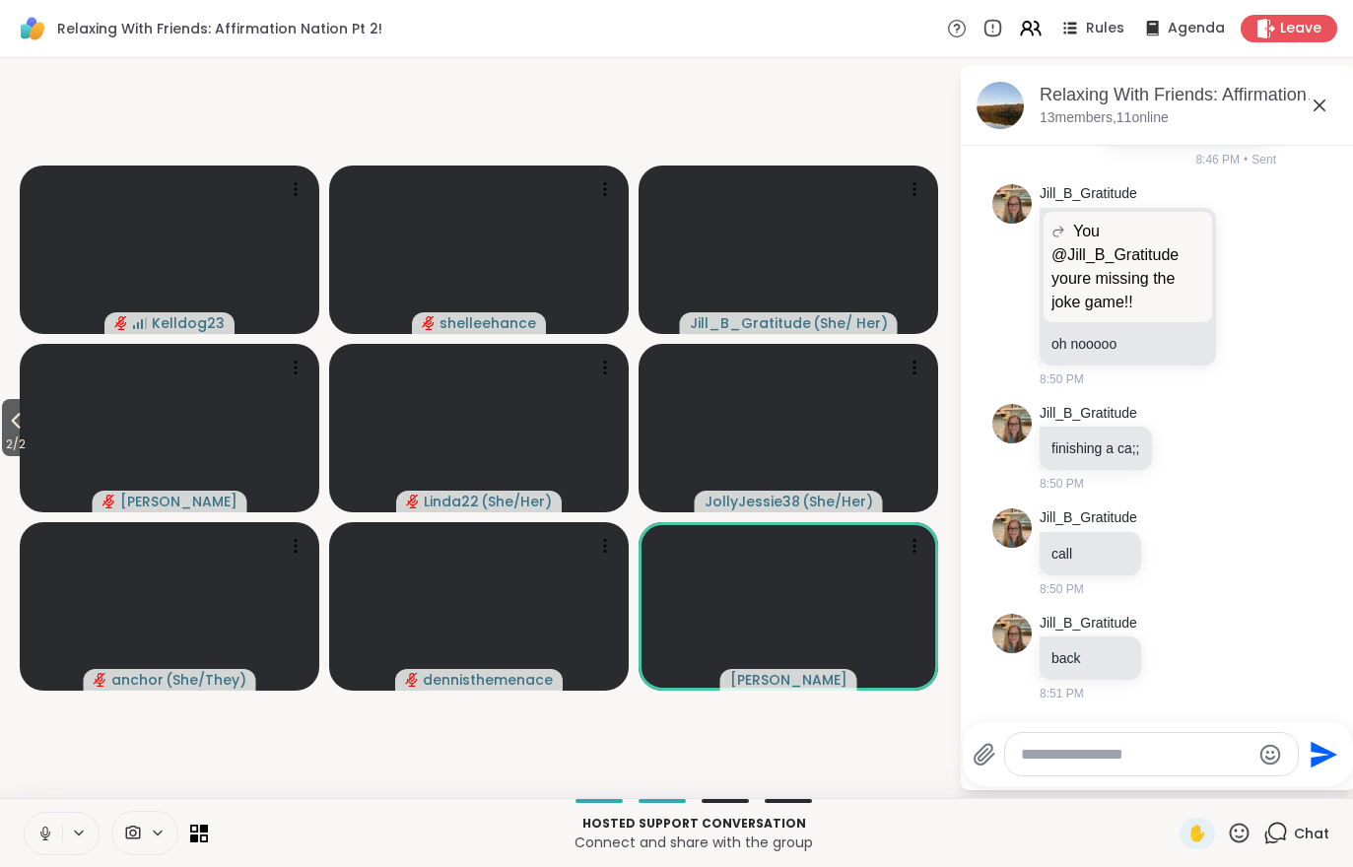
click at [25, 428] on icon at bounding box center [16, 421] width 24 height 24
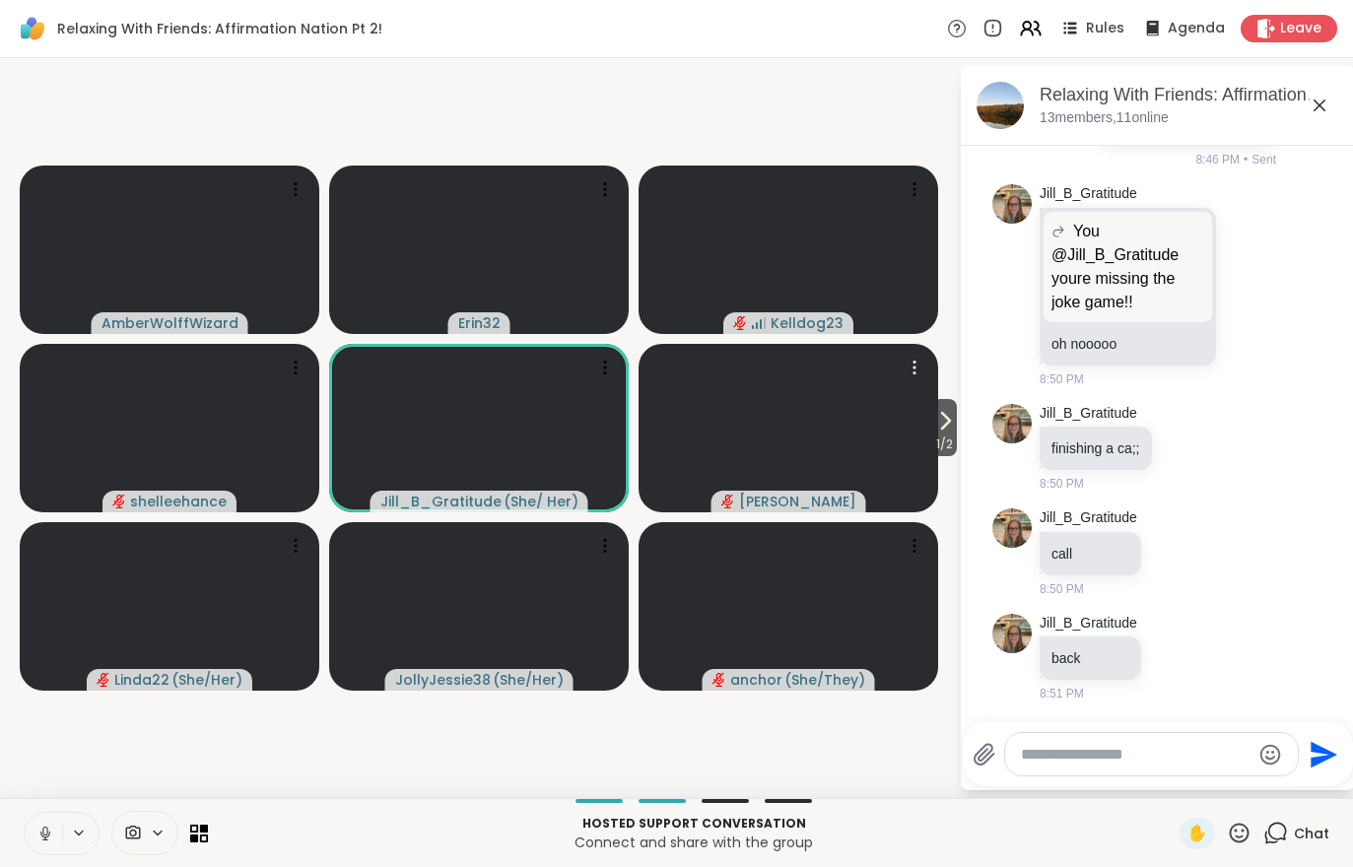
click at [915, 423] on video at bounding box center [788, 428] width 300 height 168
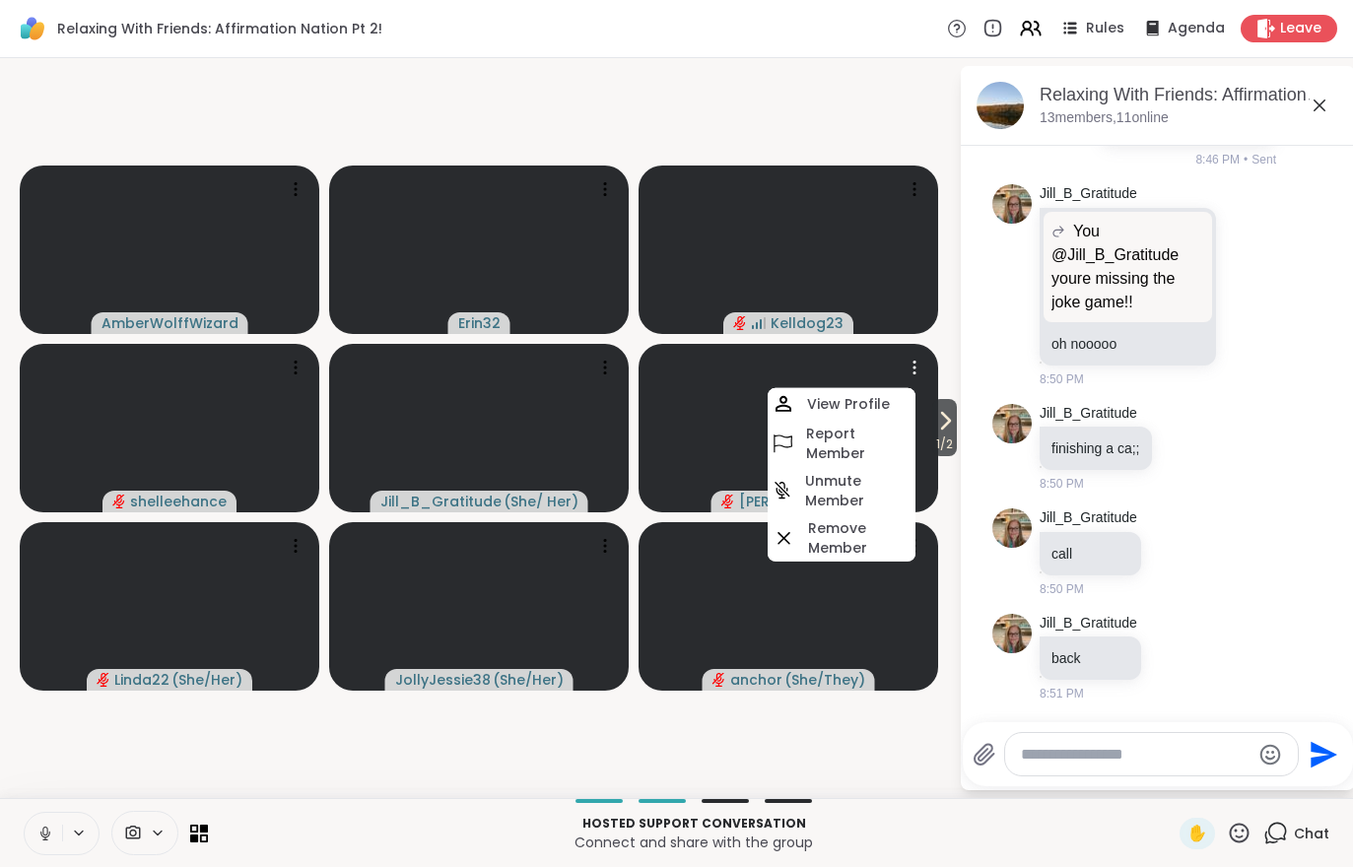
click at [948, 431] on icon at bounding box center [945, 421] width 24 height 24
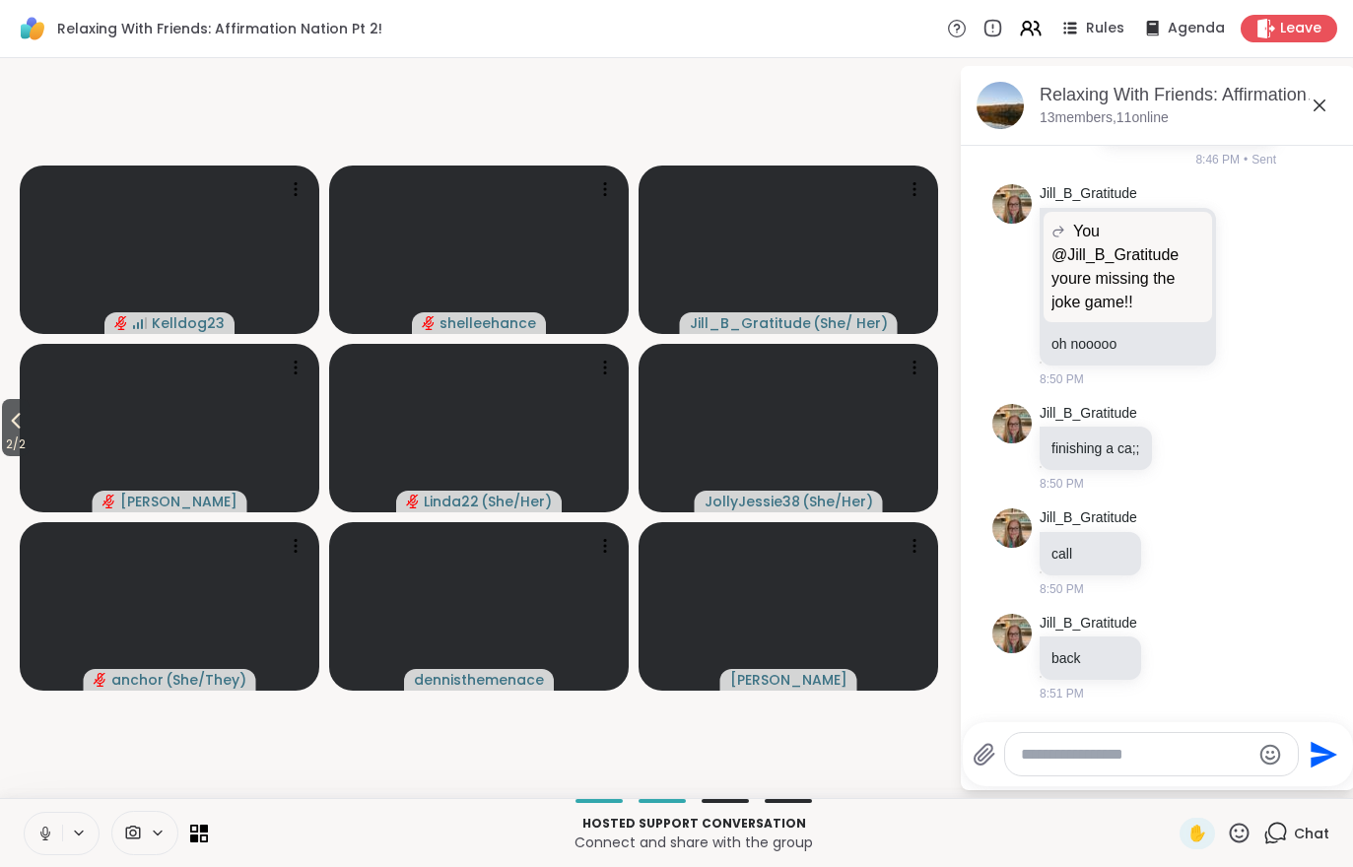
click at [1037, 17] on icon at bounding box center [1031, 29] width 24 height 24
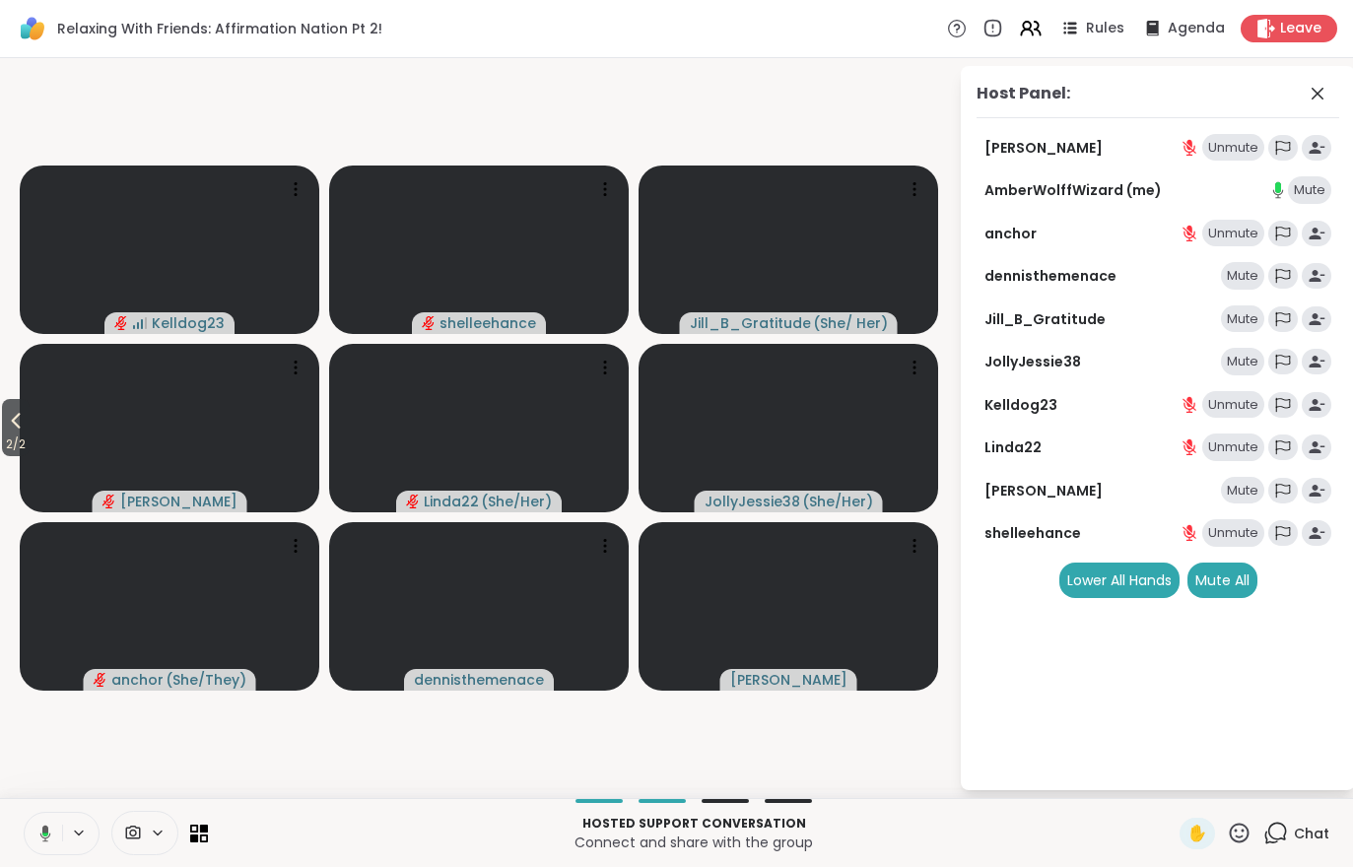
click at [1238, 484] on div "Mute" at bounding box center [1242, 491] width 43 height 28
click at [1232, 572] on div "Mute All" at bounding box center [1222, 580] width 70 height 35
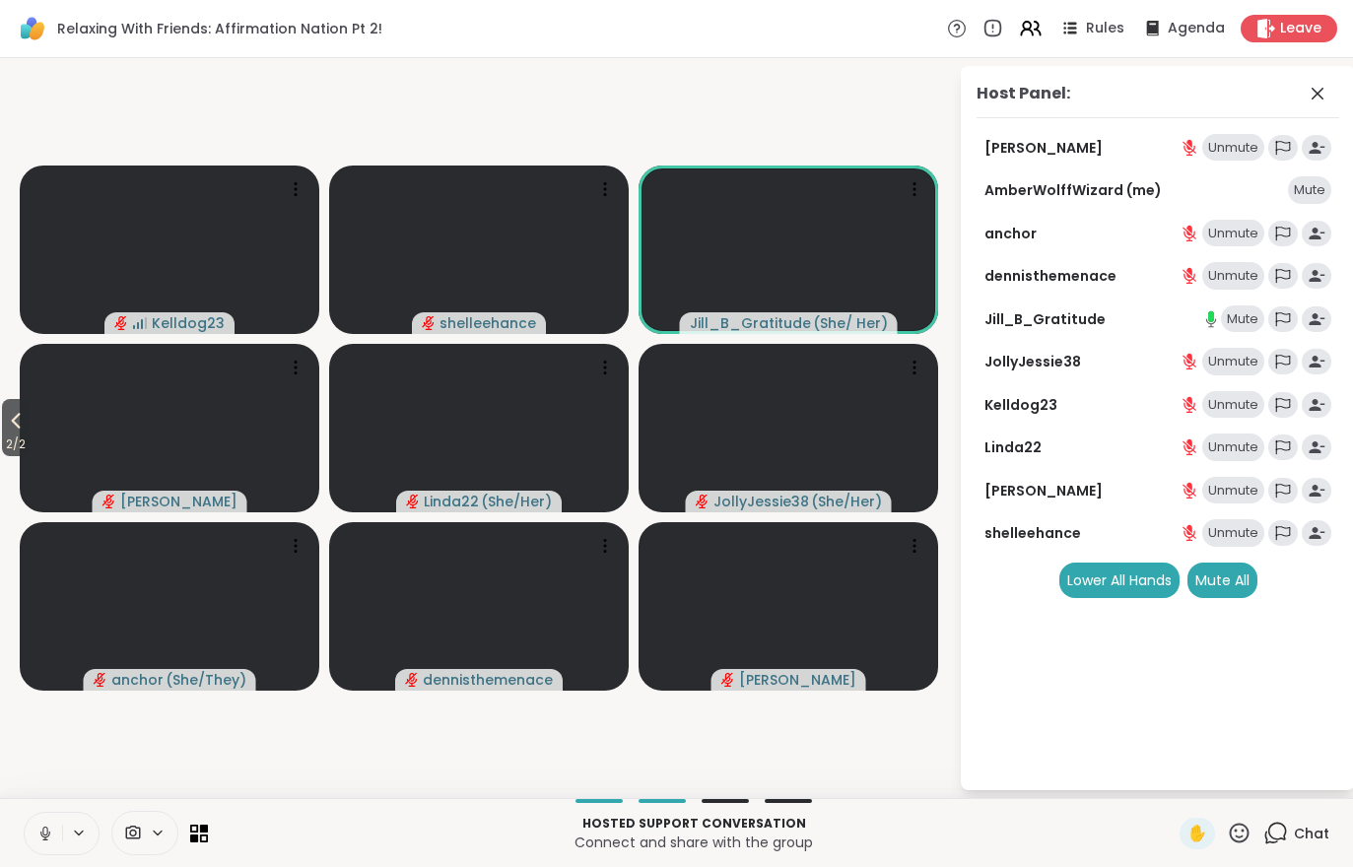
click at [3, 418] on button "2 / 2" at bounding box center [16, 427] width 28 height 57
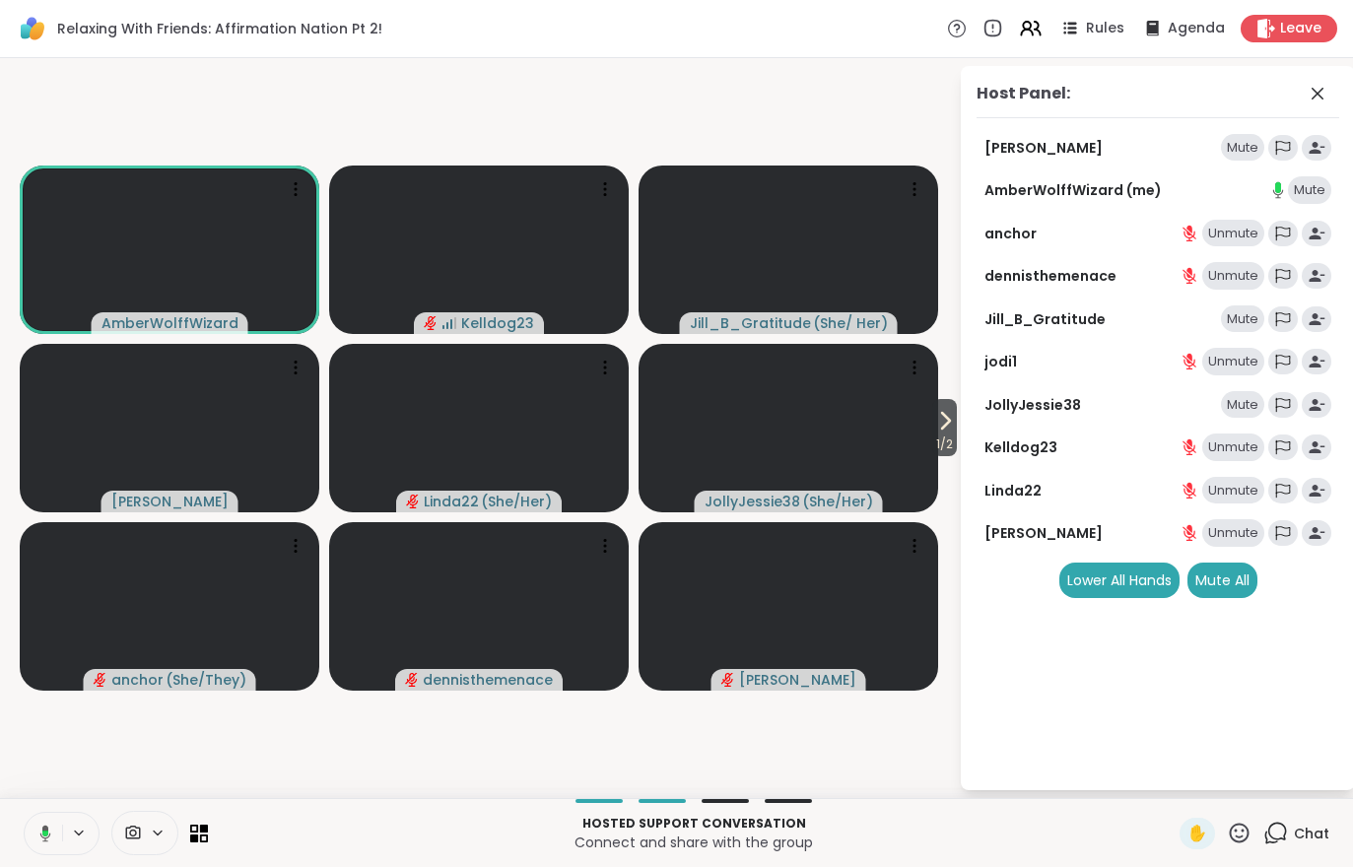
click at [934, 427] on icon at bounding box center [945, 421] width 24 height 24
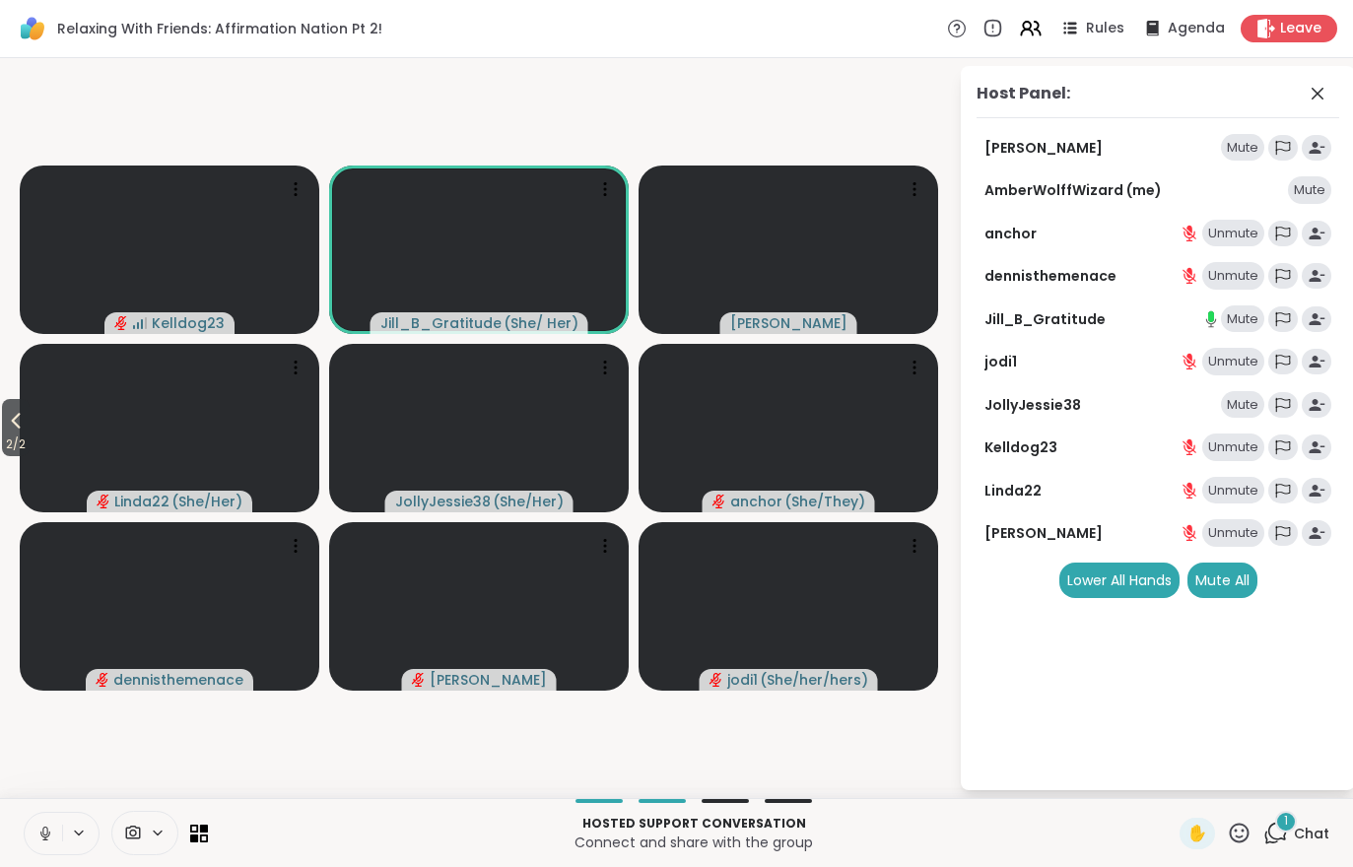
click at [1281, 825] on div "1" at bounding box center [1286, 822] width 22 height 22
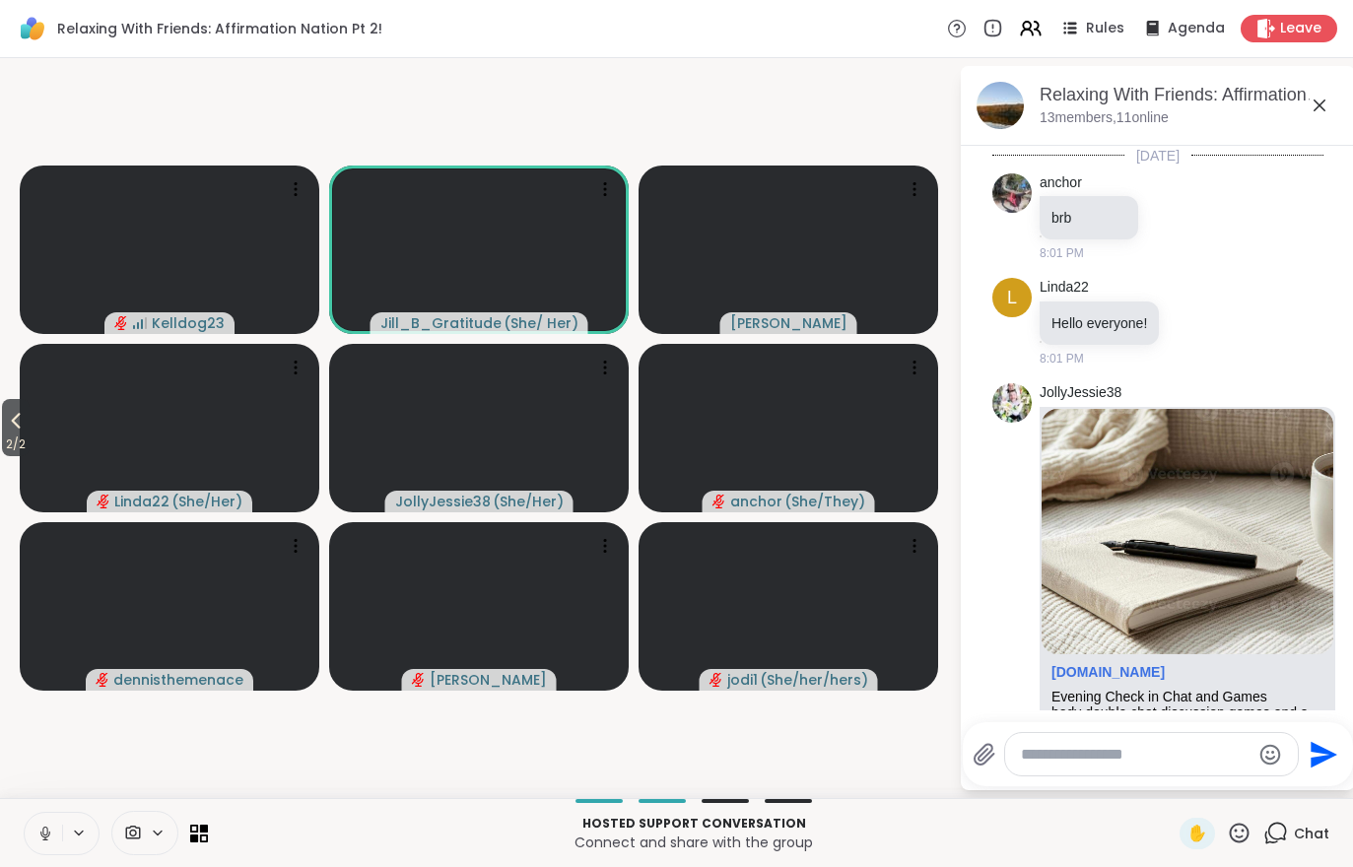
scroll to position [4104, 0]
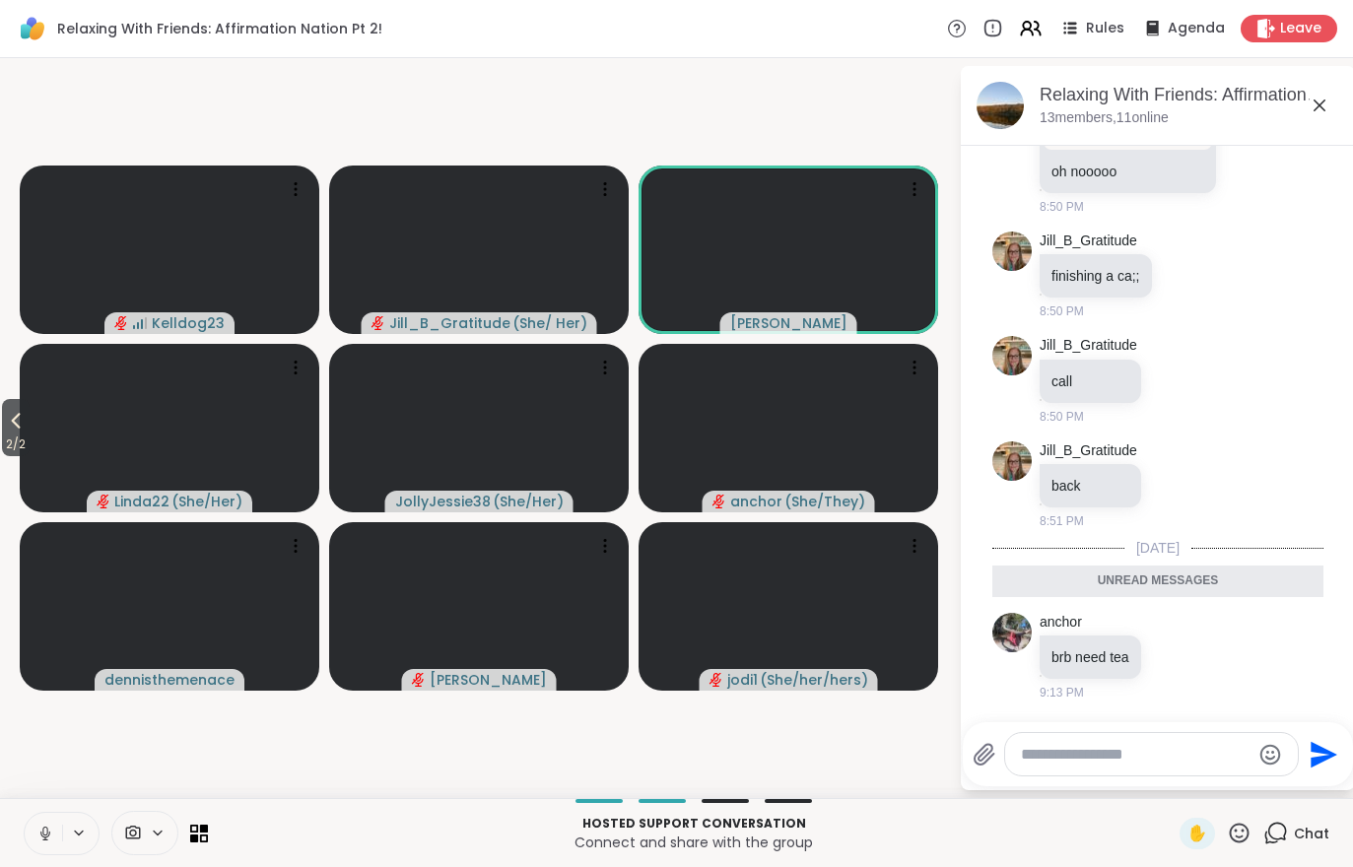
click at [11, 432] on icon at bounding box center [16, 421] width 24 height 24
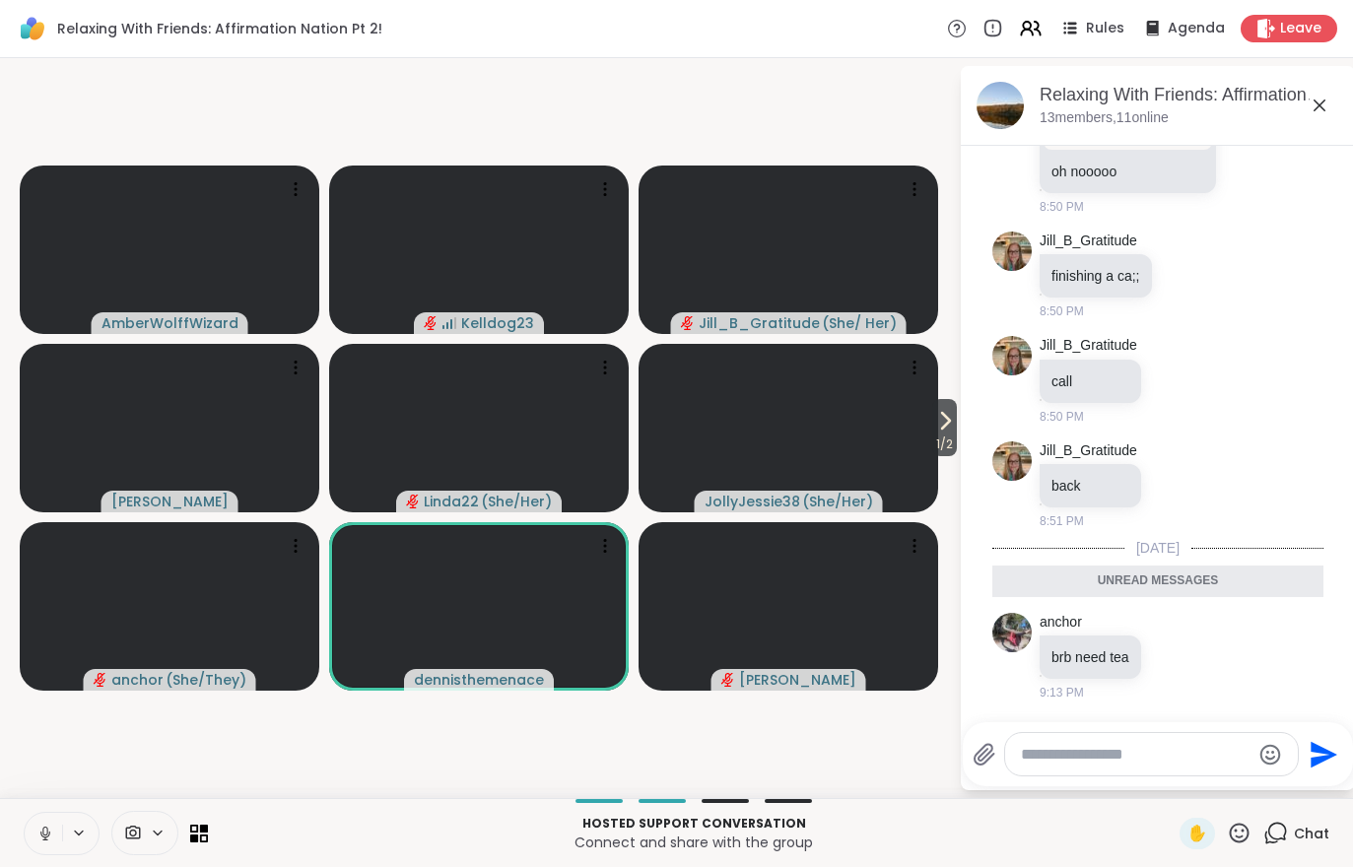
click at [940, 440] on span "1 / 2" at bounding box center [944, 445] width 25 height 24
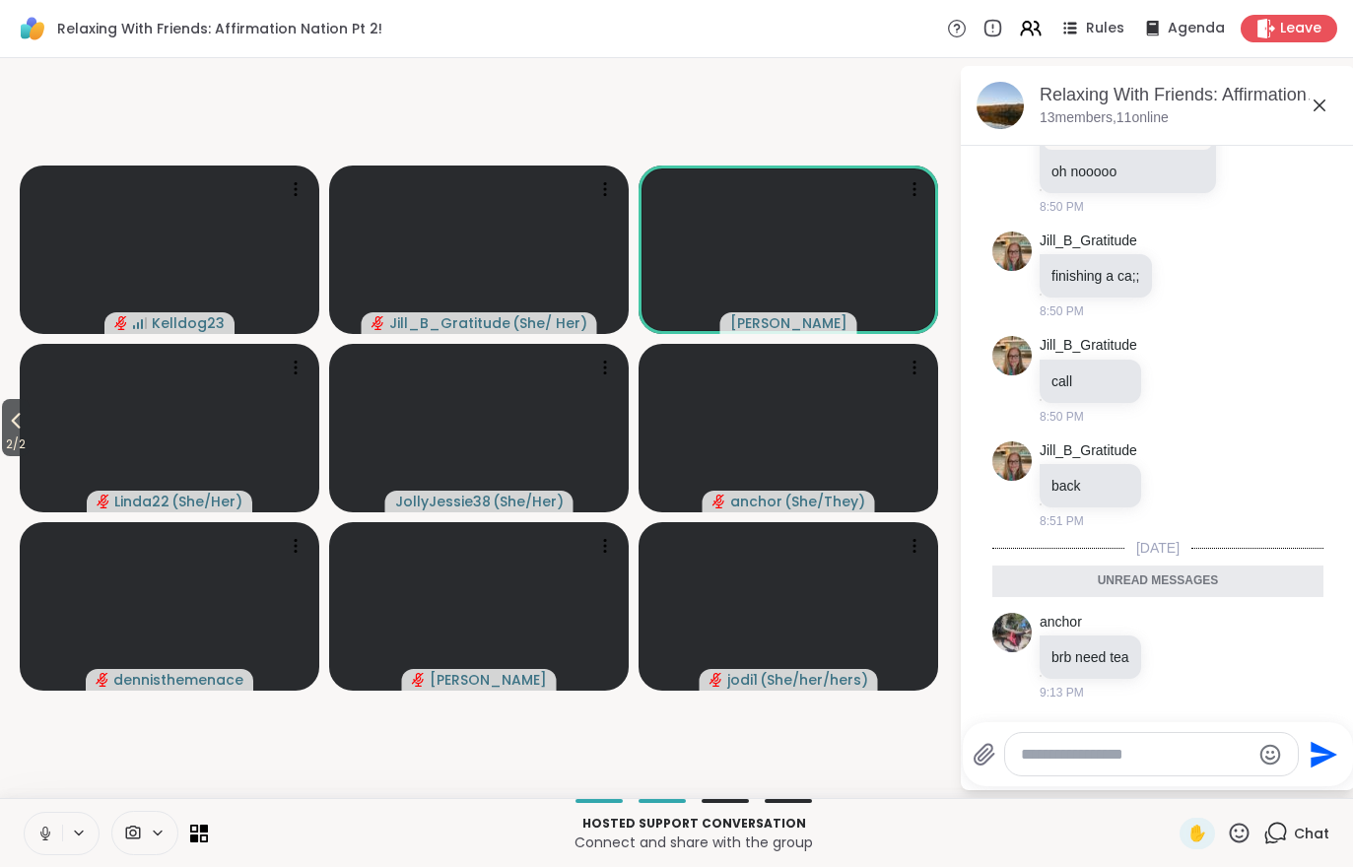
click at [9, 433] on span "2 / 2" at bounding box center [16, 445] width 28 height 24
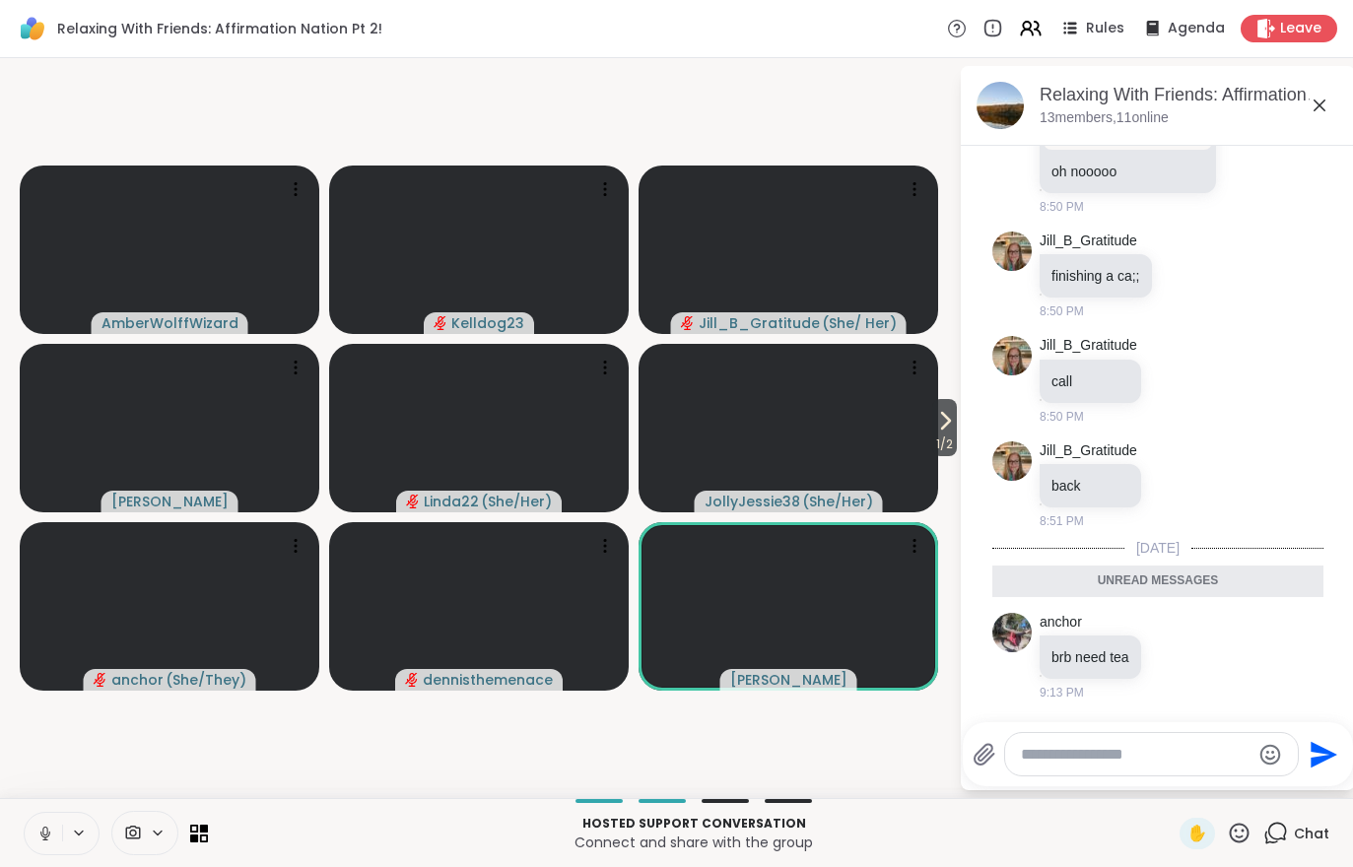
click at [951, 421] on icon at bounding box center [945, 421] width 24 height 24
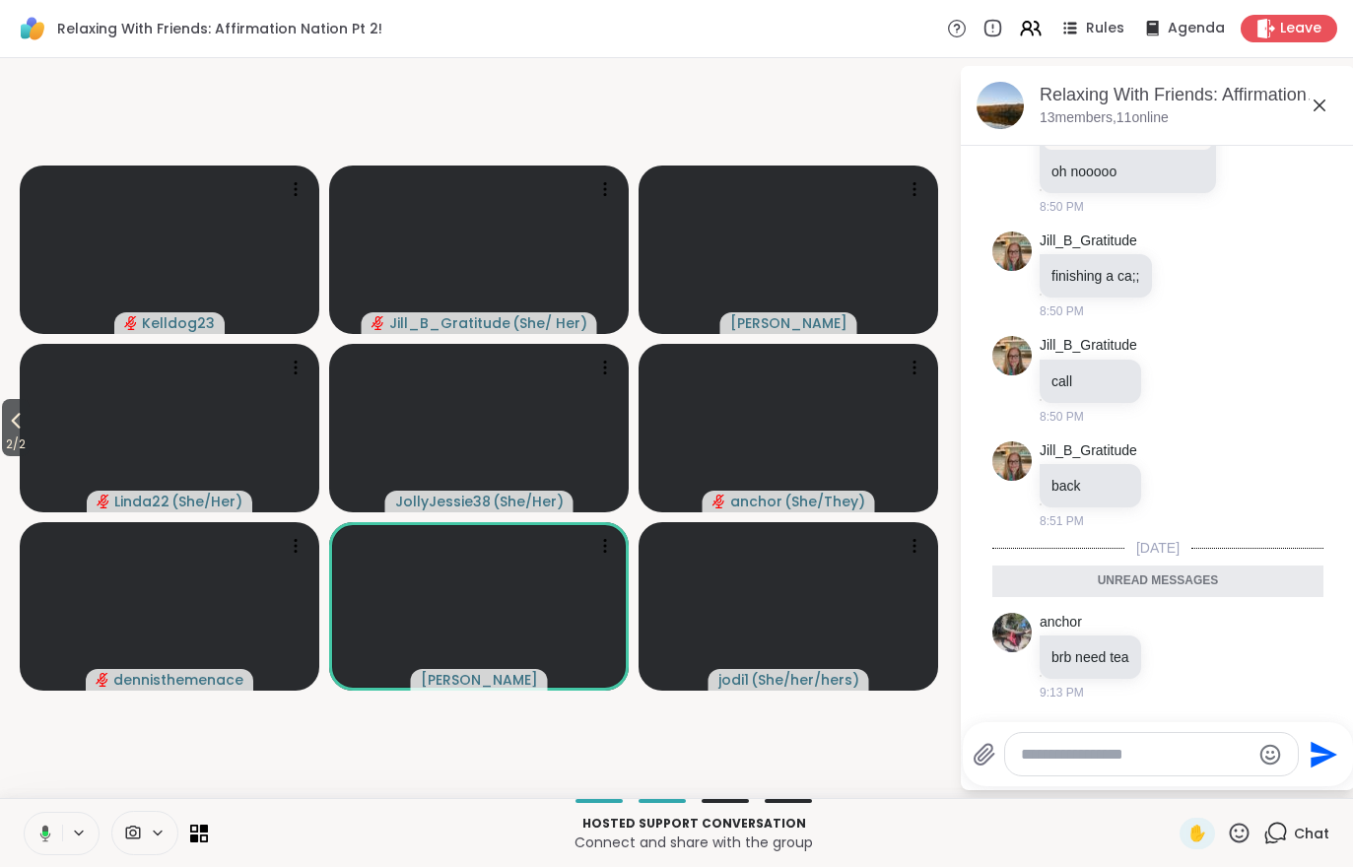
click at [11, 429] on icon at bounding box center [16, 421] width 24 height 24
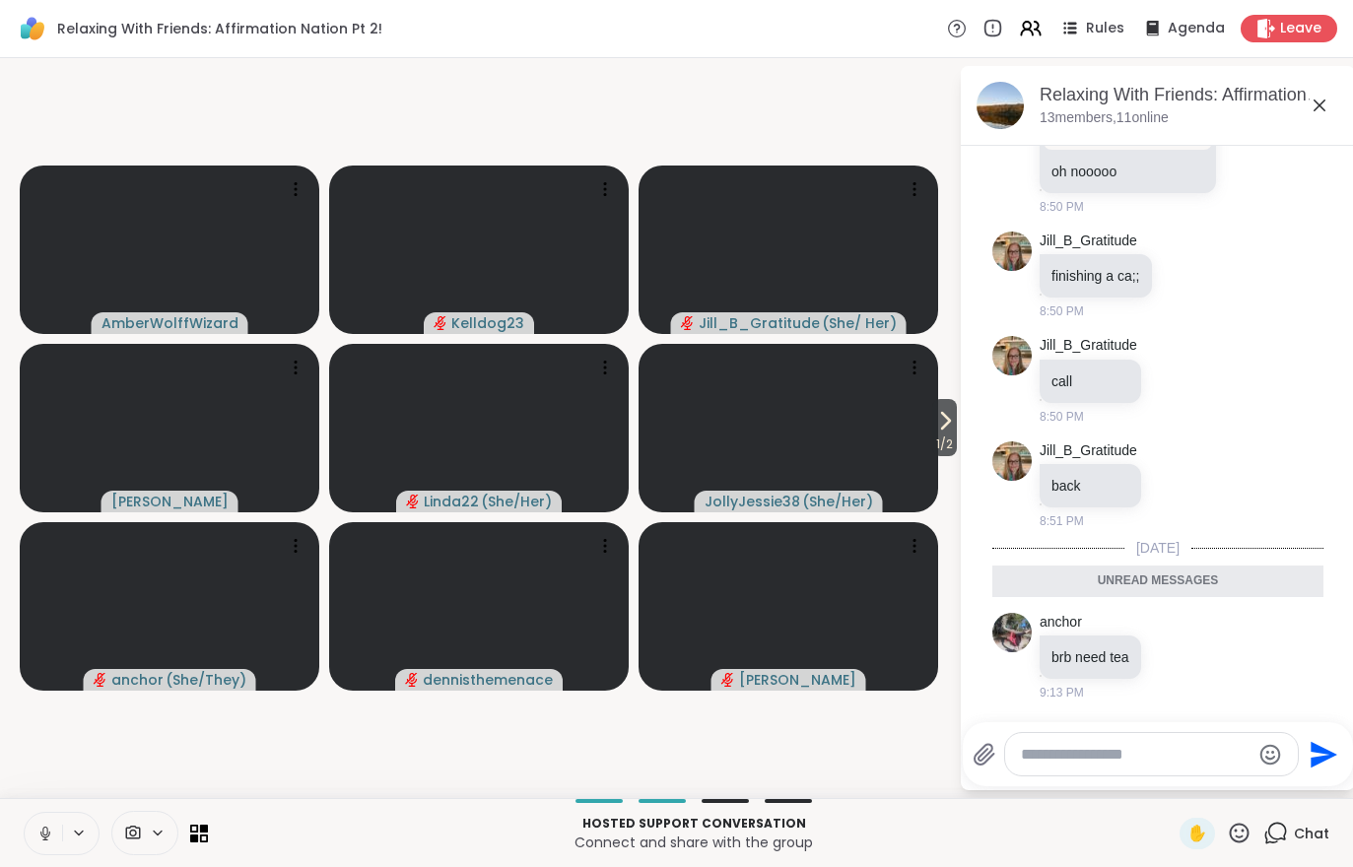
click at [945, 432] on icon at bounding box center [945, 421] width 24 height 24
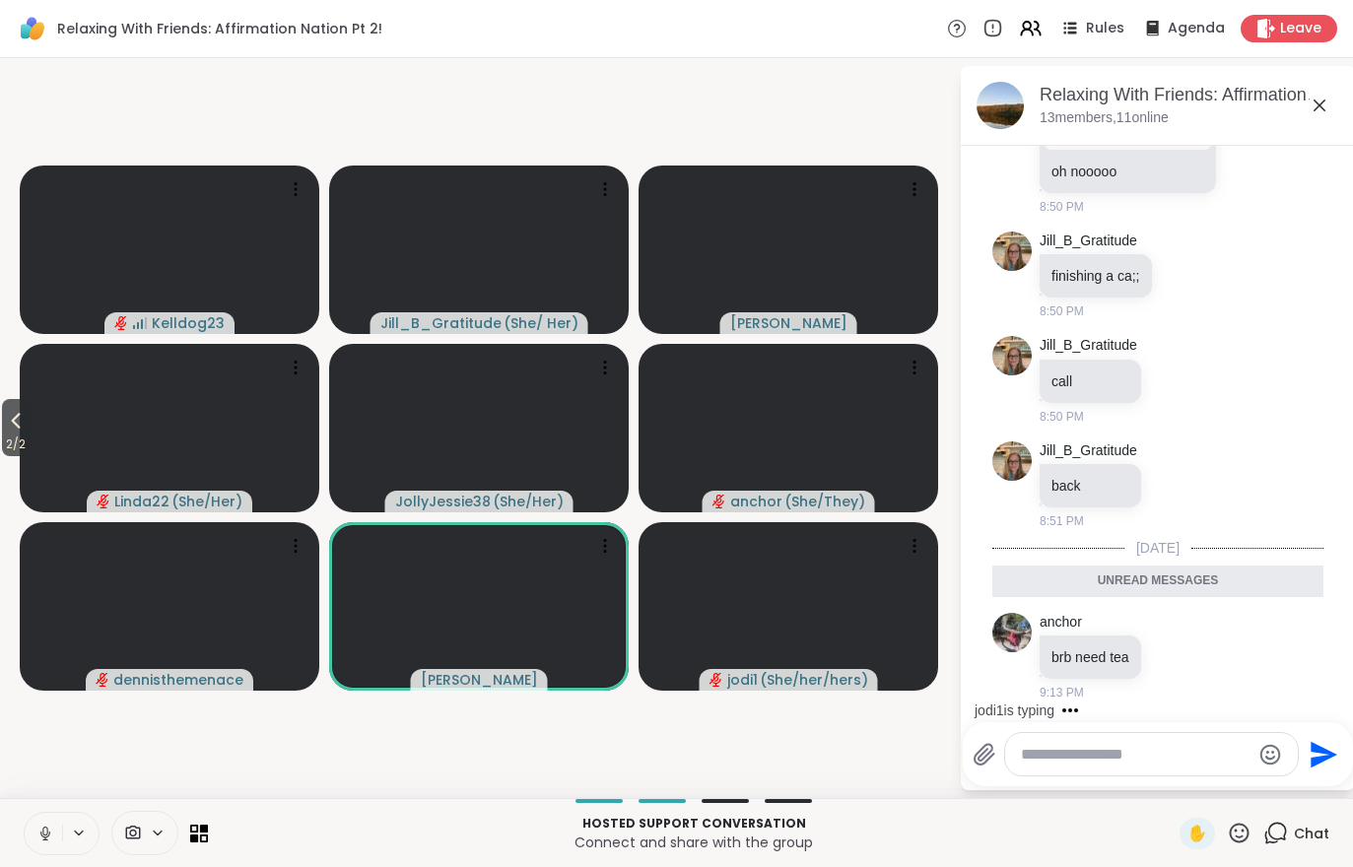
click at [12, 440] on span "2 / 2" at bounding box center [16, 445] width 28 height 24
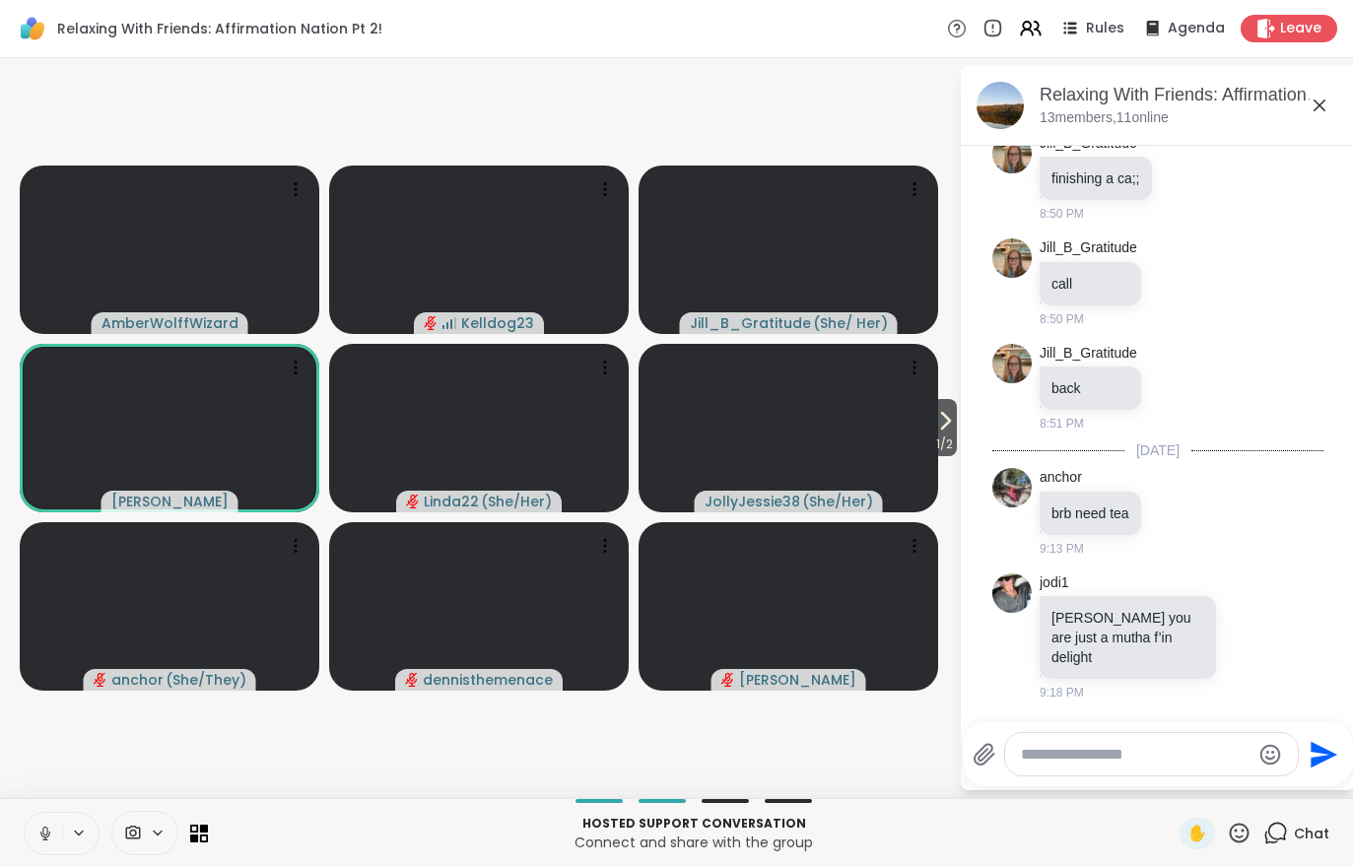
scroll to position [4182, 0]
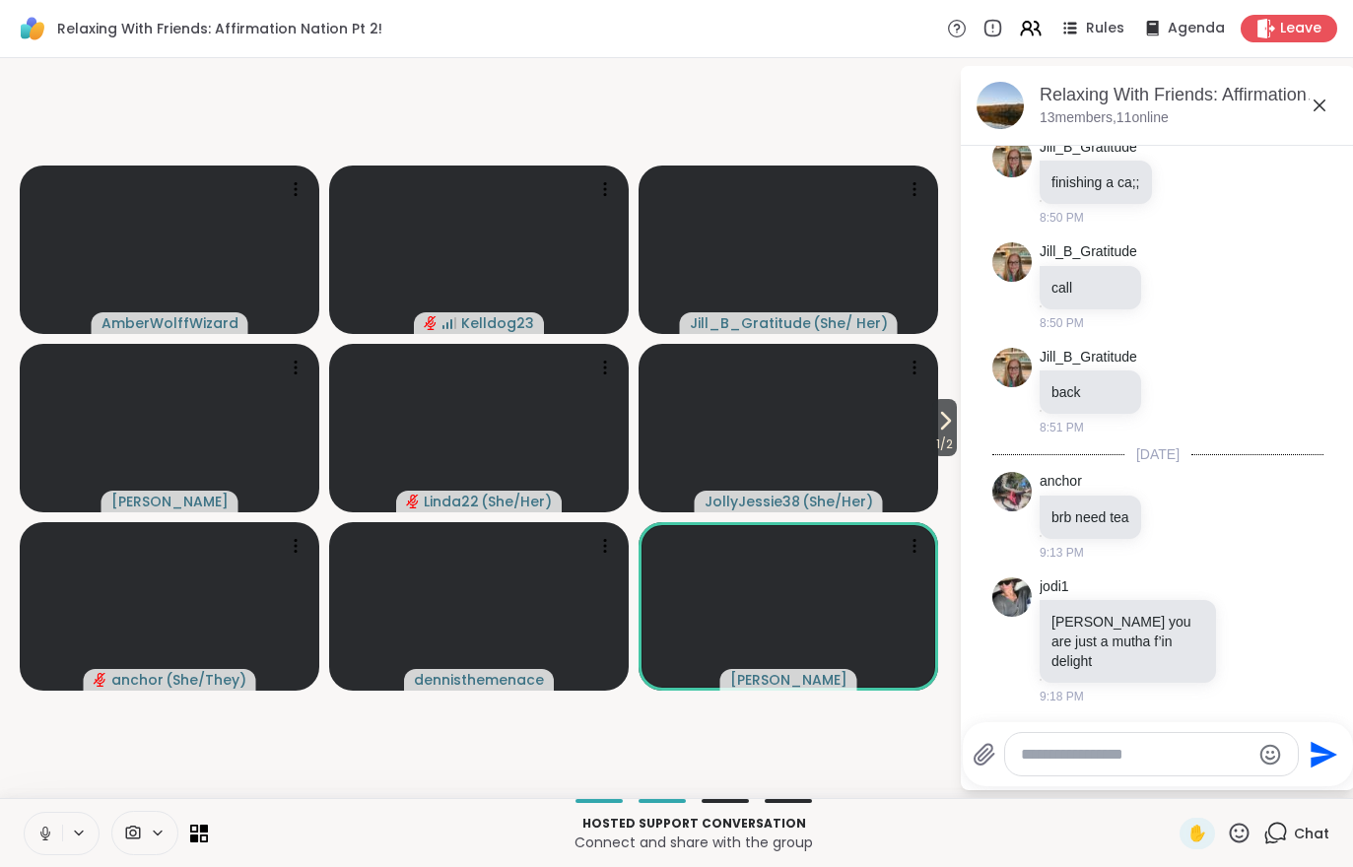
click at [956, 421] on button "1 / 2" at bounding box center [944, 427] width 25 height 57
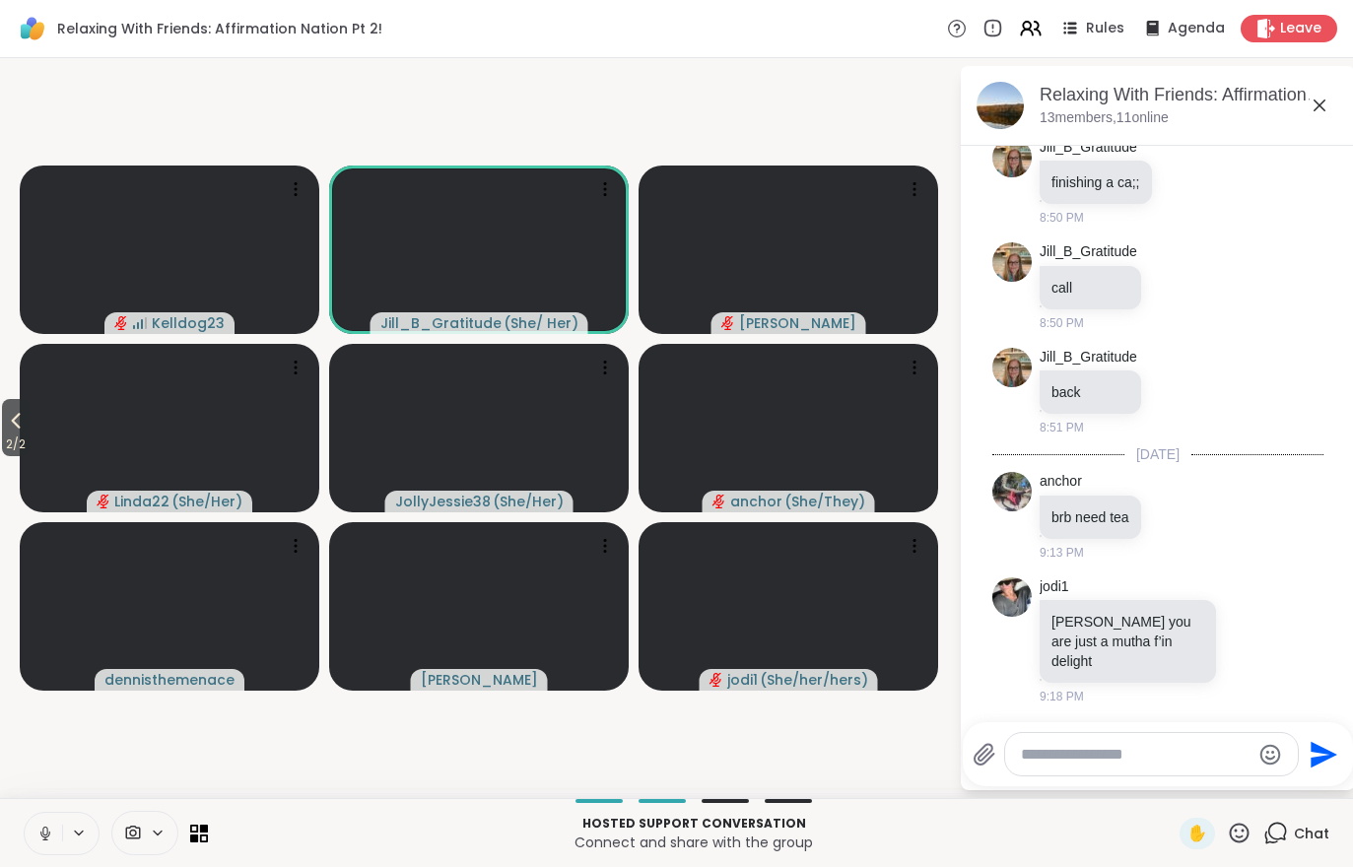
click at [8, 424] on icon at bounding box center [16, 421] width 24 height 24
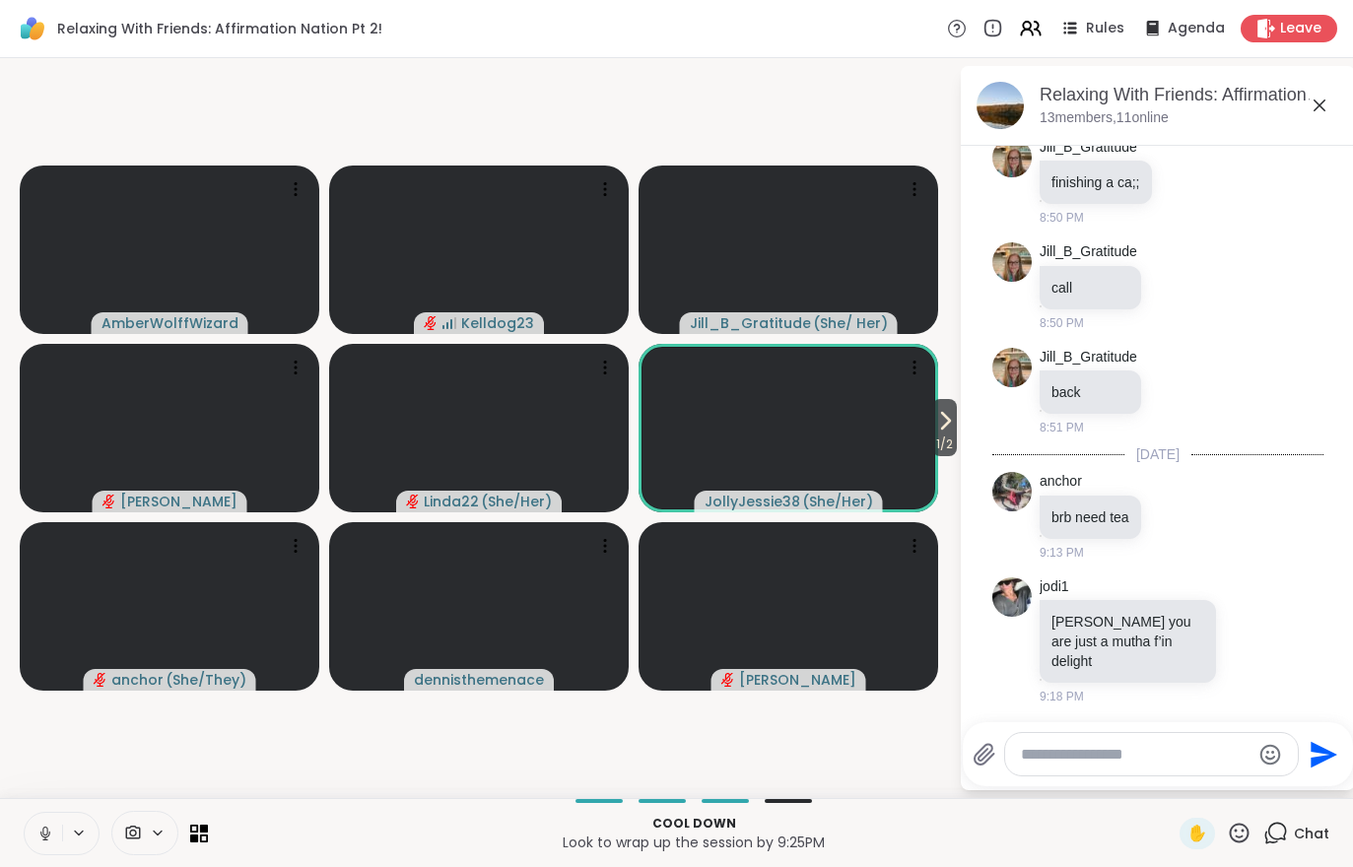
click at [955, 442] on span "1 / 2" at bounding box center [944, 445] width 25 height 24
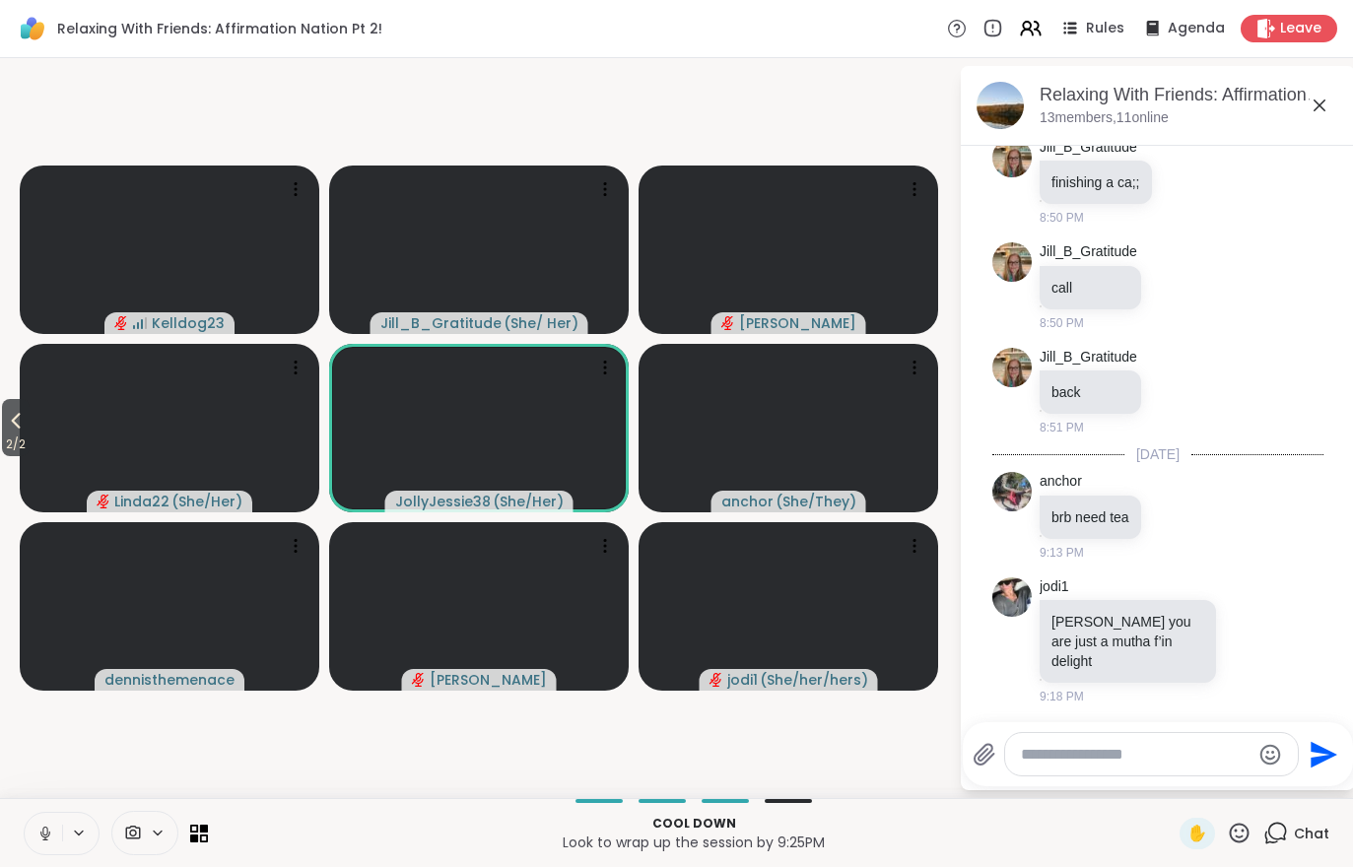
click at [28, 429] on icon at bounding box center [16, 421] width 24 height 24
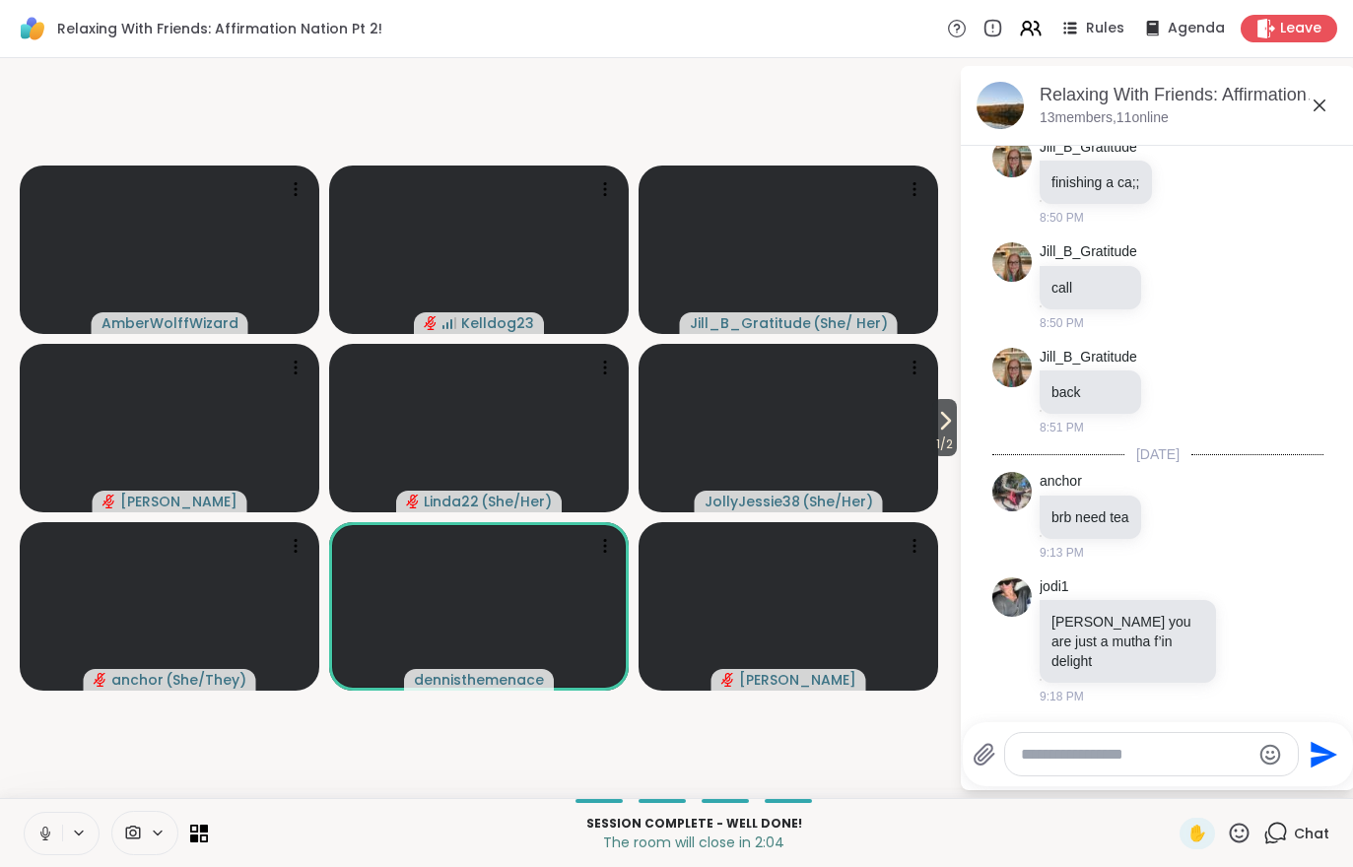
click at [1152, 860] on div "Session Complete - well done! The room will close in 2:04 ✋ Chat" at bounding box center [676, 832] width 1353 height 69
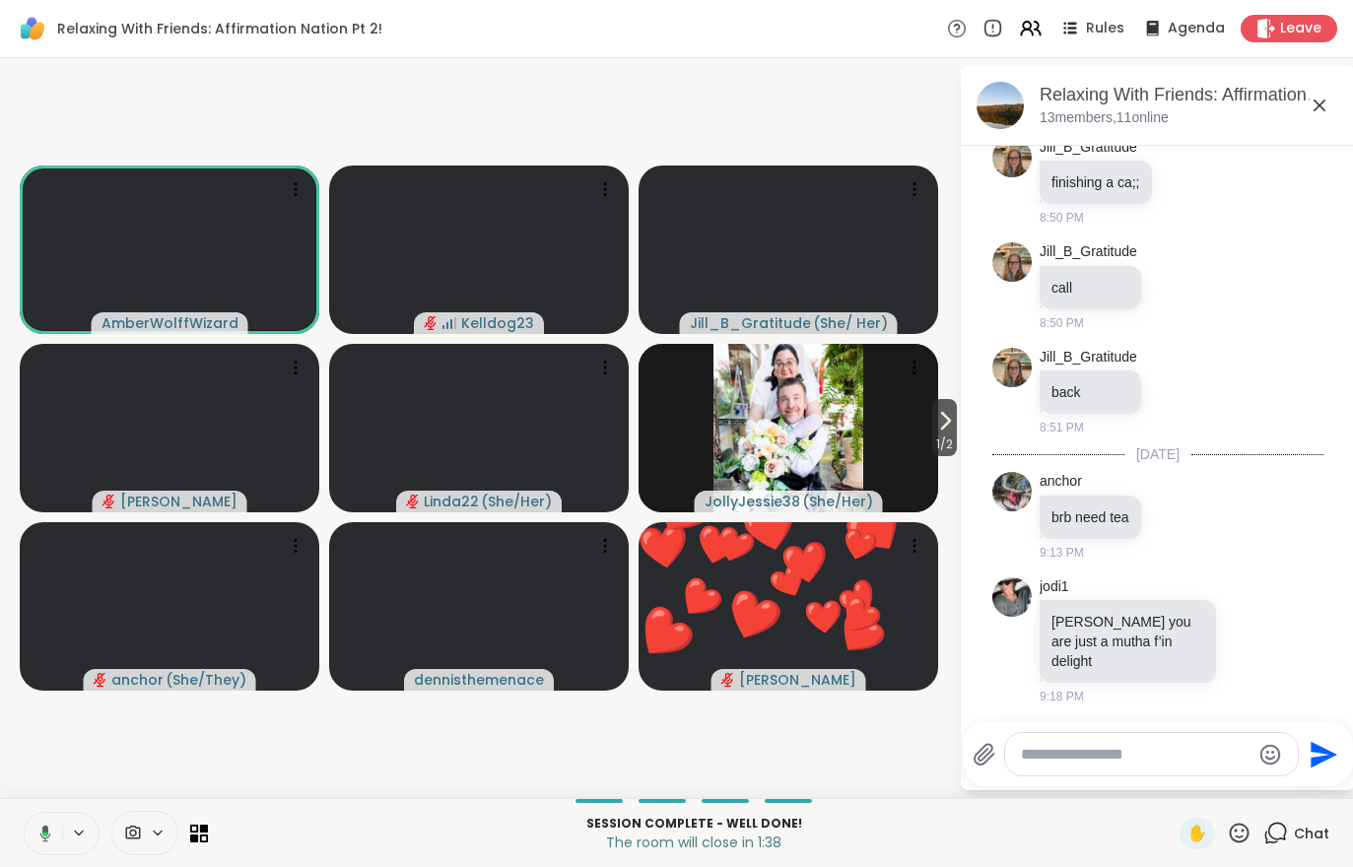
click at [877, 837] on p "The room will close in 1:38" at bounding box center [694, 842] width 948 height 20
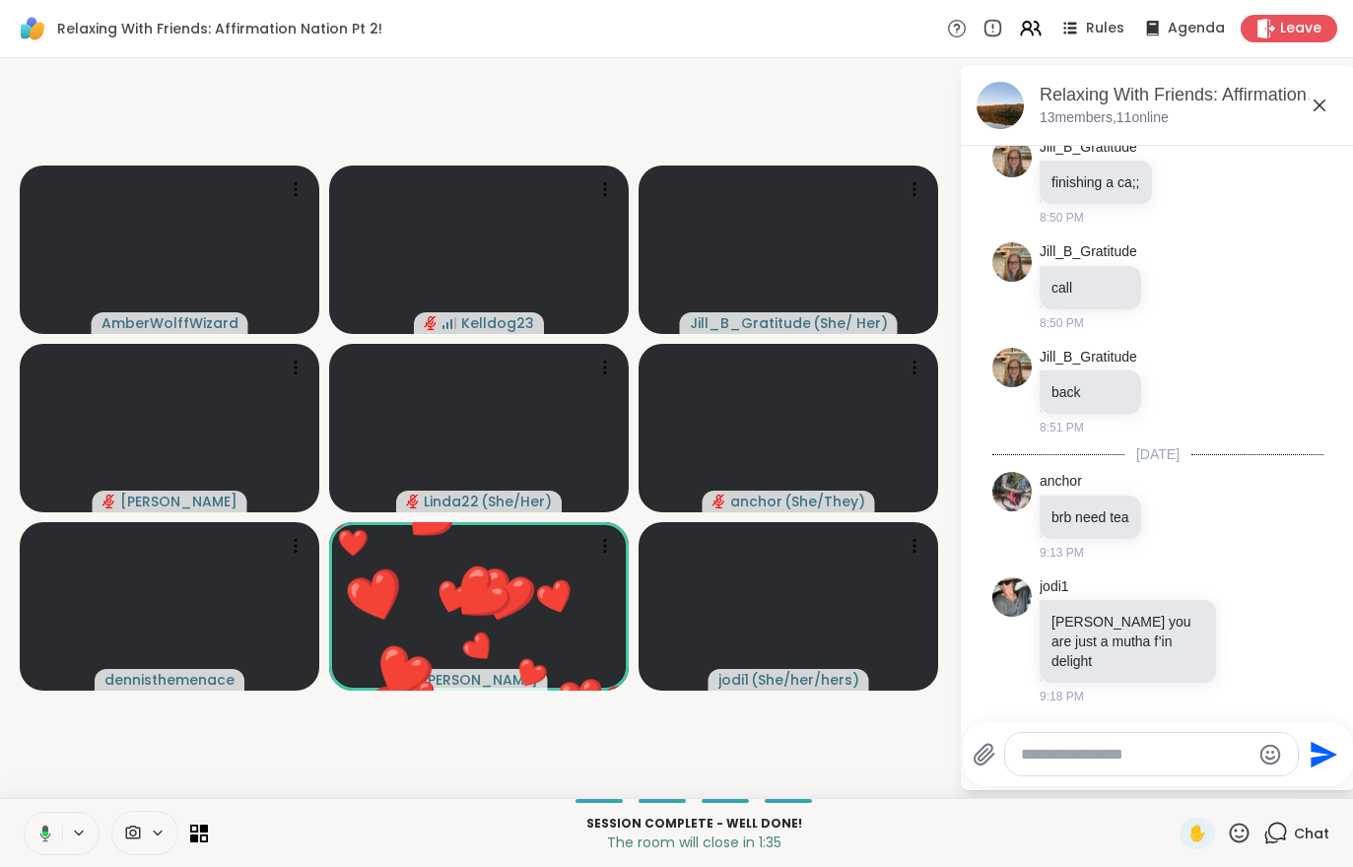
click at [1267, 38] on icon at bounding box center [1266, 29] width 20 height 20
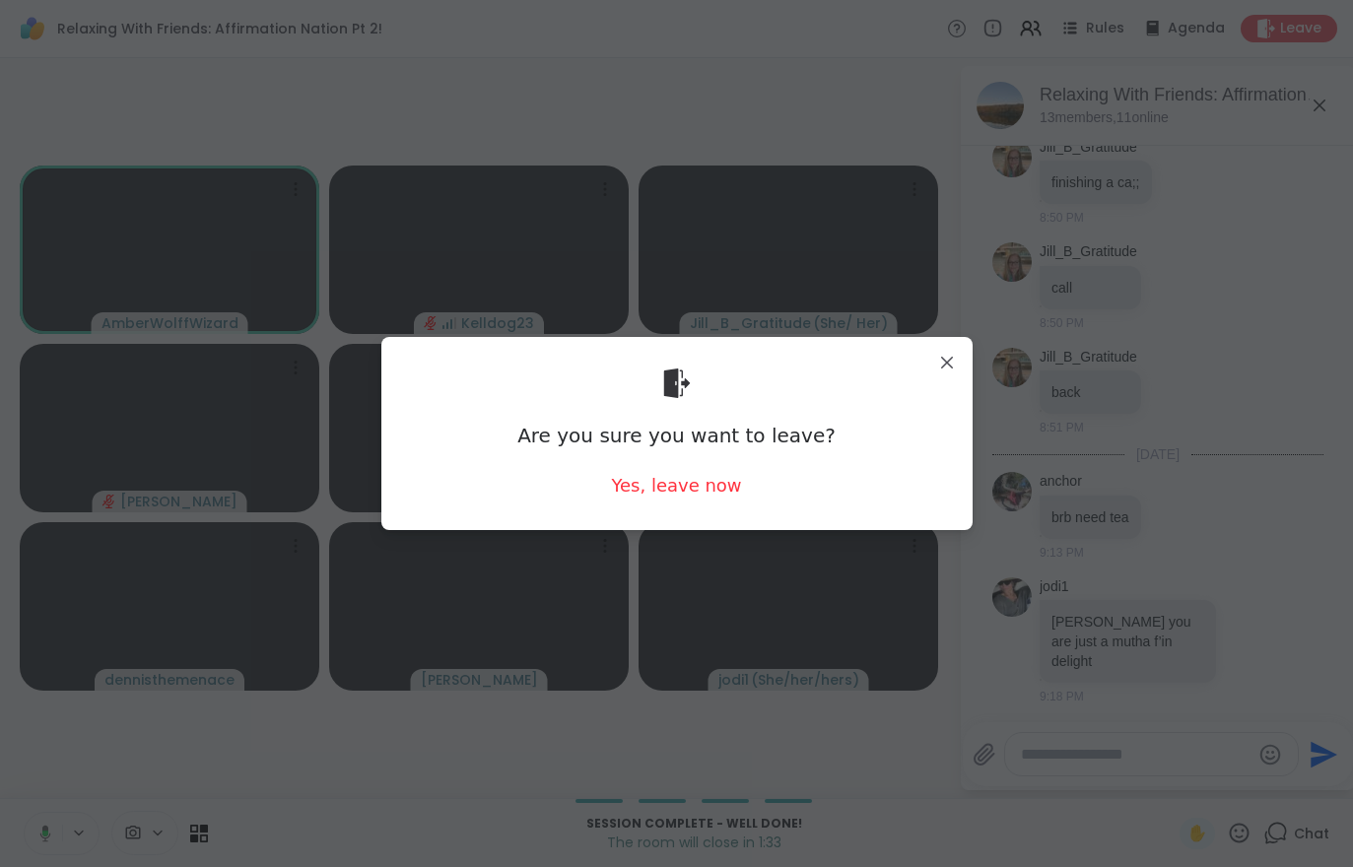
click at [679, 490] on div "Yes, leave now" at bounding box center [676, 485] width 130 height 25
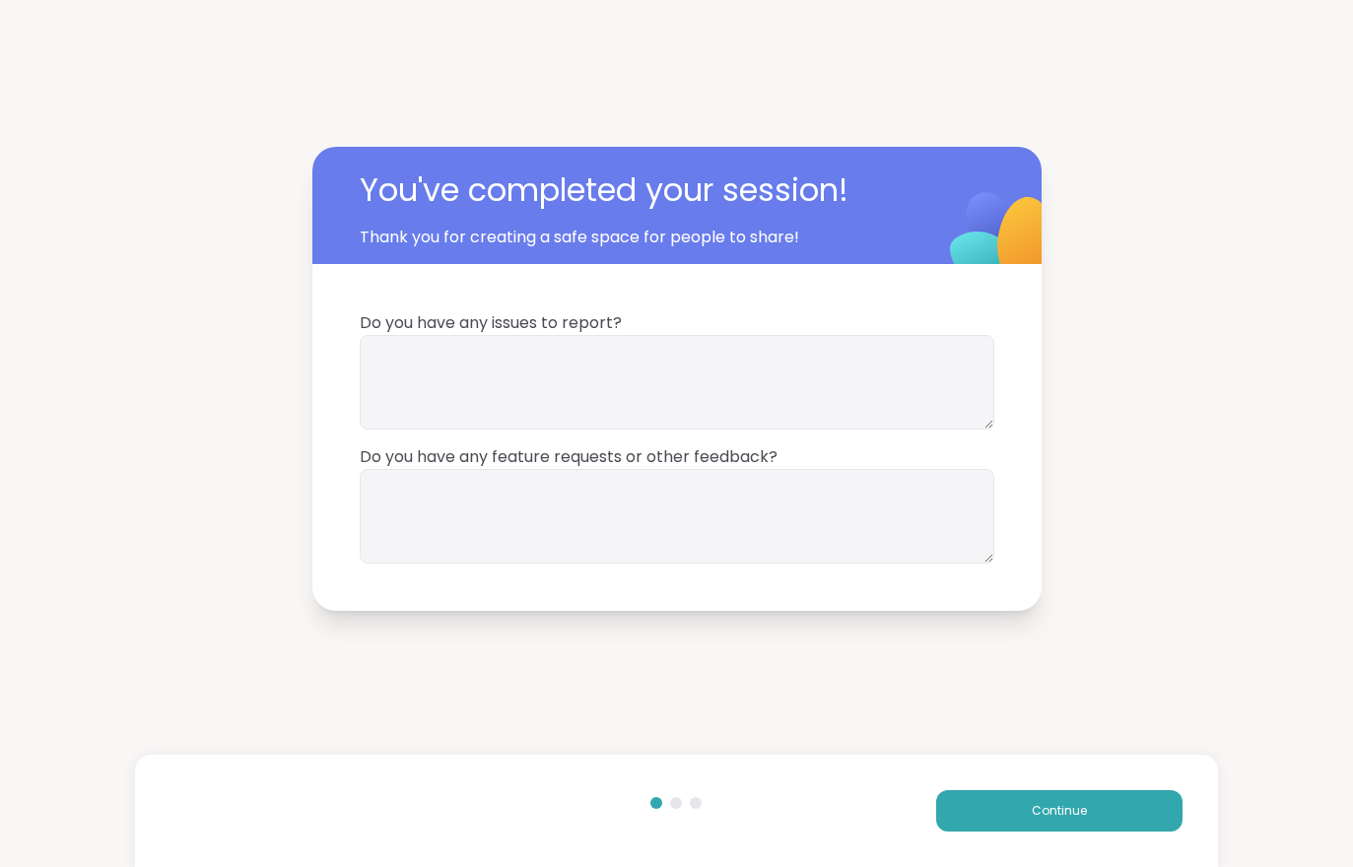
click at [1085, 793] on button "Continue" at bounding box center [1059, 810] width 246 height 41
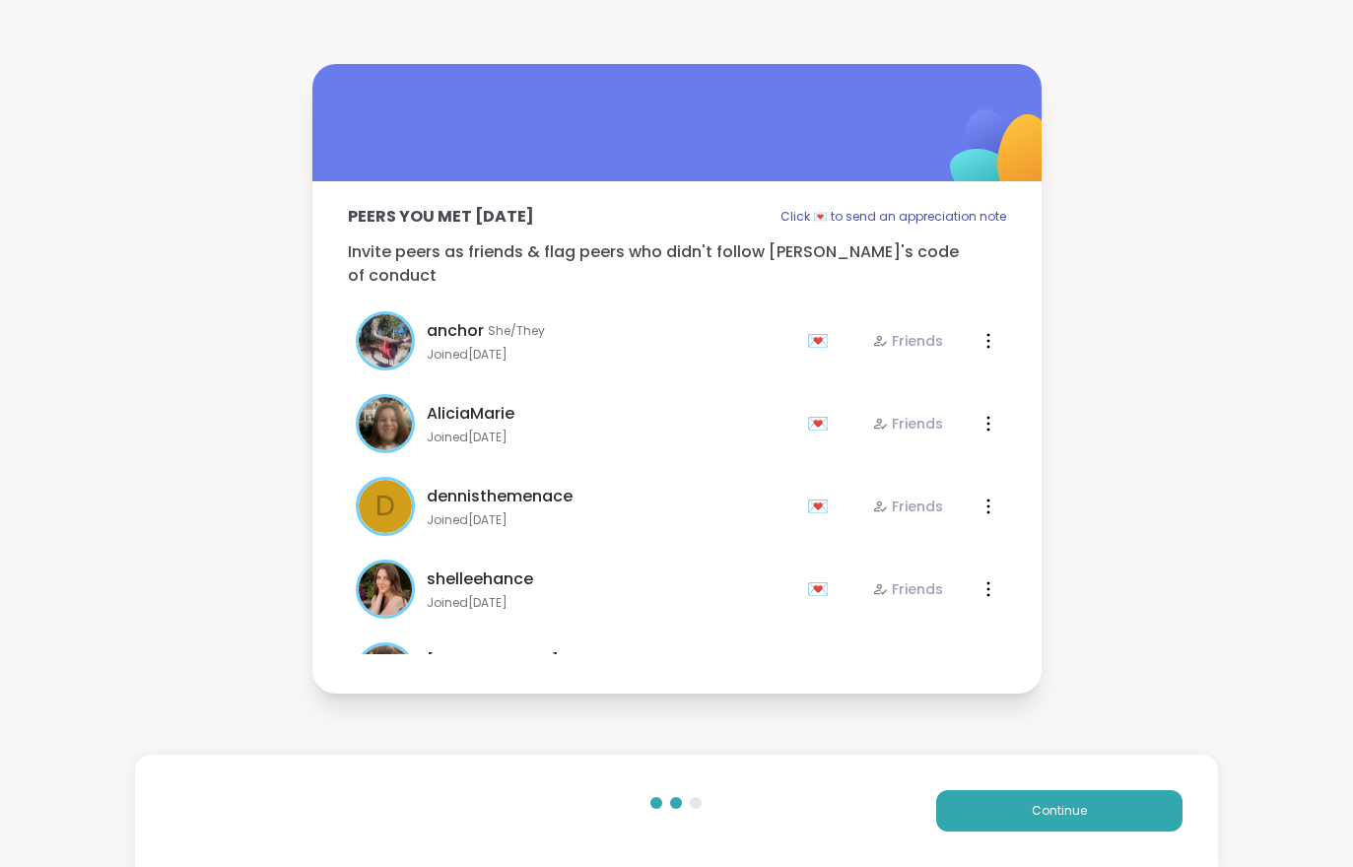
click at [1085, 793] on button "Continue" at bounding box center [1059, 810] width 246 height 41
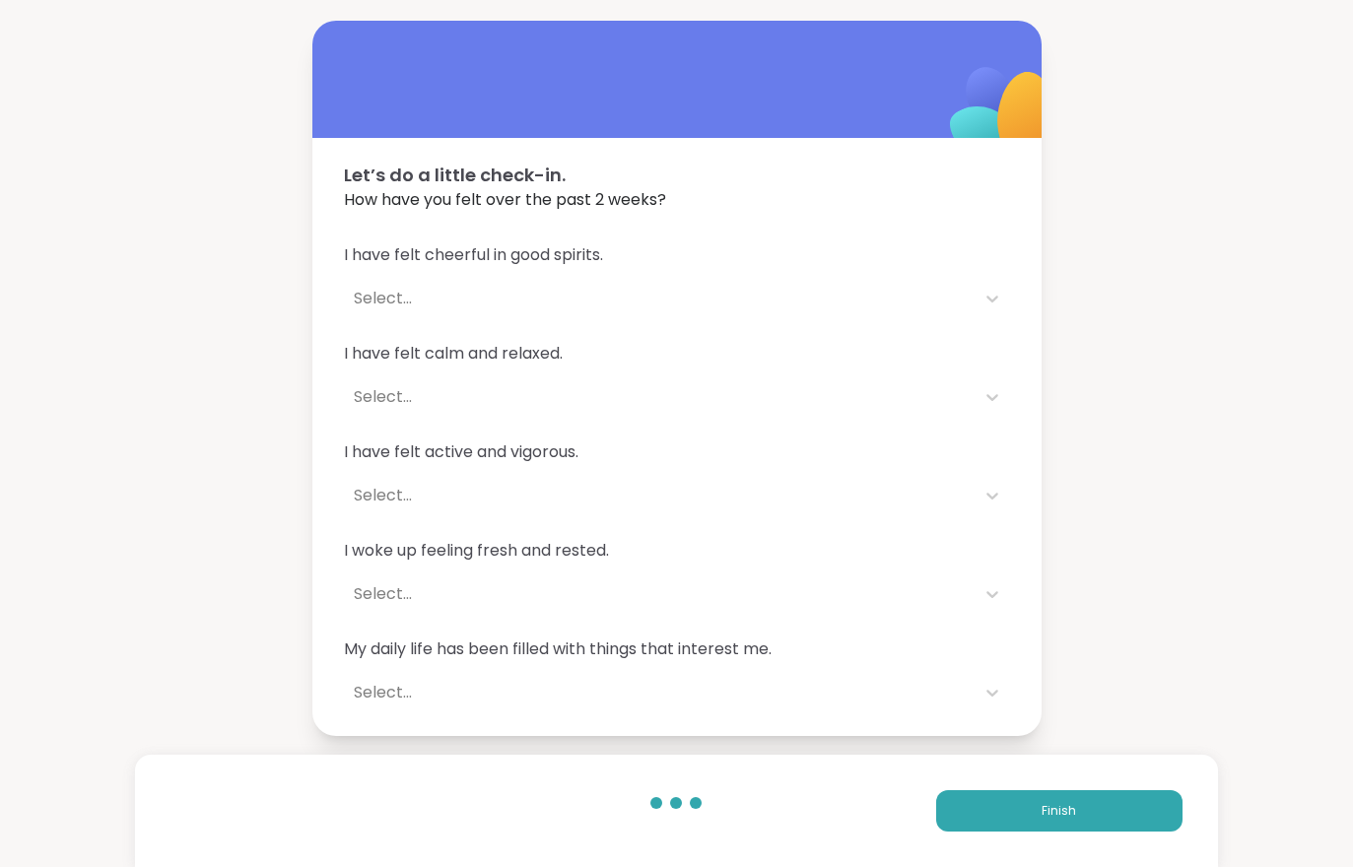
click at [1082, 808] on button "Finish" at bounding box center [1059, 810] width 246 height 41
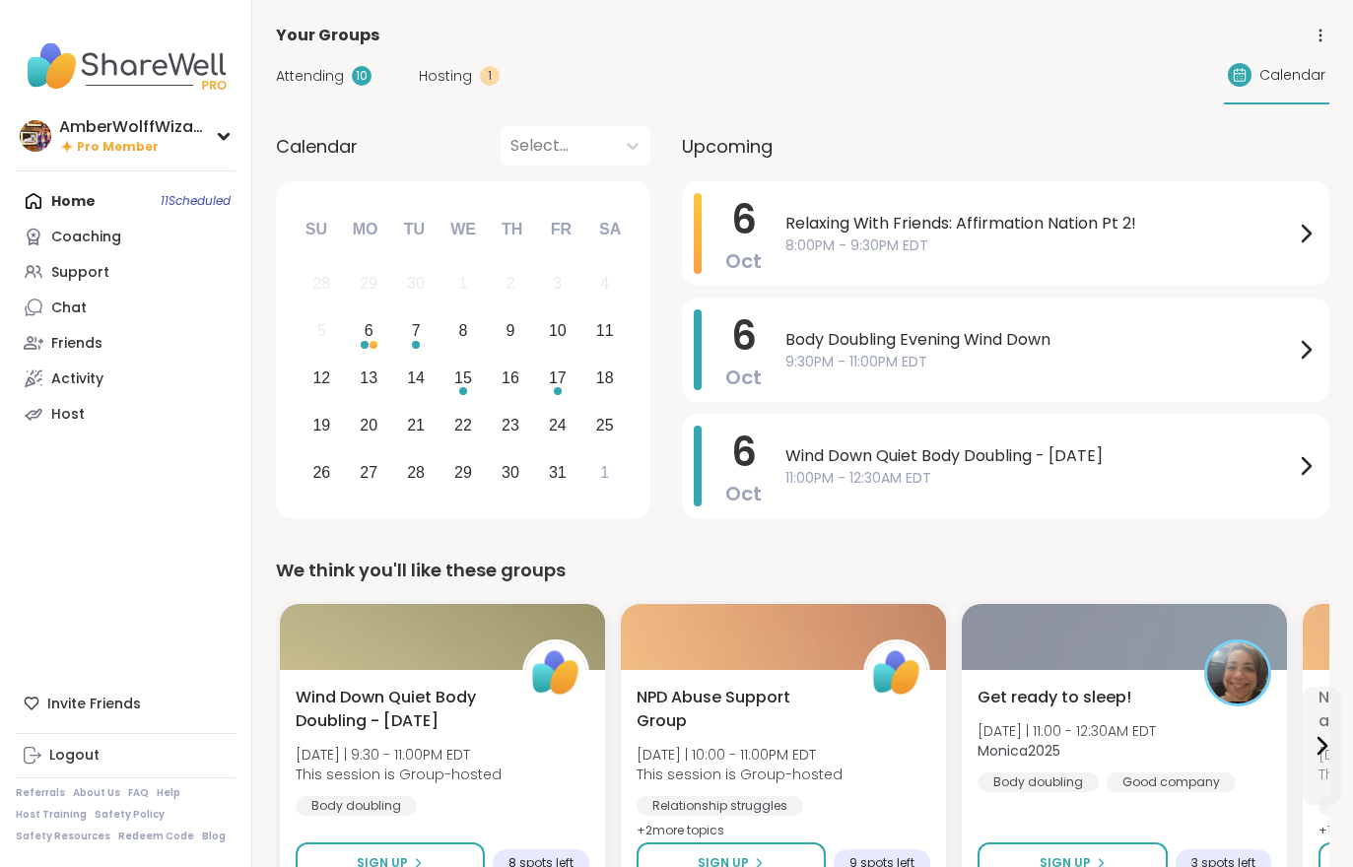
click at [324, 127] on div "Calendar Select..." at bounding box center [463, 145] width 374 height 39
click at [322, 97] on div "Attending 10 Hosting 1 Calendar" at bounding box center [802, 75] width 1053 height 57
click at [310, 81] on span "Attending" at bounding box center [310, 76] width 68 height 21
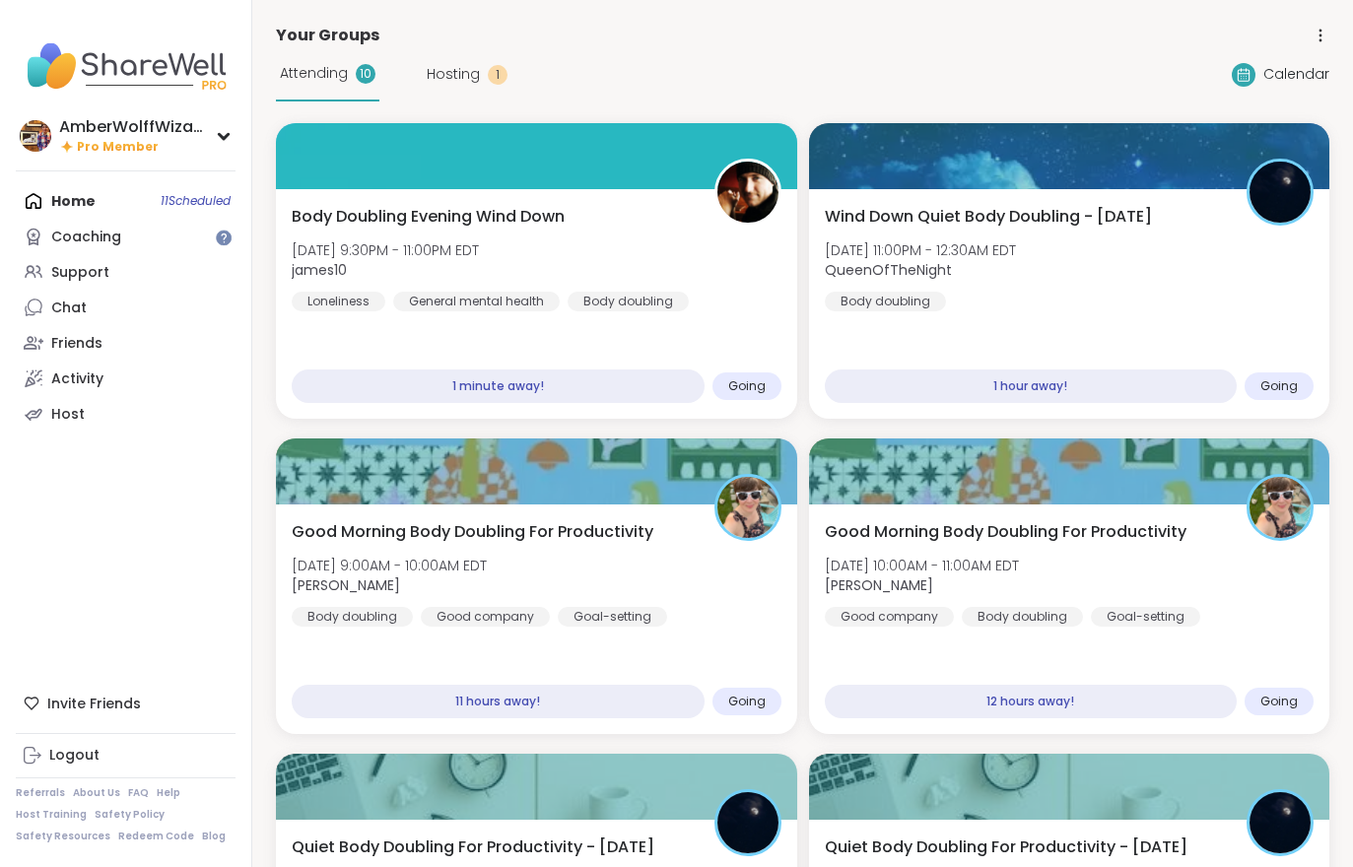
click at [328, 81] on span "Attending" at bounding box center [314, 73] width 68 height 21
click at [628, 293] on div "Body doubling" at bounding box center [627, 302] width 121 height 20
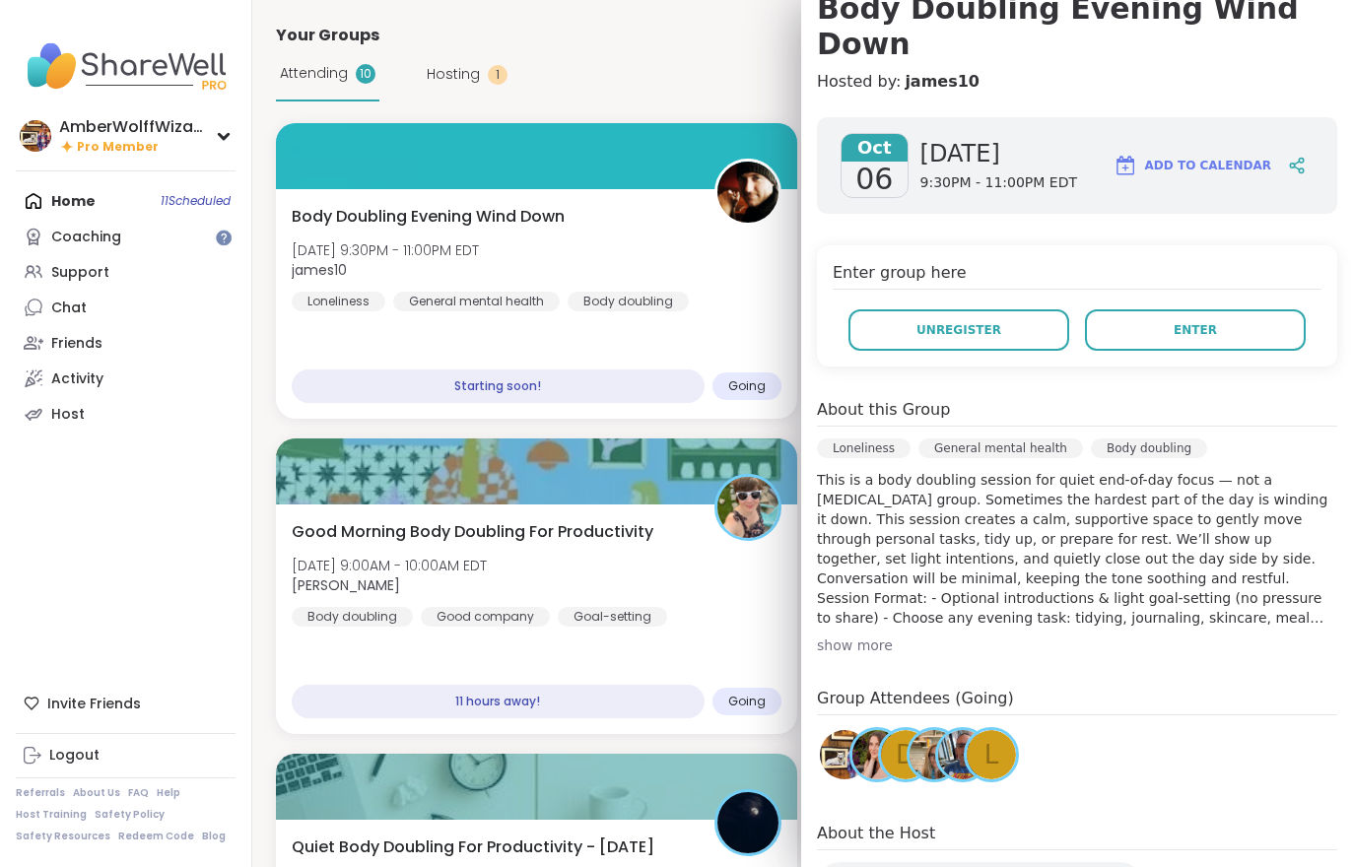
scroll to position [205, 0]
click at [1199, 326] on div "Enter group here Unregister Enter" at bounding box center [1077, 306] width 520 height 121
click at [1182, 343] on div "[DATE] [DATE] 9:30PM - 11:00PM EDT Add to Calendar Enter group here Unregister …" at bounding box center [1077, 518] width 552 height 832
click at [1165, 310] on button "Enter" at bounding box center [1195, 330] width 221 height 41
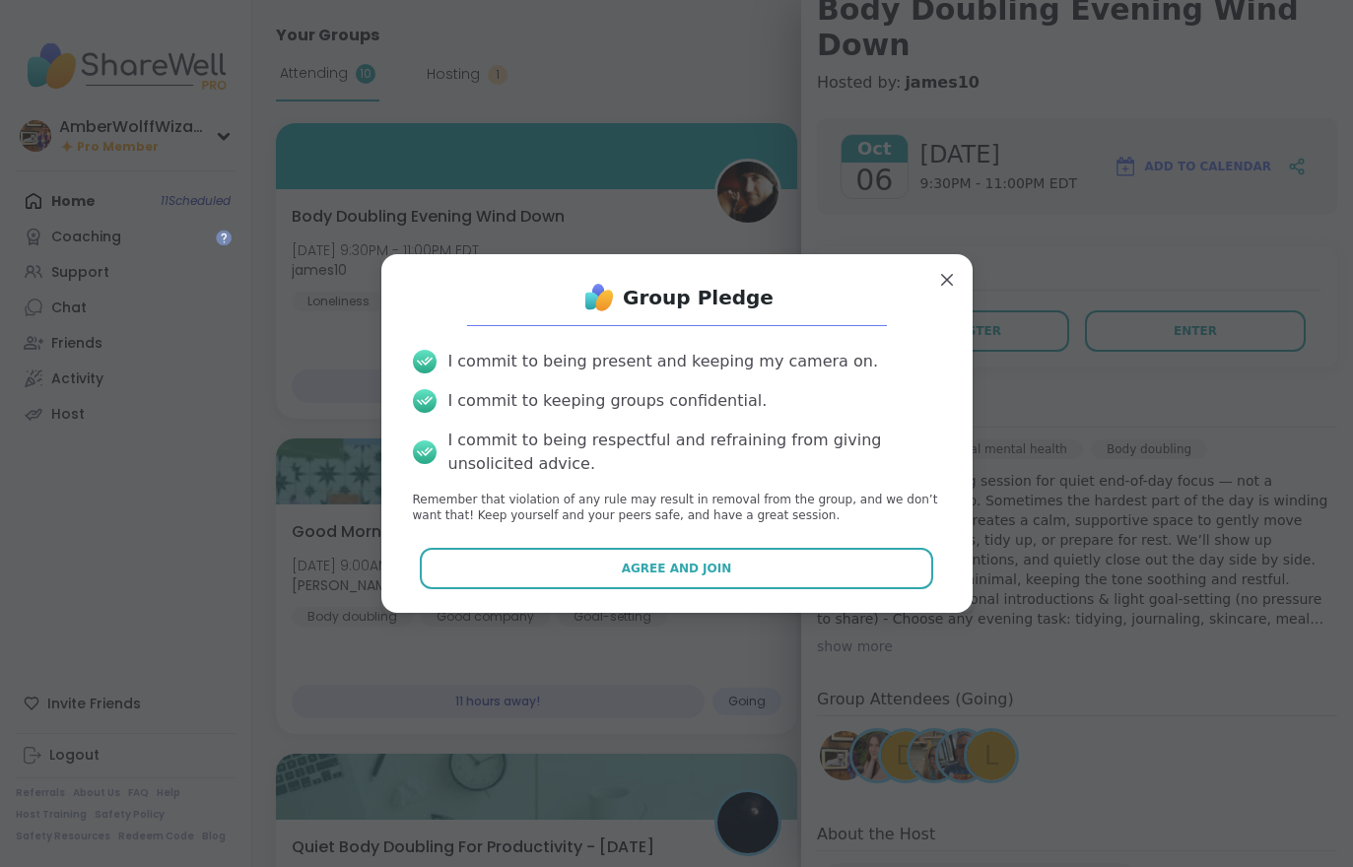
click at [765, 561] on button "Agree and Join" at bounding box center [676, 568] width 513 height 41
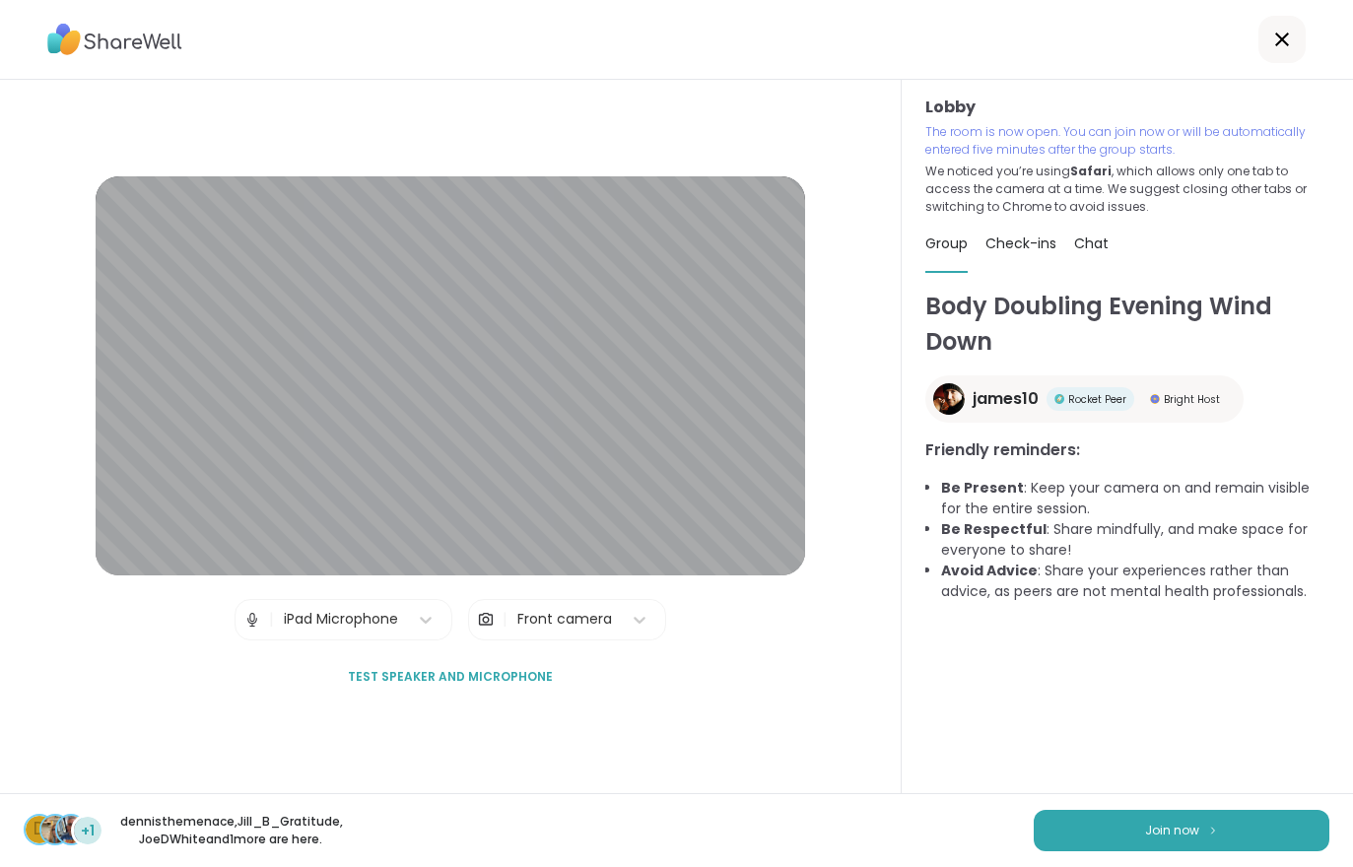
click at [1132, 850] on button "Join now" at bounding box center [1181, 830] width 296 height 41
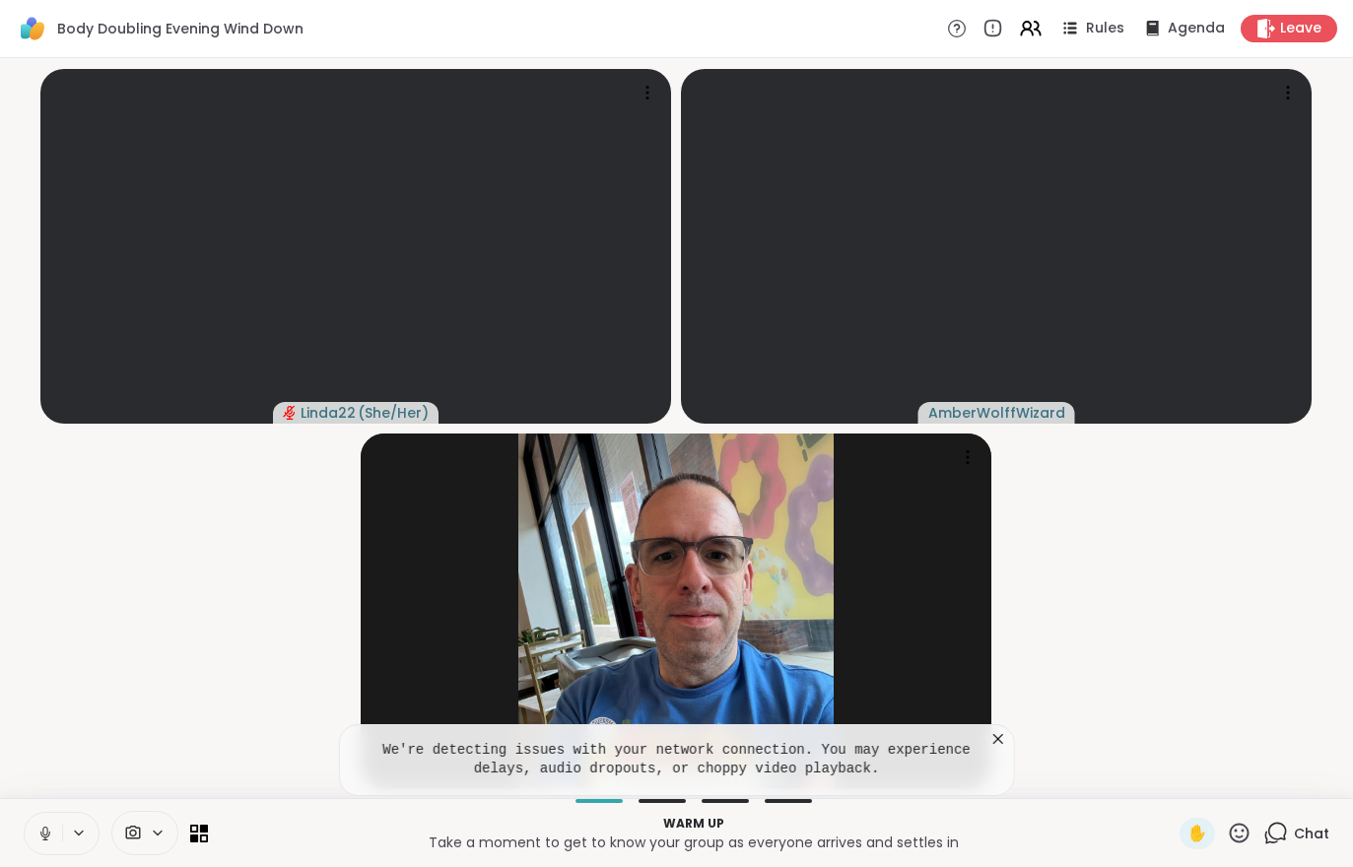
click at [92, 697] on video-player-container "Linda22 ( She/Her ) AmberWolffWizard JoeDWhite ( He/him )" at bounding box center [676, 428] width 1329 height 724
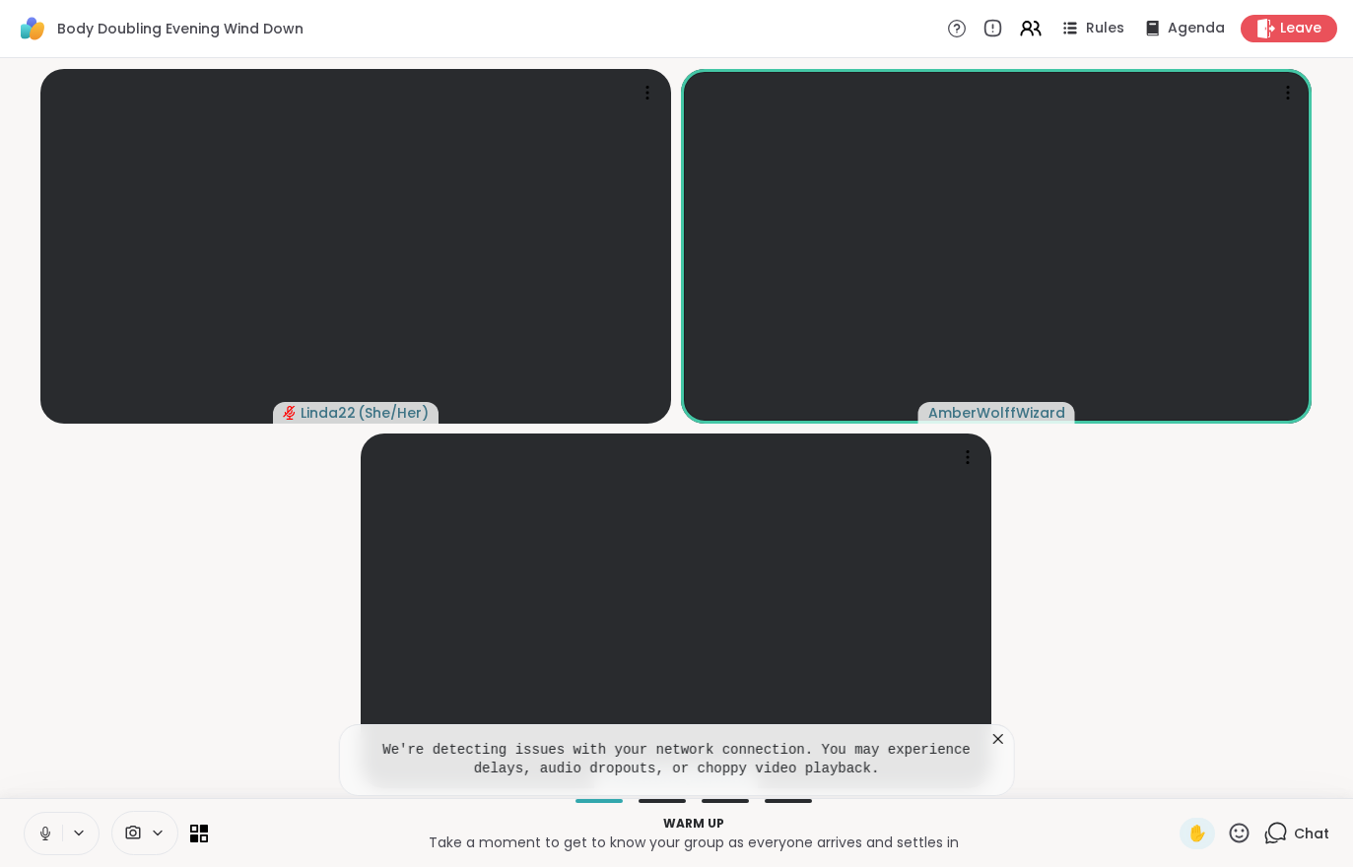
click at [219, 687] on video-player-container "Linda22 ( She/Her ) AmberWolffWizard JoeDWhite ( He/him )" at bounding box center [676, 428] width 1329 height 724
click at [127, 698] on video-player-container "Linda22 ( She/Her ) AmberWolffWizard JoeDWhite ( He/him )" at bounding box center [676, 428] width 1329 height 724
click at [42, 823] on button at bounding box center [43, 833] width 37 height 41
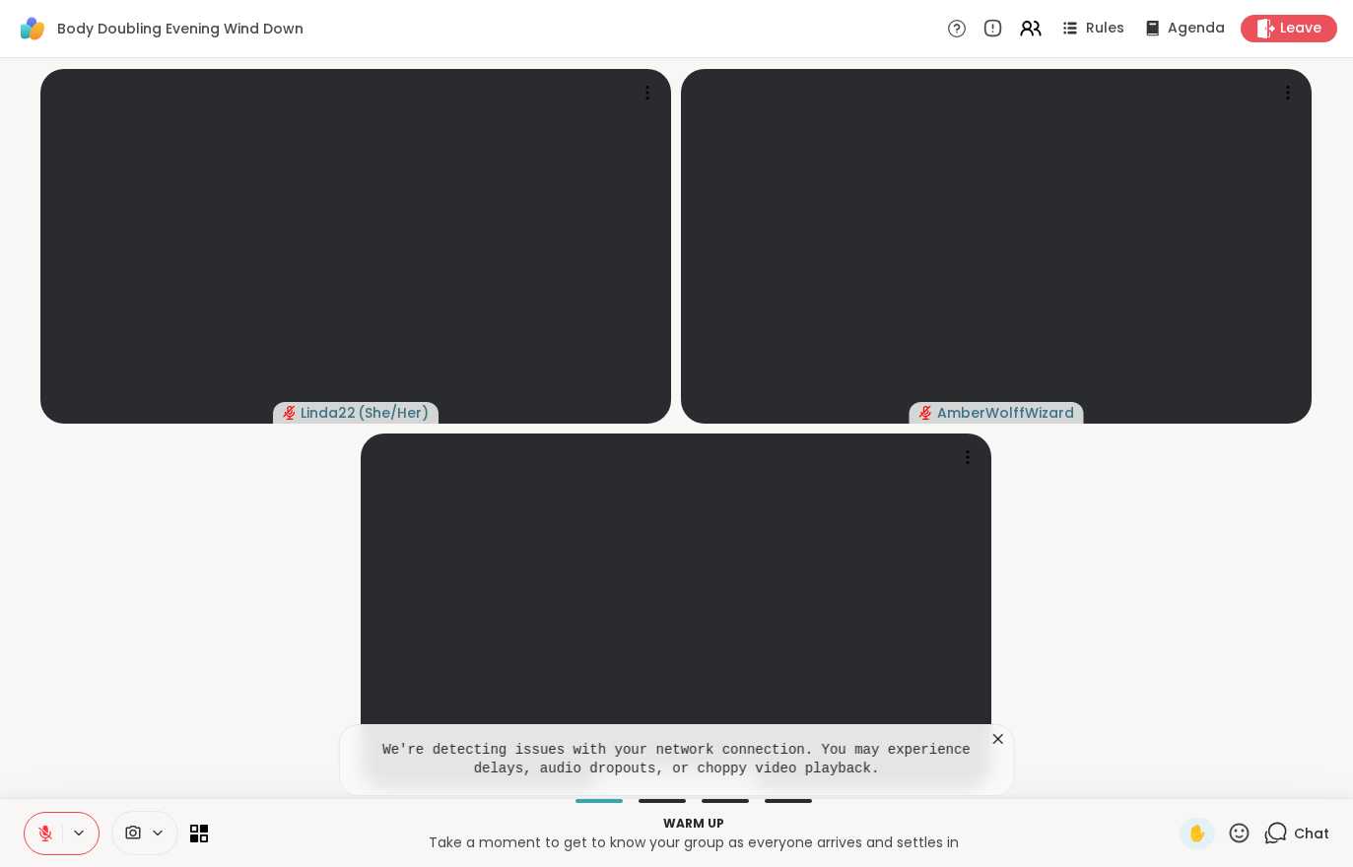
click at [72, 753] on video-player-container "Linda22 ( She/Her ) AmberWolffWizard JoeDWhite ( He/him )" at bounding box center [676, 428] width 1329 height 724
click at [44, 847] on button at bounding box center [43, 833] width 37 height 41
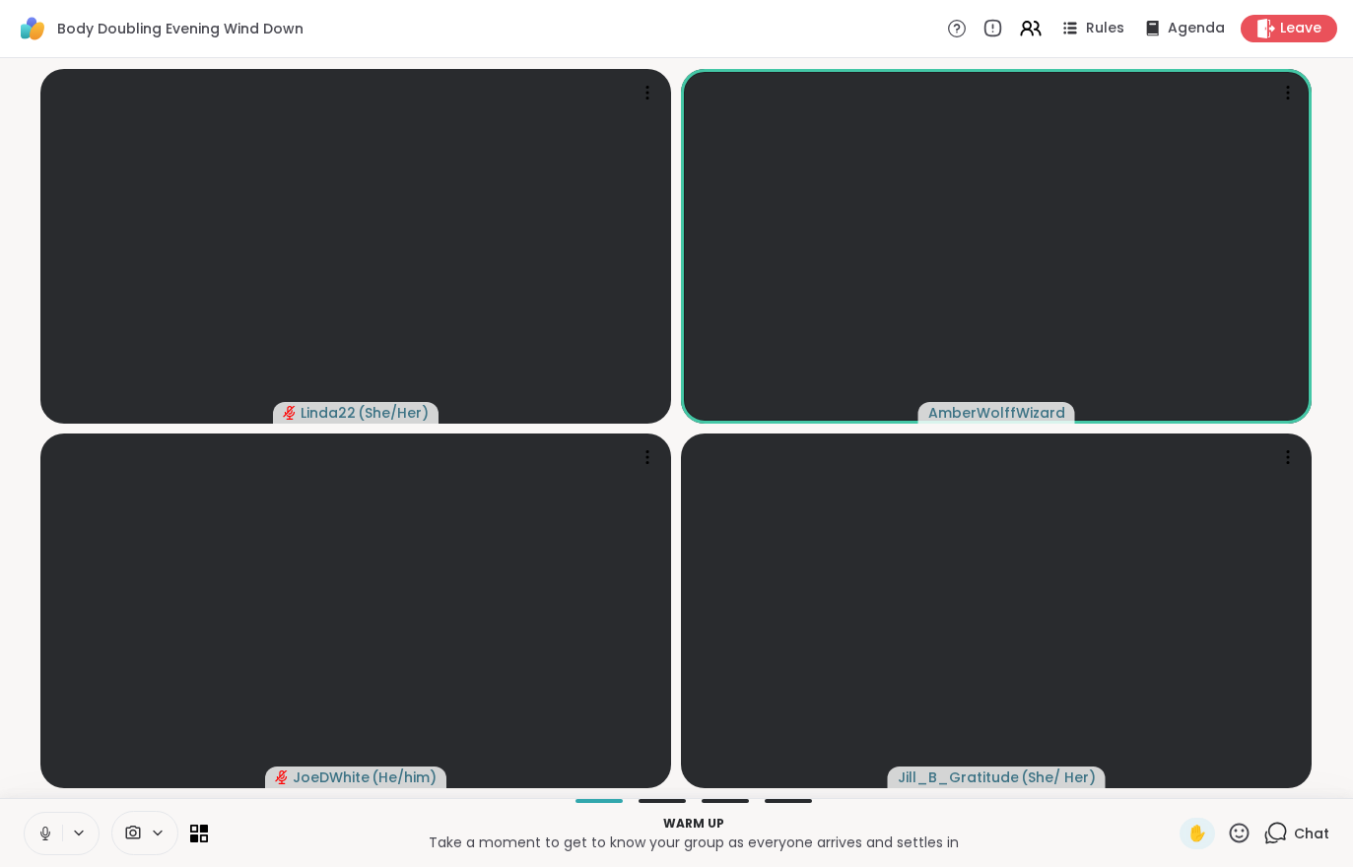
click at [55, 819] on button at bounding box center [43, 833] width 37 height 41
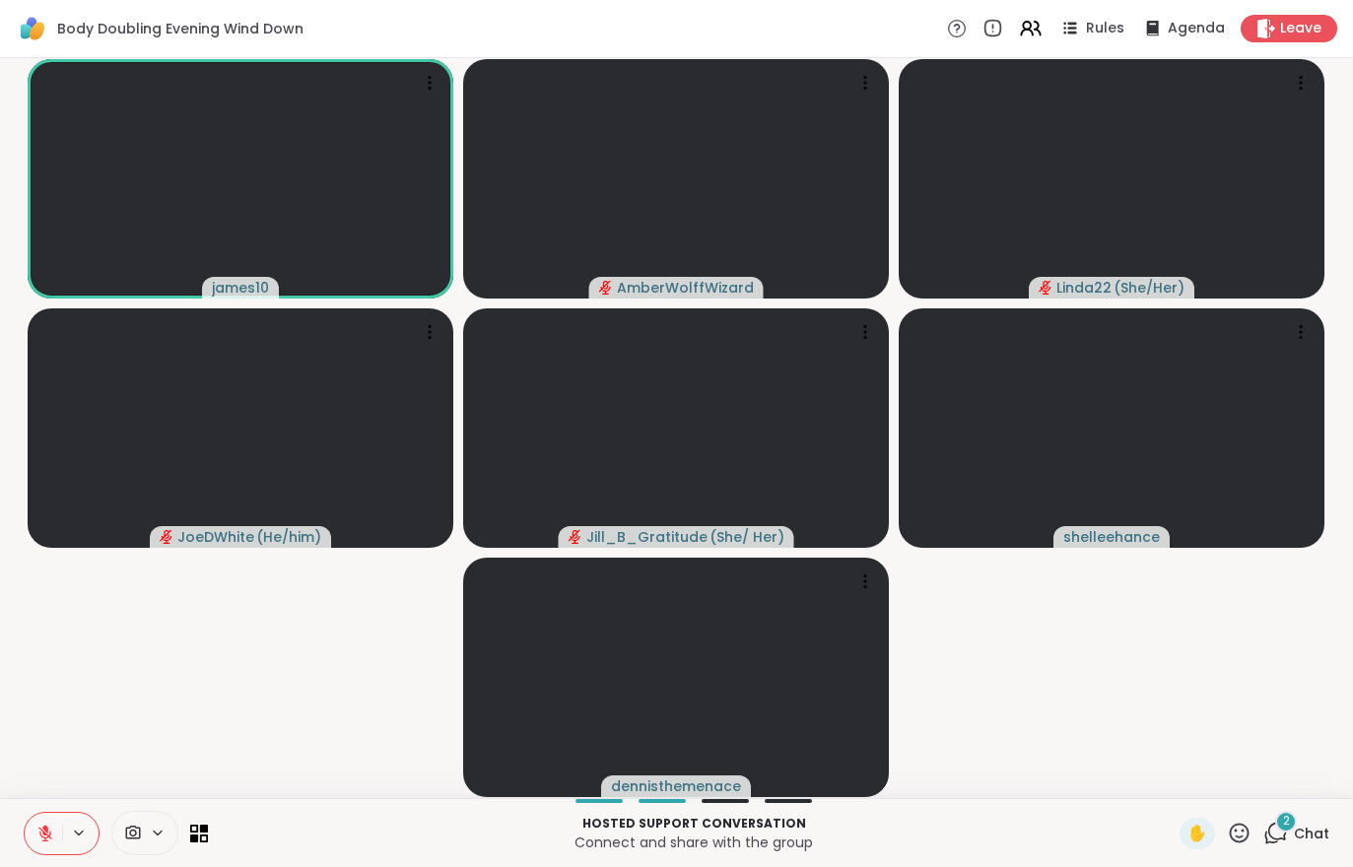
click at [1307, 845] on div "2 Chat" at bounding box center [1296, 834] width 66 height 32
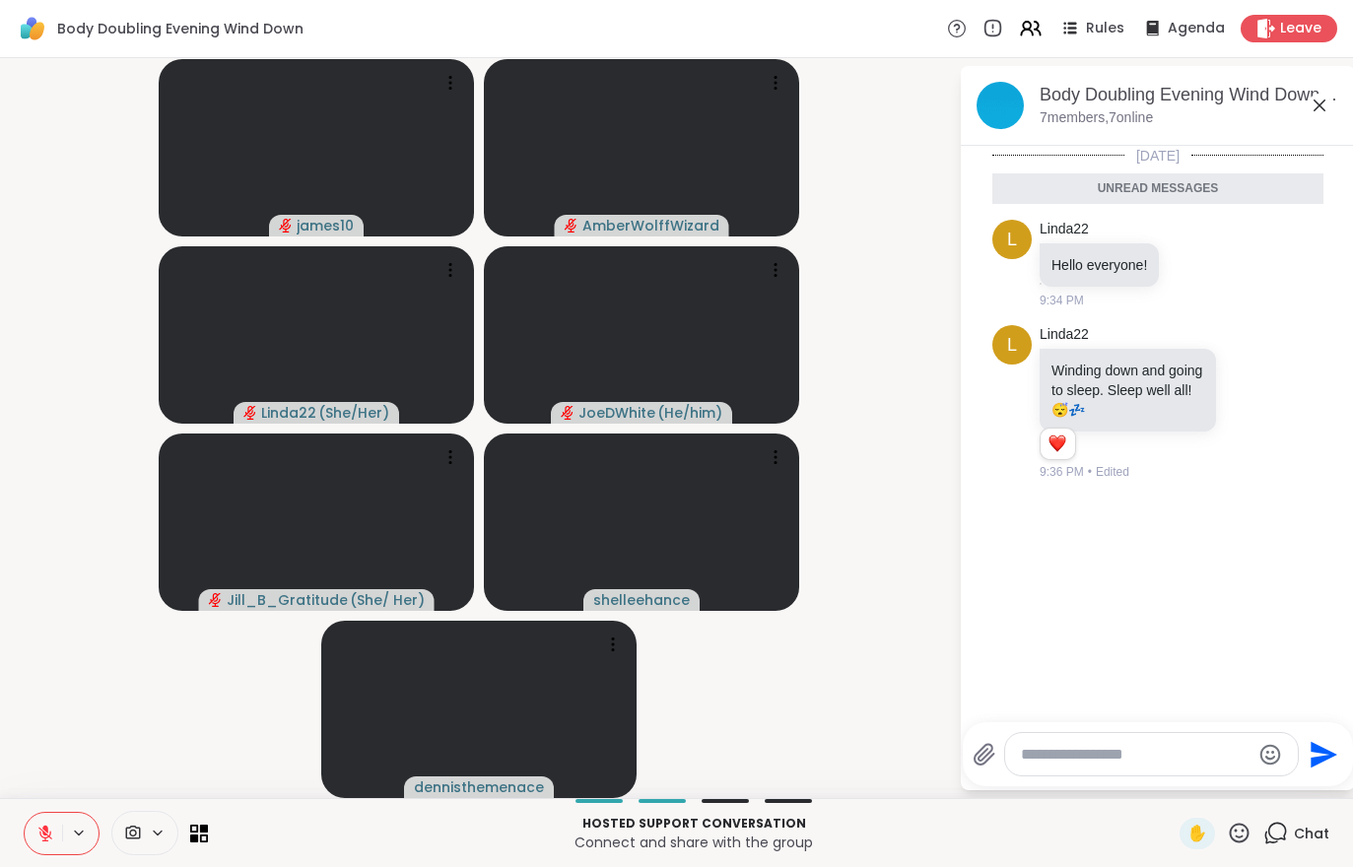
click at [27, 846] on button at bounding box center [43, 833] width 37 height 41
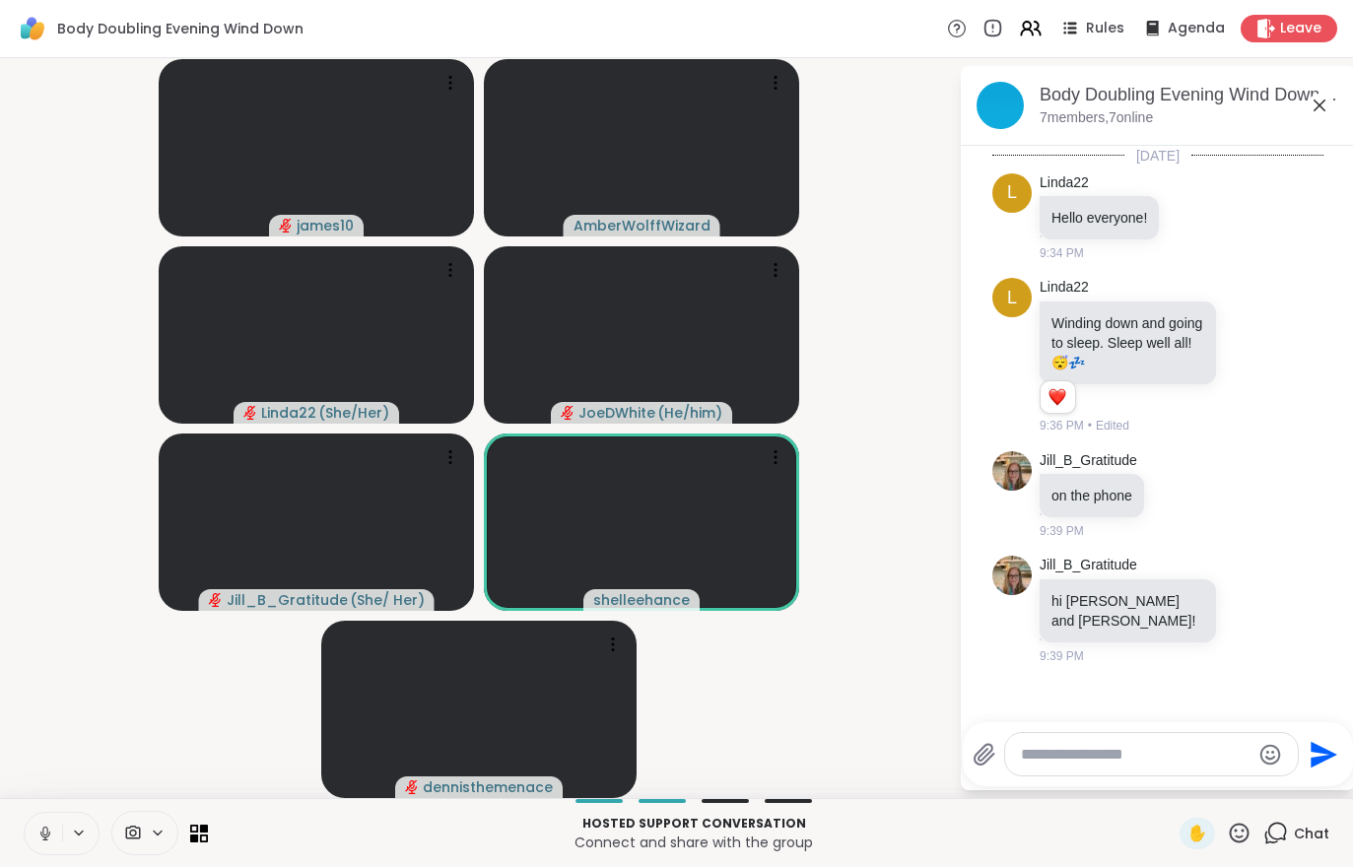
click at [40, 834] on icon at bounding box center [45, 834] width 18 height 18
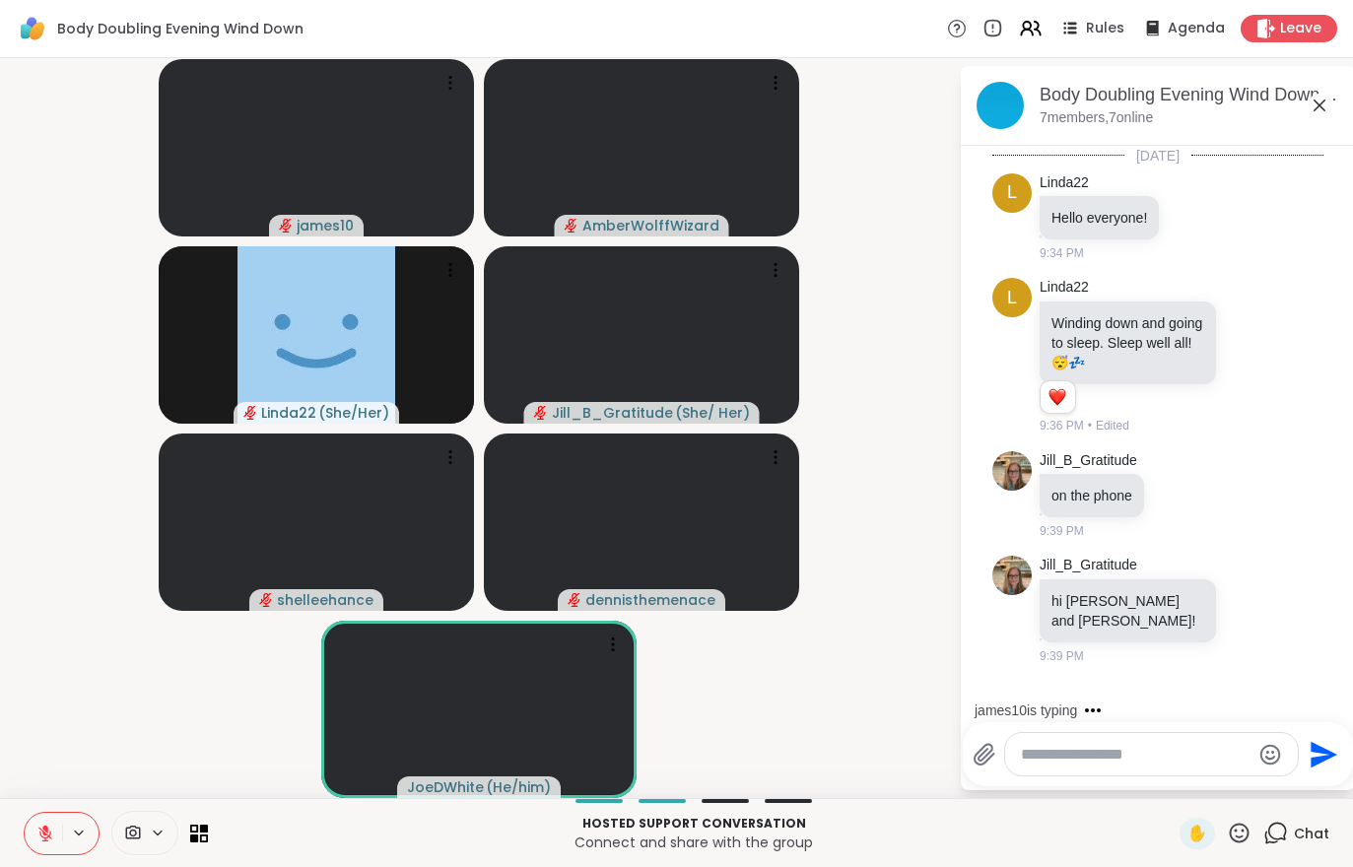
scroll to position [64, 0]
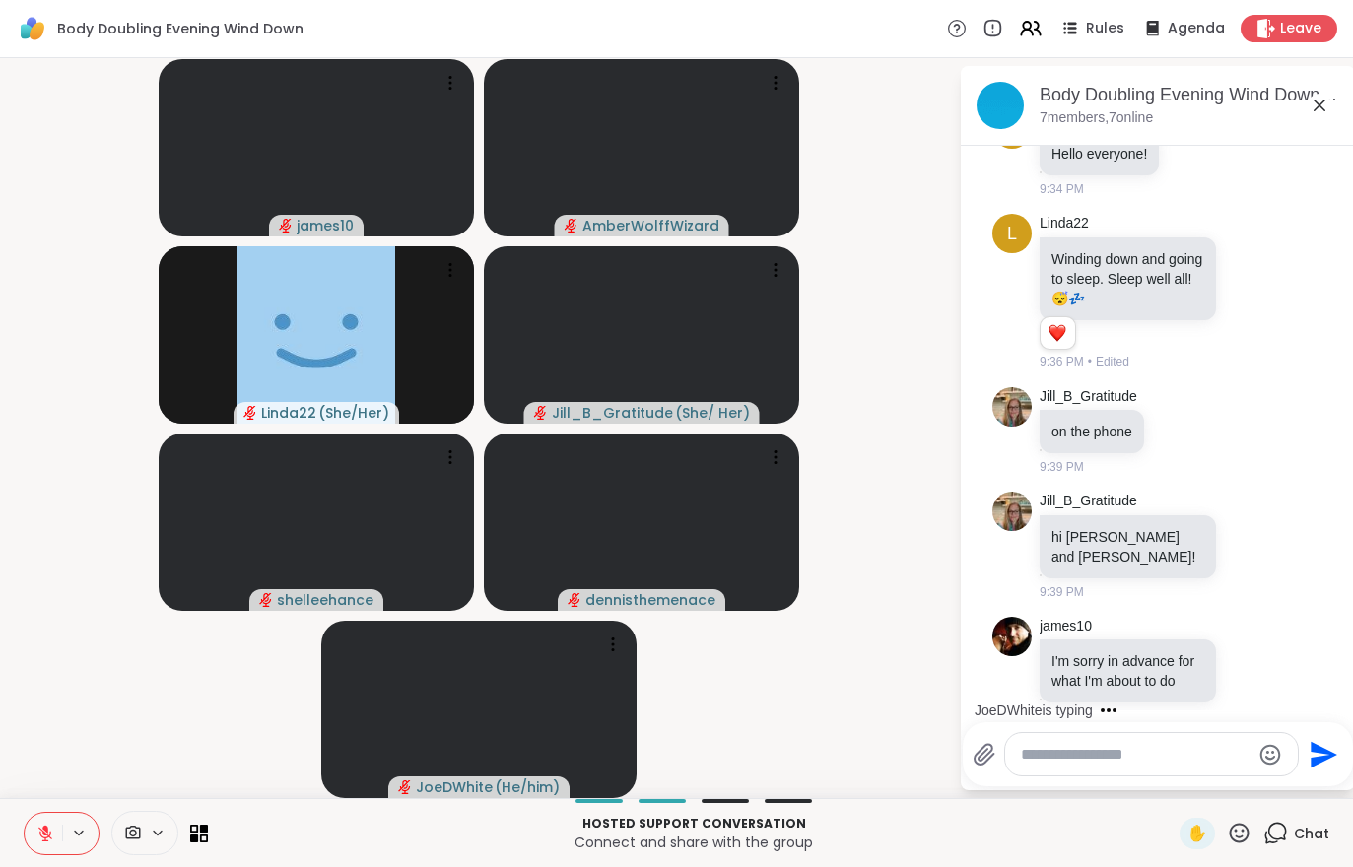
click at [31, 832] on button at bounding box center [43, 833] width 37 height 41
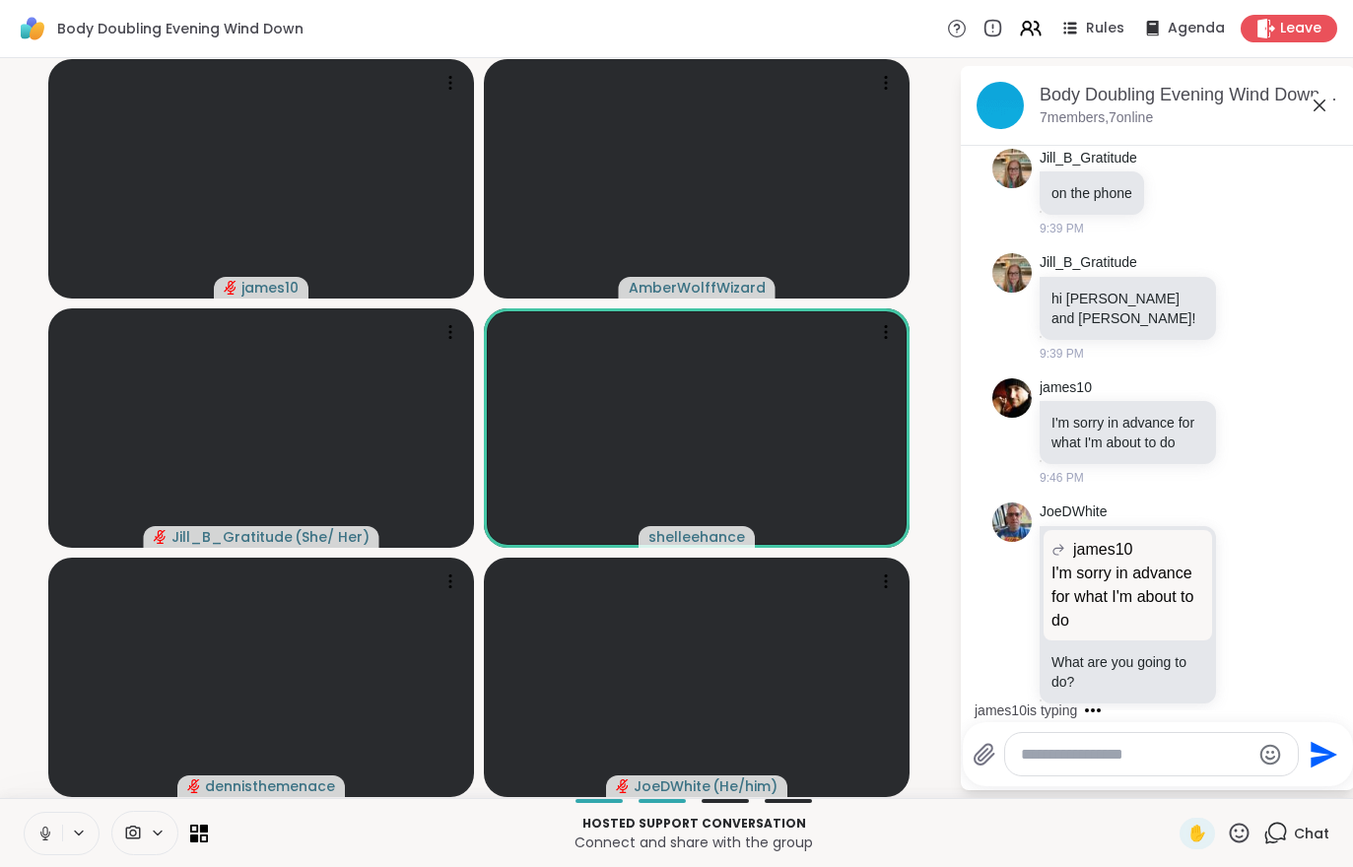
scroll to position [407, 0]
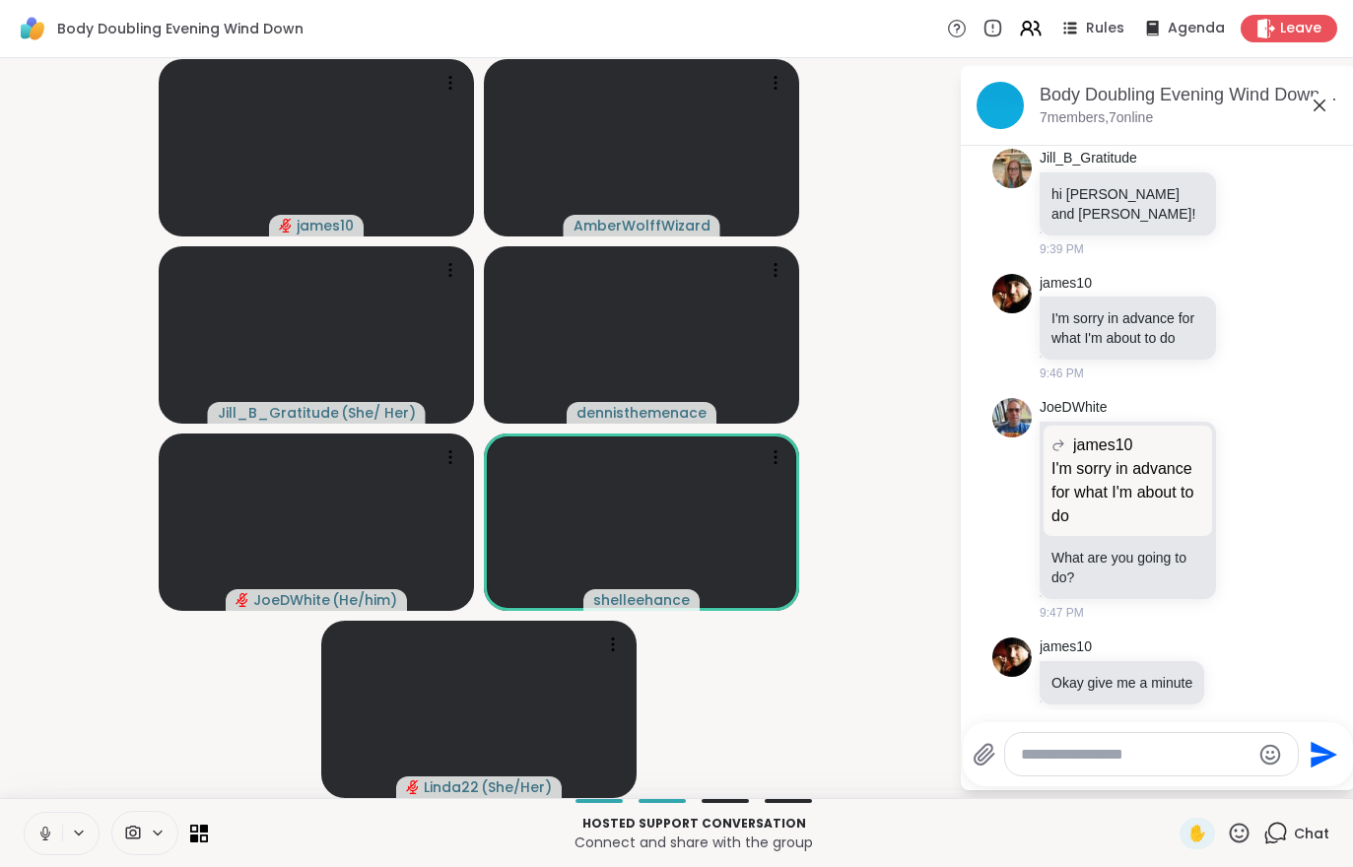
click at [46, 832] on icon at bounding box center [45, 834] width 18 height 18
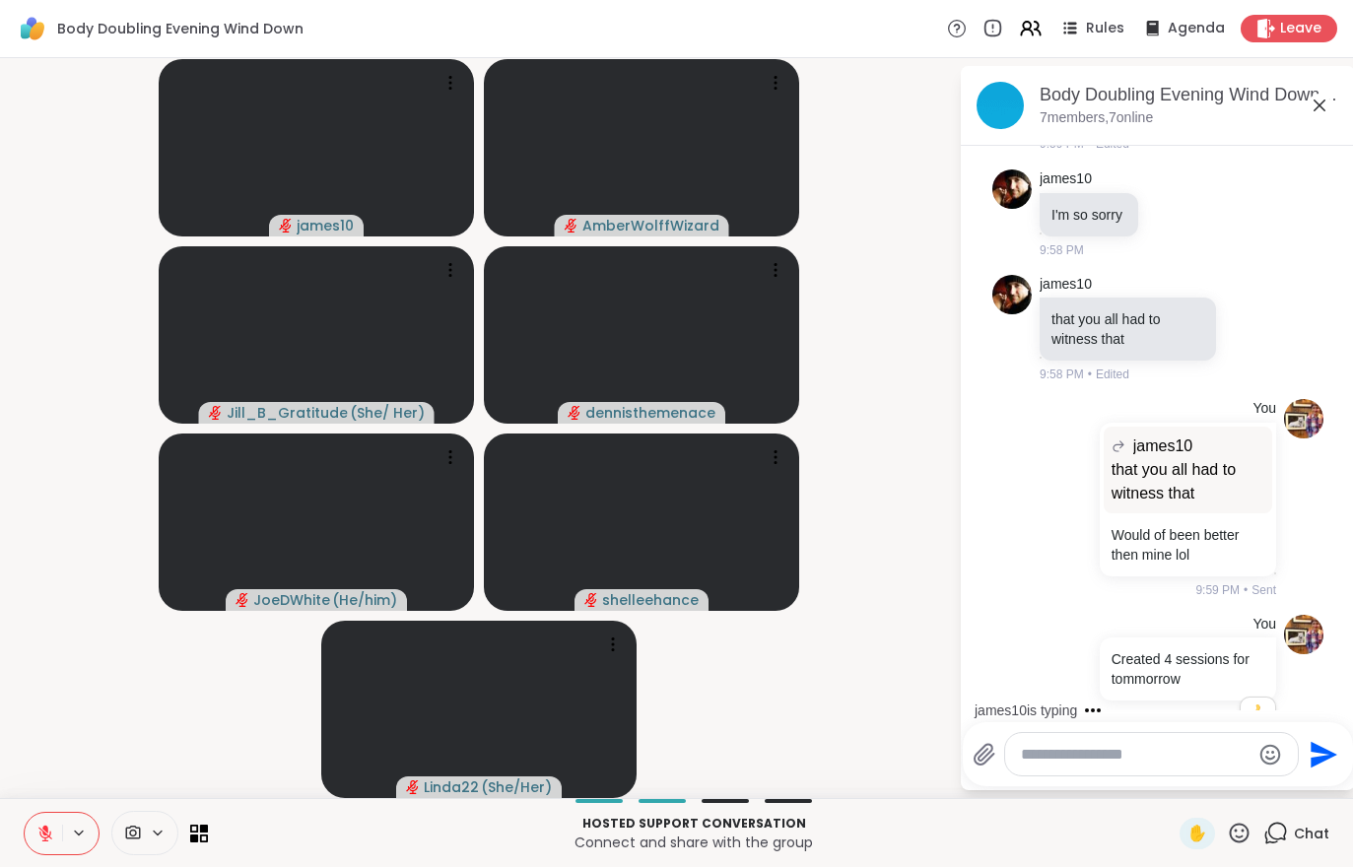
scroll to position [1487, 0]
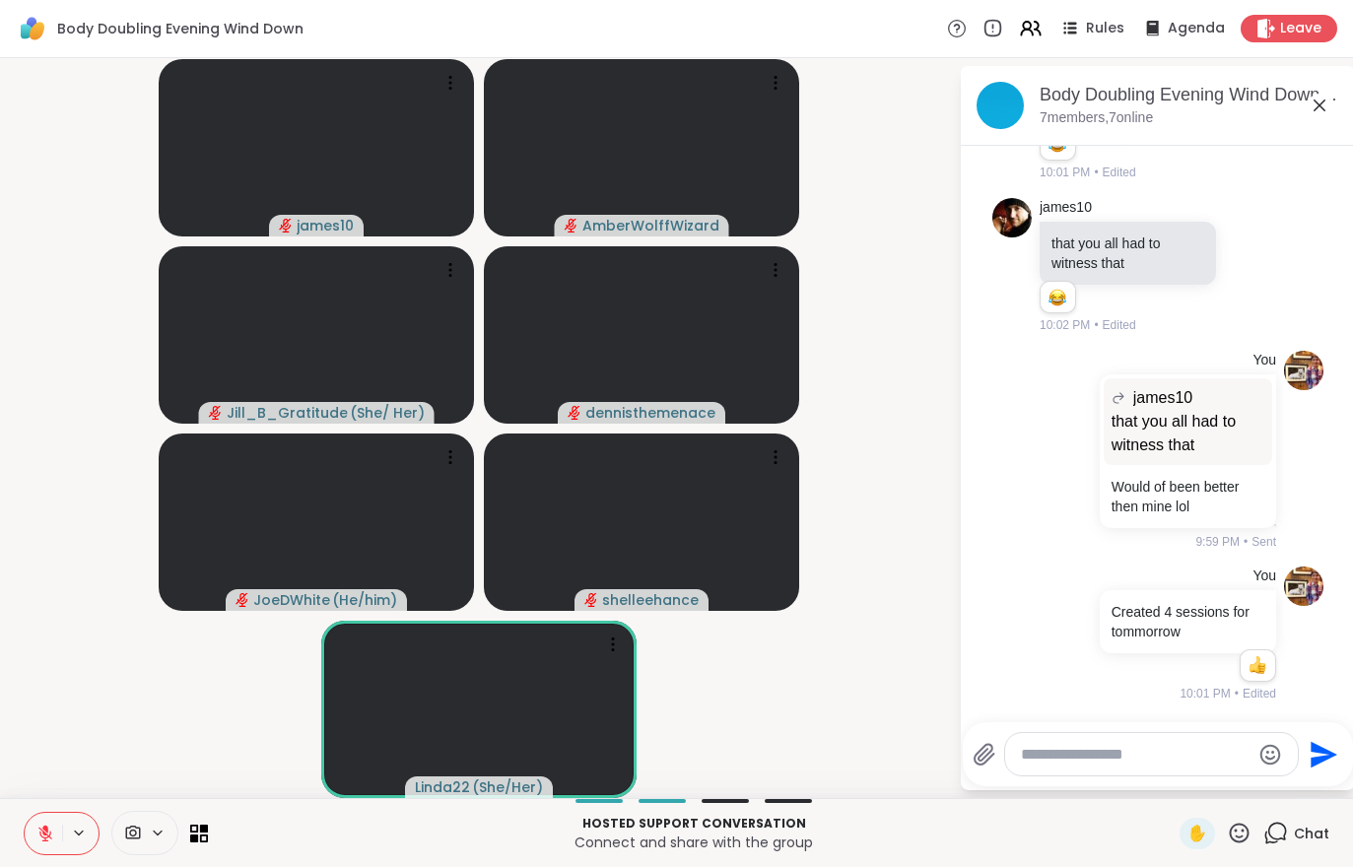
click at [29, 816] on button at bounding box center [43, 833] width 37 height 41
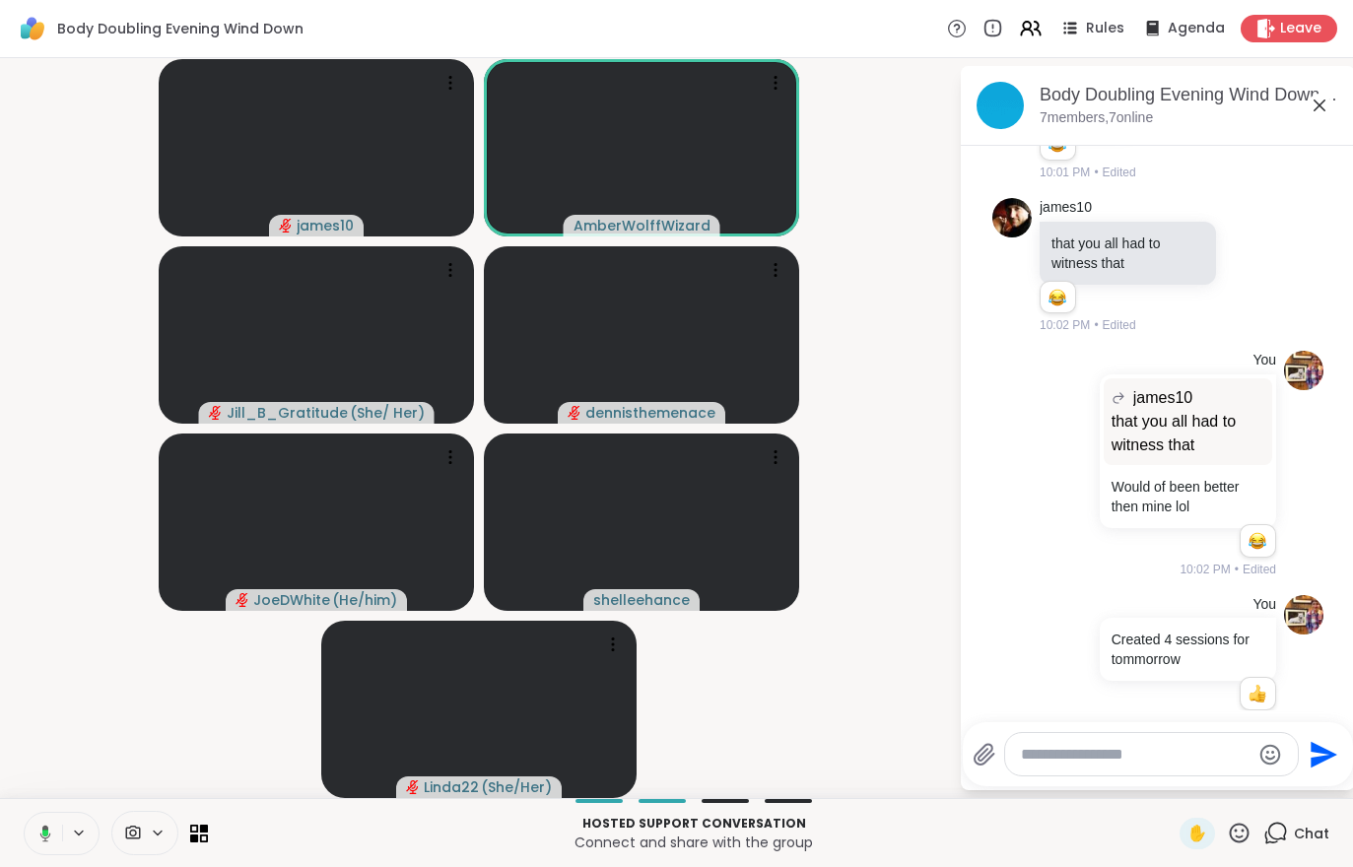
scroll to position [1569, 0]
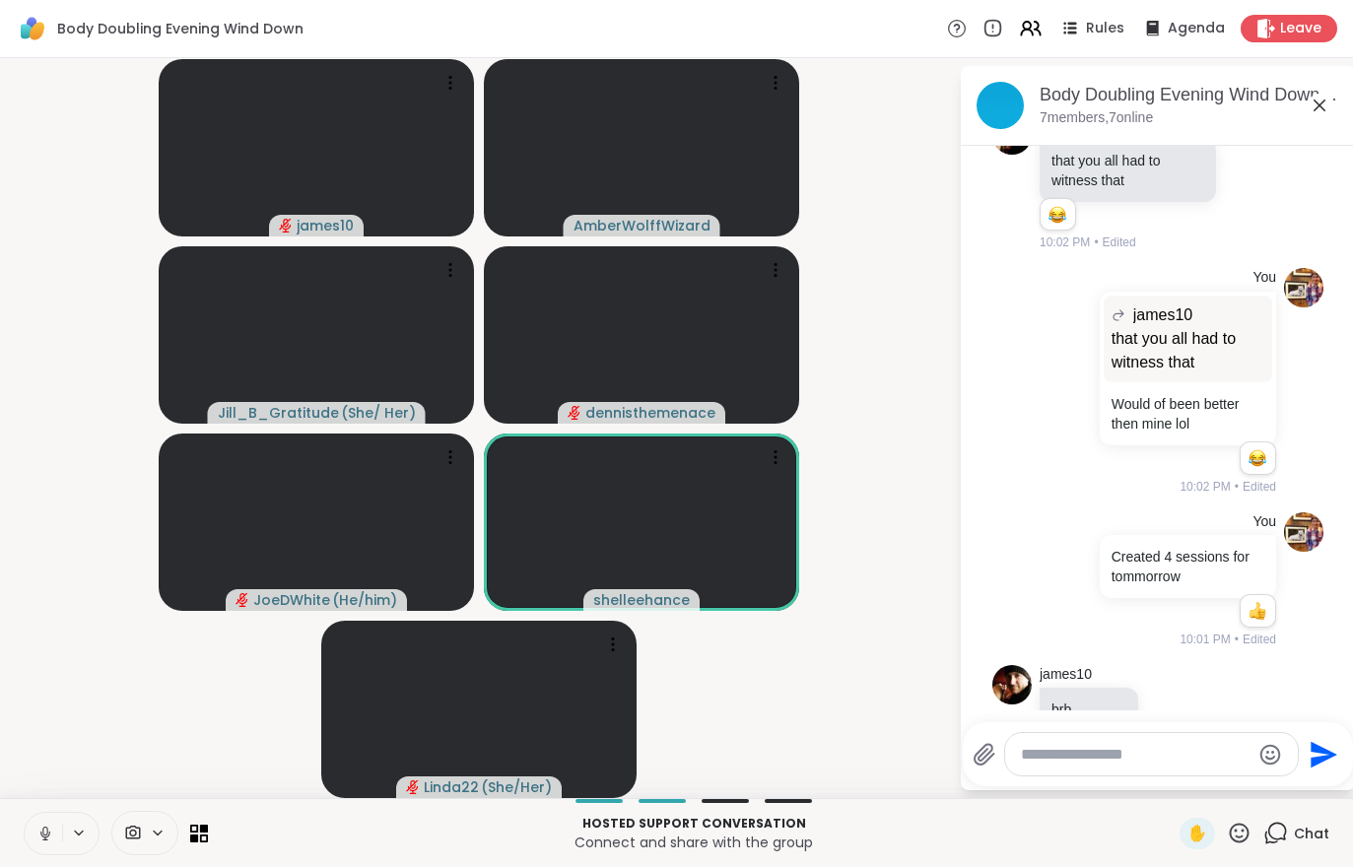
click at [23, 856] on div "Hosted support conversation Connect and share with the group ✋ Chat" at bounding box center [676, 832] width 1353 height 69
click at [35, 831] on button at bounding box center [43, 833] width 37 height 41
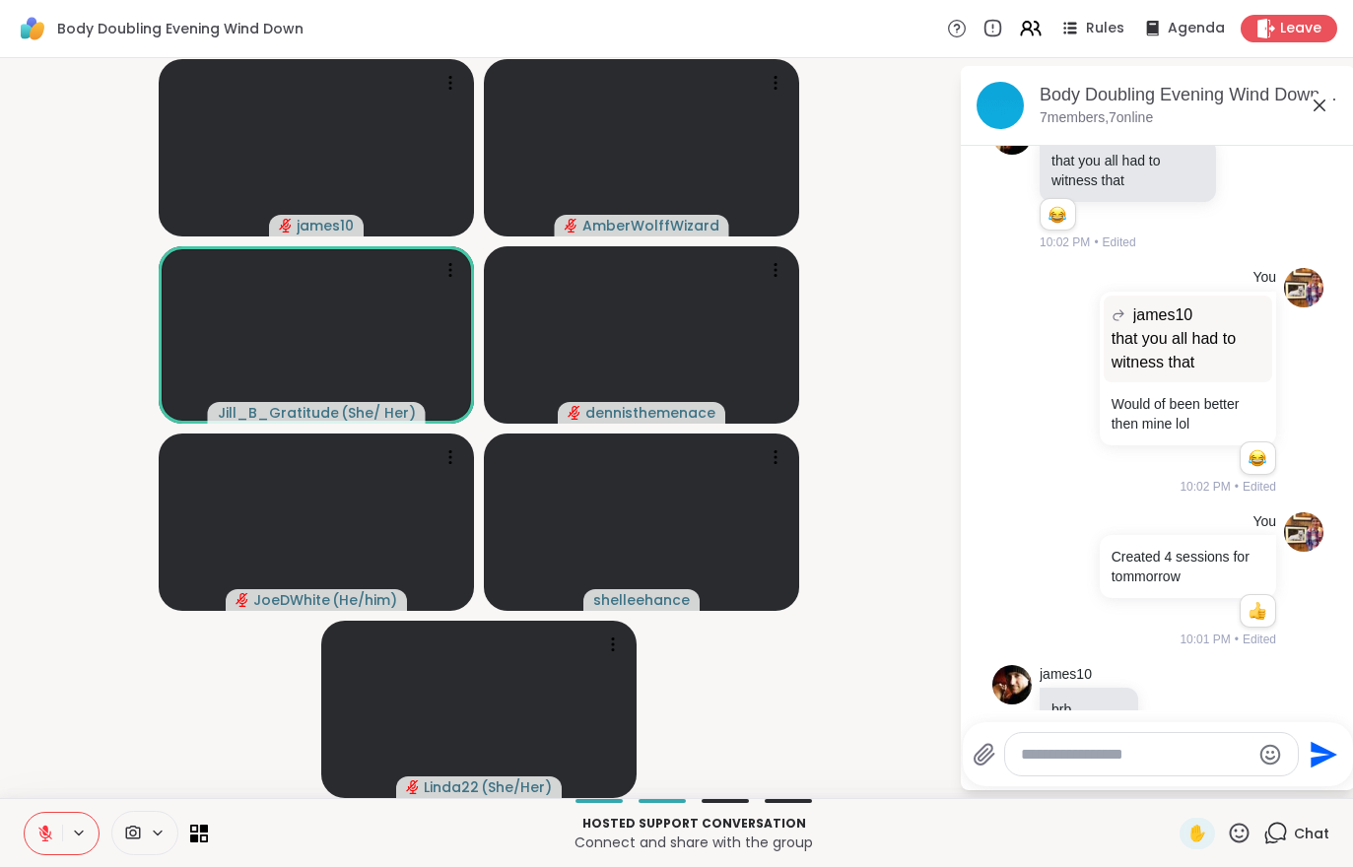
click at [35, 853] on button at bounding box center [43, 833] width 37 height 41
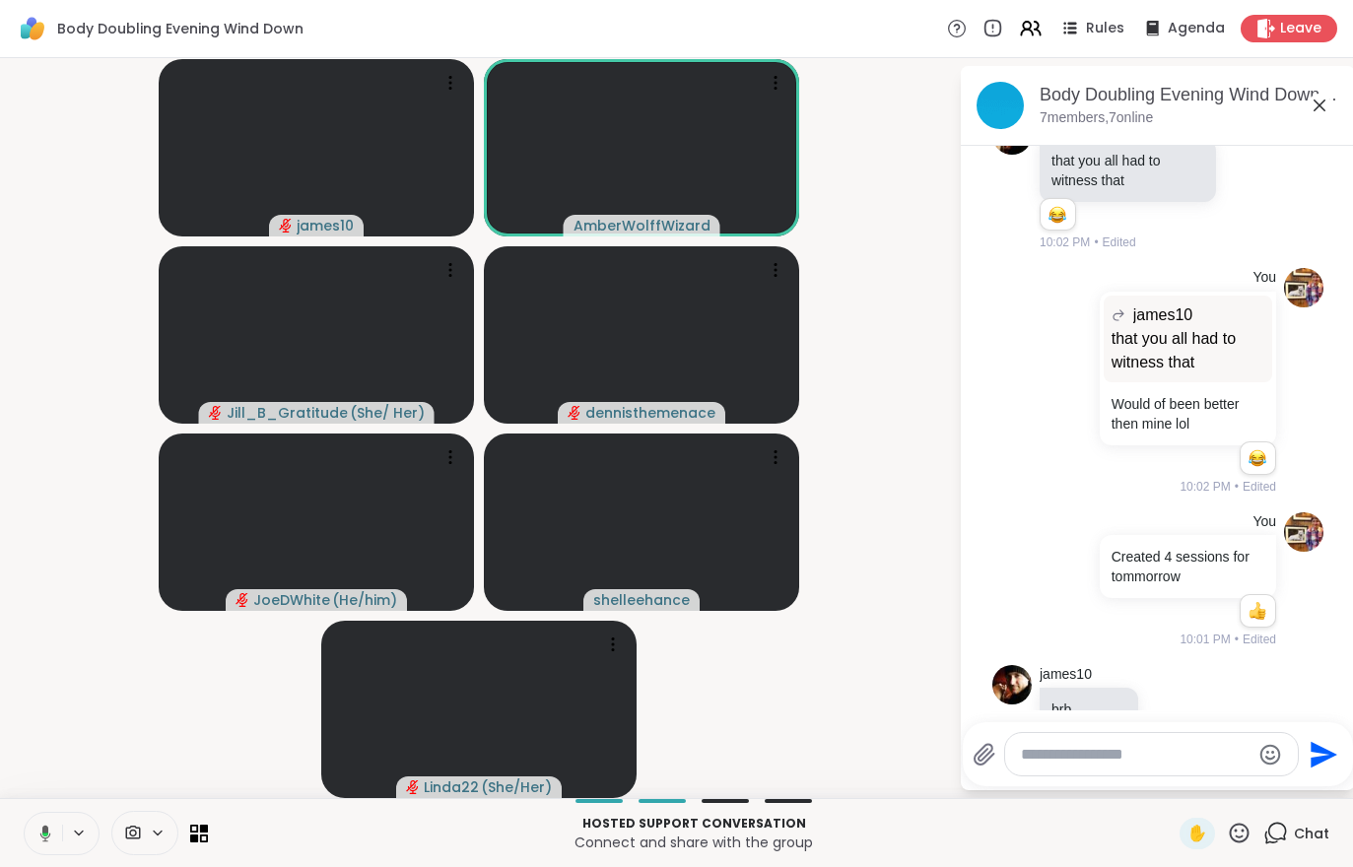
click at [30, 832] on button at bounding box center [42, 833] width 40 height 41
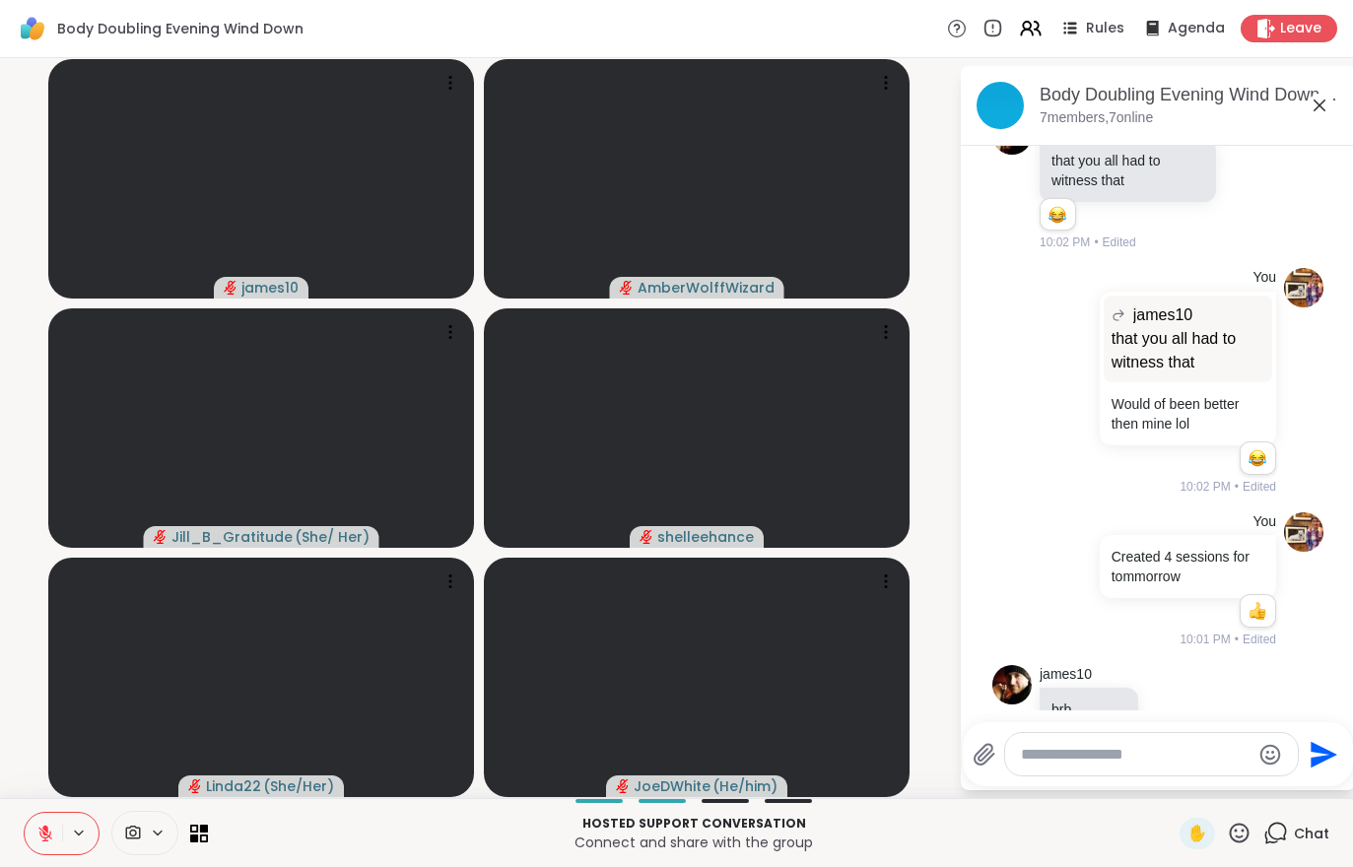
click at [1282, 35] on span "Leave" at bounding box center [1300, 29] width 41 height 20
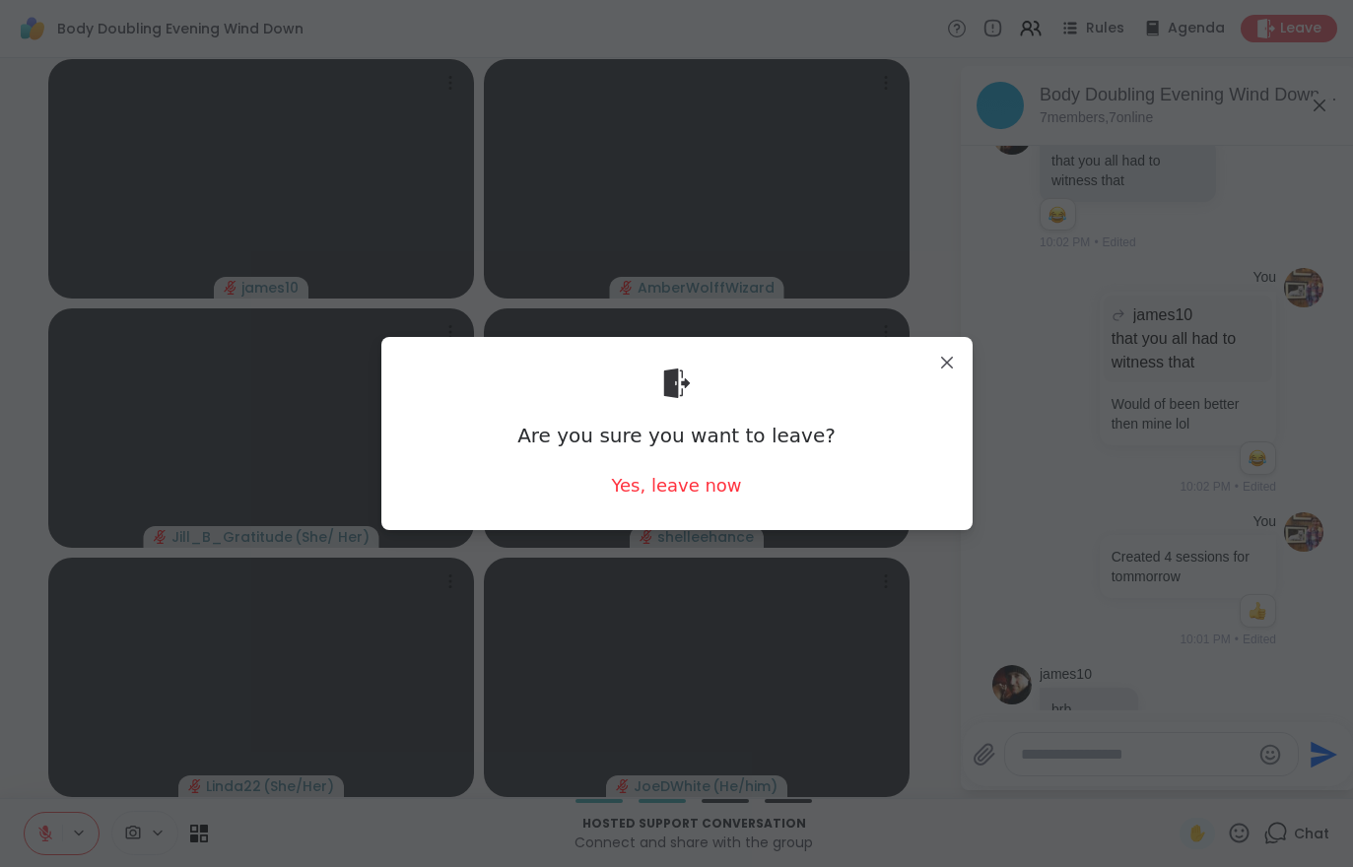
click at [683, 469] on div "Are you sure you want to leave? Yes, leave now" at bounding box center [677, 433] width 560 height 161
click at [698, 510] on div "Are you sure you want to leave? Yes, leave now" at bounding box center [677, 433] width 560 height 161
click at [697, 510] on div "Are you sure you want to leave? Yes, leave now" at bounding box center [677, 433] width 560 height 161
click at [695, 498] on div "Yes, leave now" at bounding box center [676, 485] width 130 height 25
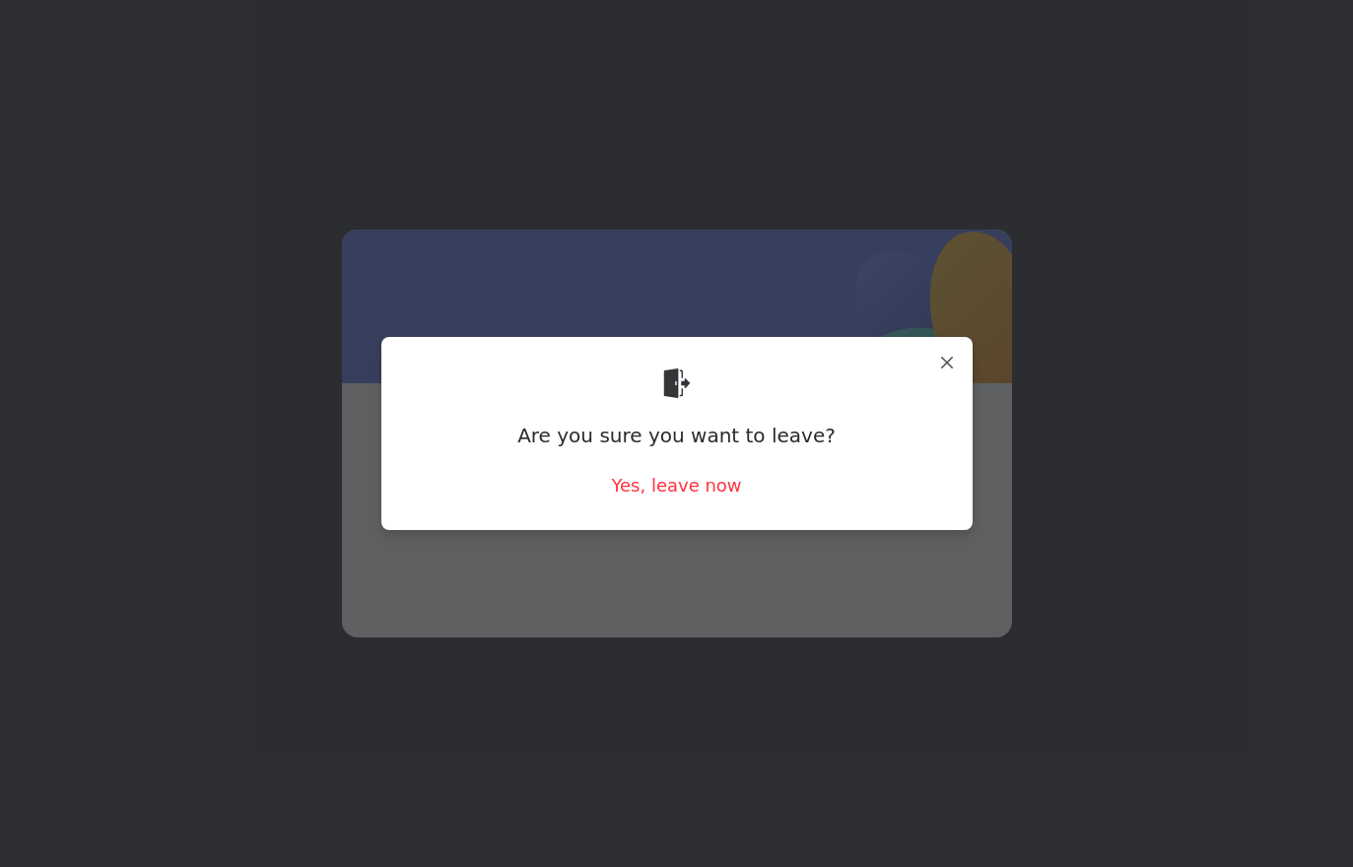
click at [671, 479] on span at bounding box center [676, 484] width 575 height 106
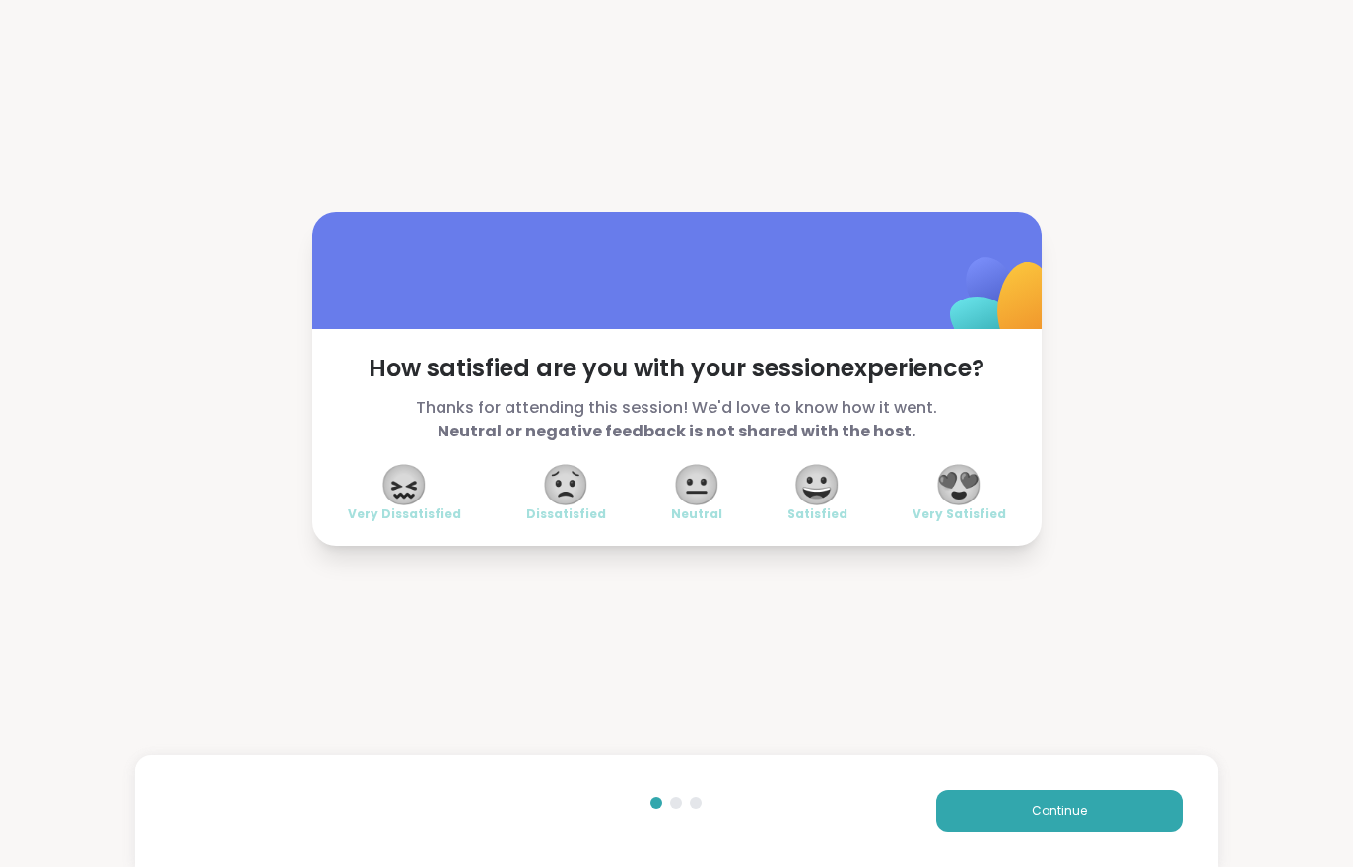
click at [1107, 785] on div "Continue" at bounding box center [676, 811] width 1082 height 112
click at [1104, 821] on button "Continue" at bounding box center [1059, 810] width 246 height 41
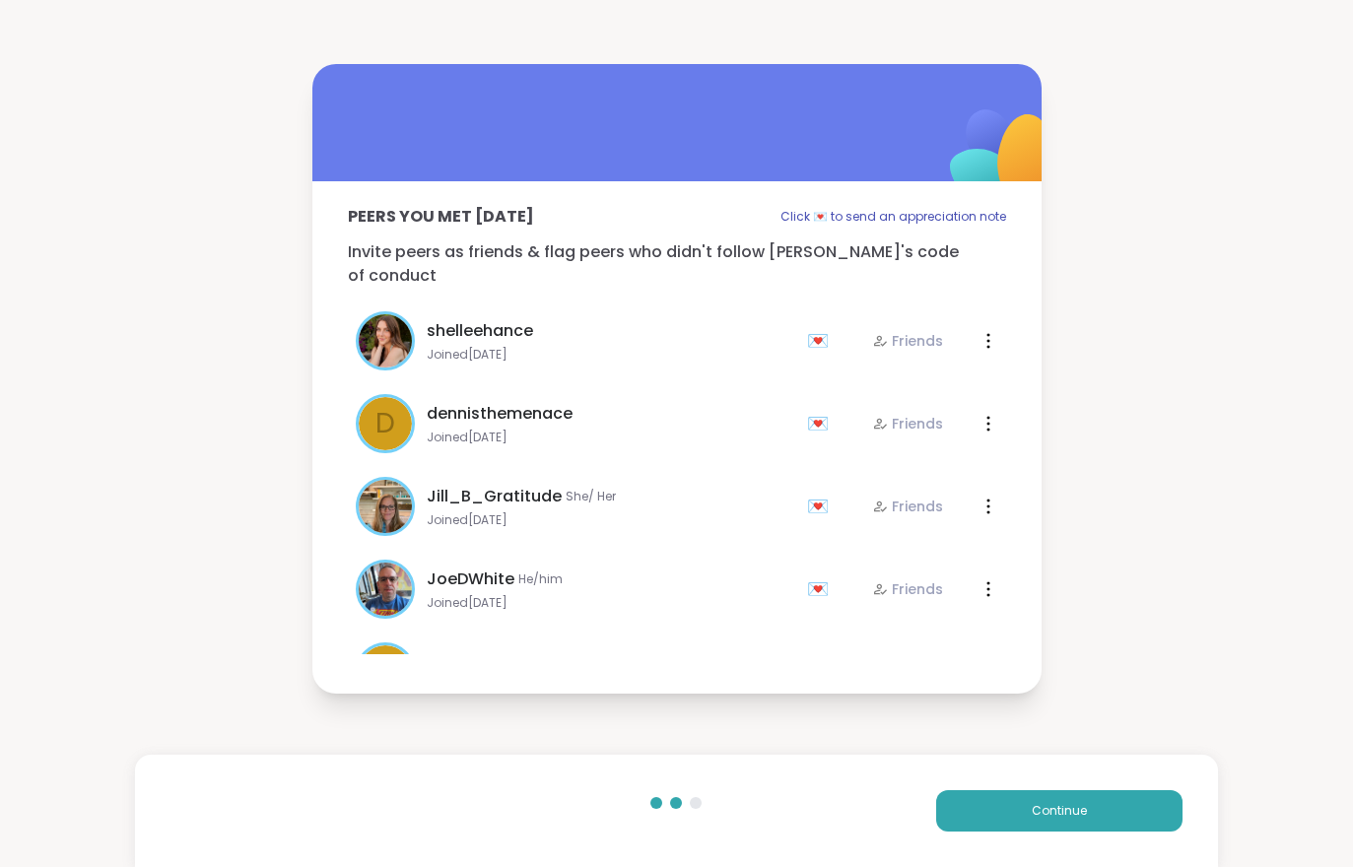
click at [1104, 821] on button "Continue" at bounding box center [1059, 810] width 246 height 41
click at [1112, 806] on button "Continue" at bounding box center [1059, 810] width 246 height 41
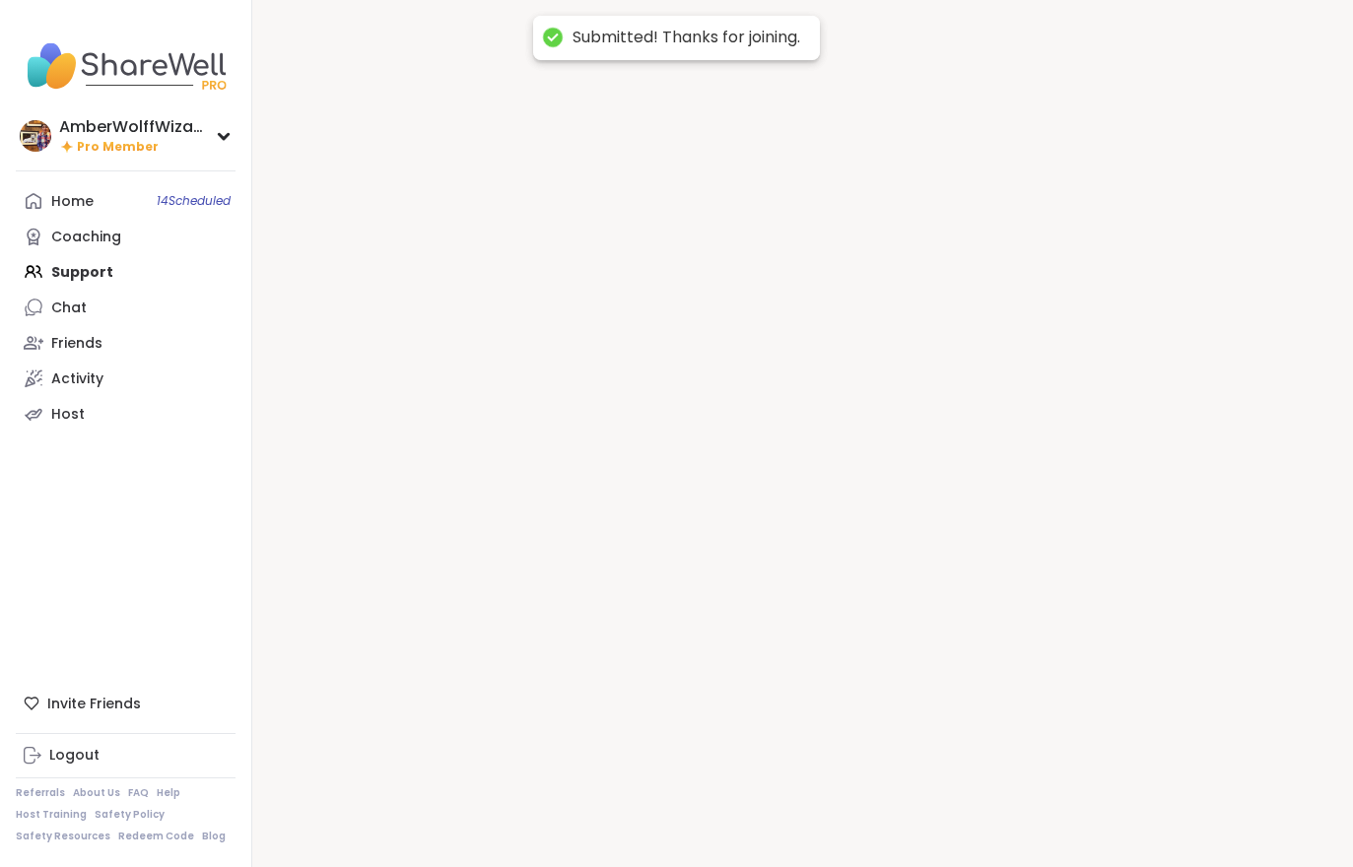
click at [1111, 805] on div at bounding box center [802, 433] width 1100 height 867
